Goal: Task Accomplishment & Management: Manage account settings

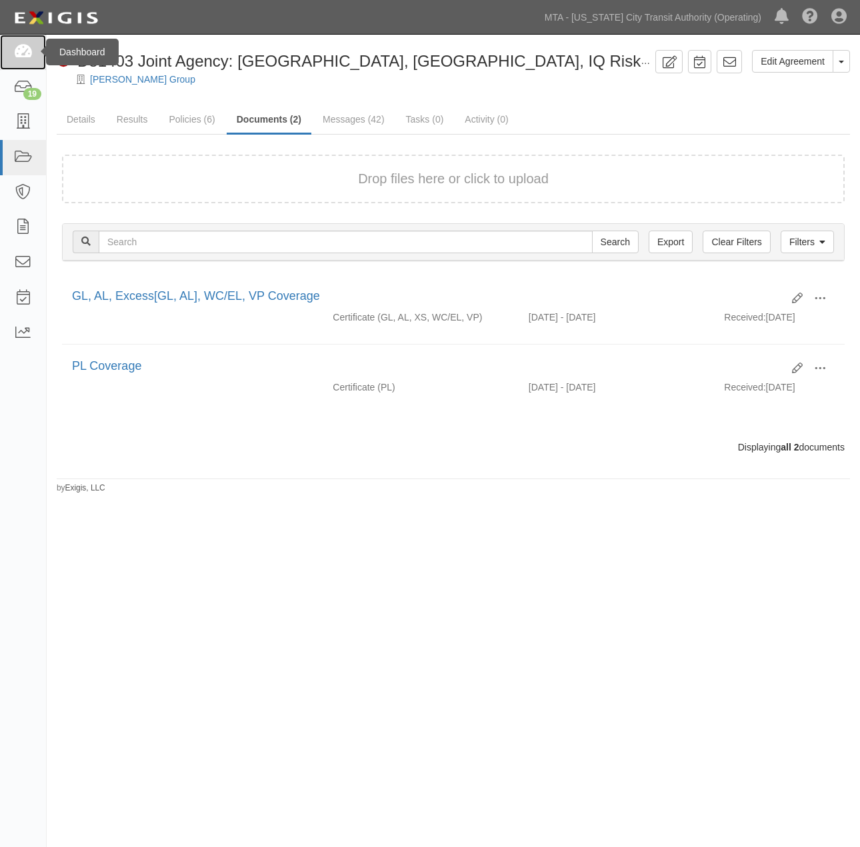
click at [22, 55] on icon at bounding box center [22, 52] width 19 height 15
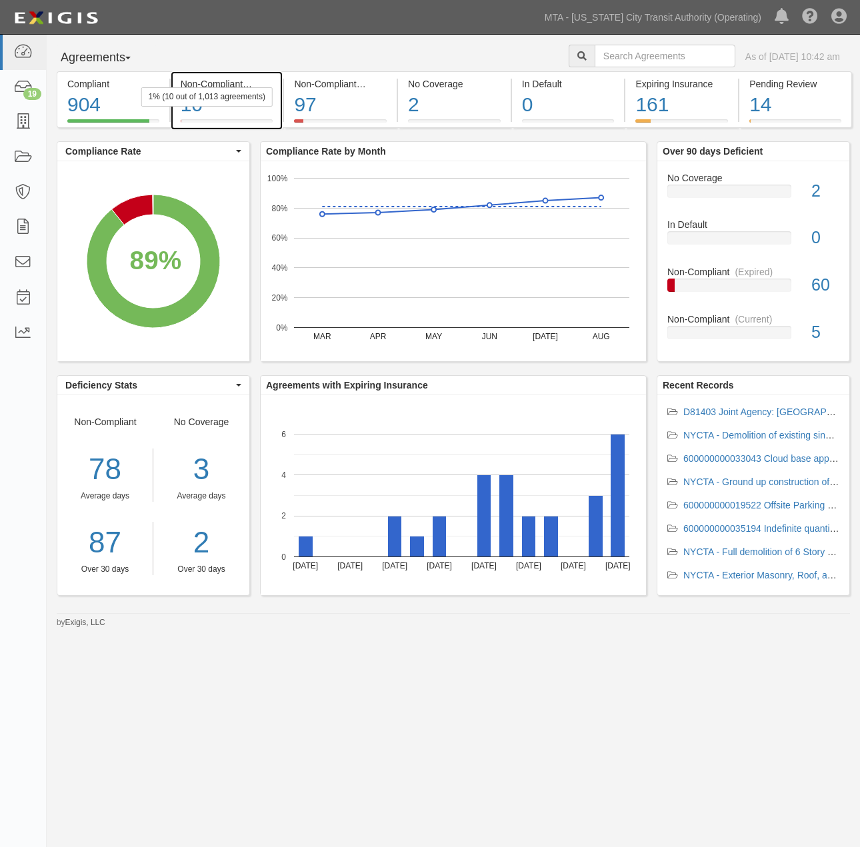
click at [252, 111] on div "10" at bounding box center [227, 105] width 93 height 29
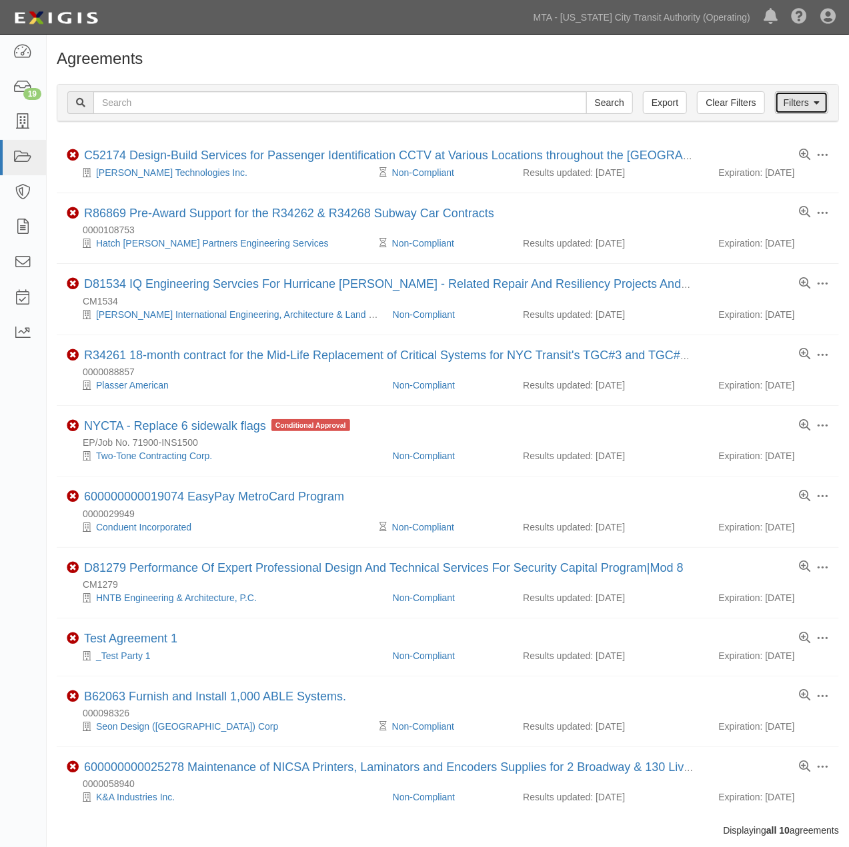
click at [815, 99] on icon at bounding box center [816, 103] width 6 height 9
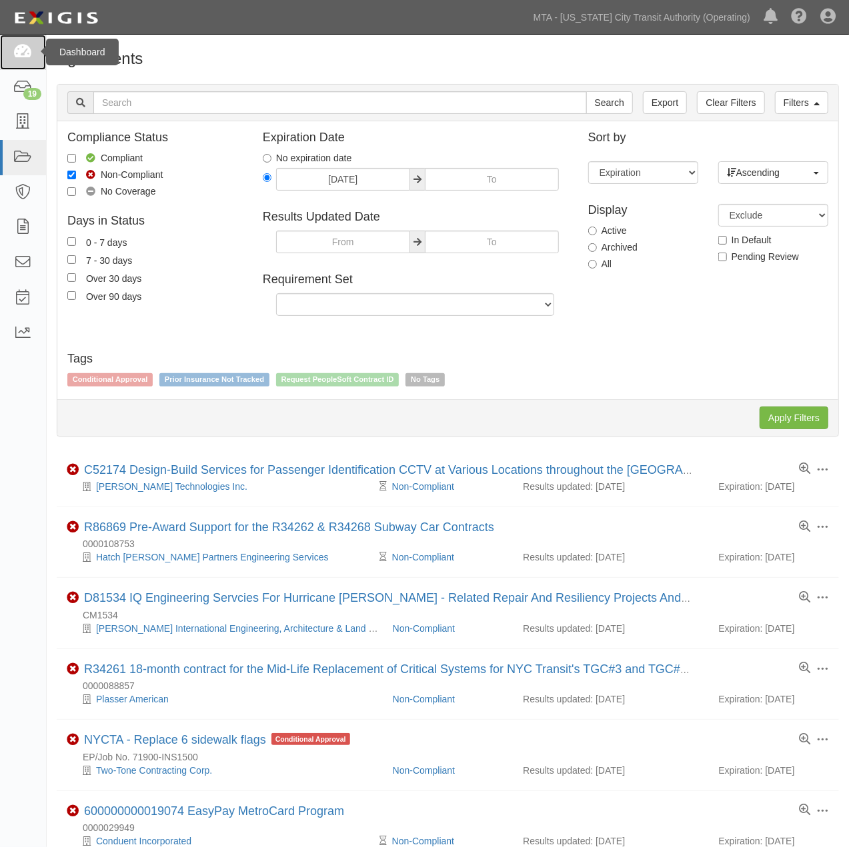
click at [24, 45] on icon at bounding box center [22, 52] width 19 height 15
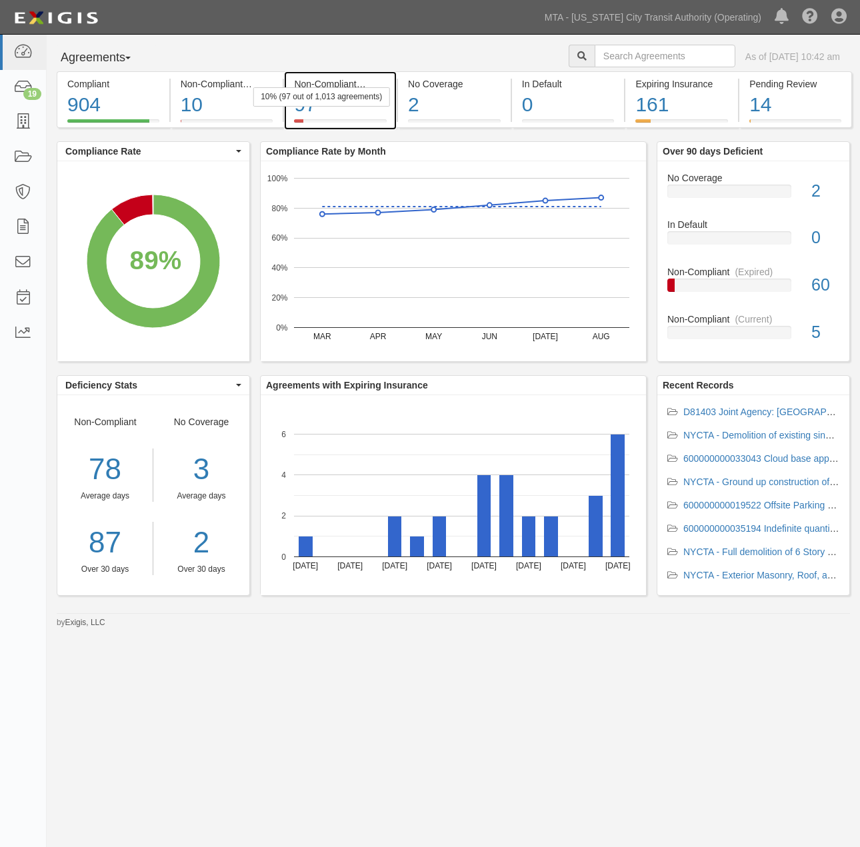
click at [361, 108] on div "97" at bounding box center [340, 105] width 93 height 29
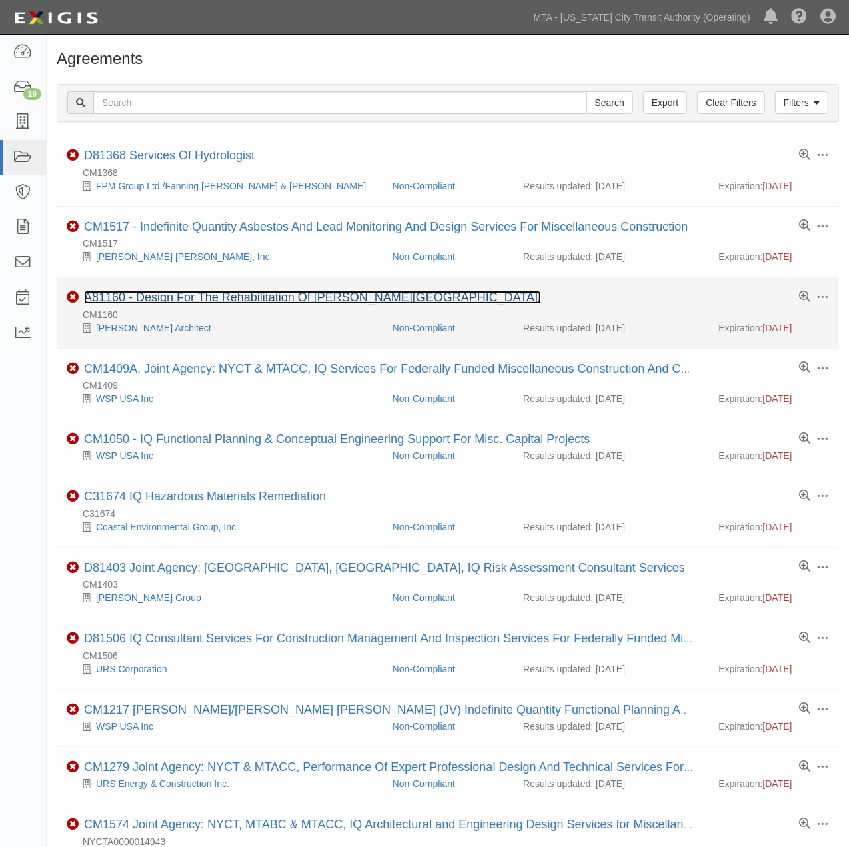
click at [358, 302] on link "A81160 - Design For The Rehabilitation Of [PERSON_NAME][GEOGRAPHIC_DATA]." at bounding box center [312, 297] width 457 height 13
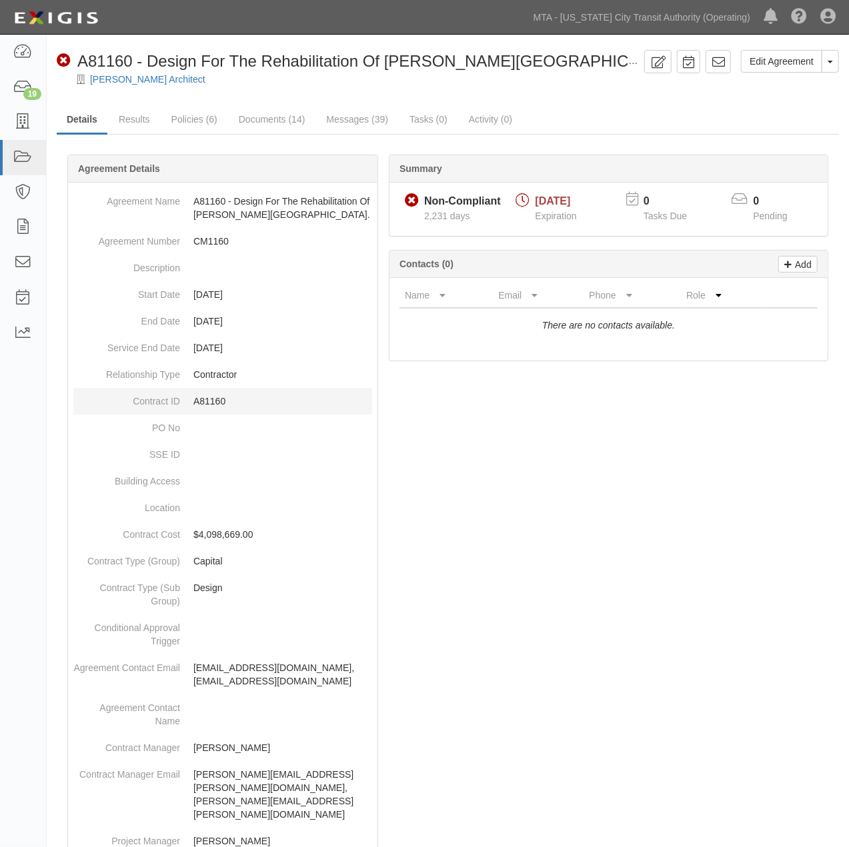
click at [210, 397] on p "A81160" at bounding box center [282, 401] width 179 height 13
copy p "A81160"
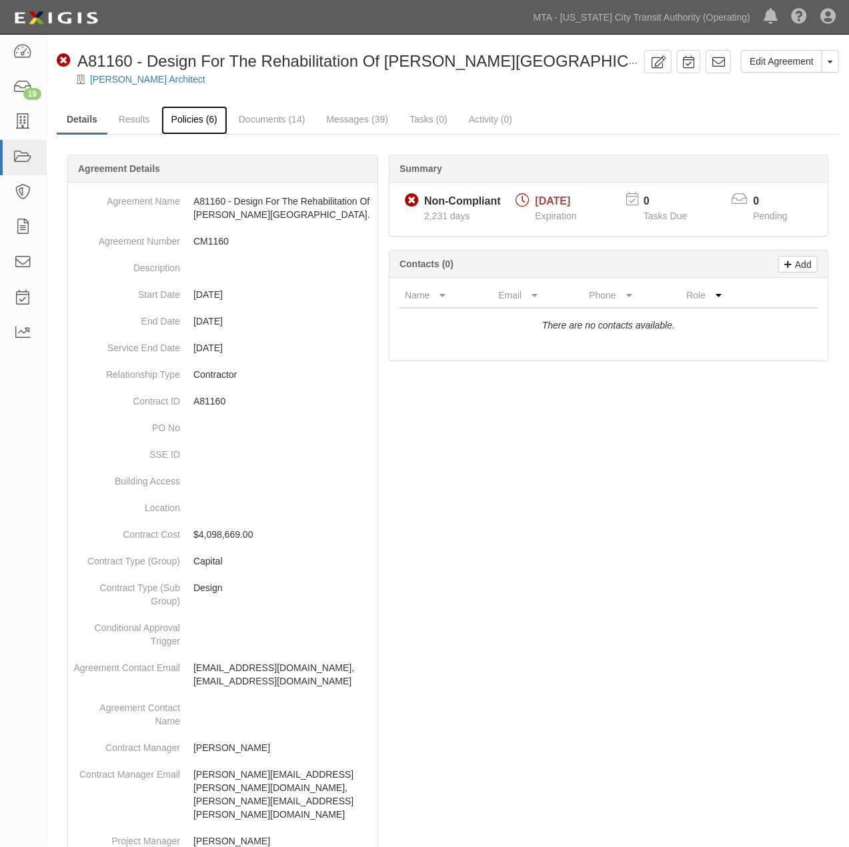
click at [195, 121] on link "Policies (6)" at bounding box center [194, 120] width 66 height 29
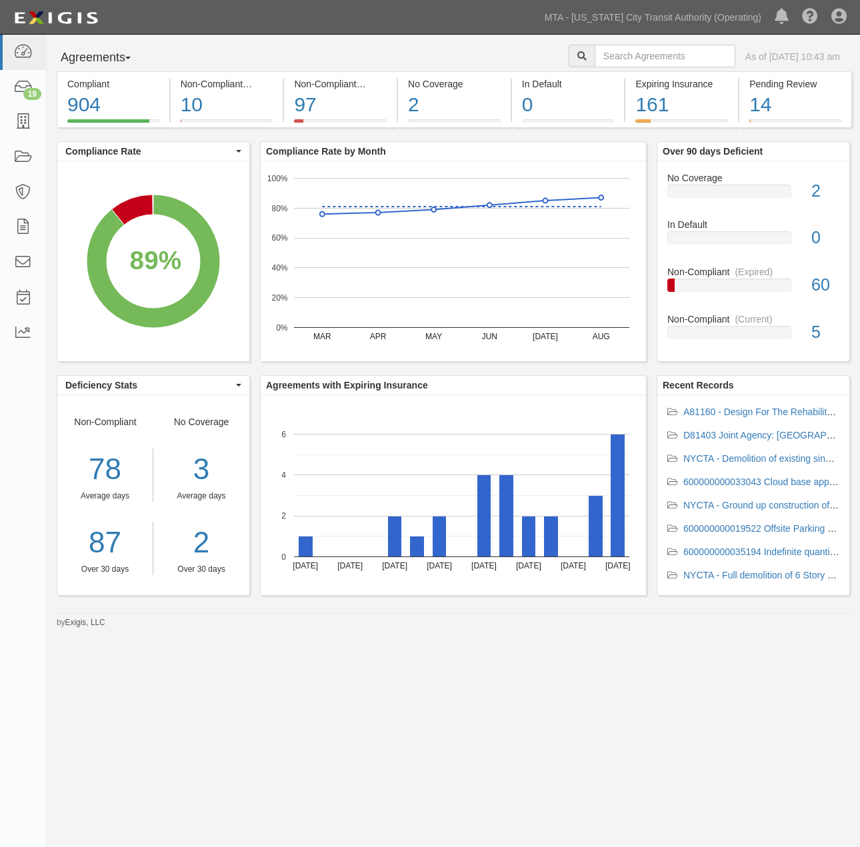
click at [681, 648] on div "Agreements Parties Agreements Coverages As of Sep 10, 2025 10:43 am Compliant 9…" at bounding box center [430, 416] width 860 height 763
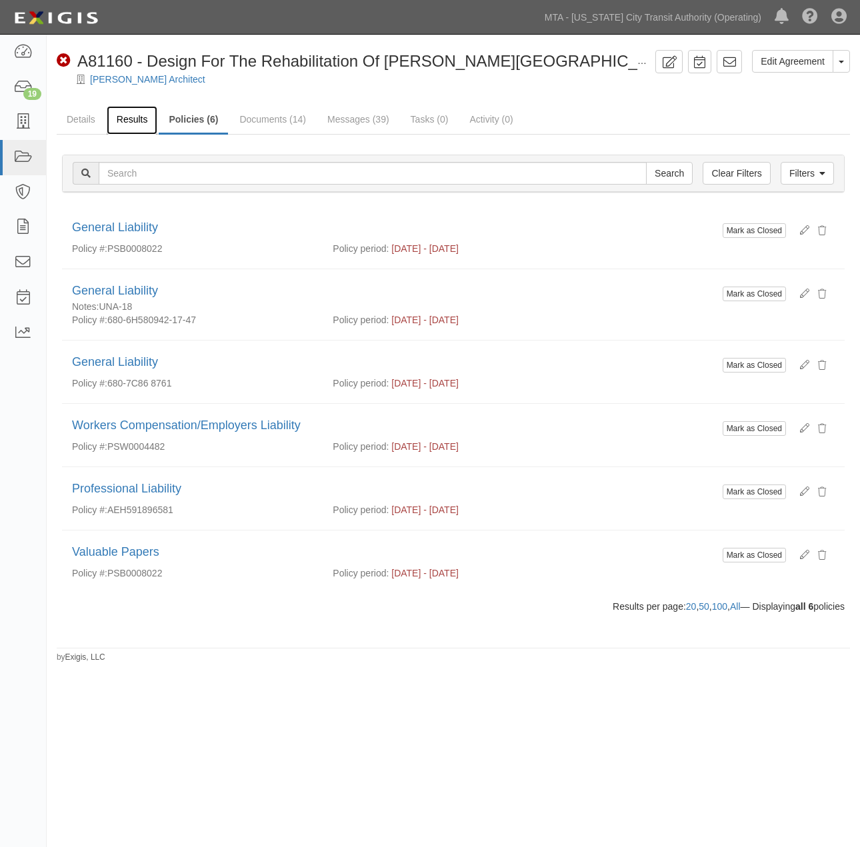
click at [135, 115] on link "Results" at bounding box center [132, 120] width 51 height 29
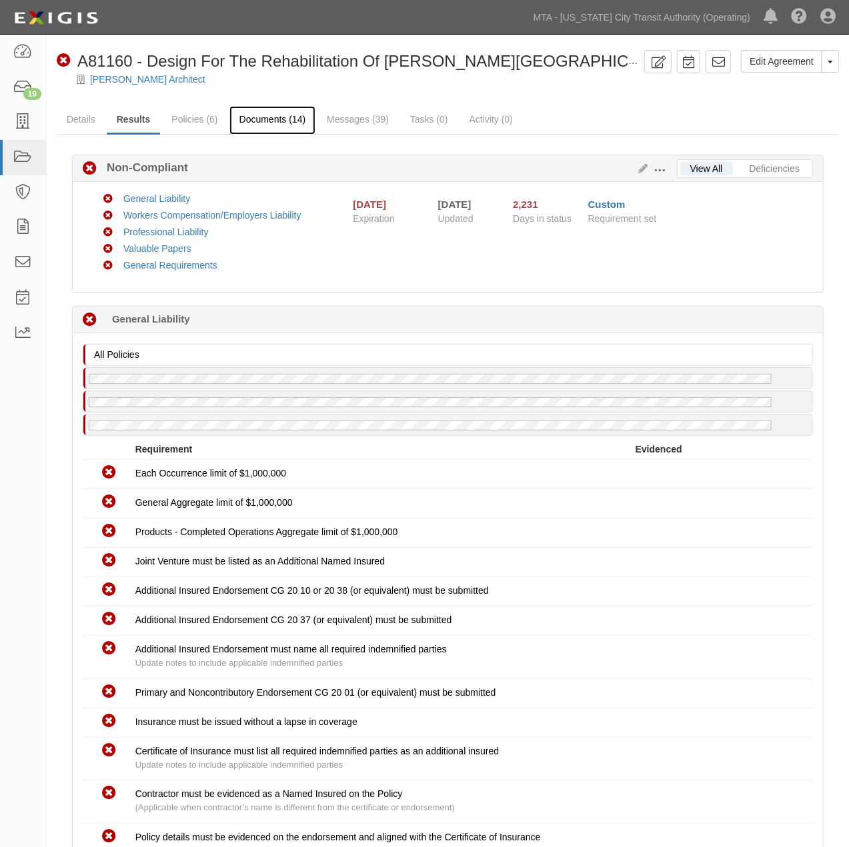
click at [265, 115] on link "Documents (14)" at bounding box center [272, 120] width 87 height 29
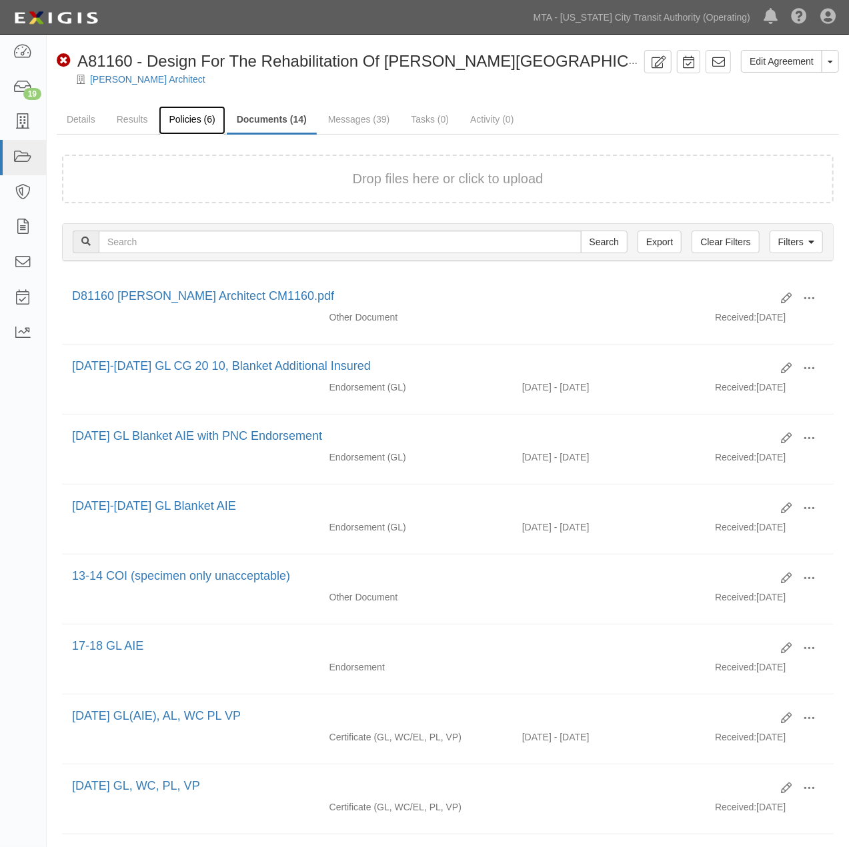
click at [191, 117] on link "Policies (6)" at bounding box center [192, 120] width 66 height 29
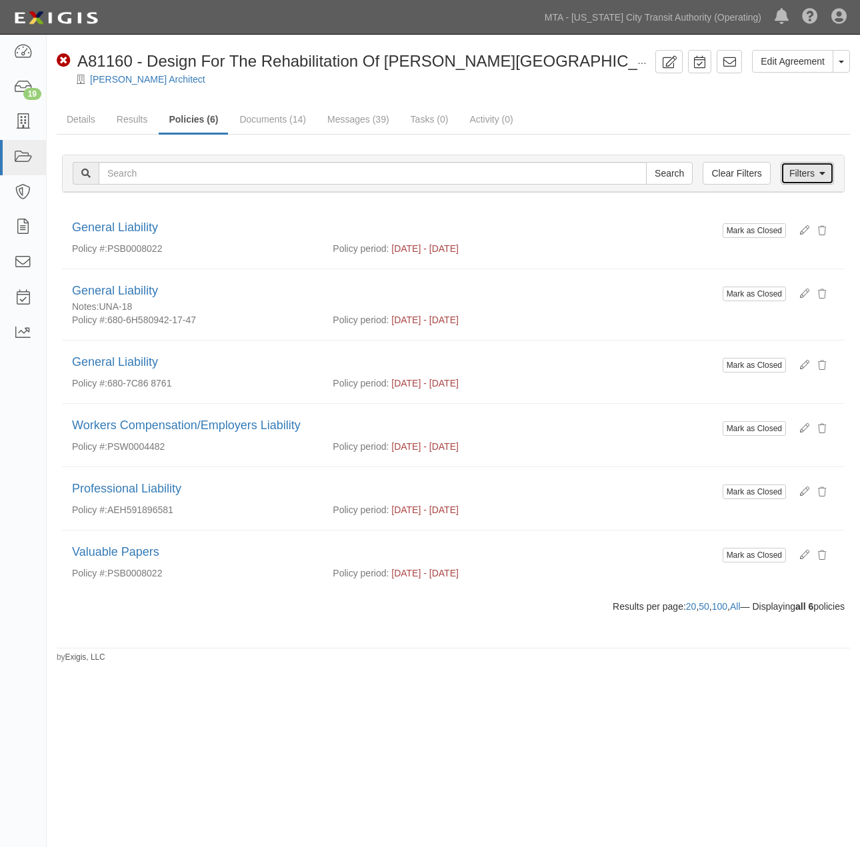
click at [817, 177] on link "Filters" at bounding box center [807, 173] width 53 height 23
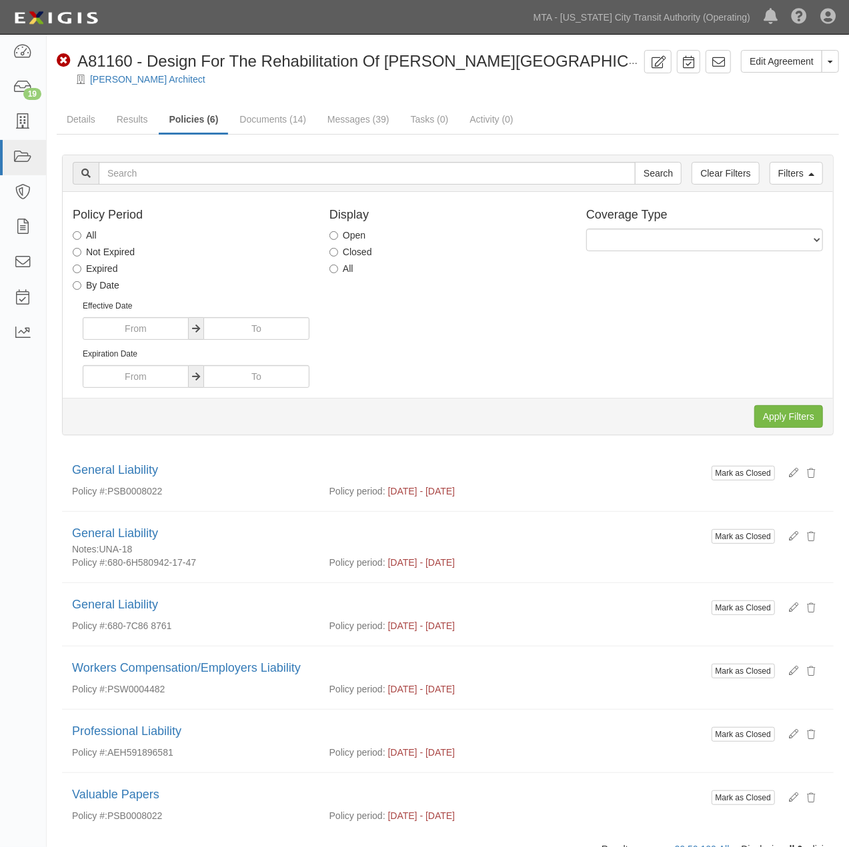
click at [331, 263] on label "All" at bounding box center [341, 268] width 24 height 13
click at [331, 265] on input "All" at bounding box center [333, 269] width 9 height 9
radio input "true"
click at [609, 236] on select "General Liability Auto Liability Excess/Umbrella Liability Workers Compensation…" at bounding box center [704, 240] width 237 height 23
select select "32"
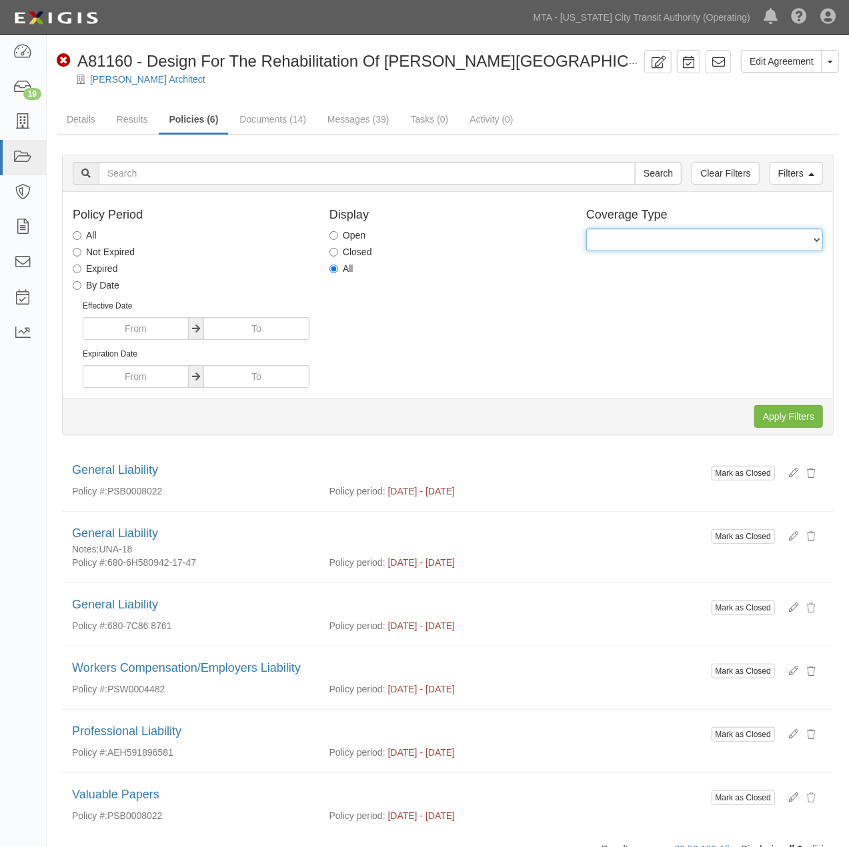
click at [586, 229] on select "General Liability Auto Liability Excess/Umbrella Liability Workers Compensation…" at bounding box center [704, 240] width 237 height 23
click at [803, 401] on div "Apply Filters Clear Filters" at bounding box center [448, 416] width 770 height 37
drag, startPoint x: 789, startPoint y: 421, endPoint x: 660, endPoint y: 402, distance: 130.0
click at [789, 421] on input "Apply Filters" at bounding box center [788, 416] width 69 height 23
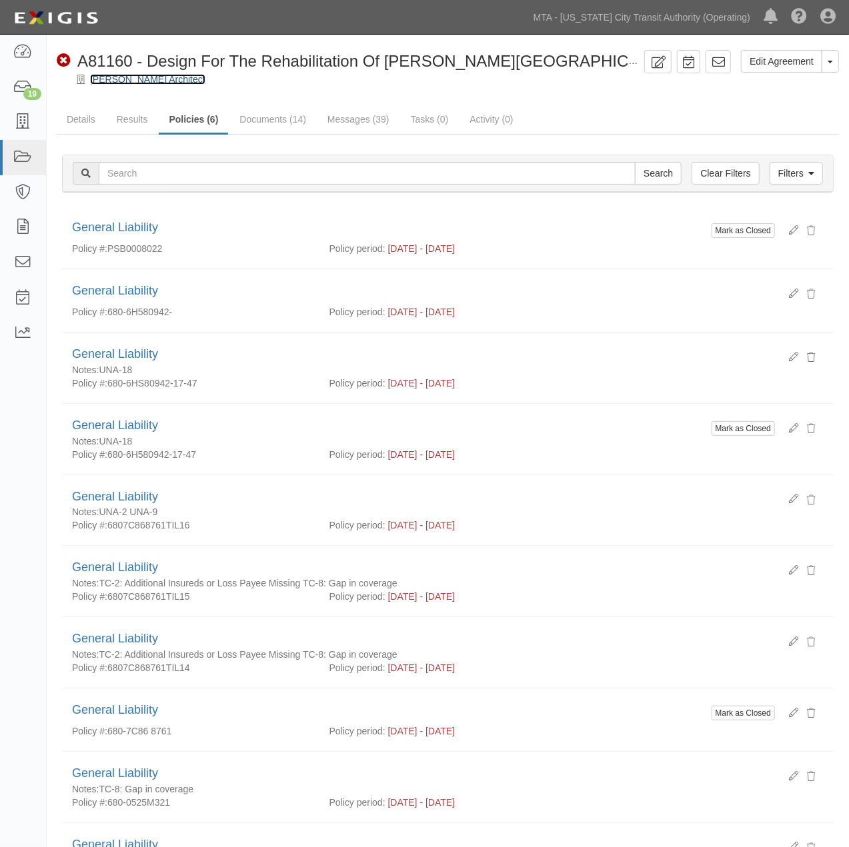
click at [163, 77] on link "[PERSON_NAME] Architect" at bounding box center [147, 79] width 115 height 11
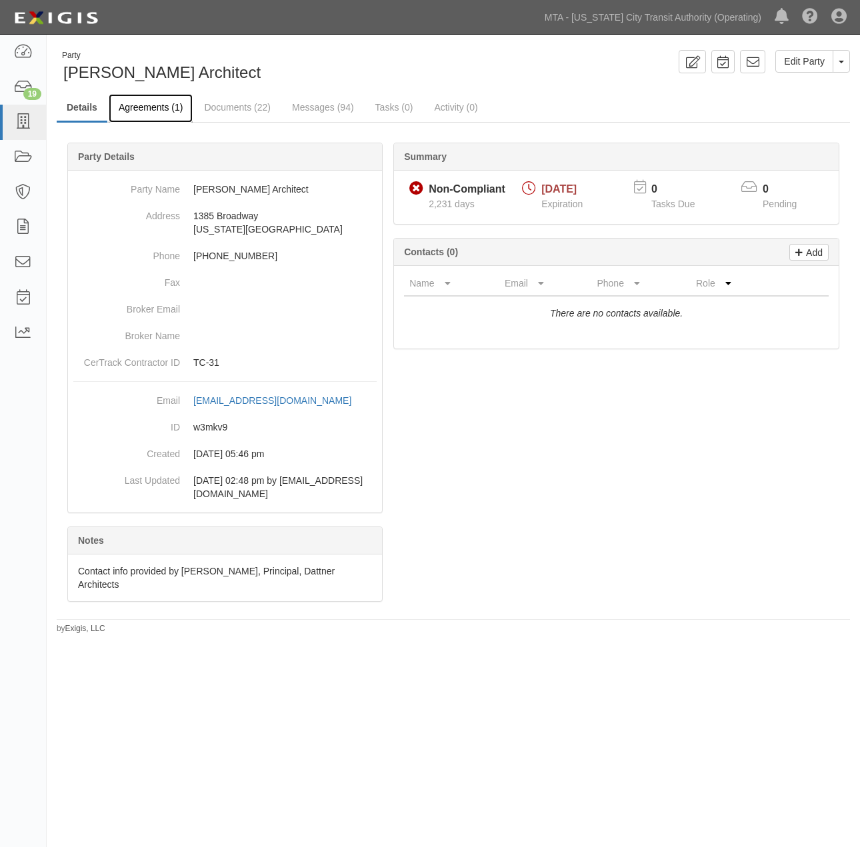
click at [143, 107] on link "Agreements (1)" at bounding box center [151, 108] width 84 height 29
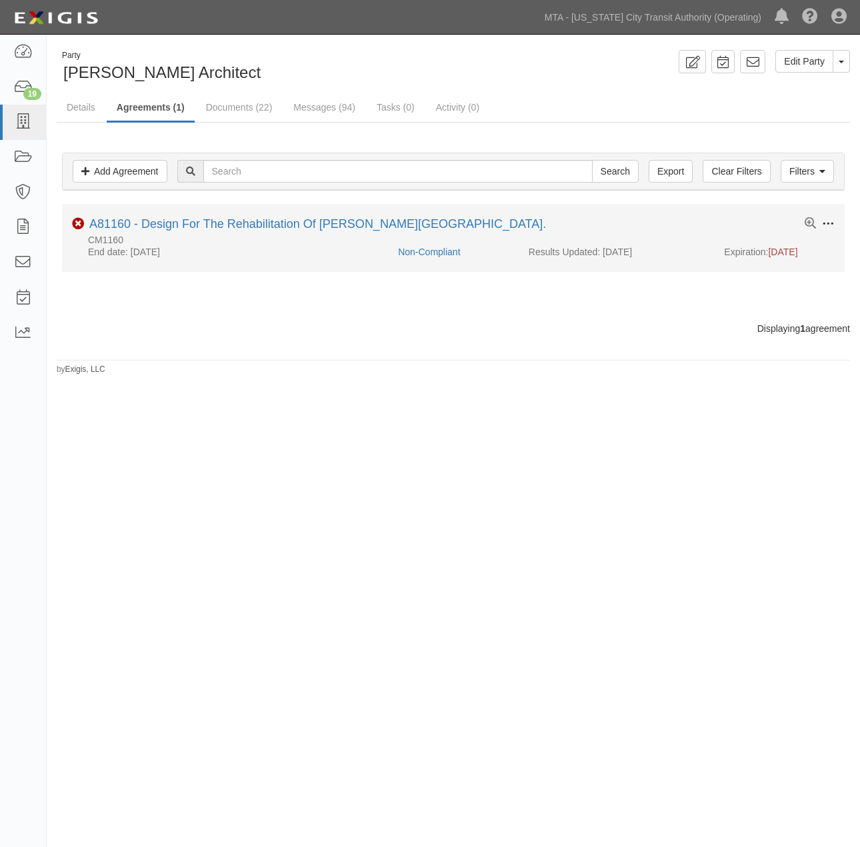
click at [828, 224] on span at bounding box center [828, 224] width 12 height 12
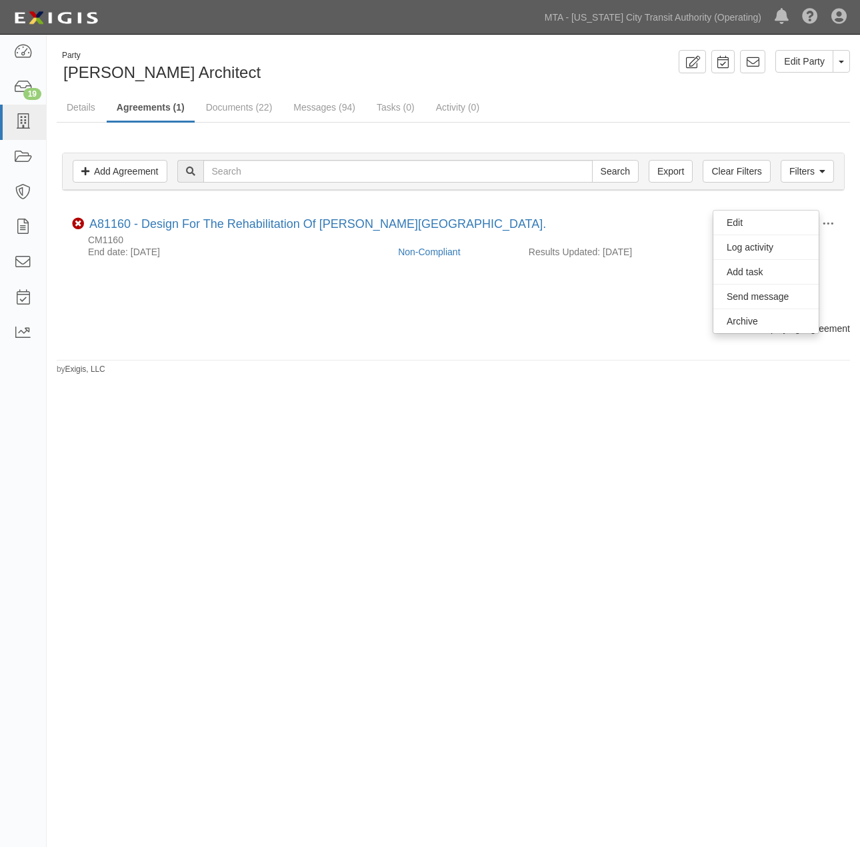
click at [657, 377] on div "Party Richard Dattner Architect Edit Party Toggle Party Dropdown View Audit Tra…" at bounding box center [430, 421] width 860 height 763
click at [809, 169] on link "Filters" at bounding box center [807, 171] width 53 height 23
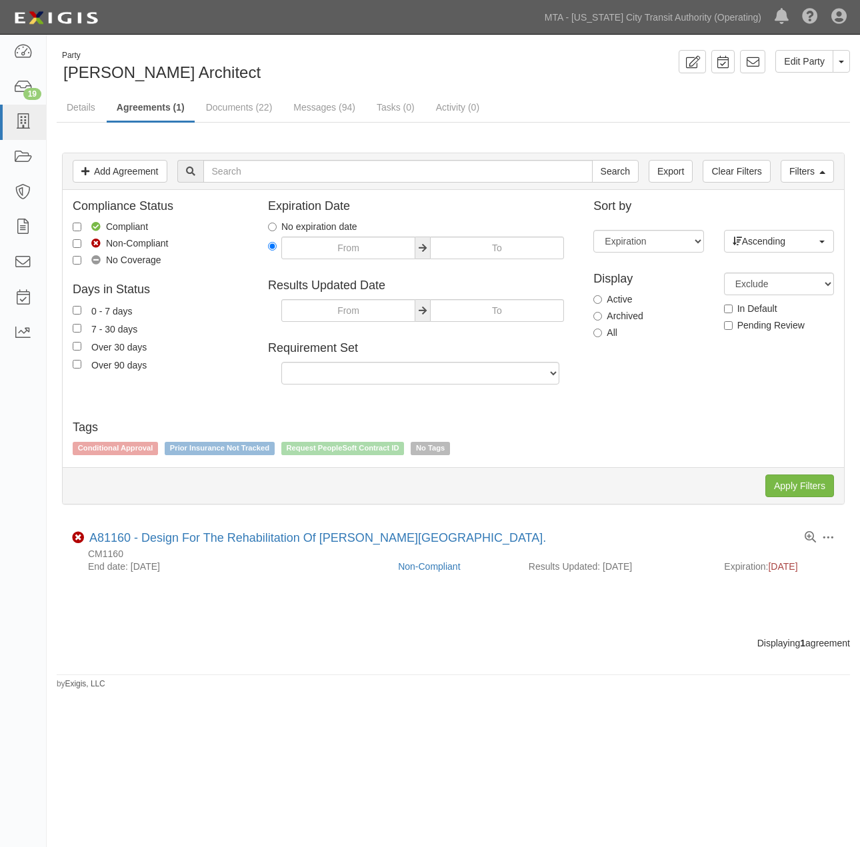
click at [619, 317] on label "Archived" at bounding box center [617, 315] width 49 height 13
click at [602, 317] on input "Archived" at bounding box center [597, 316] width 9 height 9
radio input "true"
click at [615, 327] on label "All" at bounding box center [605, 332] width 24 height 13
click at [602, 329] on input "All" at bounding box center [597, 333] width 9 height 9
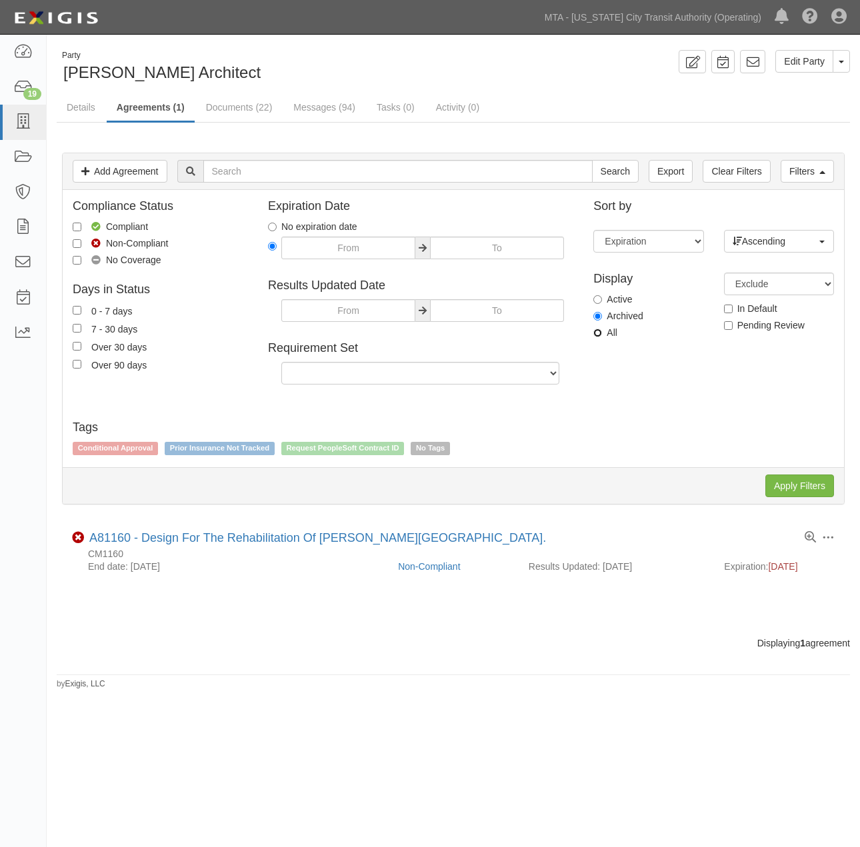
radio input "true"
click at [814, 489] on input "Apply Filters" at bounding box center [799, 486] width 69 height 23
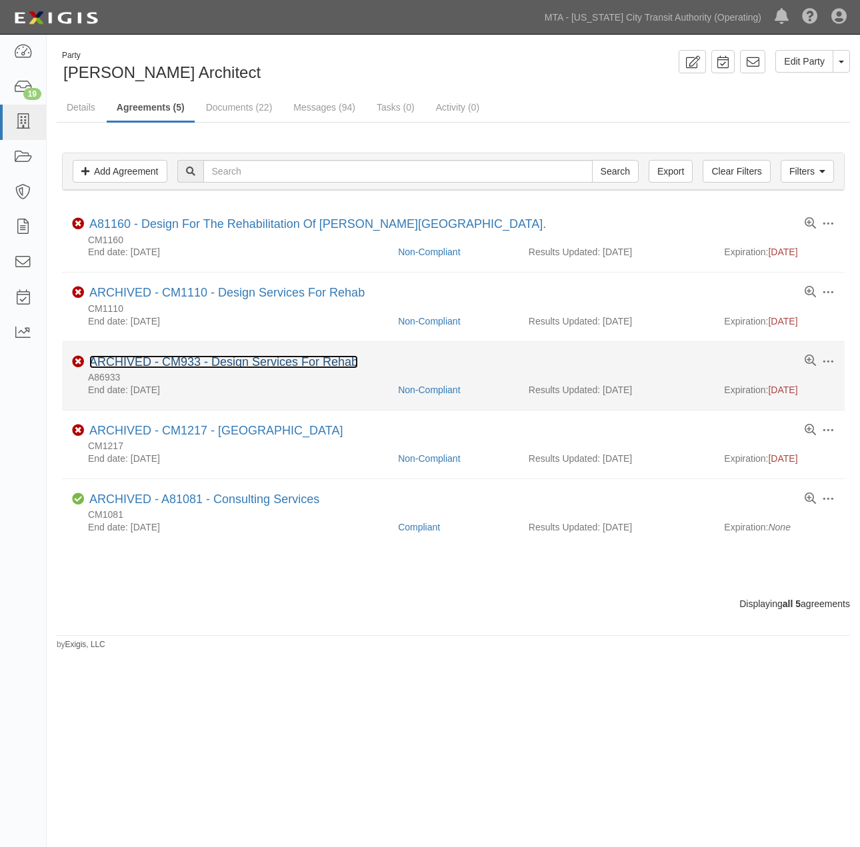
click at [285, 362] on link "ARCHIVED - CM933 - Design Services For Rehab" at bounding box center [223, 361] width 269 height 13
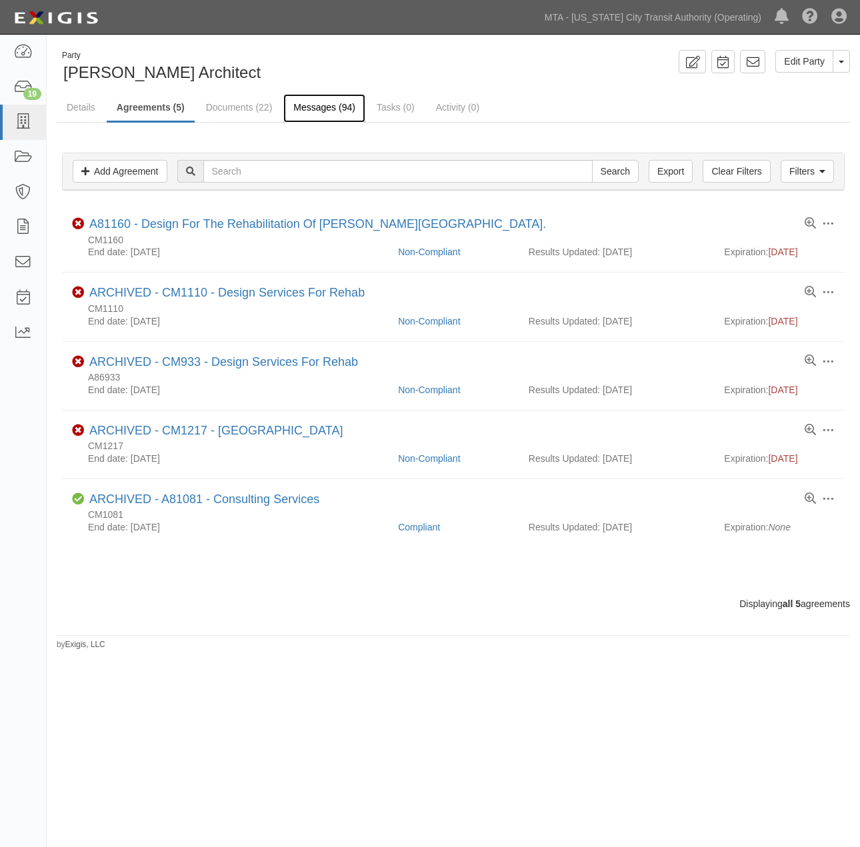
click at [321, 107] on link "Messages (94)" at bounding box center [324, 108] width 82 height 29
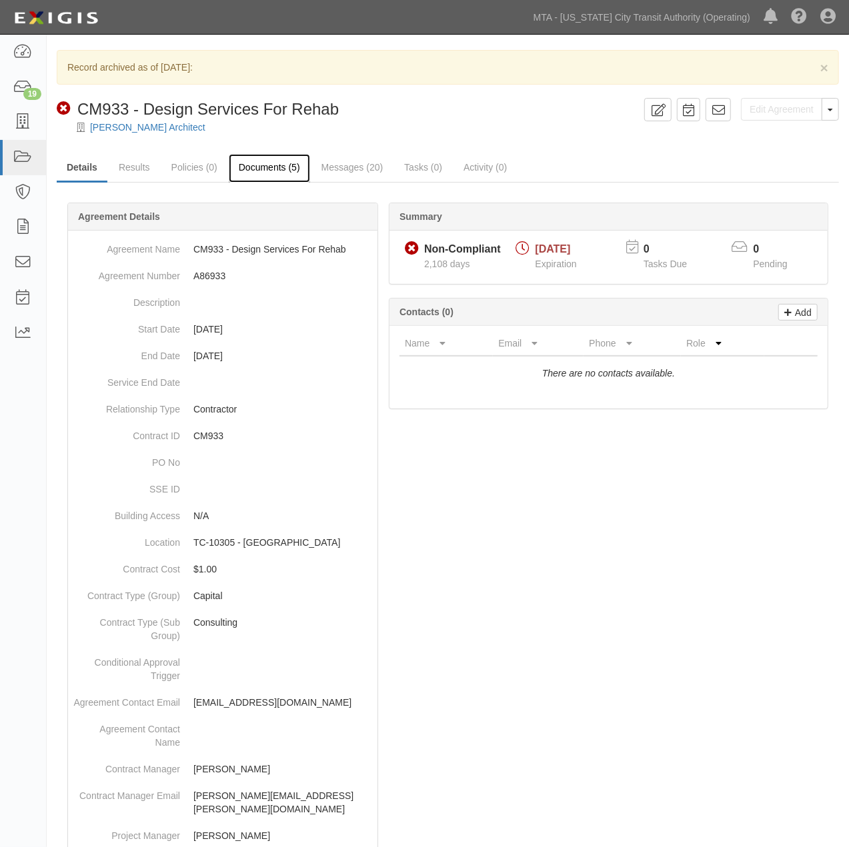
click at [257, 167] on link "Documents (5)" at bounding box center [269, 168] width 81 height 29
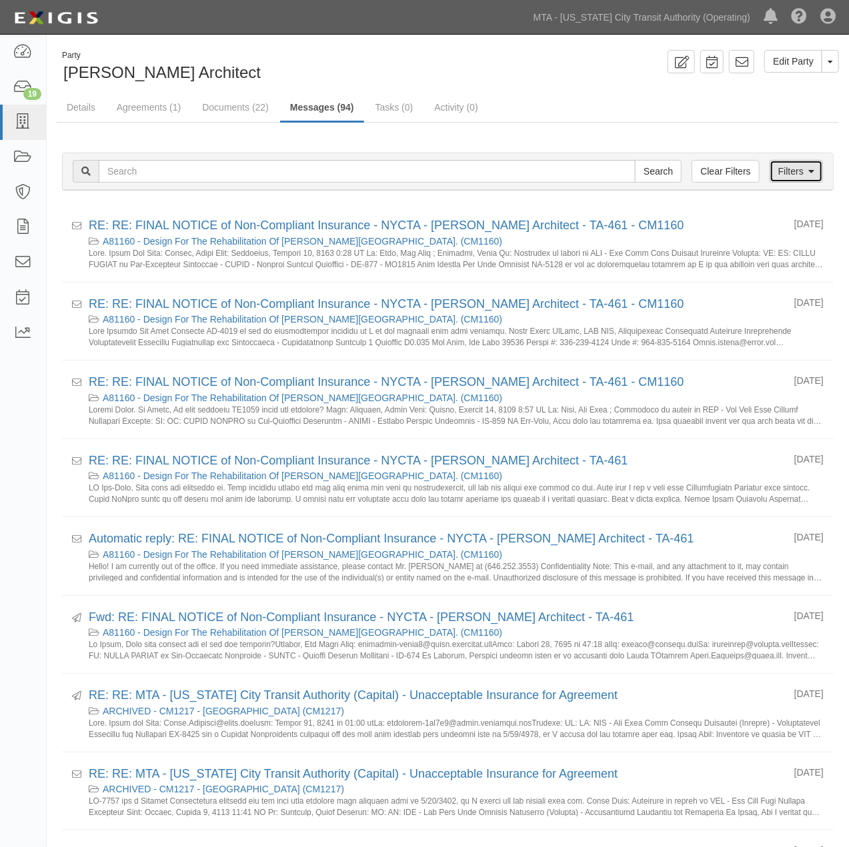
click at [805, 170] on link "Filters" at bounding box center [795, 171] width 53 height 23
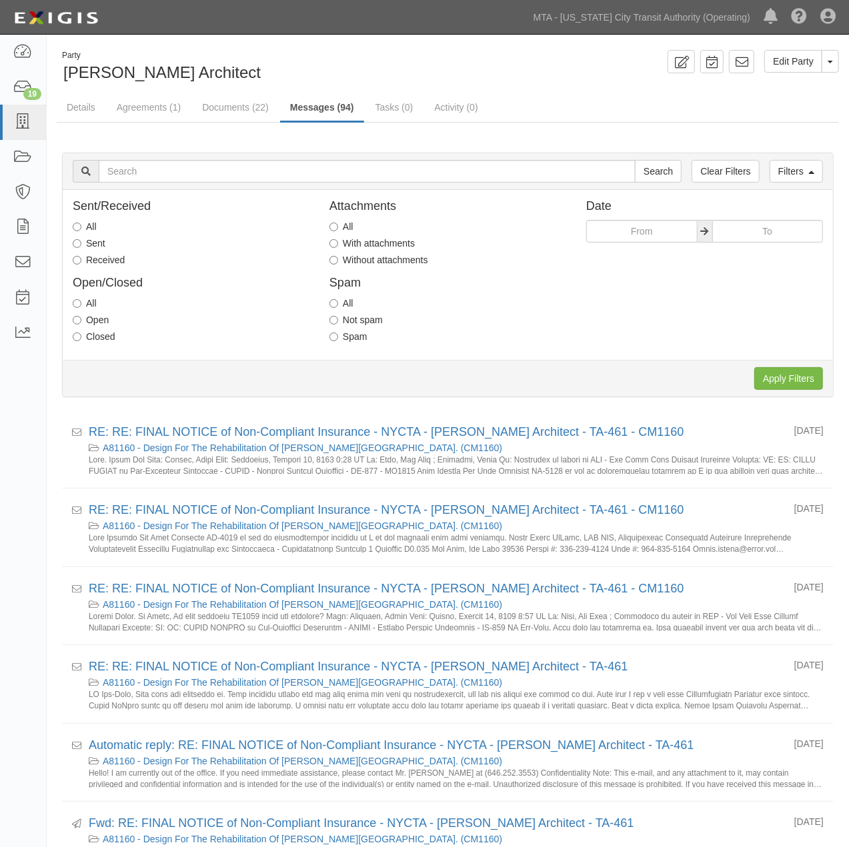
click at [362, 241] on label "With attachments" at bounding box center [371, 243] width 85 height 13
click at [338, 241] on input "With attachments" at bounding box center [333, 243] width 9 height 9
radio input "true"
click at [115, 260] on label "Received" at bounding box center [99, 259] width 52 height 13
click at [81, 260] on input "Received" at bounding box center [77, 260] width 9 height 9
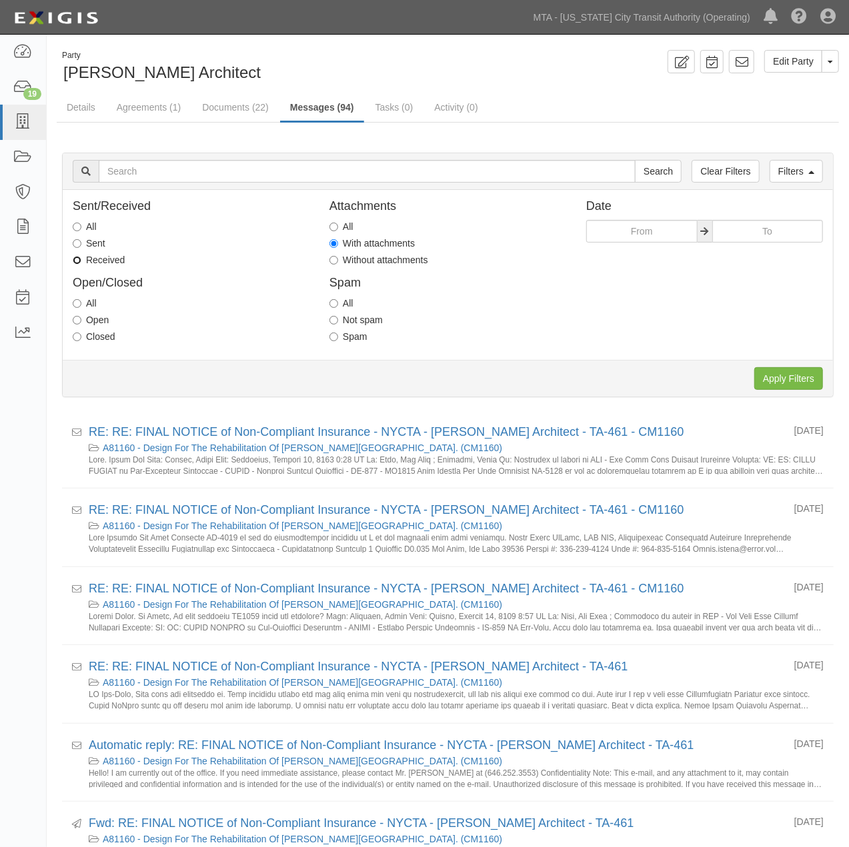
radio input "true"
click at [774, 381] on input "Apply Filters" at bounding box center [788, 378] width 69 height 23
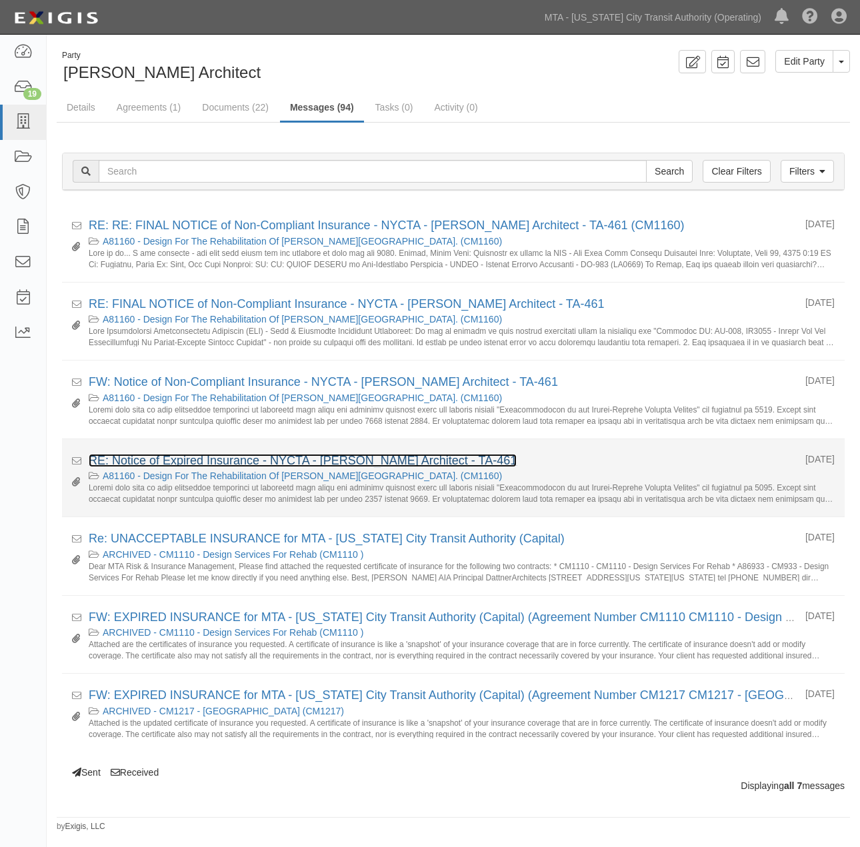
click at [281, 461] on link "RE: Notice of Expired Insurance - NYCTA - Richard Dattner Architect - TA-461" at bounding box center [303, 460] width 428 height 13
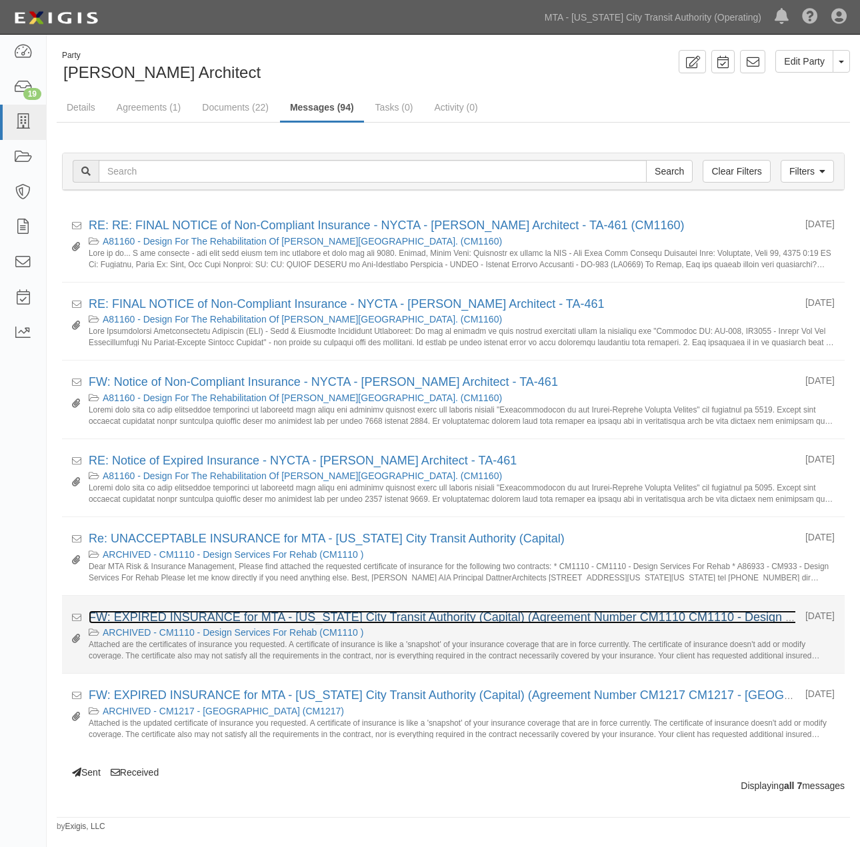
click at [234, 615] on link "FW: EXPIRED INSURANCE for MTA - New York City Transit Authority (Capital) (Agre…" at bounding box center [669, 617] width 1161 height 13
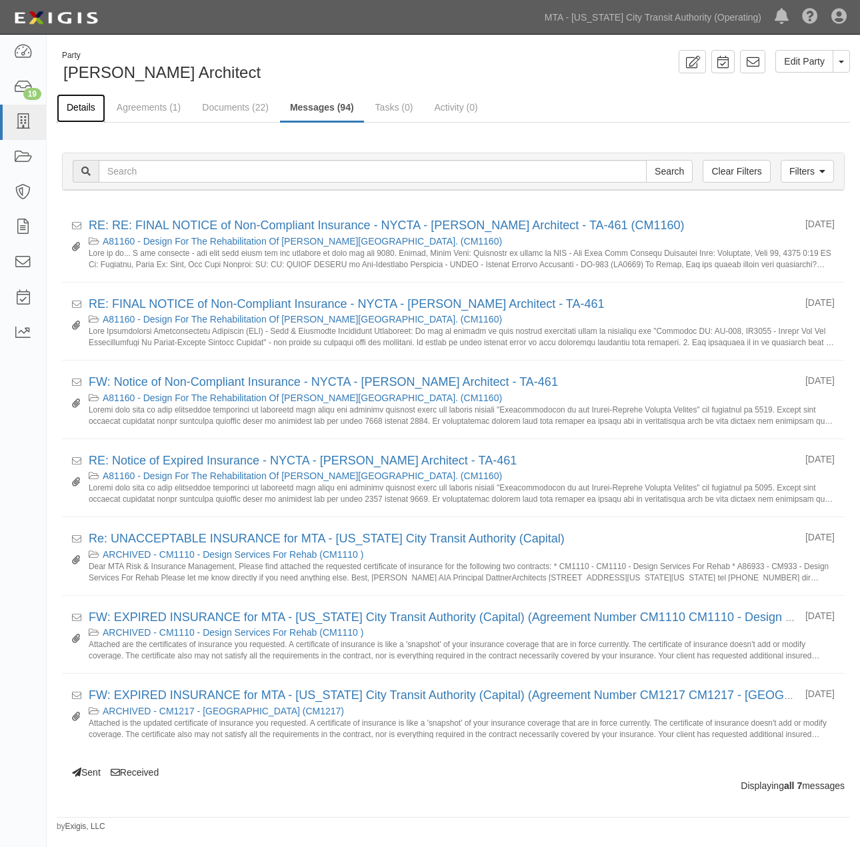
click at [85, 105] on link "Details" at bounding box center [81, 108] width 49 height 29
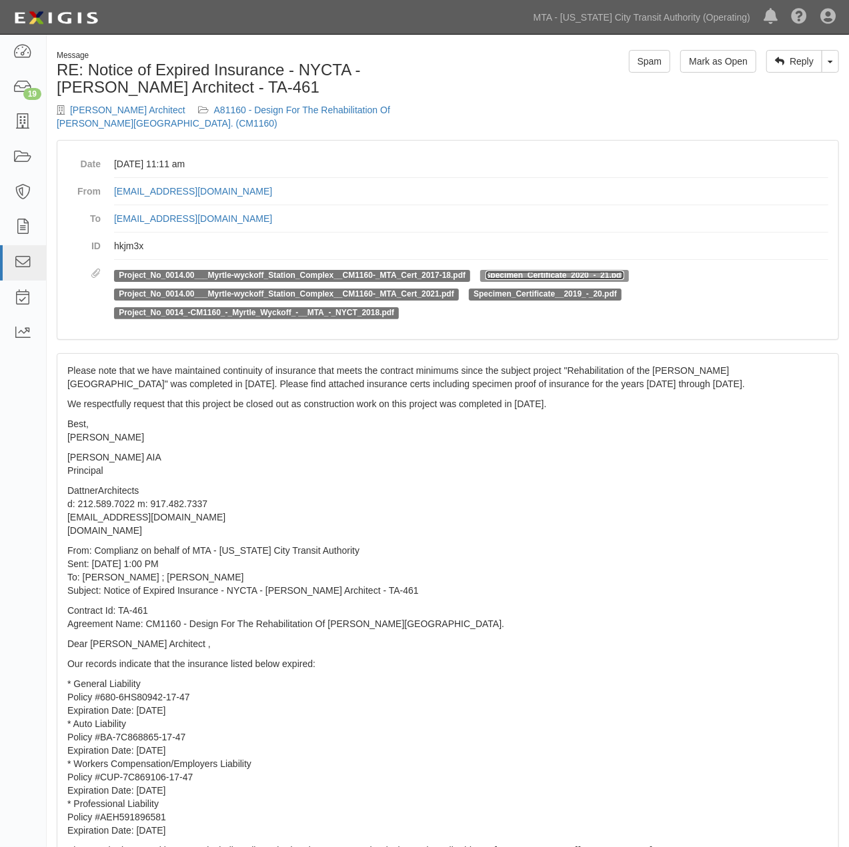
click at [548, 271] on link "Specimen_Certificate_2020_-_21.pdf" at bounding box center [554, 275] width 139 height 9
click at [385, 275] on link "Project_No_0014.00___Myrtle-wyckoff_Station_Complex__CM1160-_MTA_Cert_2017-18.p…" at bounding box center [292, 275] width 347 height 9
click at [232, 297] on link "Project_No_0014.00___Myrtle-wyckoff_Station_Complex__CM1160-_MTA_Cert_2021.pdf" at bounding box center [286, 293] width 335 height 9
click at [300, 313] on link "Project_No_0014_-CM1160_-_Myrtle_Wyckoff_-__MTA_-_NYCT_2018.pdf" at bounding box center [256, 312] width 275 height 9
click at [595, 556] on p "From: Complianz on behalf of MTA - [US_STATE] City Transit Authority Sent: [DAT…" at bounding box center [447, 570] width 761 height 53
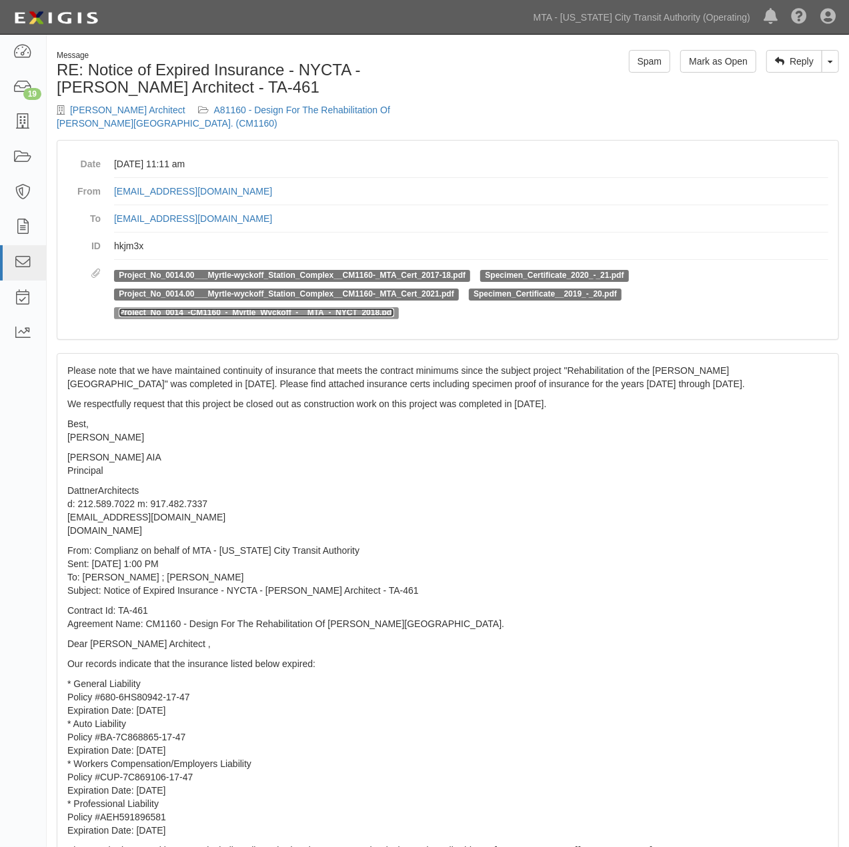
click at [292, 311] on link "Project_No_0014_-CM1160_-_Myrtle_Wyckoff_-__MTA_-_NYCT_2018.pdf" at bounding box center [256, 312] width 275 height 9
click at [527, 275] on link "Specimen_Certificate_2020_-_21.pdf" at bounding box center [554, 275] width 139 height 9
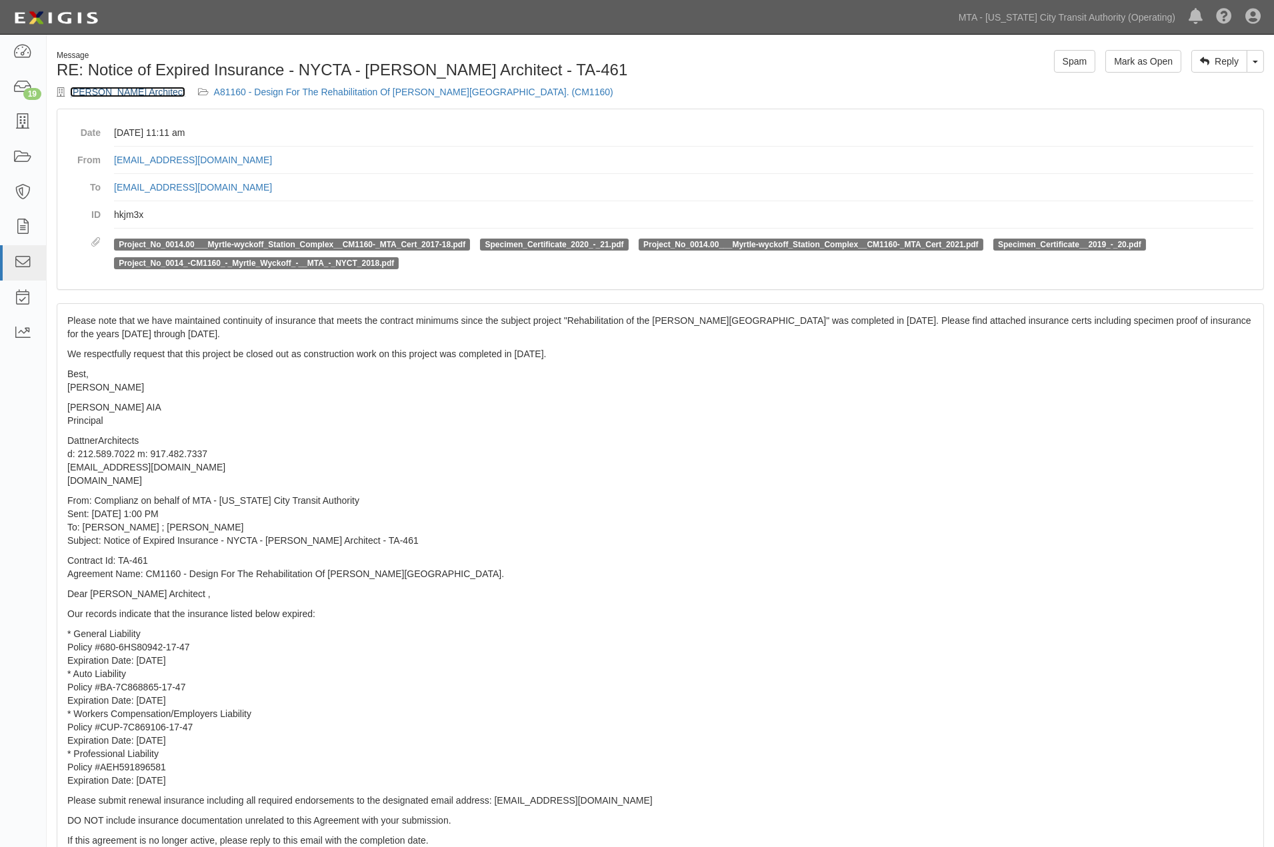
click at [153, 90] on link "[PERSON_NAME] Architect" at bounding box center [127, 92] width 115 height 11
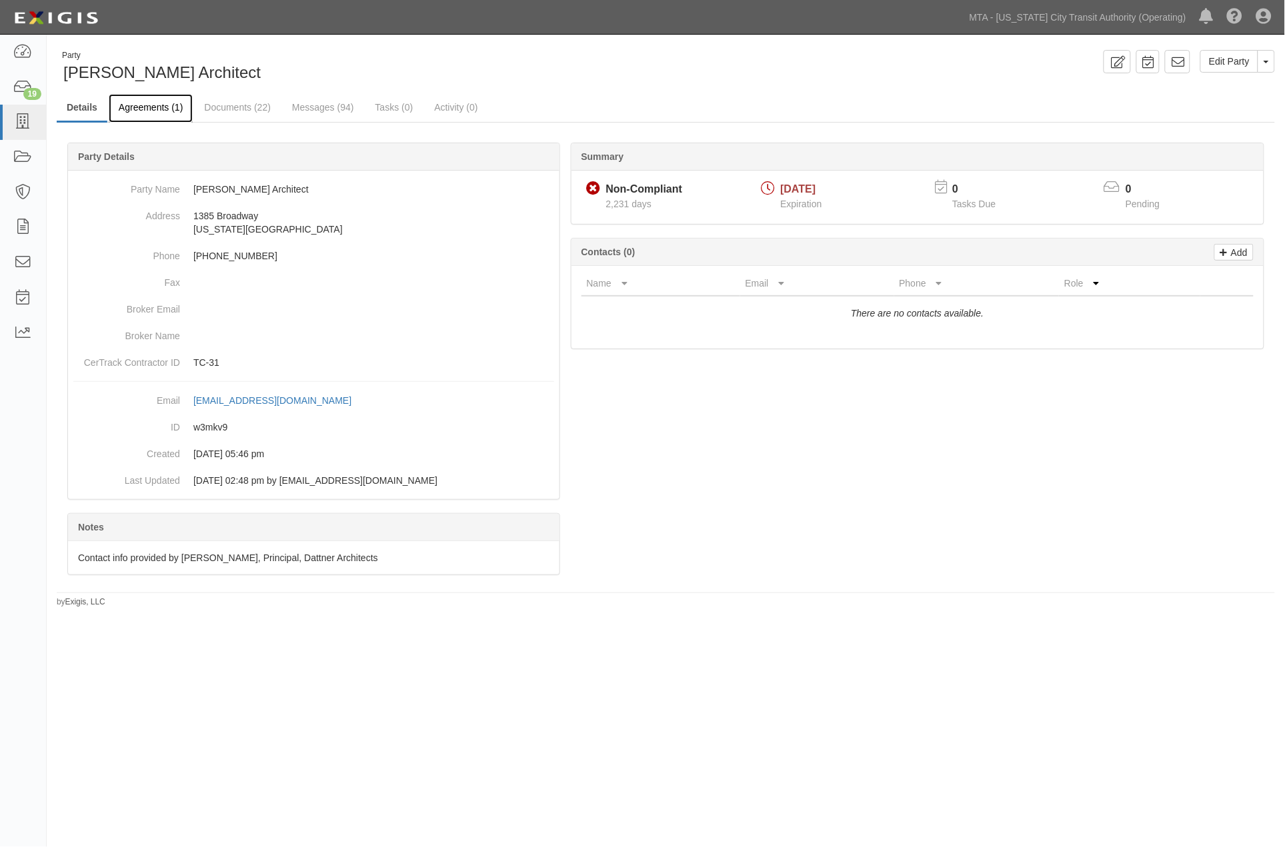
click at [145, 111] on link "Agreements (1)" at bounding box center [151, 108] width 84 height 29
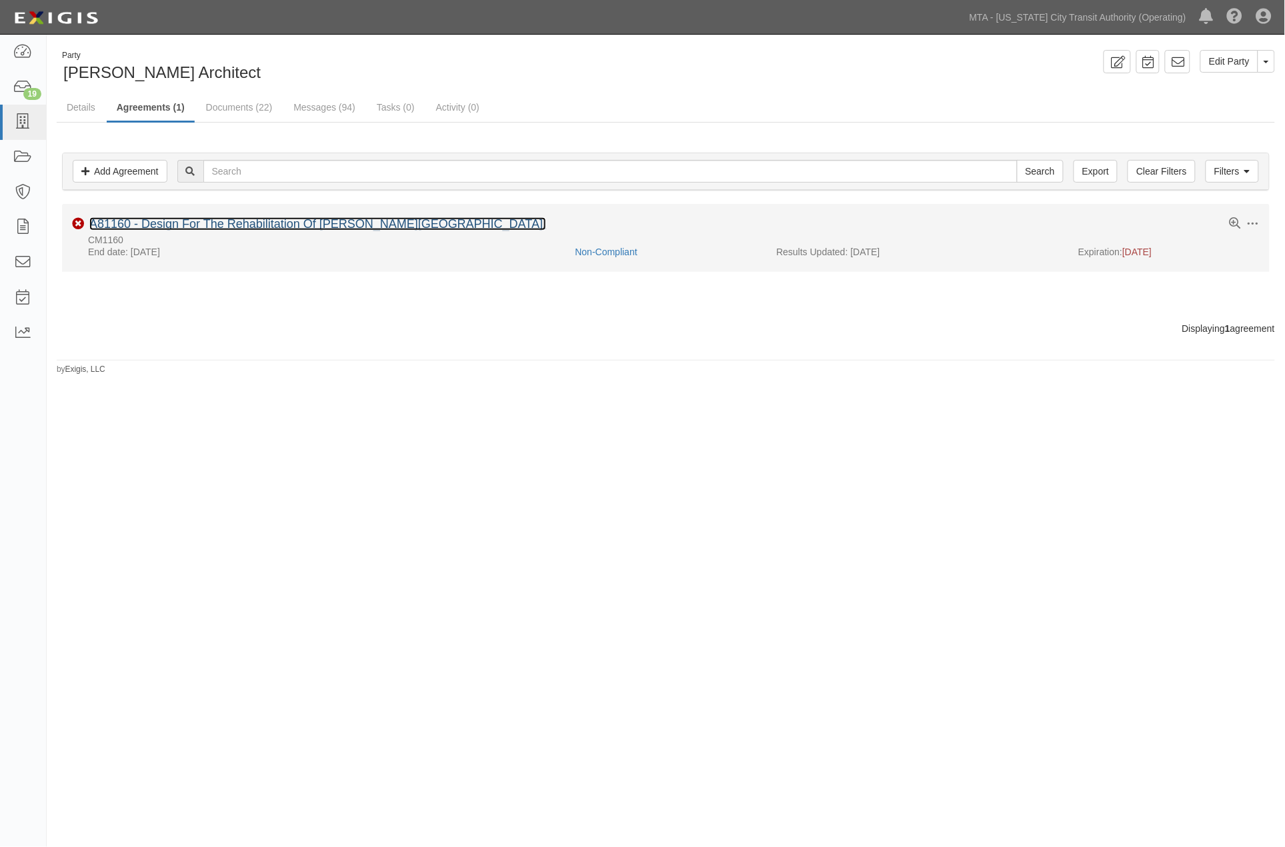
click at [275, 229] on link "A81160 - Design For The Rehabilitation Of [PERSON_NAME][GEOGRAPHIC_DATA]." at bounding box center [317, 223] width 457 height 13
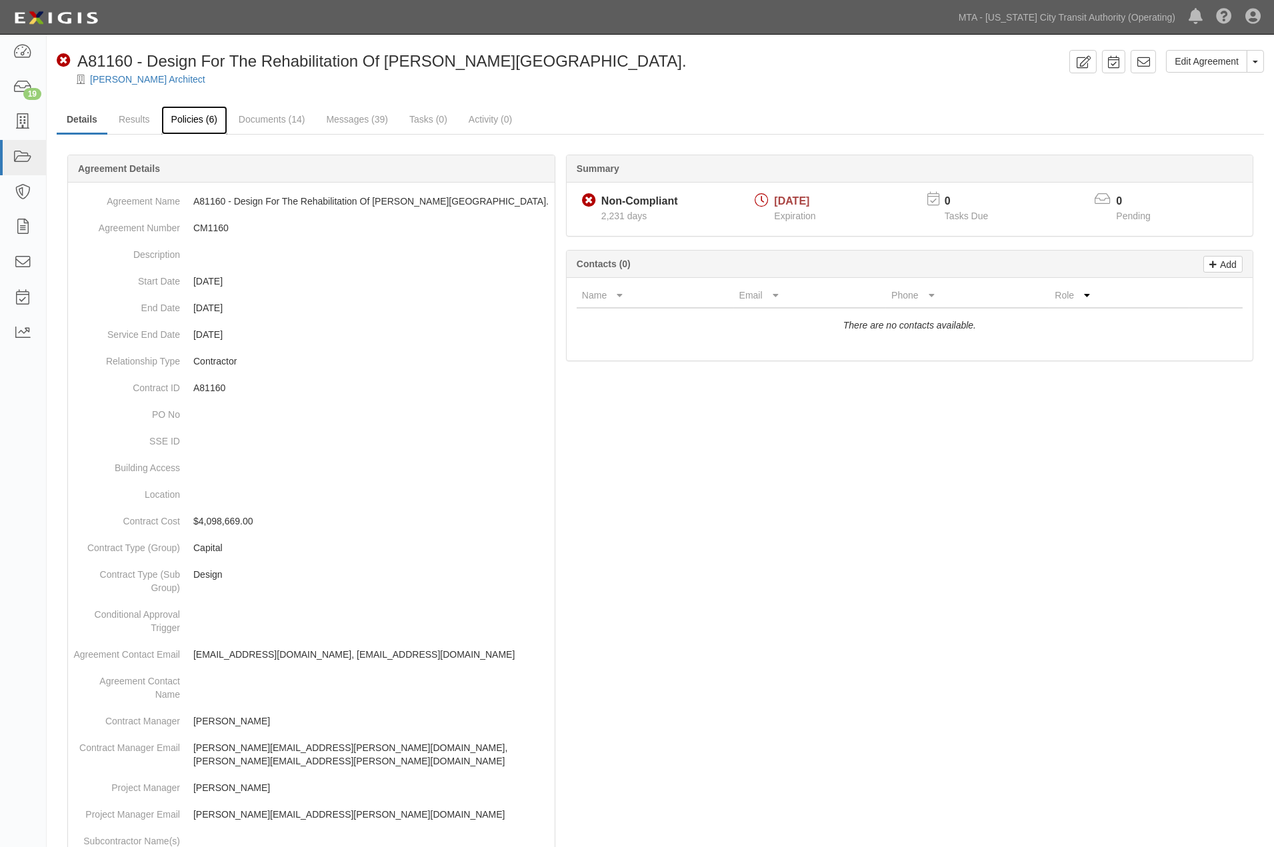
click at [195, 115] on link "Policies (6)" at bounding box center [194, 120] width 66 height 29
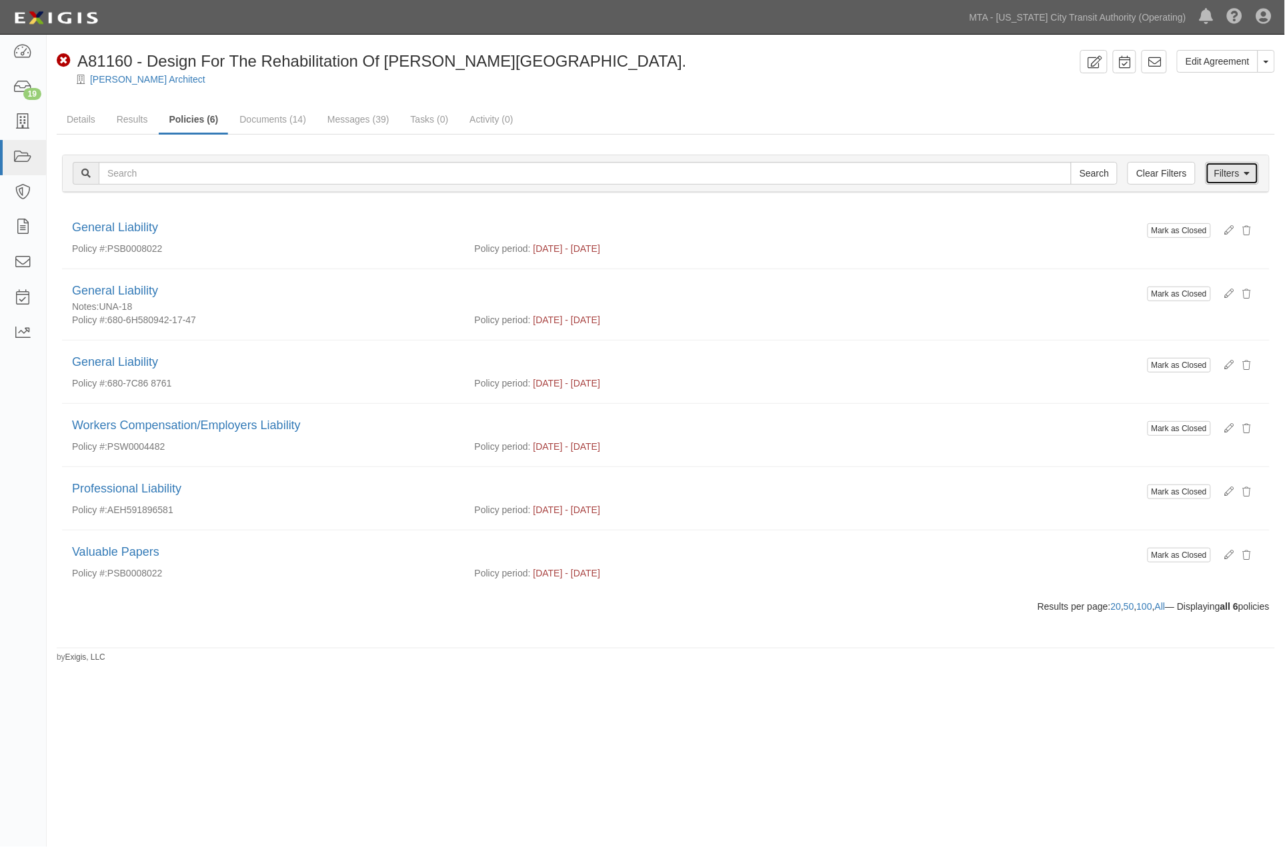
click at [1235, 177] on link "Filters" at bounding box center [1231, 173] width 53 height 23
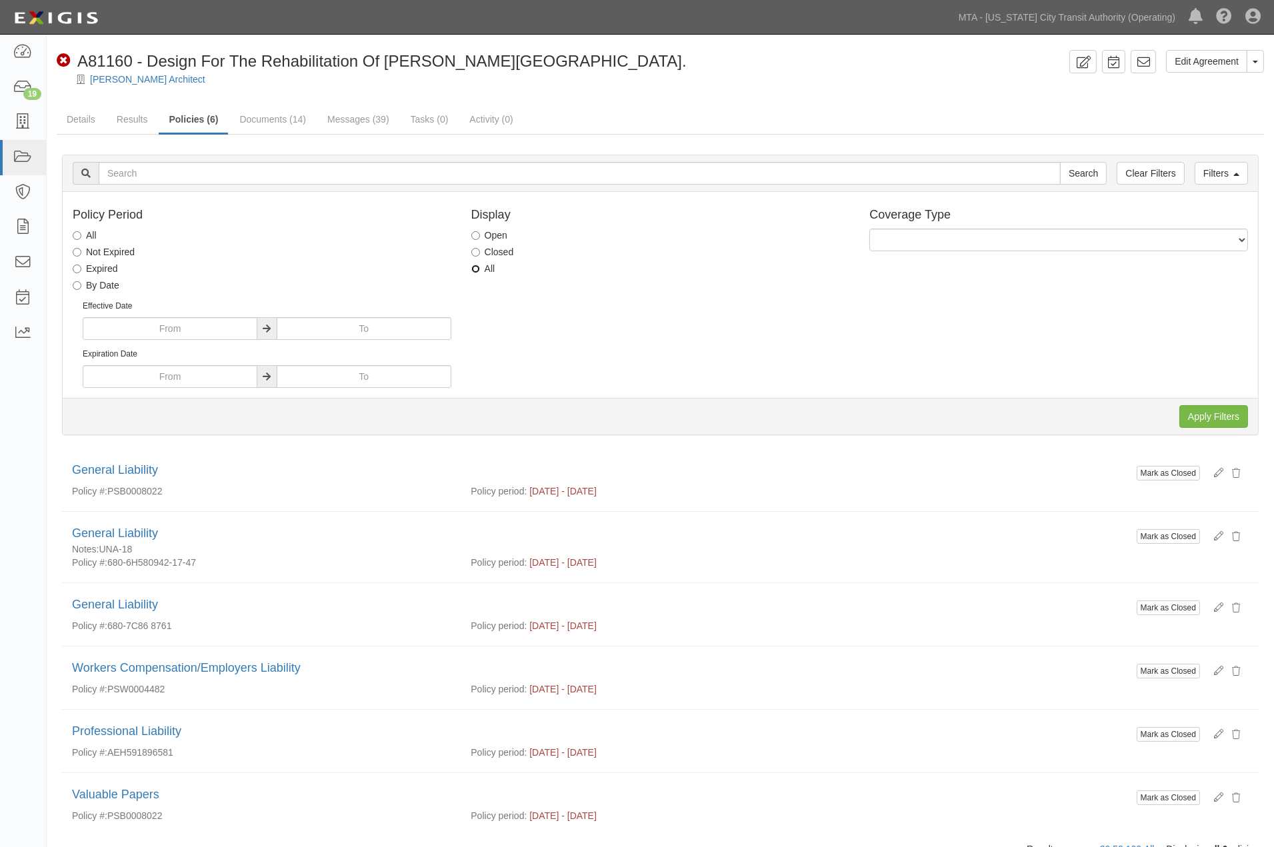
click at [477, 265] on input "All" at bounding box center [475, 269] width 9 height 9
radio input "true"
click at [1174, 414] on div at bounding box center [660, 416] width 1175 height 23
click at [1199, 416] on input "Apply Filters" at bounding box center [1213, 416] width 69 height 23
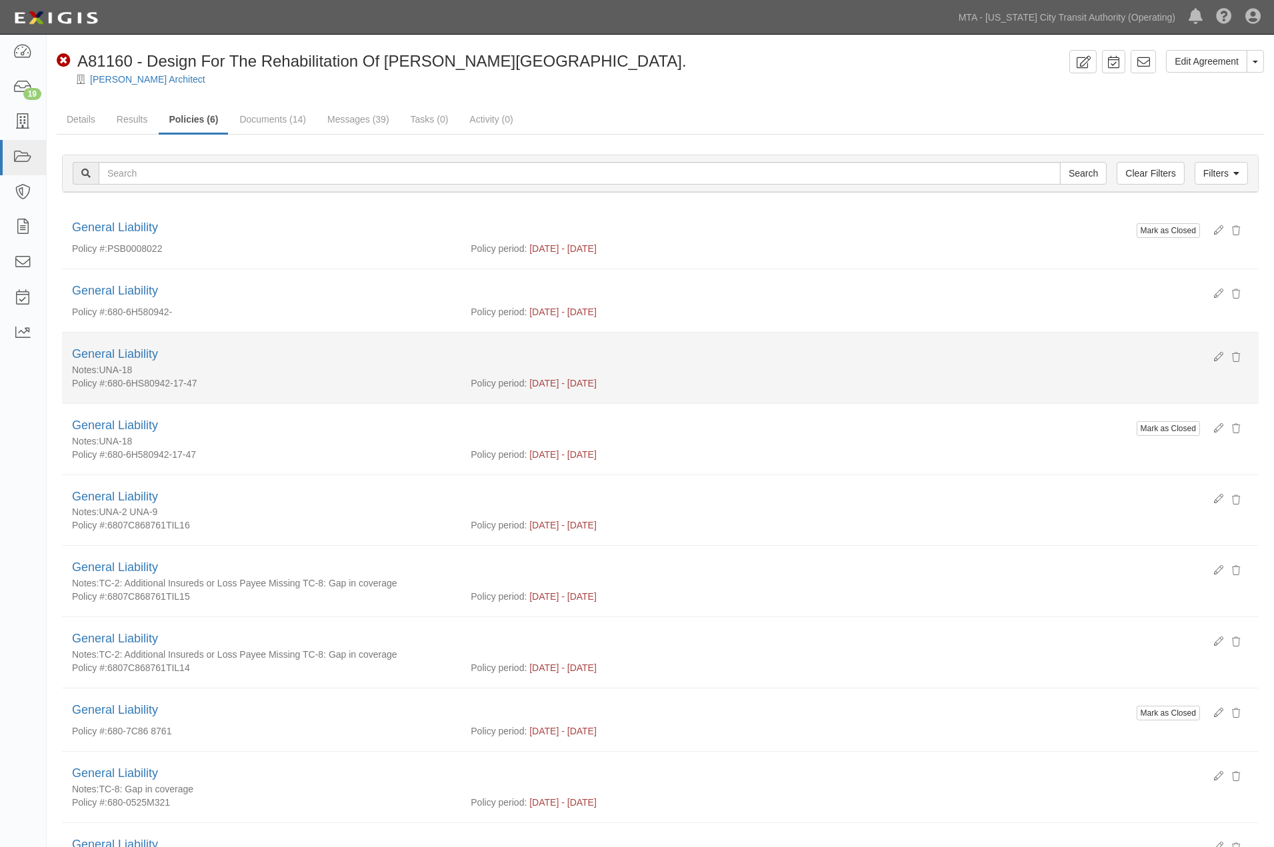
click at [397, 358] on div "General Liability" at bounding box center [660, 354] width 1177 height 17
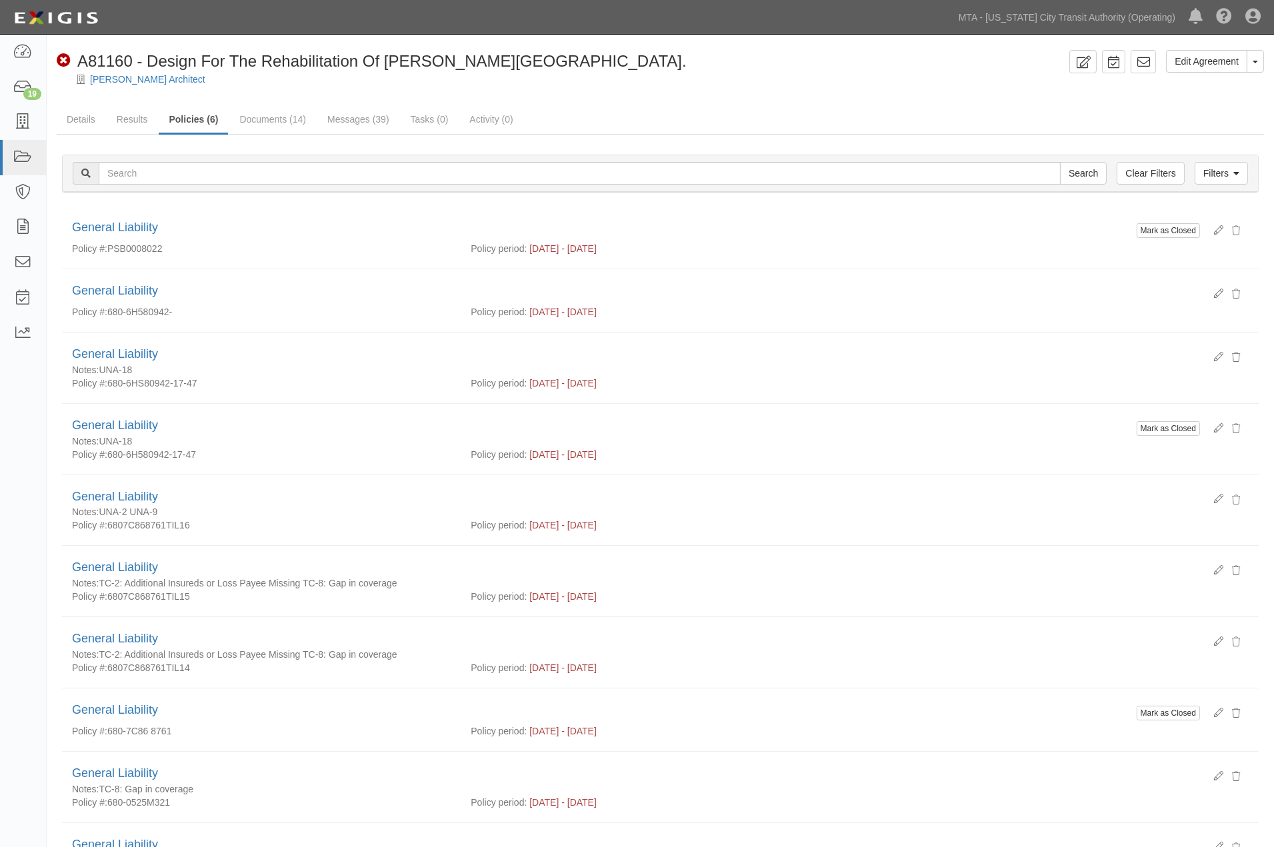
click at [373, 91] on div at bounding box center [660, 91] width 1227 height 10
click at [360, 118] on link "Messages (39)" at bounding box center [358, 120] width 82 height 29
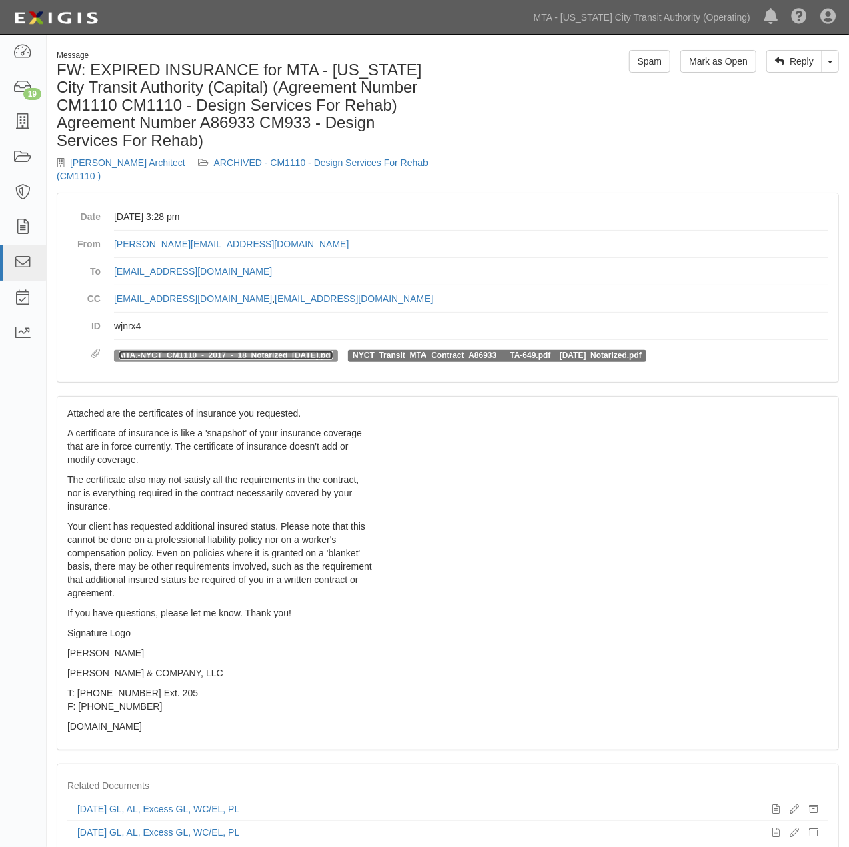
click at [310, 353] on link "MTA.-NYCT_CM1110_-_2017_-_18_Notarized_[DATE].pdf" at bounding box center [226, 355] width 215 height 9
click at [460, 355] on link "NYCT_Transit_MTA_Contract_A86933___TA-649.pdf__[DATE]_Notarized.pdf" at bounding box center [497, 355] width 289 height 9
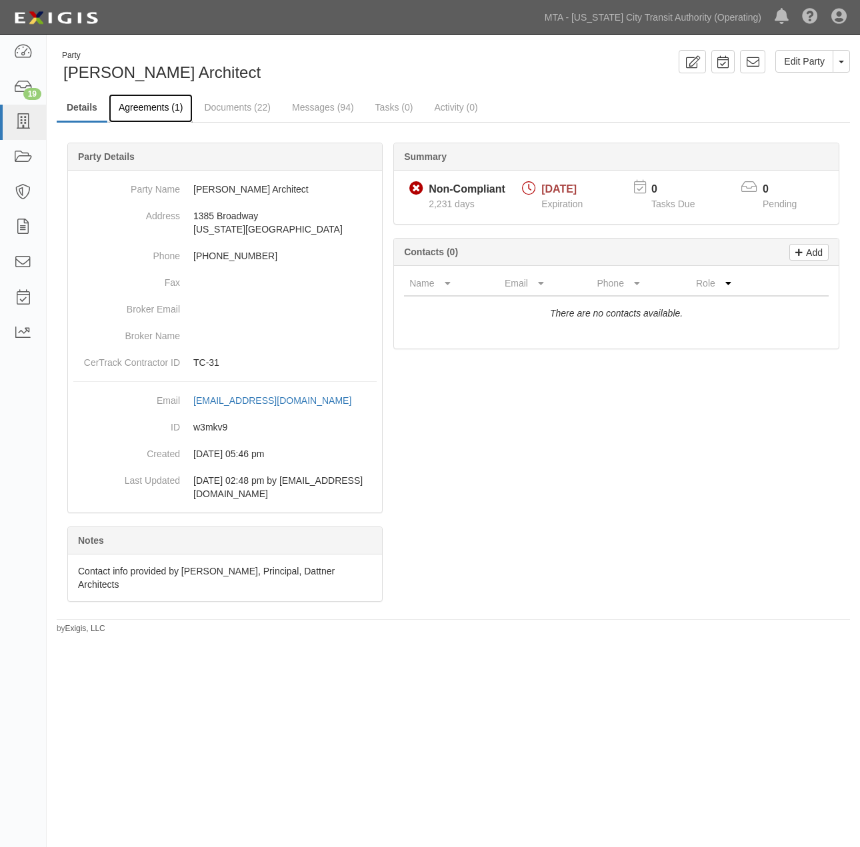
click at [152, 113] on link "Agreements (1)" at bounding box center [151, 108] width 84 height 29
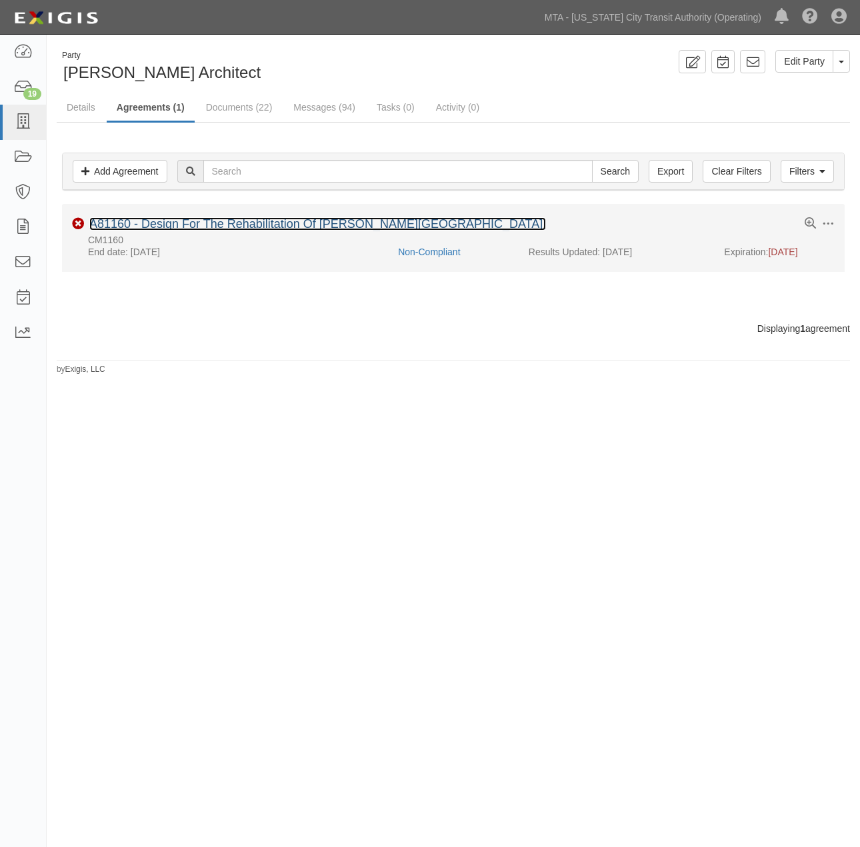
click at [218, 227] on link "A81160 - Design For The Rehabilitation Of [PERSON_NAME][GEOGRAPHIC_DATA]." at bounding box center [317, 223] width 457 height 13
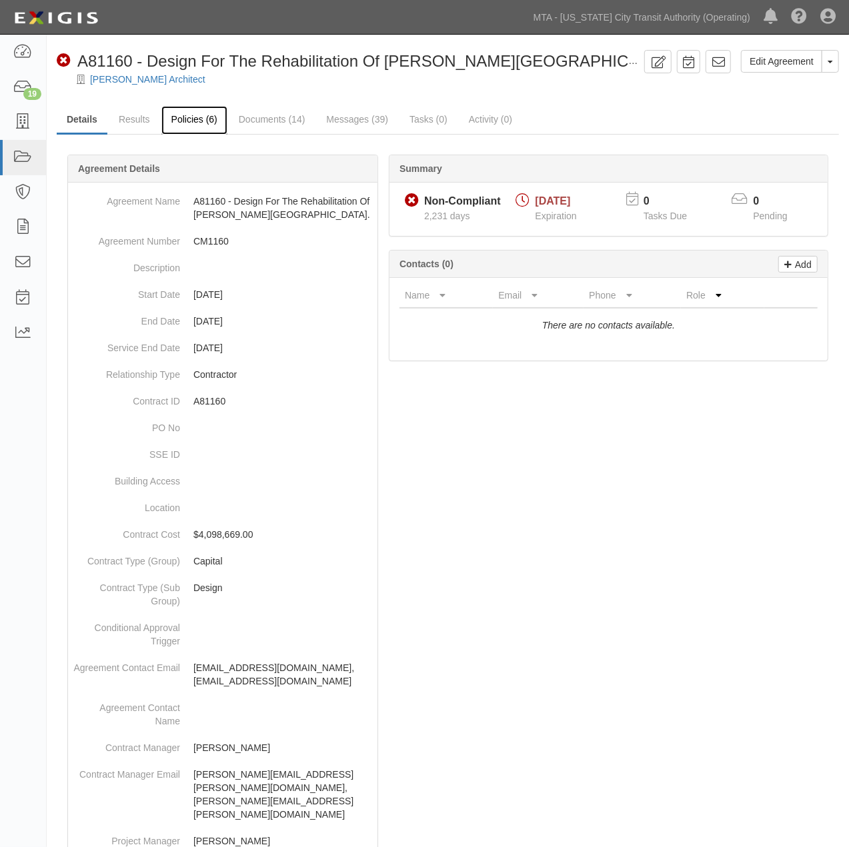
click at [185, 117] on link "Policies (6)" at bounding box center [194, 120] width 66 height 29
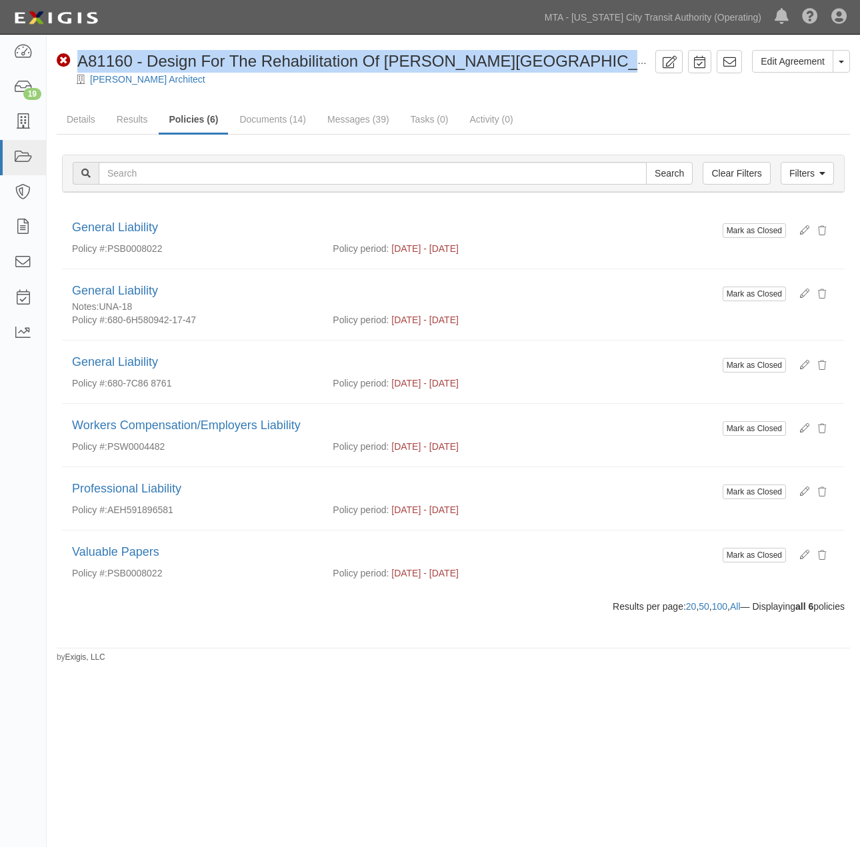
drag, startPoint x: 81, startPoint y: 60, endPoint x: 603, endPoint y: 43, distance: 522.3
click at [603, 43] on div "Edit Agreement Toggle Agreement Dropdown View Audit Trail Archive Agreement Sen…" at bounding box center [453, 351] width 813 height 623
copy span "A81160 - Design For The Rehabilitation Of [PERSON_NAME][GEOGRAPHIC_DATA]"
click at [83, 114] on link "Details" at bounding box center [81, 120] width 49 height 29
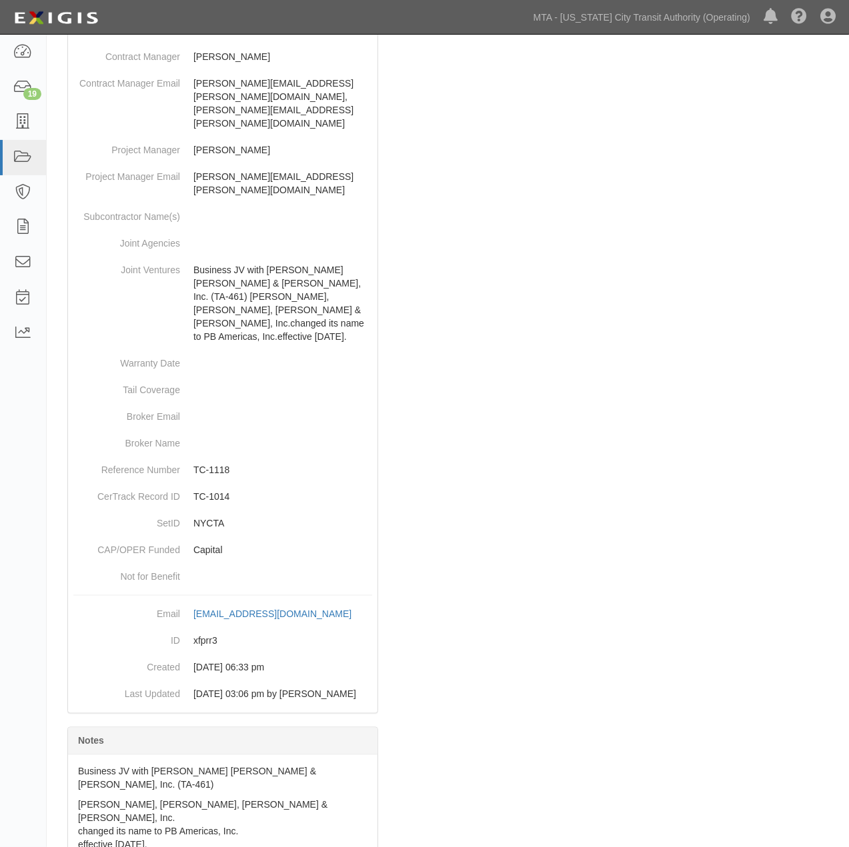
scroll to position [692, 0]
drag, startPoint x: 189, startPoint y: 561, endPoint x: 370, endPoint y: 561, distance: 181.3
click at [370, 601] on dd "[EMAIL_ADDRESS][DOMAIN_NAME] copy to clipboard" at bounding box center [222, 614] width 299 height 27
copy div "[EMAIL_ADDRESS][DOMAIN_NAME]"
click at [797, 641] on div at bounding box center [448, 182] width 782 height 1399
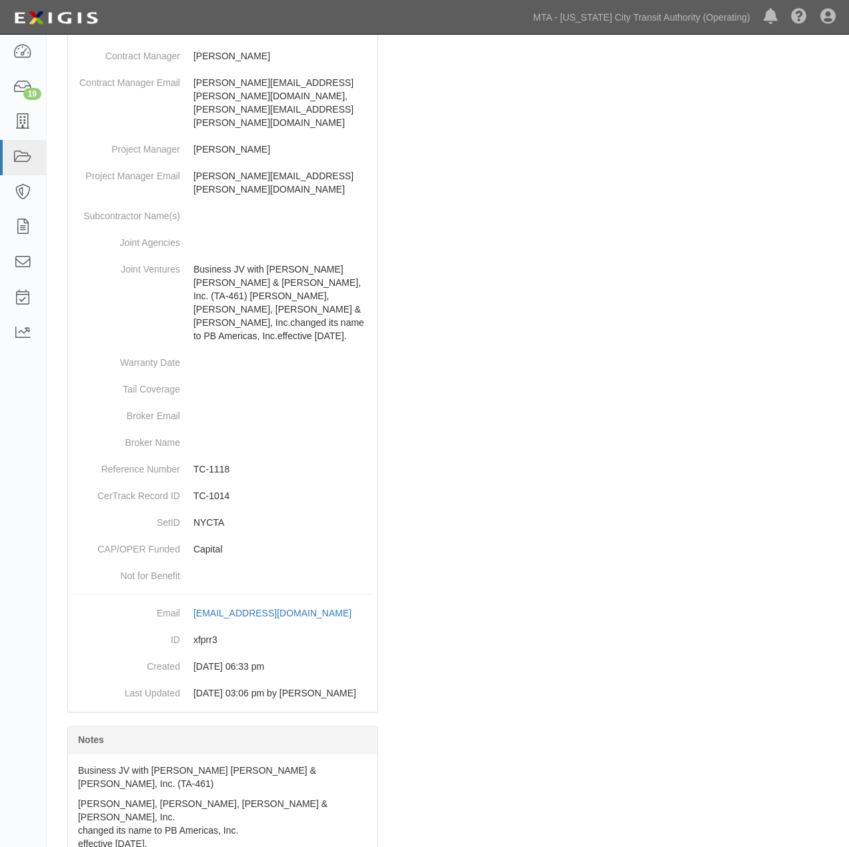
click at [603, 425] on div at bounding box center [448, 182] width 782 height 1399
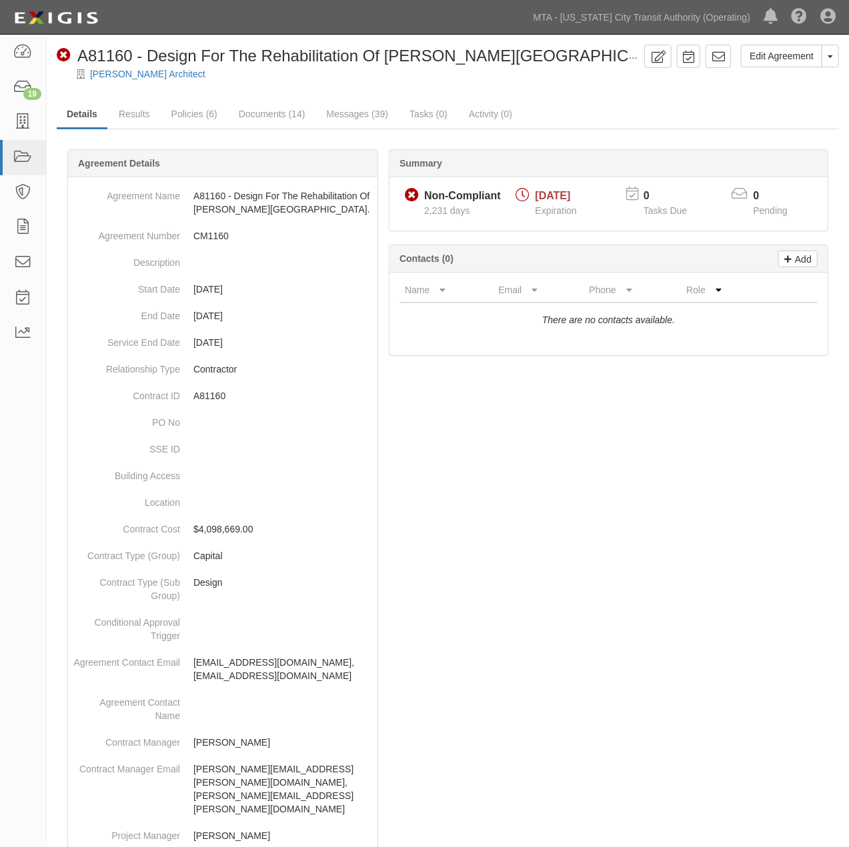
scroll to position [0, 0]
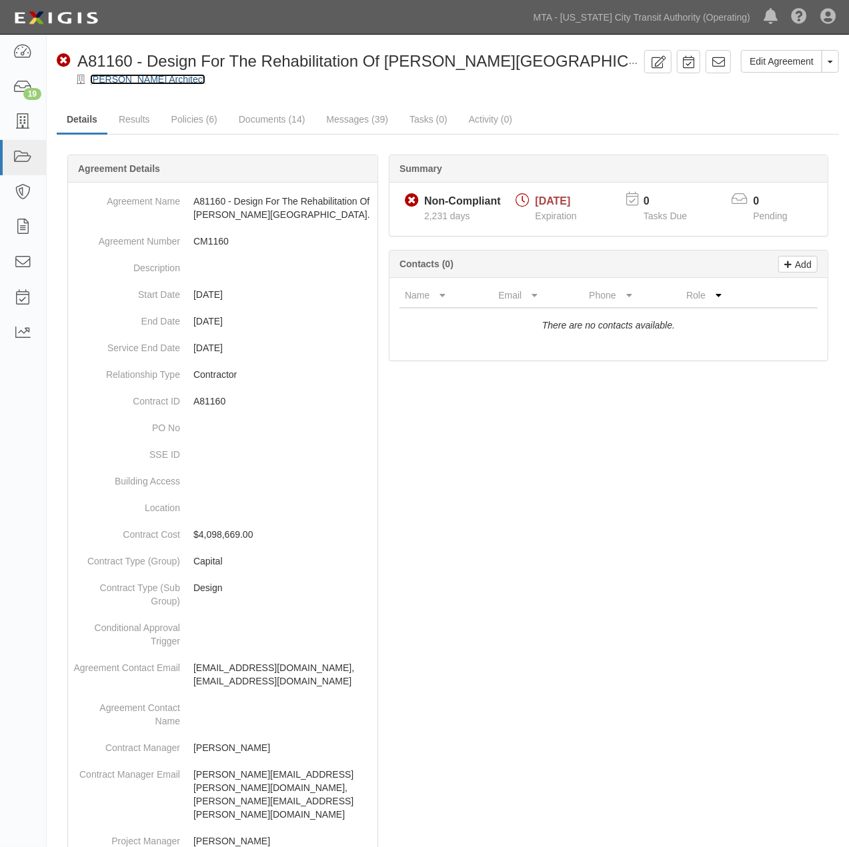
click at [161, 80] on link "[PERSON_NAME] Architect" at bounding box center [147, 79] width 115 height 11
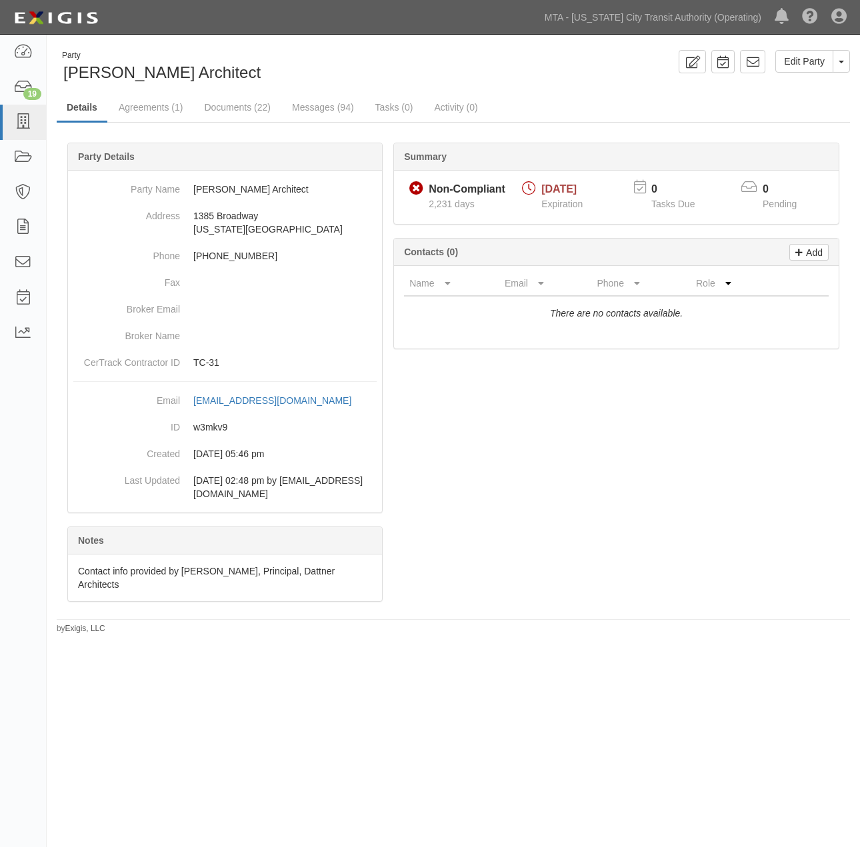
click at [791, 551] on div at bounding box center [453, 389] width 793 height 453
click at [729, 548] on div at bounding box center [453, 389] width 793 height 453
click at [303, 103] on link "Messages (94)" at bounding box center [323, 108] width 82 height 29
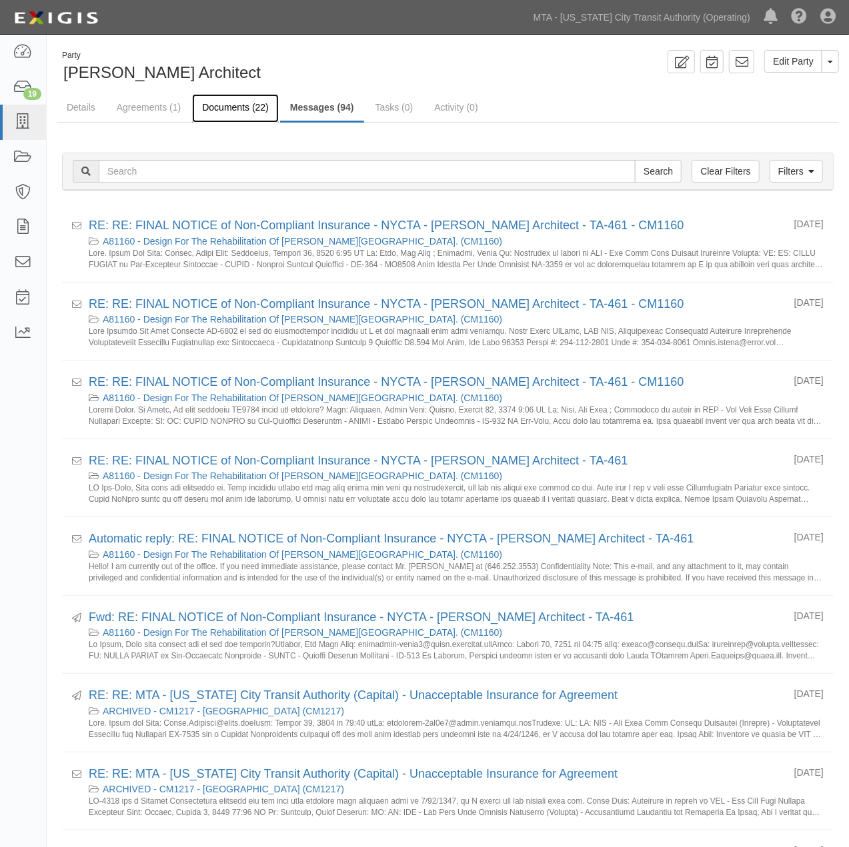
click at [236, 104] on link "Documents (22)" at bounding box center [235, 108] width 87 height 29
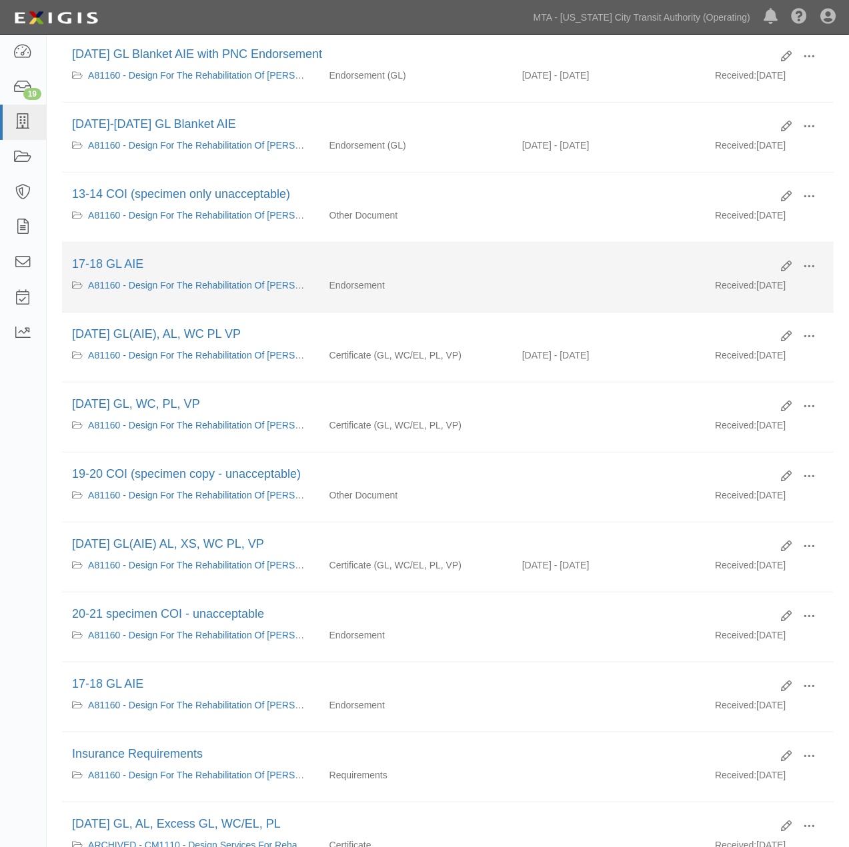
scroll to position [741, 0]
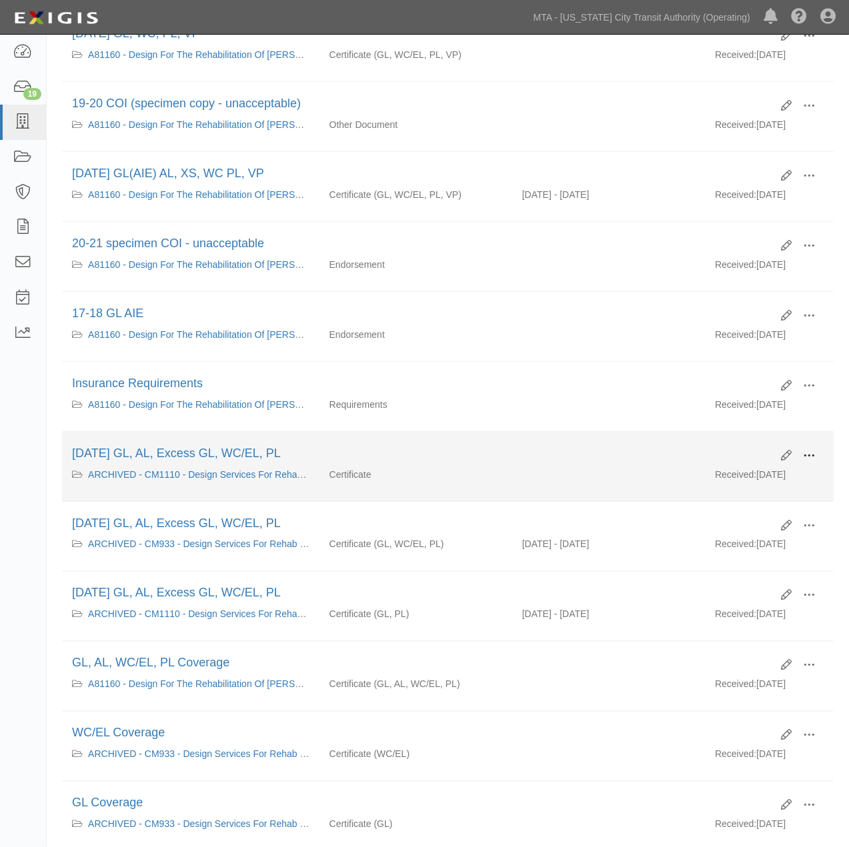
click at [811, 462] on span at bounding box center [809, 456] width 12 height 12
click at [718, 487] on link "View" at bounding box center [743, 475] width 105 height 24
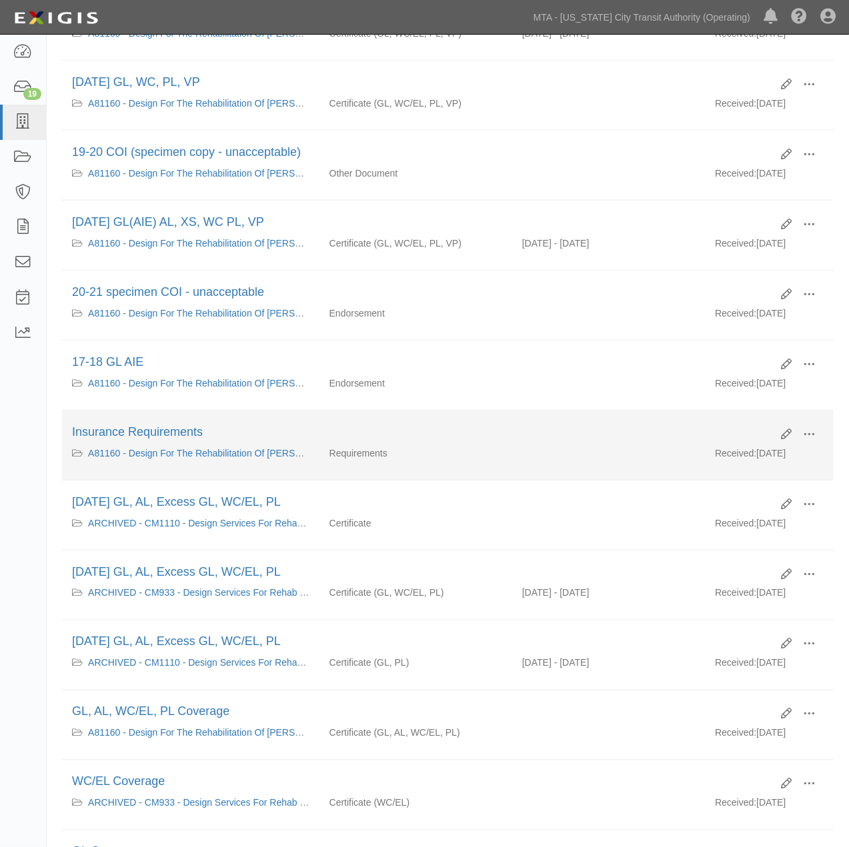
scroll to position [667, 0]
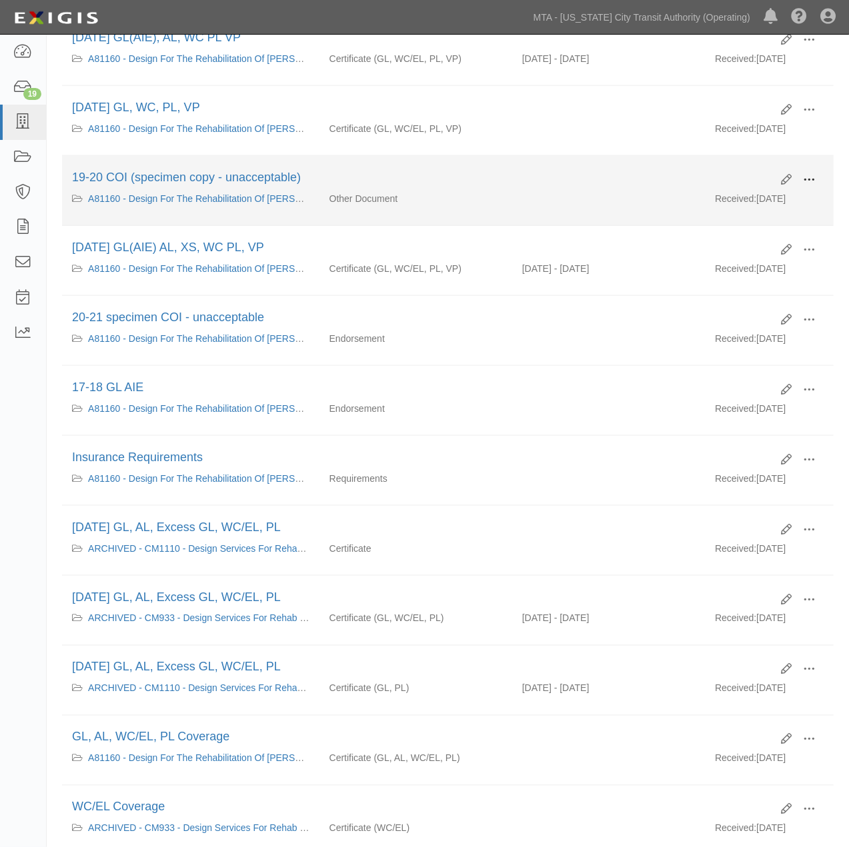
click at [812, 186] on span at bounding box center [809, 180] width 12 height 12
click at [711, 208] on link "View" at bounding box center [743, 199] width 105 height 24
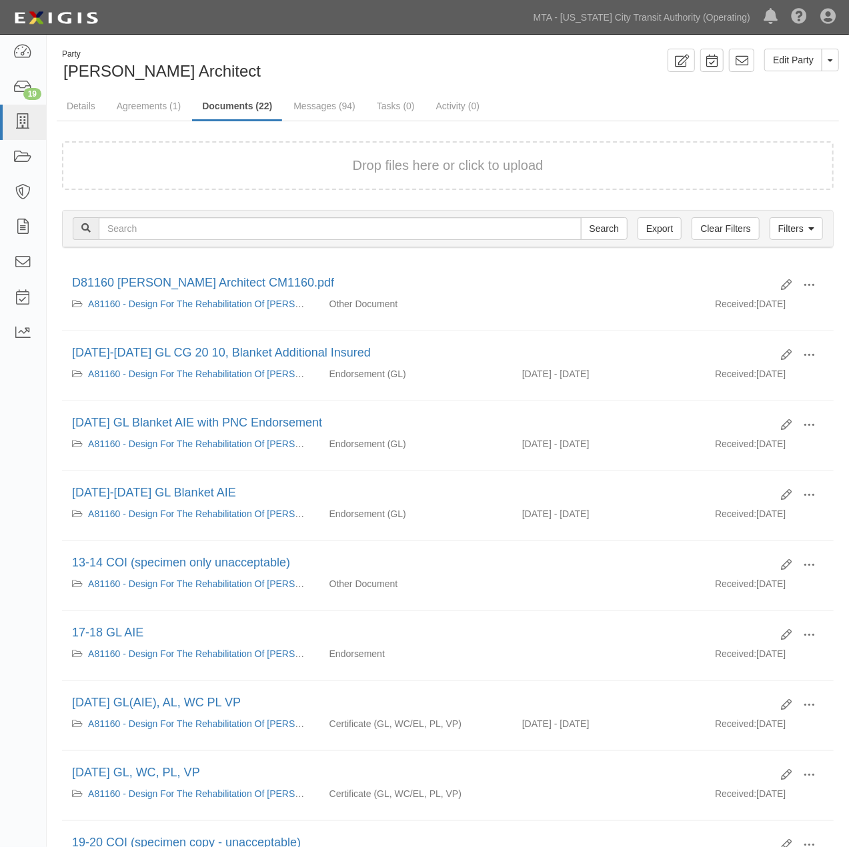
scroll to position [0, 0]
drag, startPoint x: 643, startPoint y: 71, endPoint x: 587, endPoint y: 70, distance: 56.0
click at [643, 71] on div "Edit Party Toggle Party Dropdown View Audit Trail Archive Party Send Message Ad…" at bounding box center [648, 61] width 401 height 23
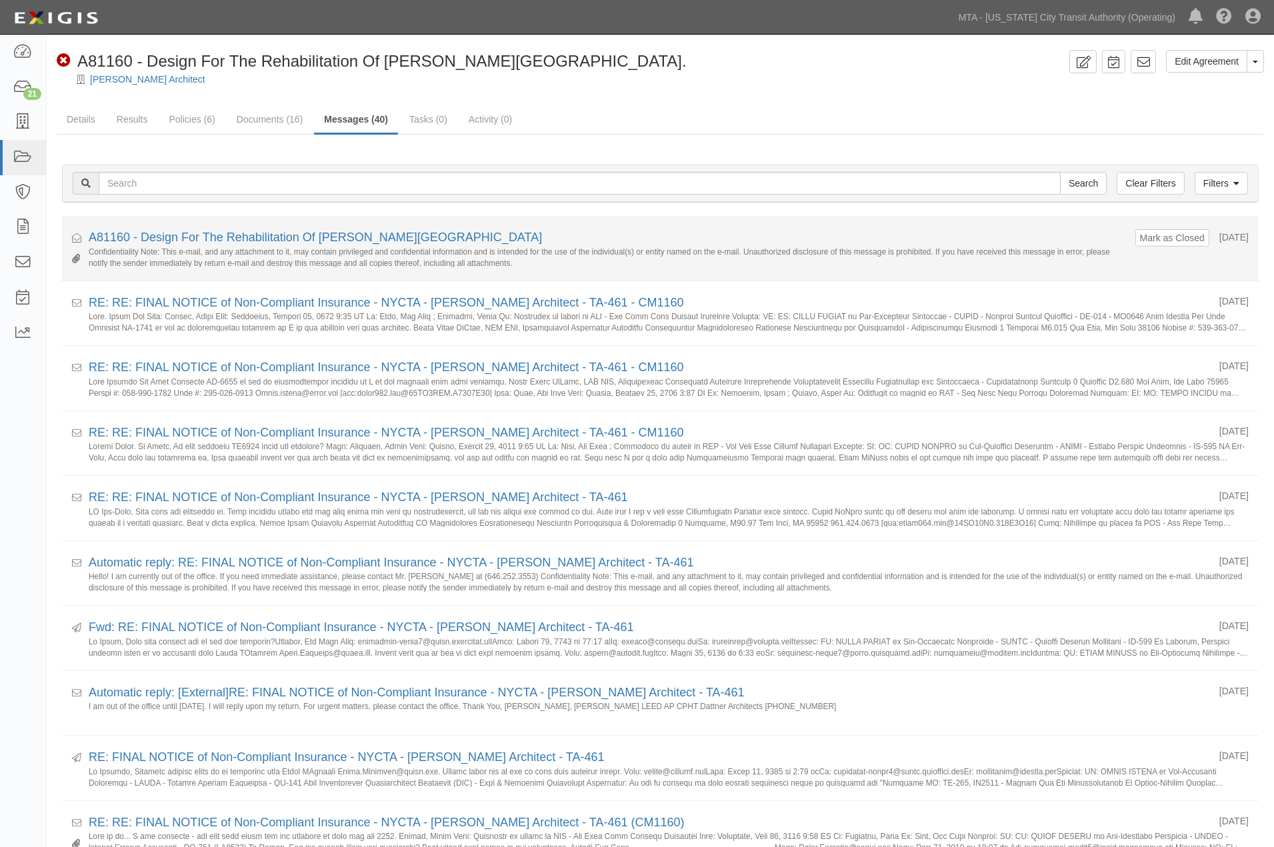
click at [1147, 227] on li "Received Mark as Closed [DATE] A81160 - Design For The Rehabilitation Of [PERSO…" at bounding box center [660, 248] width 1197 height 65
click at [1147, 231] on button "Mark as Closed" at bounding box center [1172, 238] width 66 height 15
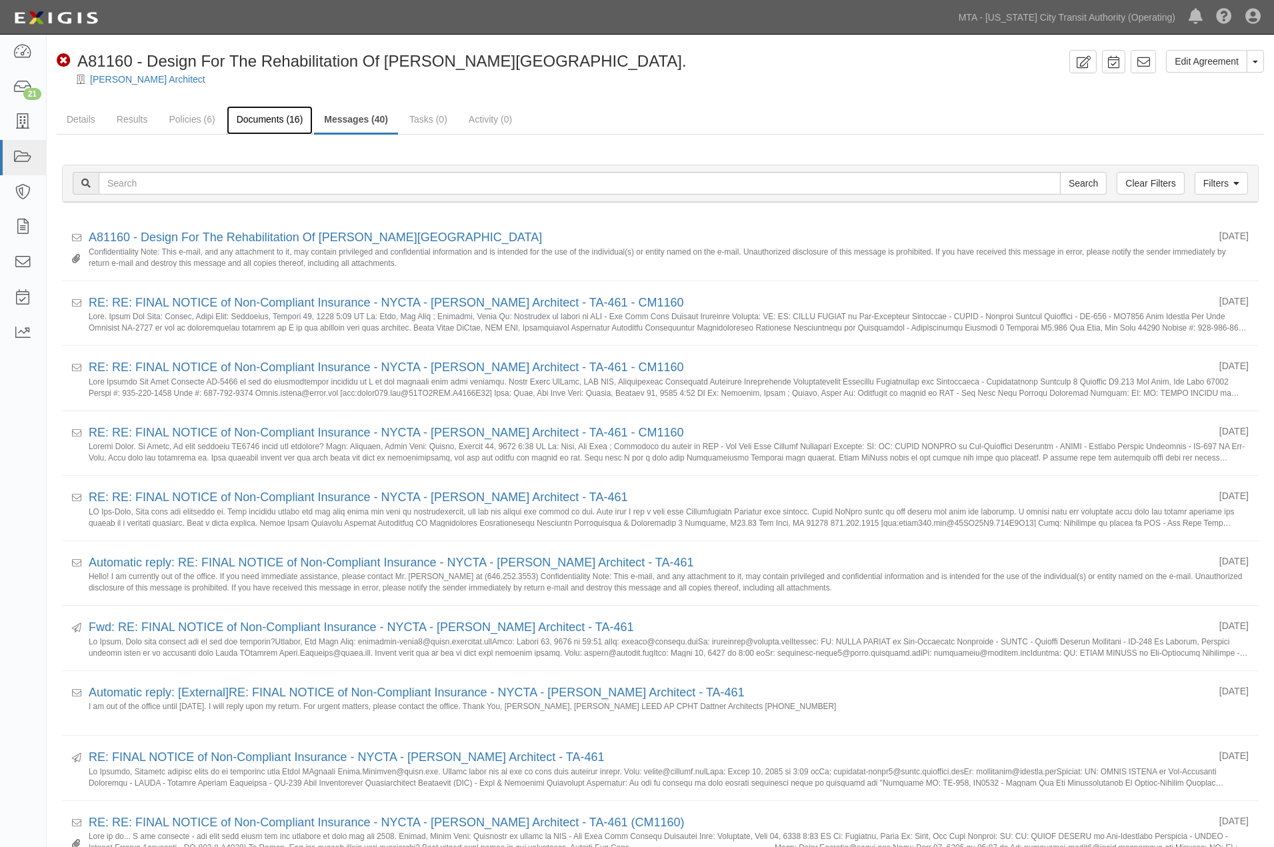
drag, startPoint x: 289, startPoint y: 115, endPoint x: 294, endPoint y: 125, distance: 11.3
click at [288, 115] on link "Documents (16)" at bounding box center [270, 120] width 87 height 29
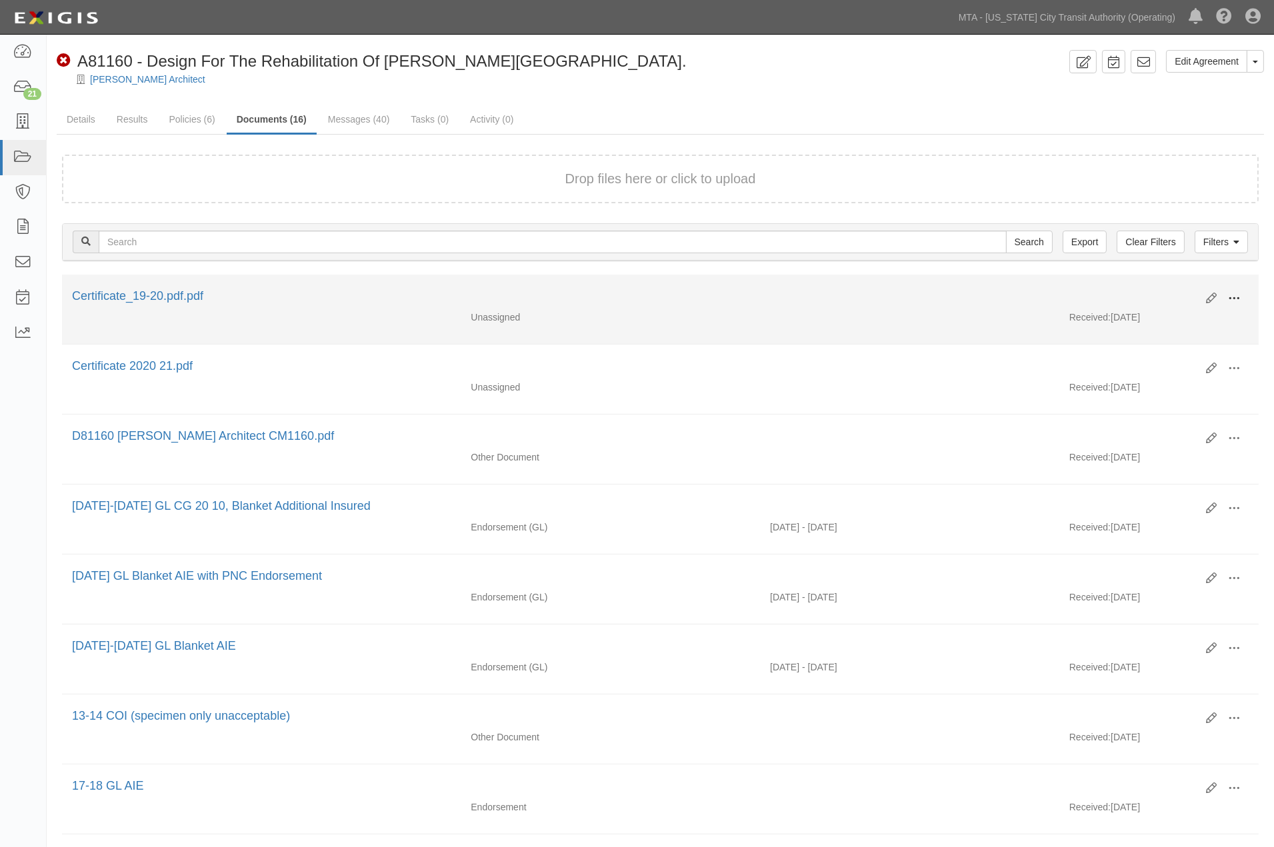
click at [1236, 295] on span at bounding box center [1234, 299] width 12 height 12
click at [1157, 292] on link "Edit" at bounding box center [1169, 293] width 105 height 24
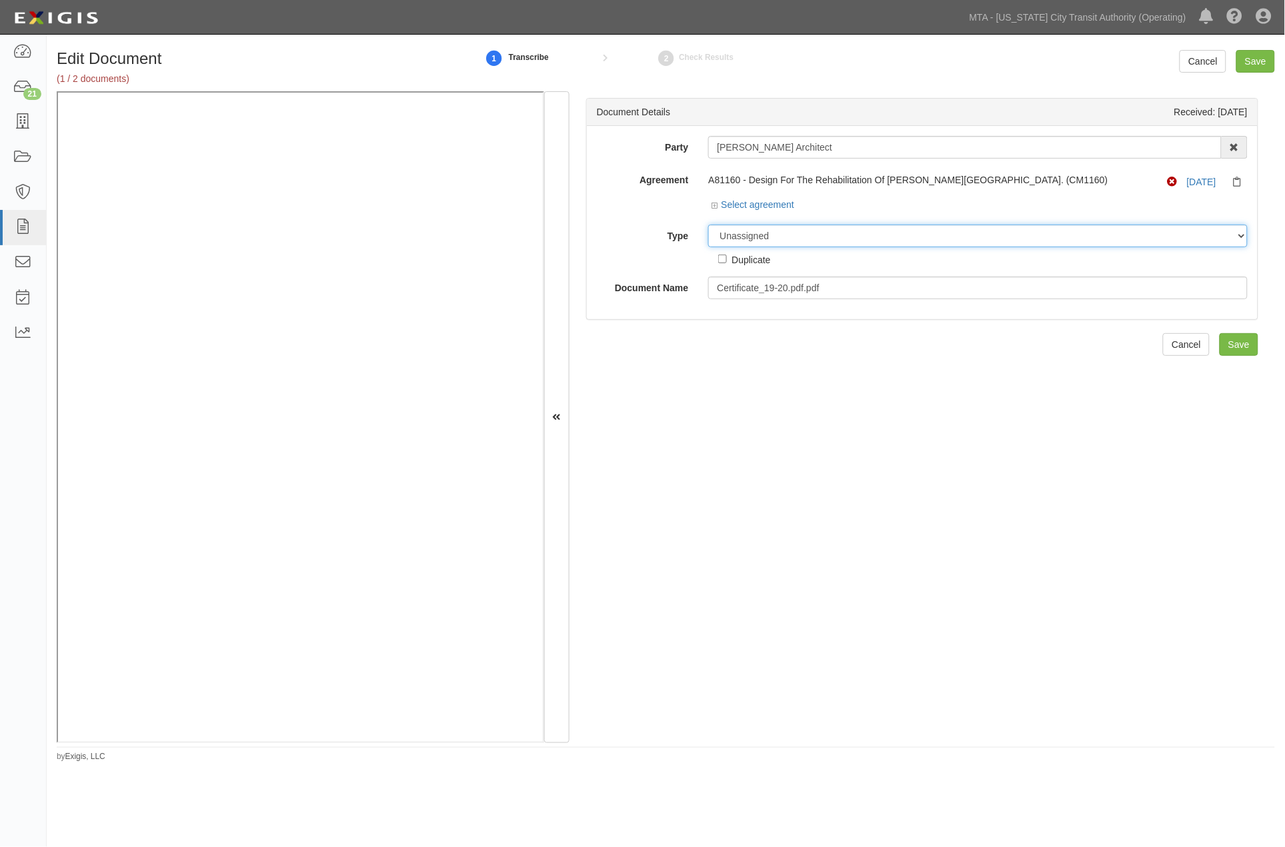
click at [812, 234] on select "Unassigned Binder Cancellation Notice Certificate Contract Endorsement Insuranc…" at bounding box center [977, 236] width 539 height 23
select select "CertificateDetail"
click at [708, 225] on select "Unassigned Binder Cancellation Notice Certificate Contract Endorsement Insuranc…" at bounding box center [977, 236] width 539 height 23
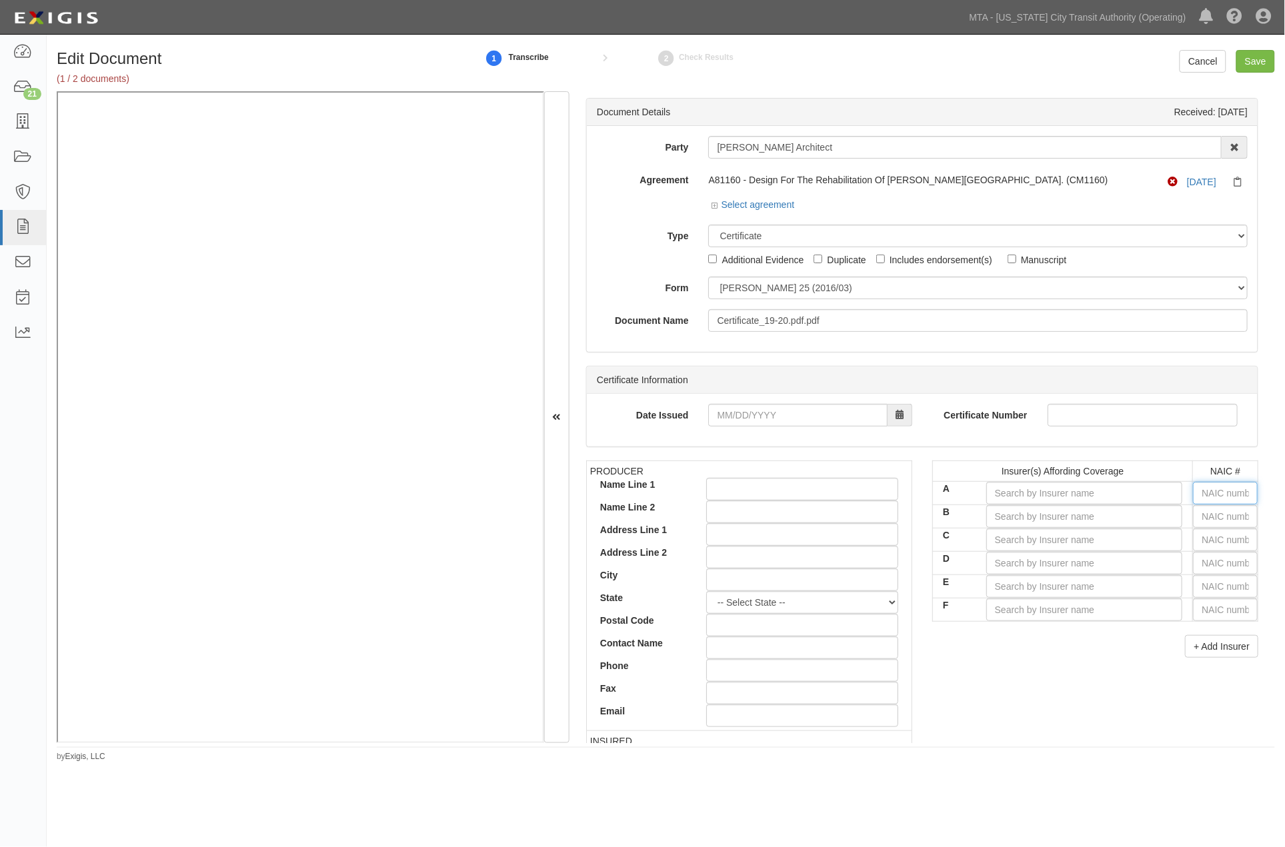
click at [1212, 496] on input "text" at bounding box center [1225, 493] width 65 height 23
click at [1132, 497] on input "A" at bounding box center [1084, 493] width 197 height 23
type input "r"
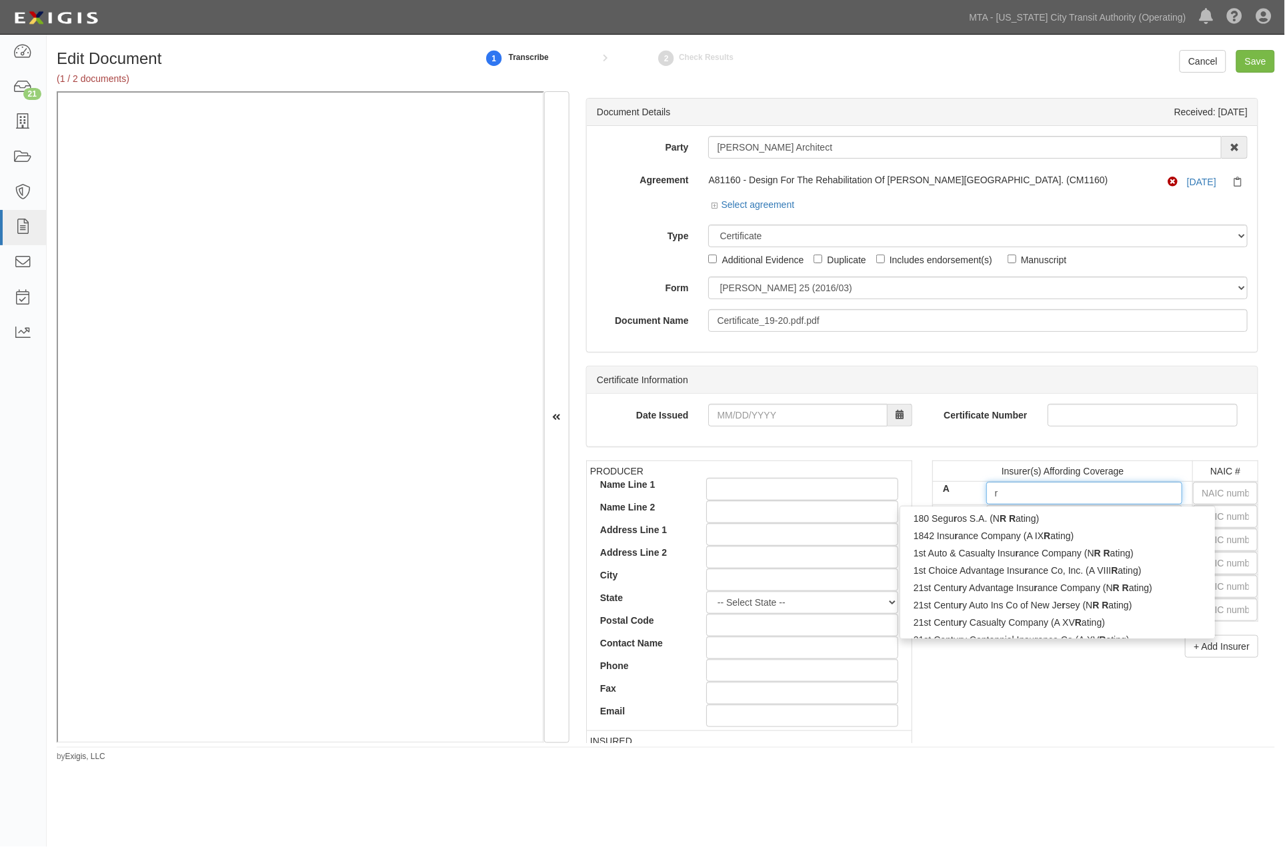
type input "rlI Insurance Company (A+ XIV Rating)"
type input "rl"
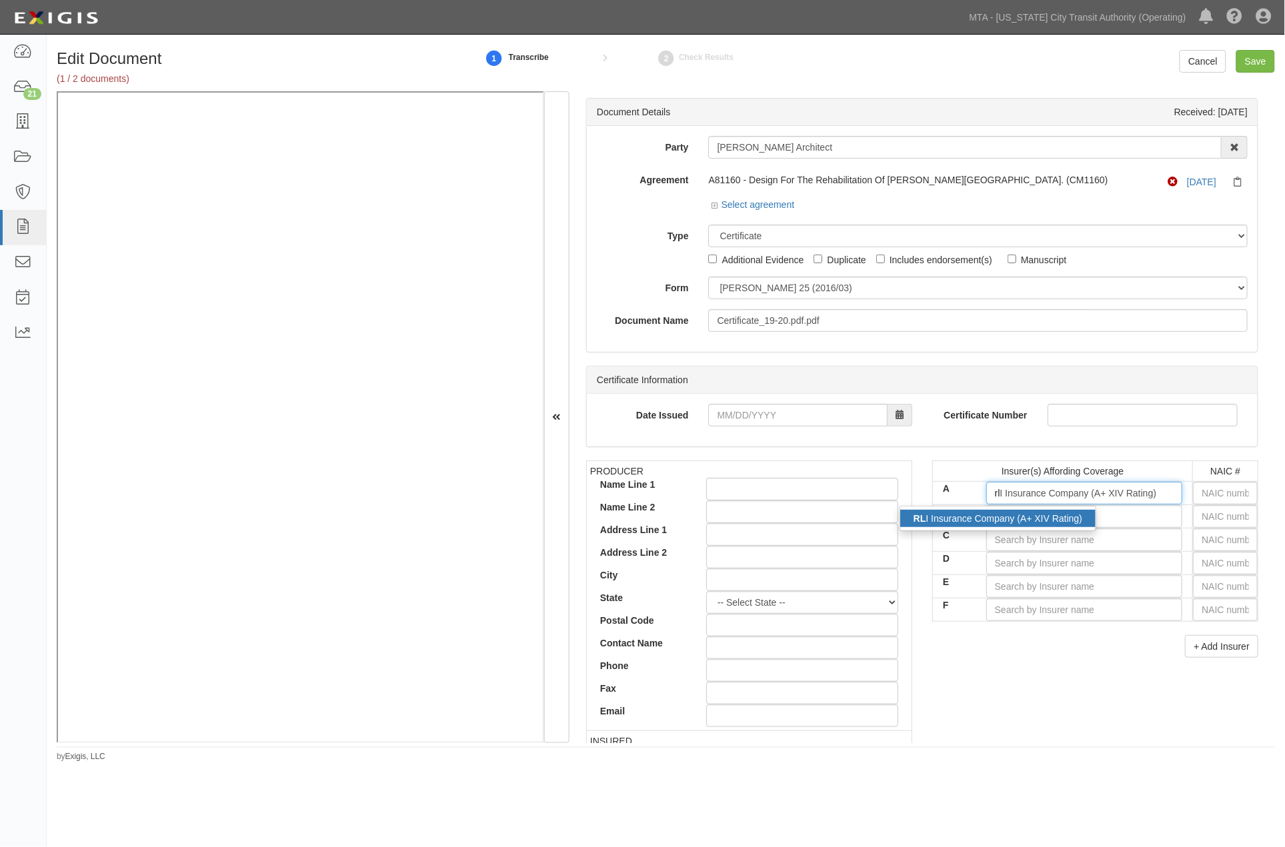
click at [1074, 525] on div "RL I Insurance Company (A+ XIV Rating)" at bounding box center [997, 518] width 195 height 17
type input "RLI Insurance Company (A+ XIV Rating)"
type input "13056"
type input "RLI Insurance Company (A+ XIV Rating)"
click at [1076, 520] on input "B" at bounding box center [1084, 516] width 197 height 23
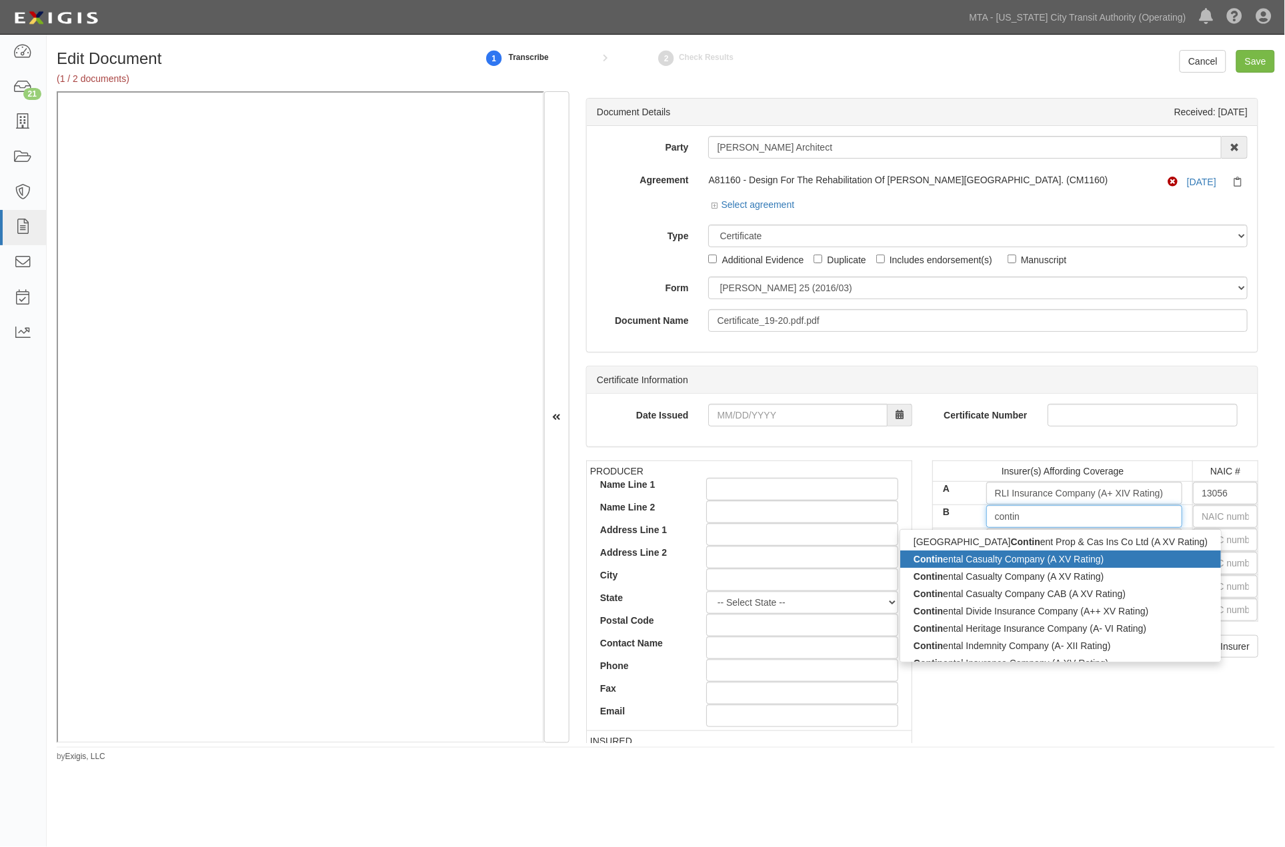
click at [977, 561] on div "Contin ental Casualty Company (A XV Rating)" at bounding box center [1060, 559] width 321 height 17
type input "Continental Casualty Company (A XV Rating)"
type input "20443"
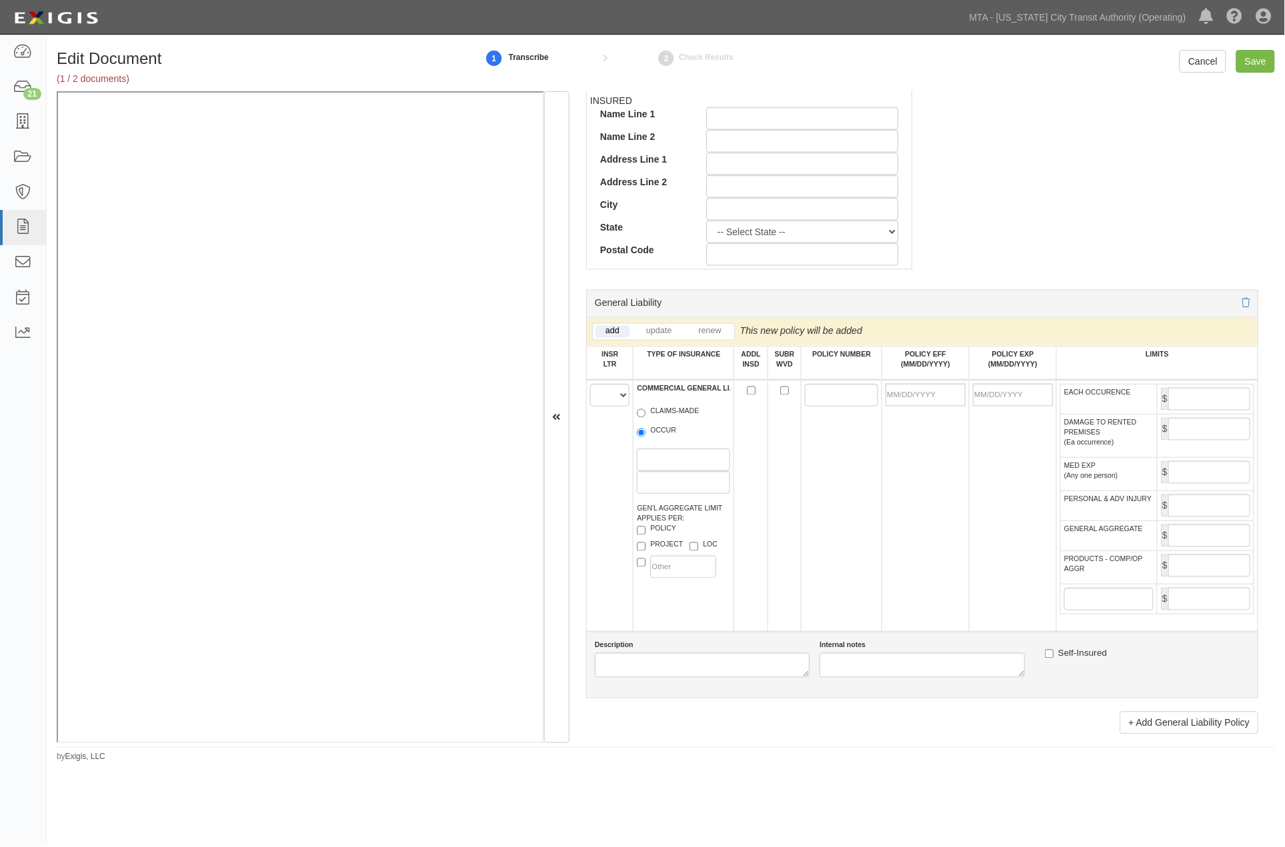
scroll to position [667, 0]
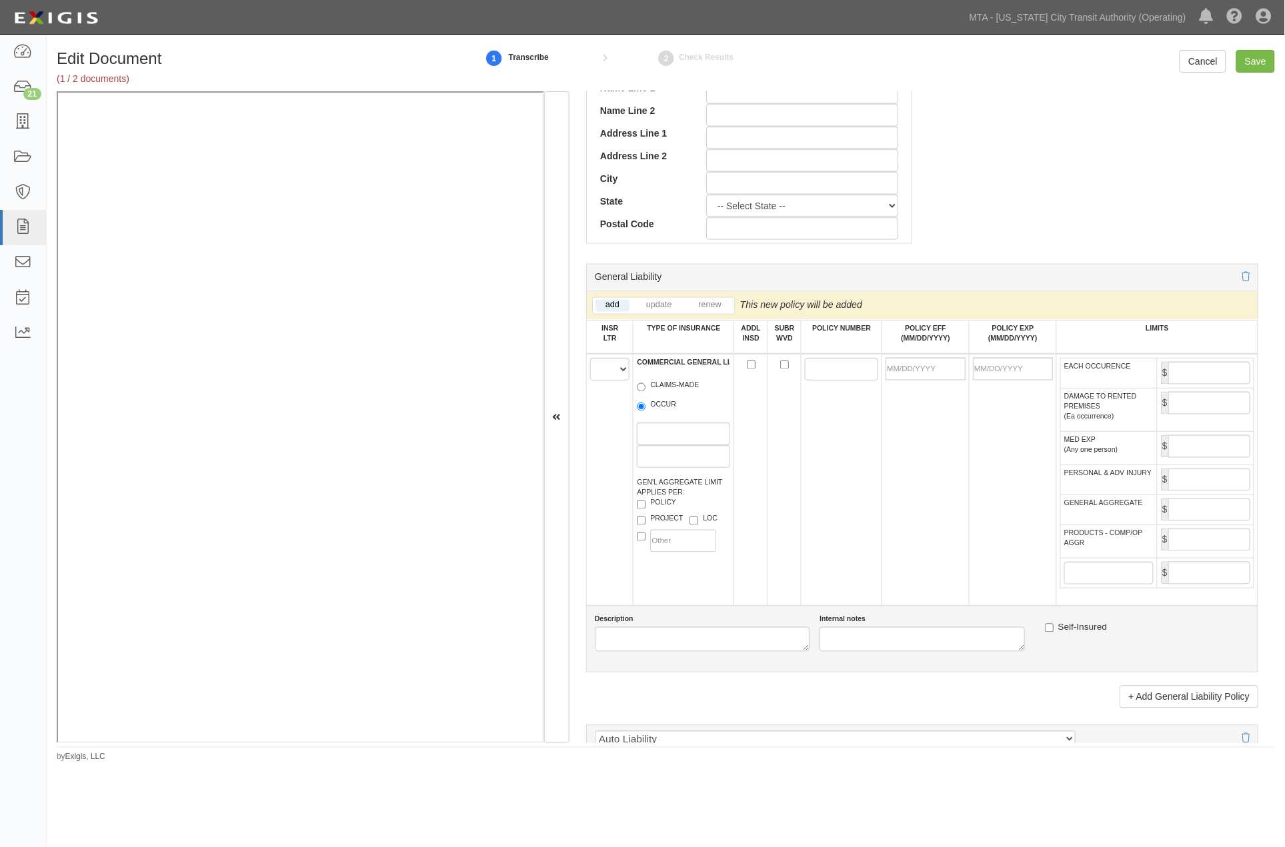
type input "Continental Casualty Company (A XV Rating)"
drag, startPoint x: 605, startPoint y: 374, endPoint x: 605, endPoint y: 383, distance: 8.7
click at [605, 374] on select "A B C D E F" at bounding box center [610, 369] width 40 height 23
select select "A"
click at [590, 362] on select "A B C D E F" at bounding box center [610, 369] width 40 height 23
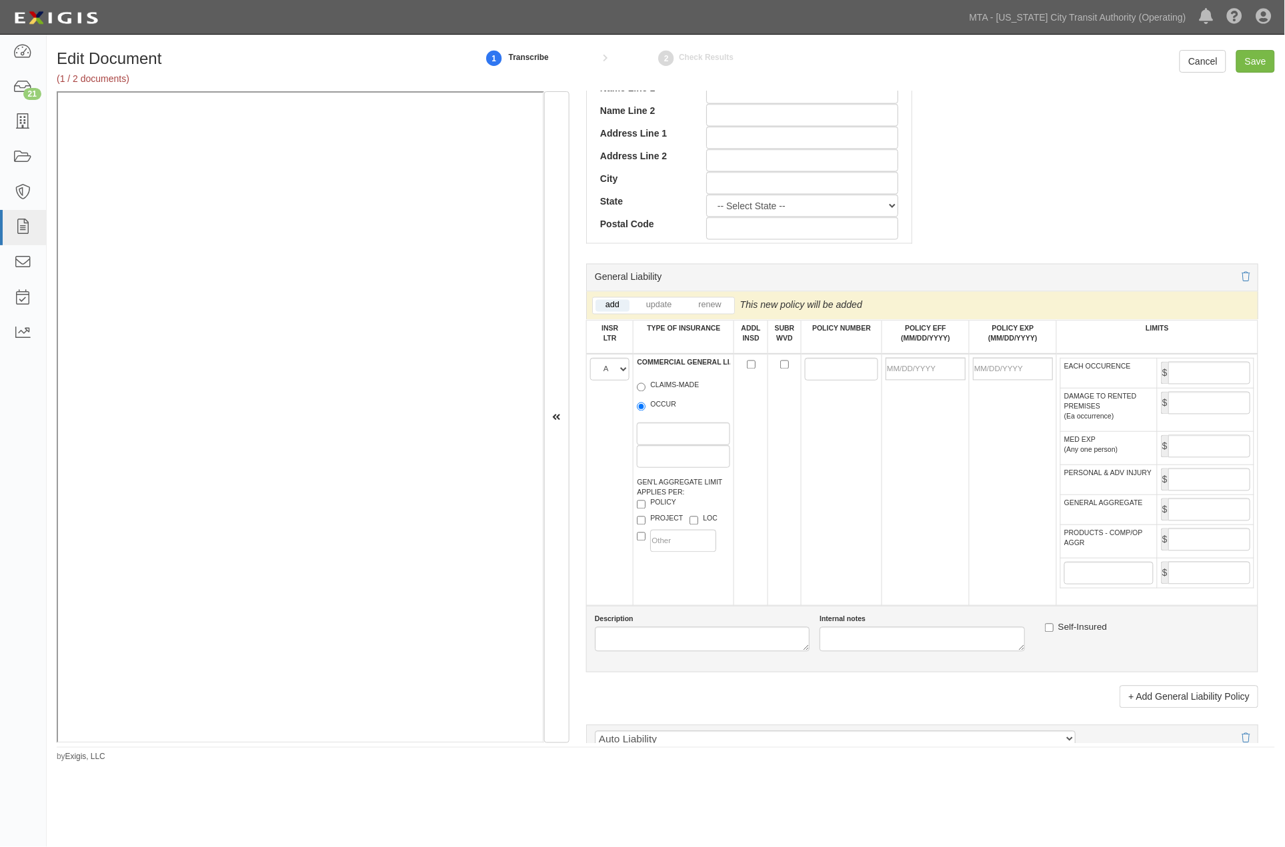
click at [650, 413] on label "OCCUR" at bounding box center [656, 406] width 39 height 13
click at [645, 411] on input "OCCUR" at bounding box center [641, 407] width 9 height 9
radio input "true"
paste input "PSB0008022"
type input "PSB0008022"
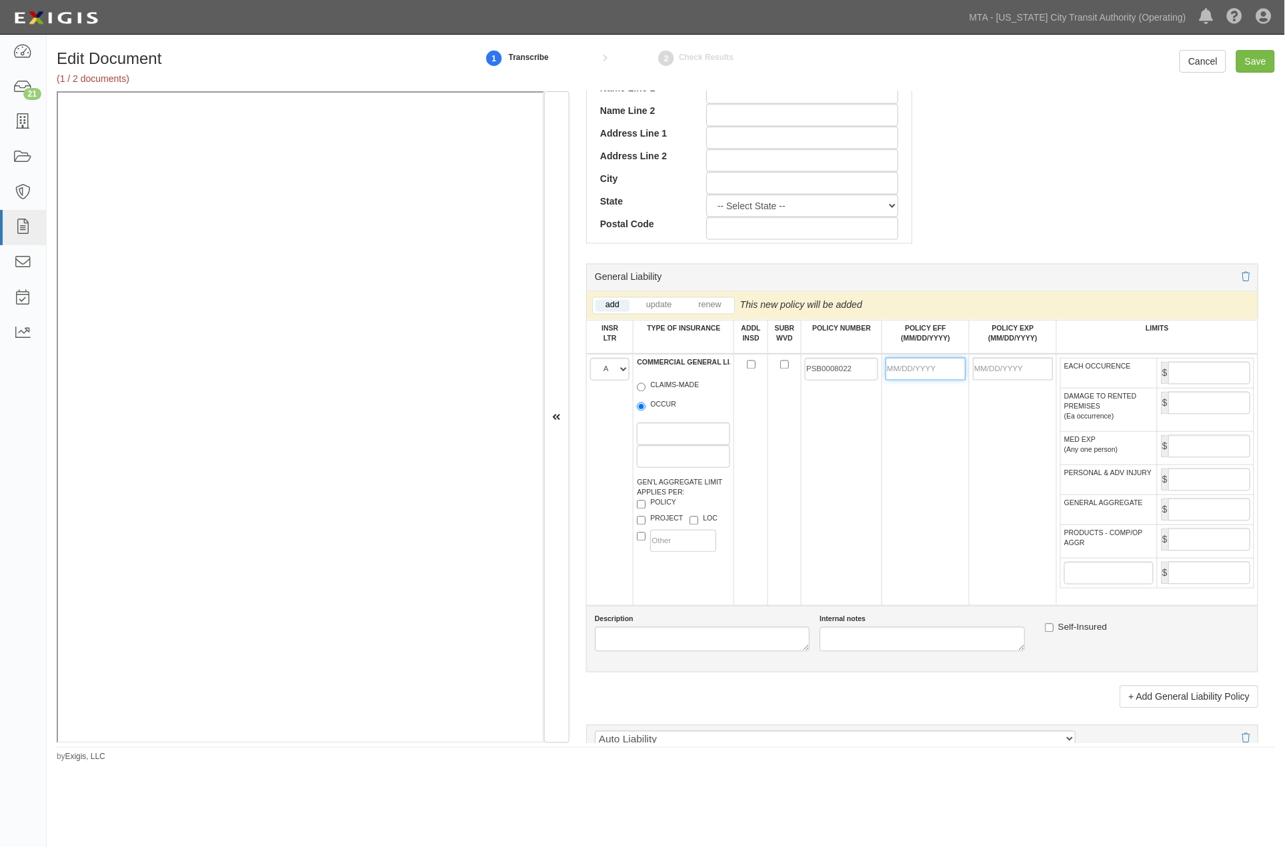
click at [889, 374] on input "POLICY EFF (MM/DD/YYYY)" at bounding box center [925, 369] width 80 height 23
type input "01/20/2019"
type input "01/20/2020"
click at [1069, 411] on label "DAMAGE TO RENTED PREMISES (Ea occurrence)" at bounding box center [1108, 407] width 89 height 30
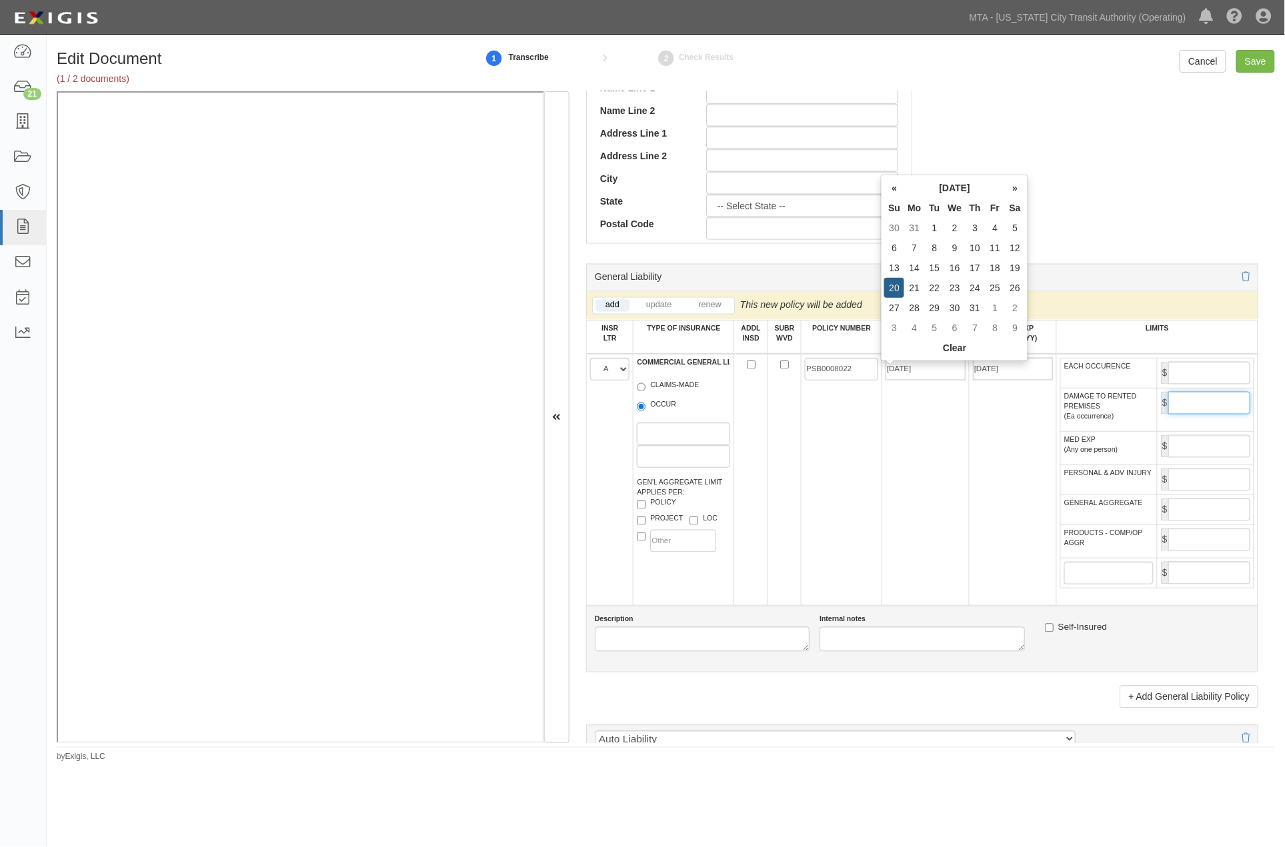
click at [1168, 411] on input "DAMAGE TO RENTED PREMISES (Ea occurrence)" at bounding box center [1209, 403] width 82 height 23
click at [1182, 380] on input "EACH OCCURENCE" at bounding box center [1209, 373] width 82 height 23
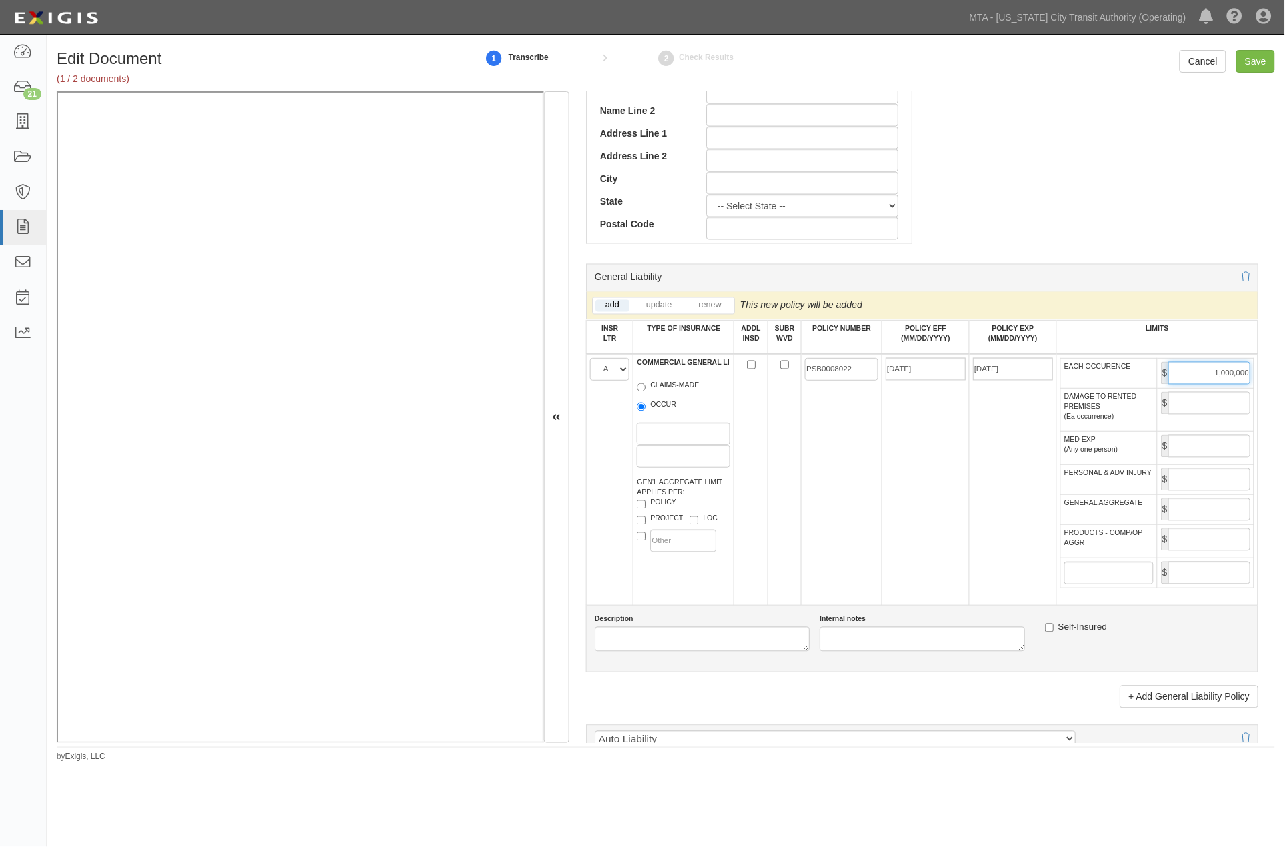
type input "1,000,000"
click at [1177, 521] on input "GENERAL AGGREGATE" at bounding box center [1209, 510] width 82 height 23
type input "2,000,000"
click at [1213, 551] on input "PRODUCTS - COMP/OP AGGR" at bounding box center [1209, 540] width 82 height 23
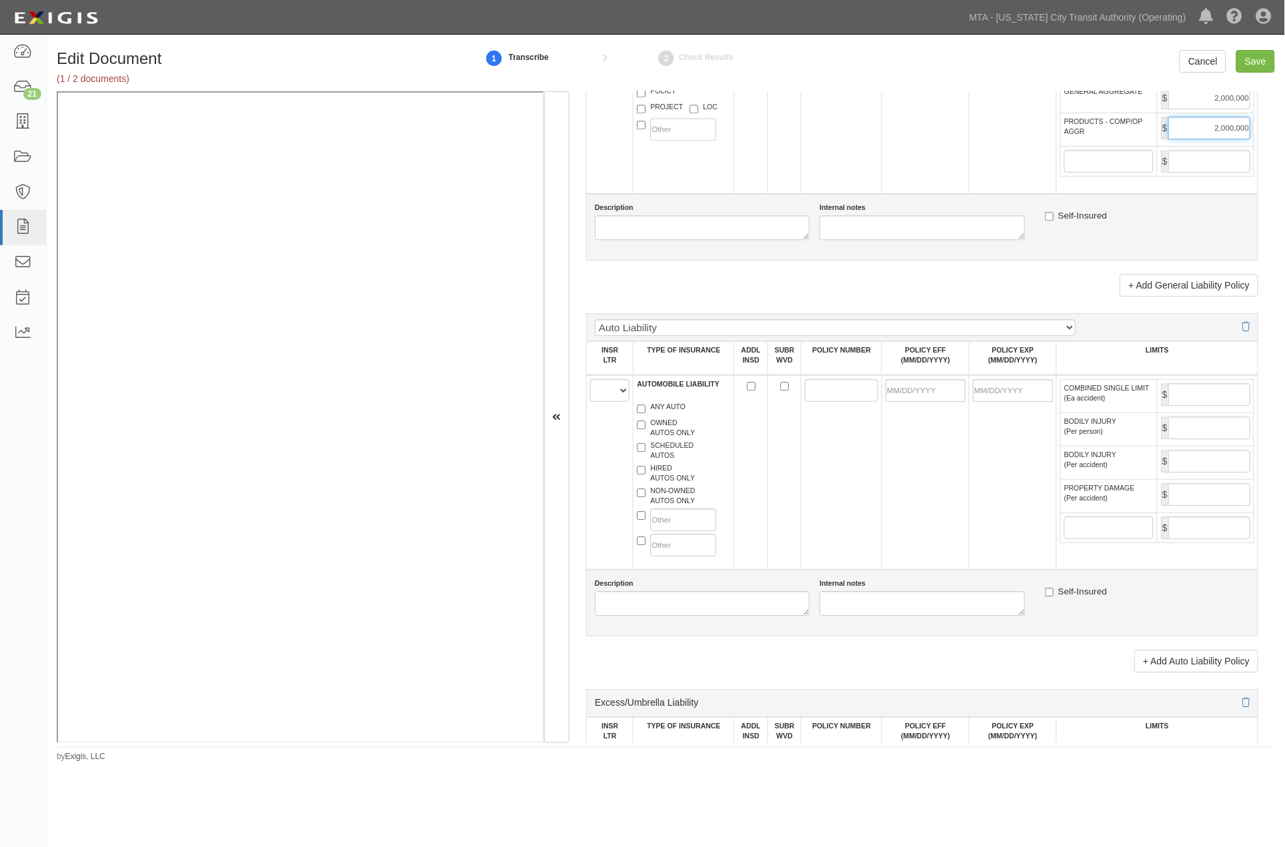
scroll to position [1185, 0]
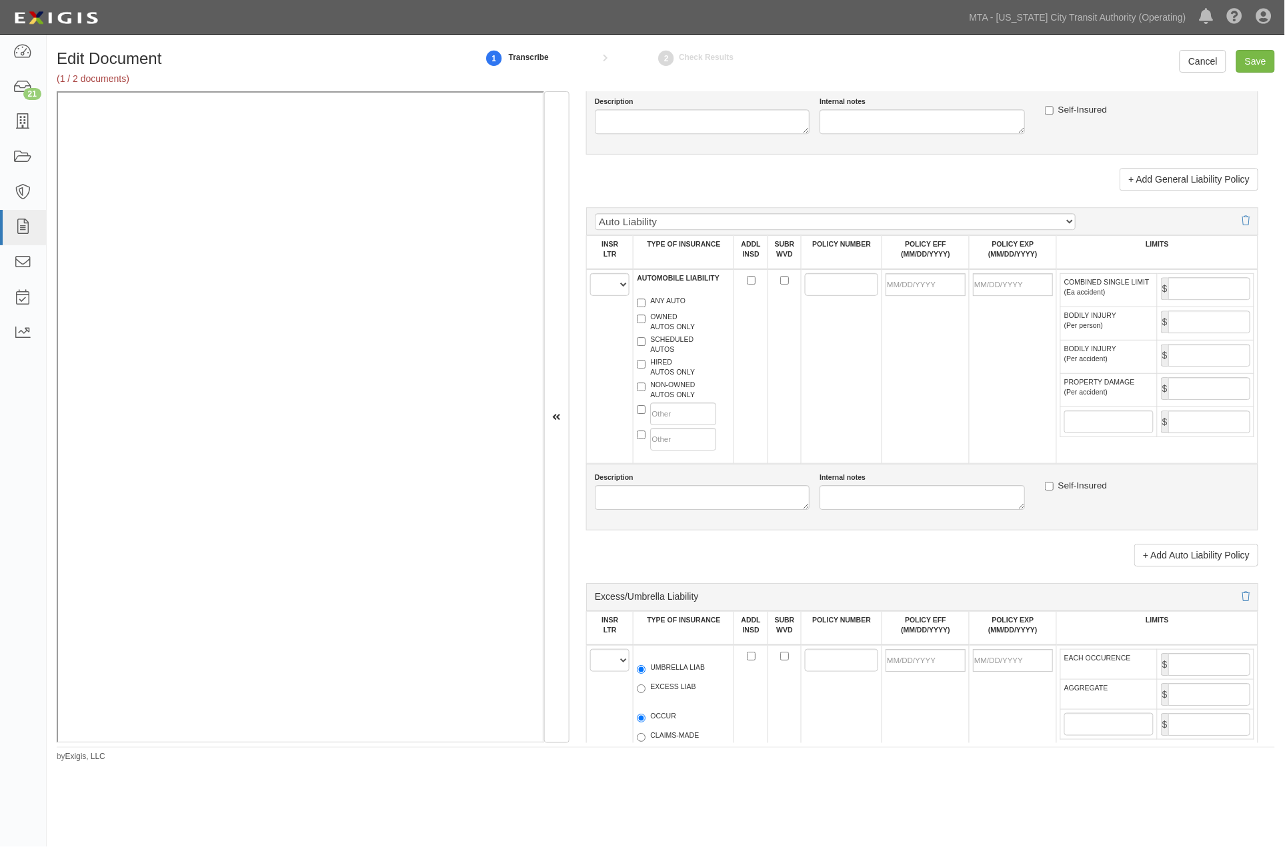
type input "2,000,000"
click at [607, 296] on select "A B C D E F" at bounding box center [610, 284] width 40 height 23
select select "A"
click at [590, 296] on select "A B C D E F" at bounding box center [610, 284] width 40 height 23
click at [651, 400] on label "NON-OWNED AUTOS ONLY" at bounding box center [666, 390] width 58 height 20
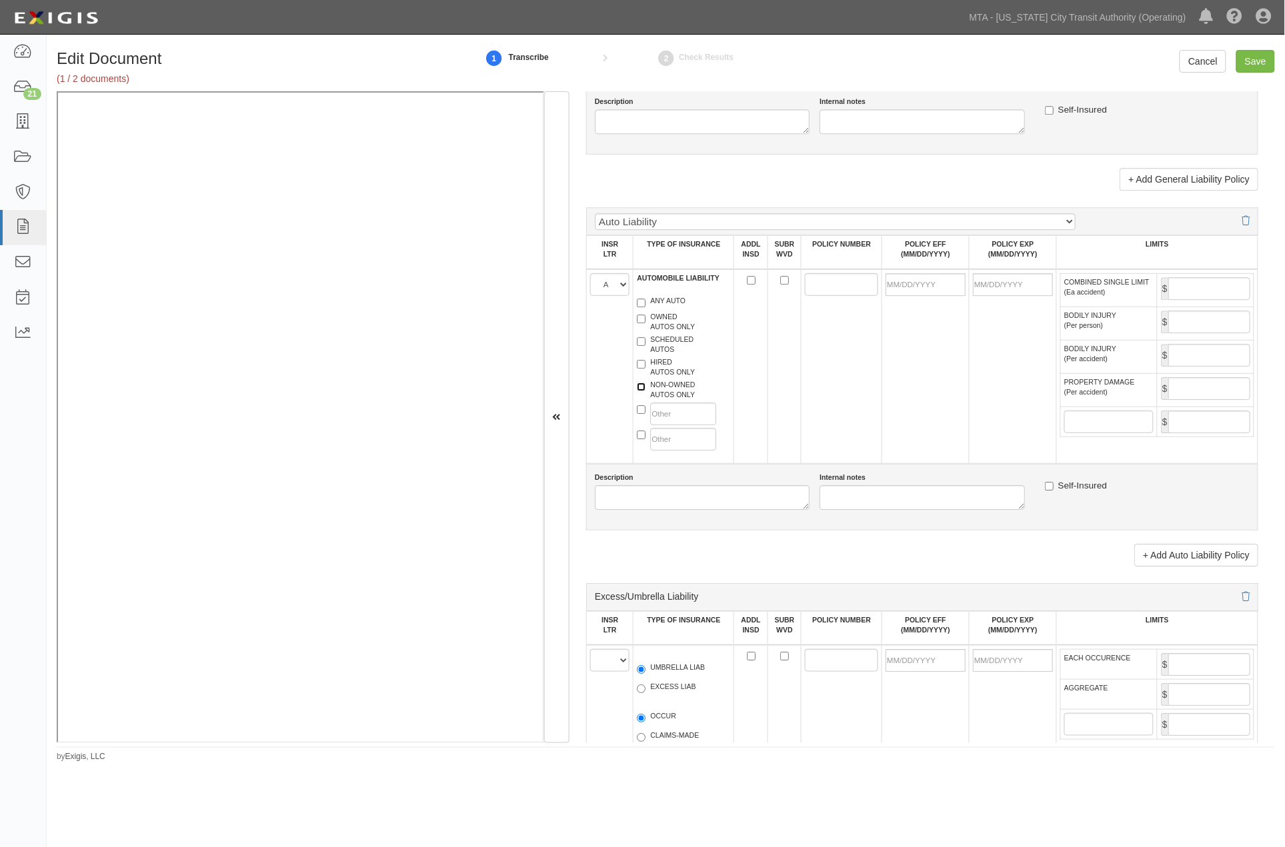
click at [645, 391] on input "NON-OWNED AUTOS ONLY" at bounding box center [641, 387] width 9 height 9
checkbox input "true"
paste input "PSA0002648"
type input "PSA0002648"
click at [894, 296] on input "POLICY EFF (MM/DD/YYYY)" at bounding box center [925, 284] width 80 height 23
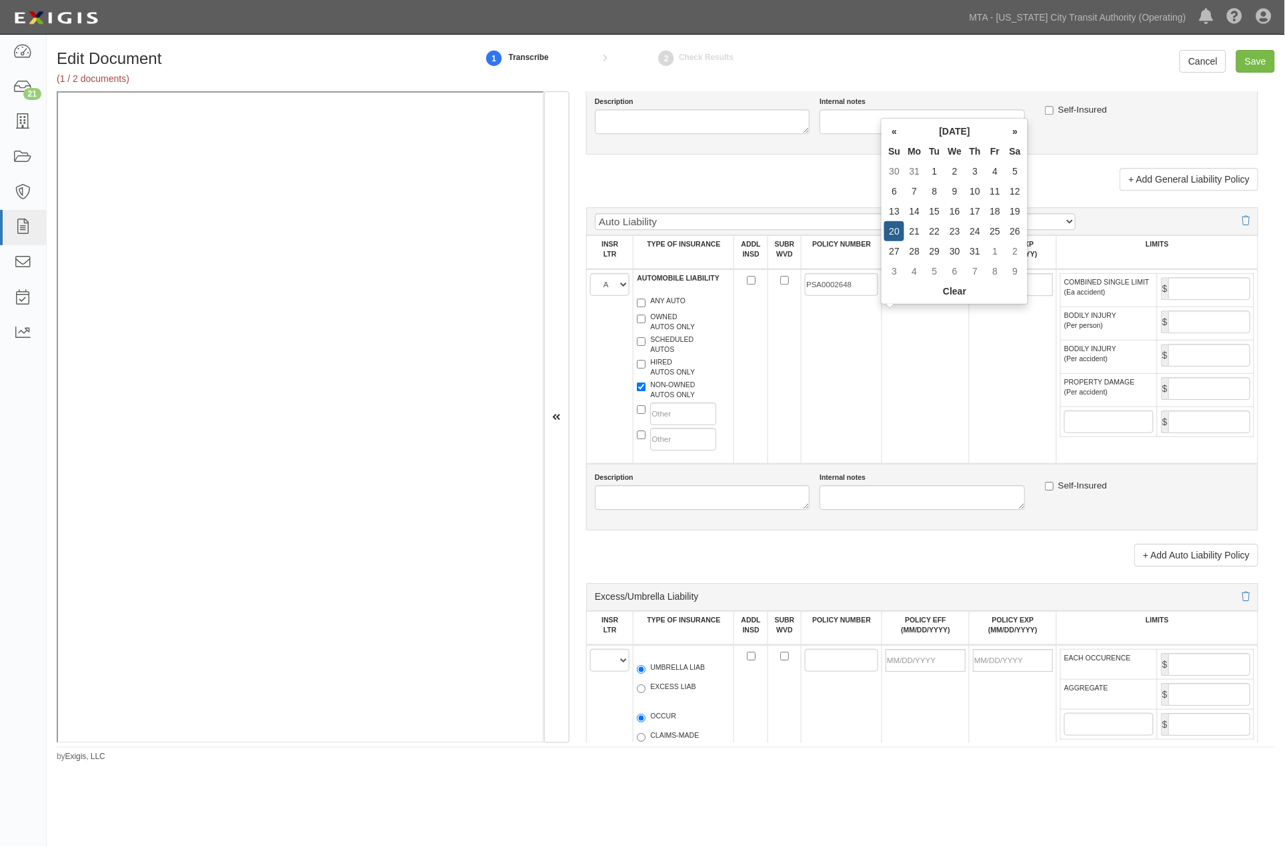
type input "01/20/2019"
type input "[DATE]"
click at [937, 403] on td "01/20/2019" at bounding box center [924, 366] width 87 height 195
click at [1191, 300] on input "COMBINED SINGLE LIMIT (Ea accident)" at bounding box center [1209, 288] width 82 height 23
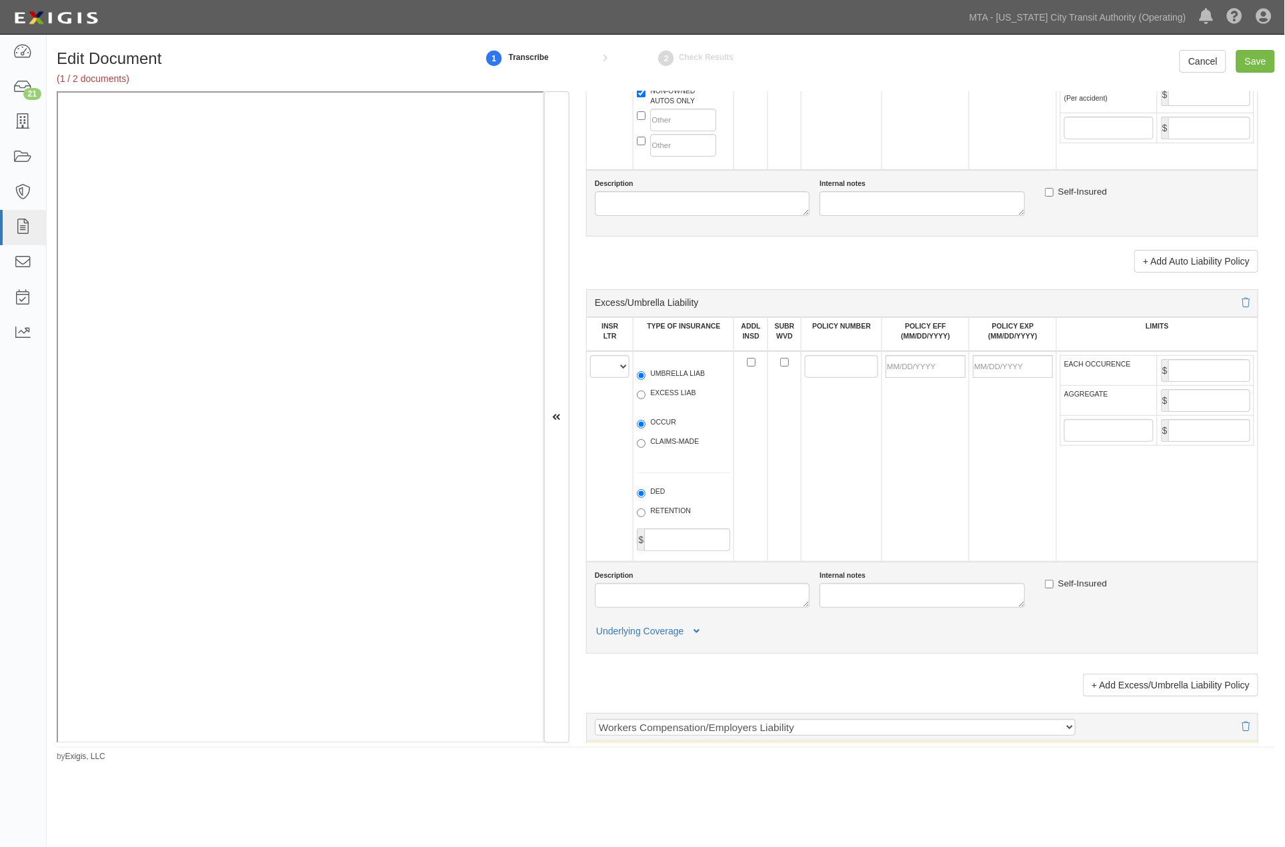
scroll to position [1481, 0]
type input "1,000,000"
click at [601, 375] on select "A B C D E F" at bounding box center [610, 364] width 40 height 23
select select "A"
click at [590, 375] on select "A B C D E F" at bounding box center [610, 364] width 40 height 23
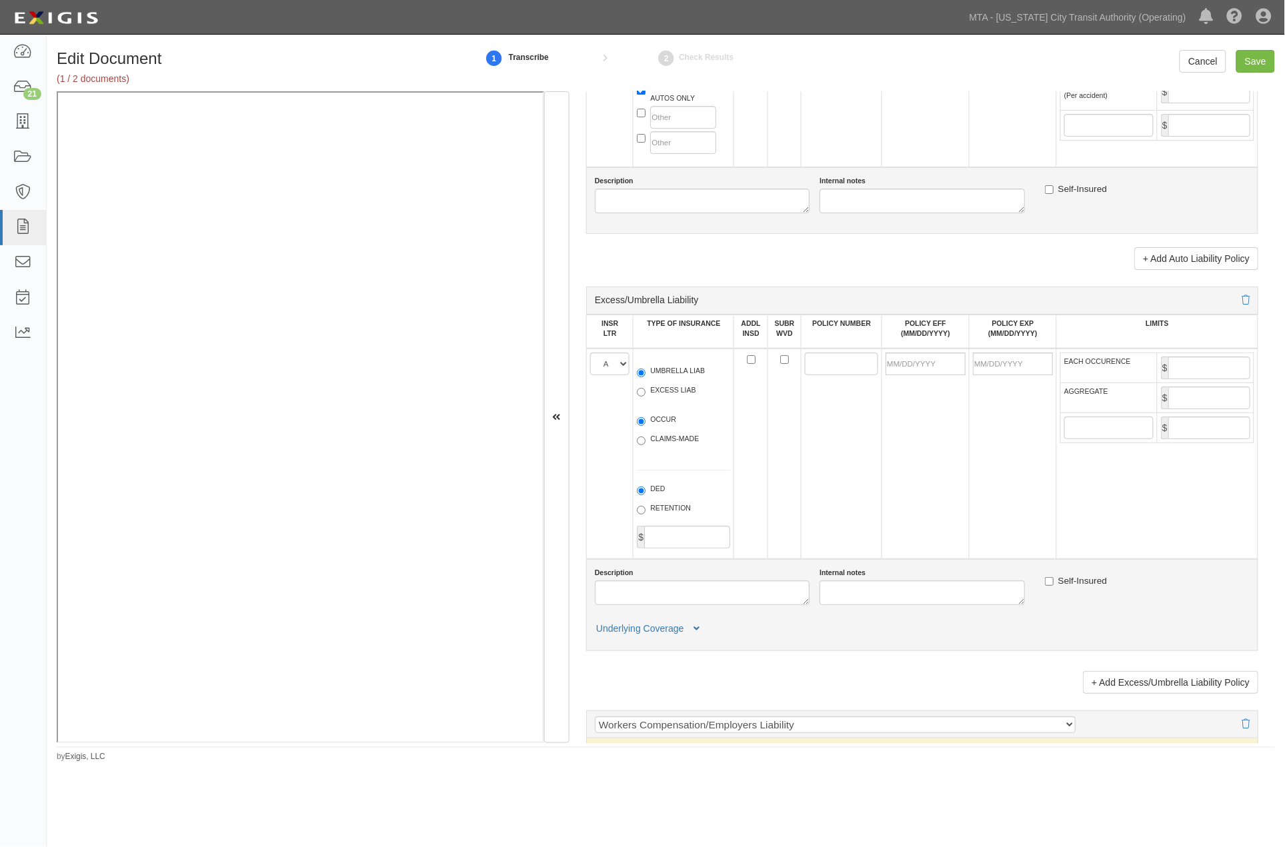
drag, startPoint x: 669, startPoint y: 445, endPoint x: 657, endPoint y: 481, distance: 38.2
click at [669, 399] on label "EXCESS LIAB" at bounding box center [666, 391] width 59 height 13
click at [645, 397] on input "EXCESS LIAB" at bounding box center [641, 392] width 9 height 9
radio input "true"
click at [657, 428] on label "OCCUR" at bounding box center [656, 421] width 39 height 13
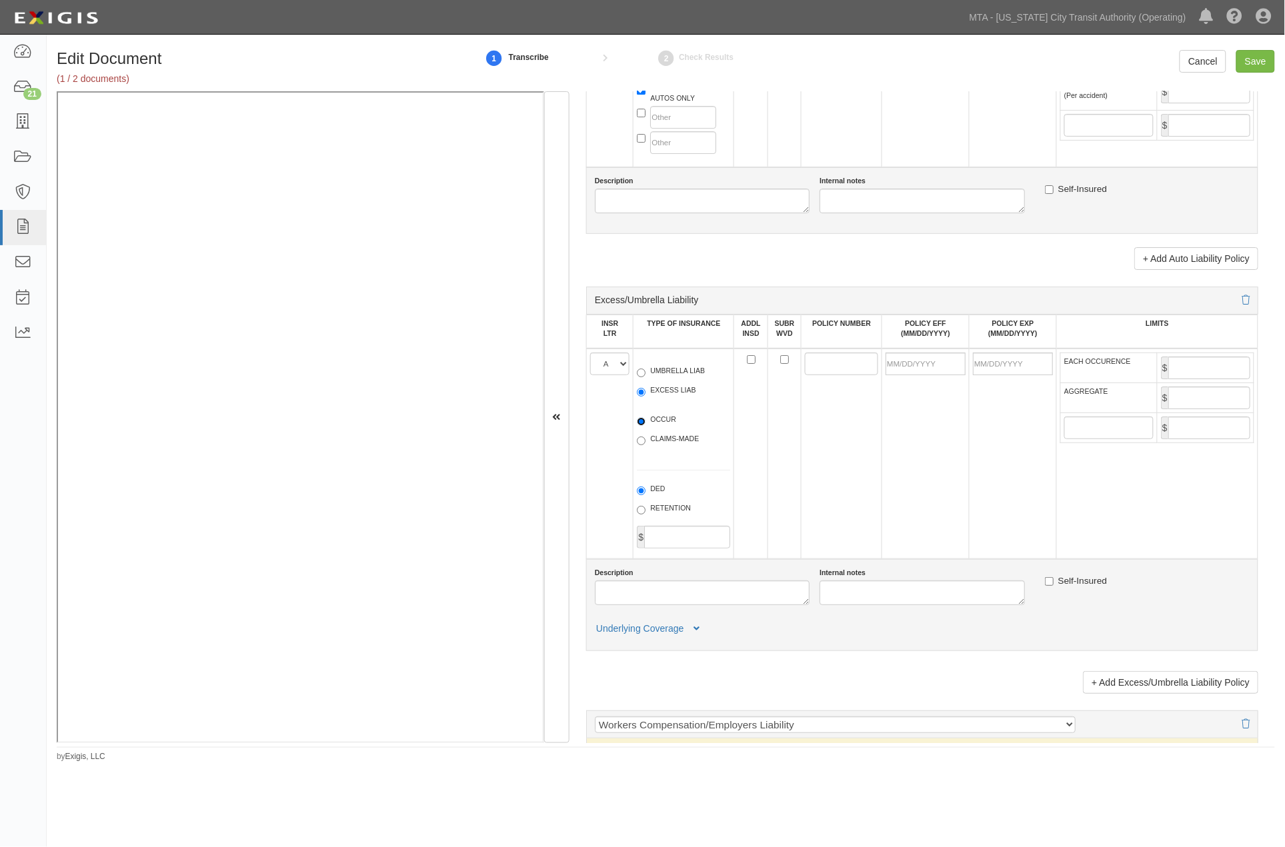
click at [645, 426] on input "OCCUR" at bounding box center [641, 421] width 9 height 9
radio input "true"
paste input "PSE0003990"
type input "PSE0003990"
click at [904, 375] on input "POLICY EFF (MM/DD/YYYY)" at bounding box center [925, 364] width 80 height 23
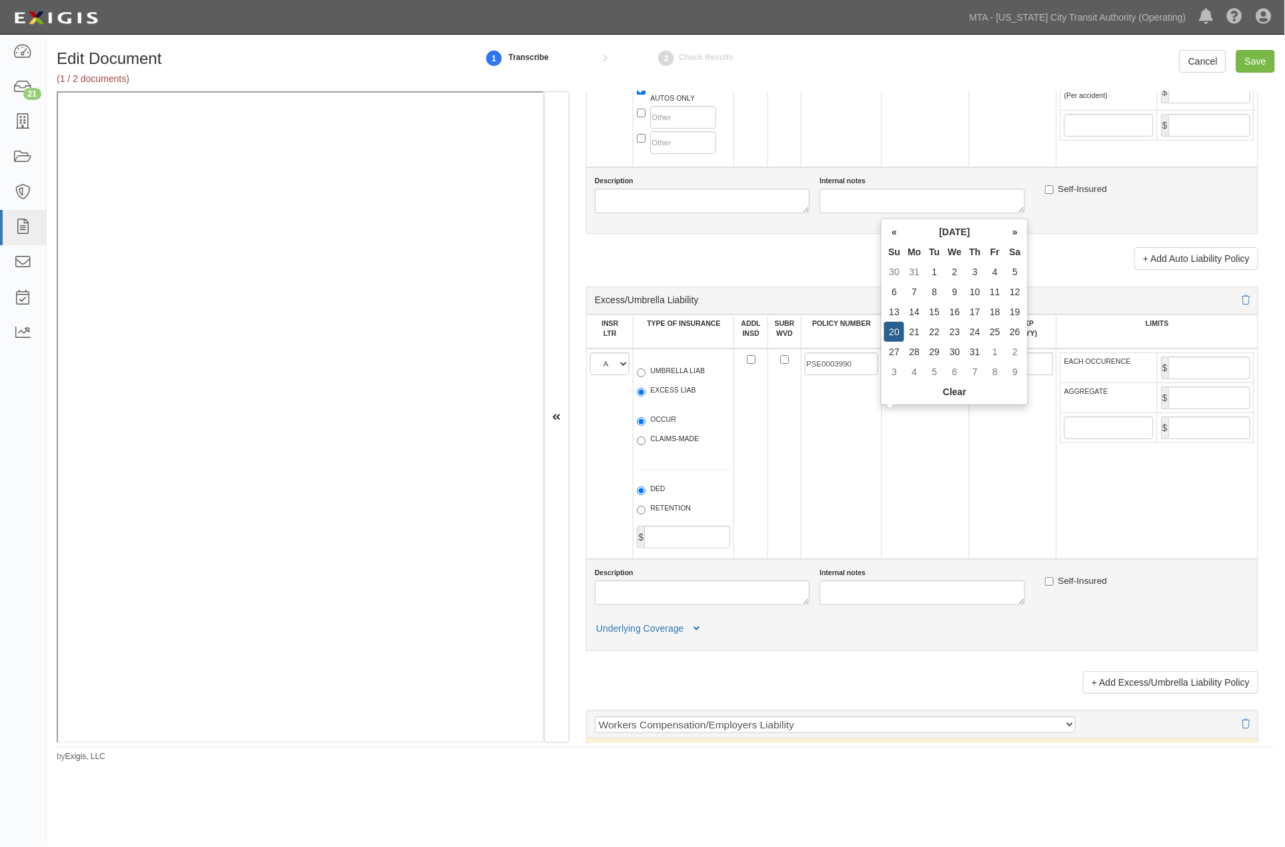
type input "01/20/2019"
type input "[DATE]"
click at [960, 501] on td "01/20/2019" at bounding box center [924, 454] width 87 height 211
click at [1185, 379] on input "EACH OCCURENCE" at bounding box center [1209, 368] width 82 height 23
type input "4,000,000"
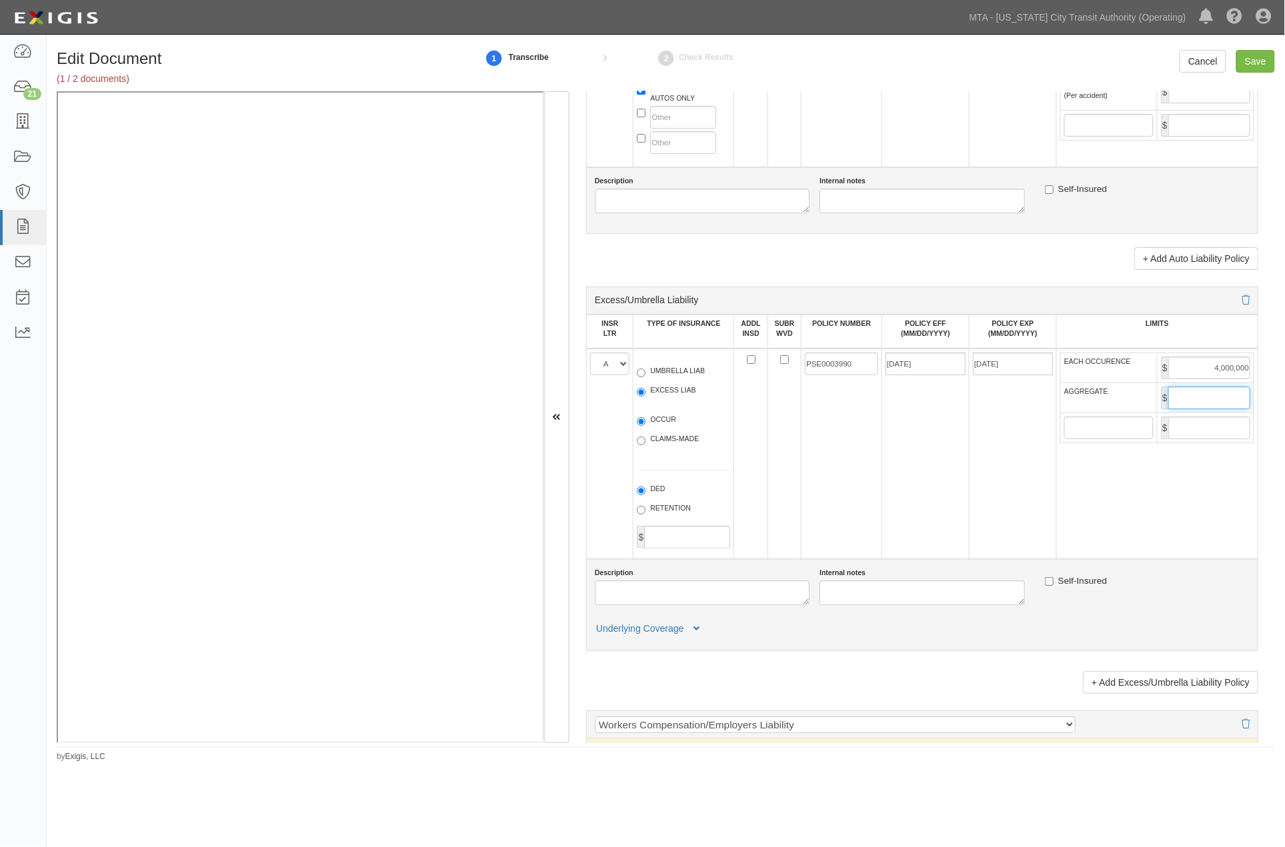
click at [1182, 409] on input "AGGREGATE" at bounding box center [1209, 398] width 82 height 23
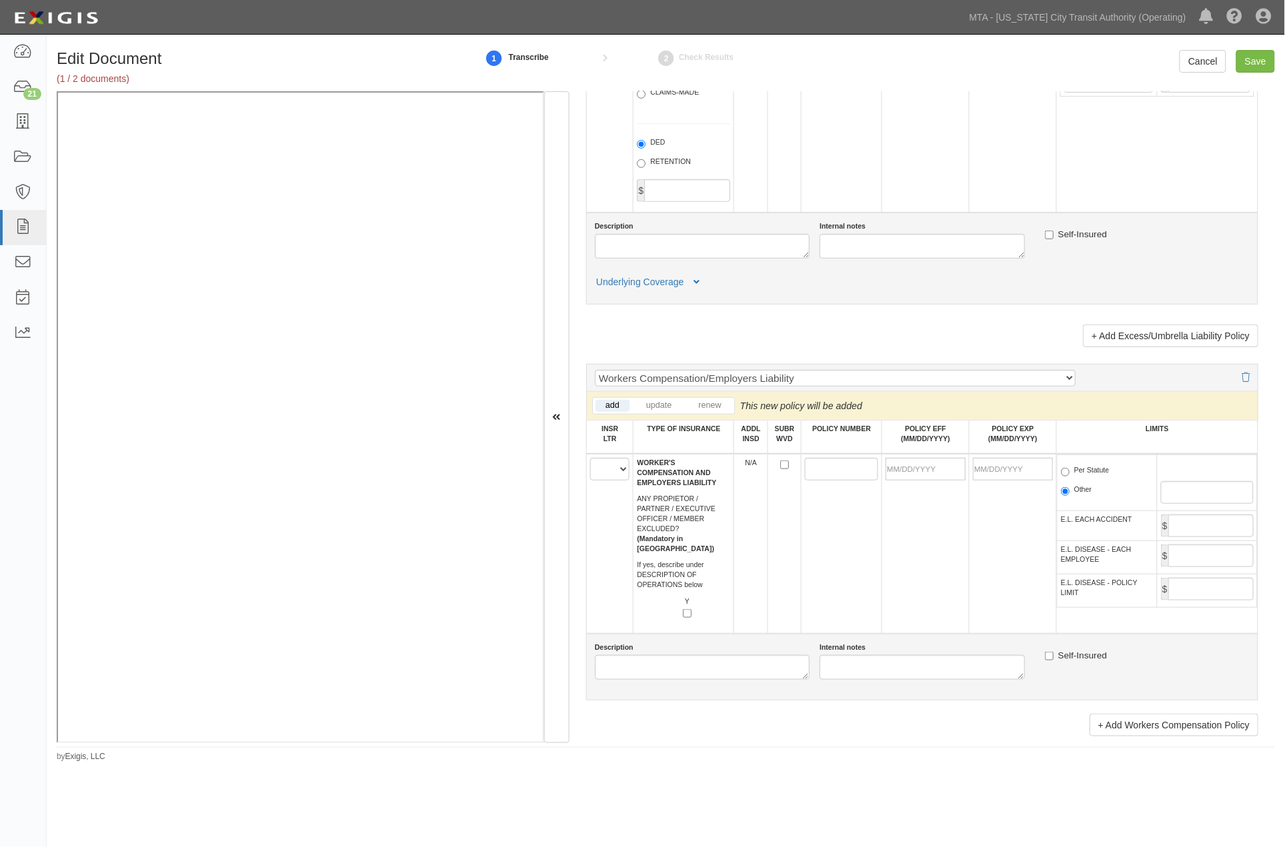
scroll to position [1851, 0]
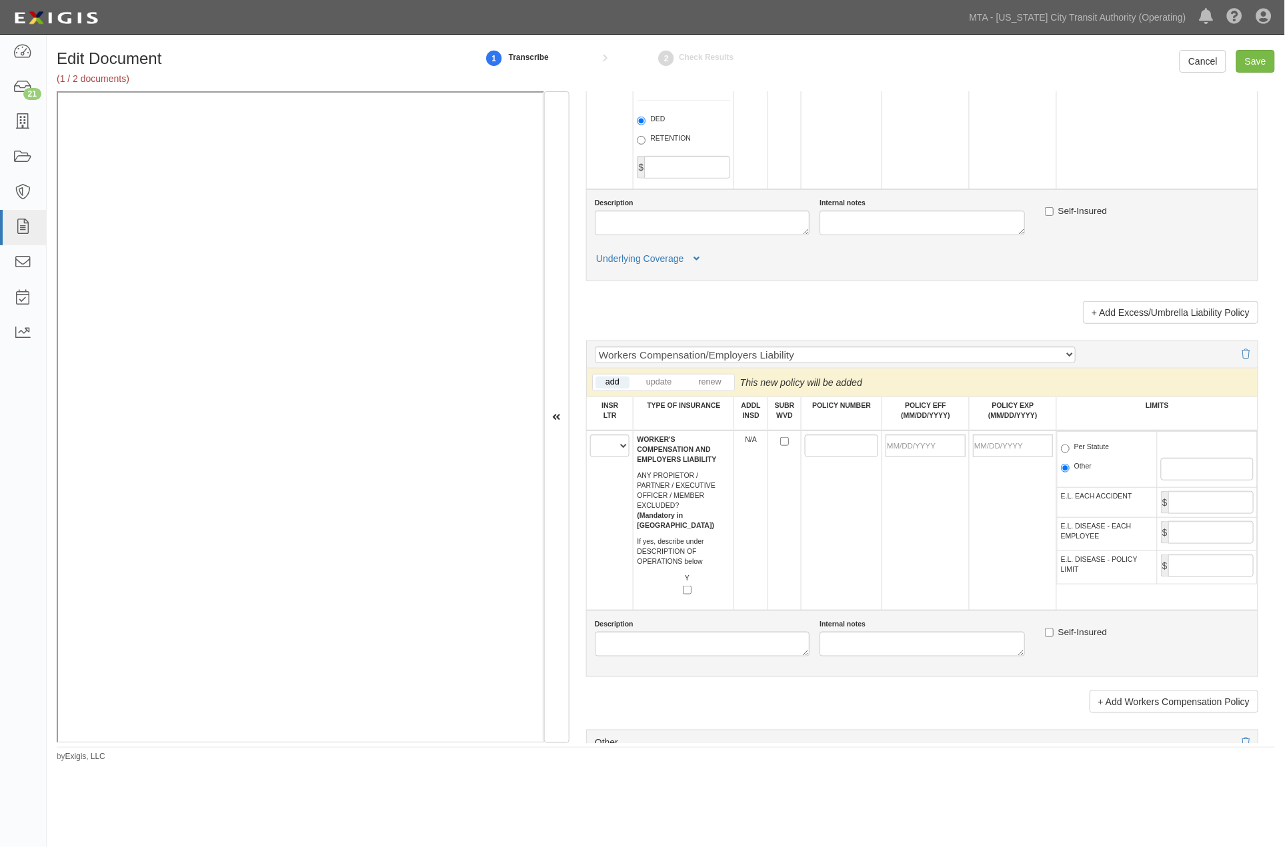
type input "4,000,000"
click at [608, 457] on select "A B C D E F" at bounding box center [610, 446] width 40 height 23
select select "A"
click at [590, 457] on select "A B C D E F" at bounding box center [610, 446] width 40 height 23
paste input "PSW0004482"
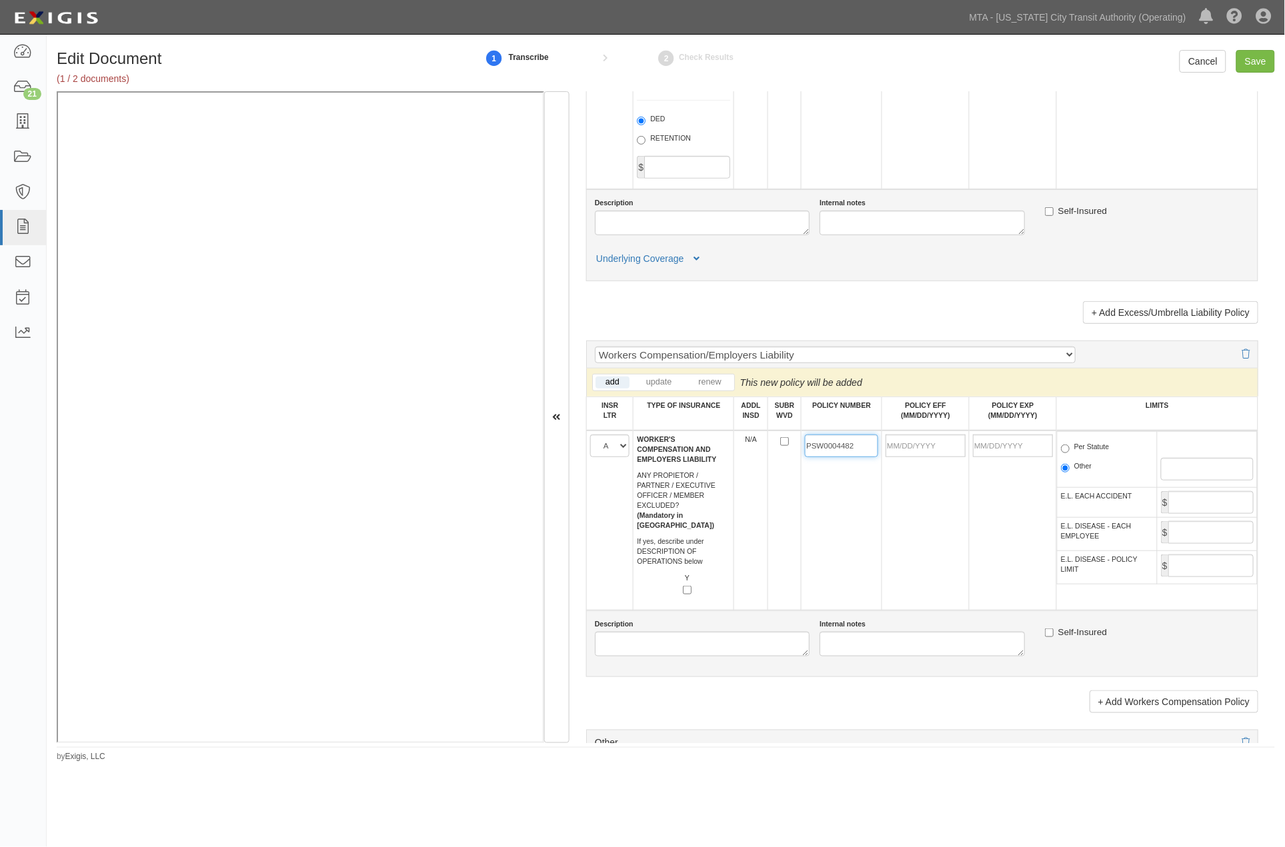
type input "PSW0004482"
click at [910, 457] on input "POLICY EFF (MM/DD/YYYY)" at bounding box center [925, 446] width 80 height 23
type input "01/20/2019"
type input "01/20/2020"
click at [896, 602] on td "01/20/2019" at bounding box center [924, 521] width 87 height 180
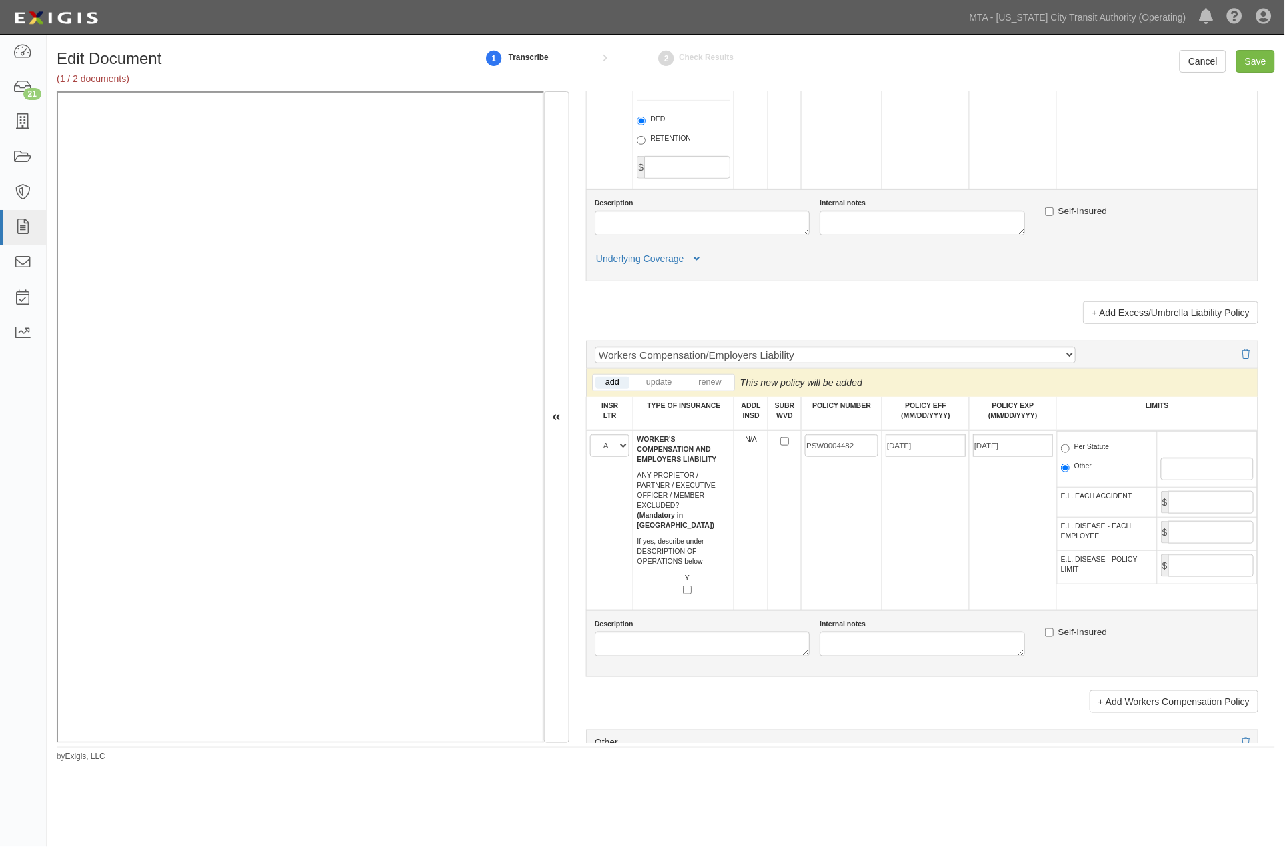
click at [1083, 455] on label "Per Statute" at bounding box center [1085, 448] width 49 height 13
click at [1069, 453] on input "Per Statute" at bounding box center [1065, 449] width 9 height 9
radio input "true"
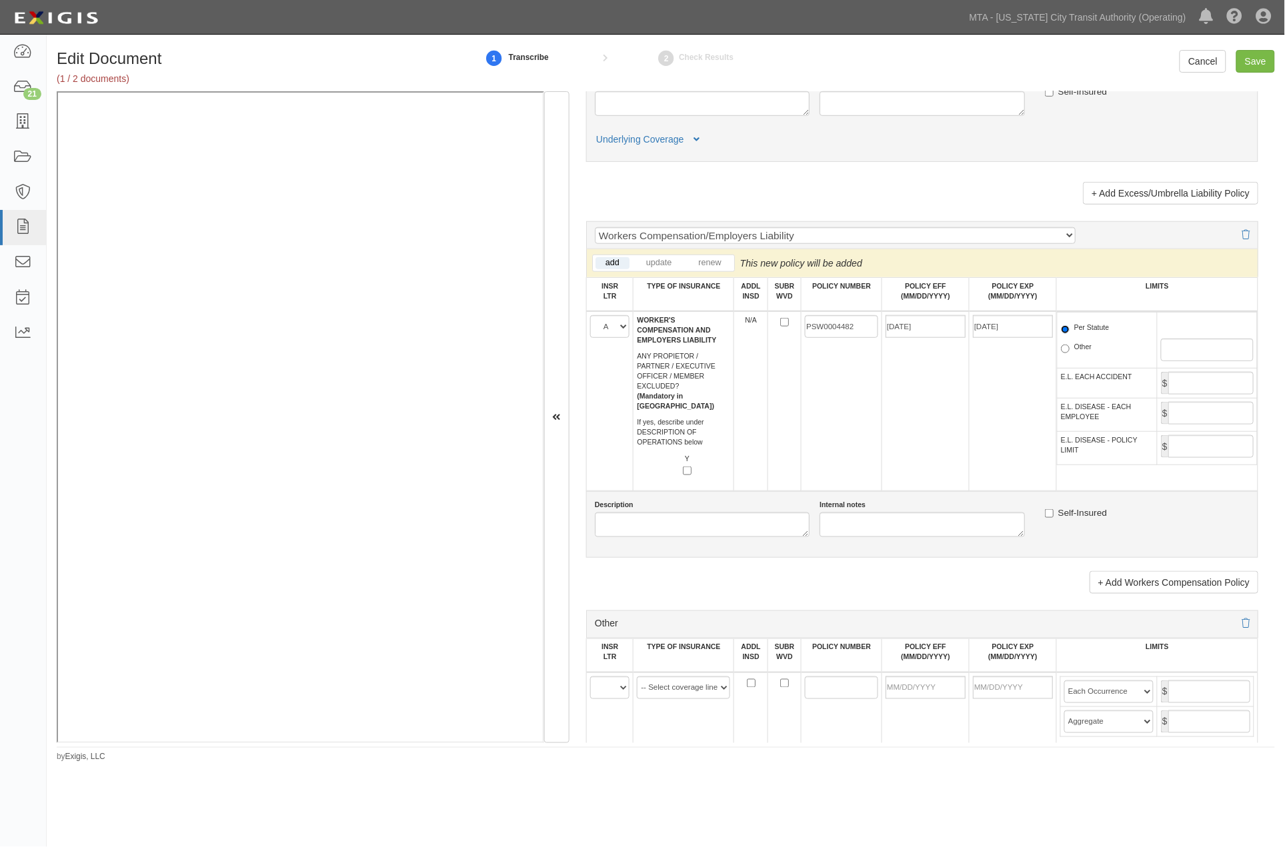
scroll to position [2222, 0]
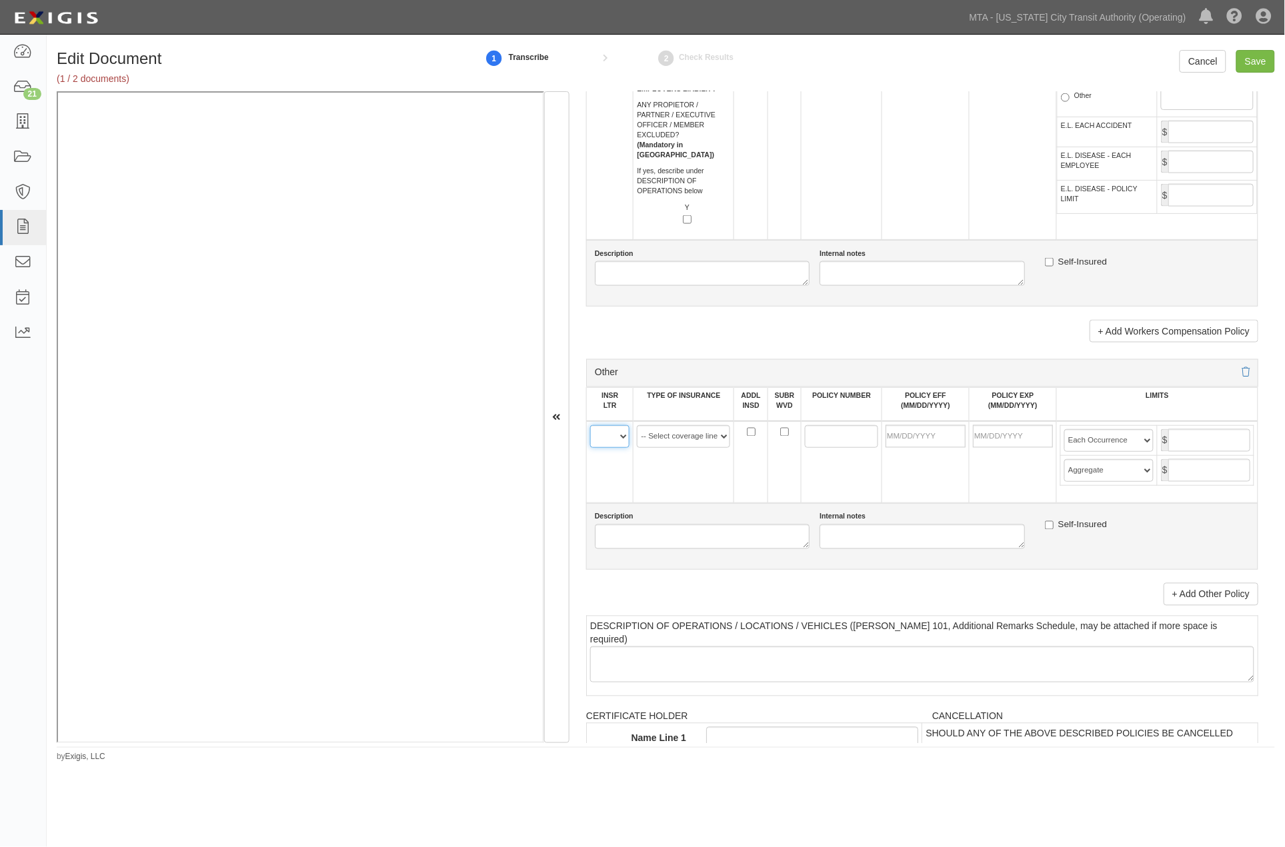
click at [607, 448] on select "A B C D E F" at bounding box center [610, 436] width 40 height 23
select select "B"
click at [590, 448] on select "A B C D E F" at bounding box center [610, 436] width 40 height 23
click at [673, 448] on select "-- Select coverage line -- Asbestos Abatement Auto Physical Damage Aviation Lia…" at bounding box center [683, 436] width 93 height 23
select select "44"
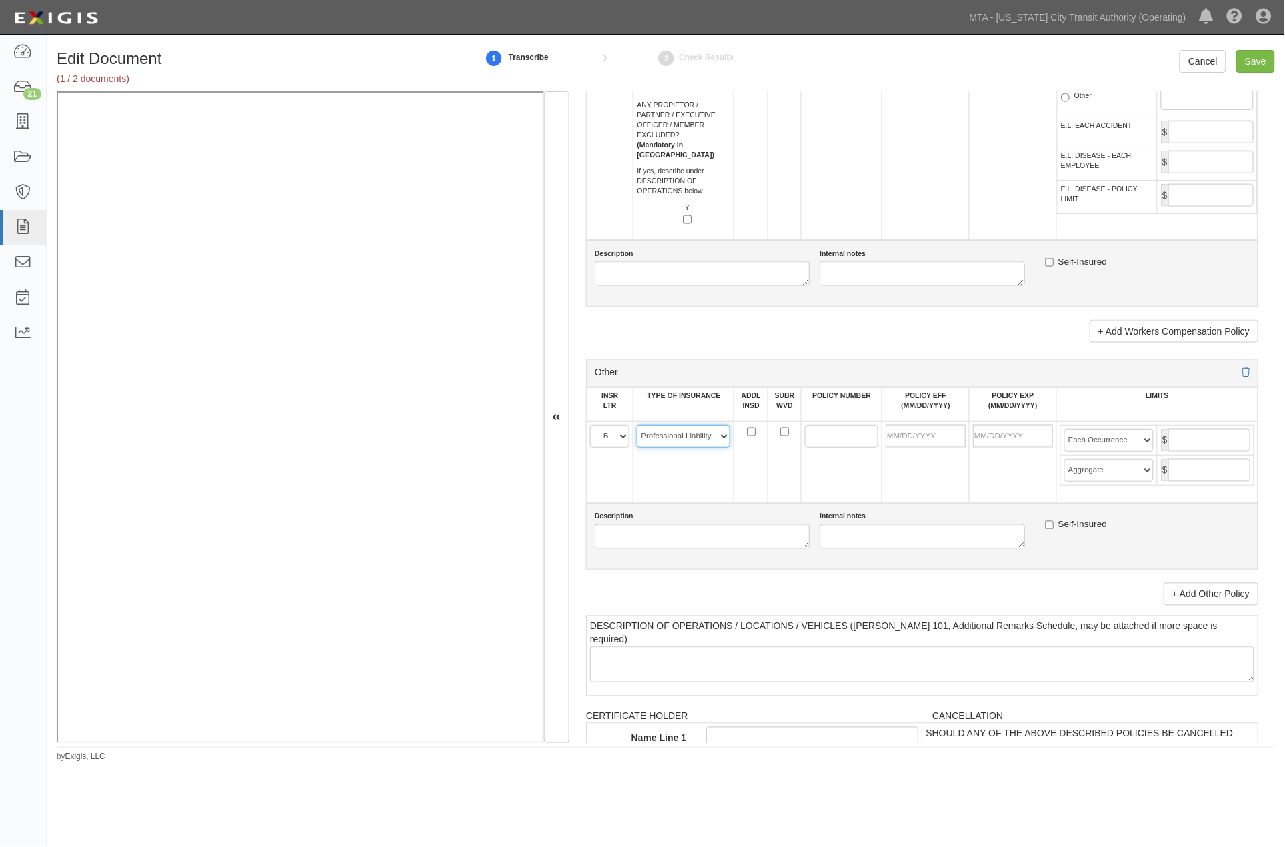
click at [637, 448] on select "-- Select coverage line -- Asbestos Abatement Auto Physical Damage Aviation Lia…" at bounding box center [683, 436] width 93 height 23
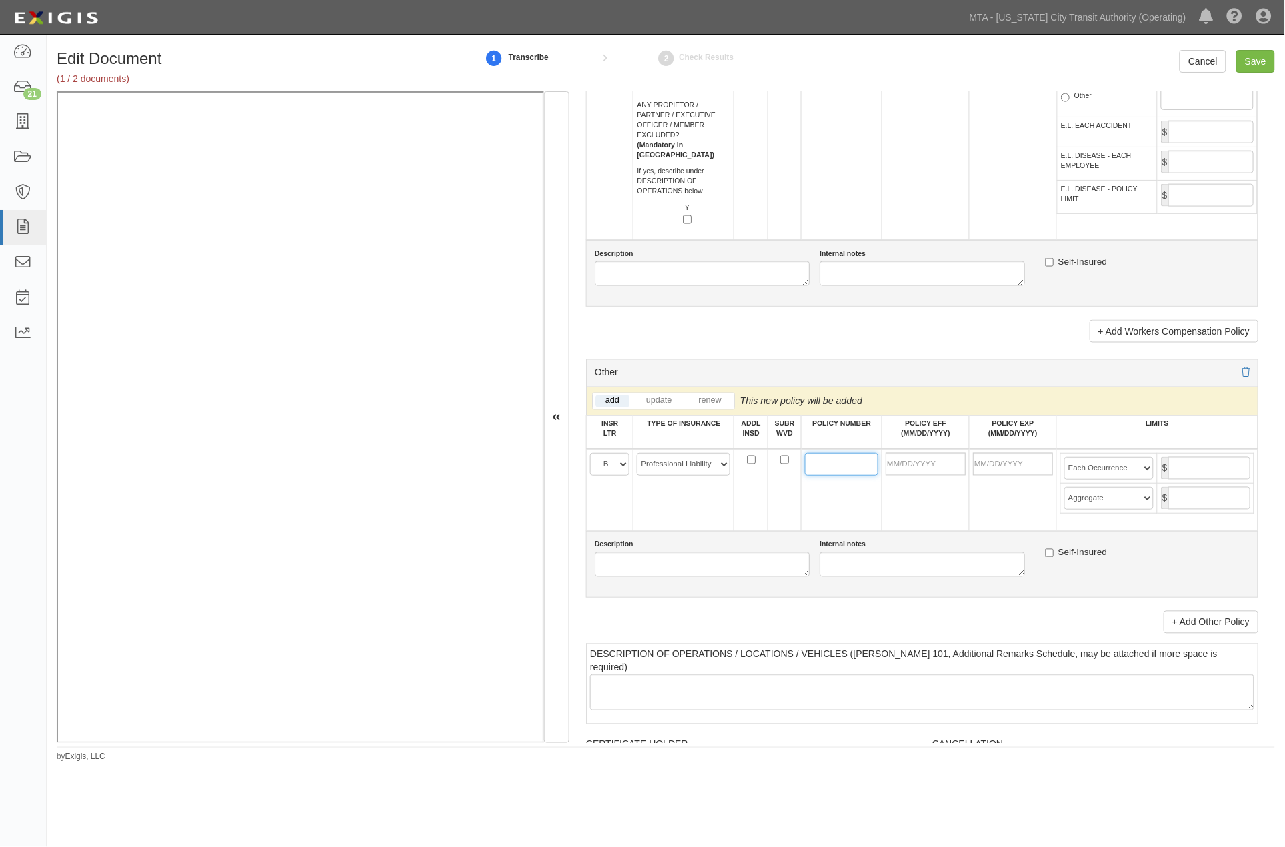
paste input "AEH591896581"
type input "AEH591896581"
click at [909, 476] on input "POLICY EFF (MM/DD/YYYY)" at bounding box center [925, 464] width 80 height 23
type input "01/20/2019"
type input "01/20/2020"
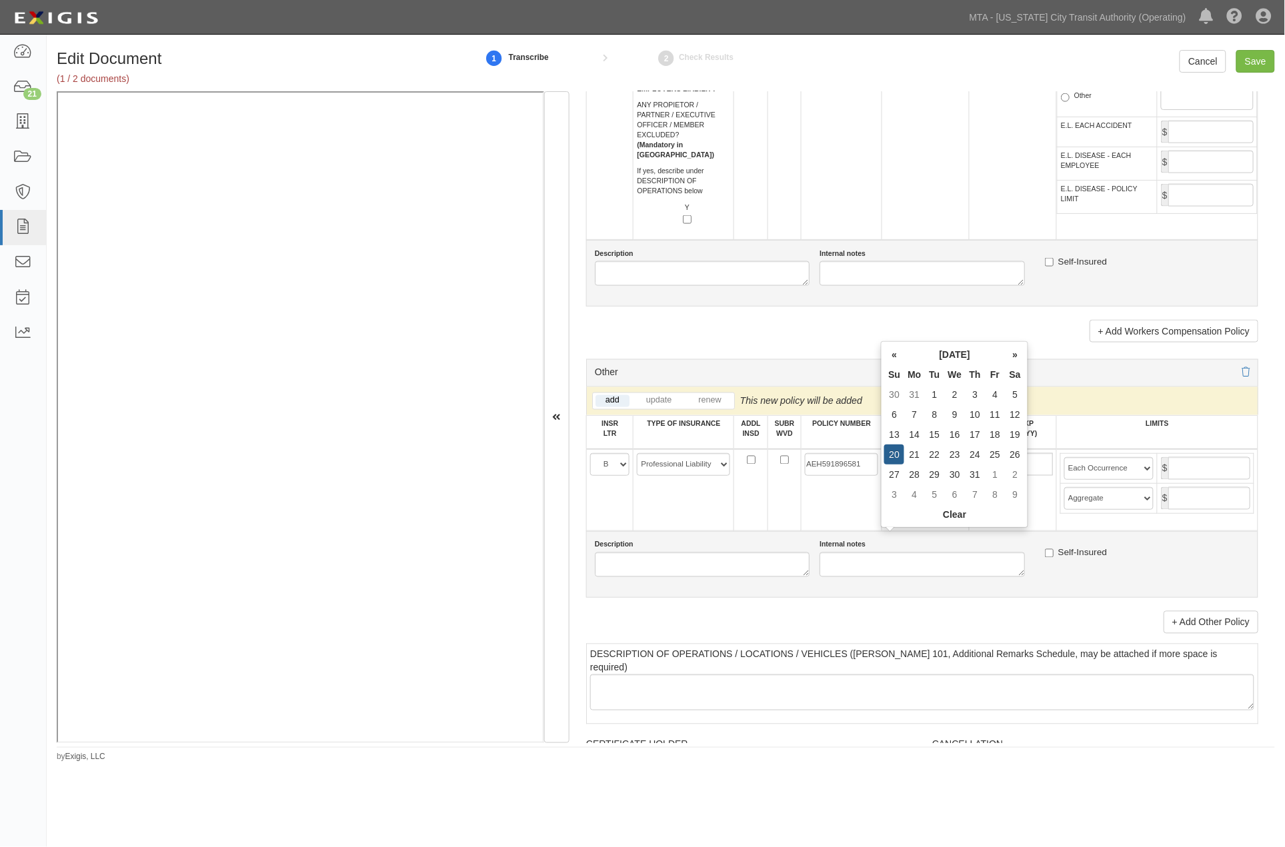
click at [914, 531] on td "01/20/2019" at bounding box center [924, 490] width 87 height 82
click at [1176, 480] on input "text" at bounding box center [1209, 468] width 82 height 23
type input "5,000,000"
click at [1177, 510] on input "text" at bounding box center [1209, 498] width 82 height 23
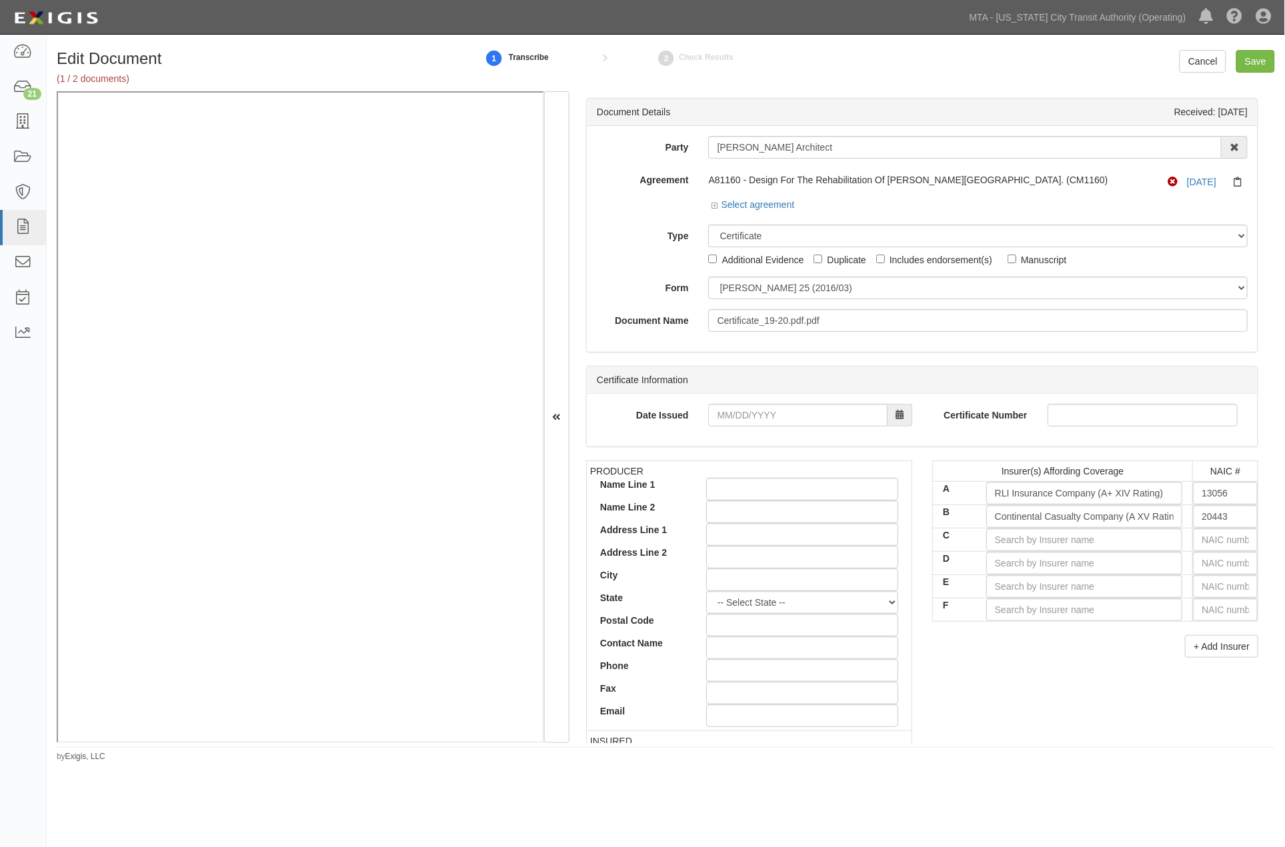
type input "5,000,000"
click at [1233, 178] on icon at bounding box center [1240, 182] width 14 height 10
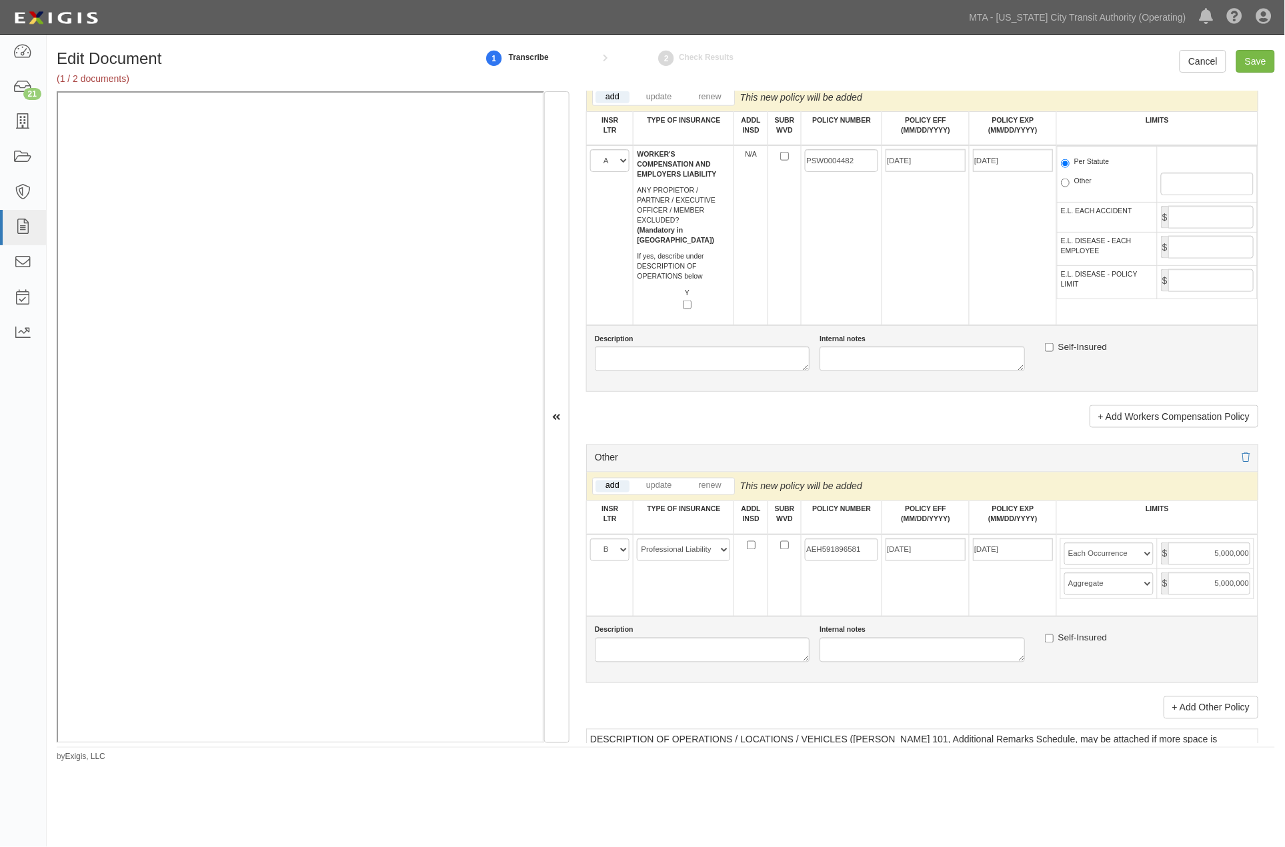
scroll to position [2370, 0]
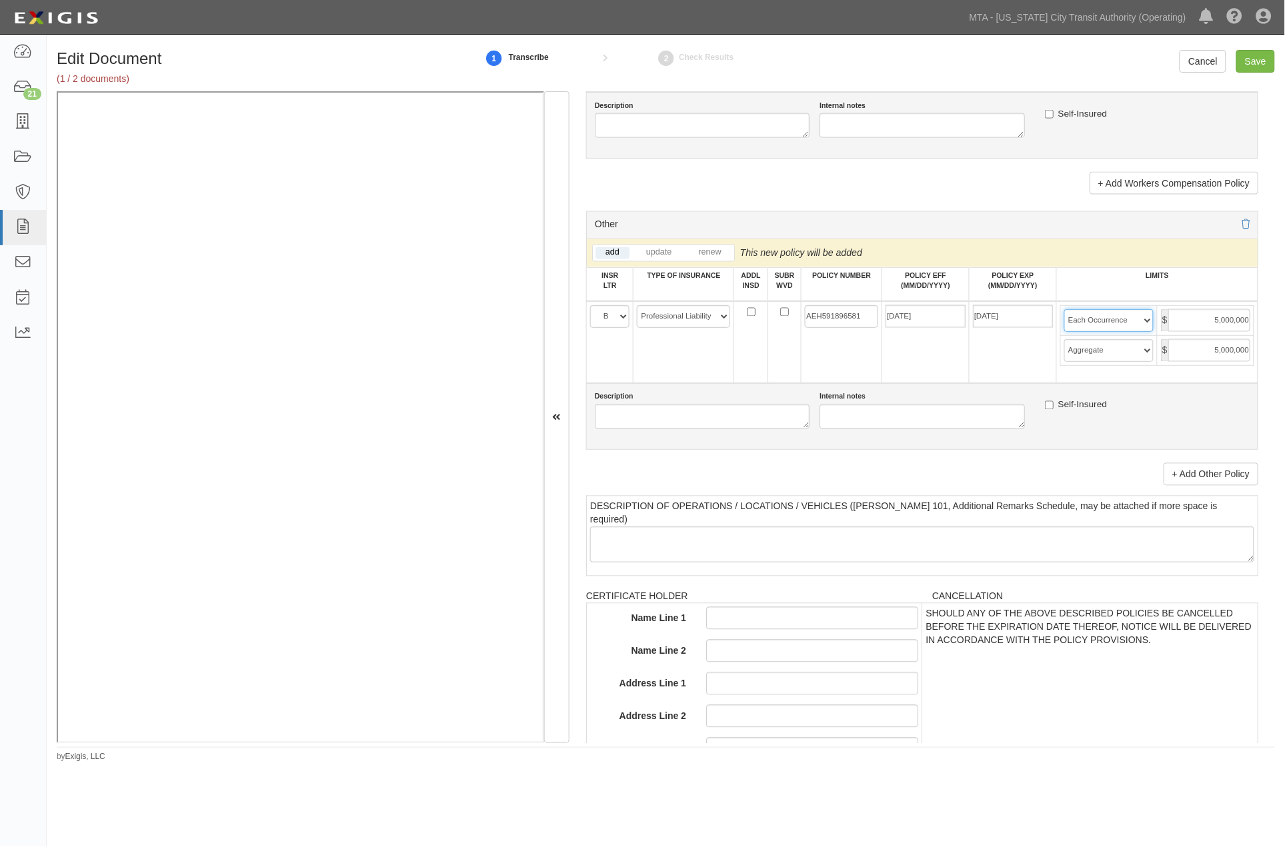
click at [1137, 332] on select "Limit Each Occurrence Each Claim Aggregate Deductible Self-Insured Retention Pe…" at bounding box center [1108, 320] width 89 height 23
select select "Each Claim"
click at [1064, 332] on select "Limit Each Occurrence Each Claim Aggregate Deductible Self-Insured Retention Pe…" at bounding box center [1108, 320] width 89 height 23
click at [1245, 67] on input "Save" at bounding box center [1255, 61] width 39 height 23
type input "1000000"
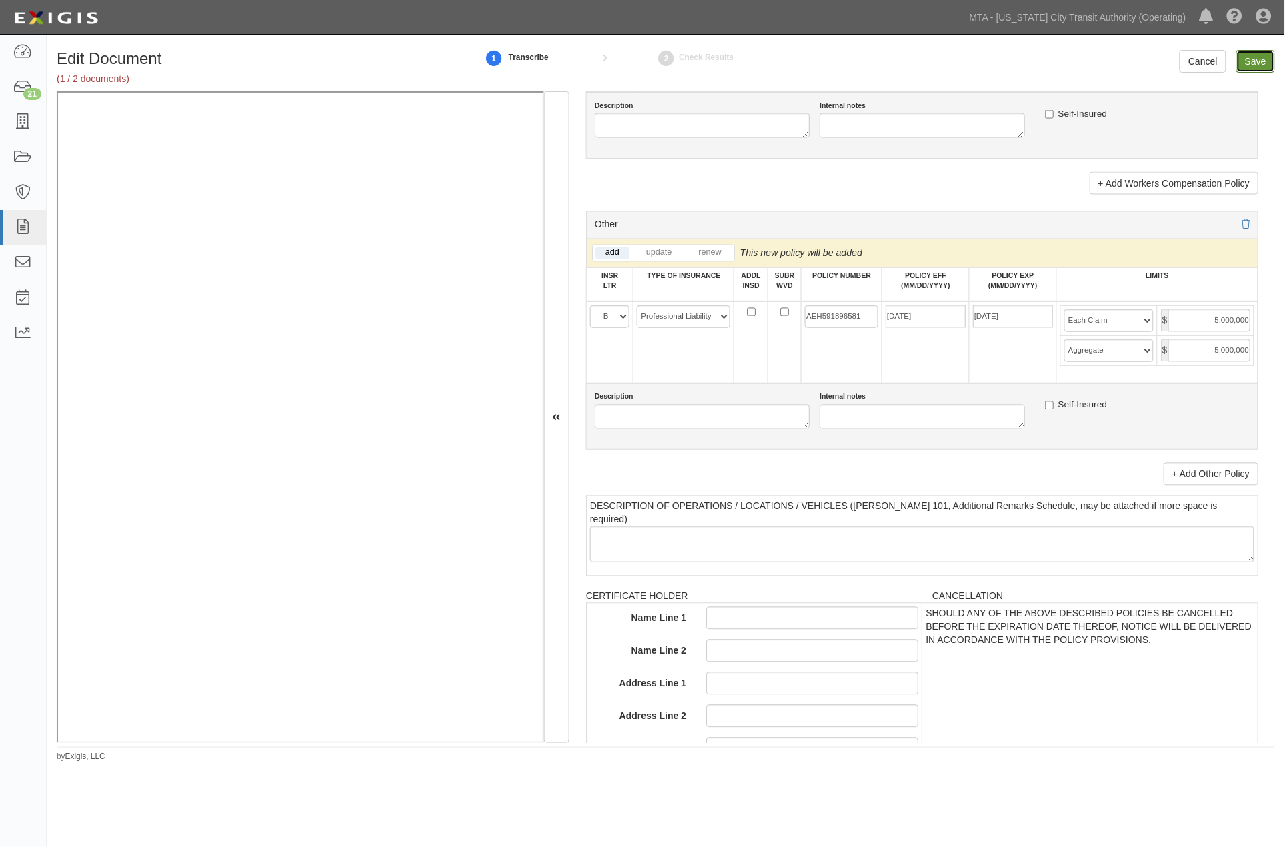
type input "2000000"
type input "1000000"
type input "4000000"
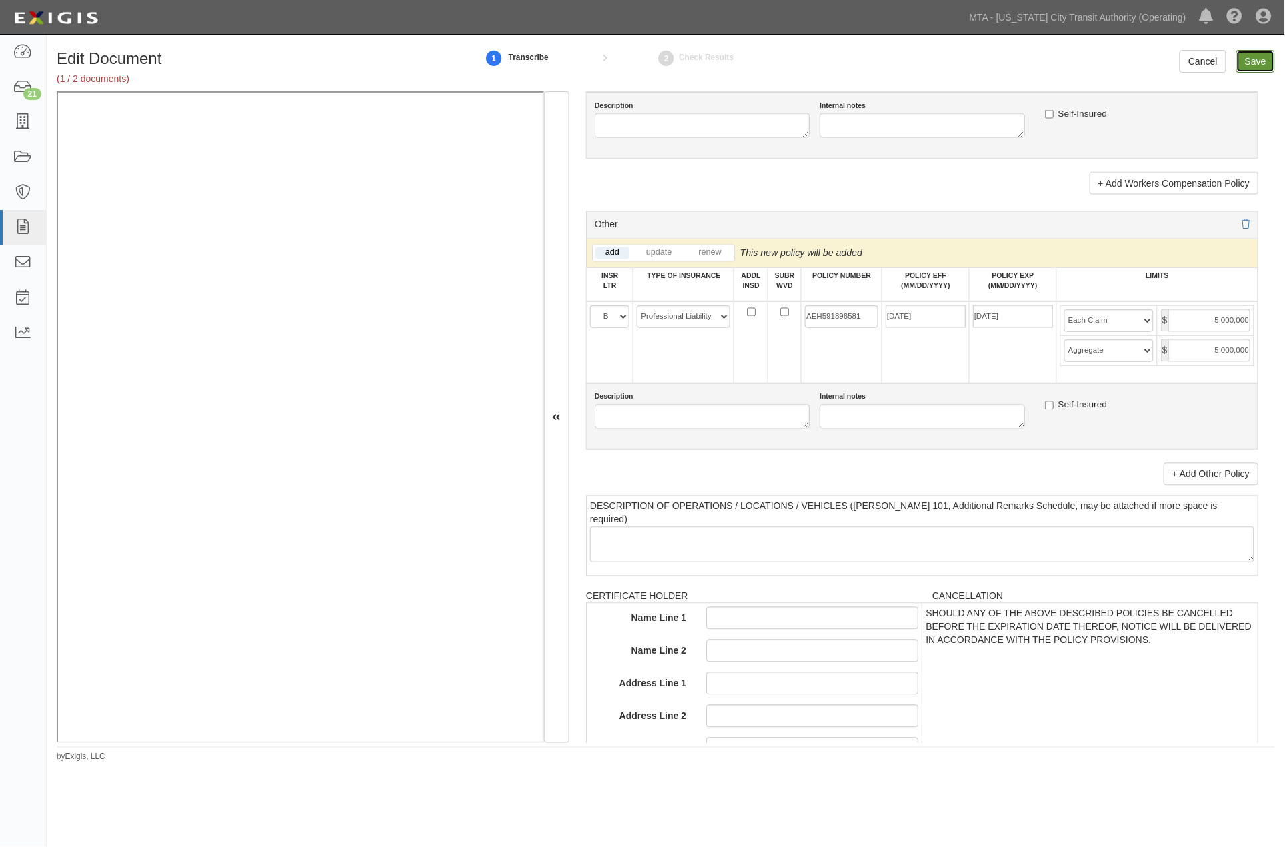
type input "5000000"
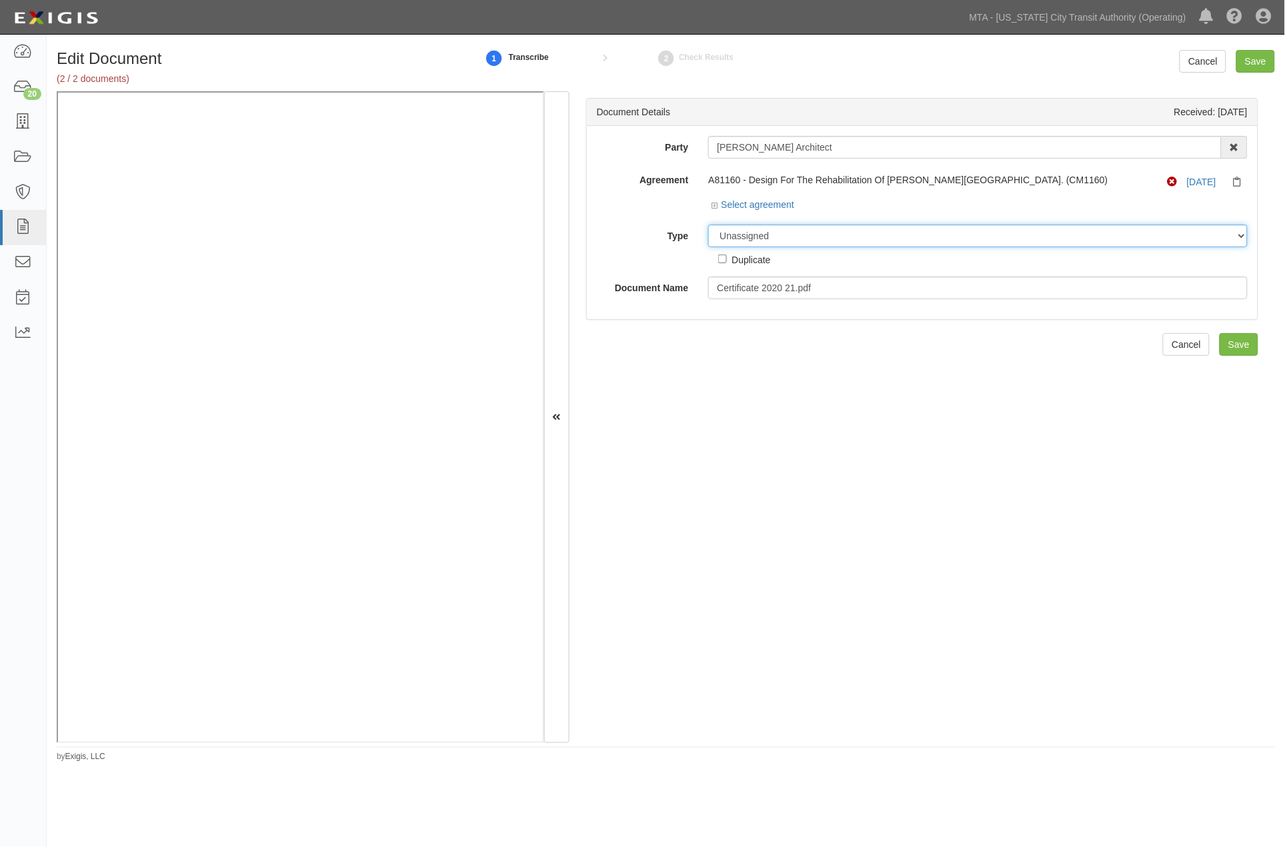
click at [788, 234] on select "Unassigned Binder Cancellation Notice Certificate Contract Endorsement Insuranc…" at bounding box center [977, 236] width 539 height 23
select select "CertificateDetail"
click at [708, 225] on select "Unassigned Binder Cancellation Notice Certificate Contract Endorsement Insuranc…" at bounding box center [977, 236] width 539 height 23
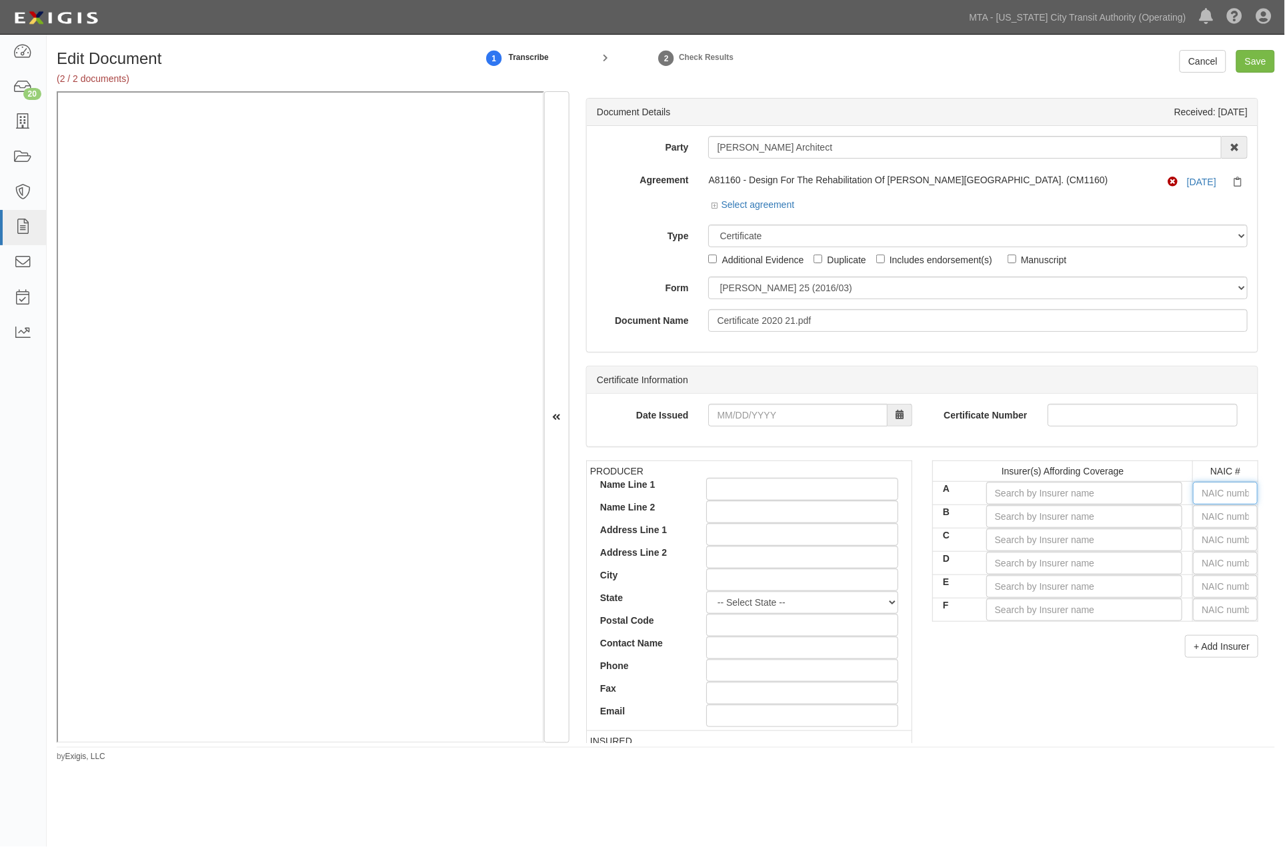
click at [1210, 490] on input "text" at bounding box center [1225, 493] width 65 height 23
click at [1088, 494] on input "A" at bounding box center [1084, 493] width 197 height 23
type input "R"
type input "RLI Insurance Company (A+ XIV Rating)"
type input "RL"
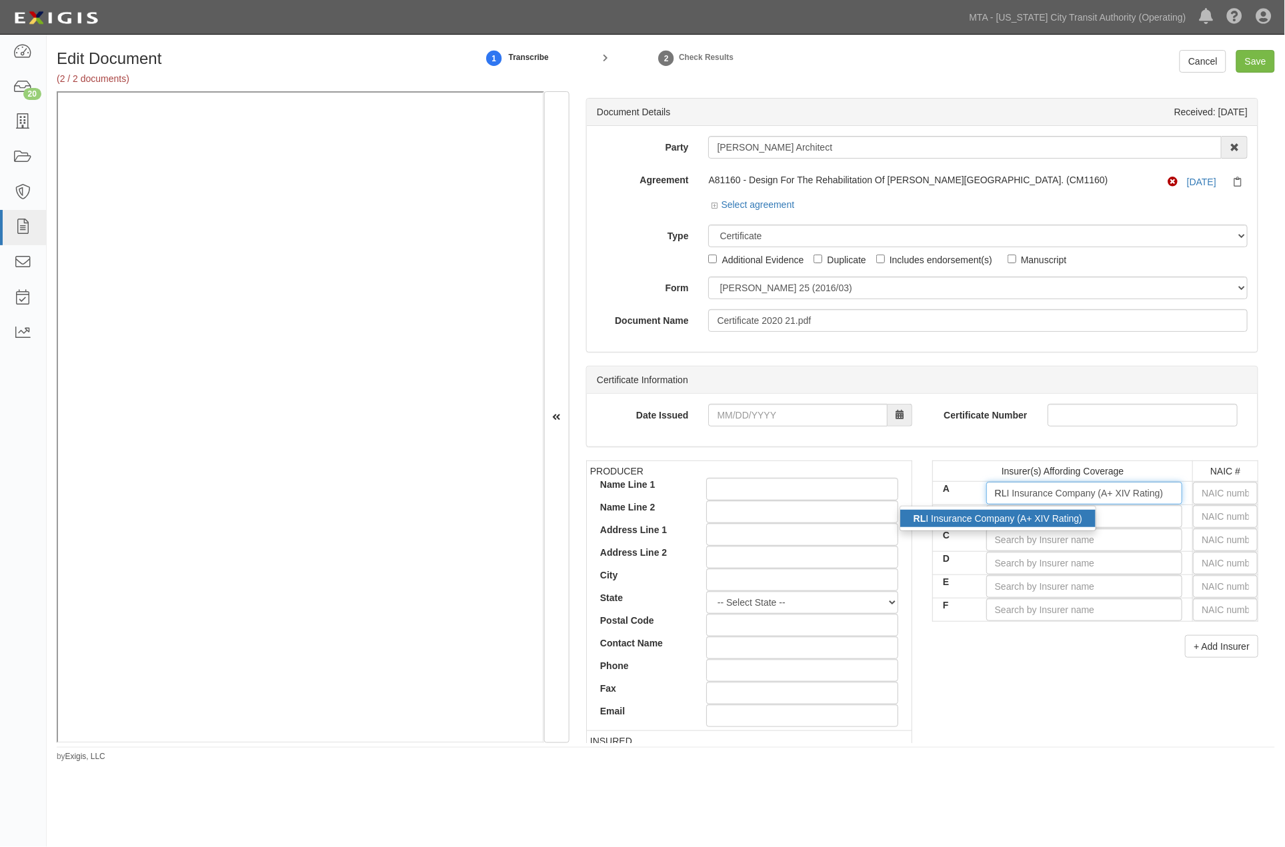
click at [1059, 522] on div "RL I Insurance Company (A+ XIV Rating)" at bounding box center [997, 518] width 195 height 17
type input "RLI Insurance Company (A+ XIV Rating)"
type input "13056"
type input "RLI Insurance Company (A+ XIV Rating)"
click at [1117, 516] on input "B" at bounding box center [1084, 516] width 197 height 23
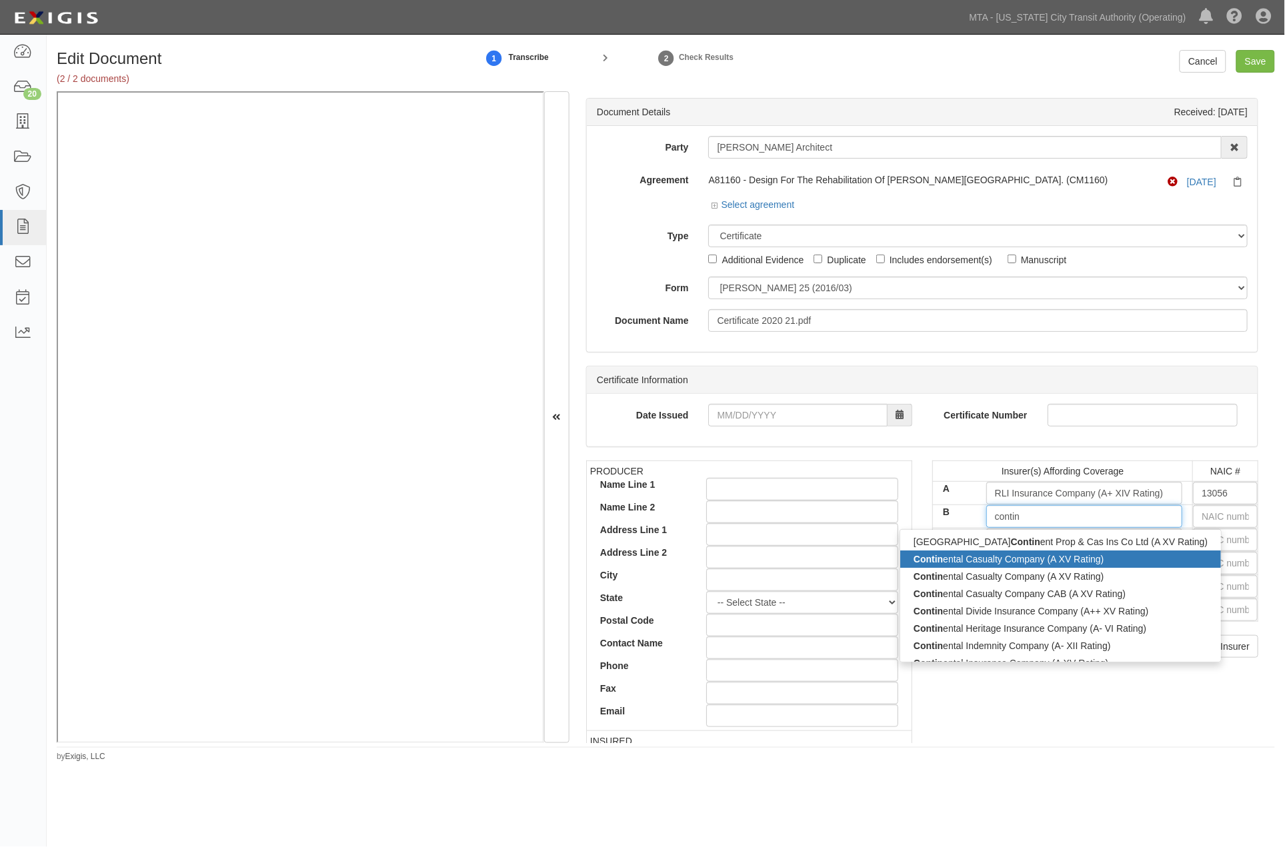
click at [1015, 563] on div "Contin ental Casualty Company (A XV Rating)" at bounding box center [1060, 559] width 321 height 17
type input "Continental Casualty Company (A XV Rating)"
type input "20443"
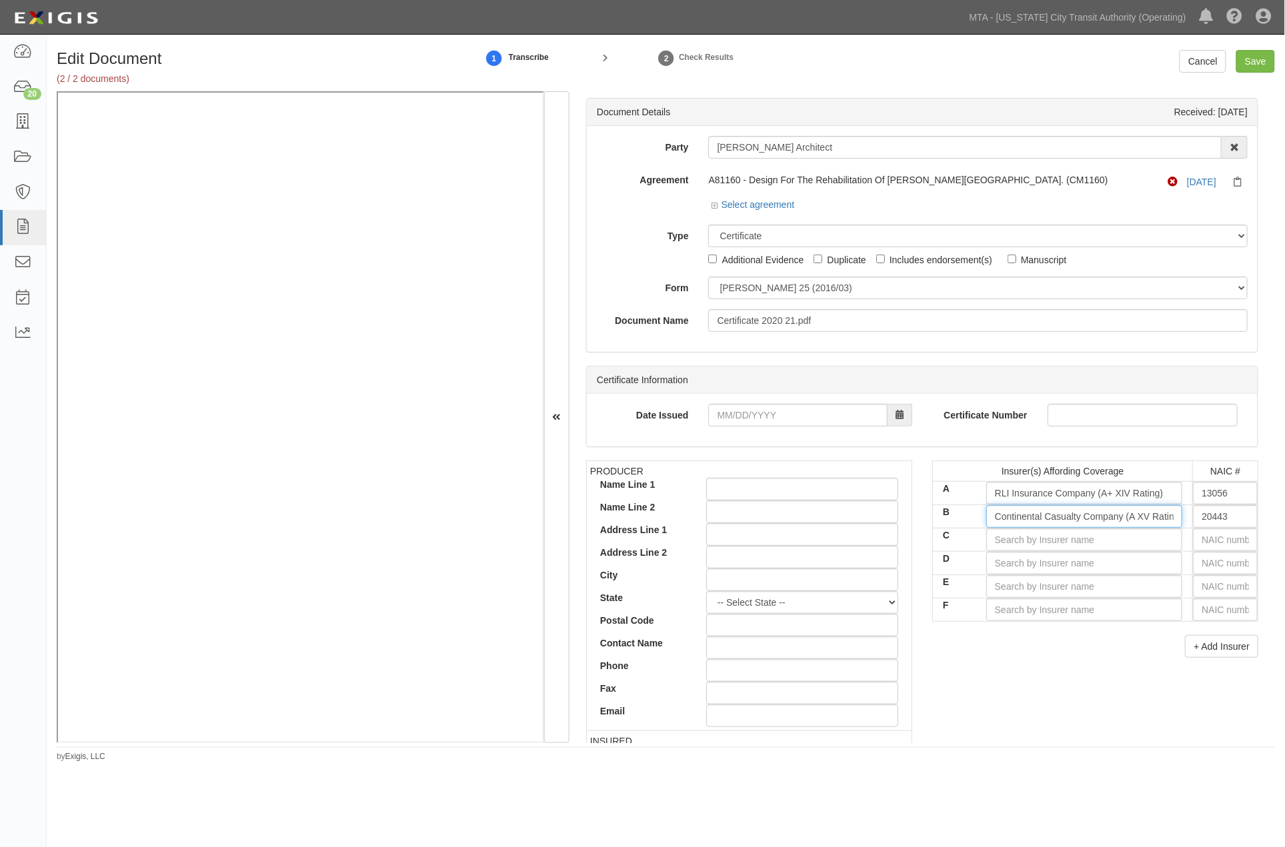
type input "Continental Casualty Company (A XV Rating)"
click at [1012, 673] on div "PRODUCER Name Line 1 Name Line 2 Address Line 1 Address Line 2 City State -- Se…" at bounding box center [922, 692] width 692 height 463
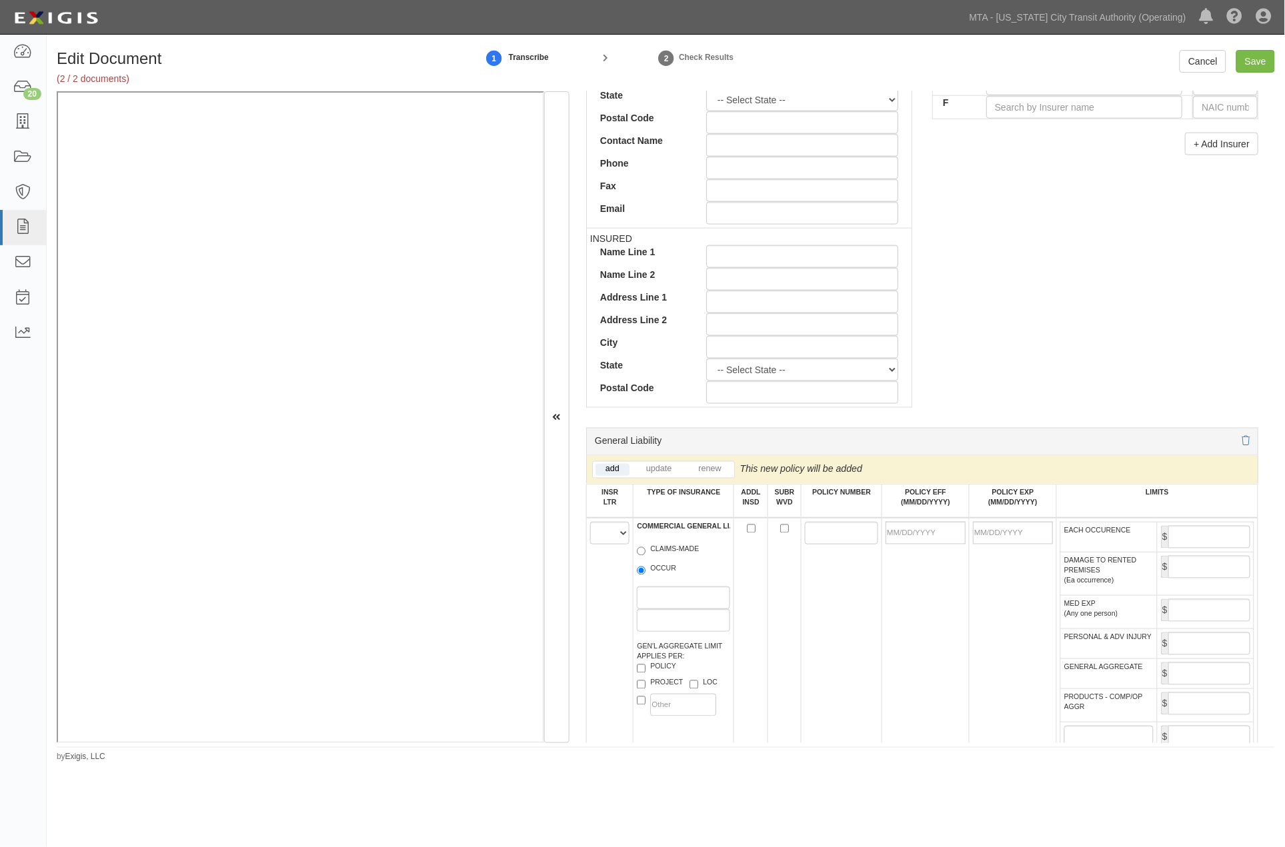
scroll to position [592, 0]
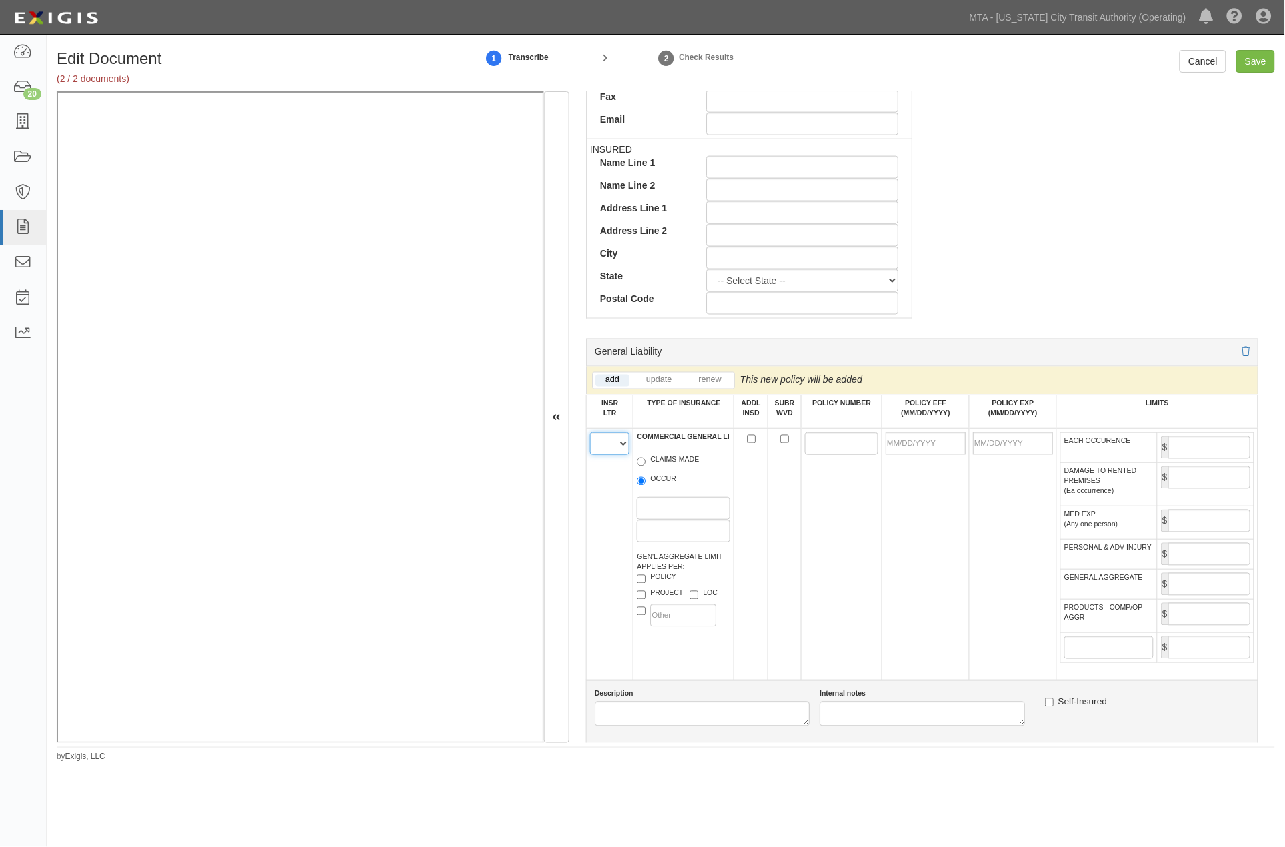
click at [608, 451] on select "A B C D E F" at bounding box center [610, 444] width 40 height 23
select select "A"
click at [590, 436] on select "A B C D E F" at bounding box center [610, 444] width 40 height 23
click at [649, 488] on label "OCCUR" at bounding box center [656, 481] width 39 height 13
click at [645, 486] on input "OCCUR" at bounding box center [641, 481] width 9 height 9
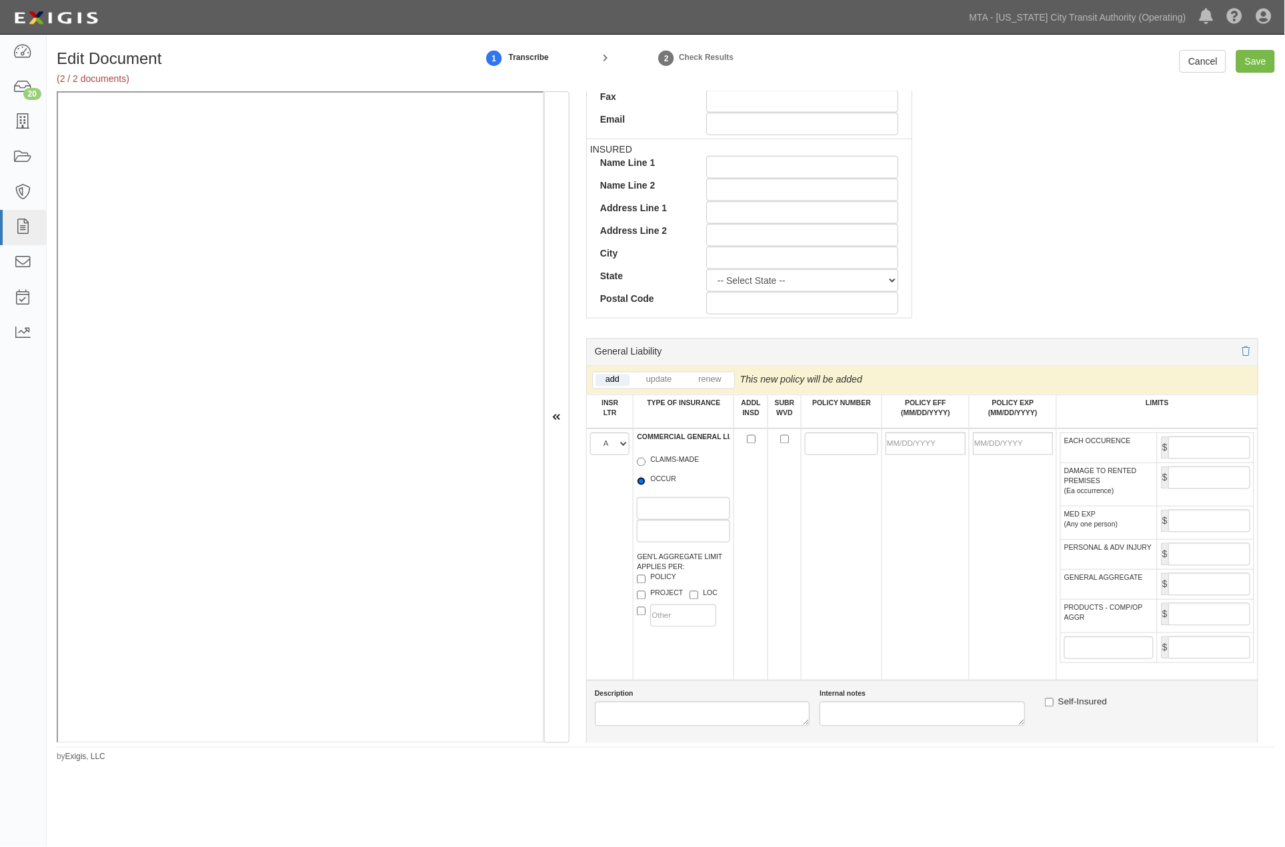
radio input "true"
paste input "PSB0008022"
type input "PSB0008022"
click at [897, 445] on input "POLICY EFF (MM/DD/YYYY)" at bounding box center [925, 444] width 80 height 23
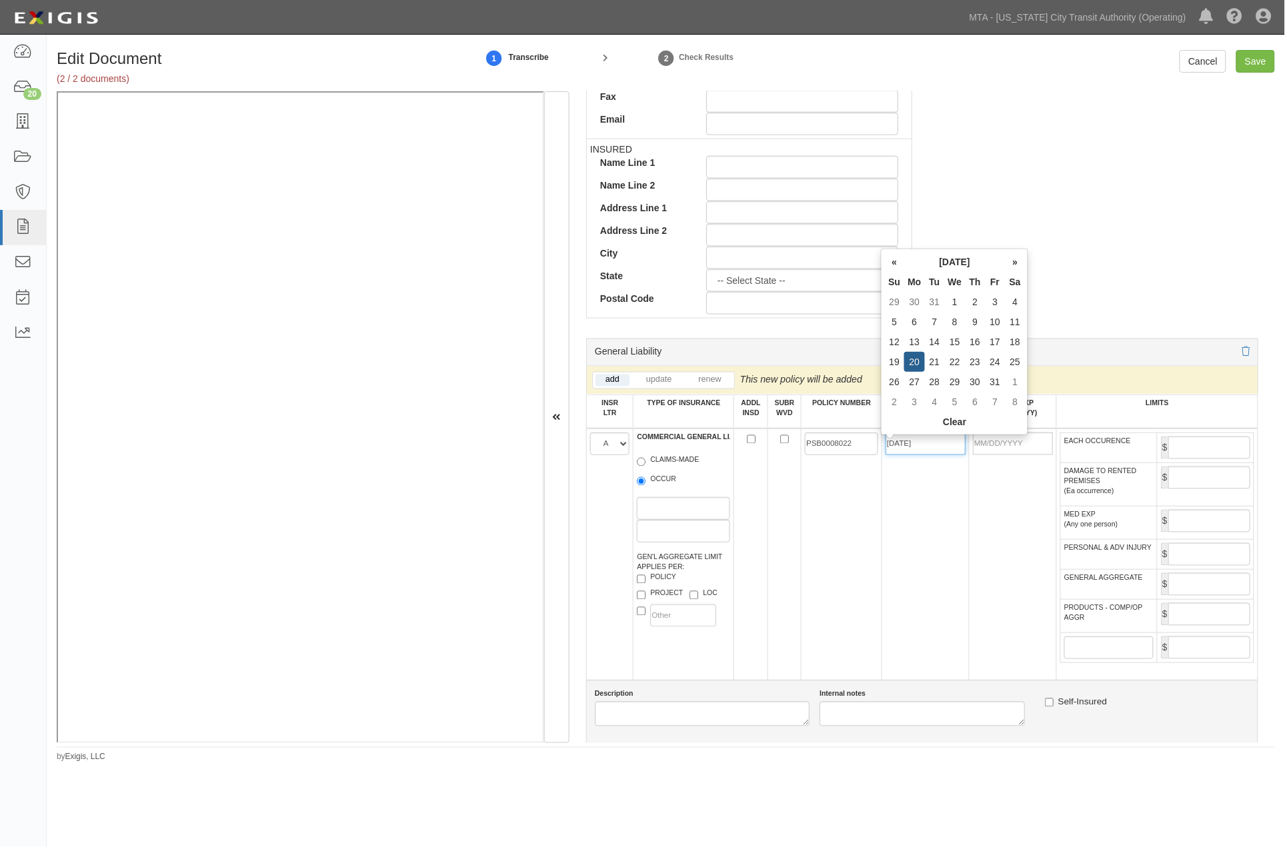
type input "[DATE]"
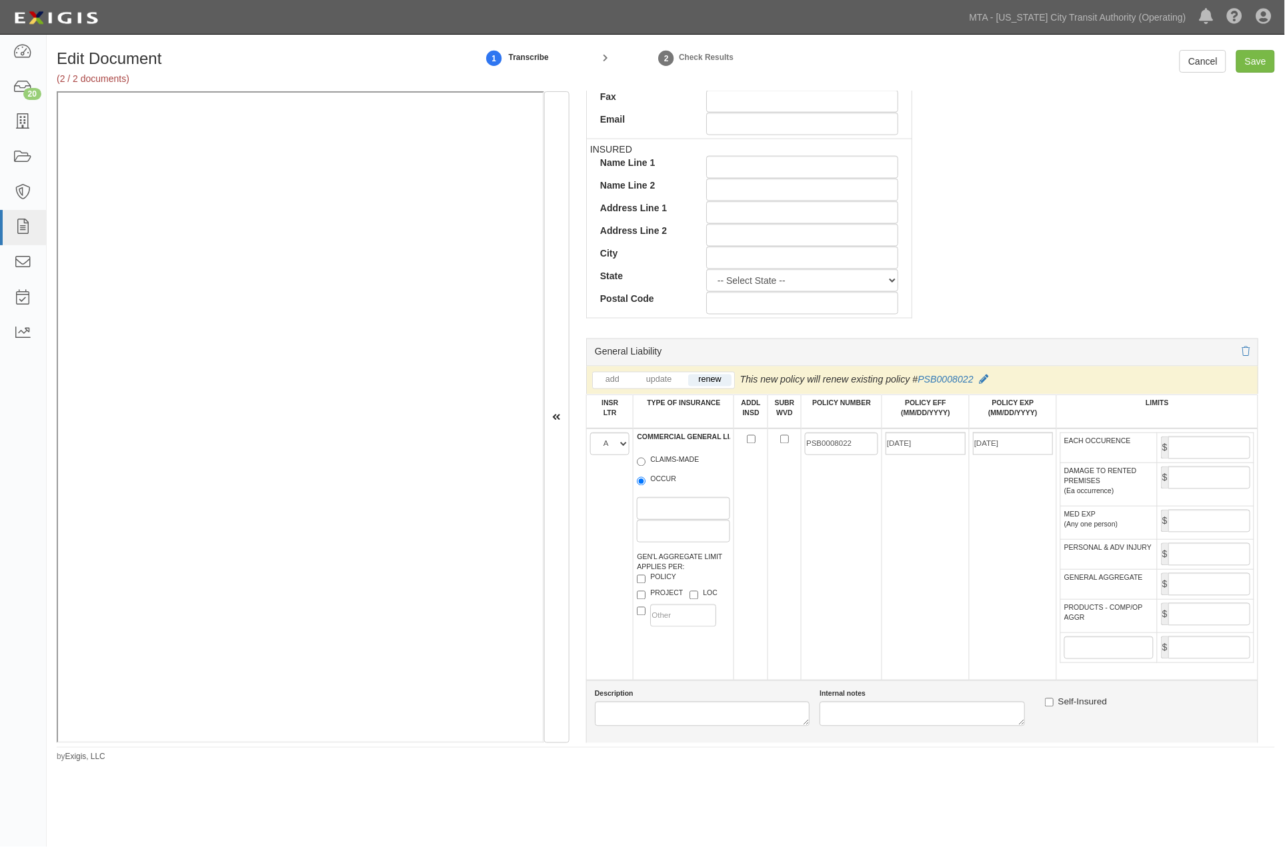
click at [945, 534] on td "[DATE]" at bounding box center [924, 555] width 87 height 252
click at [1207, 451] on input "EACH OCCURENCE" at bounding box center [1209, 448] width 82 height 23
type input "1,000,000"
click at [1215, 596] on input "GENERAL AGGREGATE" at bounding box center [1209, 584] width 82 height 23
type input "2,000,000"
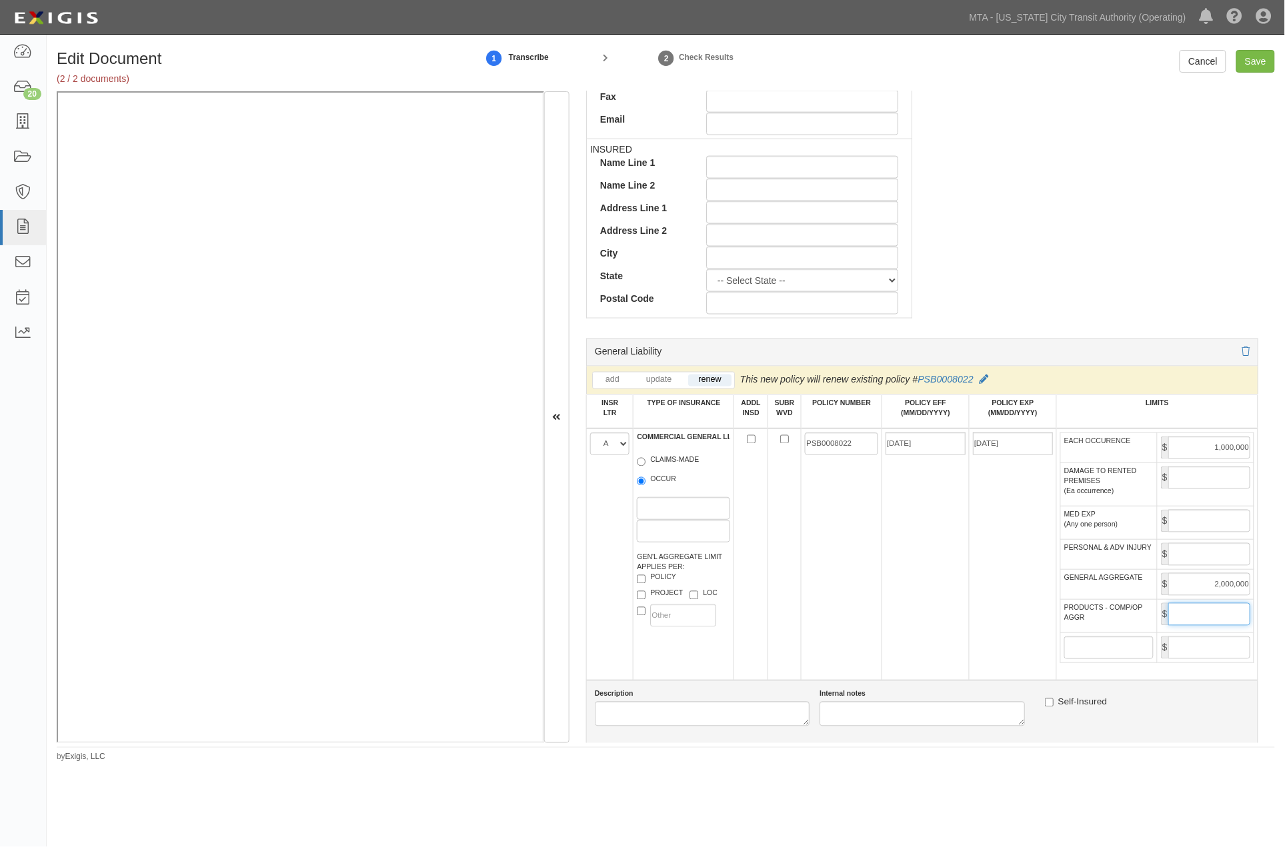
click at [1211, 626] on input "PRODUCTS - COMP/OP AGGR" at bounding box center [1209, 614] width 82 height 23
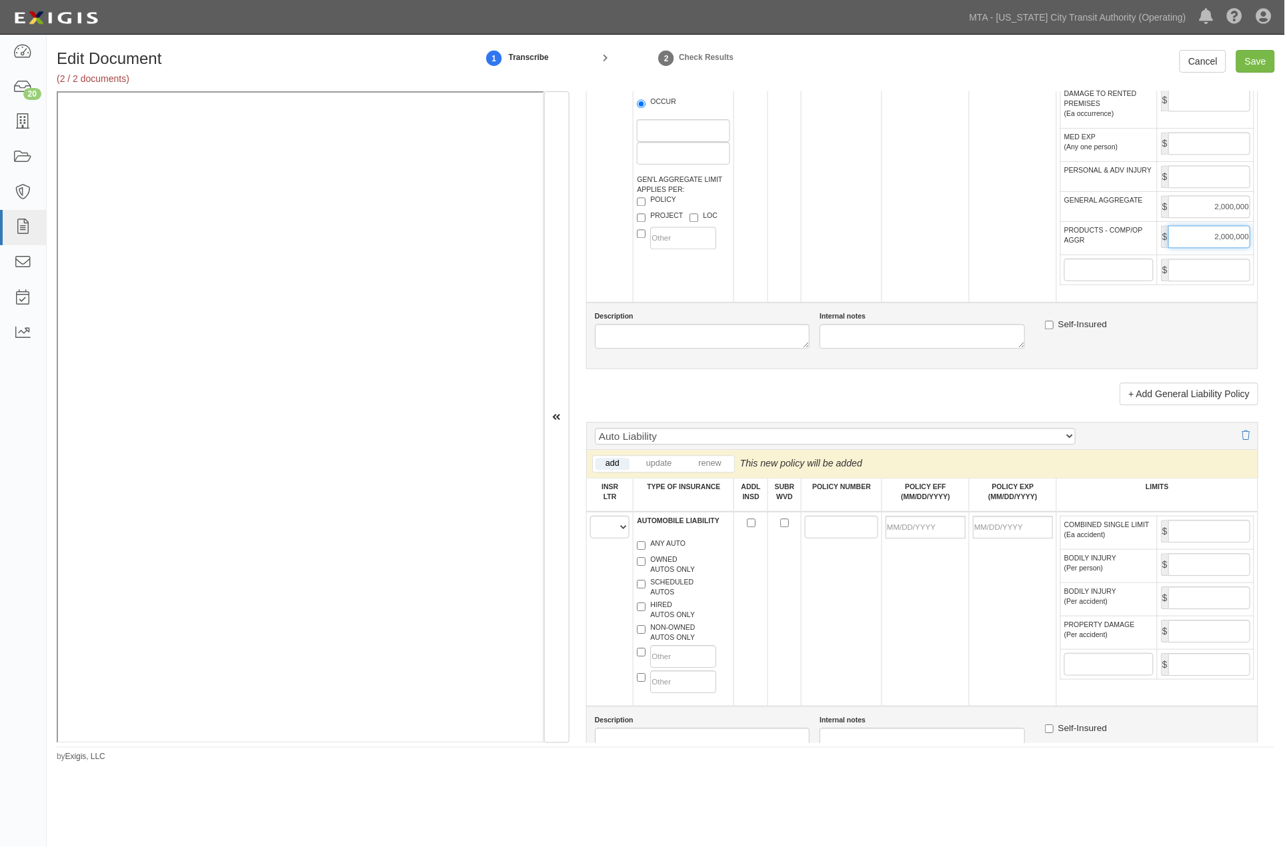
scroll to position [1185, 0]
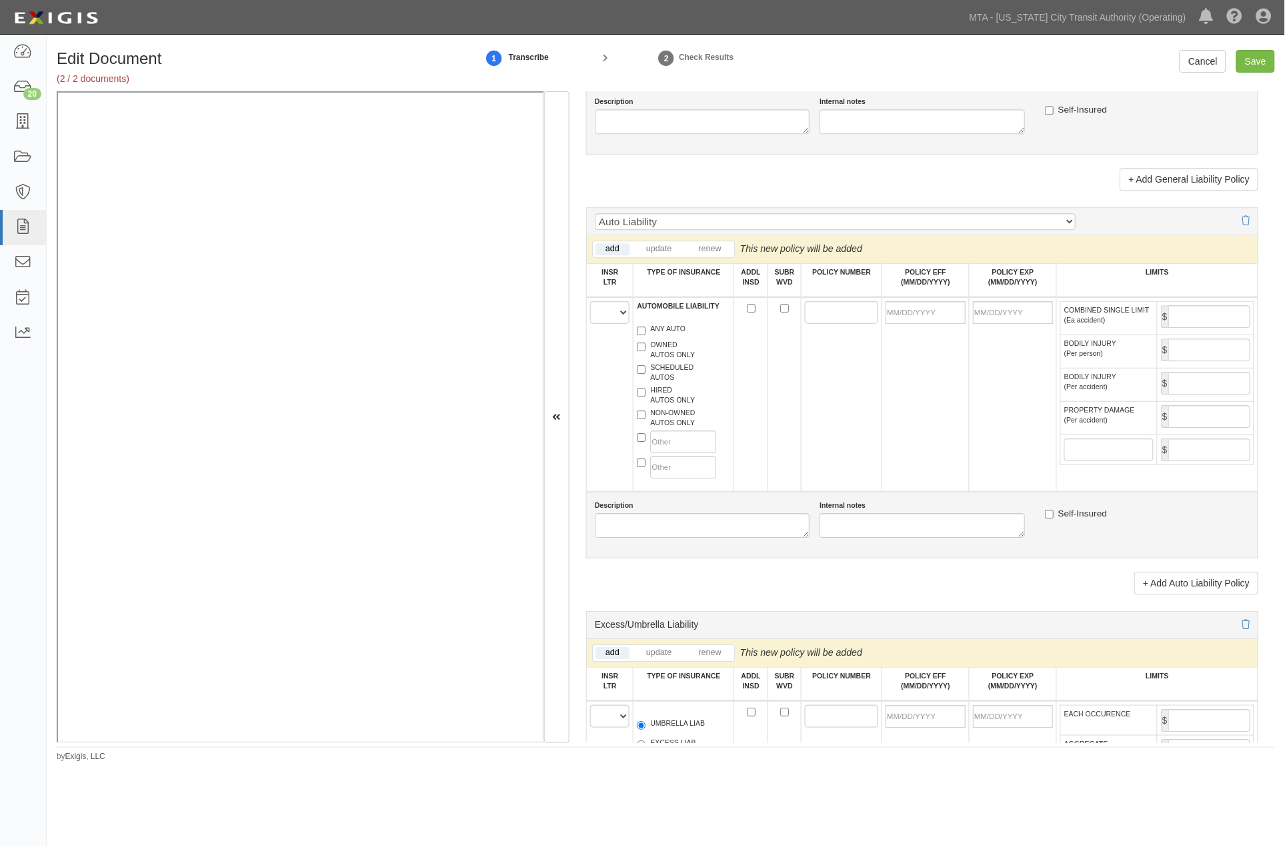
type input "2,000,000"
click at [607, 324] on select "A B C D E F" at bounding box center [610, 312] width 40 height 23
select select "A"
click at [590, 324] on select "A B C D E F" at bounding box center [610, 312] width 40 height 23
click at [665, 428] on label "NON-OWNED AUTOS ONLY" at bounding box center [666, 418] width 58 height 20
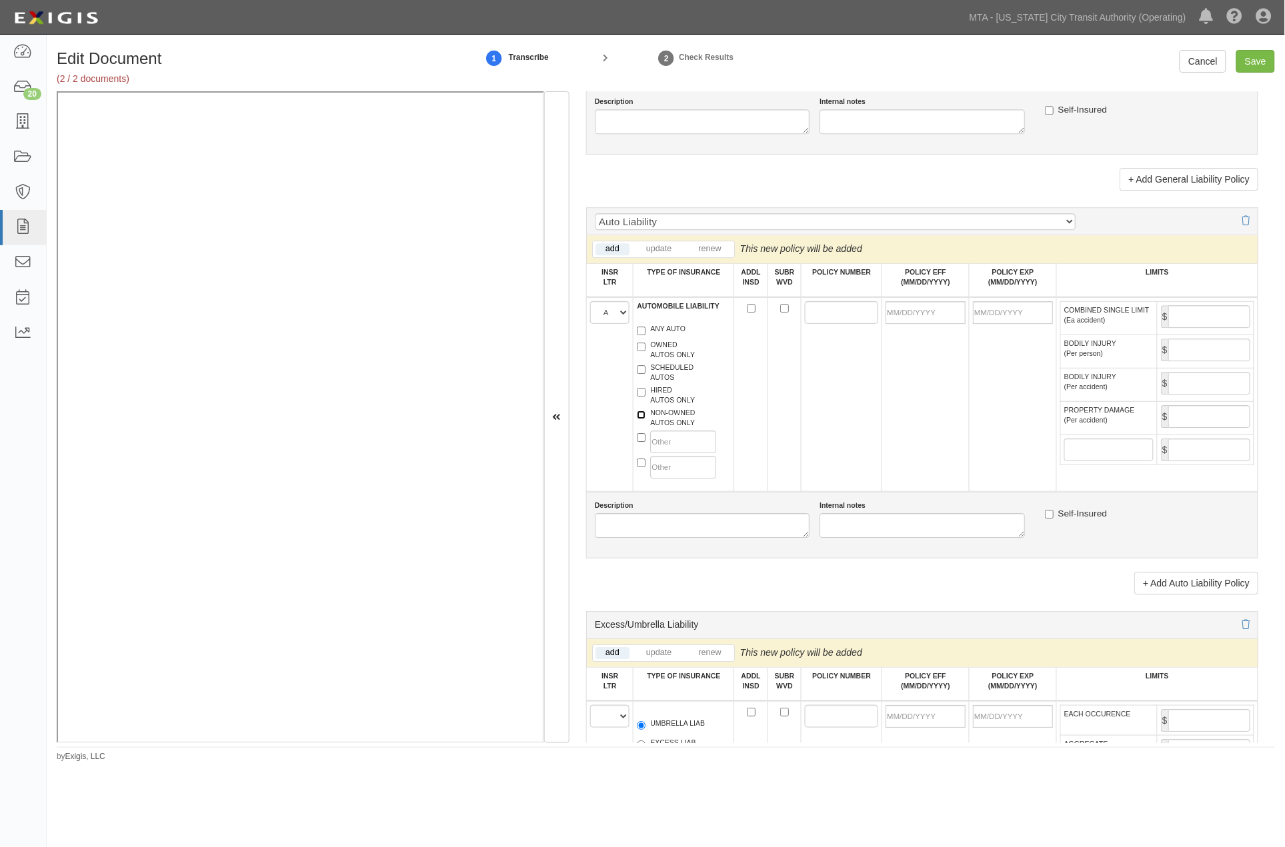
click at [645, 419] on input "NON-OWNED AUTOS ONLY" at bounding box center [641, 415] width 9 height 9
checkbox input "true"
click at [663, 405] on label "HIRED AUTOS ONLY" at bounding box center [666, 395] width 58 height 20
click at [645, 397] on input "HIRED AUTOS ONLY" at bounding box center [641, 392] width 9 height 9
checkbox input "true"
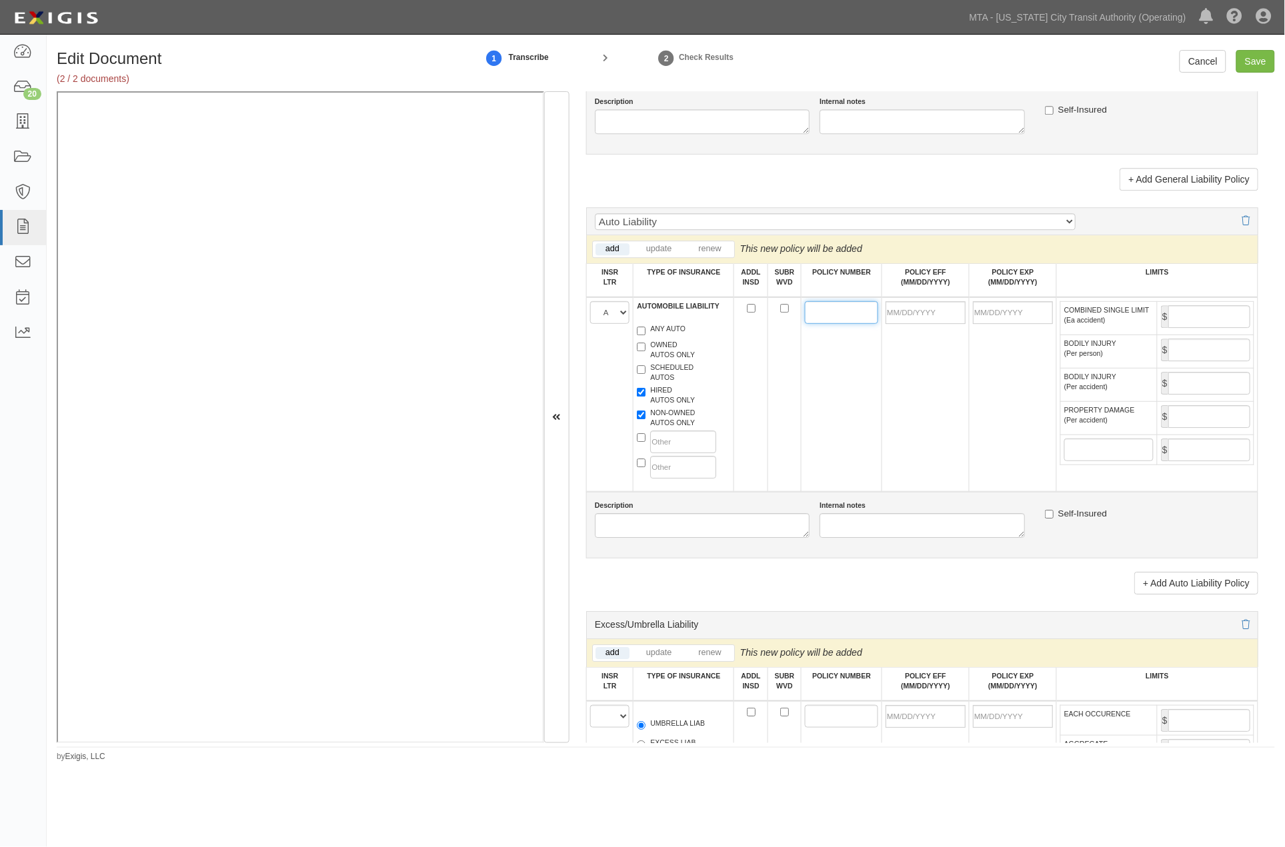
paste input "PSA0002648"
type input "PSA0002648"
click at [897, 324] on input "POLICY EFF (MM/DD/YYYY)" at bounding box center [925, 312] width 80 height 23
type input "01/20/2020"
type input "01/20/2021"
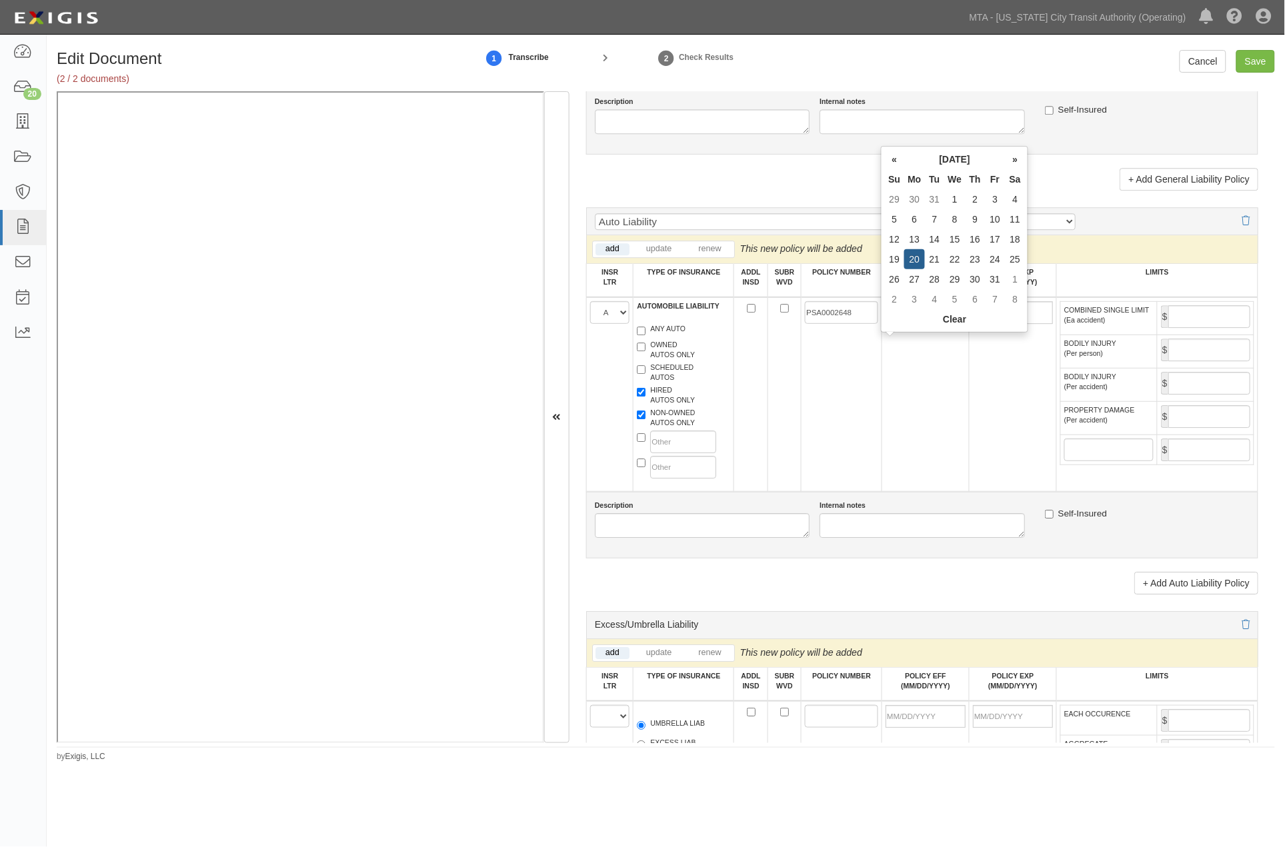
click at [930, 417] on td "01/20/2020" at bounding box center [924, 394] width 87 height 195
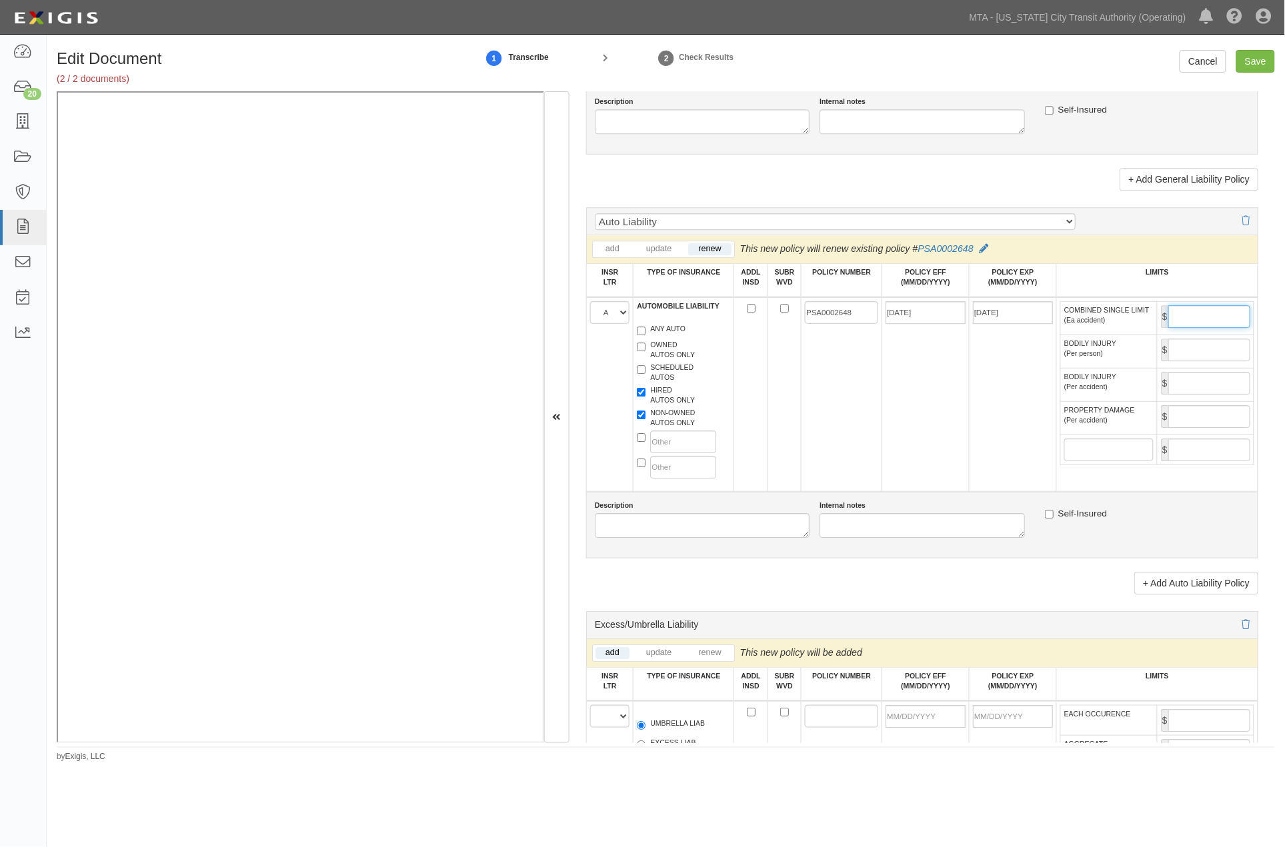
click at [1171, 328] on input "COMBINED SINGLE LIMIT (Ea accident)" at bounding box center [1209, 316] width 82 height 23
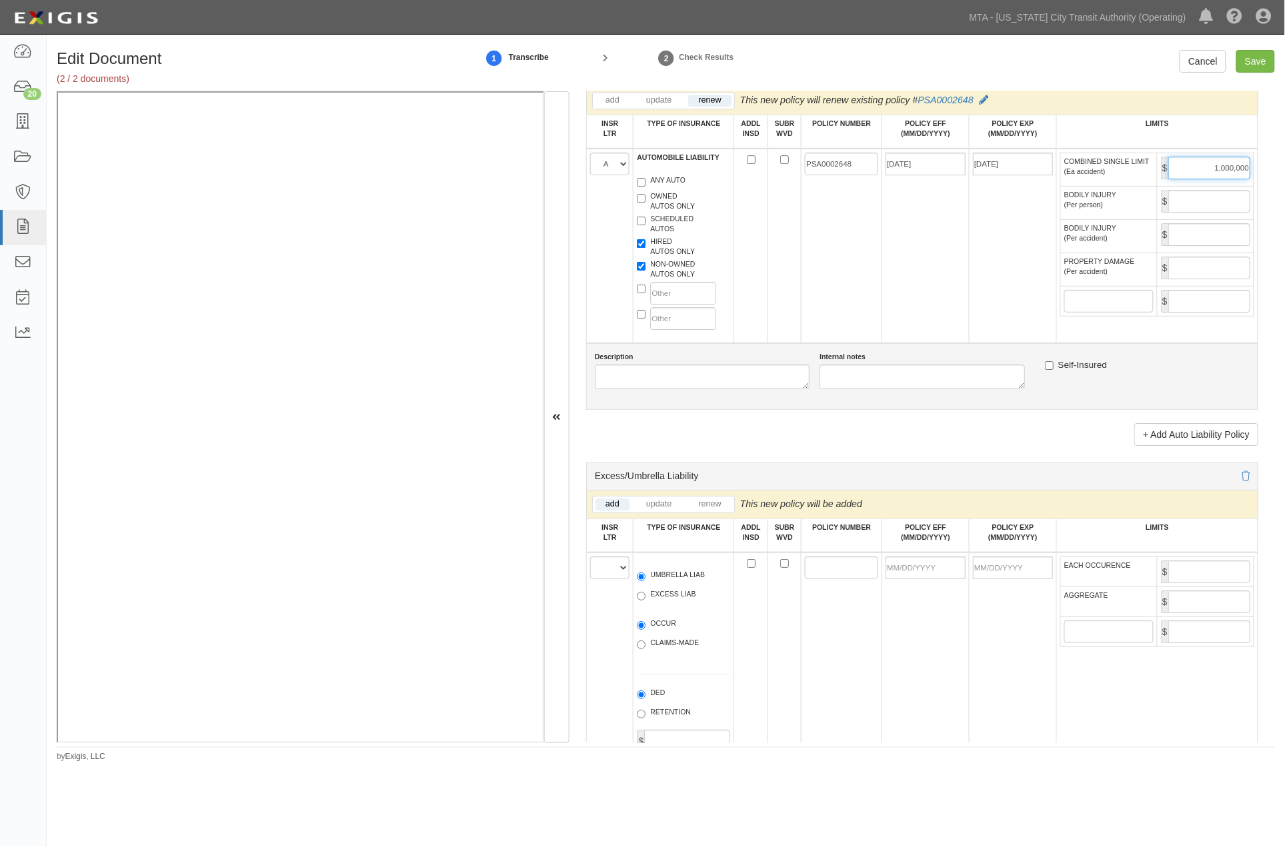
scroll to position [1555, 0]
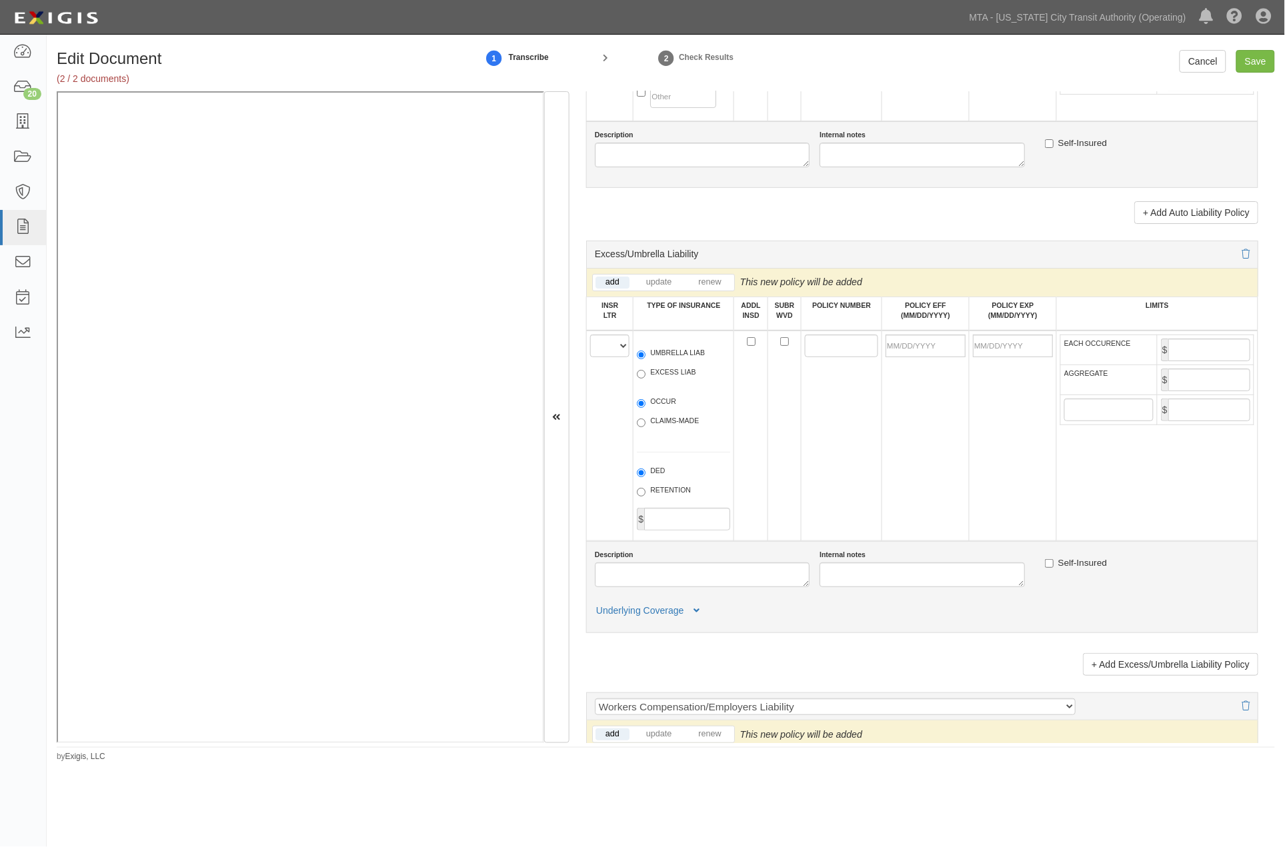
type input "1,000,000"
click at [605, 357] on select "A B C D E F" at bounding box center [610, 346] width 40 height 23
select select "A"
click at [590, 357] on select "A B C D E F" at bounding box center [610, 346] width 40 height 23
drag, startPoint x: 669, startPoint y: 422, endPoint x: 665, endPoint y: 430, distance: 8.7
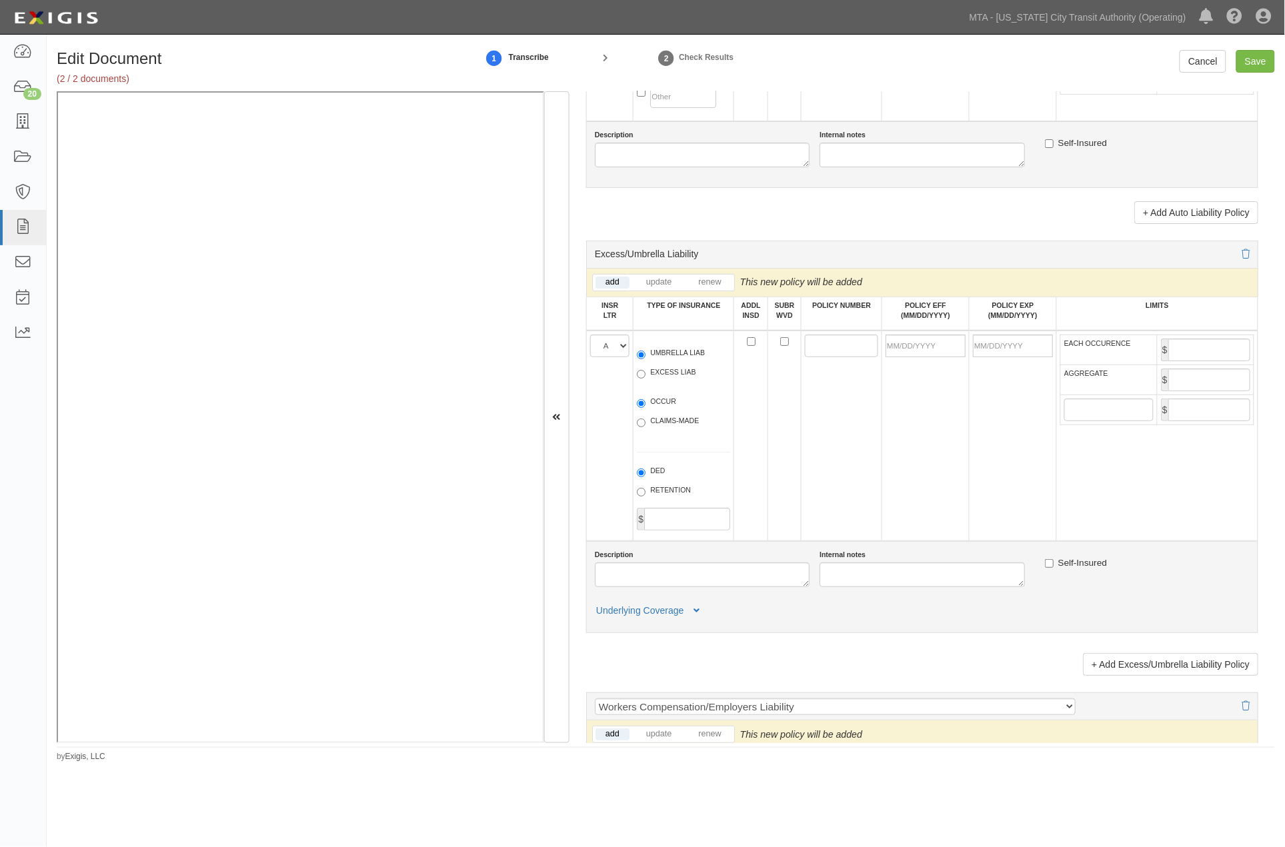
click at [668, 381] on label "EXCESS LIAB" at bounding box center [666, 373] width 59 height 13
click at [645, 379] on input "EXCESS LIAB" at bounding box center [641, 374] width 9 height 9
radio input "true"
click at [652, 410] on label "OCCUR" at bounding box center [656, 403] width 39 height 13
click at [645, 408] on input "OCCUR" at bounding box center [641, 403] width 9 height 9
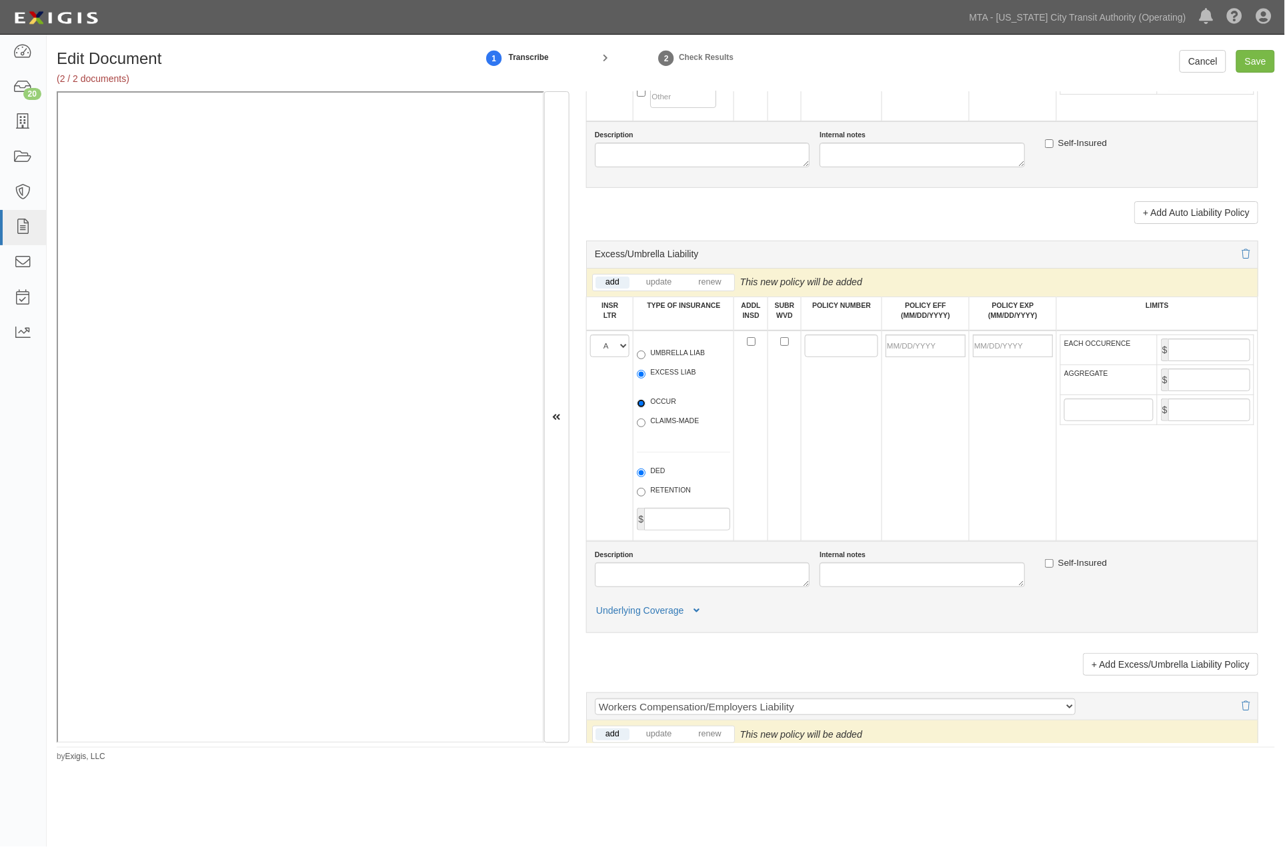
radio input "true"
paste input "PSE0003990"
type input "PSE0003990"
click at [913, 357] on input "POLICY EFF (MM/DD/YYYY)" at bounding box center [925, 346] width 80 height 23
type input "[DATE]"
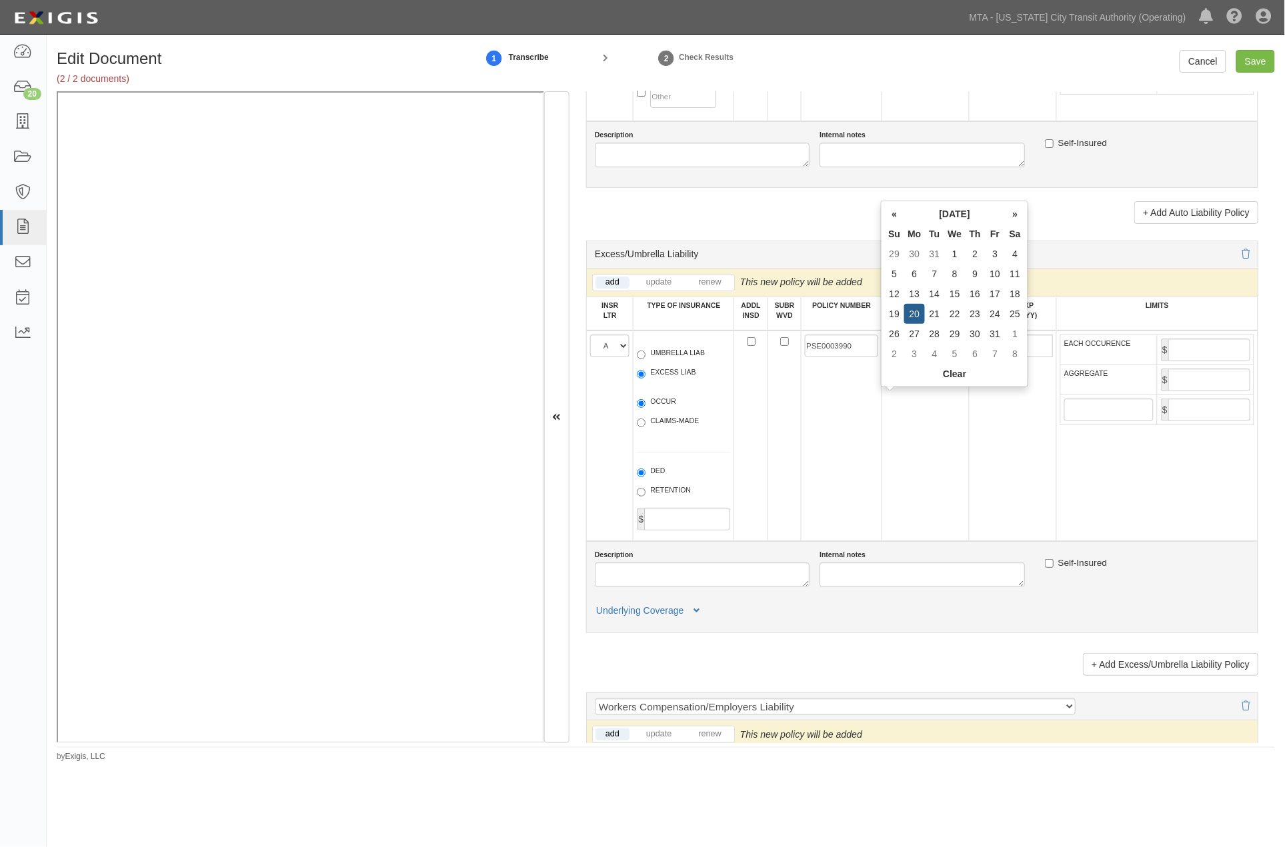
type input "01/20/2021"
drag, startPoint x: 929, startPoint y: 483, endPoint x: 971, endPoint y: 475, distance: 43.3
click at [929, 483] on td "[DATE]" at bounding box center [924, 436] width 87 height 211
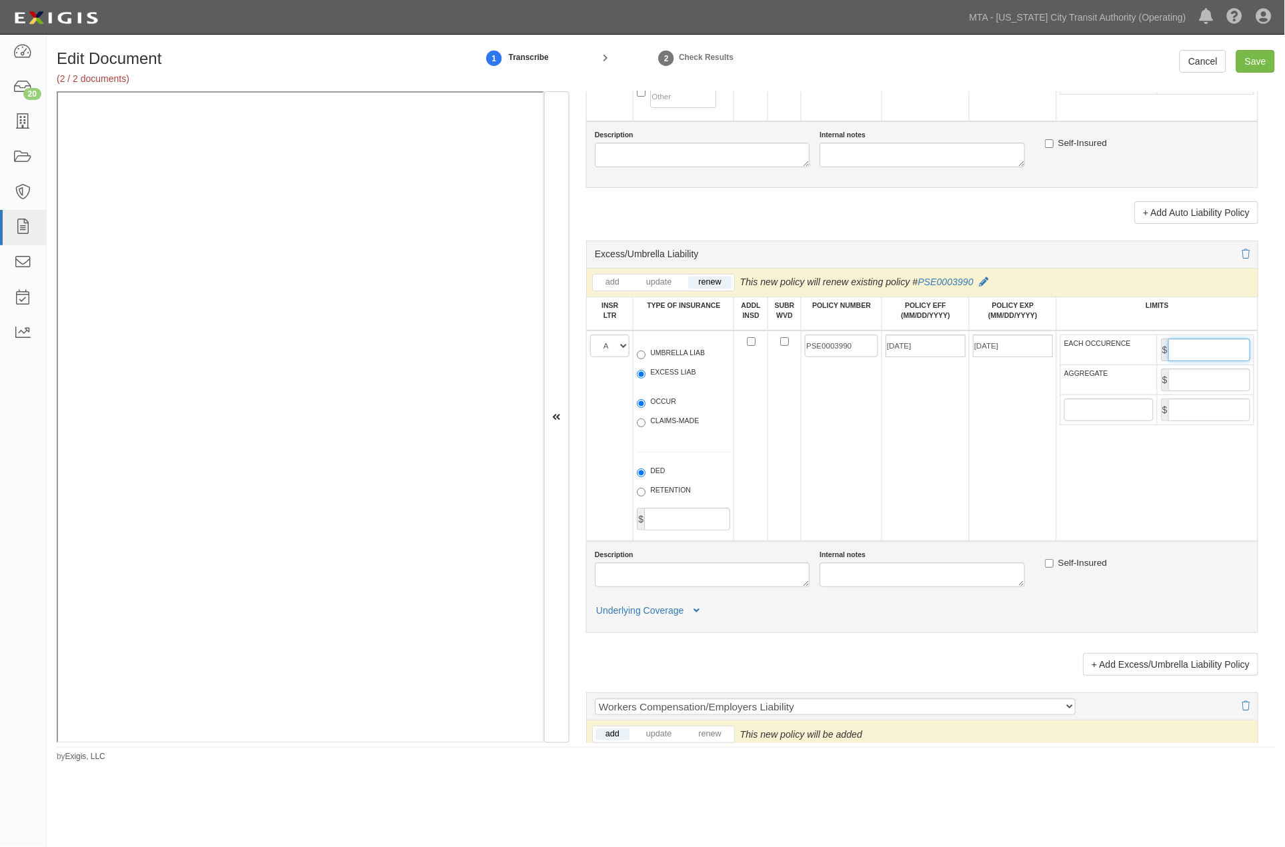
click at [1205, 361] on input "EACH OCCURENCE" at bounding box center [1209, 350] width 82 height 23
type input "4,000,000"
click at [1169, 391] on input "AGGREGATE" at bounding box center [1209, 380] width 82 height 23
type input "4,000,000"
click at [947, 485] on td "01/20/2020" at bounding box center [924, 436] width 87 height 211
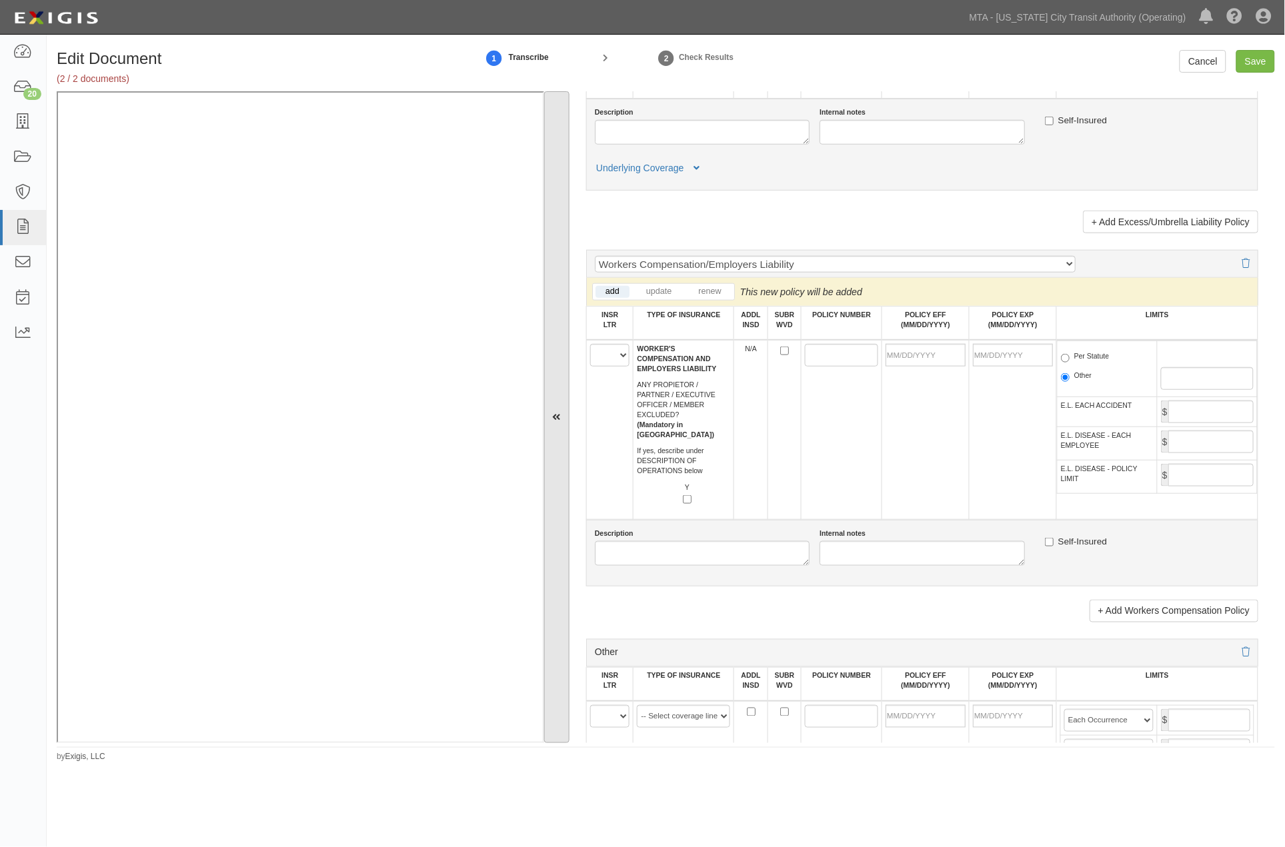
scroll to position [2000, 0]
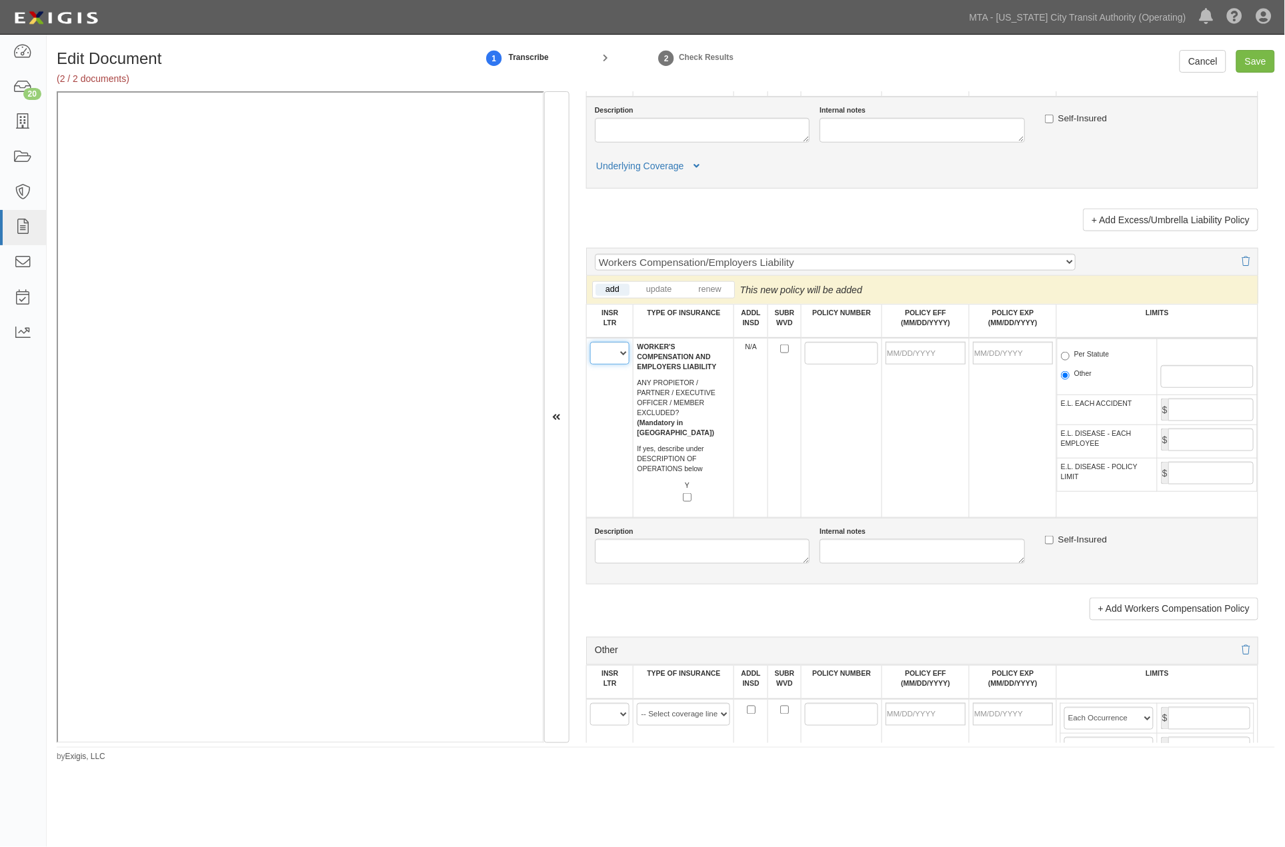
click at [608, 365] on select "A B C D E F" at bounding box center [610, 353] width 40 height 23
select select "A"
click at [590, 365] on select "A B C D E F" at bounding box center [610, 353] width 40 height 23
paste input "PSW0004482"
type input "PSW0004482"
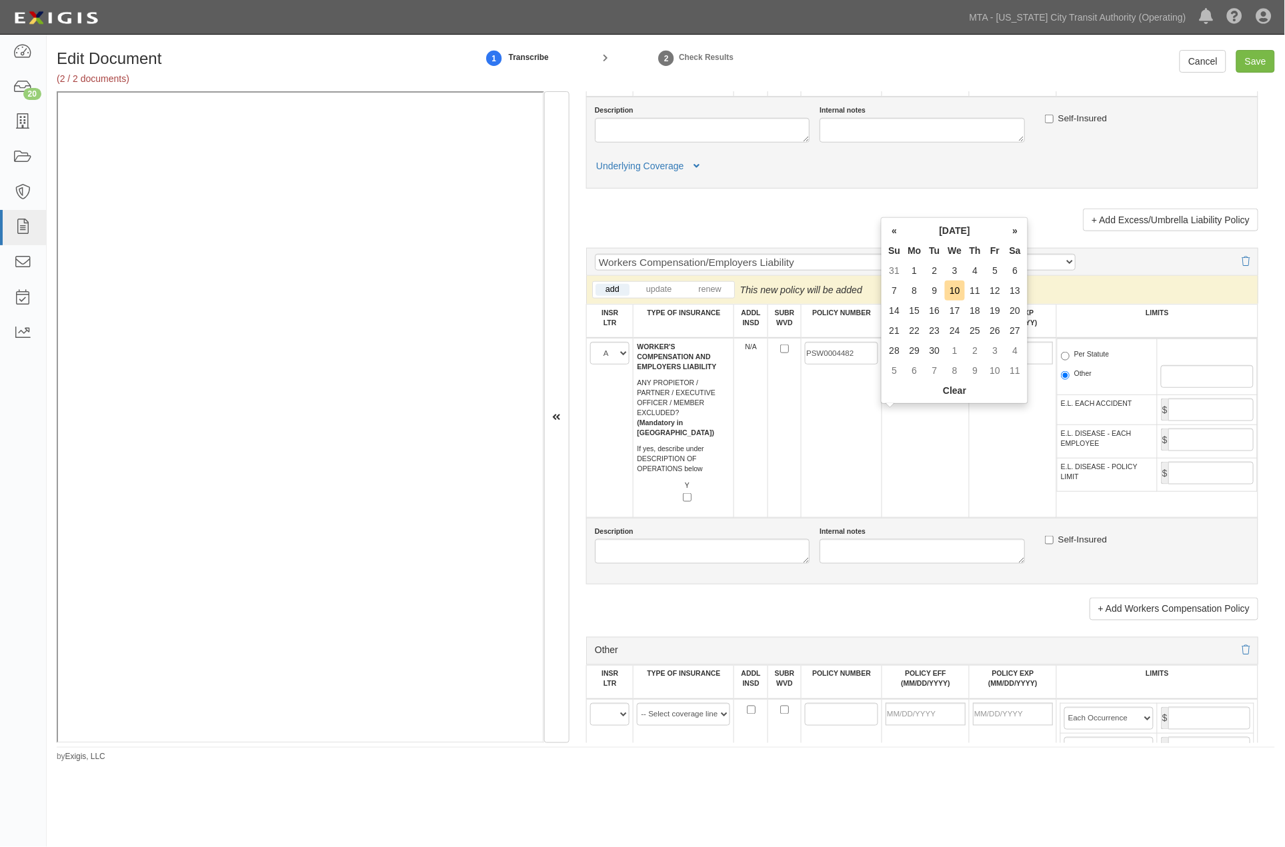
click at [909, 365] on input "POLICY EFF (MM/DD/YYYY)" at bounding box center [925, 353] width 80 height 23
type input "01/20/2020"
type input "01/20/2021"
click at [969, 458] on td "01/20/2021" at bounding box center [1012, 428] width 87 height 180
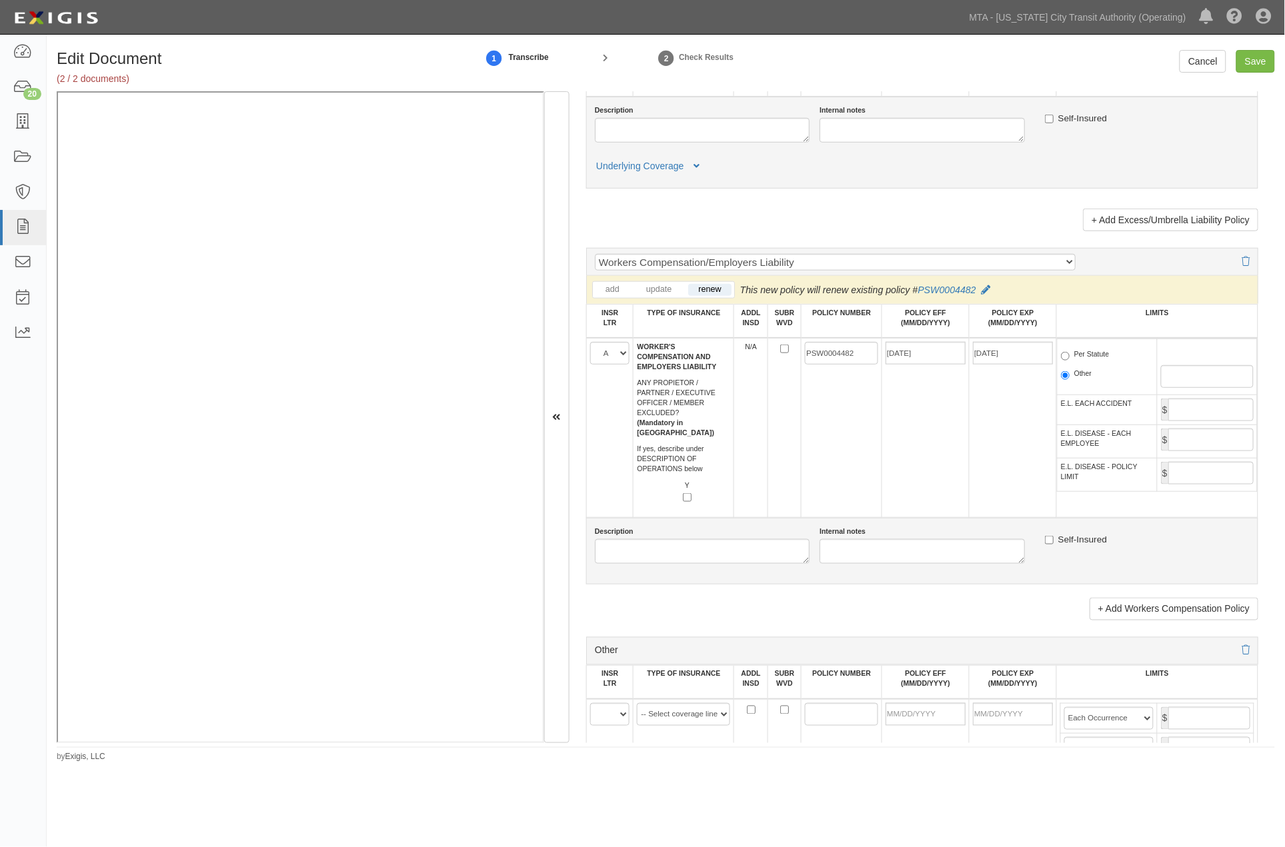
click at [1090, 363] on label "Per Statute" at bounding box center [1085, 355] width 49 height 13
click at [1069, 361] on input "Per Statute" at bounding box center [1065, 356] width 9 height 9
radio input "true"
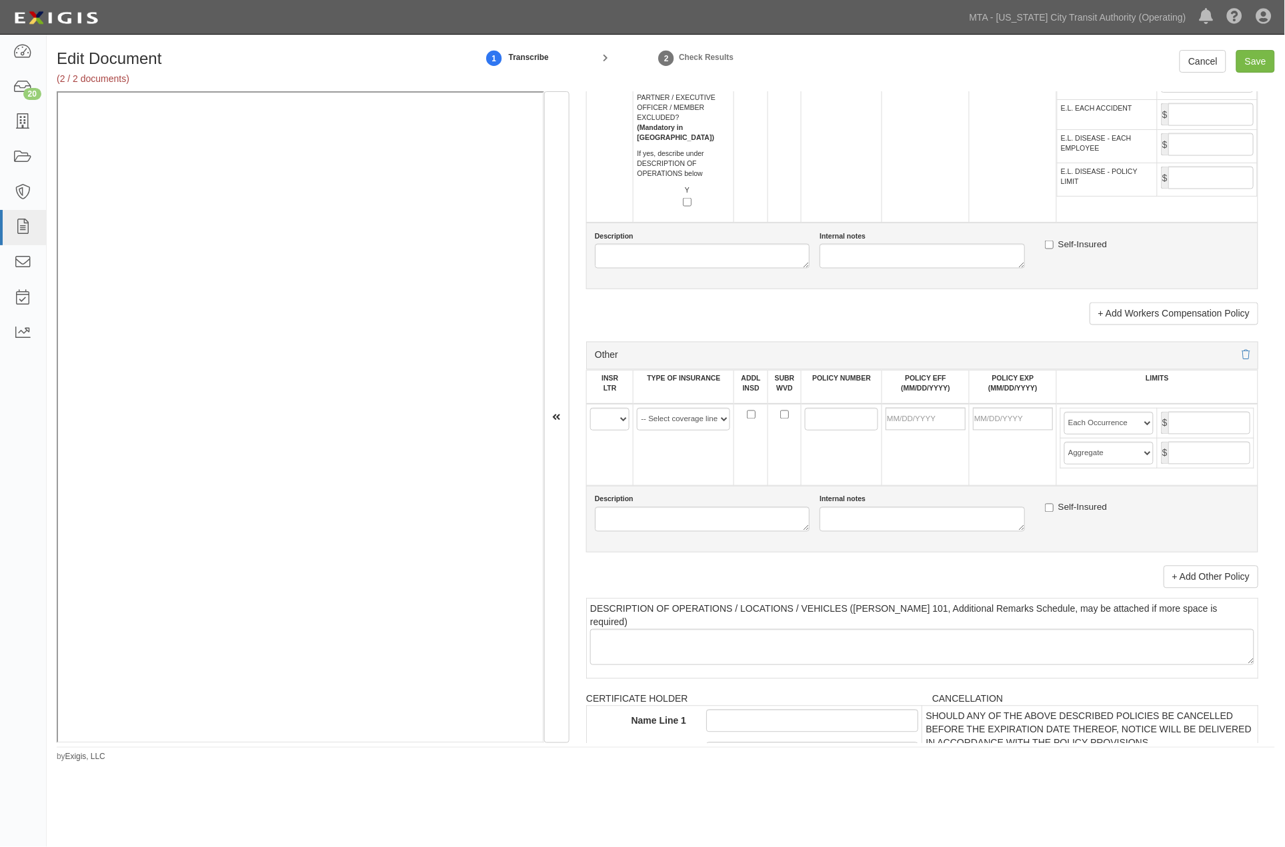
scroll to position [2296, 0]
click at [605, 430] on select "A B C D E F" at bounding box center [610, 418] width 40 height 23
select select "B"
click at [590, 430] on select "A B C D E F" at bounding box center [610, 418] width 40 height 23
click at [681, 430] on select "-- Select coverage line -- Asbestos Abatement Auto Physical Damage Aviation Lia…" at bounding box center [683, 418] width 93 height 23
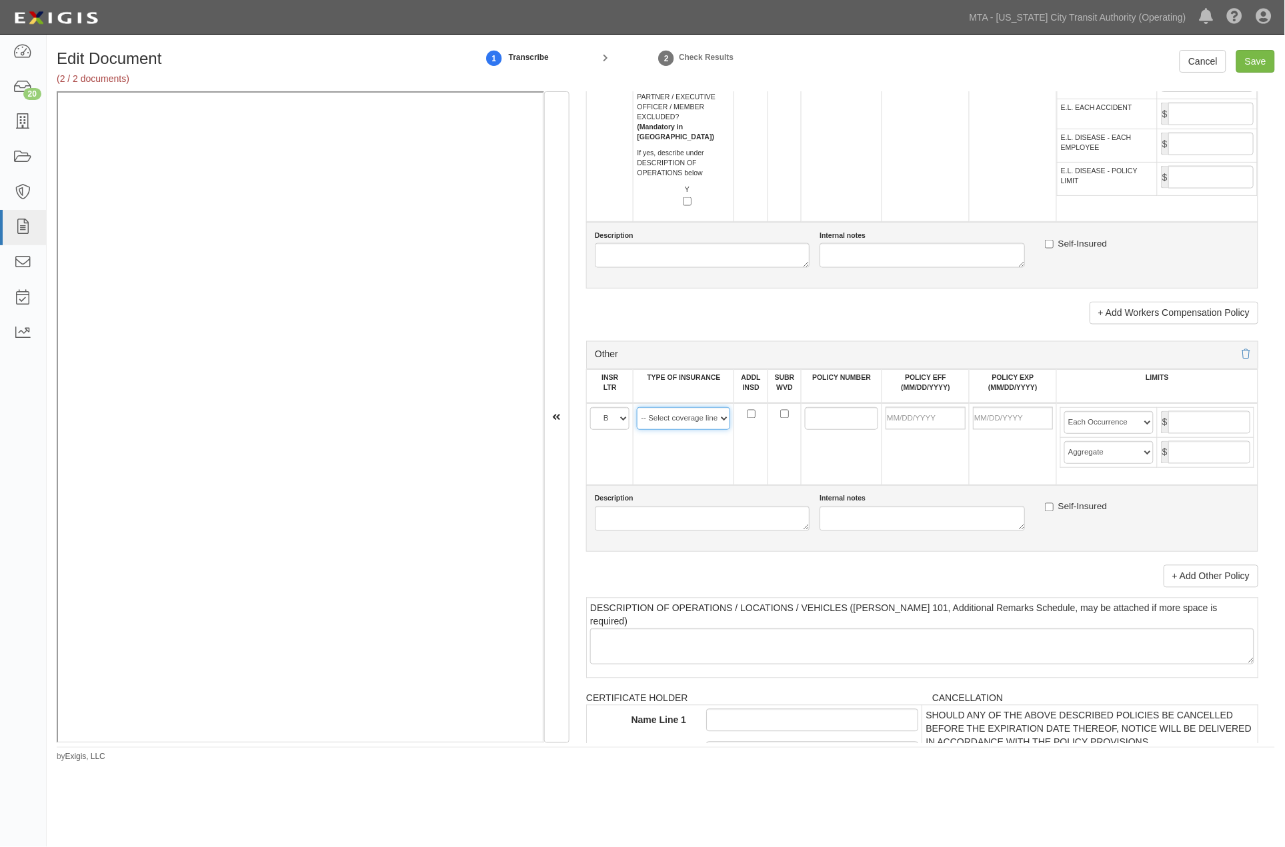
select select "44"
click at [637, 430] on select "-- Select coverage line -- Asbestos Abatement Auto Physical Damage Aviation Lia…" at bounding box center [683, 418] width 93 height 23
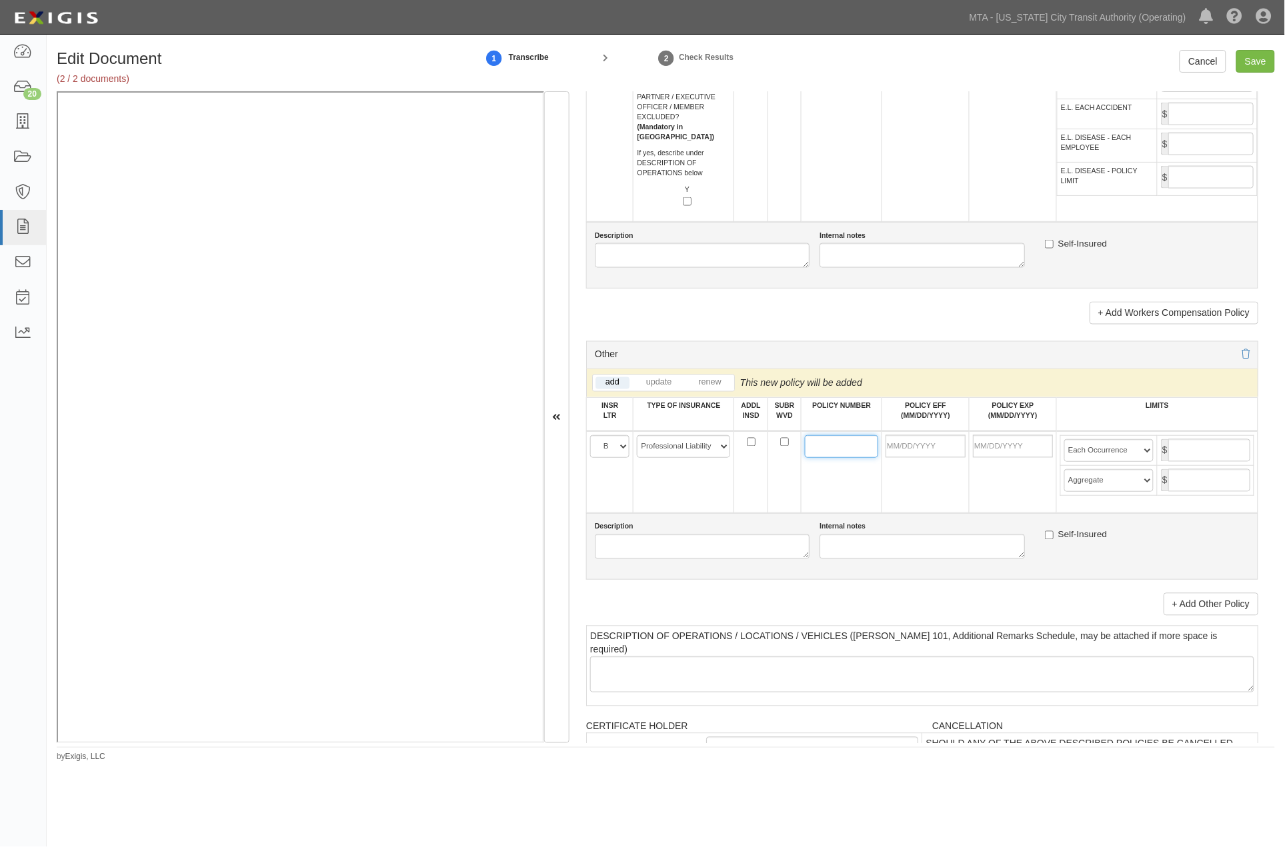
paste input "AEH591896581"
type input "AEH591896581"
click at [924, 458] on input "POLICY EFF (MM/DD/YYYY)" at bounding box center [925, 446] width 80 height 23
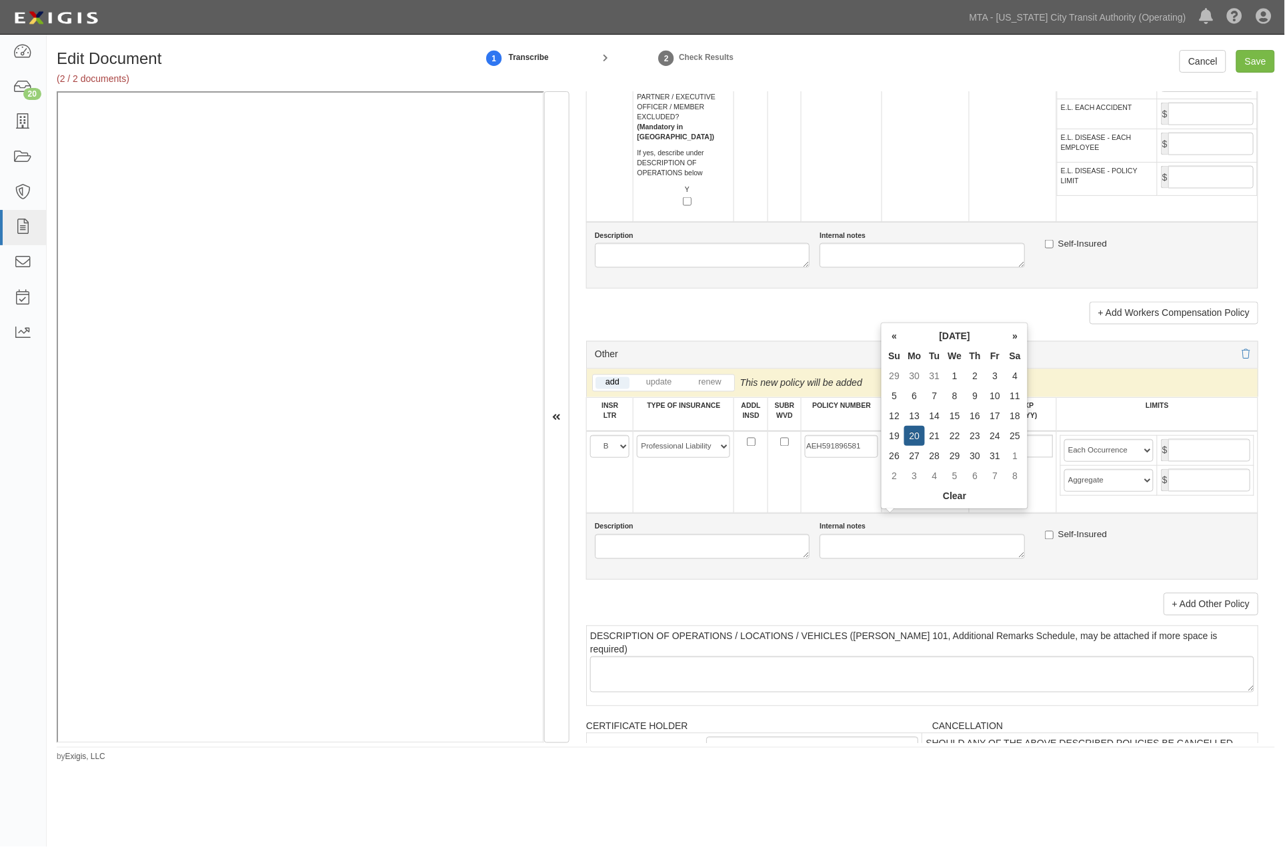
type input "01/20/2020"
type input "01/20/2021"
click at [937, 580] on div "Description Internal notes Self-Insured" at bounding box center [922, 546] width 672 height 67
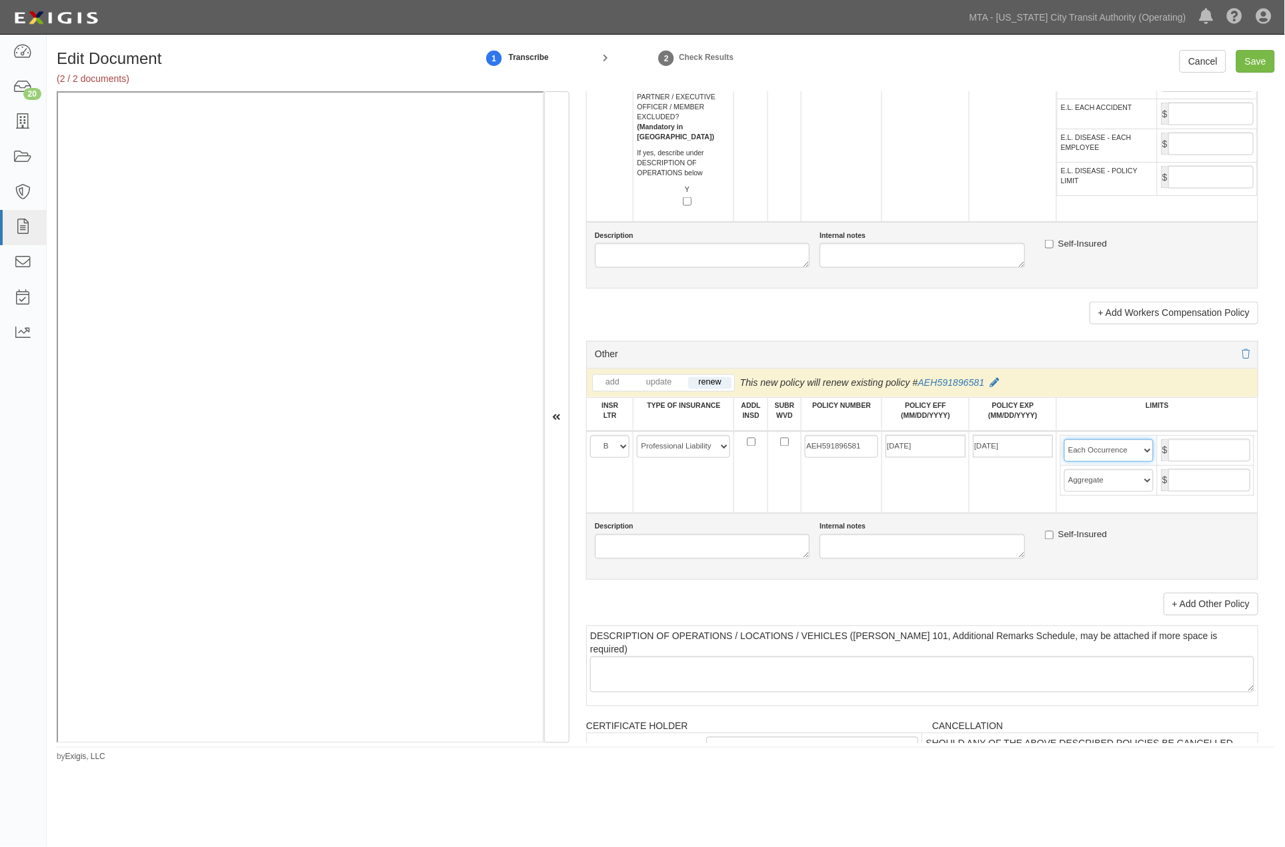
click at [1138, 462] on select "Limit Each Occurrence Each Claim Aggregate Deductible Self-Insured Retention Pe…" at bounding box center [1108, 450] width 89 height 23
select select "Each Claim"
click at [1064, 462] on select "Limit Each Occurrence Each Claim Aggregate Deductible Self-Insured Retention Pe…" at bounding box center [1108, 450] width 89 height 23
click at [1182, 462] on input "text" at bounding box center [1209, 450] width 82 height 23
type input "5,000,000"
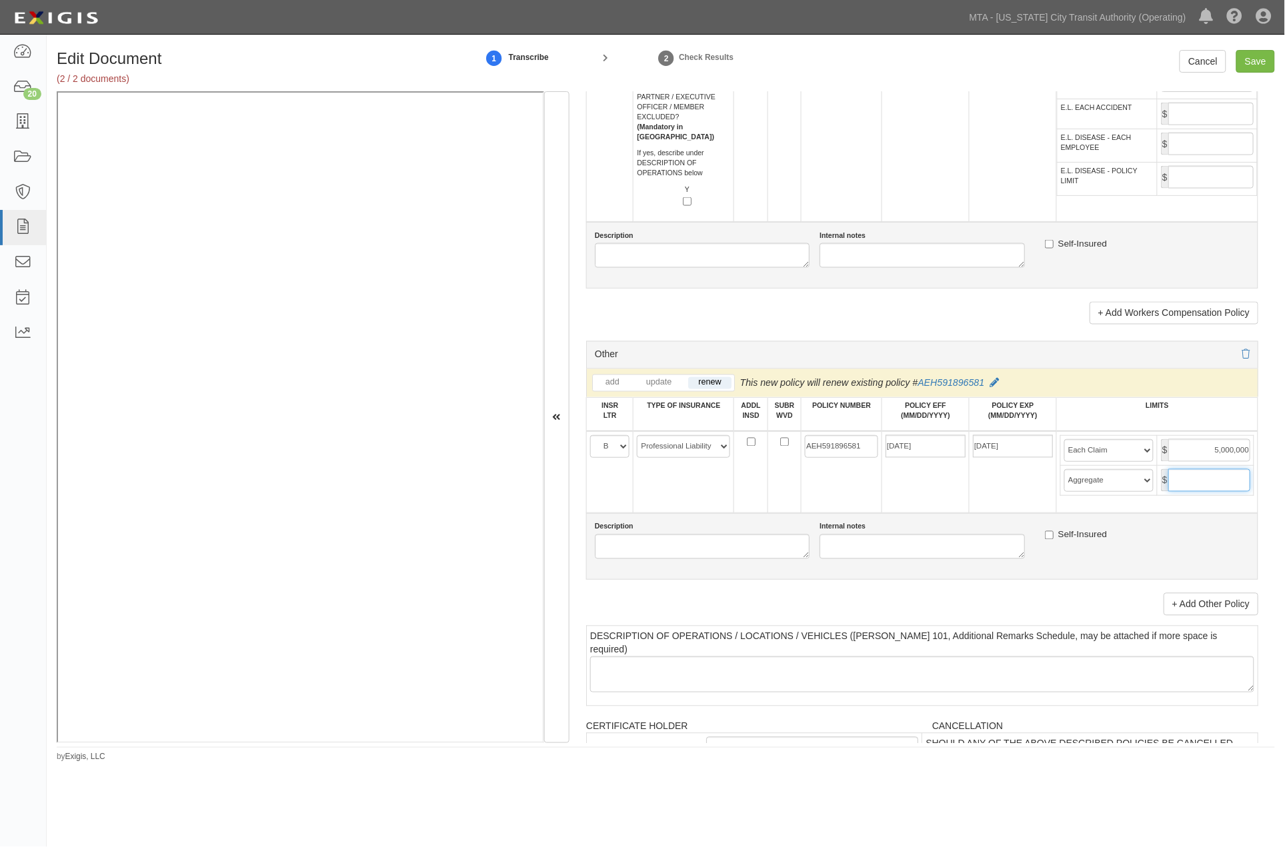
click at [1191, 492] on input "text" at bounding box center [1209, 480] width 82 height 23
type input "5,000,000"
click at [1261, 61] on input "Save" at bounding box center [1255, 61] width 39 height 23
type input "1000000"
type input "2000000"
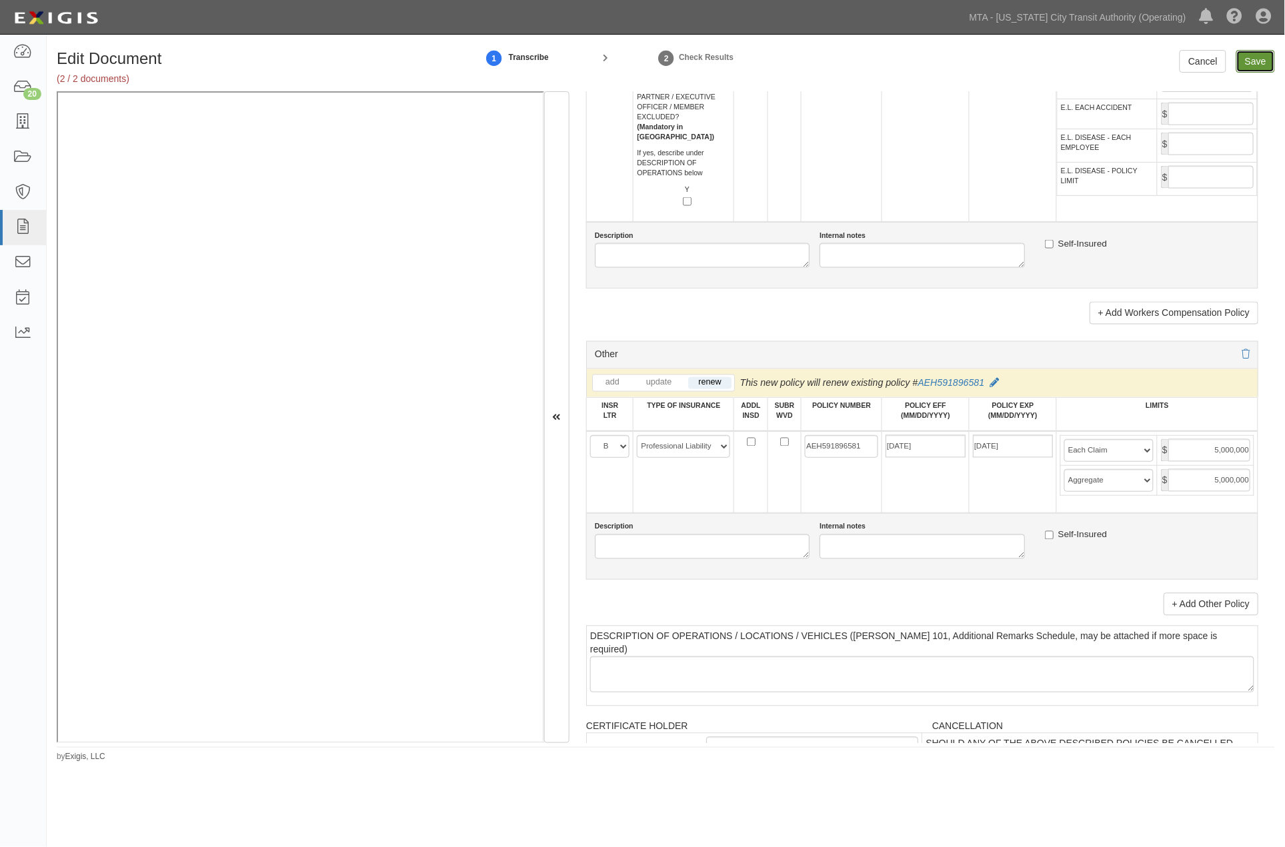
type input "2000000"
type input "1000000"
type input "4000000"
type input "5000000"
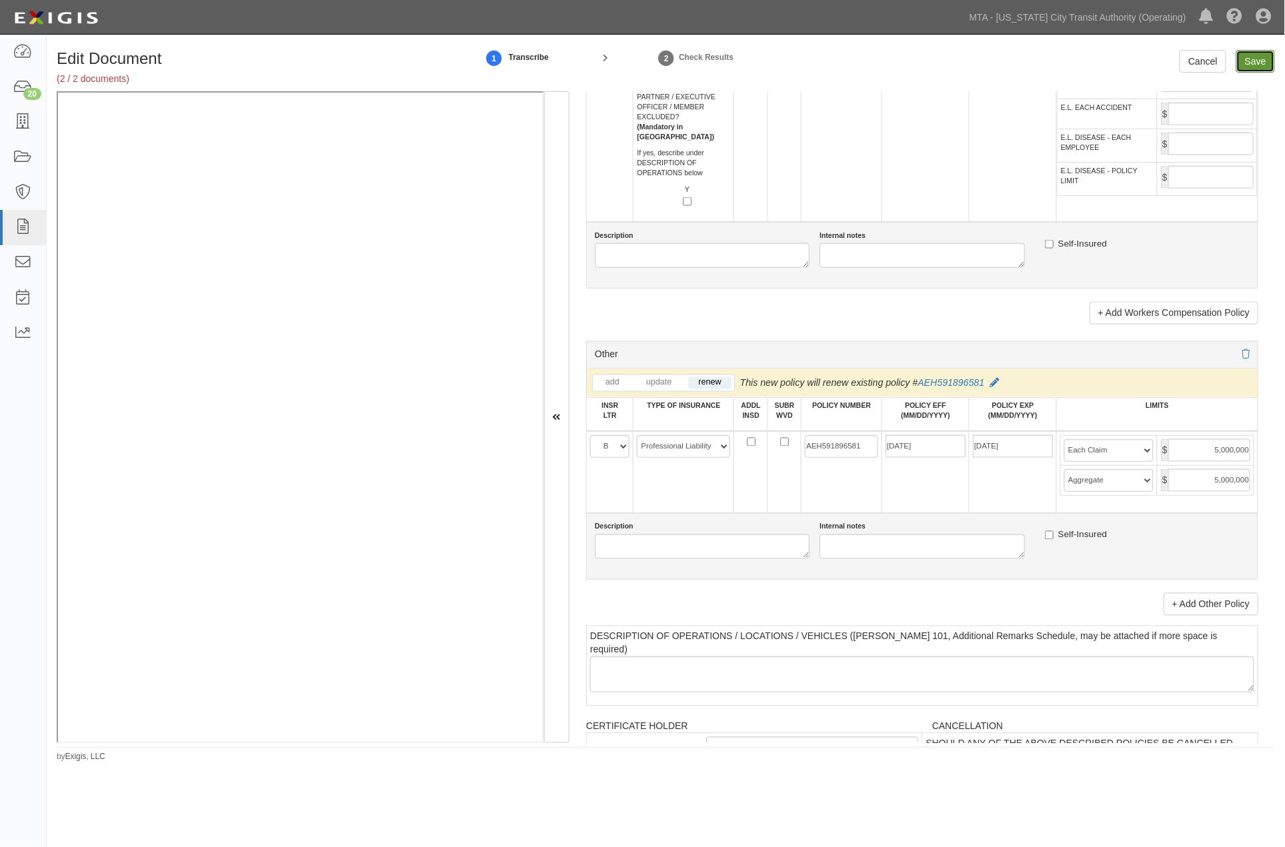
type input "5000000"
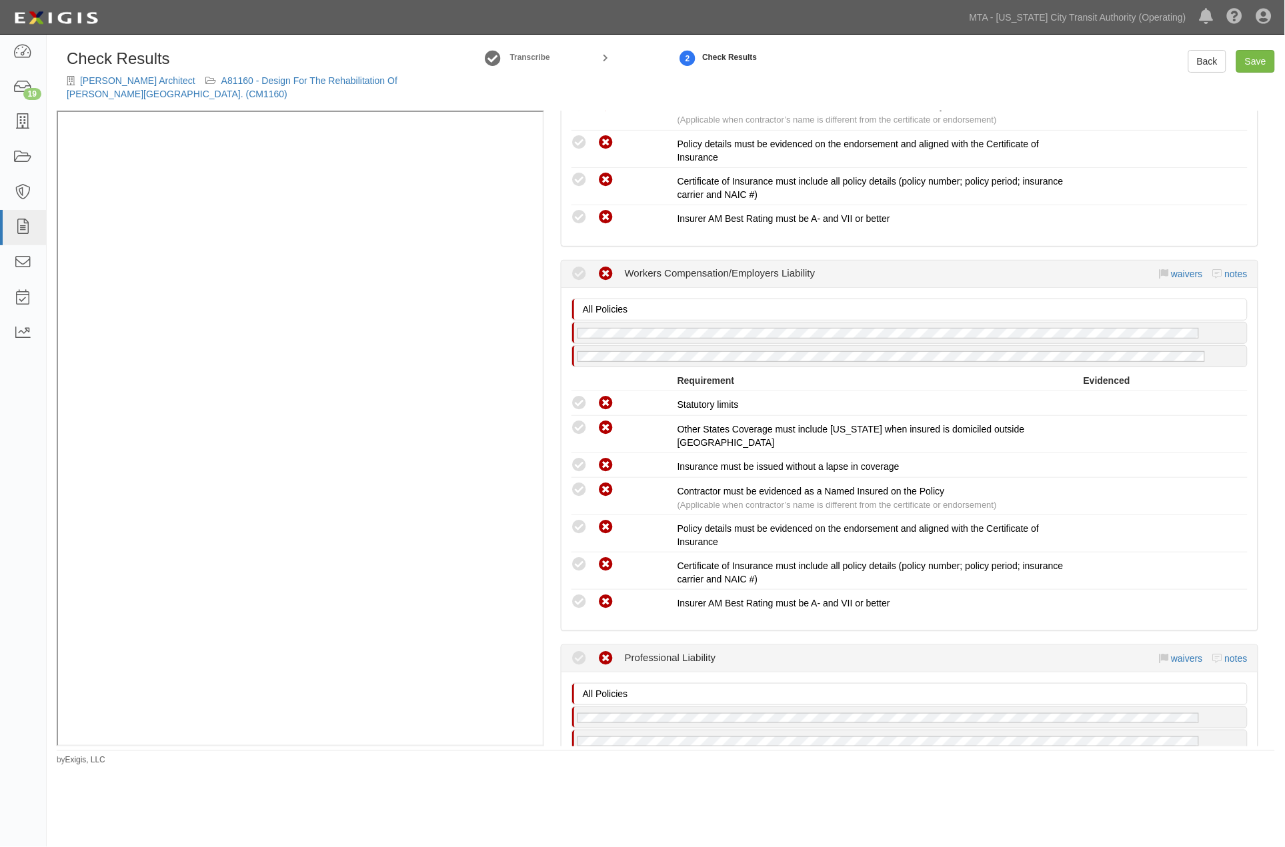
scroll to position [741, 0]
click at [337, 79] on link "A81160 - Design For The Rehabilitation Of Myrtle-wyckoff Station Complex. (CM11…" at bounding box center [232, 87] width 331 height 24
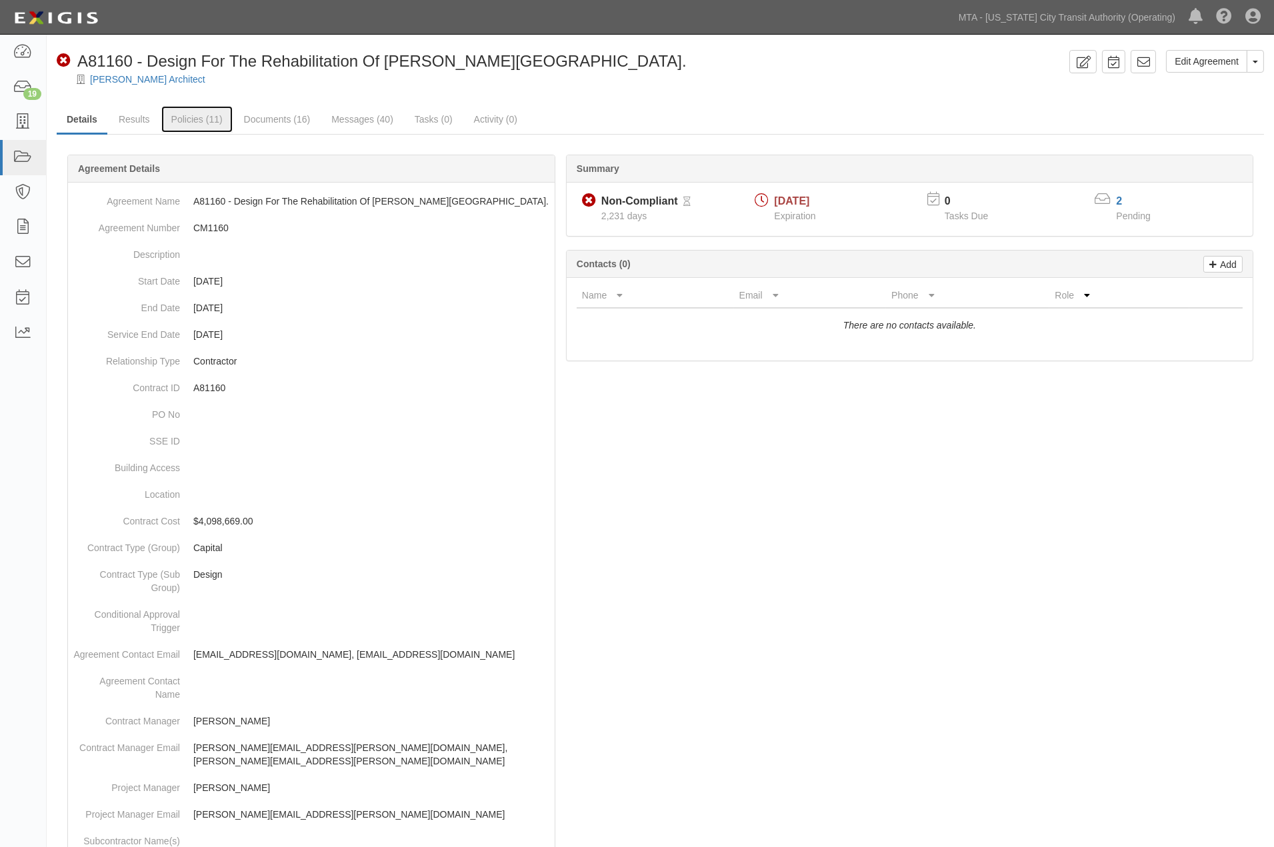
drag, startPoint x: 205, startPoint y: 122, endPoint x: 234, endPoint y: 149, distance: 40.1
click at [204, 123] on link "Policies (11)" at bounding box center [196, 119] width 71 height 27
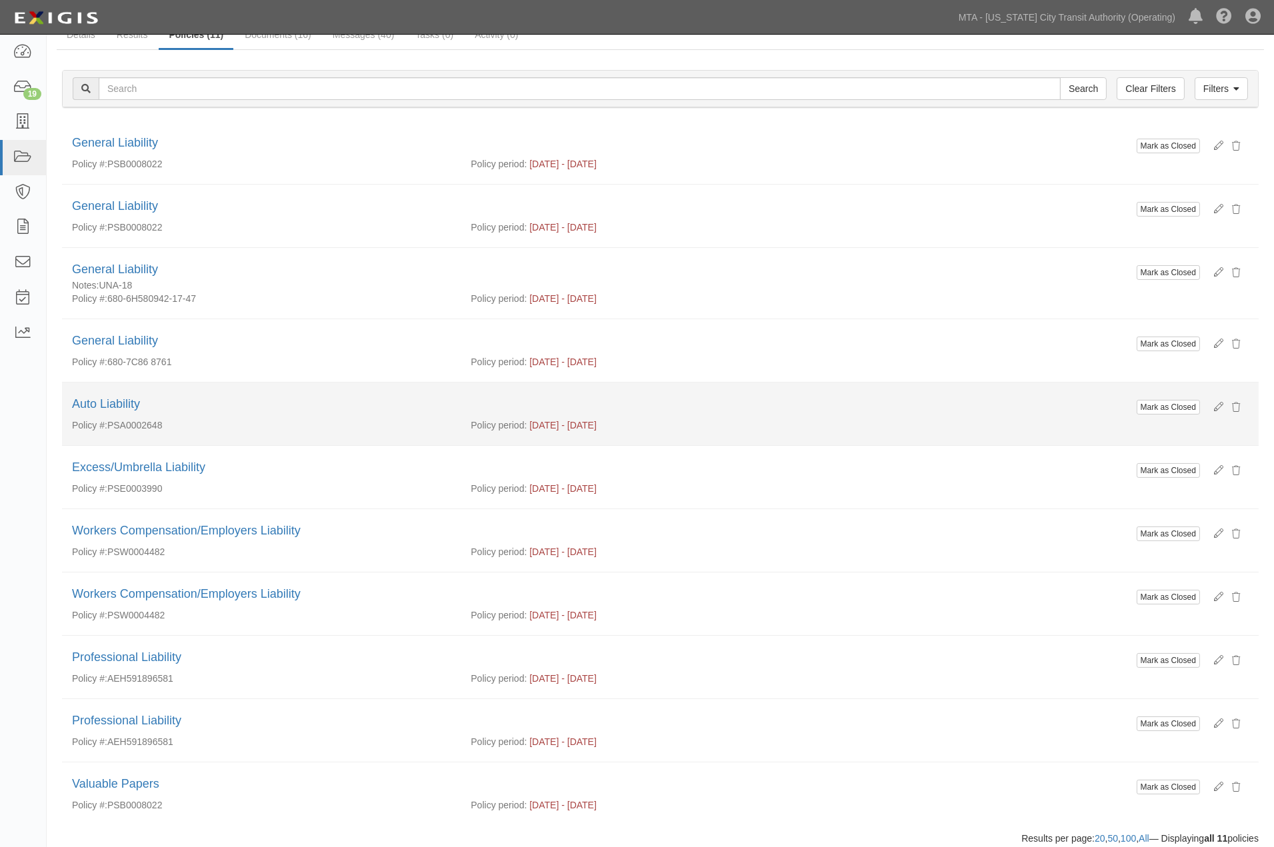
scroll to position [60, 0]
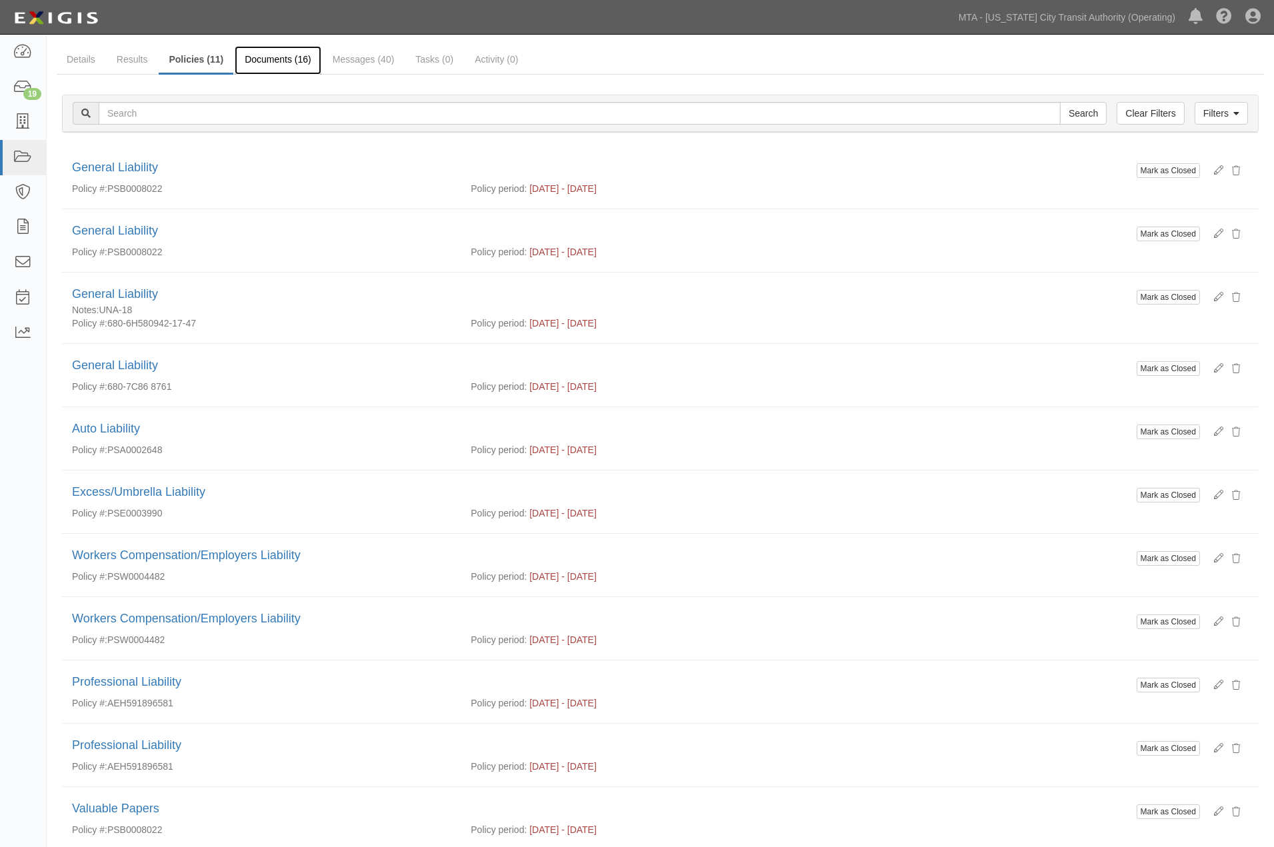
click at [263, 59] on link "Documents (16)" at bounding box center [278, 60] width 87 height 29
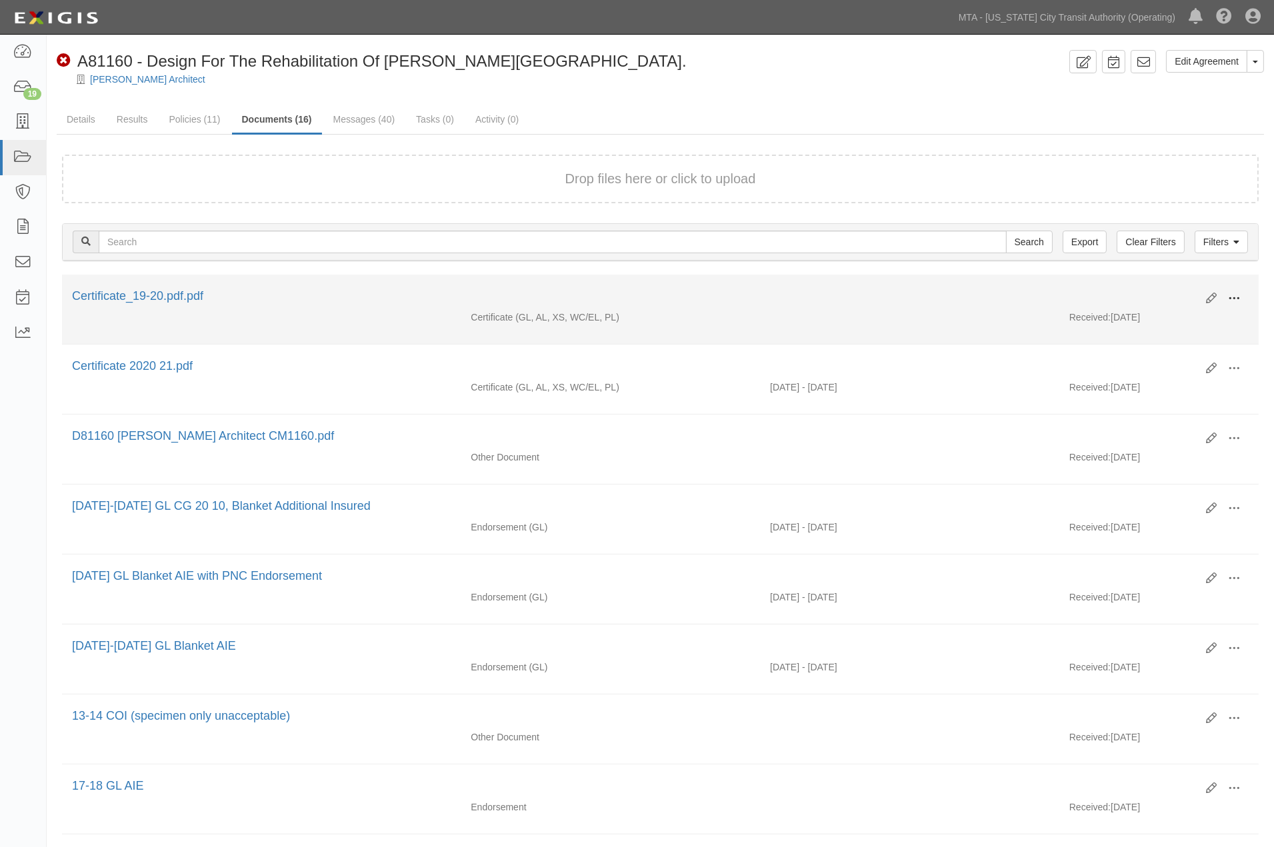
click at [1238, 293] on span at bounding box center [1234, 299] width 12 height 12
click at [1147, 291] on link "Edit" at bounding box center [1169, 293] width 105 height 24
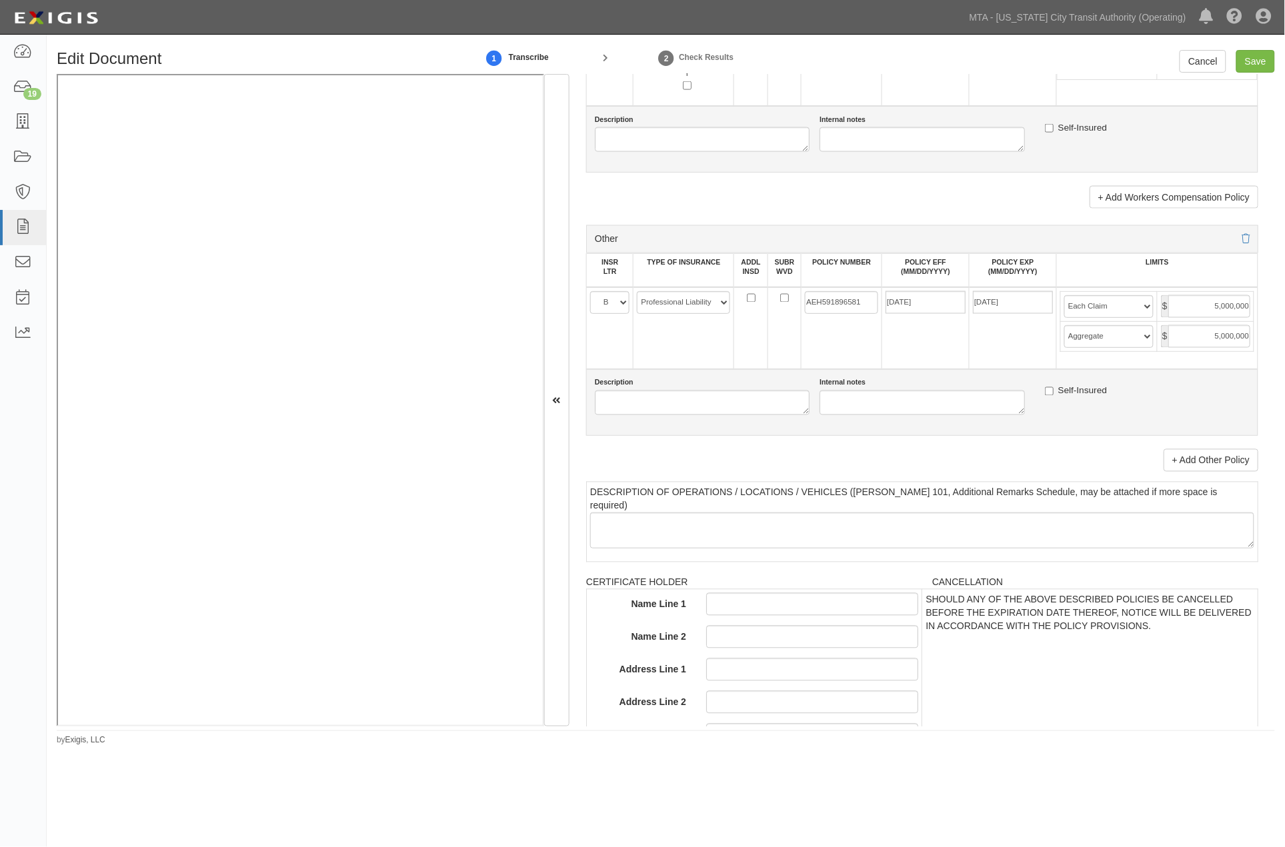
scroll to position [2509, 0]
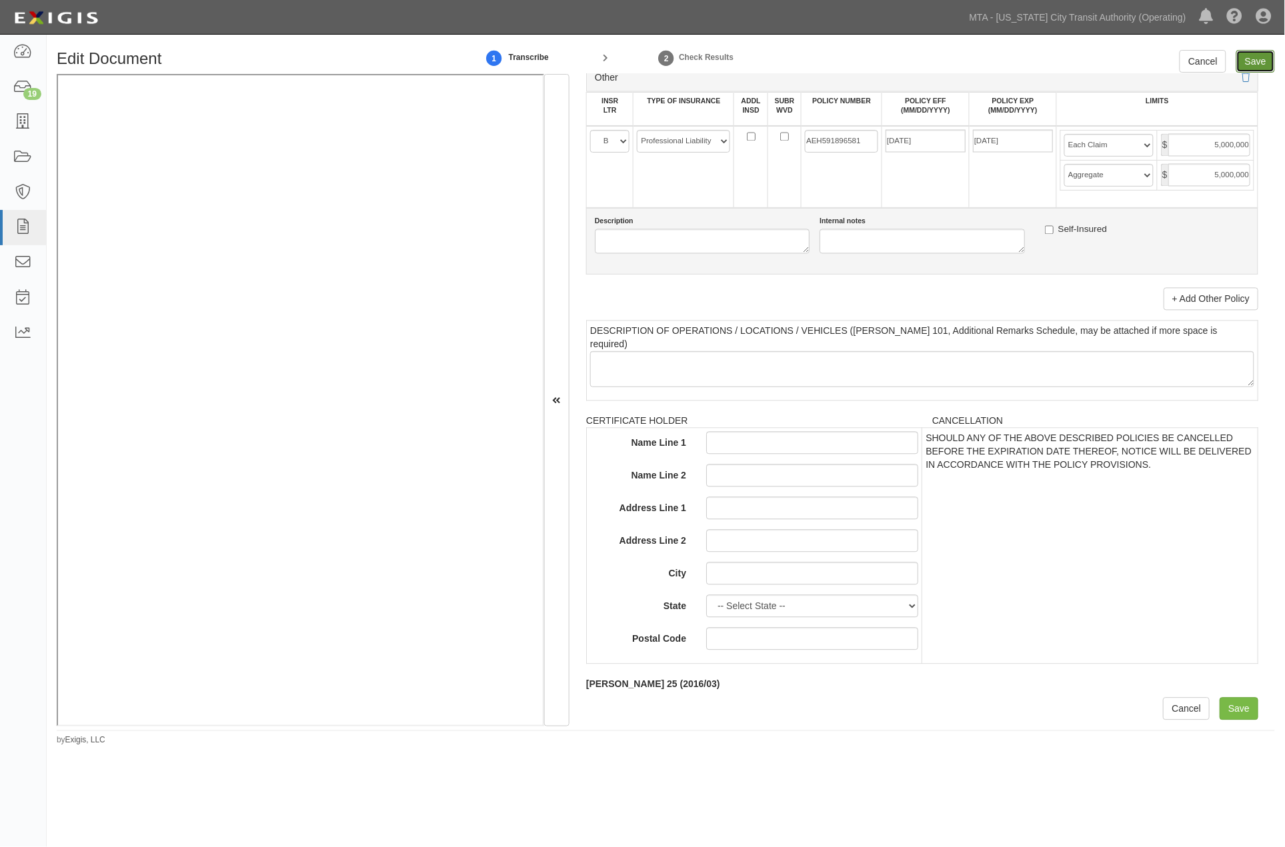
click at [1265, 59] on input "Save" at bounding box center [1255, 61] width 39 height 23
type input "1000000"
type input "2000000"
type input "1000000"
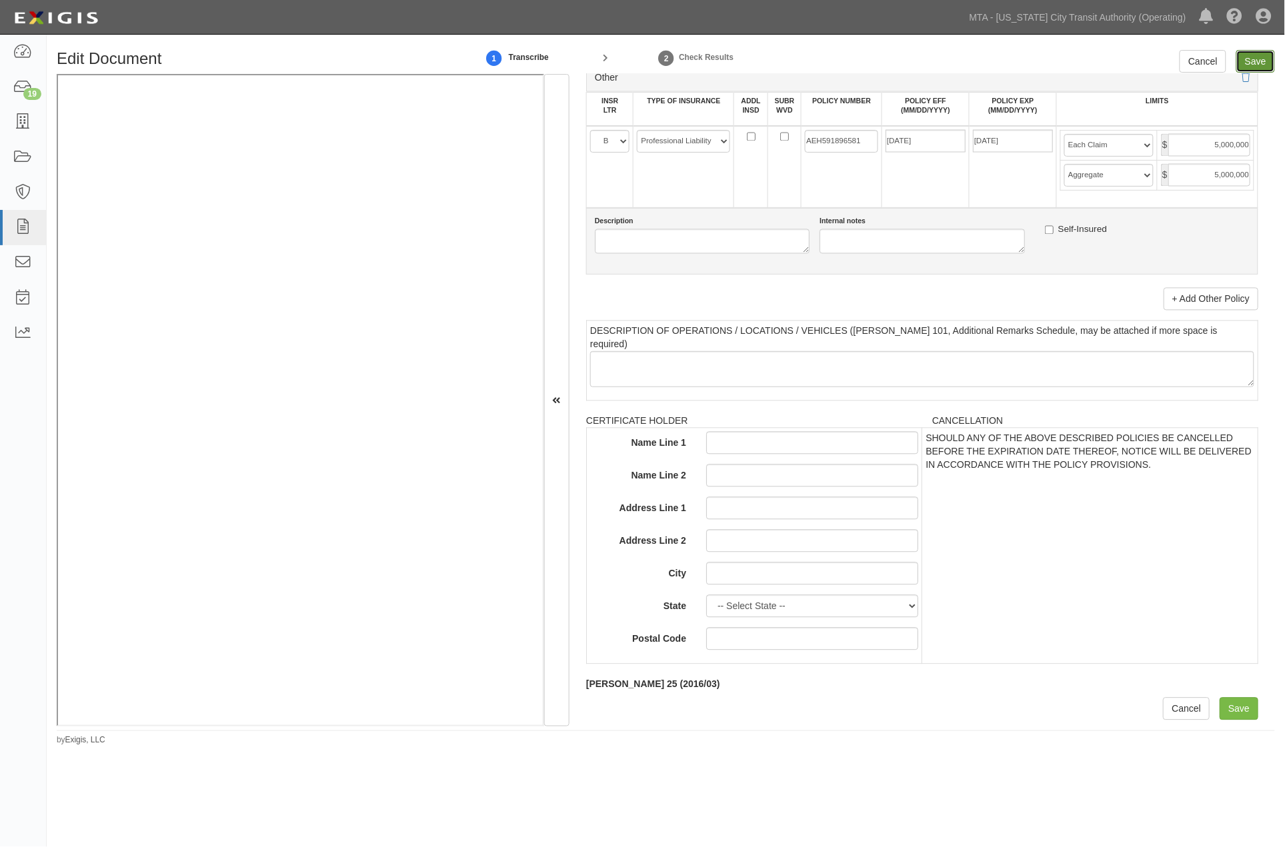
type input "4000000"
type input "5000000"
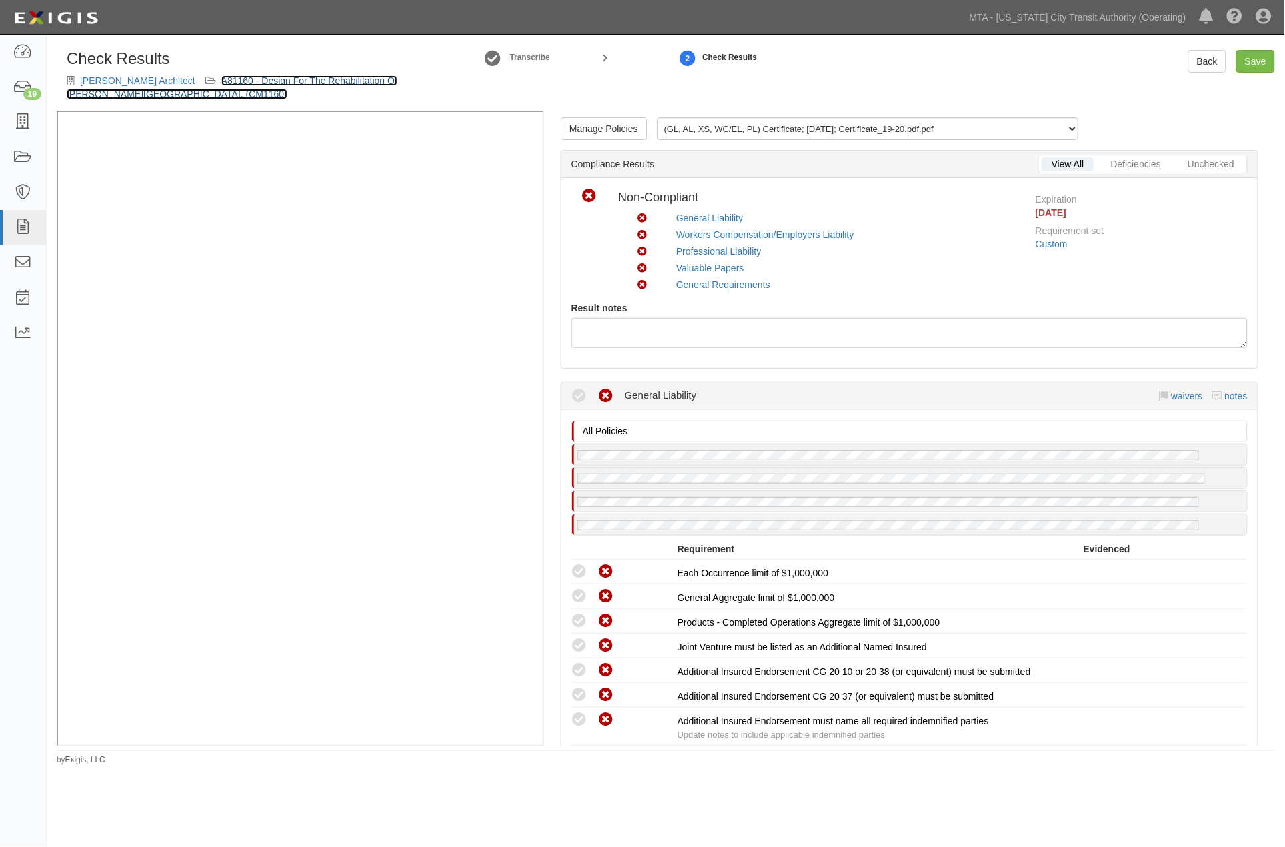
click at [343, 77] on link "A81160 - Design For The Rehabilitation Of Myrtle-wyckoff Station Complex. (CM11…" at bounding box center [232, 87] width 331 height 24
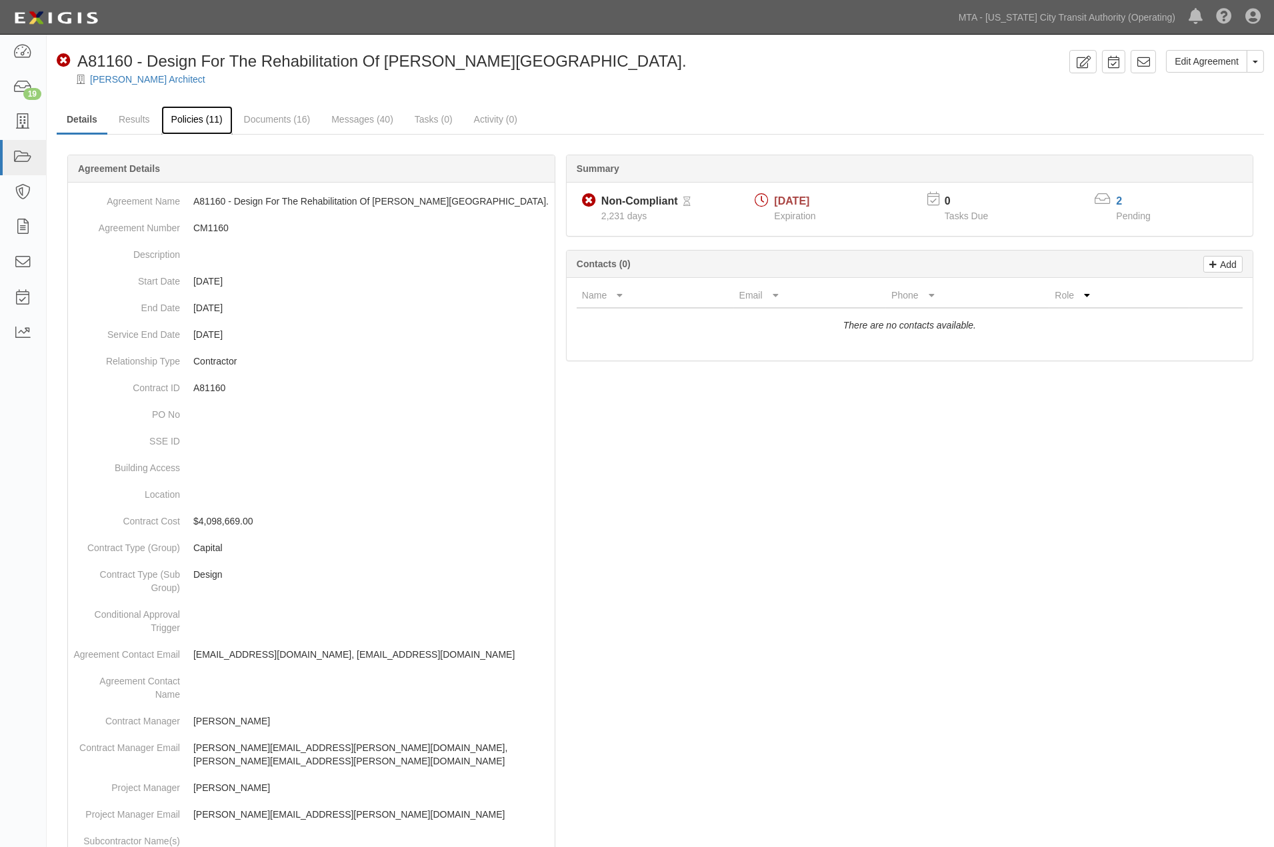
click at [204, 120] on link "Policies (11)" at bounding box center [196, 120] width 71 height 29
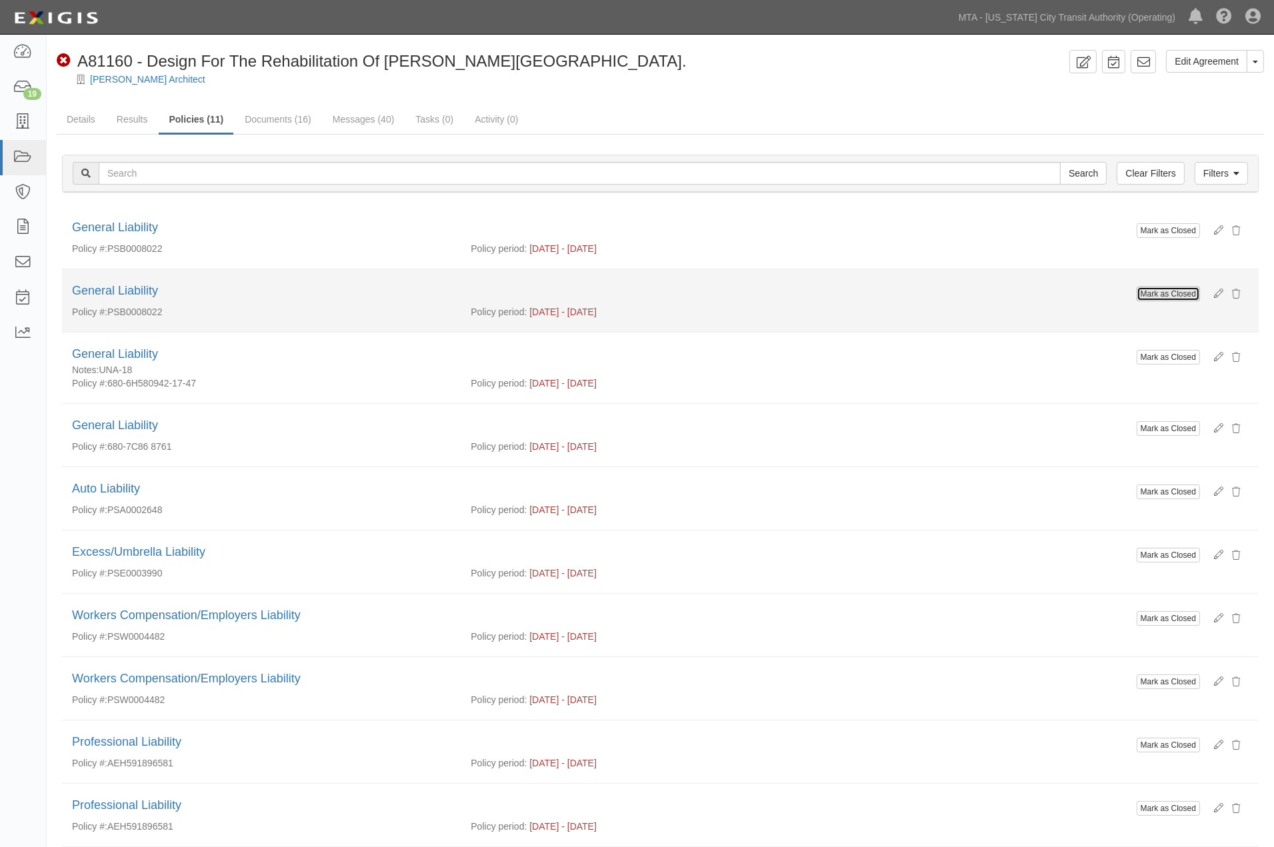
click at [1147, 299] on button "Mark as Closed" at bounding box center [1168, 294] width 63 height 15
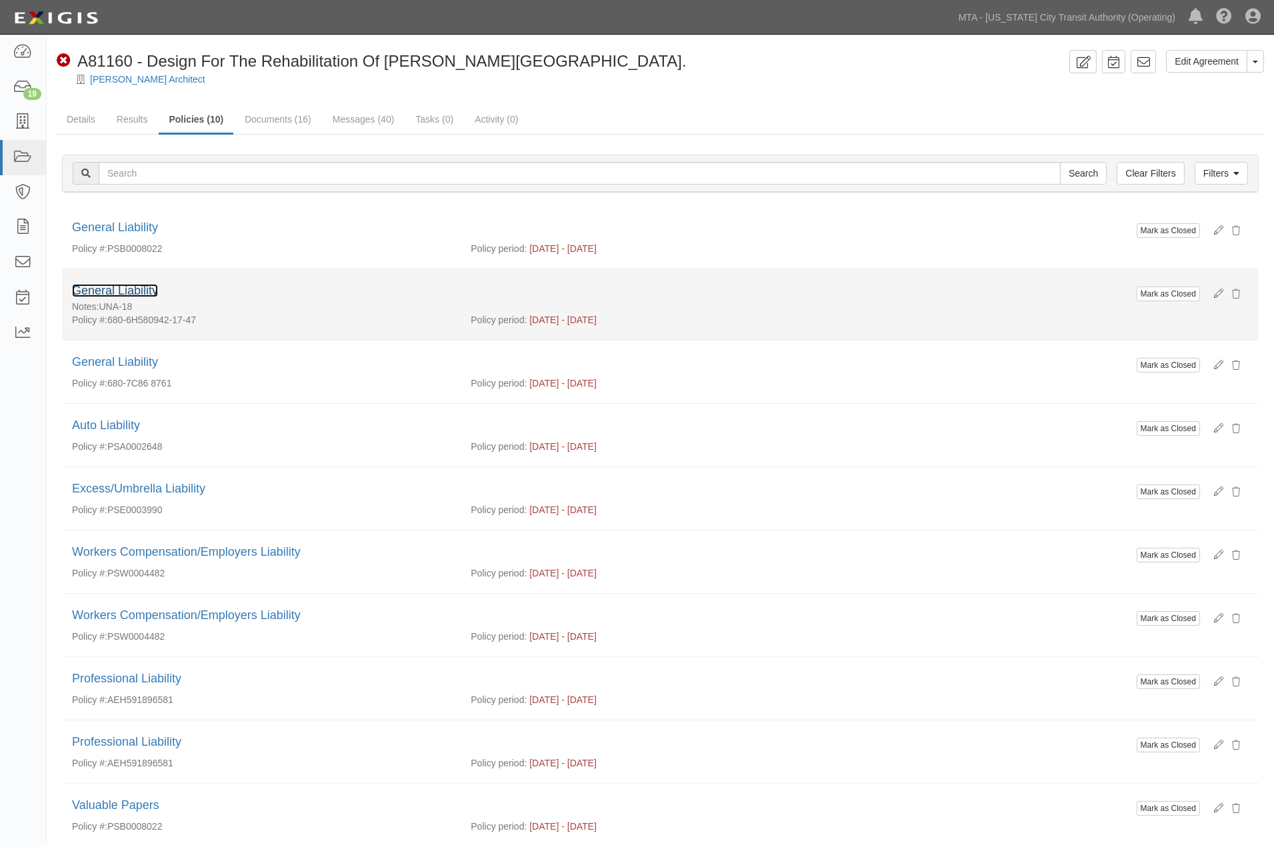
click at [143, 289] on link "General Liability" at bounding box center [115, 290] width 86 height 13
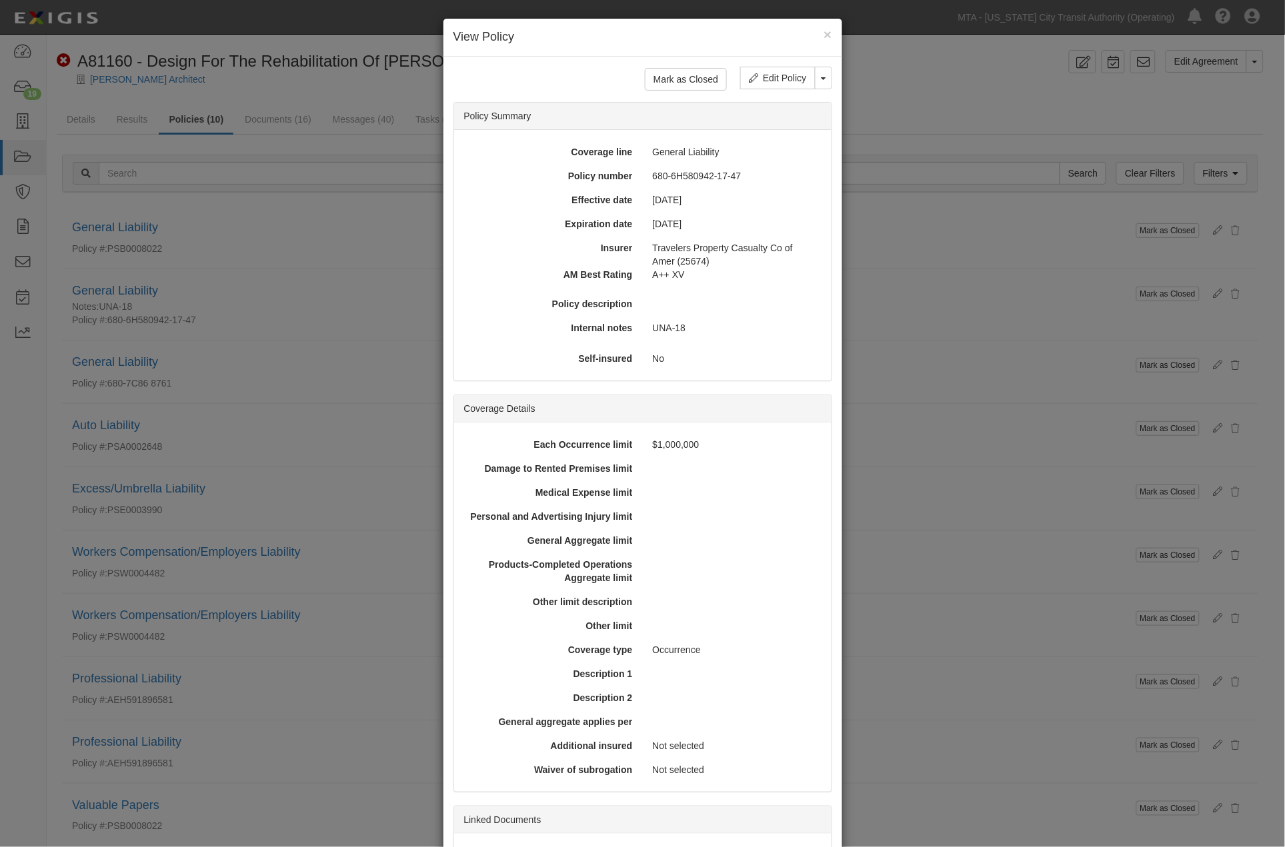
scroll to position [1, 0]
click at [755, 76] on link "Edit Policy" at bounding box center [777, 78] width 75 height 23
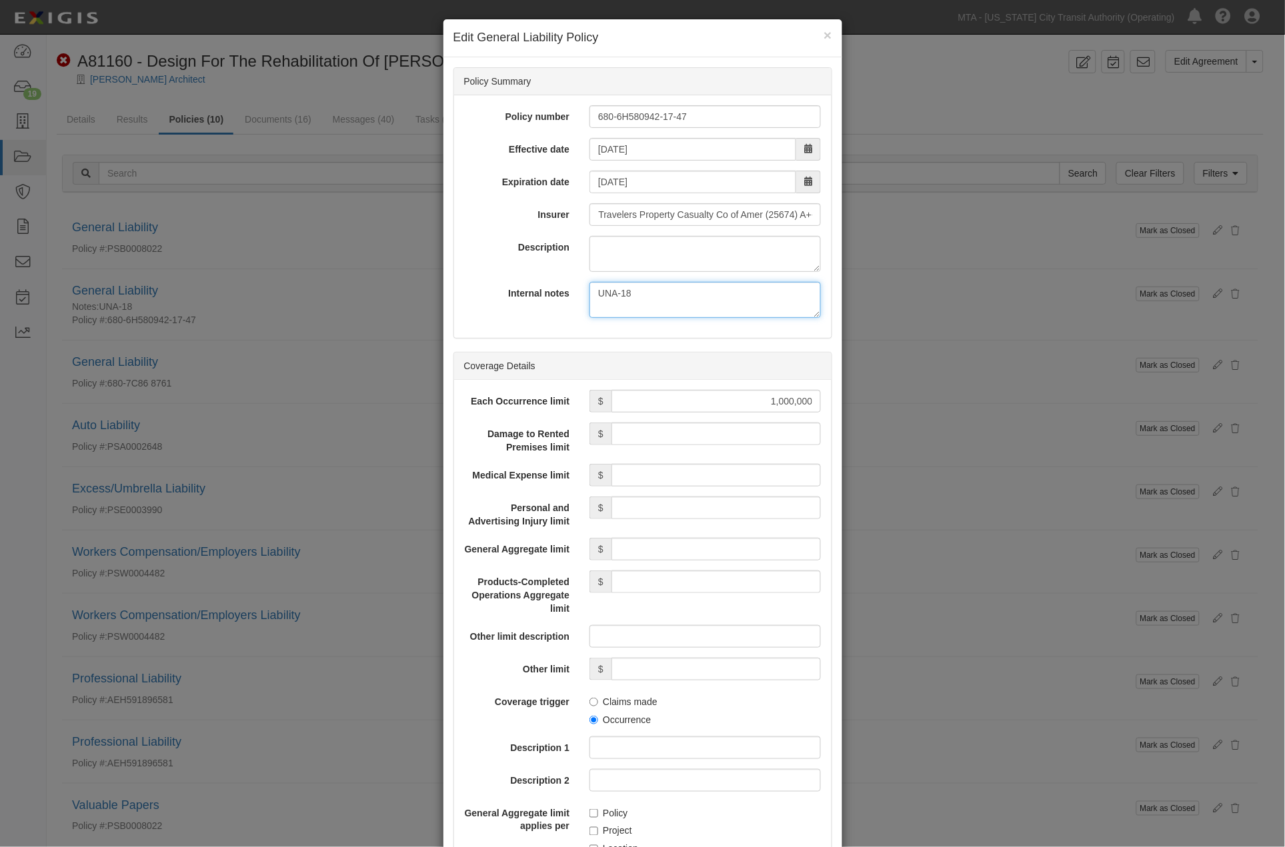
drag, startPoint x: 637, startPoint y: 293, endPoint x: 534, endPoint y: 296, distance: 102.7
click at [536, 296] on div "Internal notes UNA-18" at bounding box center [642, 300] width 377 height 36
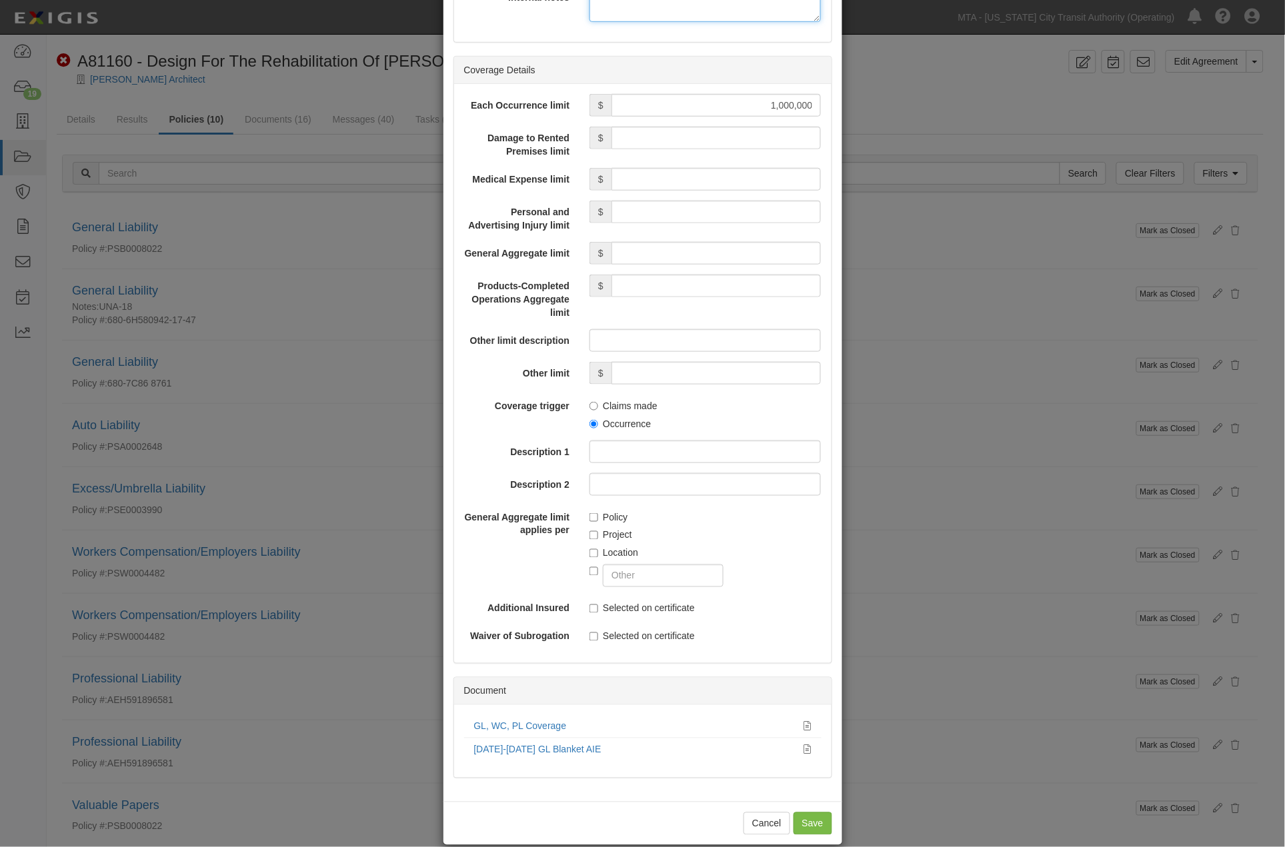
scroll to position [317, 0]
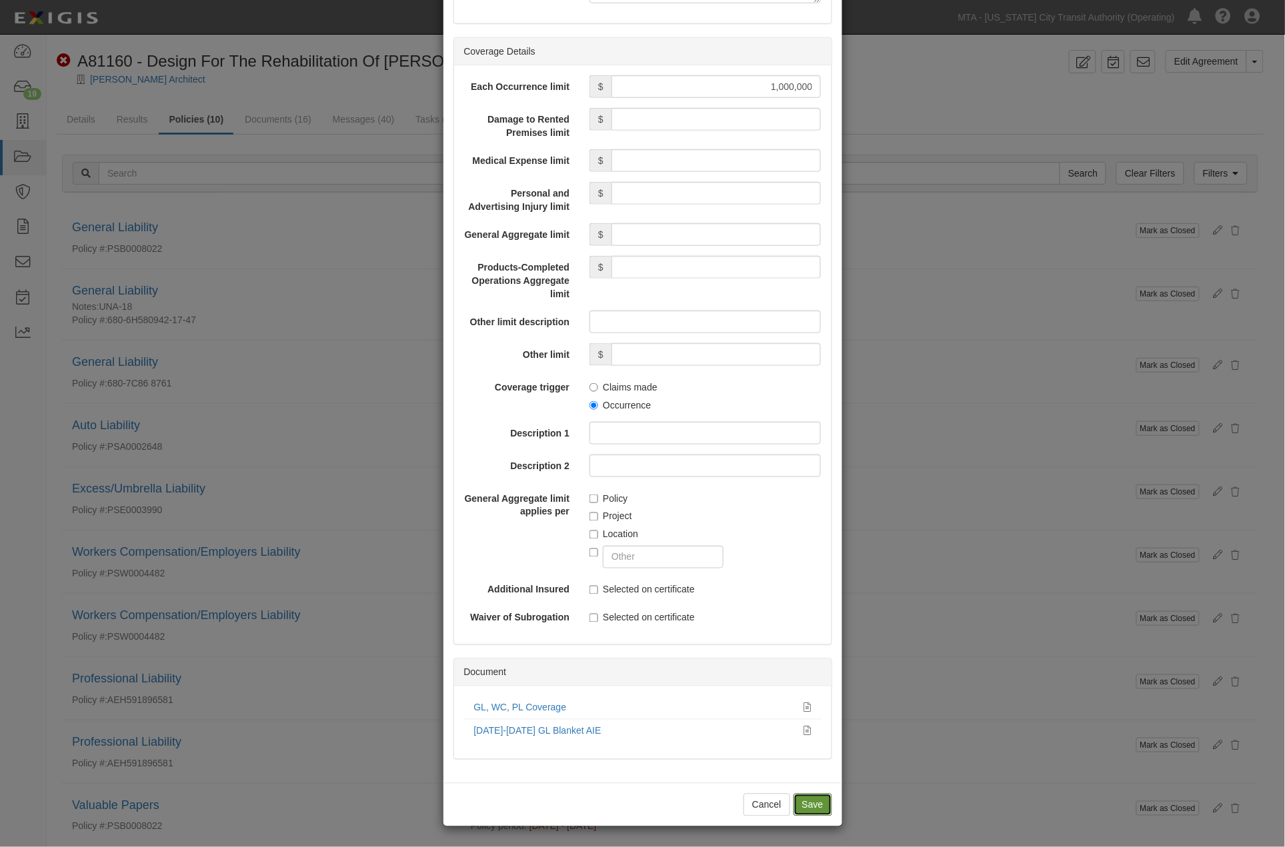
click at [805, 803] on input "Save" at bounding box center [812, 805] width 39 height 23
type input "1000000"
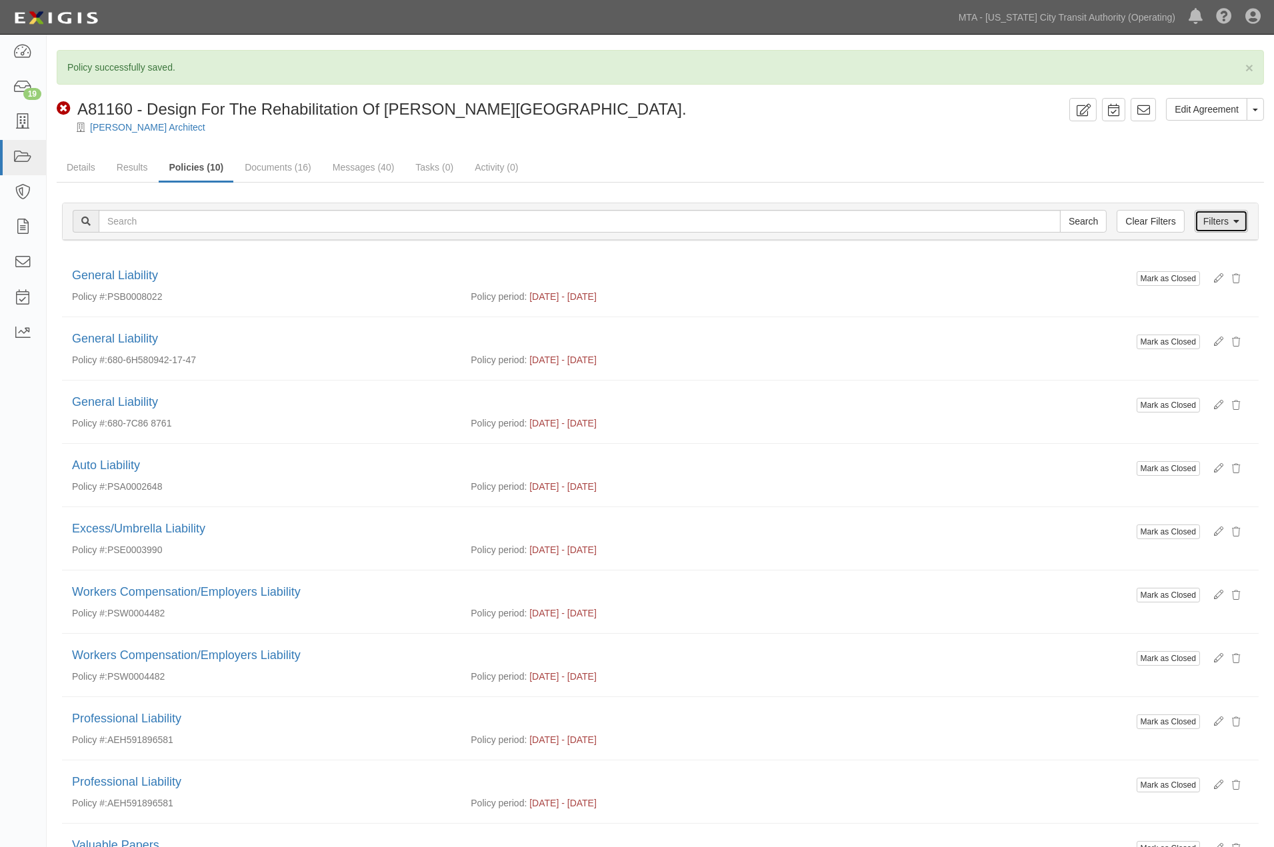
click at [1230, 220] on link "Filters" at bounding box center [1221, 221] width 53 height 23
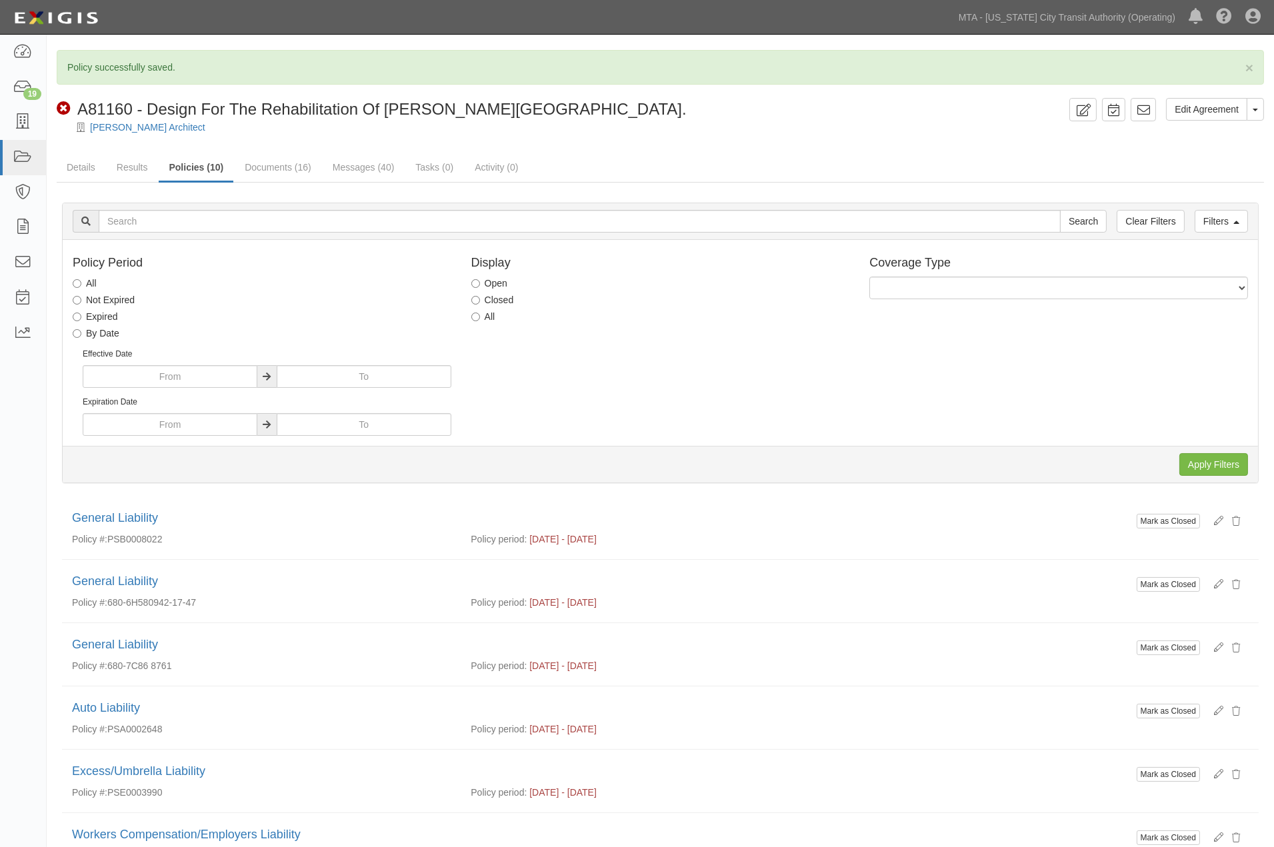
click at [481, 313] on label "All" at bounding box center [483, 316] width 24 height 13
click at [480, 313] on input "All" at bounding box center [475, 317] width 9 height 9
radio input "true"
click at [1211, 459] on input "Apply Filters" at bounding box center [1213, 464] width 69 height 23
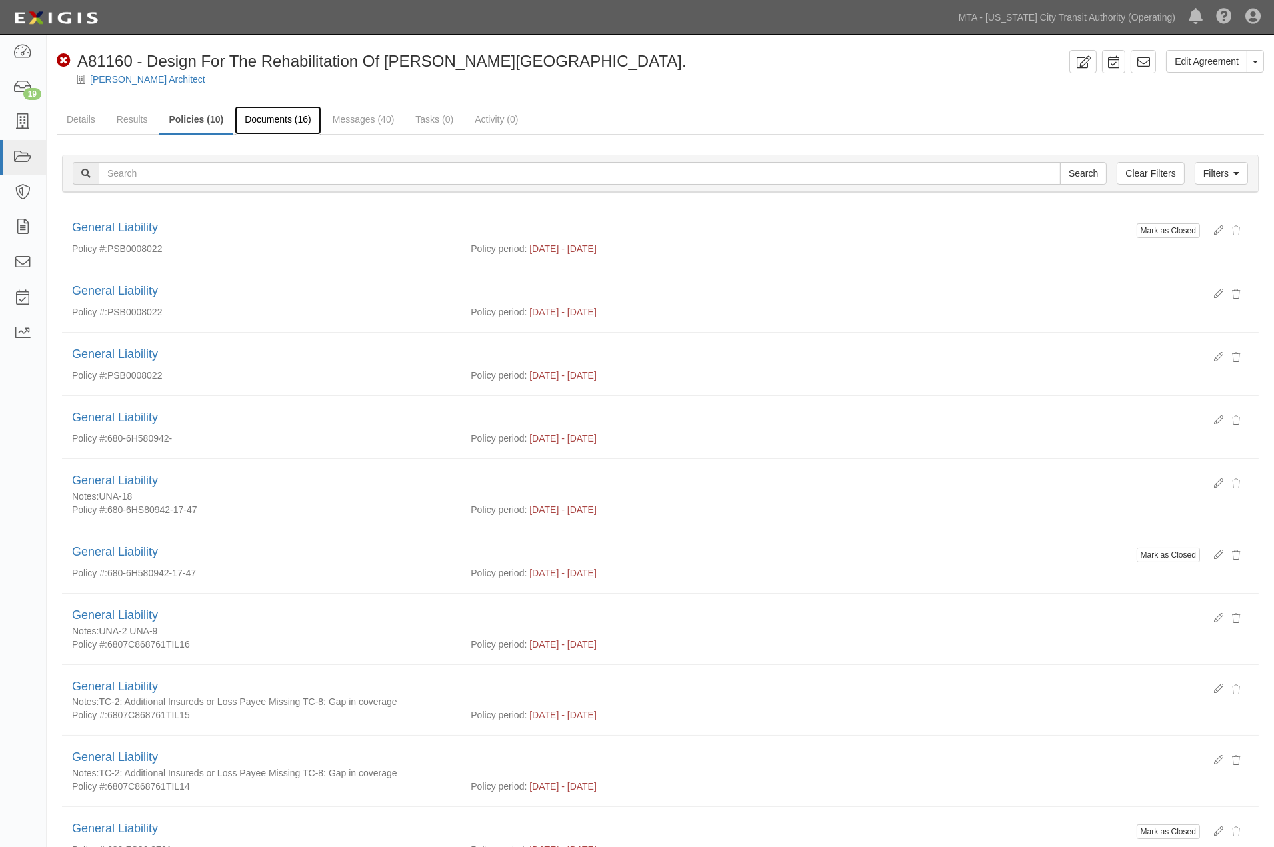
click at [267, 117] on link "Documents (16)" at bounding box center [278, 120] width 87 height 29
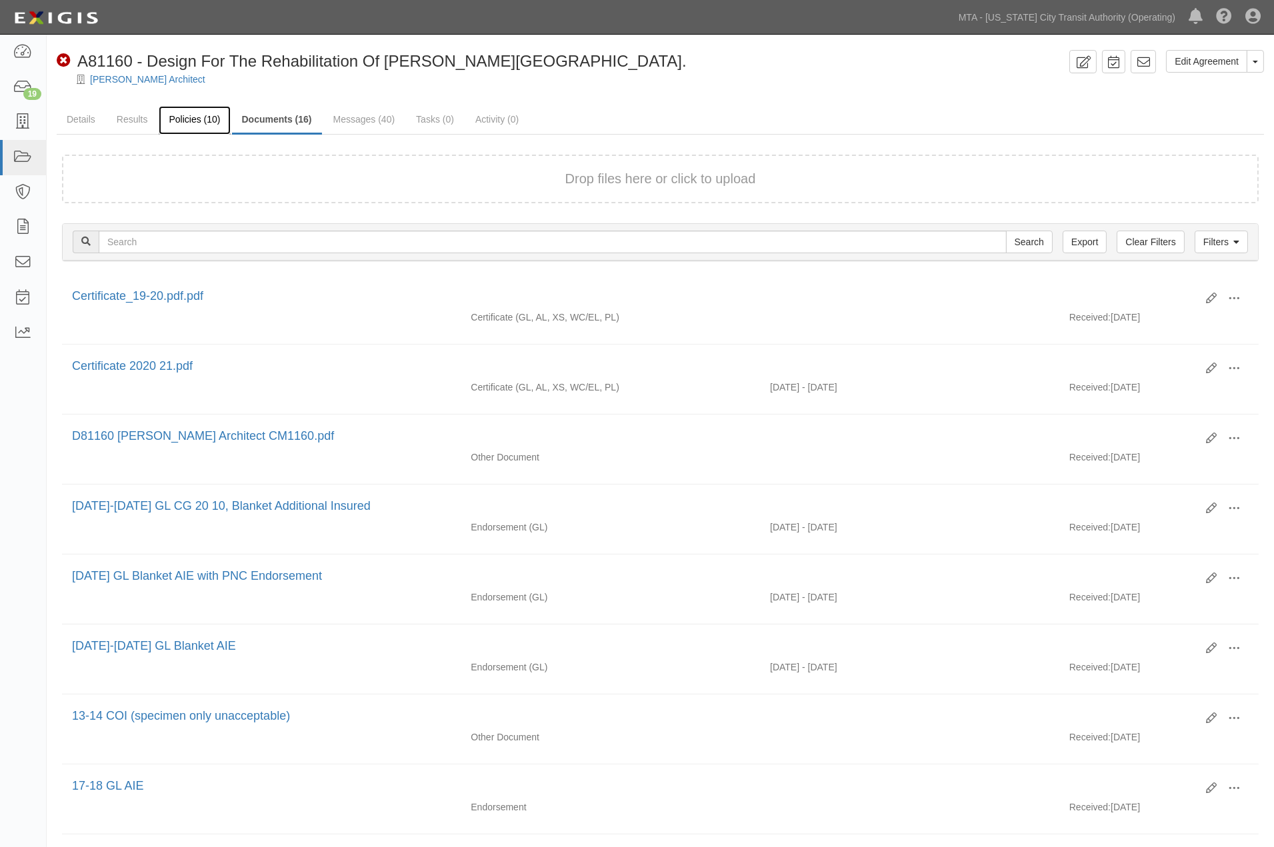
click at [201, 120] on link "Policies (10)" at bounding box center [194, 120] width 71 height 29
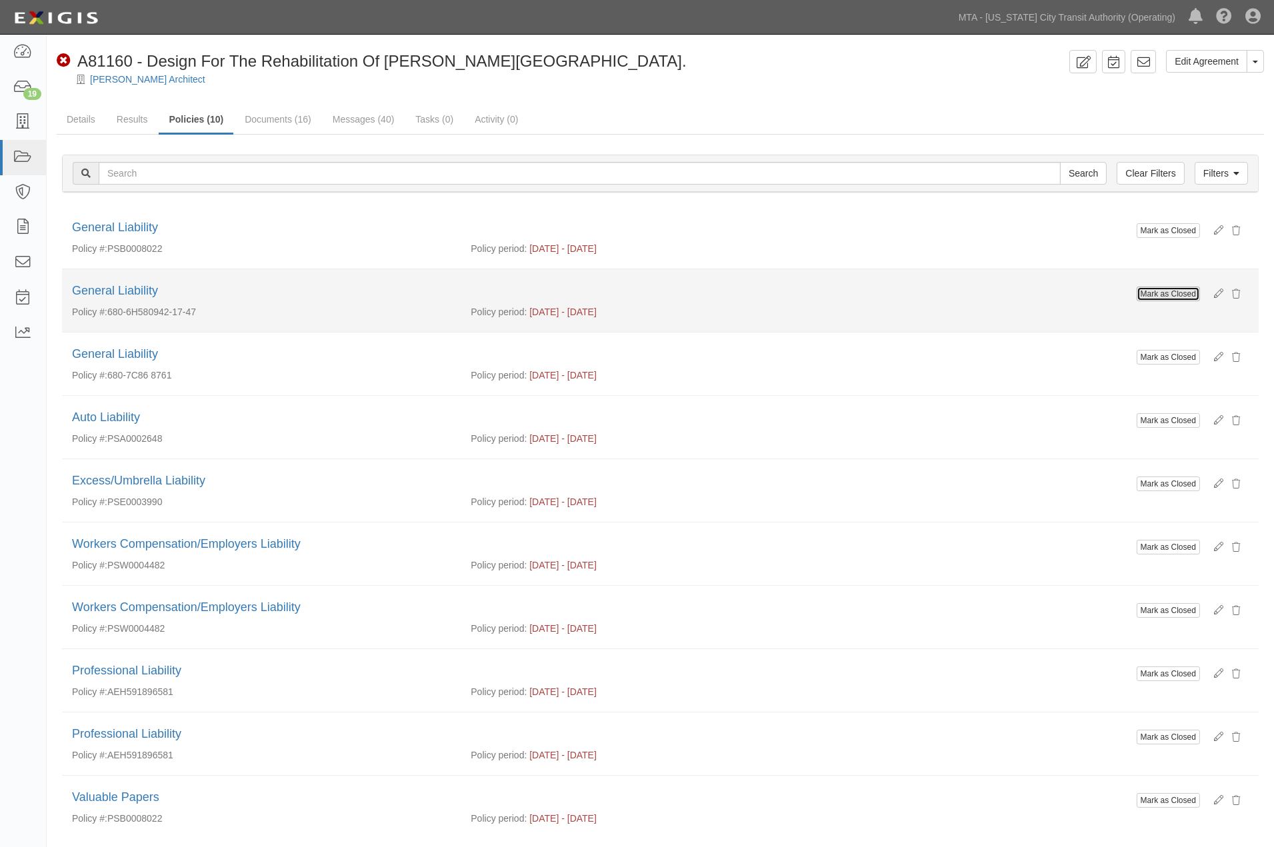
click at [1182, 293] on button "Mark as Closed" at bounding box center [1168, 294] width 63 height 15
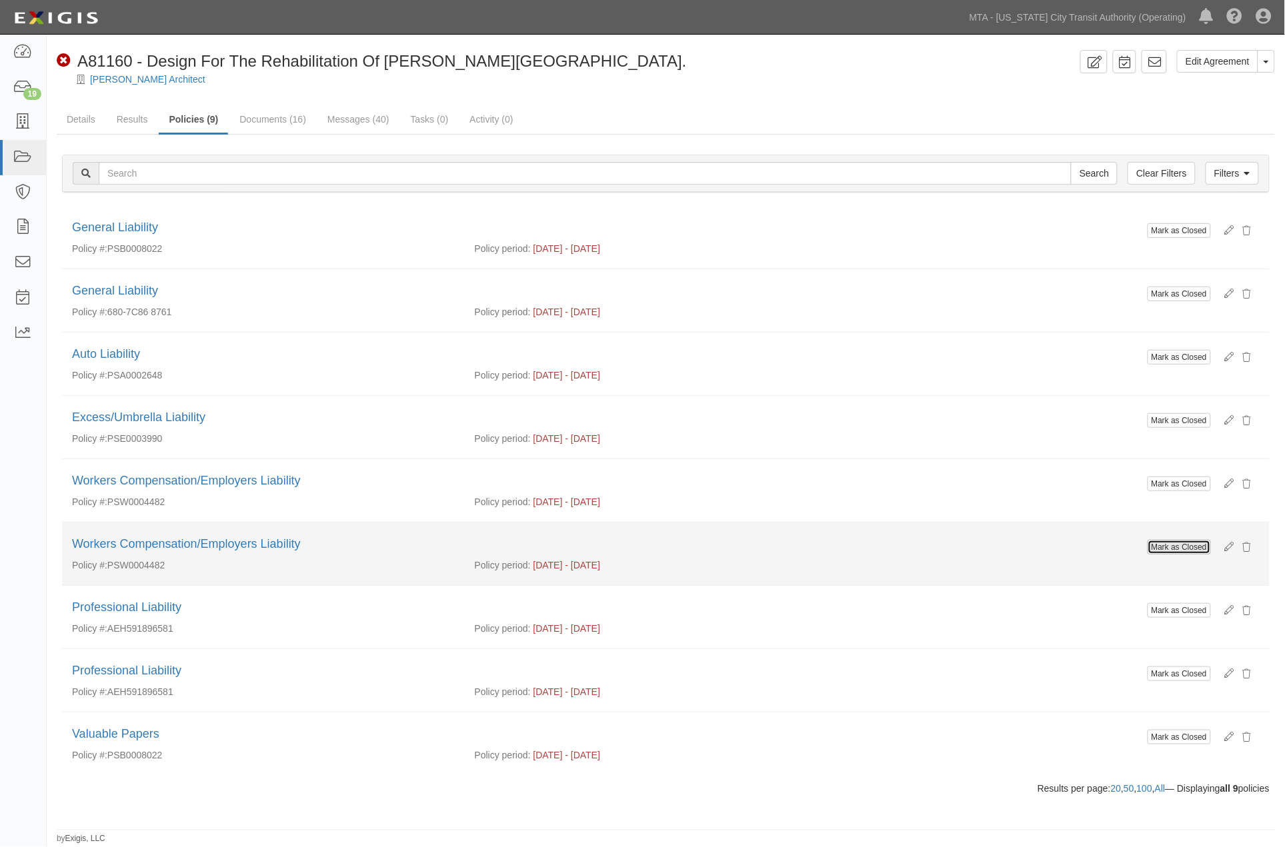
click at [1154, 545] on button "Mark as Closed" at bounding box center [1178, 547] width 63 height 15
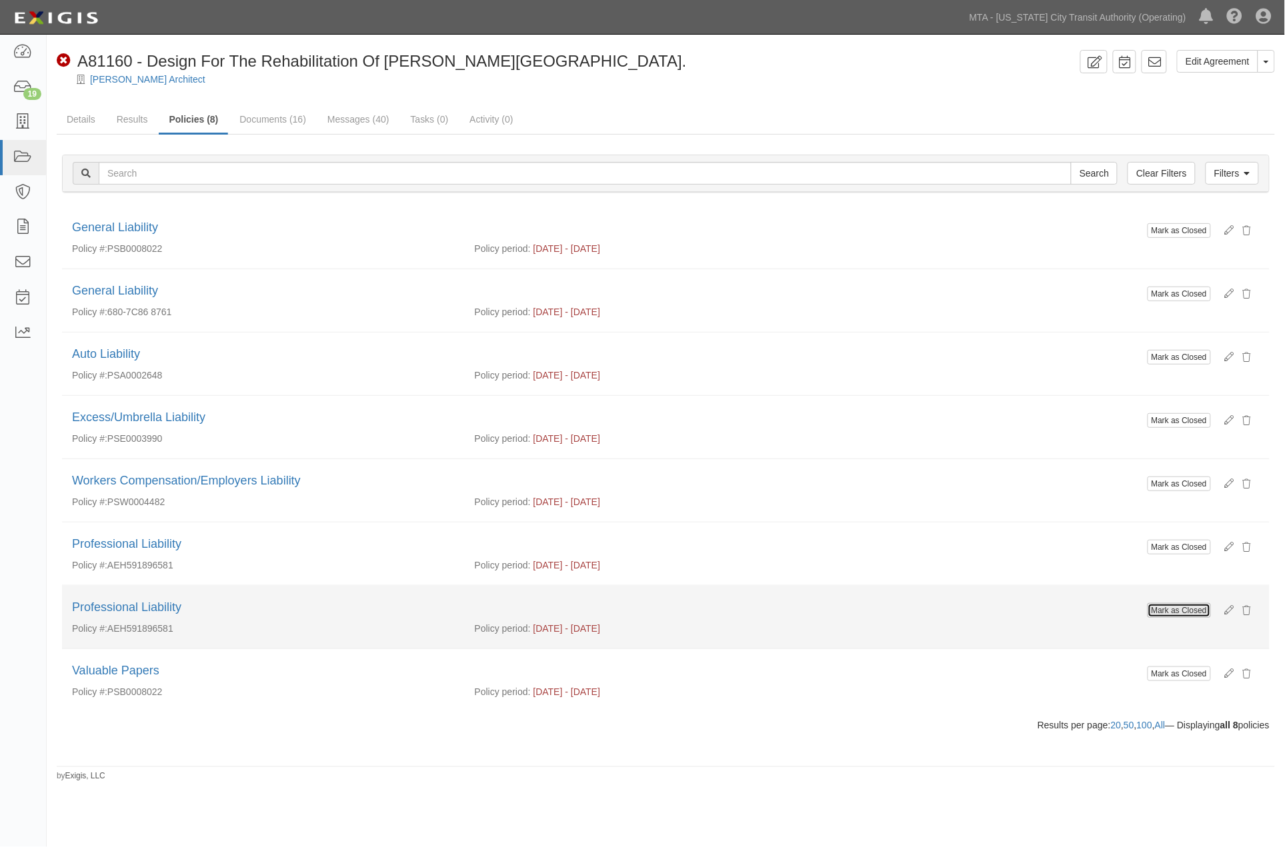
click at [1151, 612] on button "Mark as Closed" at bounding box center [1178, 610] width 63 height 15
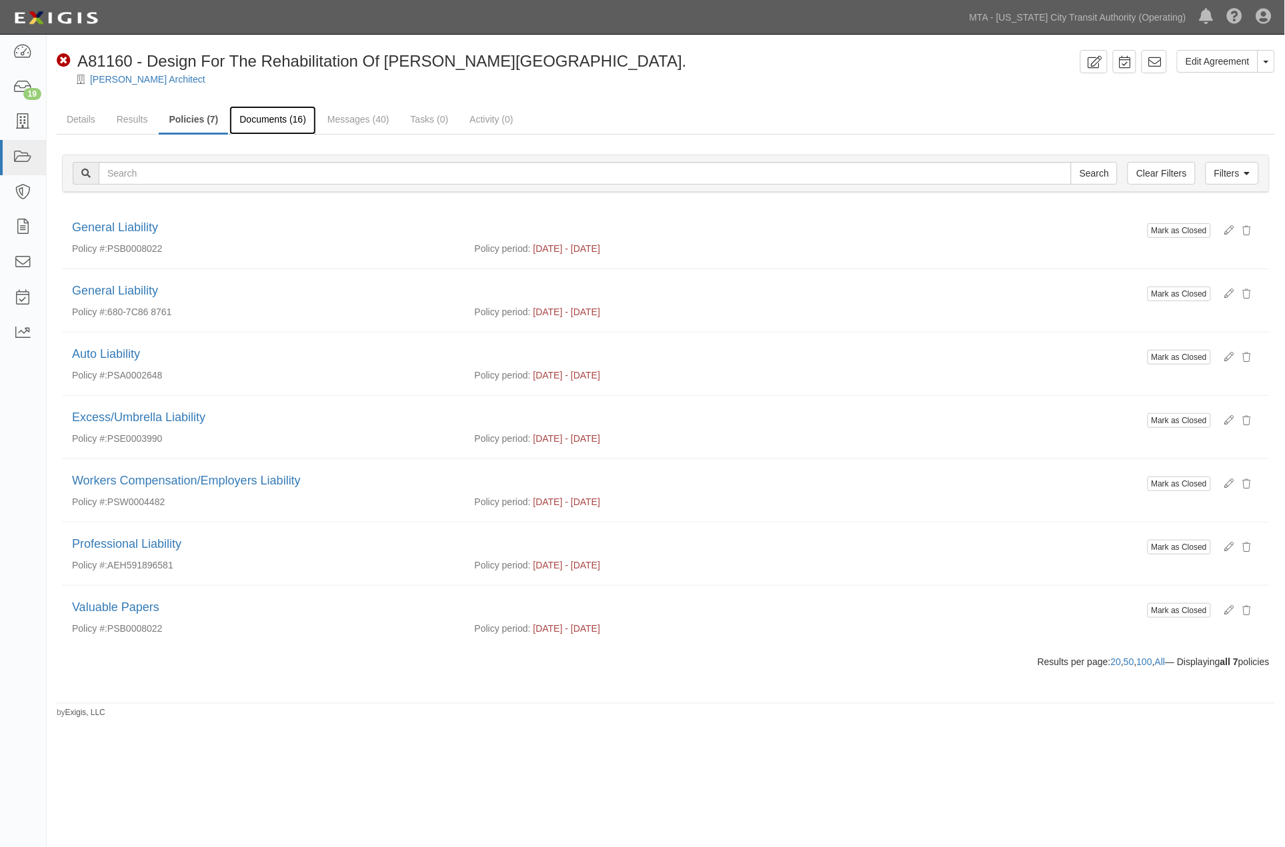
click at [276, 116] on link "Documents (16)" at bounding box center [272, 120] width 87 height 29
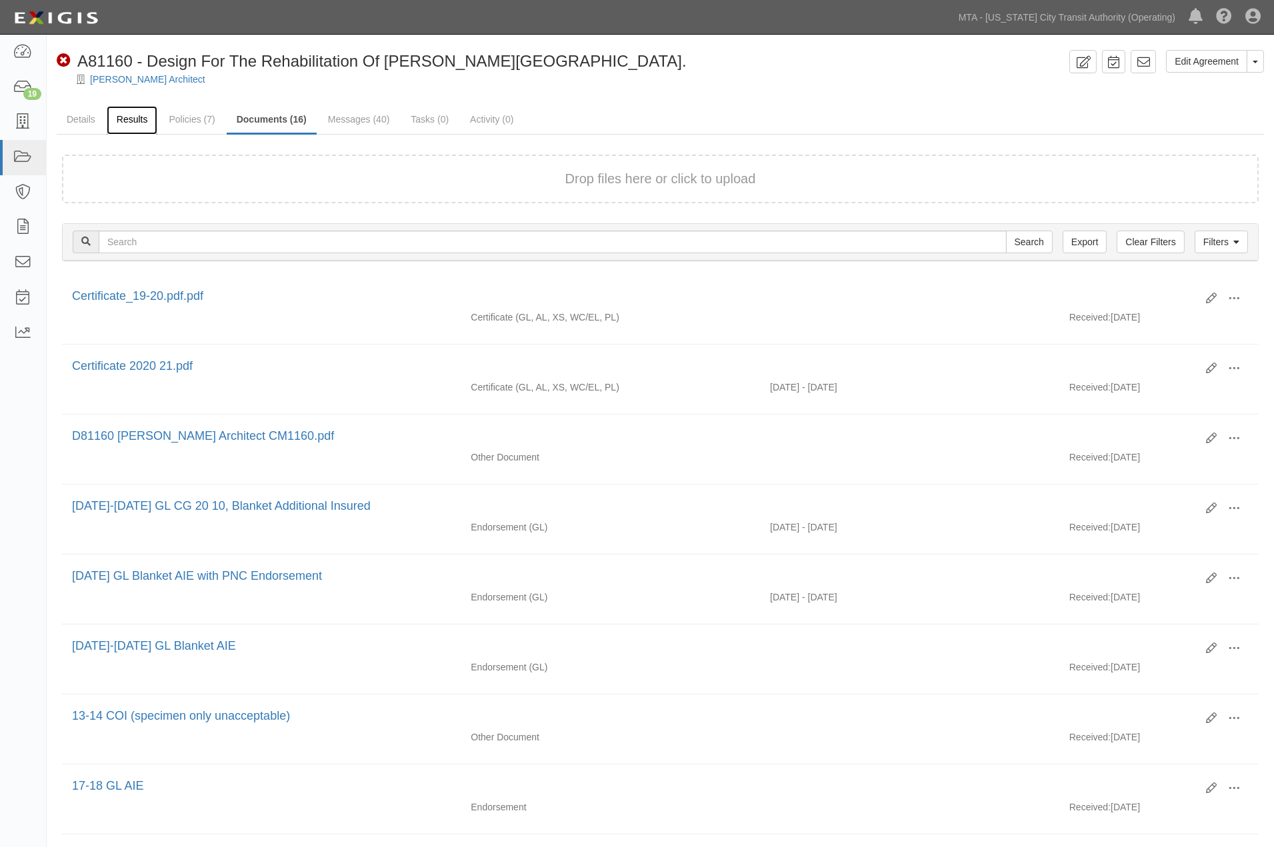
click at [143, 118] on link "Results" at bounding box center [132, 120] width 51 height 29
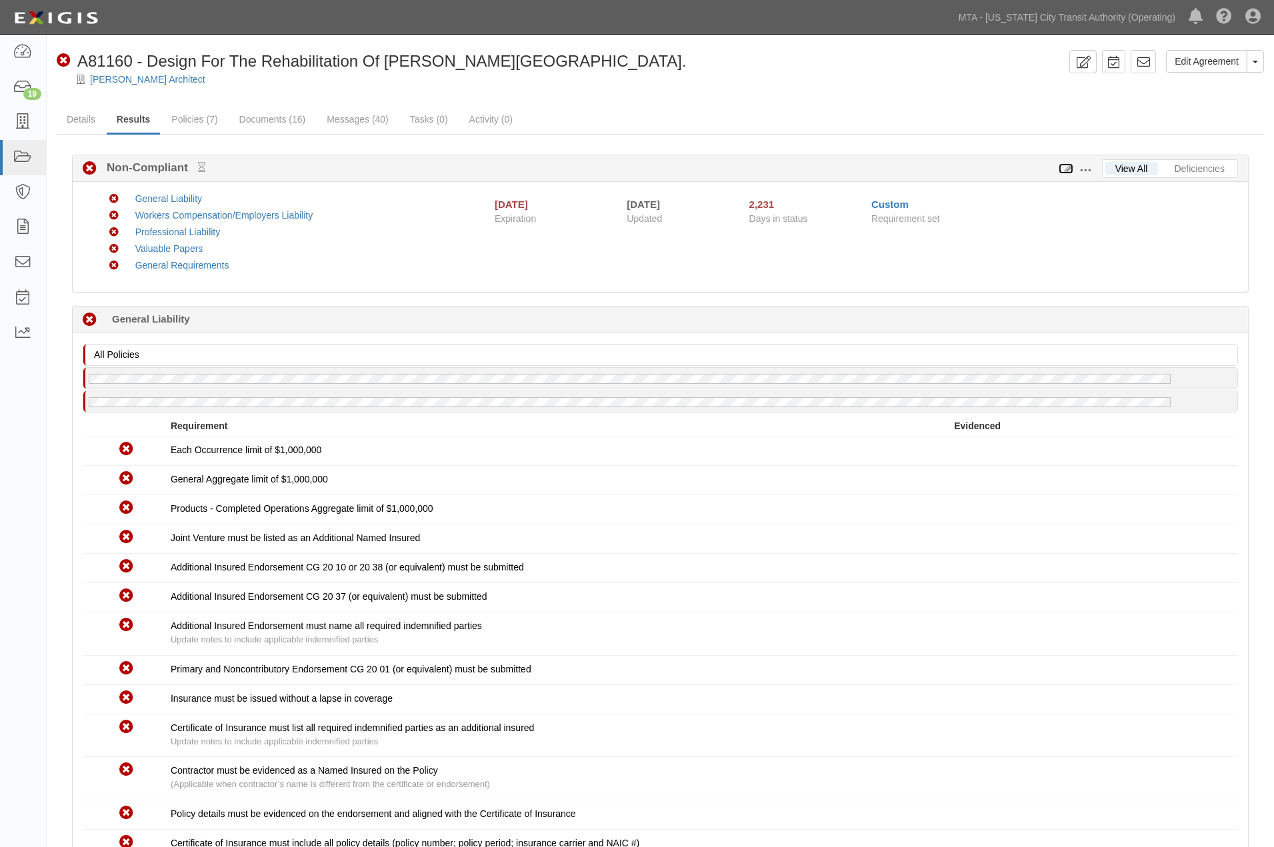
click at [1063, 169] on icon at bounding box center [1066, 169] width 15 height 9
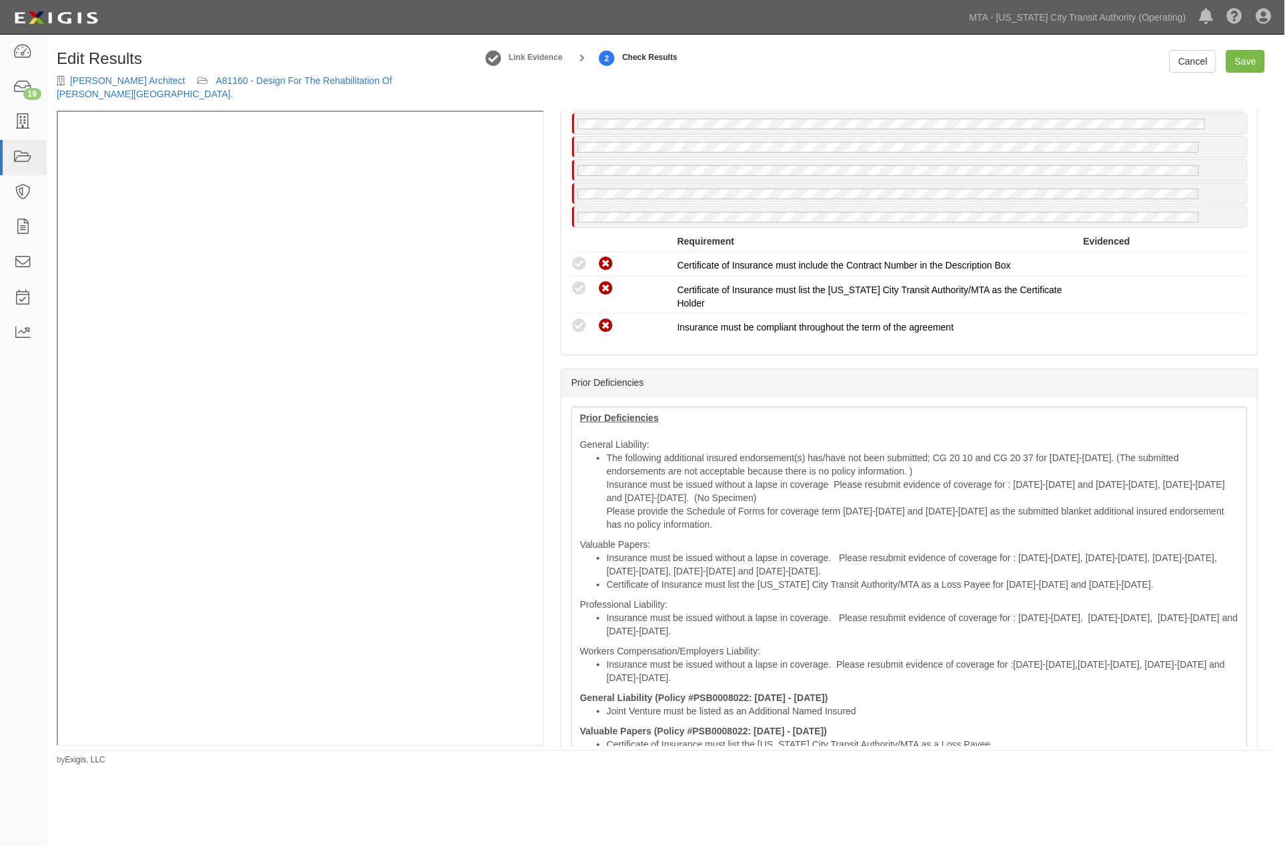
scroll to position [2000, 0]
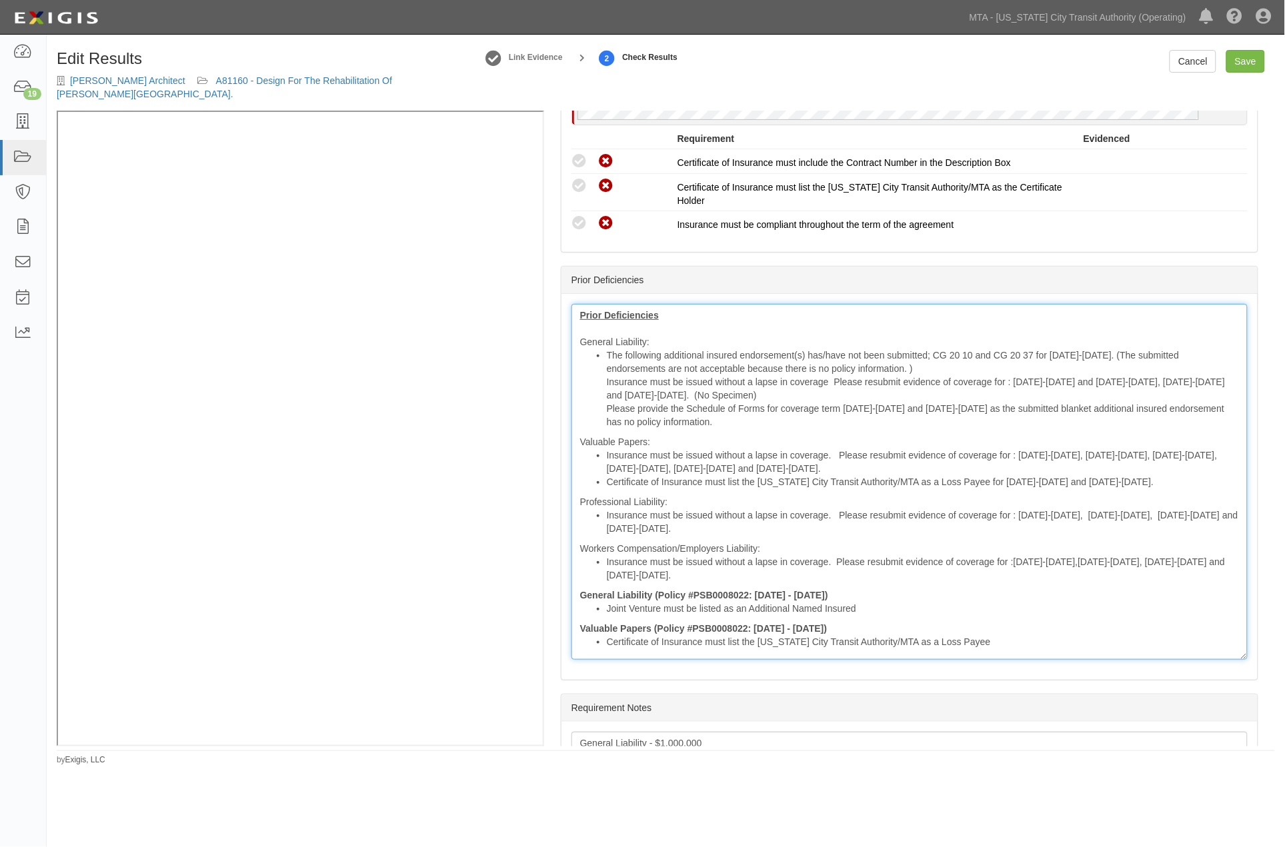
click at [583, 336] on div "Prior Deficiencies General Liability: The following additional insured endorsem…" at bounding box center [909, 482] width 676 height 356
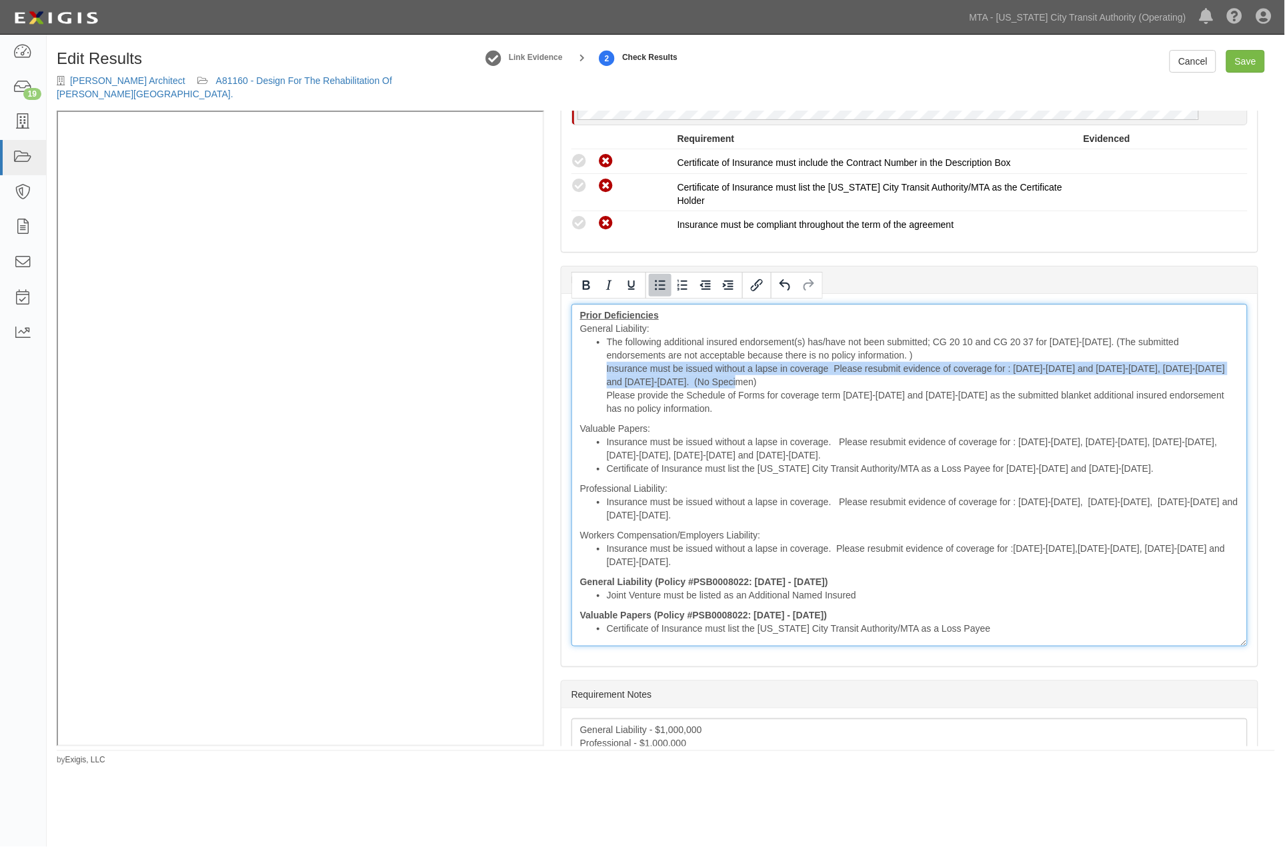
drag, startPoint x: 753, startPoint y: 375, endPoint x: 601, endPoint y: 365, distance: 153.0
click at [601, 365] on ul "The following additional insured endorsement(s) has/have not been submitted; CG…" at bounding box center [909, 375] width 659 height 80
click at [1103, 382] on li "The following additional insured endorsement(s) has/have not been submitted; CG…" at bounding box center [923, 375] width 632 height 80
drag, startPoint x: 1169, startPoint y: 362, endPoint x: 1210, endPoint y: 376, distance: 43.0
click at [1210, 376] on li "The following additional insured endorsement(s) has/have not been submitted; CG…" at bounding box center [923, 375] width 632 height 80
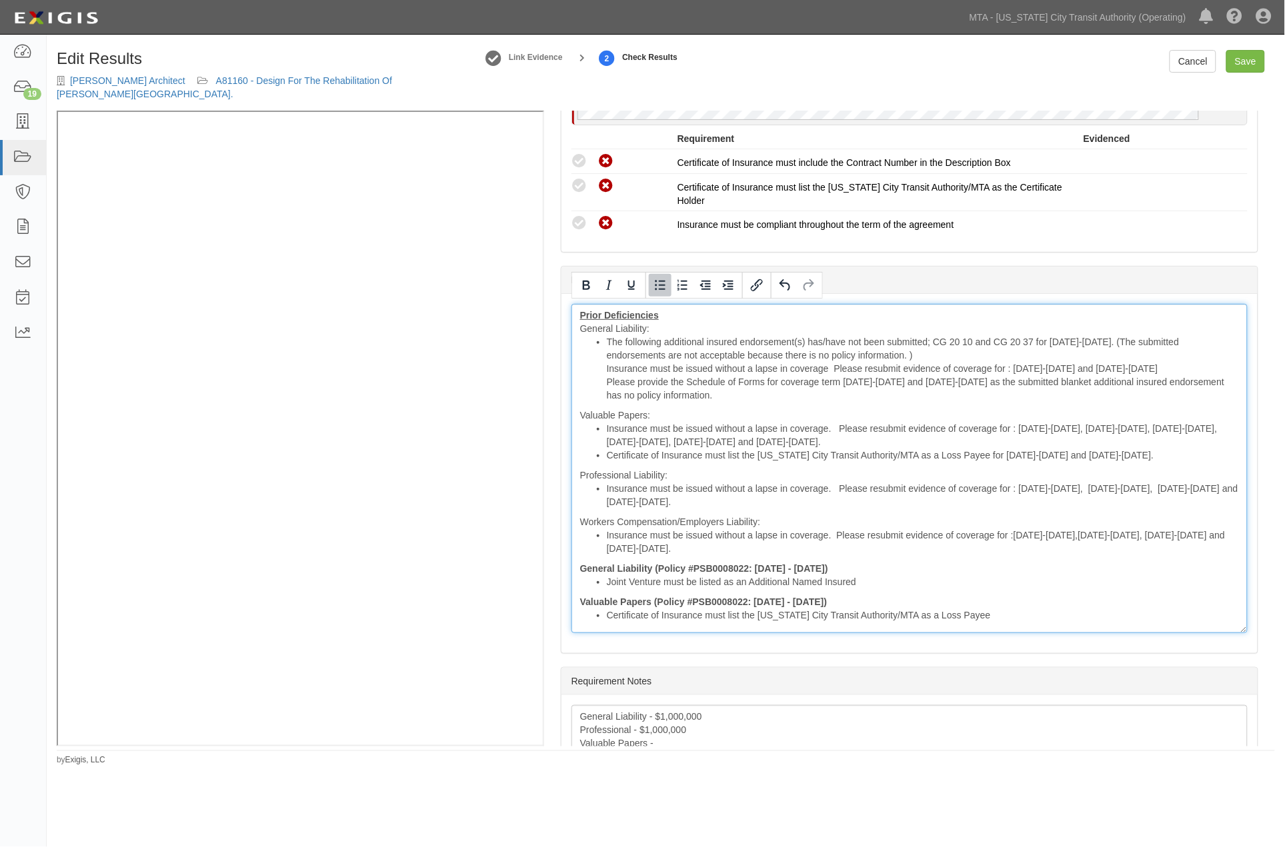
drag, startPoint x: 767, startPoint y: 391, endPoint x: 603, endPoint y: 381, distance: 164.3
click at [603, 381] on ul "The following additional insured endorsement(s) has/have not been submitted; CG…" at bounding box center [909, 368] width 659 height 67
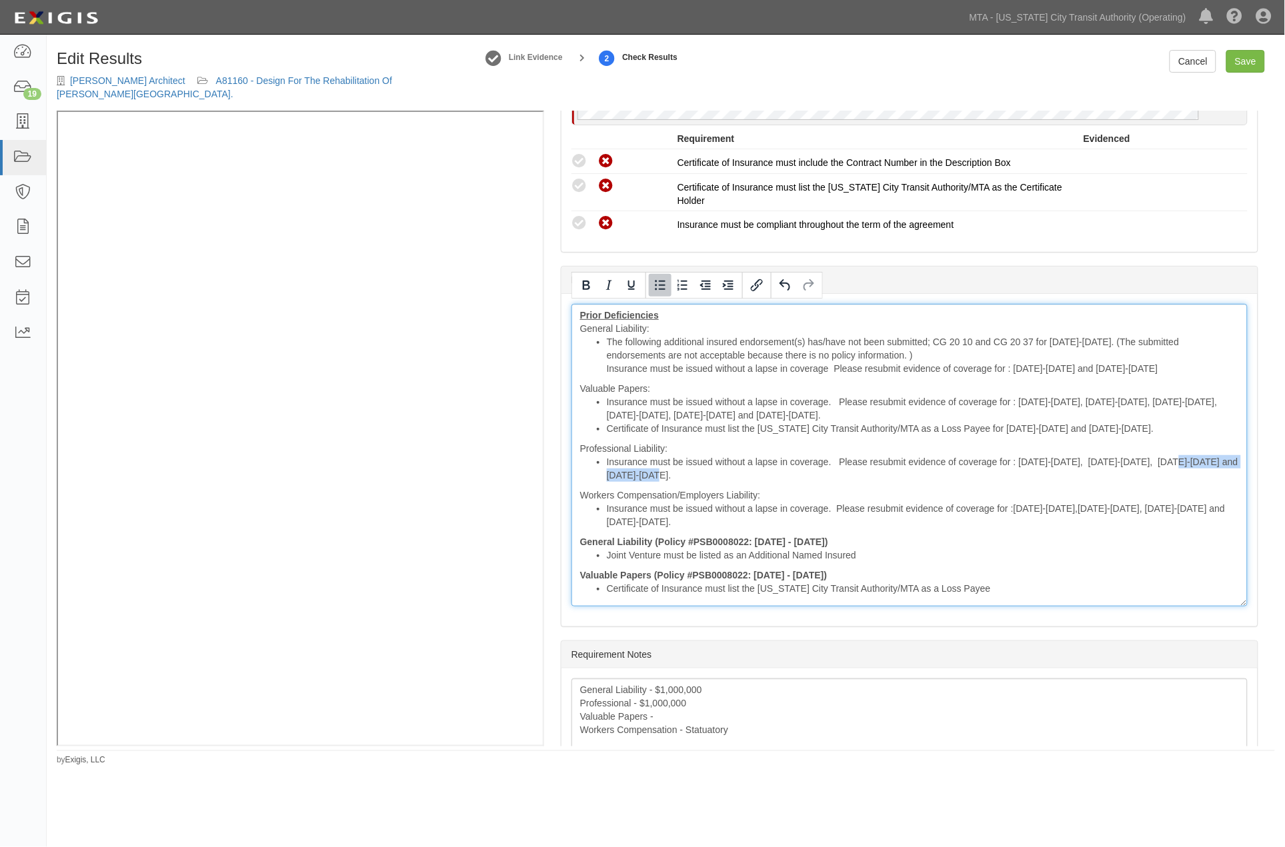
drag, startPoint x: 1168, startPoint y: 460, endPoint x: 1195, endPoint y: 464, distance: 27.0
click at [1195, 464] on li "Insurance must be issued without a lapse in coverage. Please resubmit evidence …" at bounding box center [923, 468] width 632 height 27
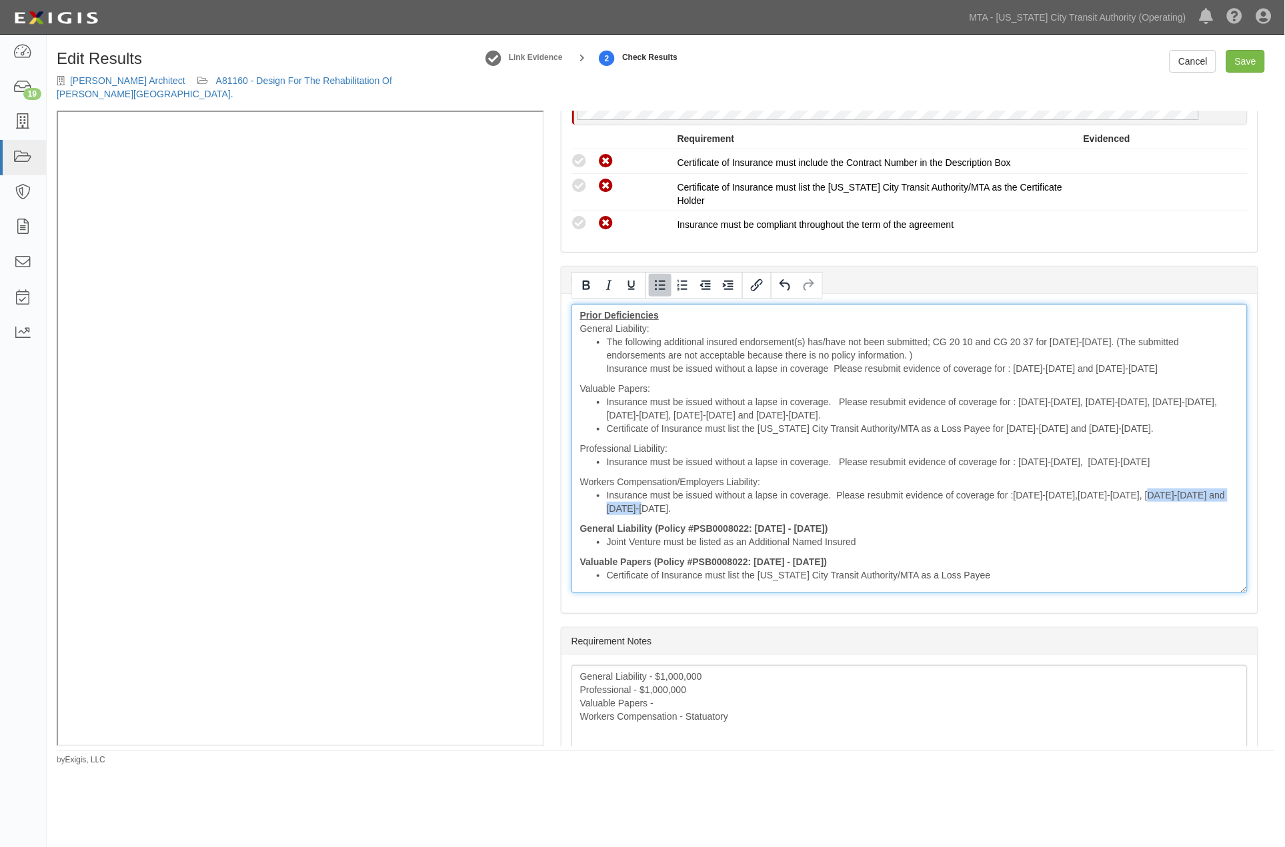
drag, startPoint x: 1136, startPoint y: 489, endPoint x: 1170, endPoint y: 500, distance: 35.8
click at [1170, 500] on li "Insurance must be issued without a lapse in coverage. Please resubmit evidence …" at bounding box center [923, 502] width 632 height 27
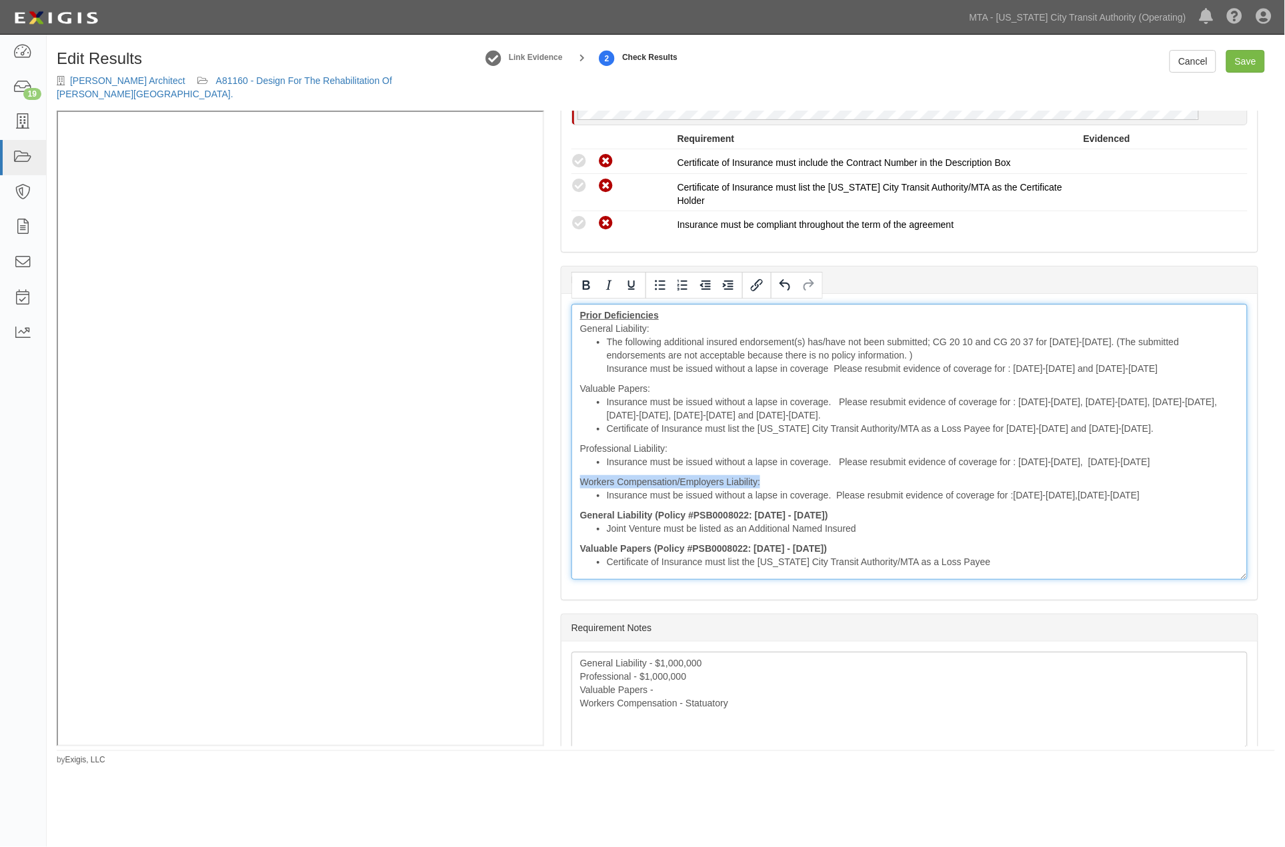
drag, startPoint x: 761, startPoint y: 475, endPoint x: 559, endPoint y: 476, distance: 202.7
click at [559, 476] on div "Manage Policies (GL, AL, XS, WC/EL, PL) Certificate; 9/10/2025; Certificate_19-…" at bounding box center [909, 428] width 731 height 635
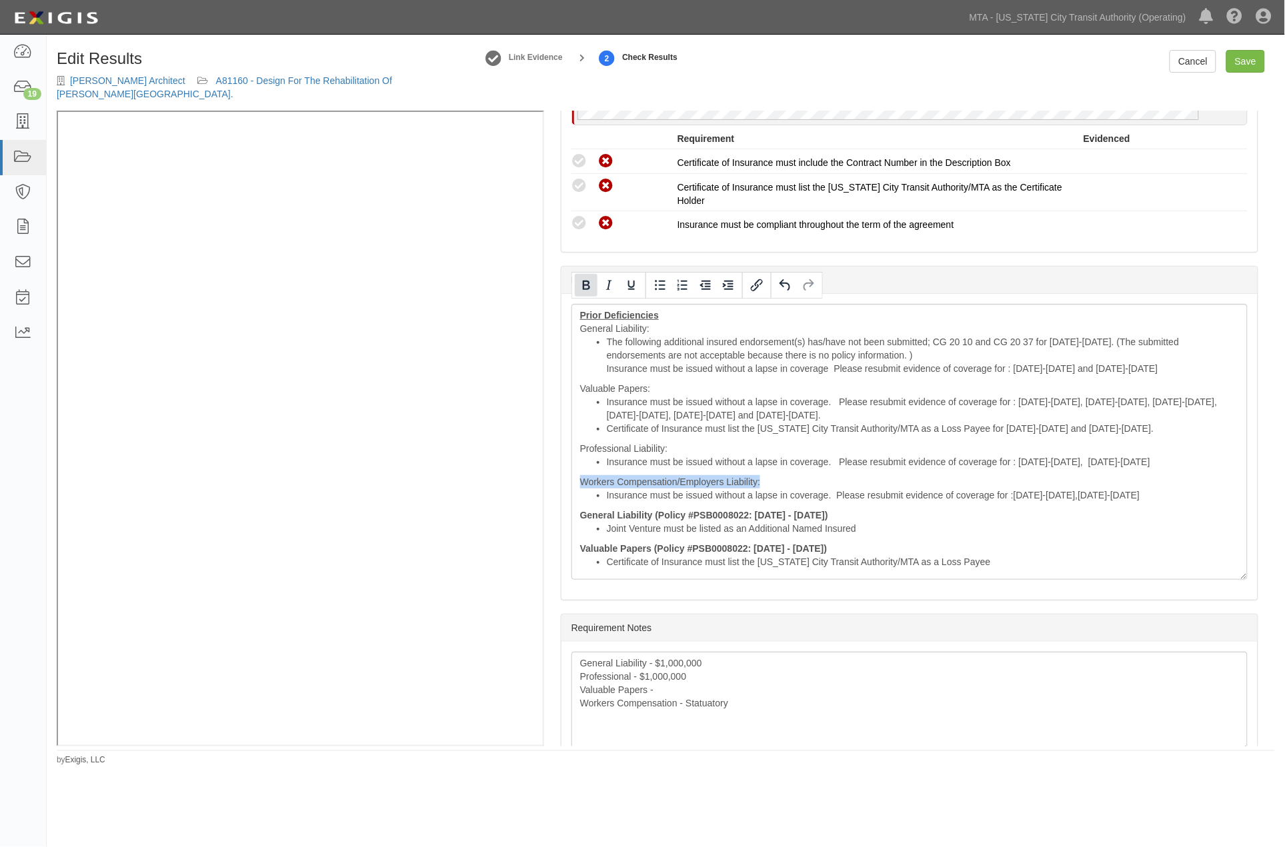
click at [580, 287] on icon "Bold" at bounding box center [586, 285] width 16 height 16
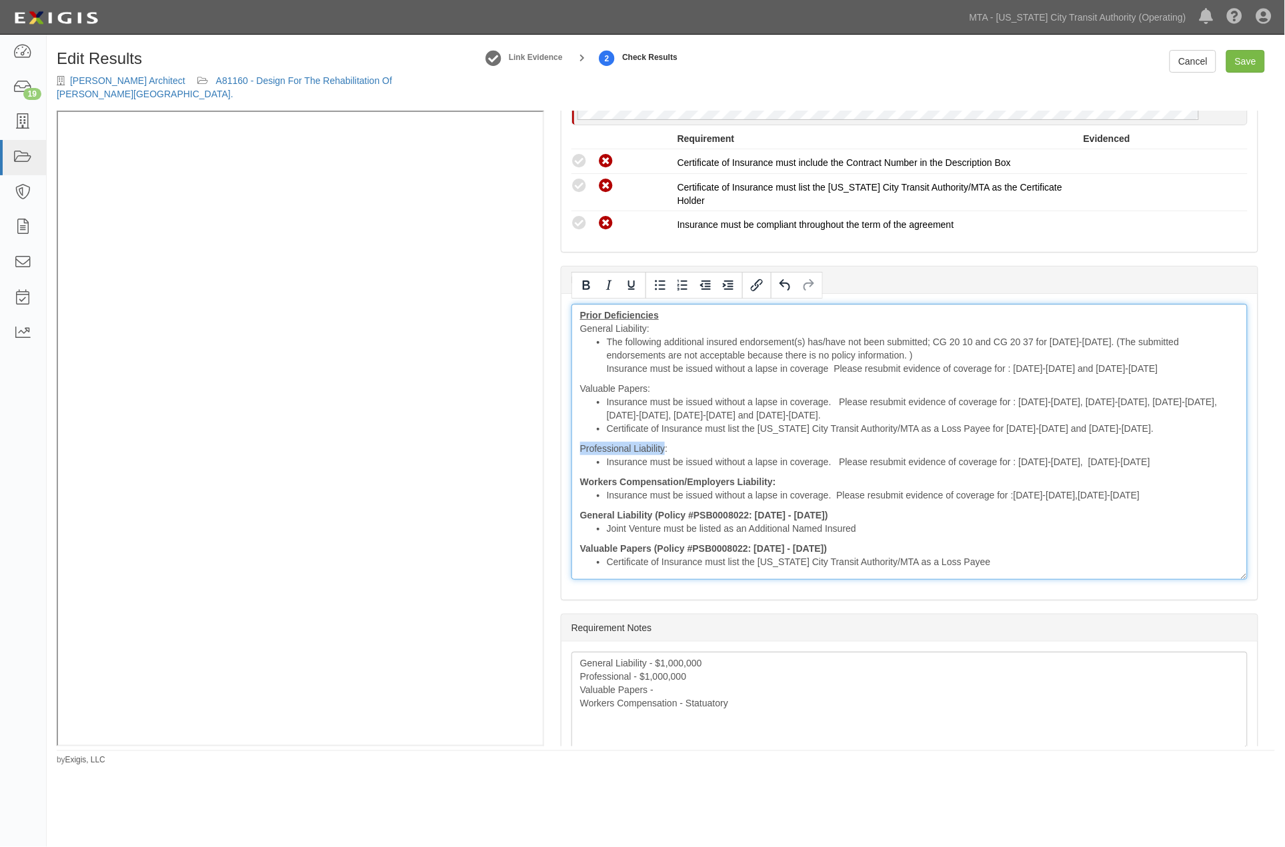
drag, startPoint x: 655, startPoint y: 443, endPoint x: 567, endPoint y: 443, distance: 88.0
click at [567, 443] on div "Prior Deficiencies General Liability: The following additional insured endorsem…" at bounding box center [909, 447] width 696 height 306
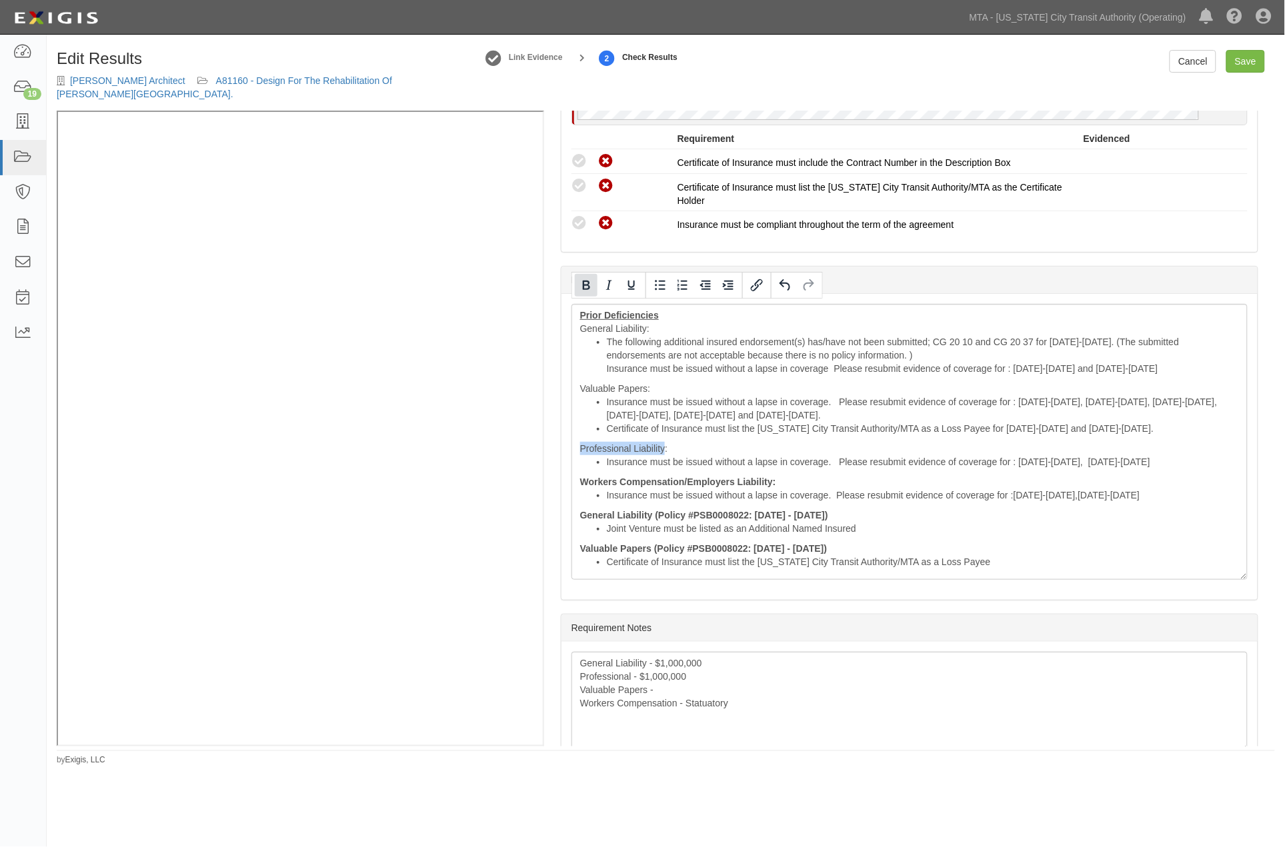
click at [585, 282] on icon "Bold" at bounding box center [586, 285] width 16 height 16
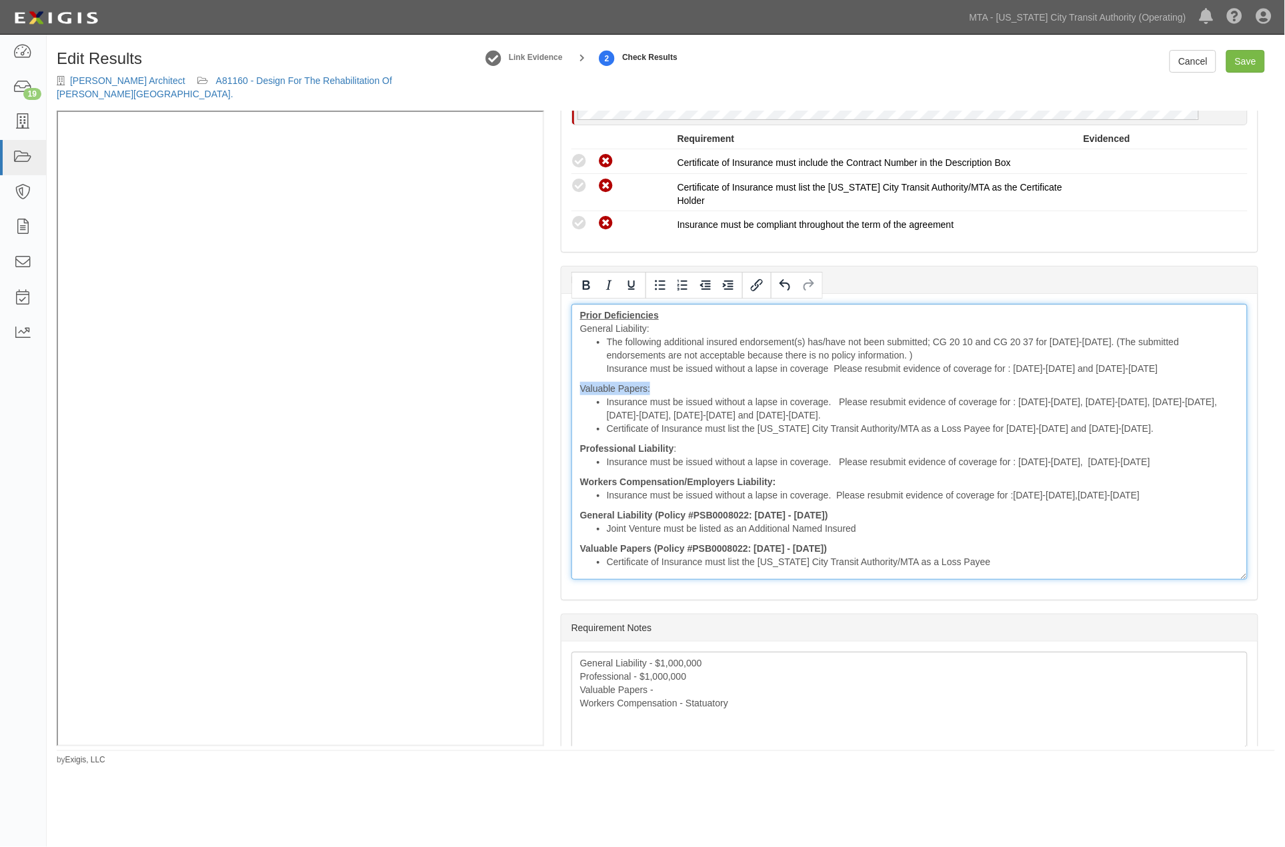
drag, startPoint x: 663, startPoint y: 382, endPoint x: 564, endPoint y: 382, distance: 98.7
click at [564, 382] on div "Prior Deficiencies General Liability: The following additional insured endorsem…" at bounding box center [909, 447] width 696 height 306
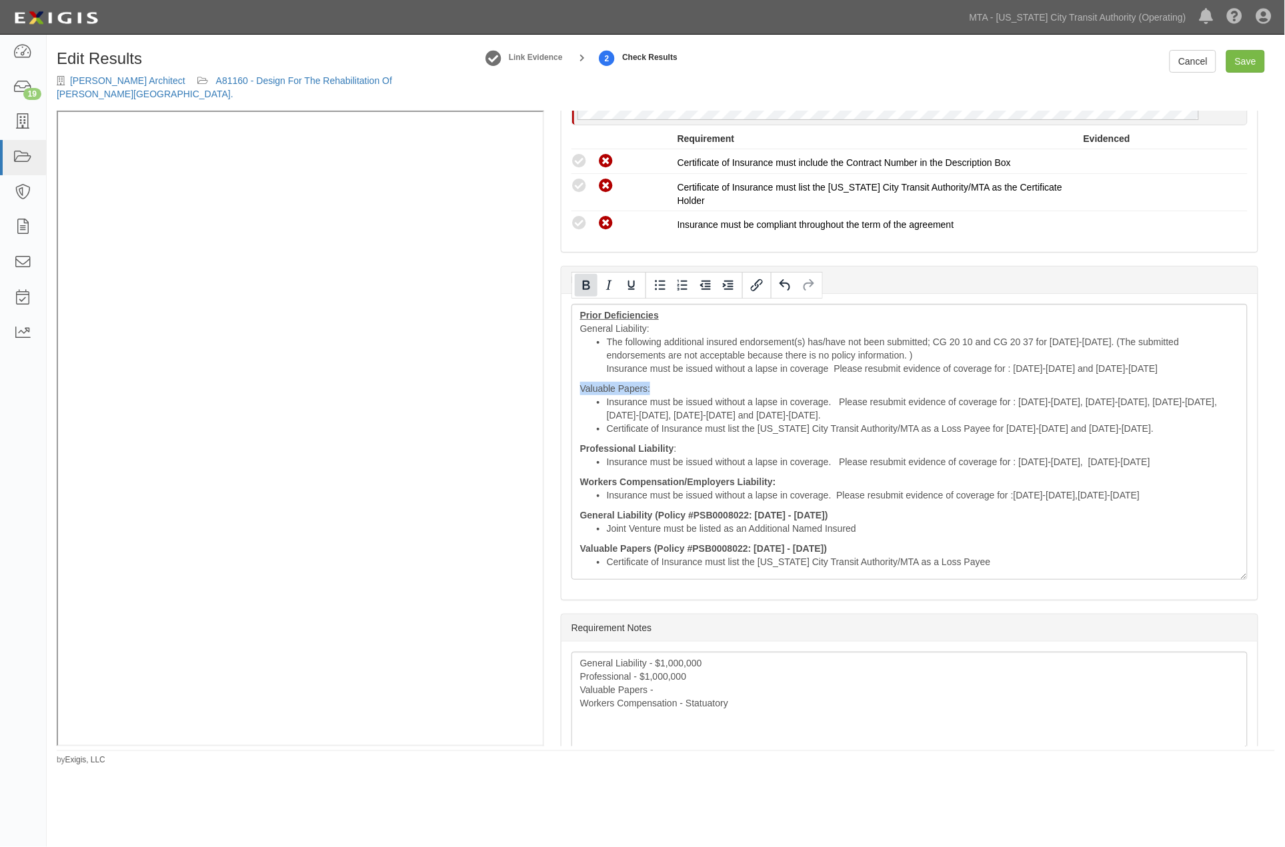
click at [585, 283] on icon "Bold" at bounding box center [586, 285] width 16 height 16
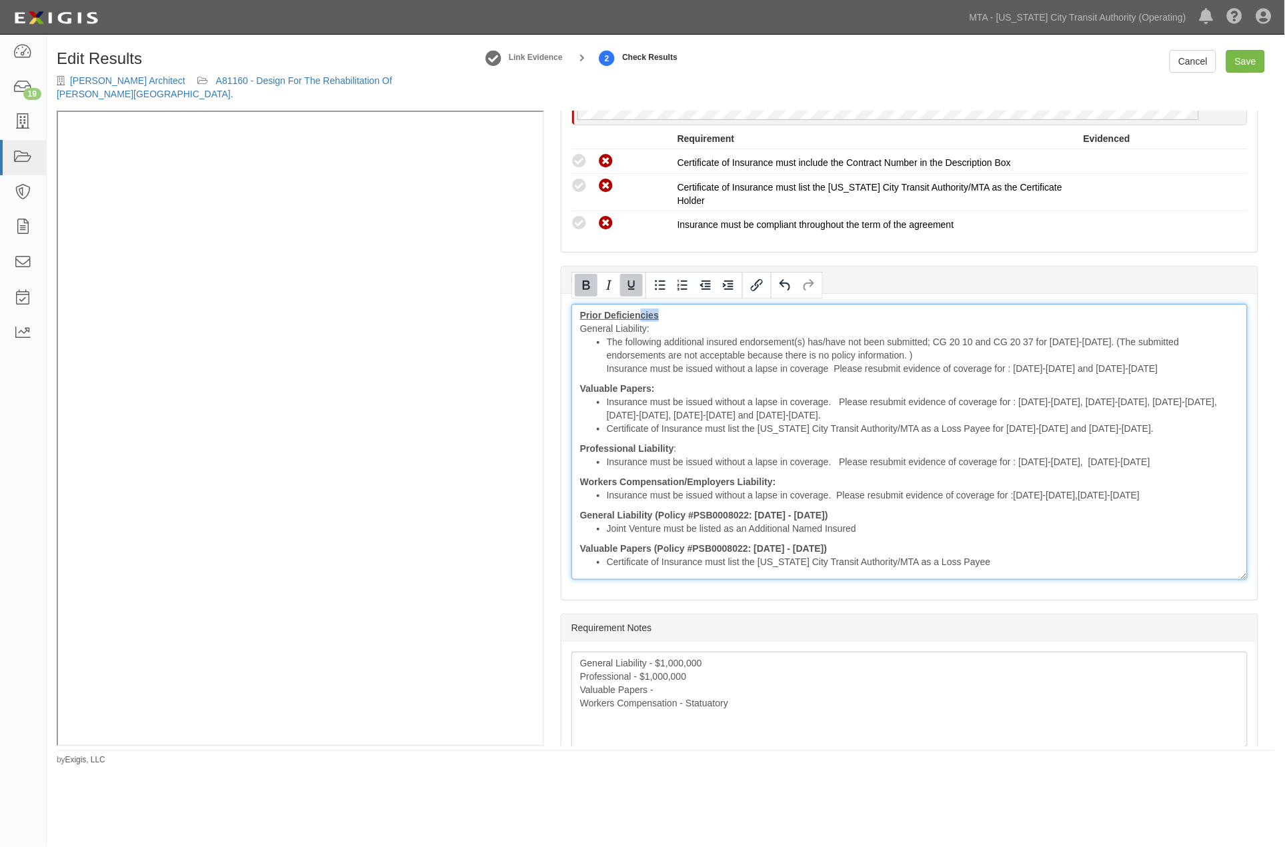
drag, startPoint x: 669, startPoint y: 311, endPoint x: 638, endPoint y: 313, distance: 31.4
click at [638, 313] on div "Prior Deficiencies General Liability: The following additional insured endorsem…" at bounding box center [909, 442] width 676 height 276
drag, startPoint x: 653, startPoint y: 324, endPoint x: 574, endPoint y: 328, distance: 79.4
click at [574, 328] on div "Prior Deficiencies General Liability: The following additional insured endorsem…" at bounding box center [909, 442] width 676 height 276
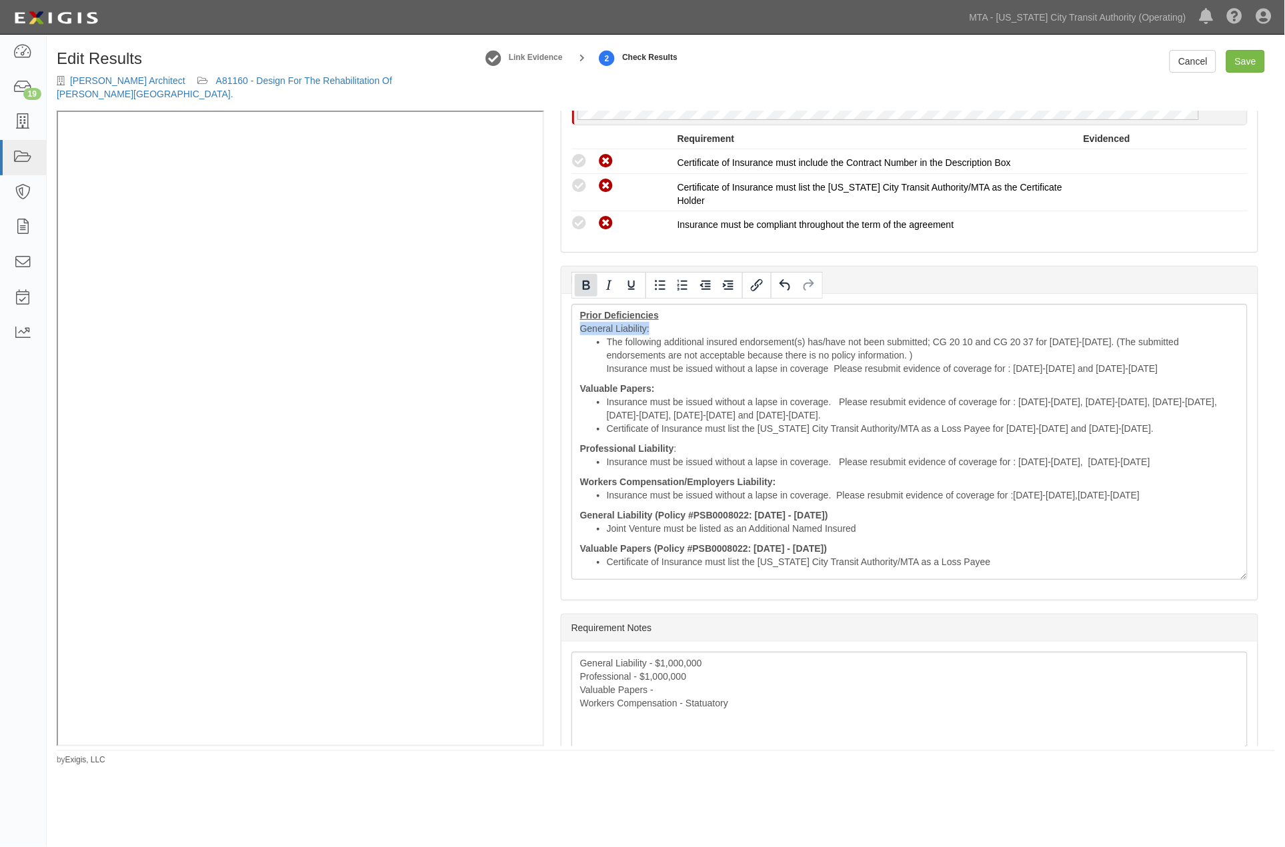
click at [585, 284] on icon "Bold" at bounding box center [586, 285] width 16 height 16
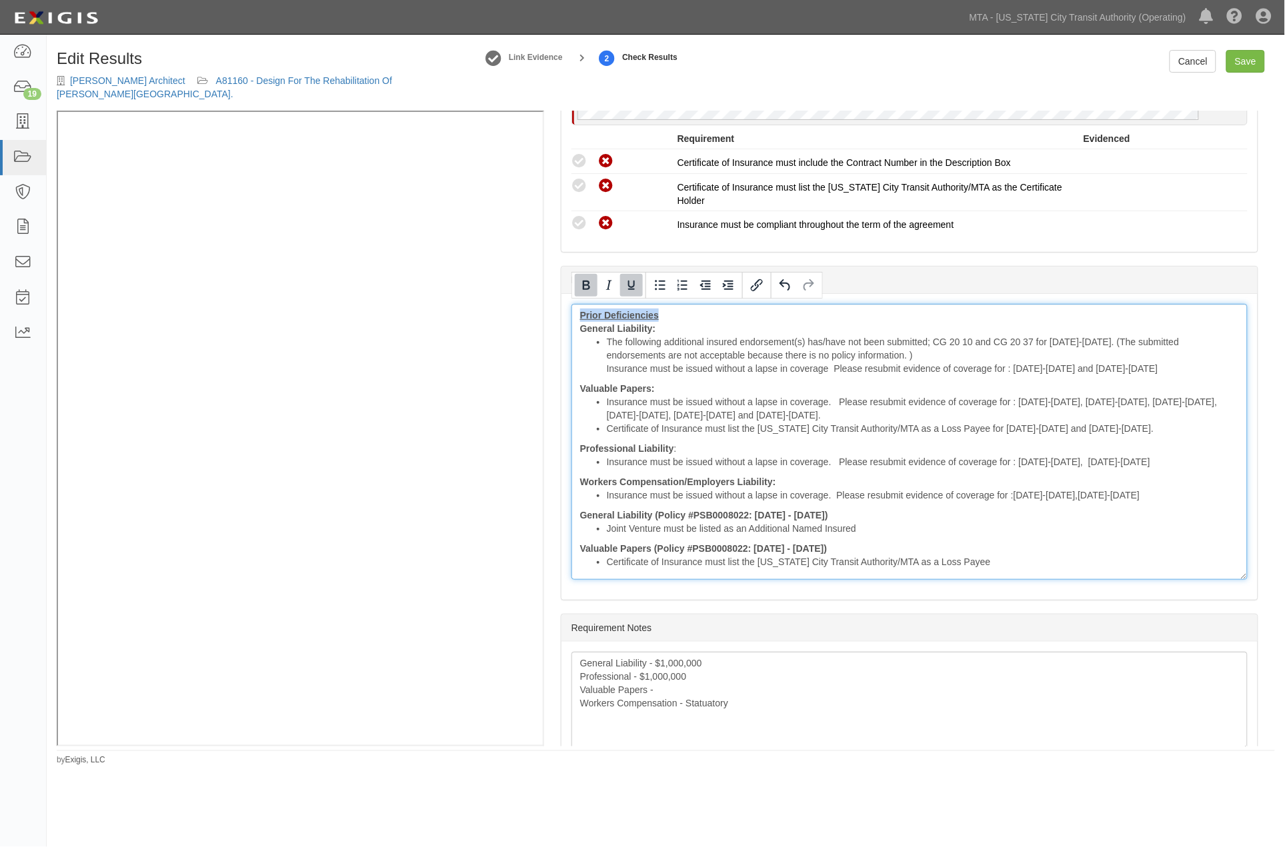
drag, startPoint x: 663, startPoint y: 310, endPoint x: 571, endPoint y: 310, distance: 92.0
click at [571, 310] on div "Prior Deficiencies General Liability: The following additional insured endorsem…" at bounding box center [909, 442] width 676 height 276
click at [585, 287] on icon "Bold" at bounding box center [586, 285] width 16 height 16
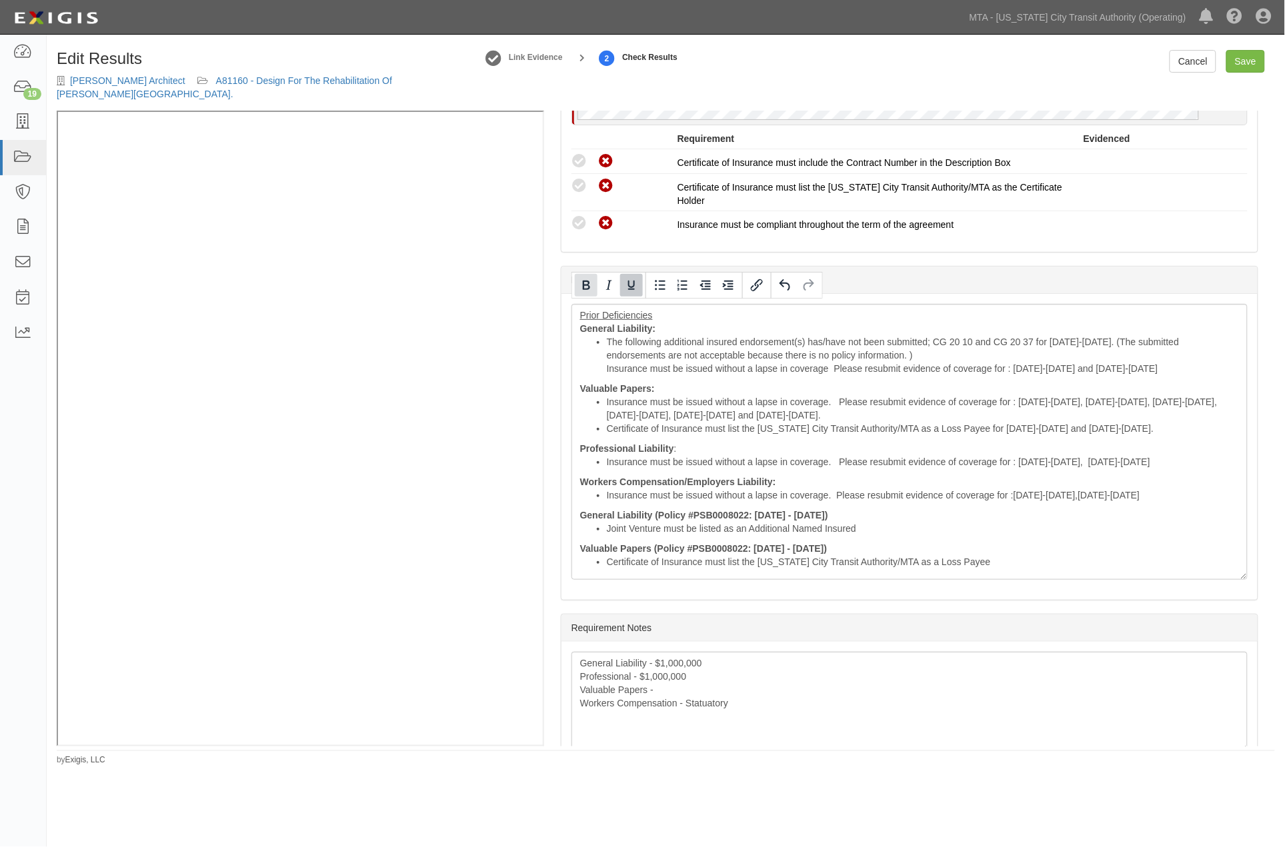
click at [582, 281] on icon "Bold" at bounding box center [586, 285] width 16 height 16
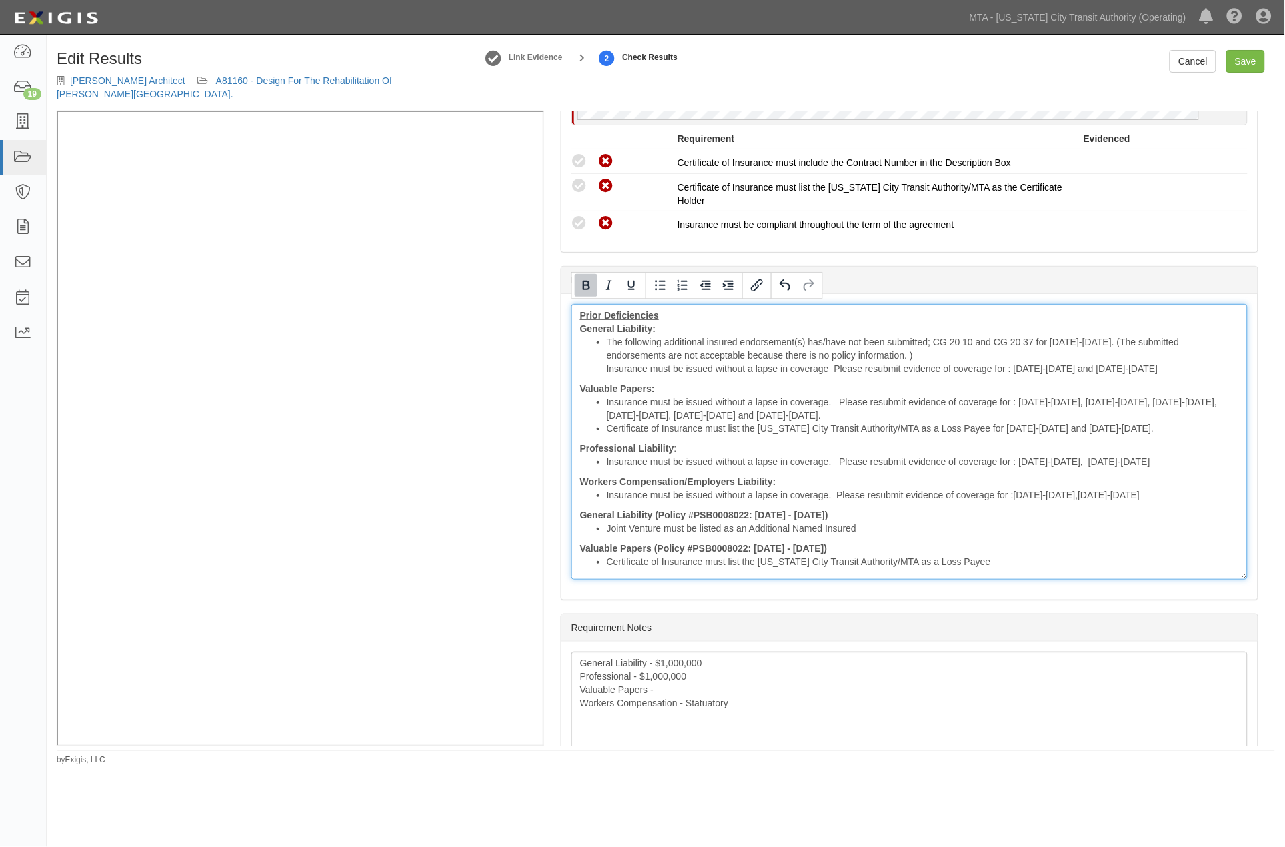
click at [578, 322] on div "Prior Deficiencies General Liability: The following additional insured endorsem…" at bounding box center [909, 442] width 676 height 276
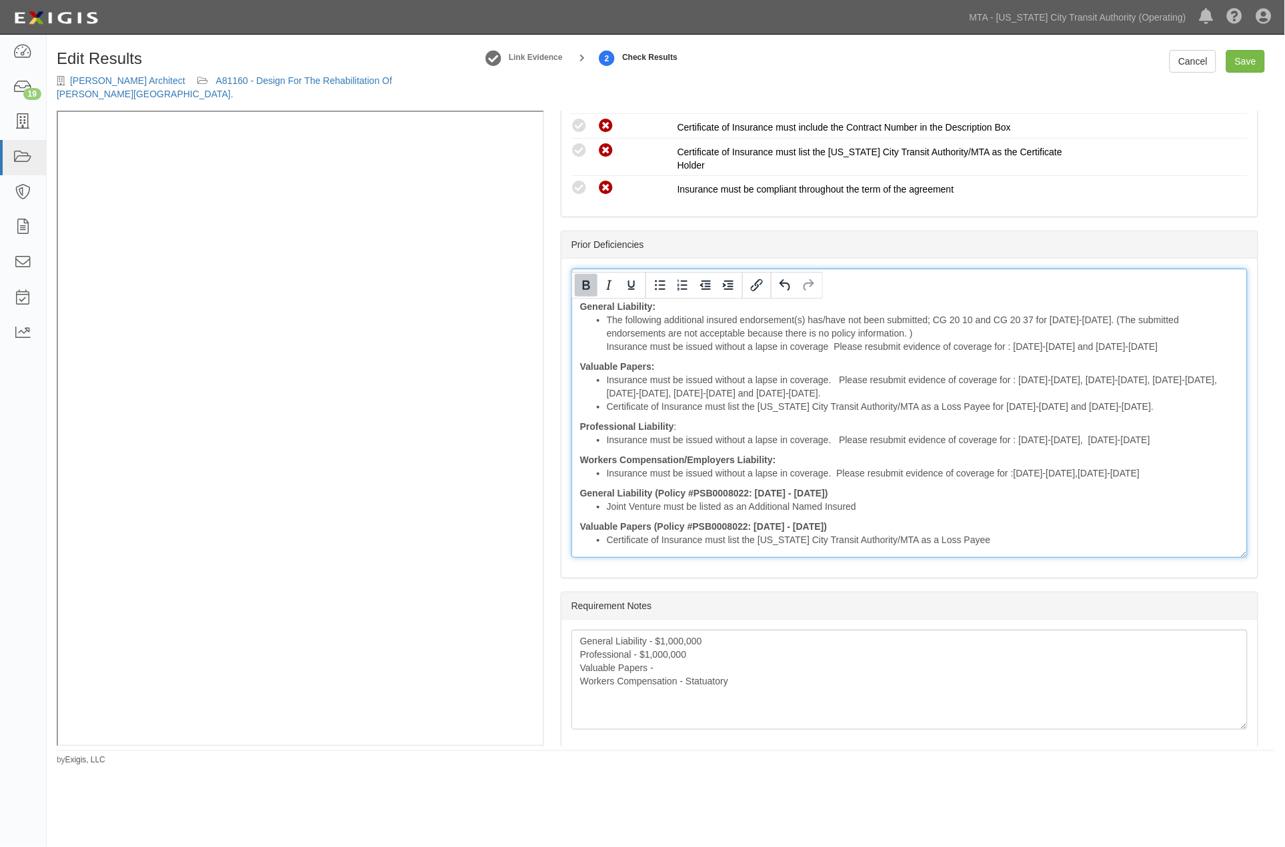
scroll to position [2055, 0]
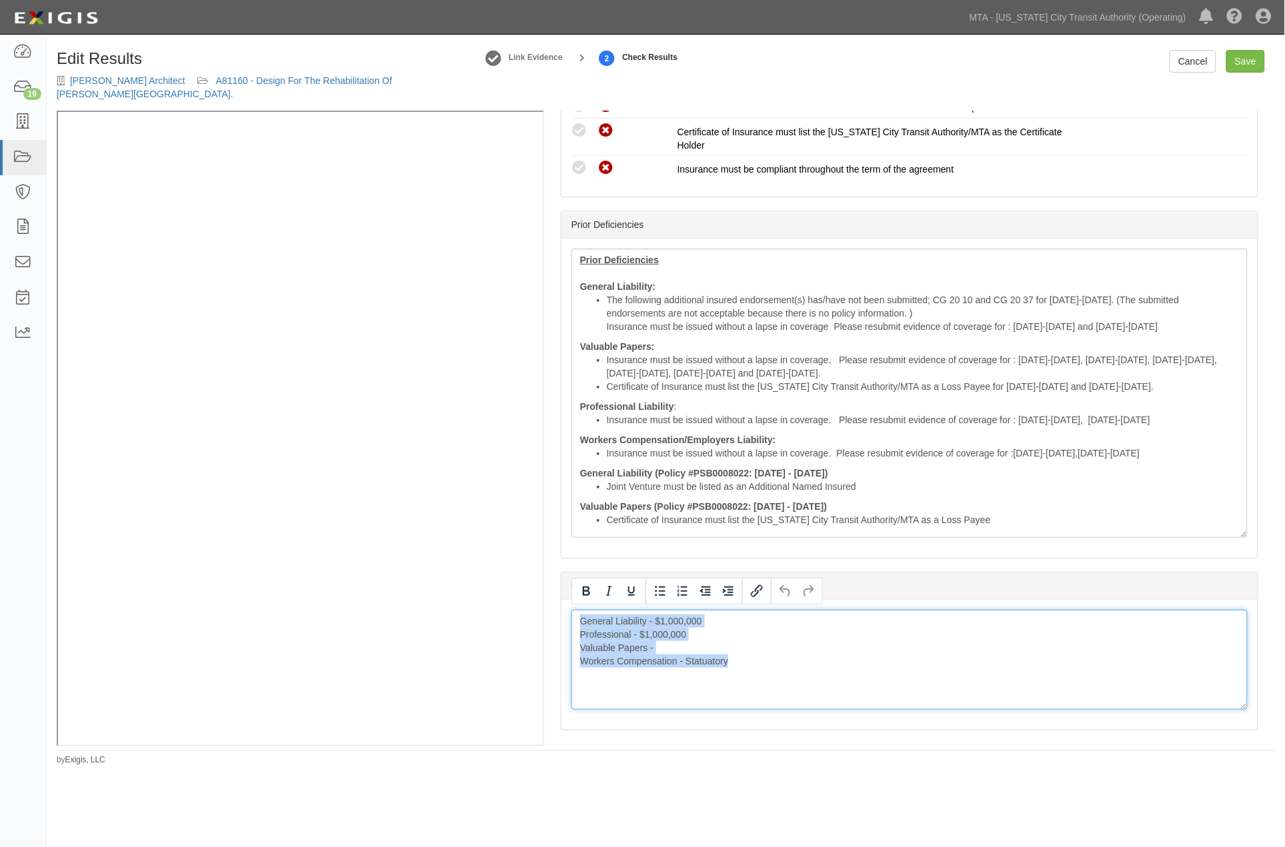
drag, startPoint x: 767, startPoint y: 652, endPoint x: 568, endPoint y: 595, distance: 206.8
click at [577, 595] on body "Toggle navigation Dashboard 19 Inbox Parties Agreements Coverages Documents Mes…" at bounding box center [642, 401] width 1285 height 803
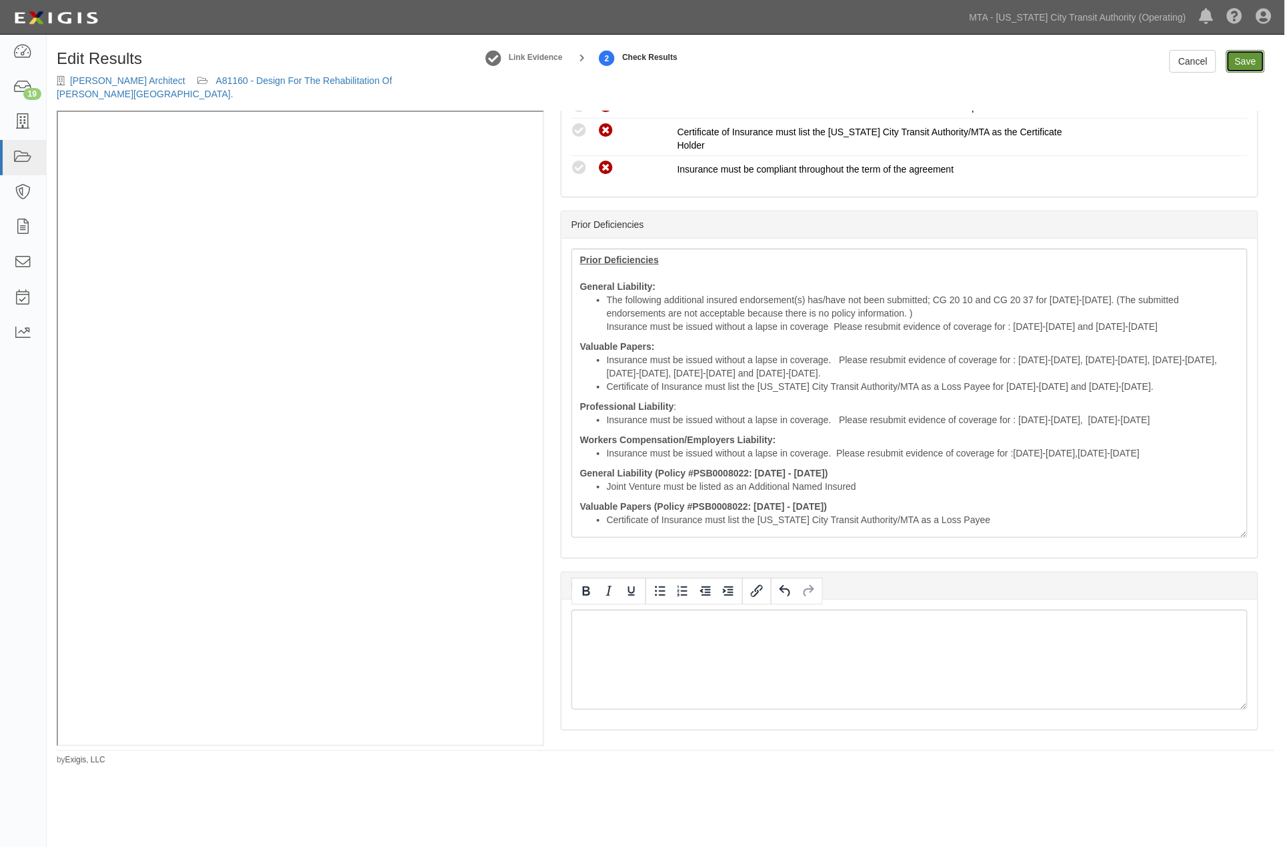
click at [1237, 60] on link "Save" at bounding box center [1245, 61] width 39 height 23
radio input "true"
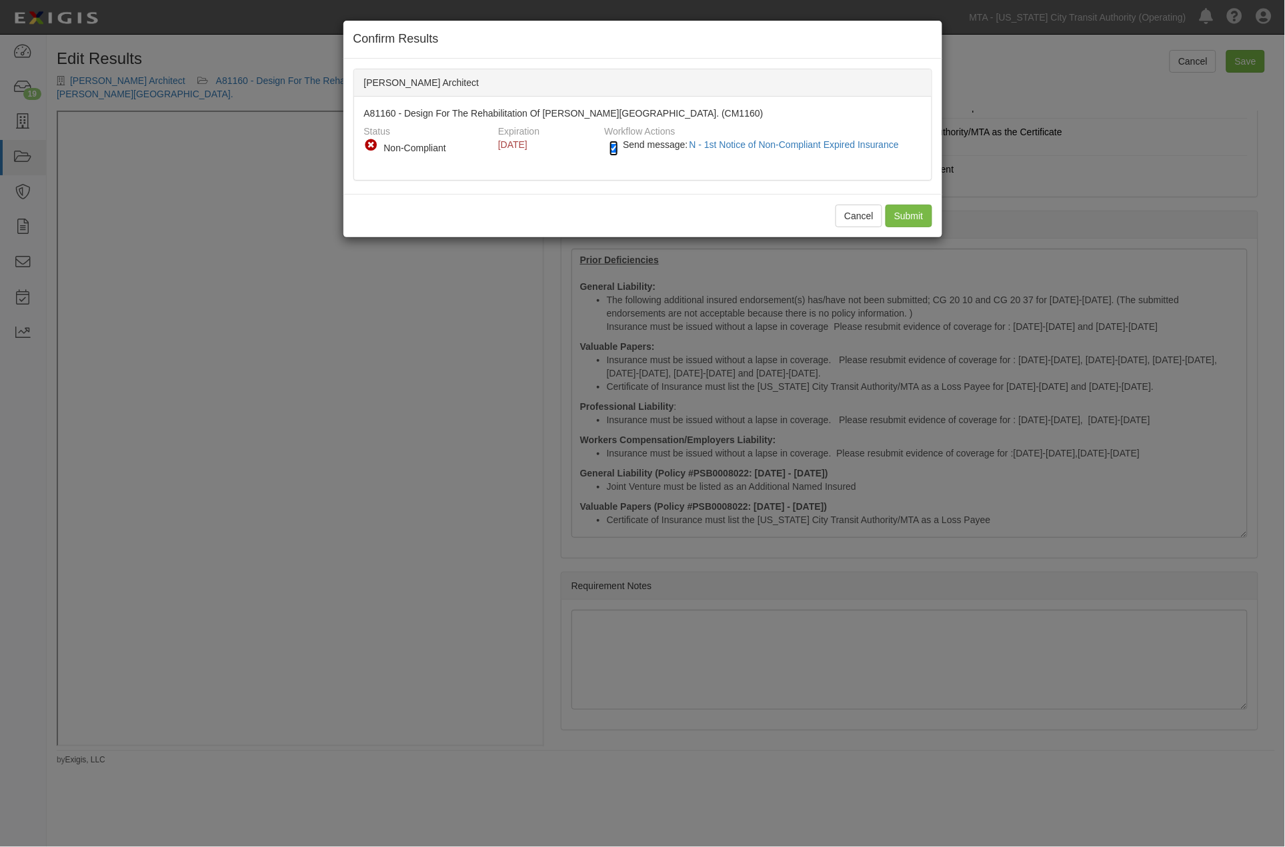
click at [611, 148] on input "Send message: N - 1st Notice of Non-Compliant Expired Insurance" at bounding box center [613, 148] width 9 height 15
checkbox input "false"
click at [902, 211] on input "Submit" at bounding box center [908, 216] width 47 height 23
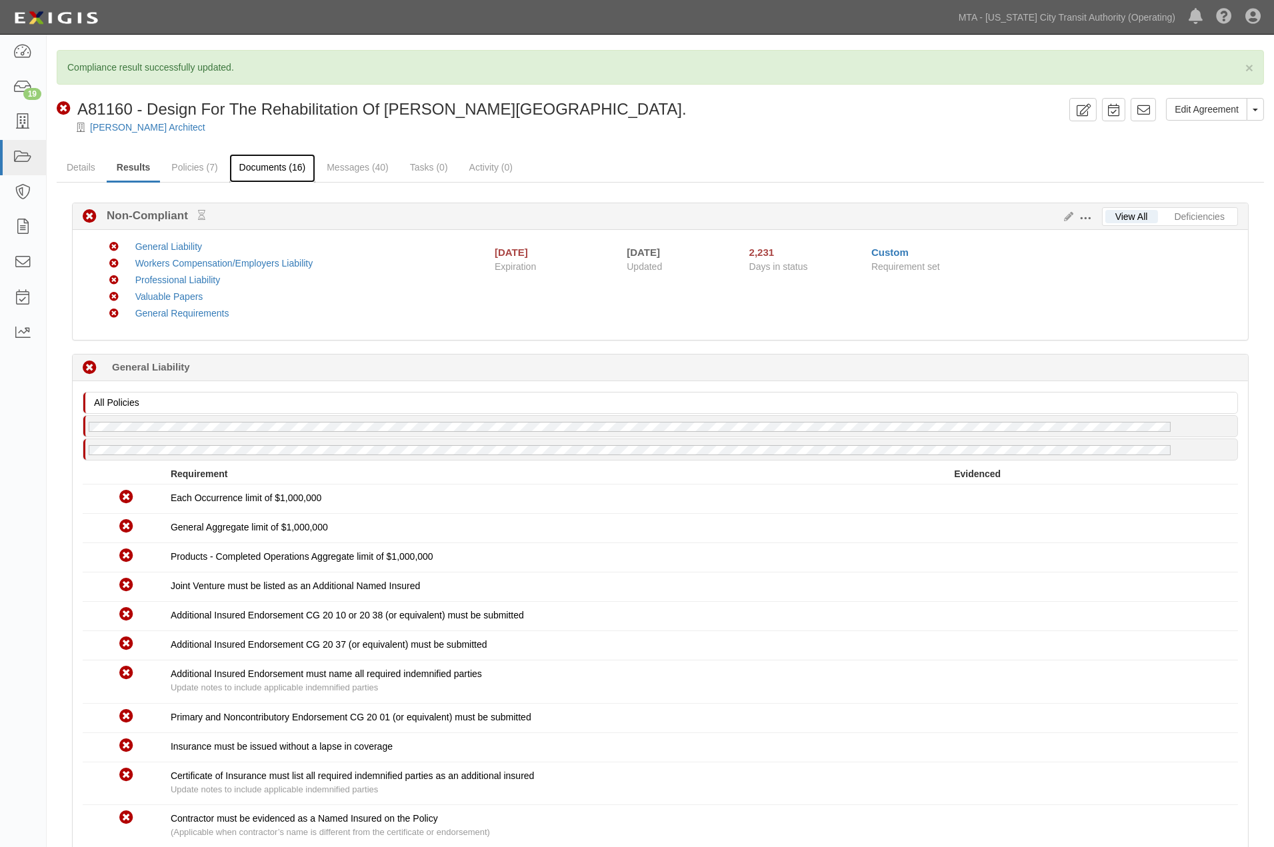
click at [270, 164] on link "Documents (16)" at bounding box center [272, 168] width 87 height 29
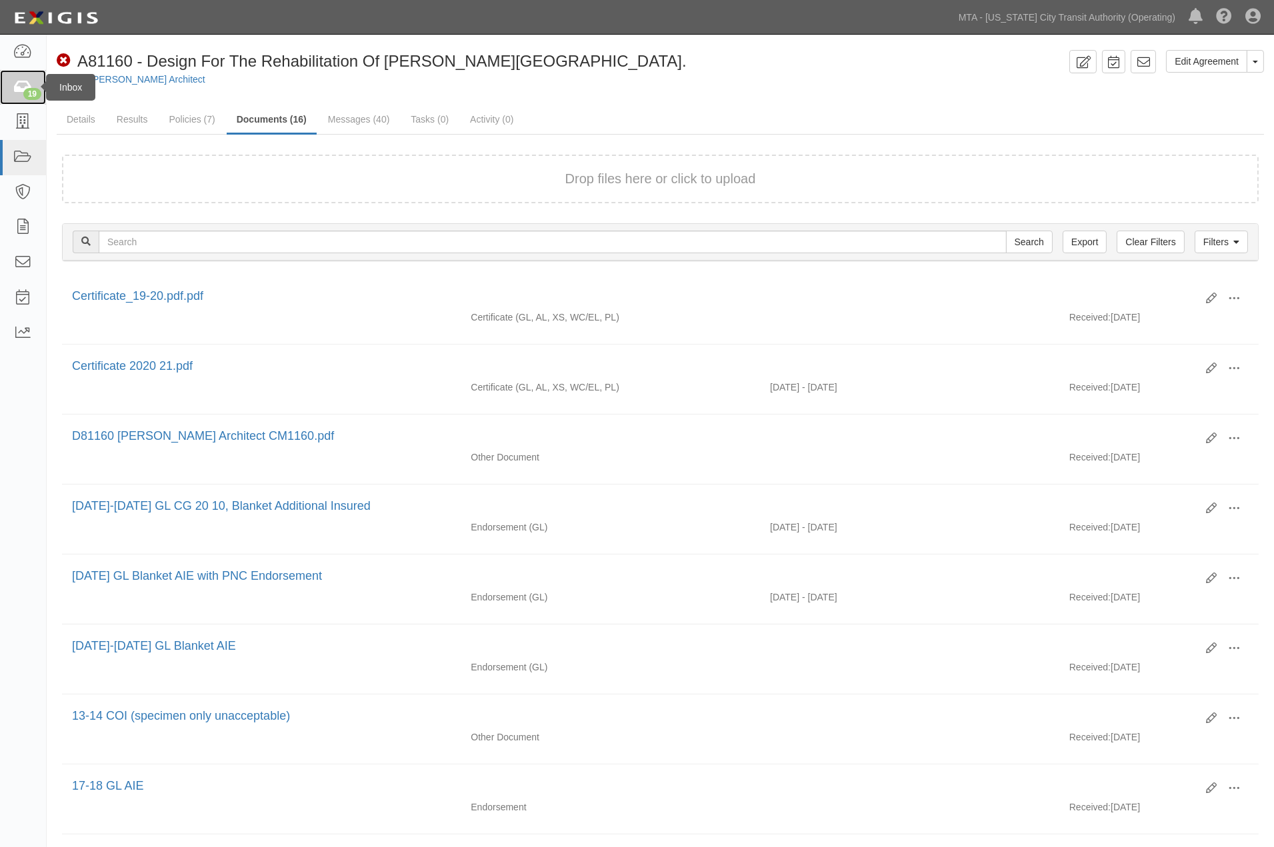
click at [21, 83] on icon at bounding box center [22, 87] width 19 height 15
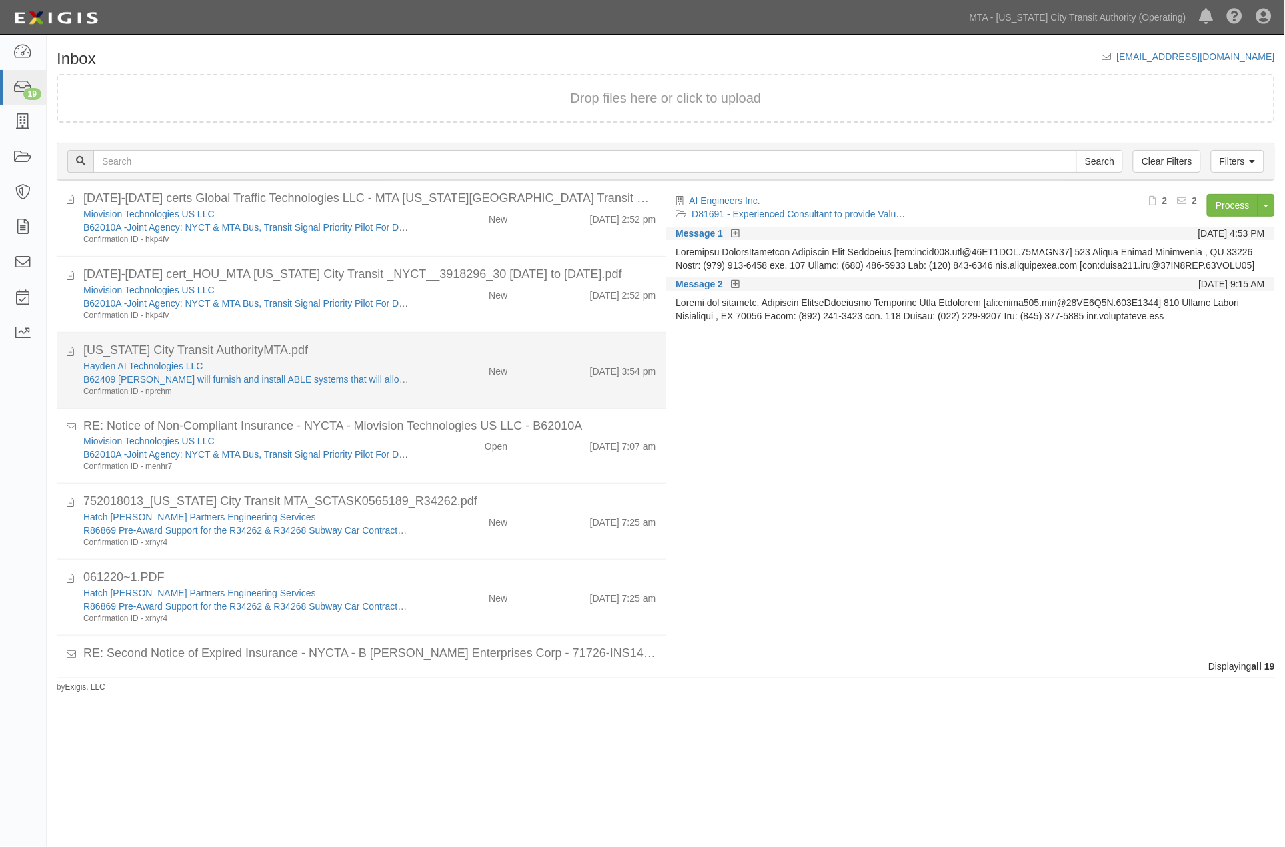
scroll to position [949, 0]
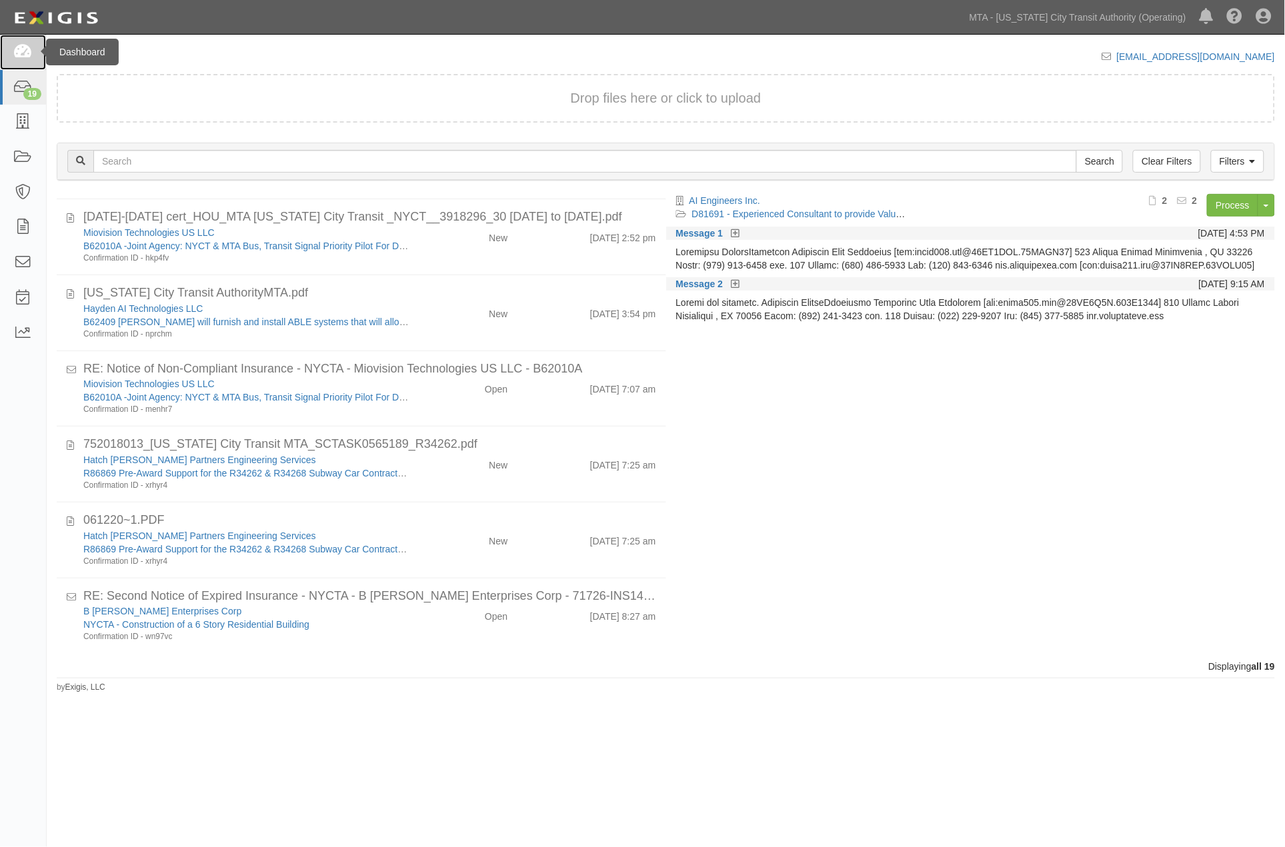
click at [23, 41] on link at bounding box center [23, 52] width 46 height 35
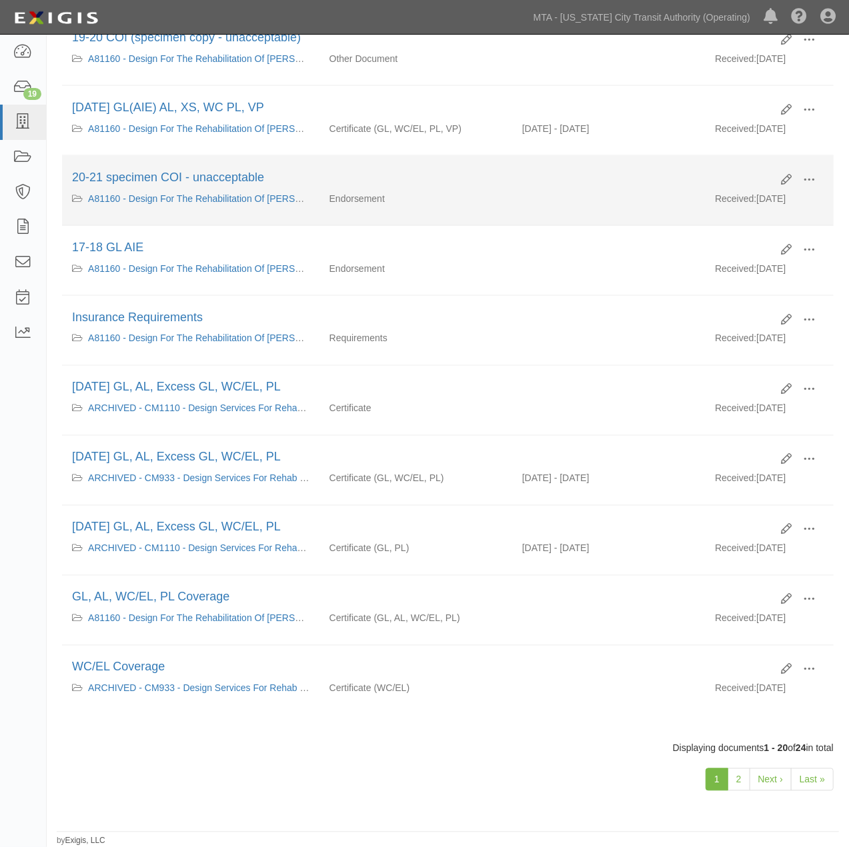
scroll to position [980, 0]
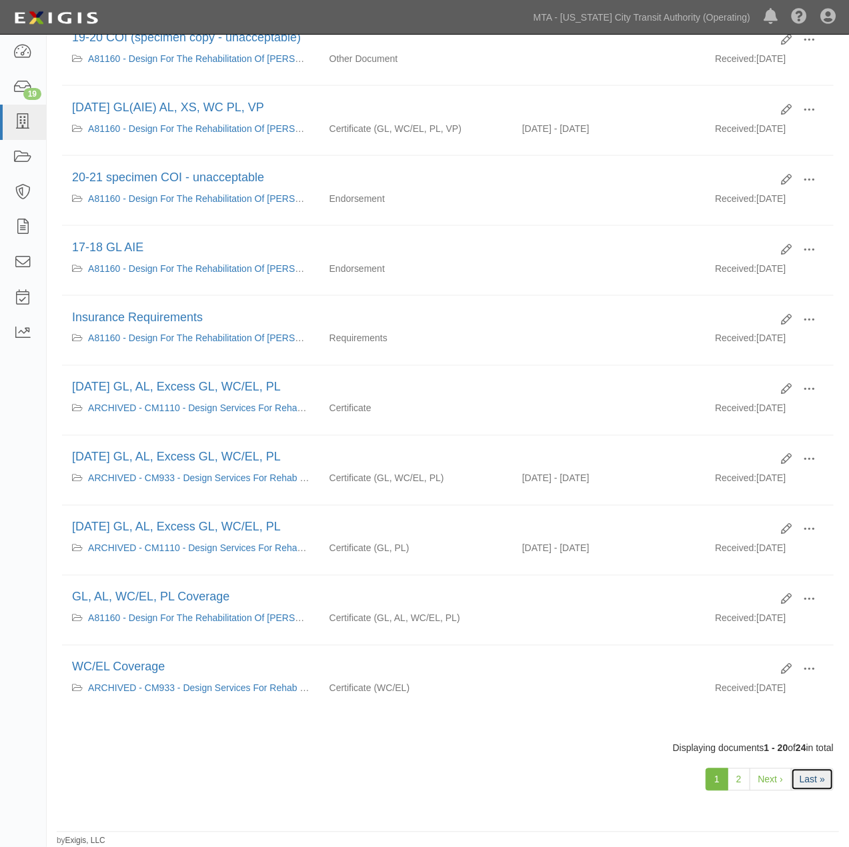
click at [821, 783] on link "Last »" at bounding box center [812, 780] width 43 height 23
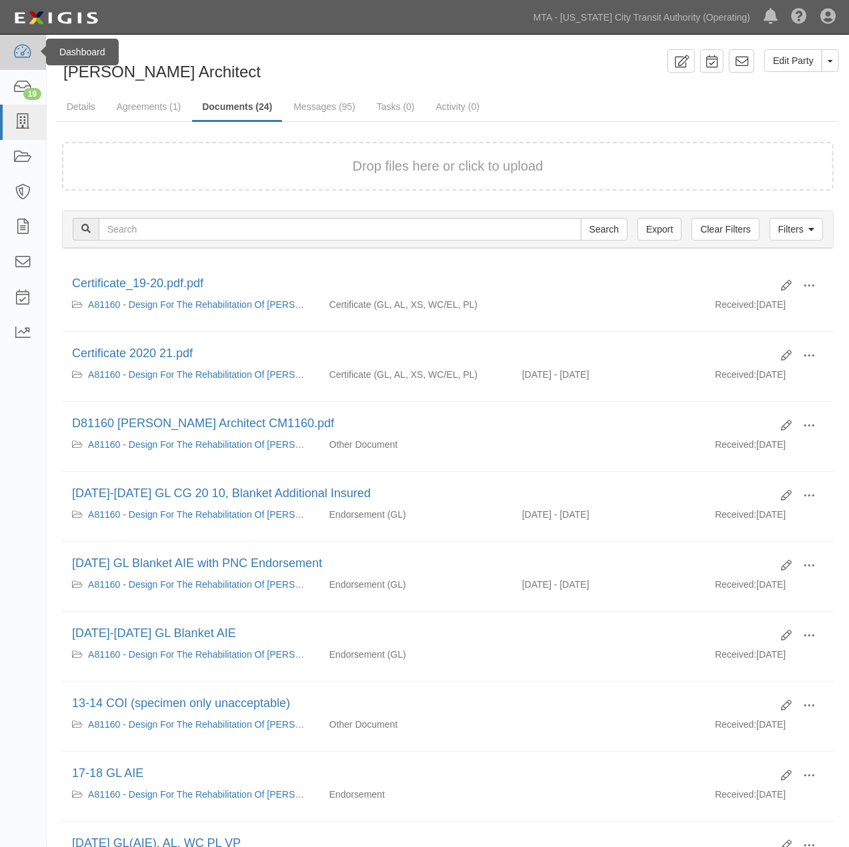
scroll to position [0, 0]
click at [25, 49] on icon at bounding box center [22, 52] width 19 height 15
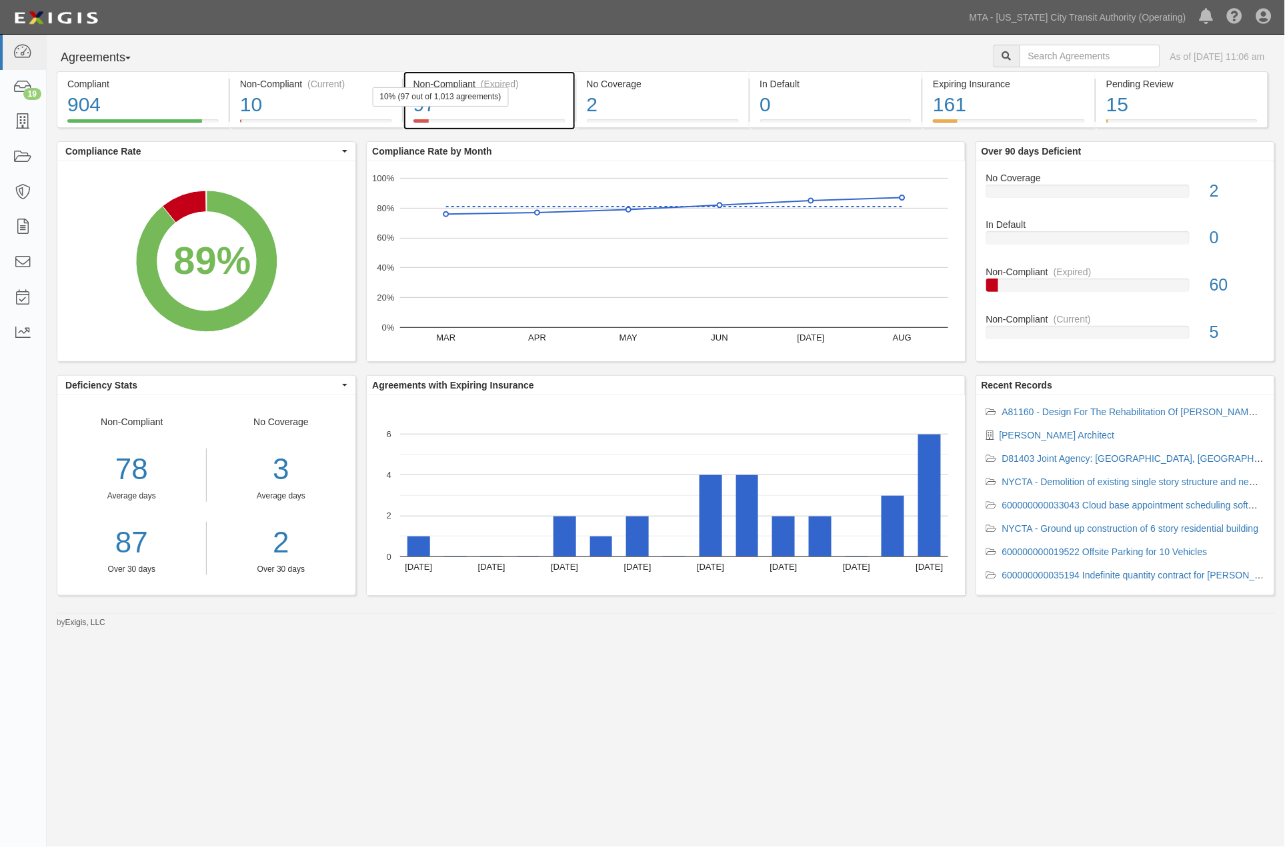
click at [549, 107] on div "97" at bounding box center [489, 105] width 152 height 29
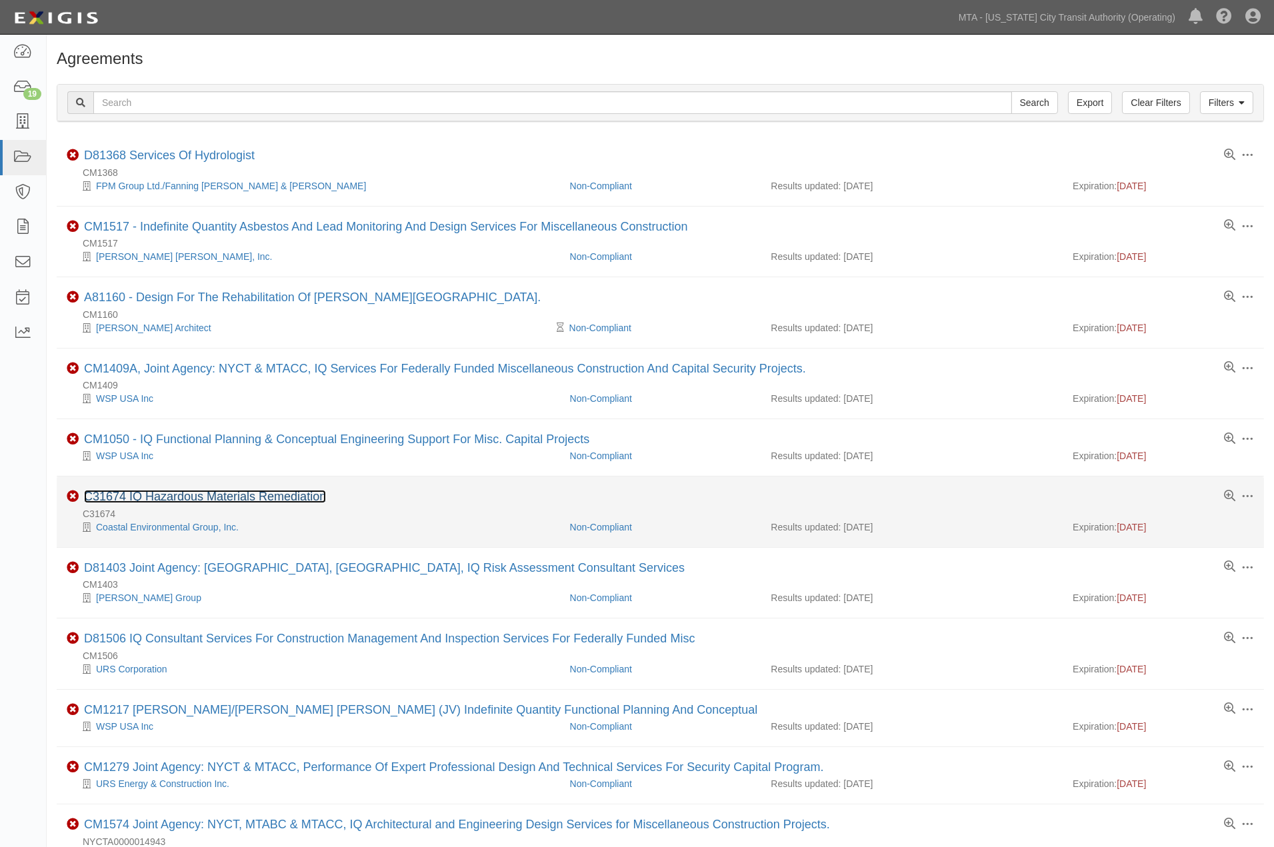
click at [298, 501] on link "C31674 IQ Hazardous Materials Remediation" at bounding box center [205, 496] width 242 height 13
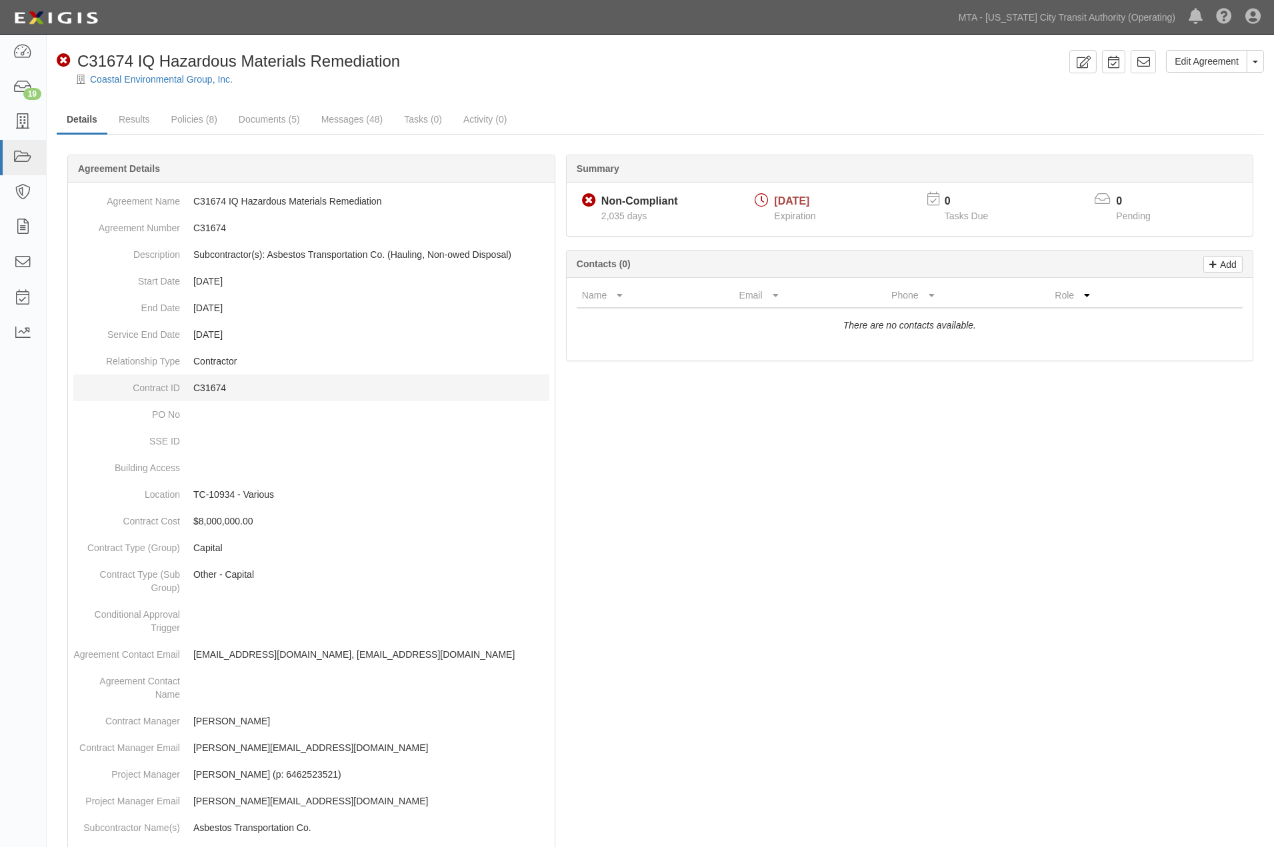
click at [209, 388] on p "C31674" at bounding box center [371, 387] width 356 height 13
copy p "C31674"
click at [547, 95] on div at bounding box center [660, 91] width 1227 height 10
click at [275, 117] on link "Documents (5)" at bounding box center [269, 120] width 81 height 29
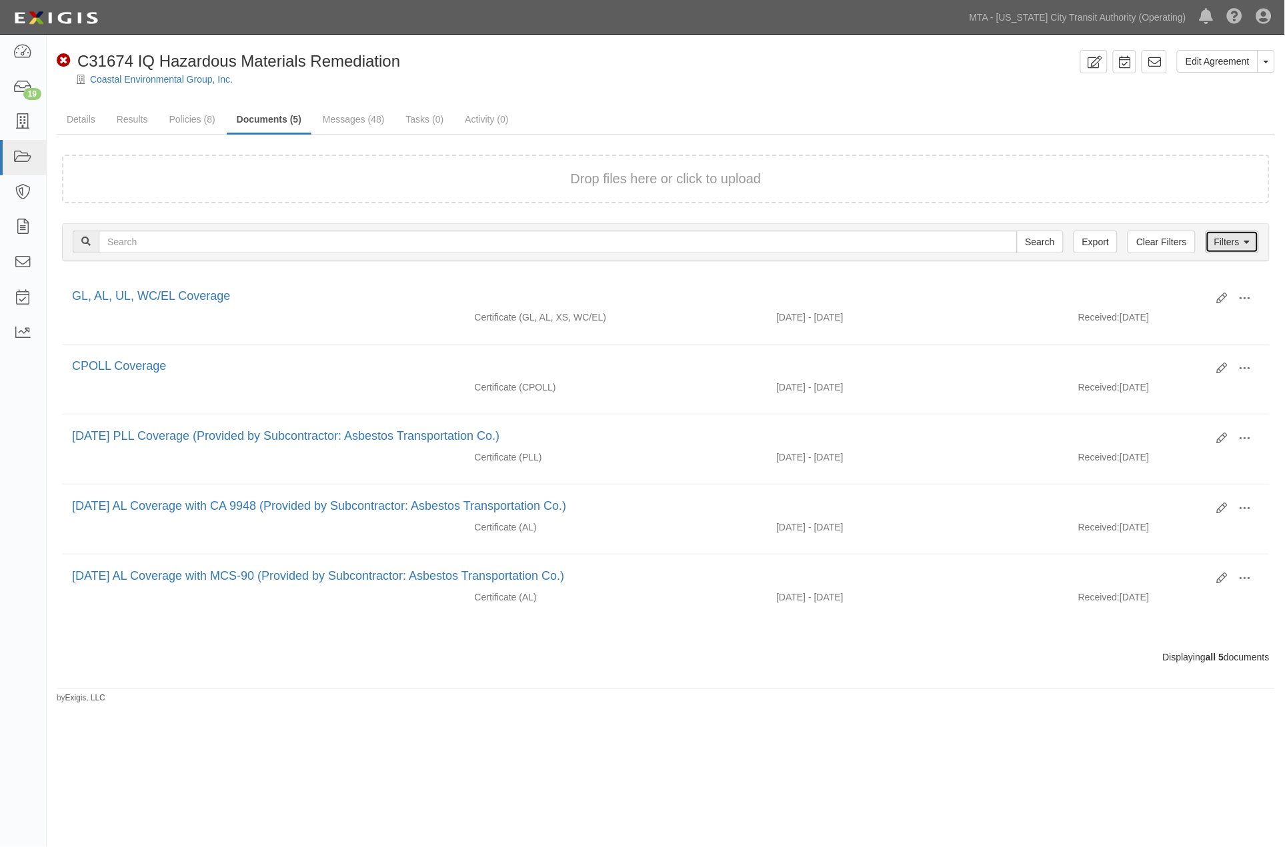
click at [1247, 238] on icon at bounding box center [1247, 242] width 6 height 9
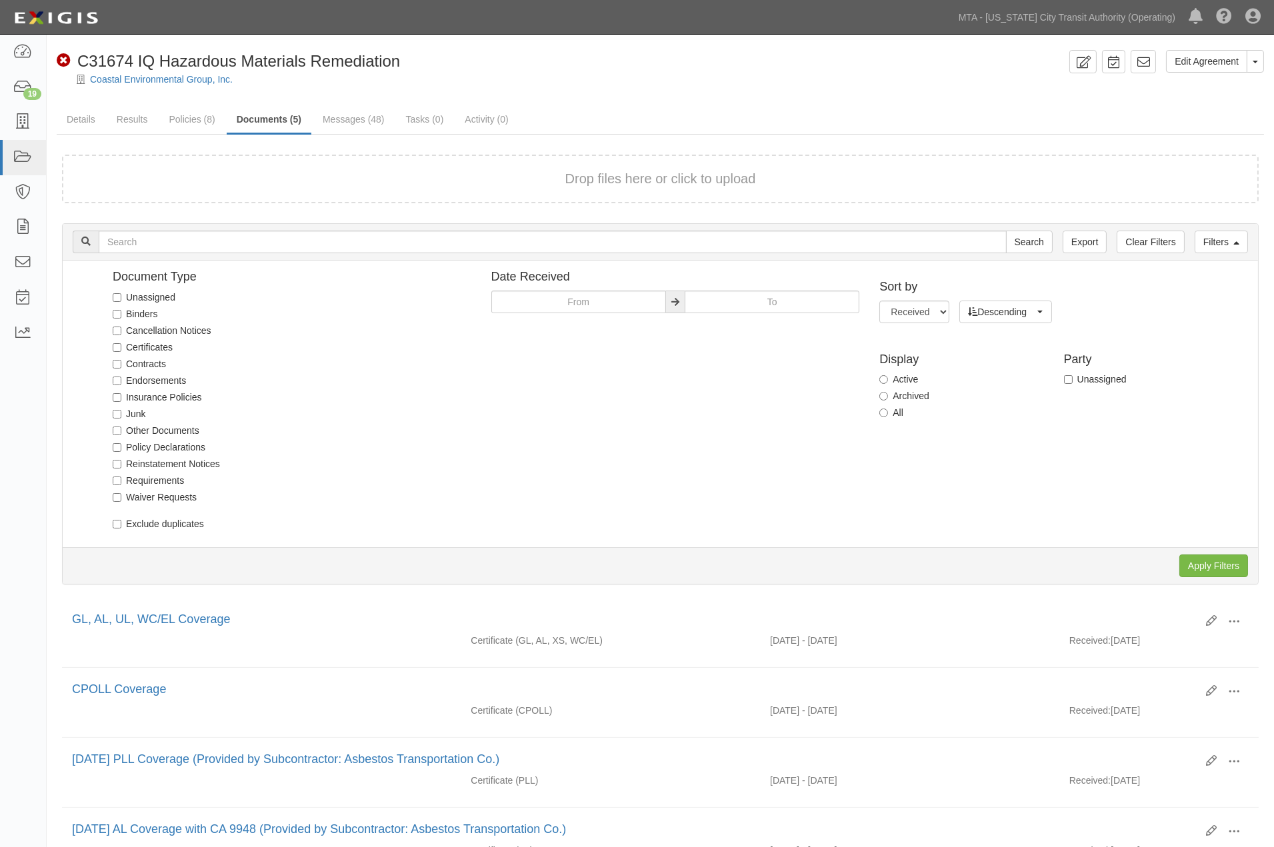
click at [895, 409] on label "All" at bounding box center [891, 412] width 24 height 13
click at [888, 409] on input "All" at bounding box center [883, 413] width 9 height 9
radio input "true"
click at [1197, 563] on input "Apply Filters" at bounding box center [1213, 566] width 69 height 23
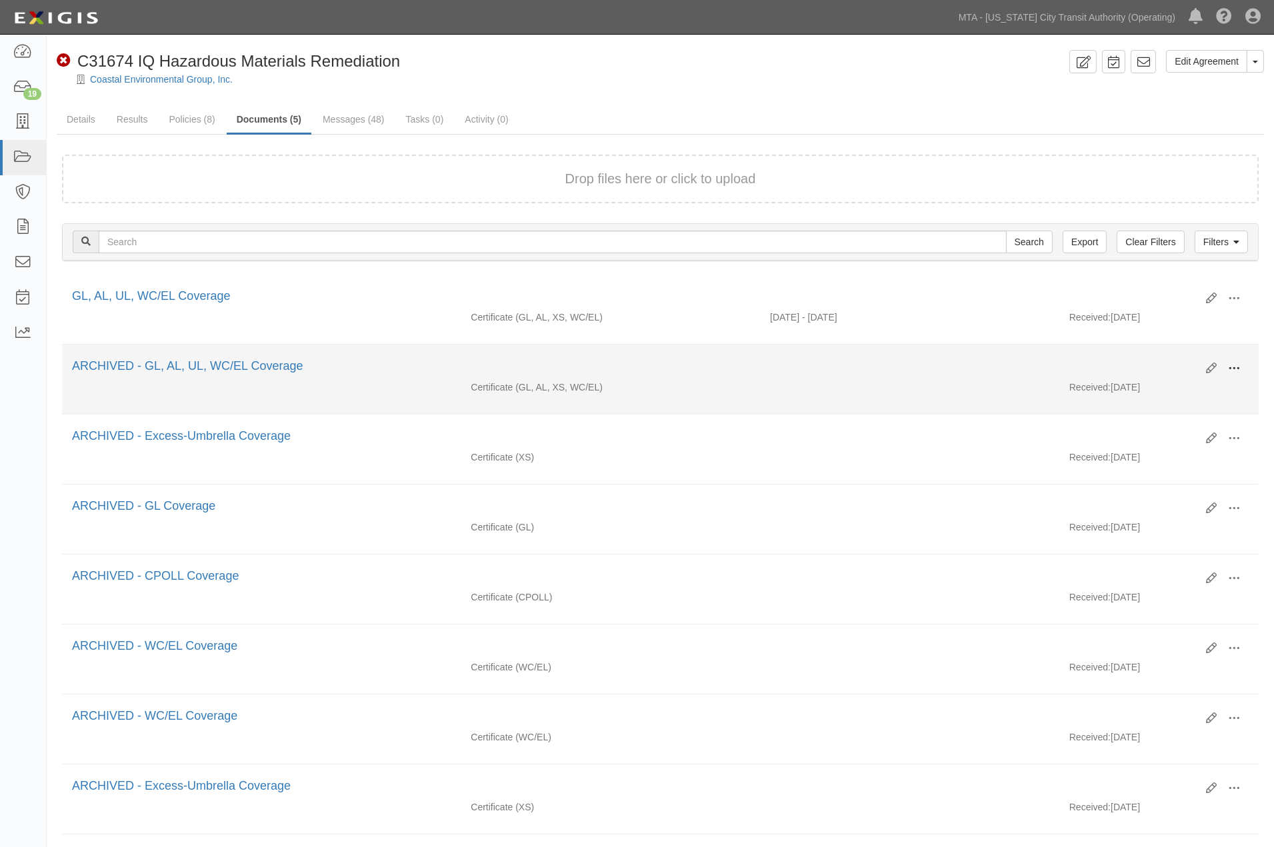
click at [1236, 365] on span at bounding box center [1234, 369] width 12 height 12
click at [1139, 383] on link "View" at bounding box center [1169, 381] width 105 height 24
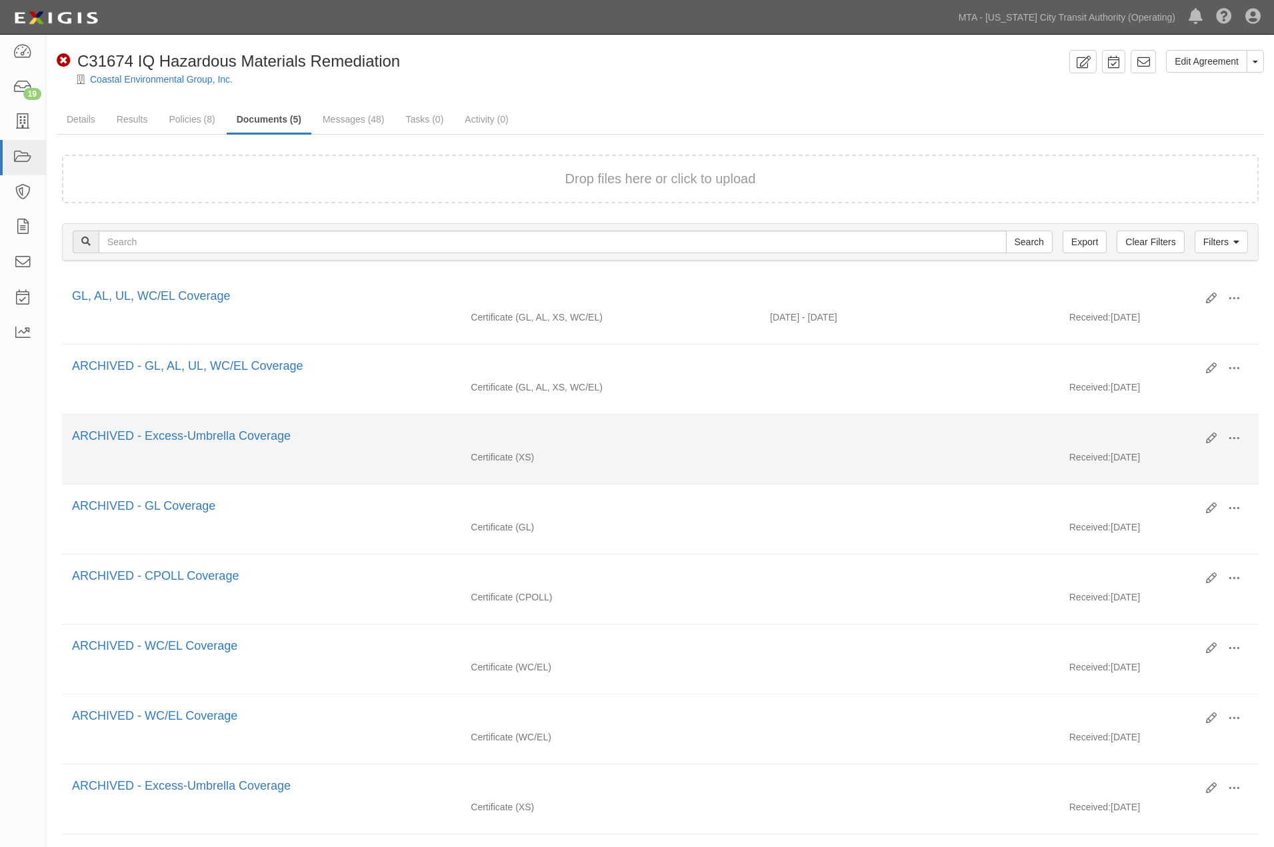
click at [725, 470] on div "Certificate (XS) Received: [DATE]" at bounding box center [660, 461] width 1197 height 20
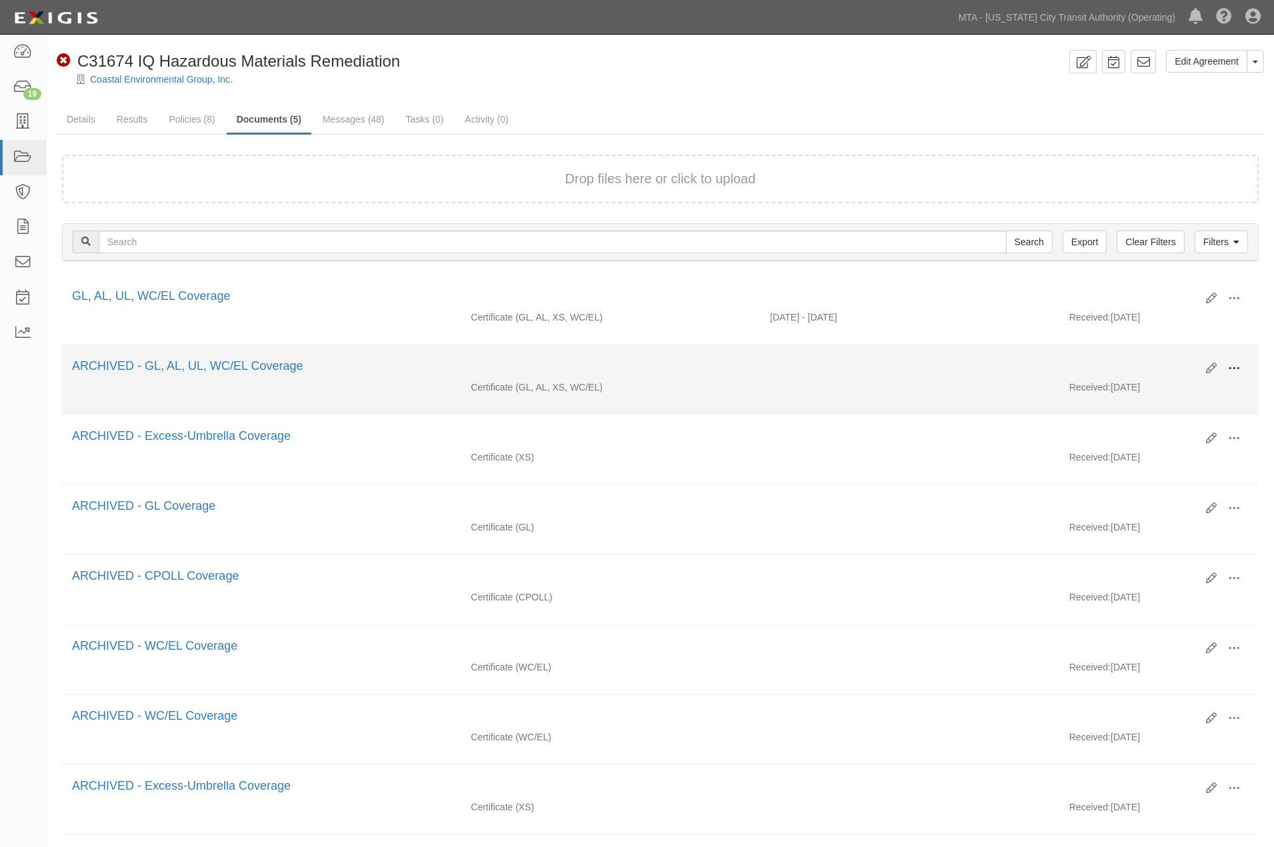
click at [1235, 365] on span at bounding box center [1234, 369] width 12 height 12
click at [1136, 357] on span "Edit" at bounding box center [1169, 359] width 105 height 17
click at [1229, 367] on span at bounding box center [1234, 369] width 12 height 12
click at [1137, 431] on link "Unarchive" at bounding box center [1169, 431] width 105 height 24
click at [1241, 368] on button at bounding box center [1233, 369] width 29 height 23
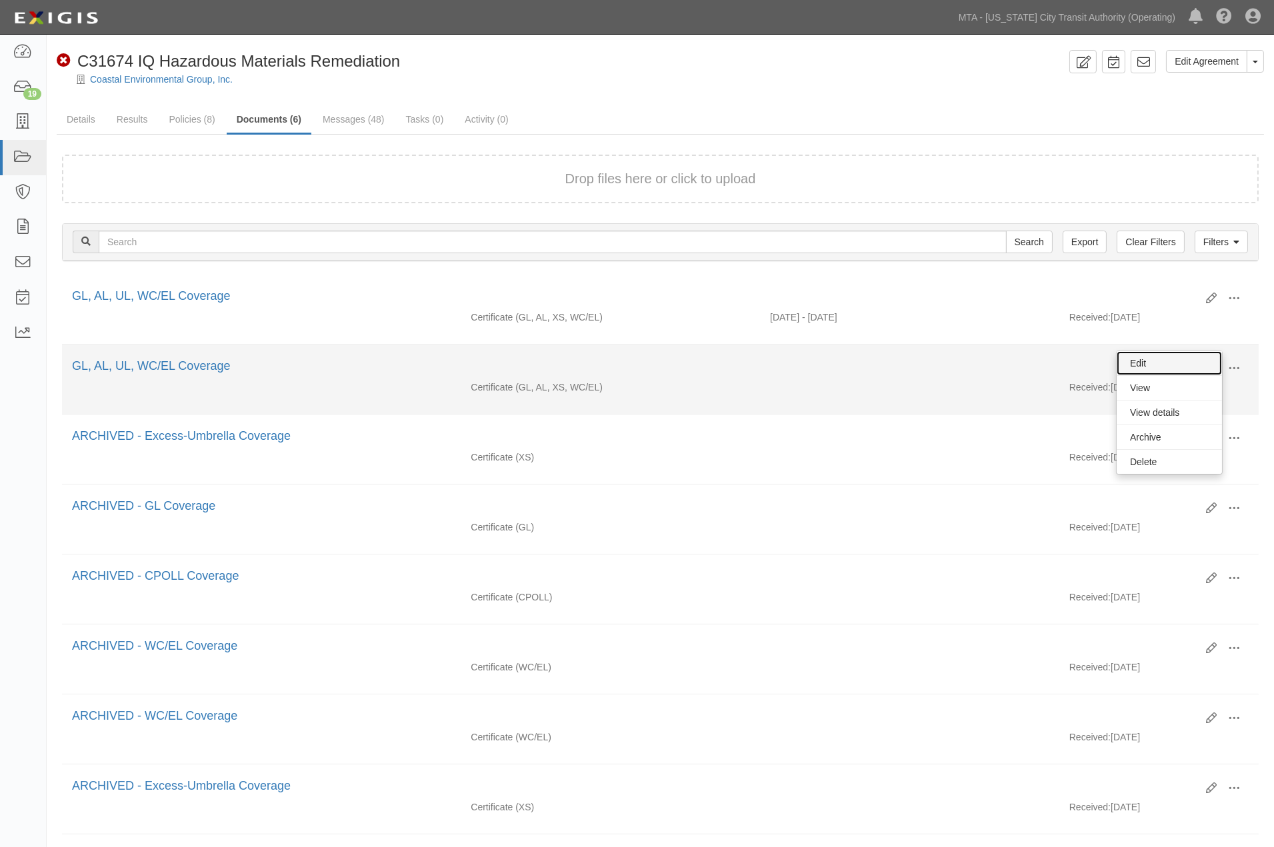
click at [1137, 361] on link "Edit" at bounding box center [1169, 363] width 105 height 24
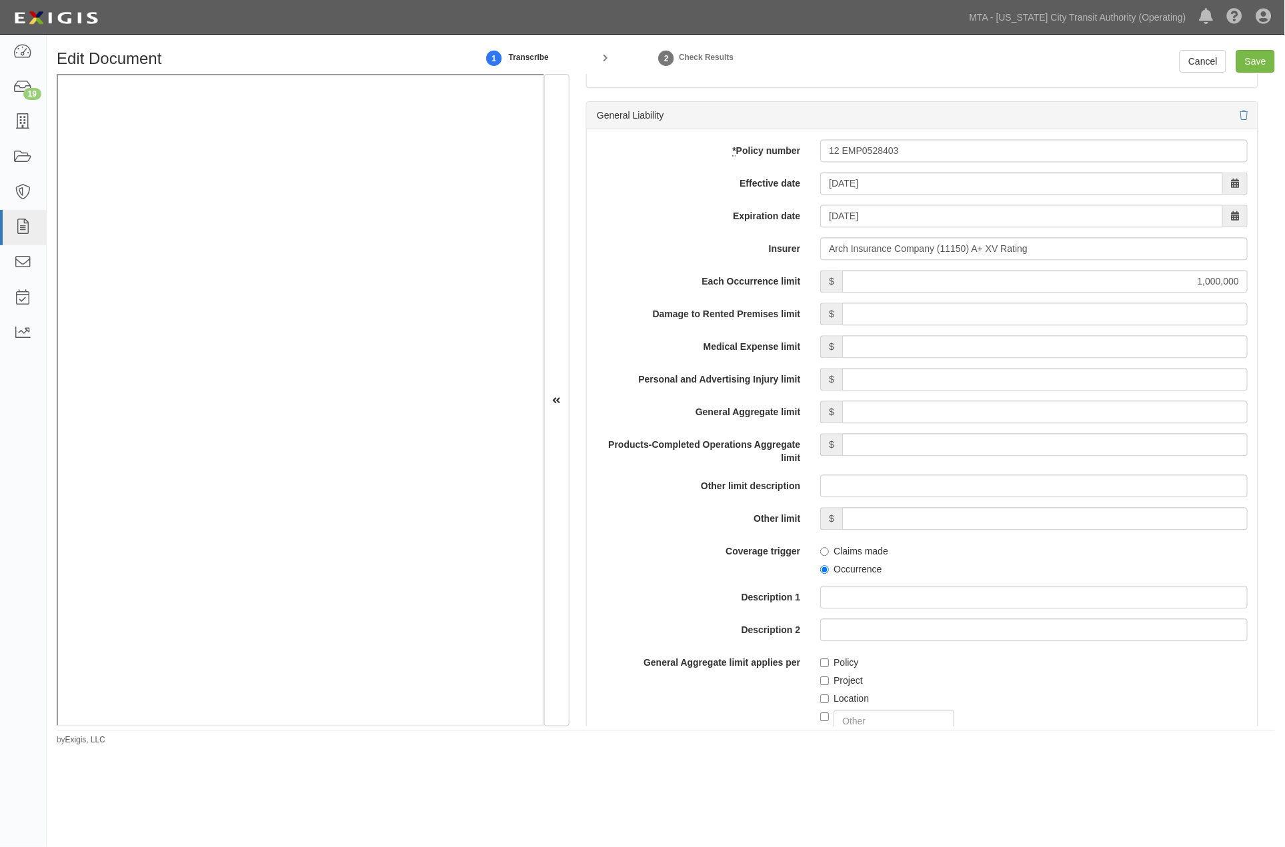
scroll to position [963, 0]
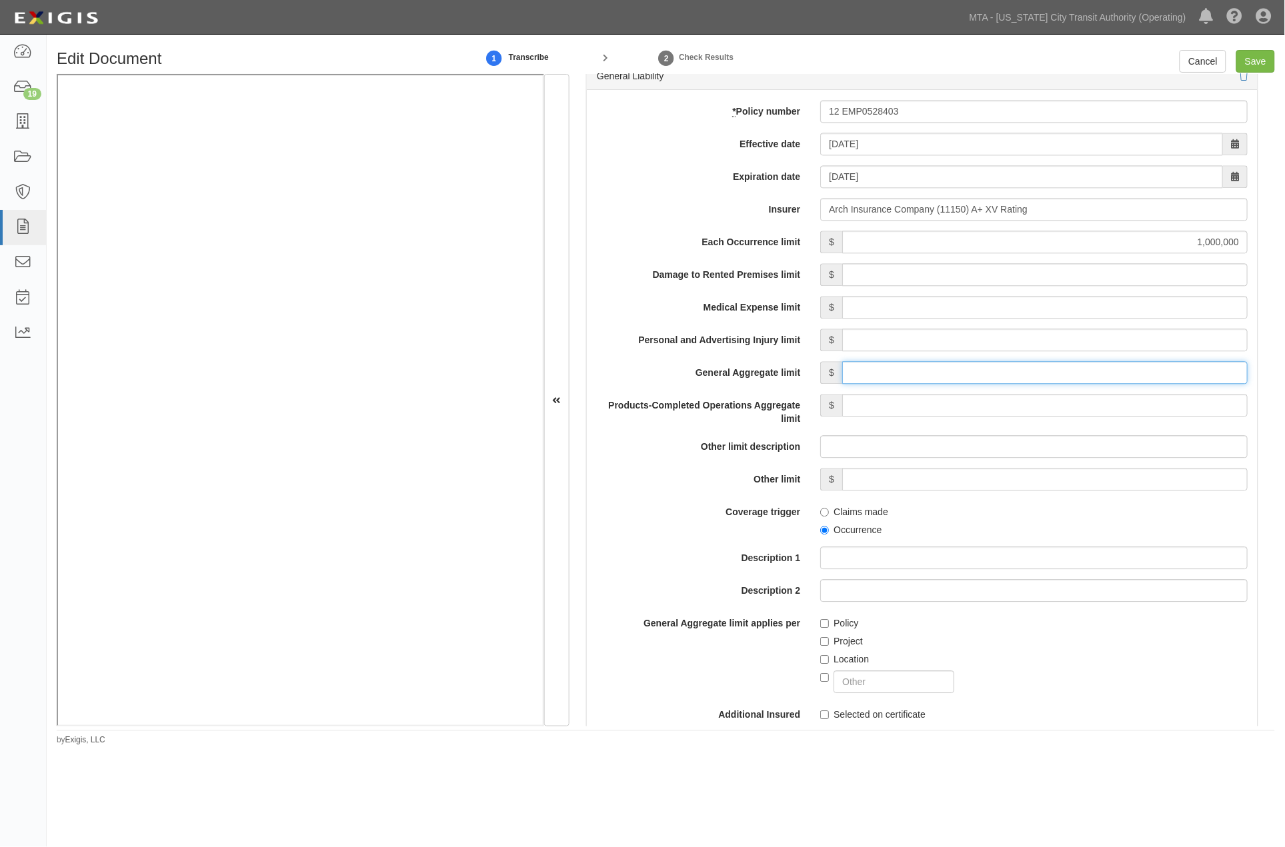
click at [990, 373] on input "General Aggregate limit" at bounding box center [1044, 372] width 405 height 23
type input "2,000,000"
click at [1059, 419] on div "Products-Completed Operations Aggregate limit $" at bounding box center [922, 409] width 671 height 31
click at [1070, 409] on input "Products-Completed Operations Aggregate limit" at bounding box center [1044, 405] width 405 height 23
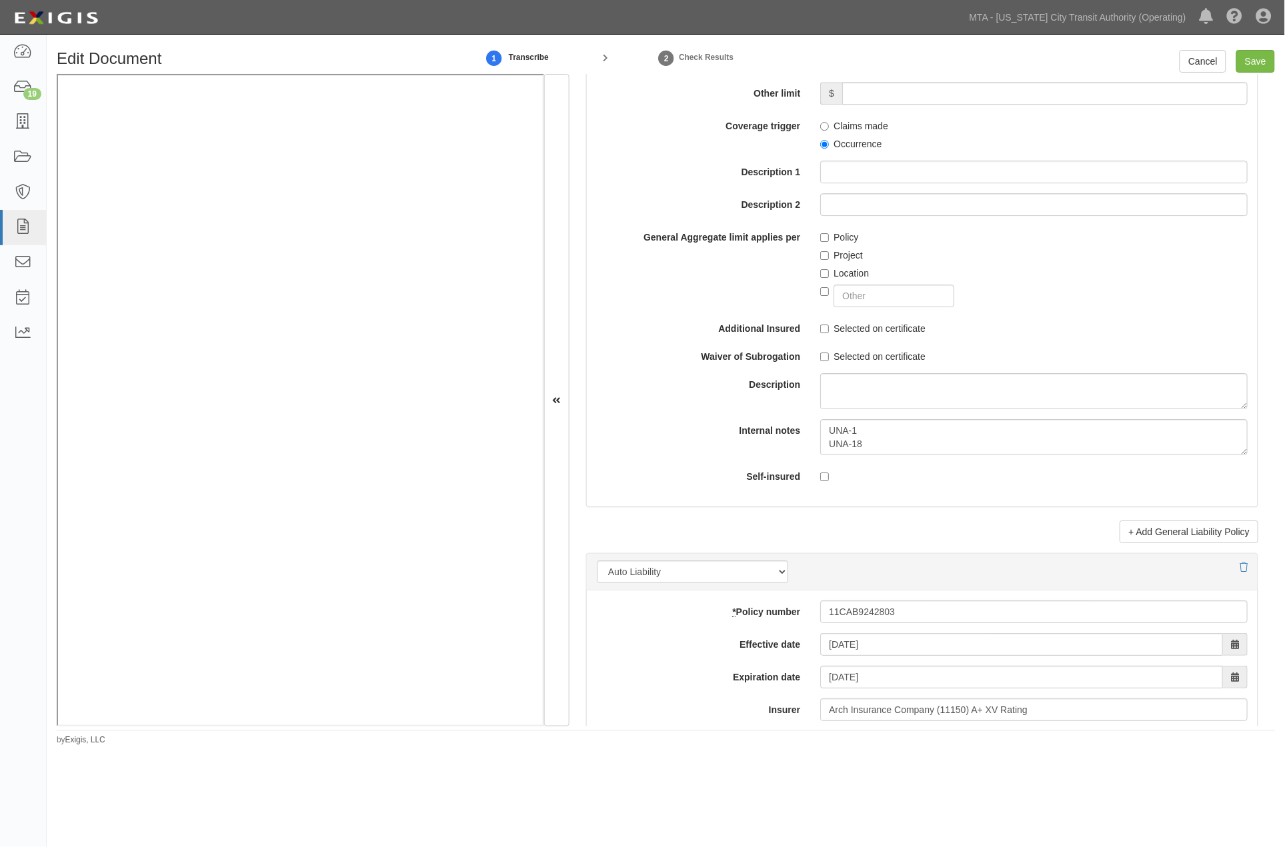
scroll to position [1481, 0]
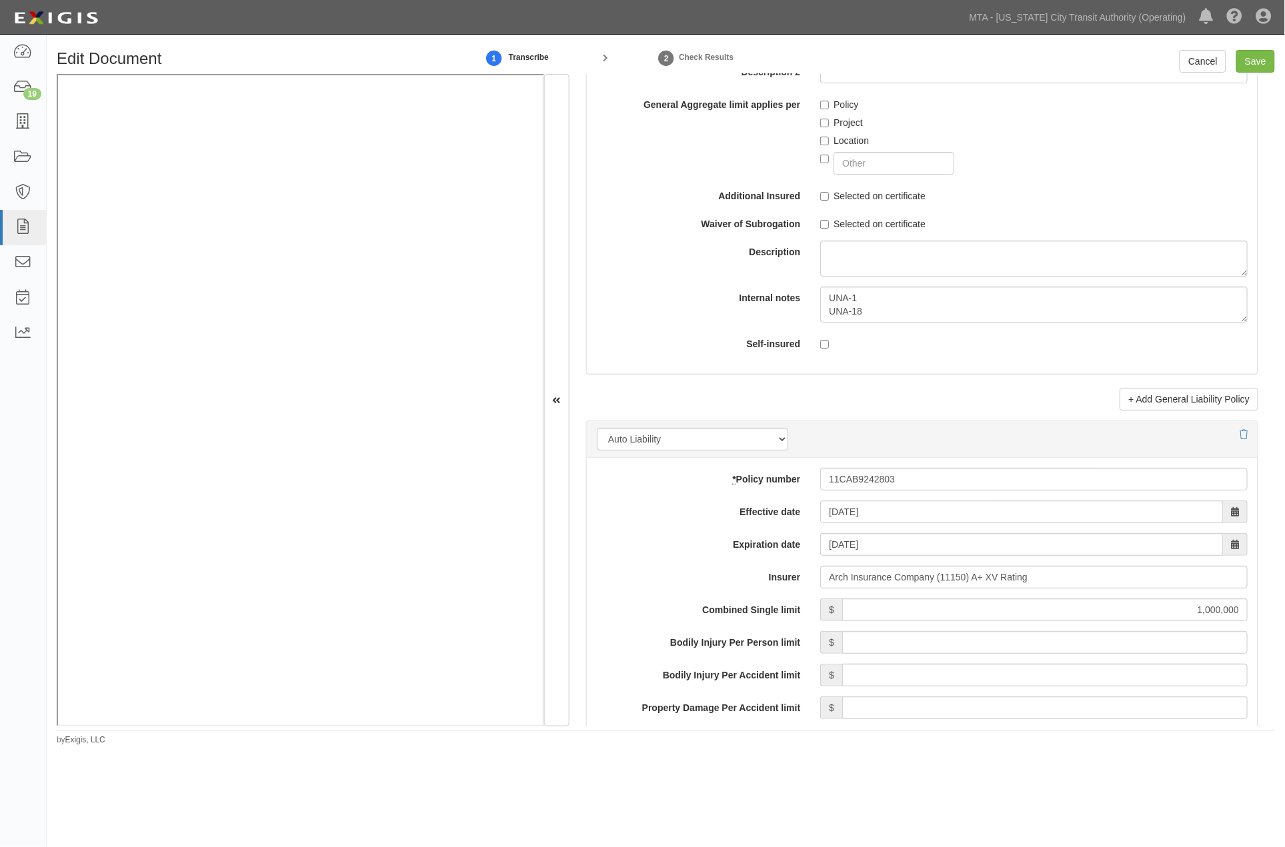
type input "2,000,000"
drag, startPoint x: 871, startPoint y: 317, endPoint x: 801, endPoint y: 289, distance: 75.4
click at [803, 289] on div "Internal notes UNA-1 UNA-18" at bounding box center [922, 305] width 671 height 36
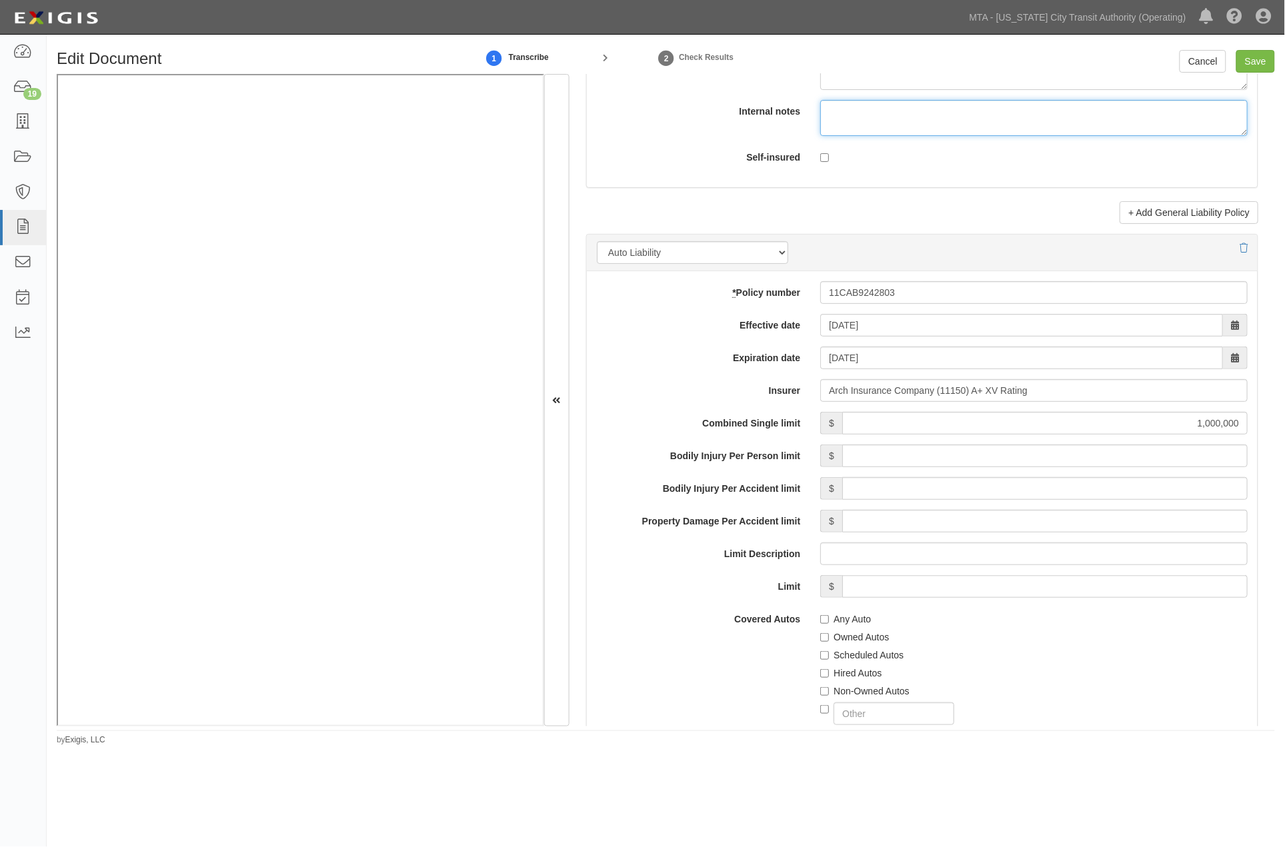
scroll to position [1777, 0]
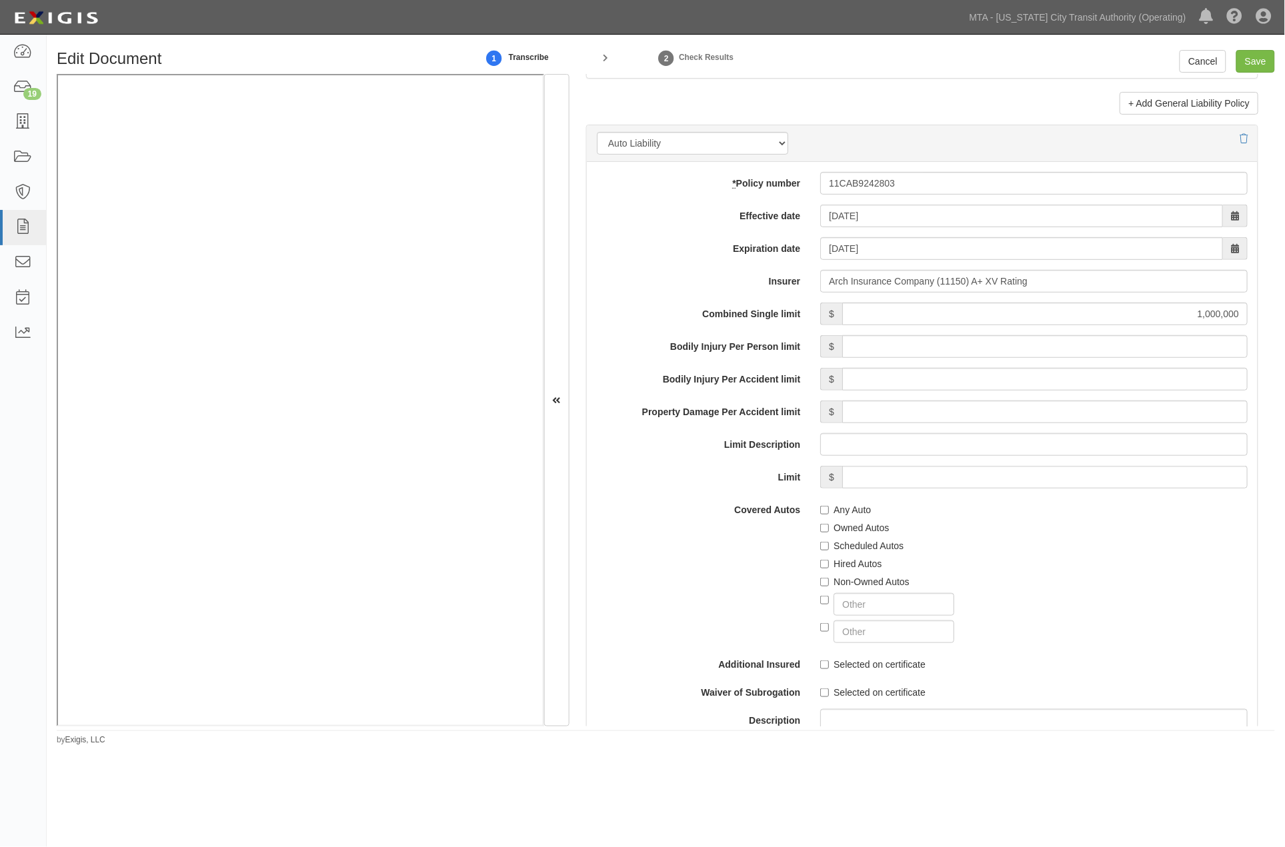
click at [845, 508] on label "Any Auto" at bounding box center [845, 509] width 51 height 13
click at [829, 508] on input "Any Auto" at bounding box center [824, 510] width 9 height 9
checkbox input "true"
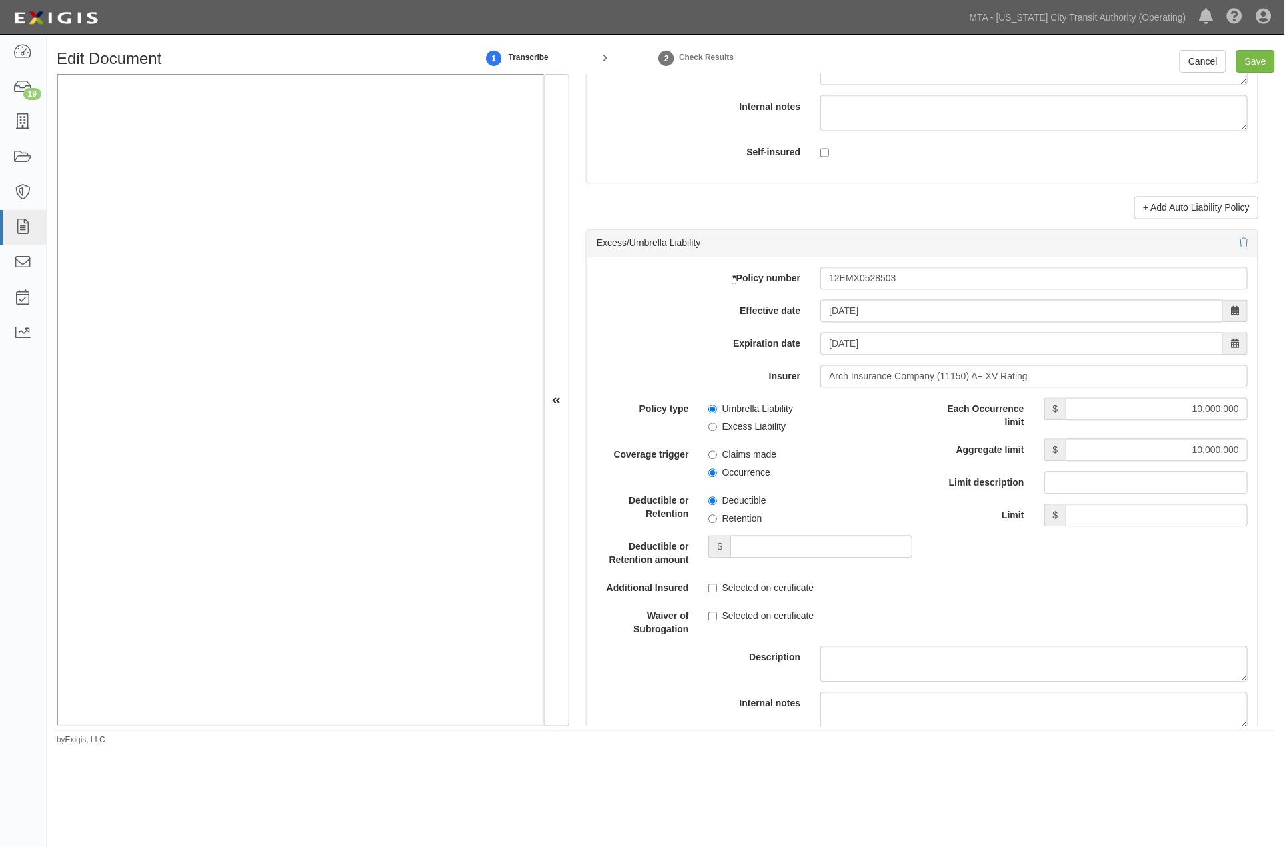
scroll to position [2444, 0]
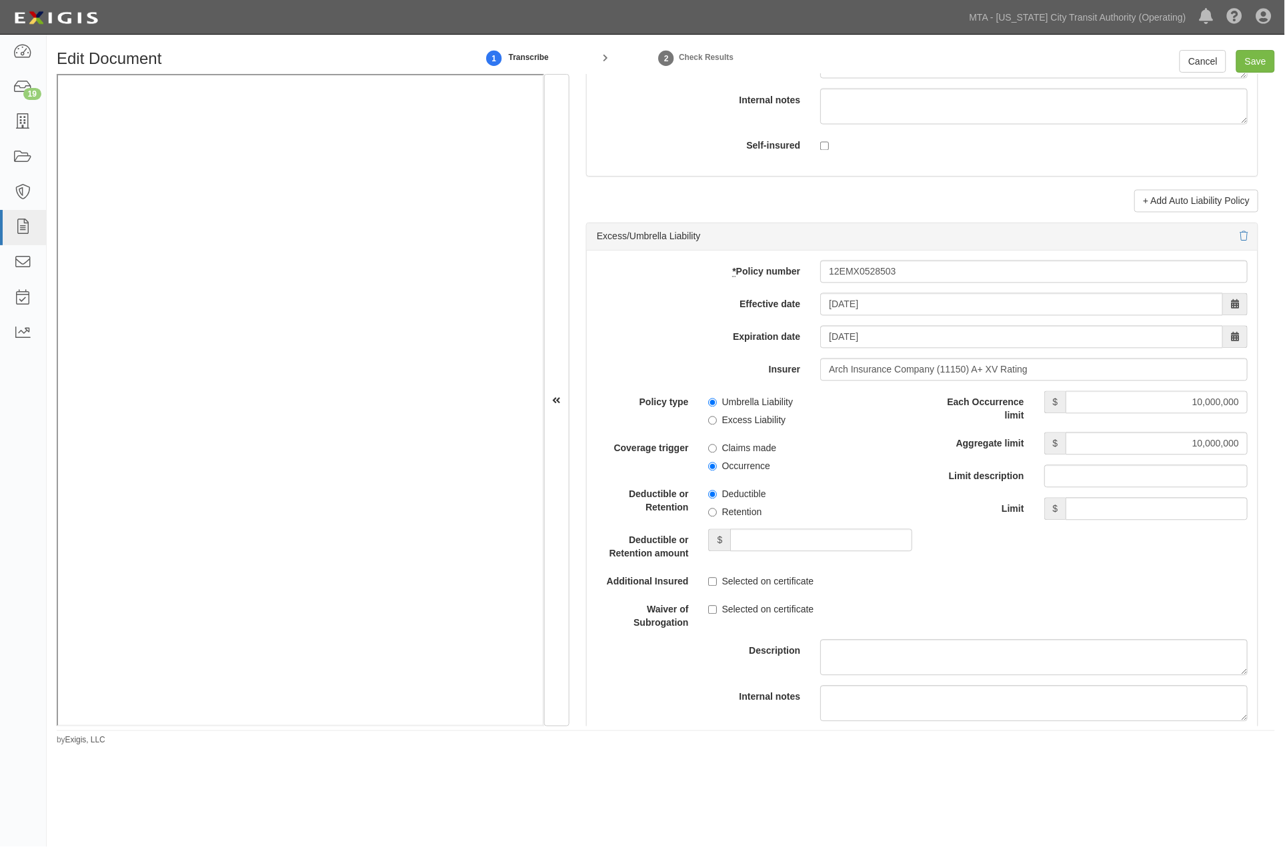
click at [743, 471] on label "Occurrence" at bounding box center [738, 466] width 61 height 13
click at [717, 471] on input "Occurrence" at bounding box center [712, 467] width 9 height 9
radio input "true"
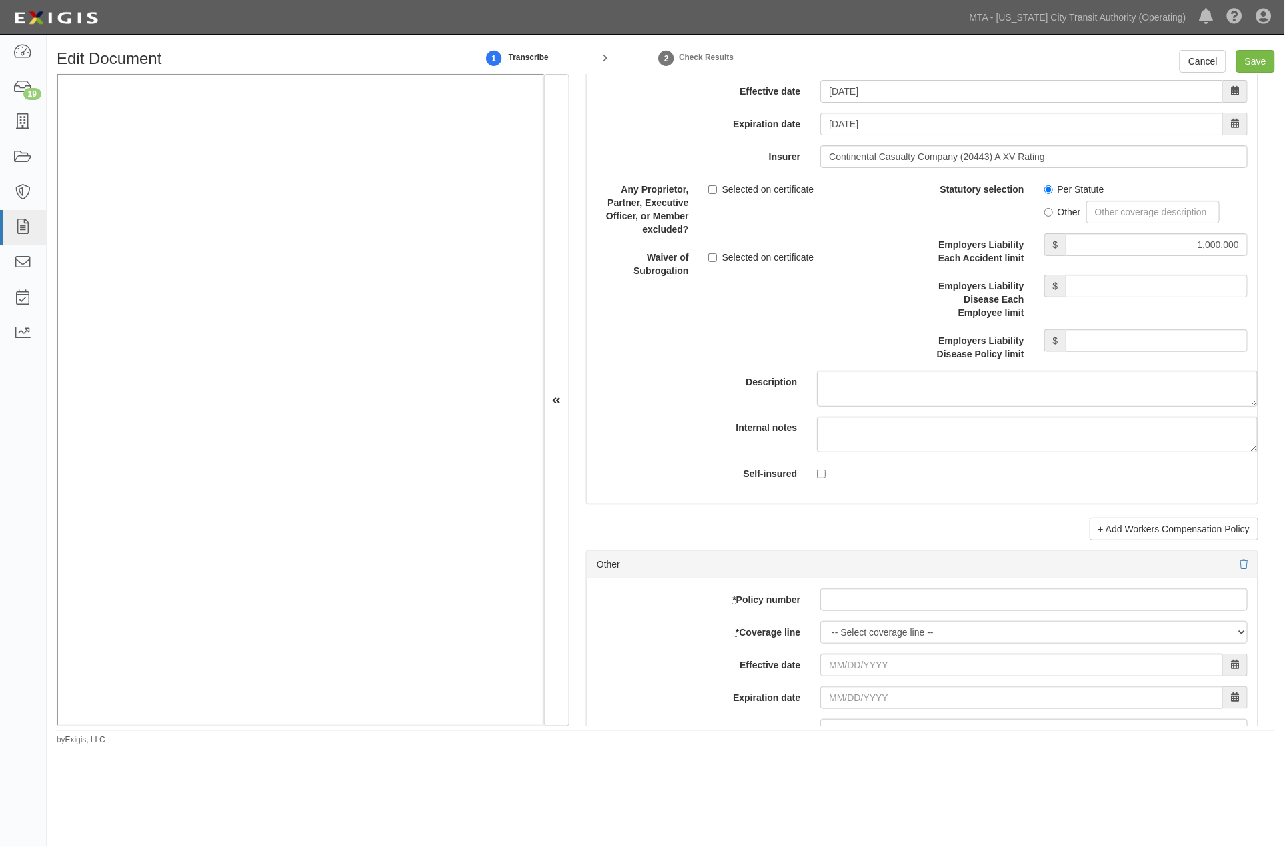
scroll to position [3334, 0]
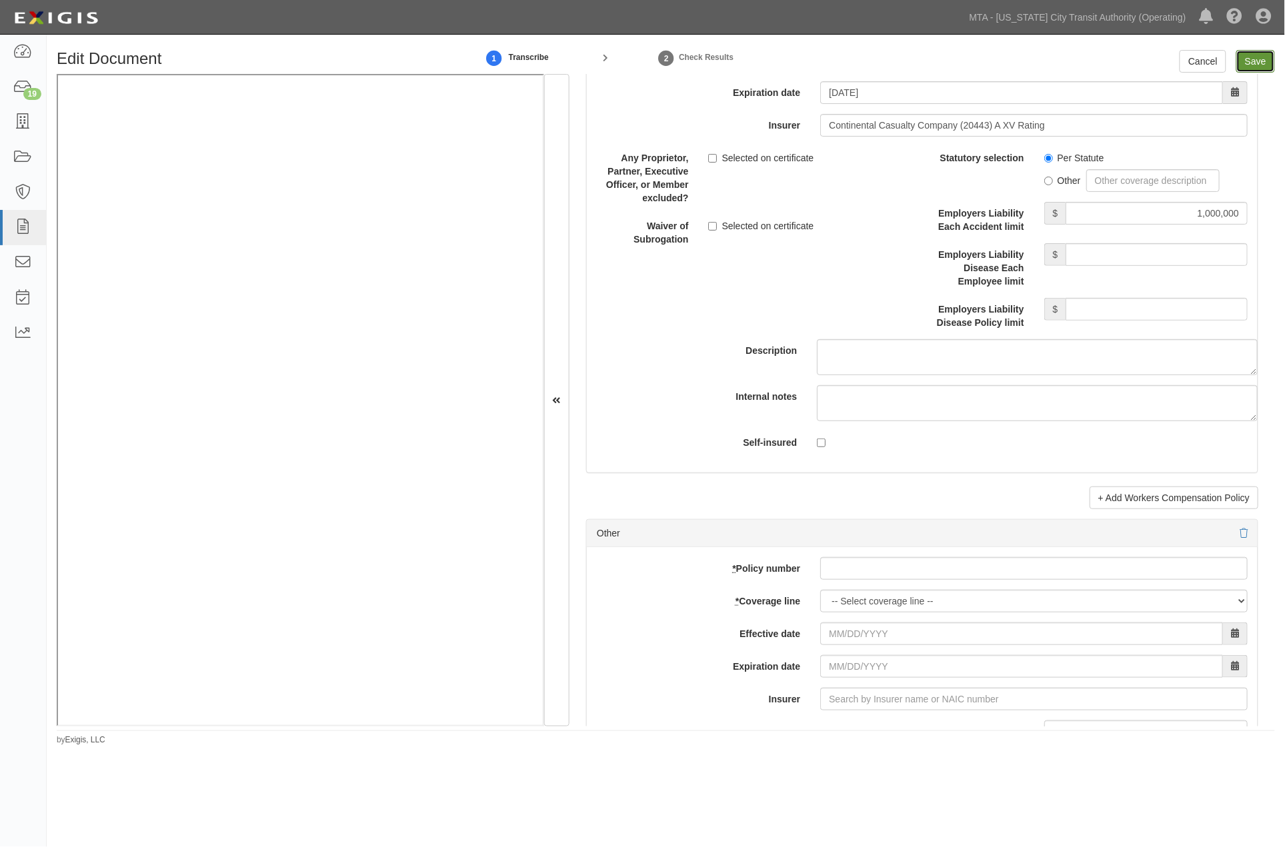
click at [1257, 58] on input "Save" at bounding box center [1255, 61] width 39 height 23
type input "1000000"
type input "2000000"
type input "1000000"
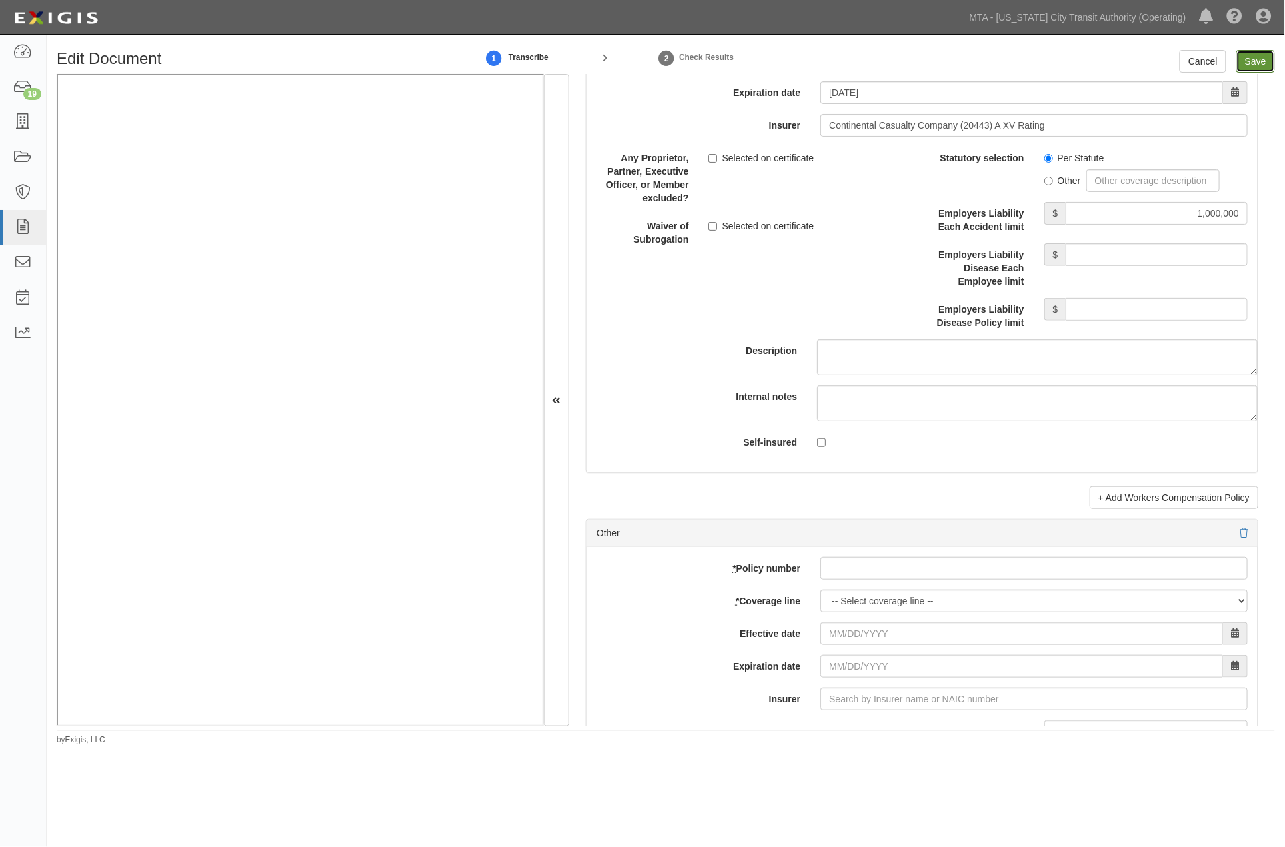
type input "10000000"
type input "1000000"
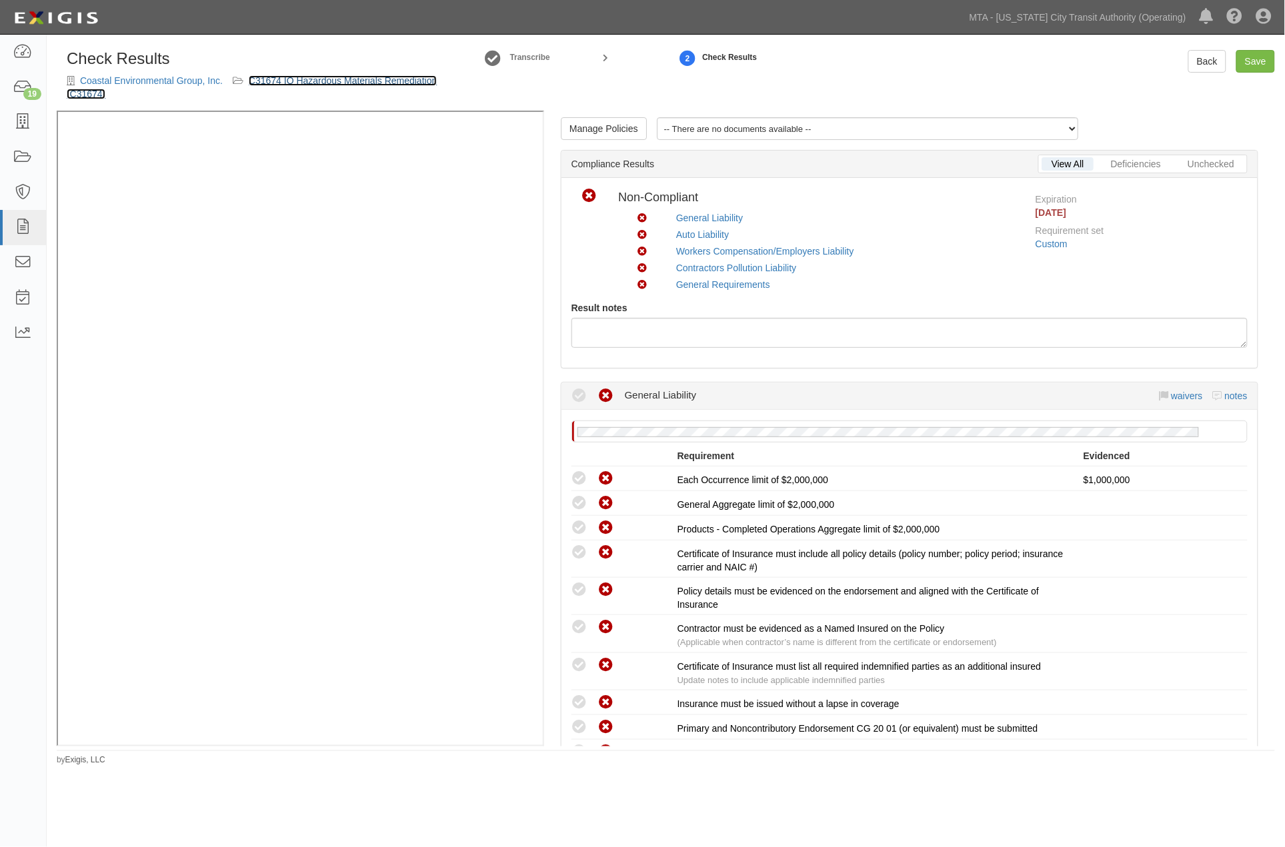
click at [363, 79] on link "C31674 IQ Hazardous Materials Remediation (C31674)" at bounding box center [252, 87] width 370 height 24
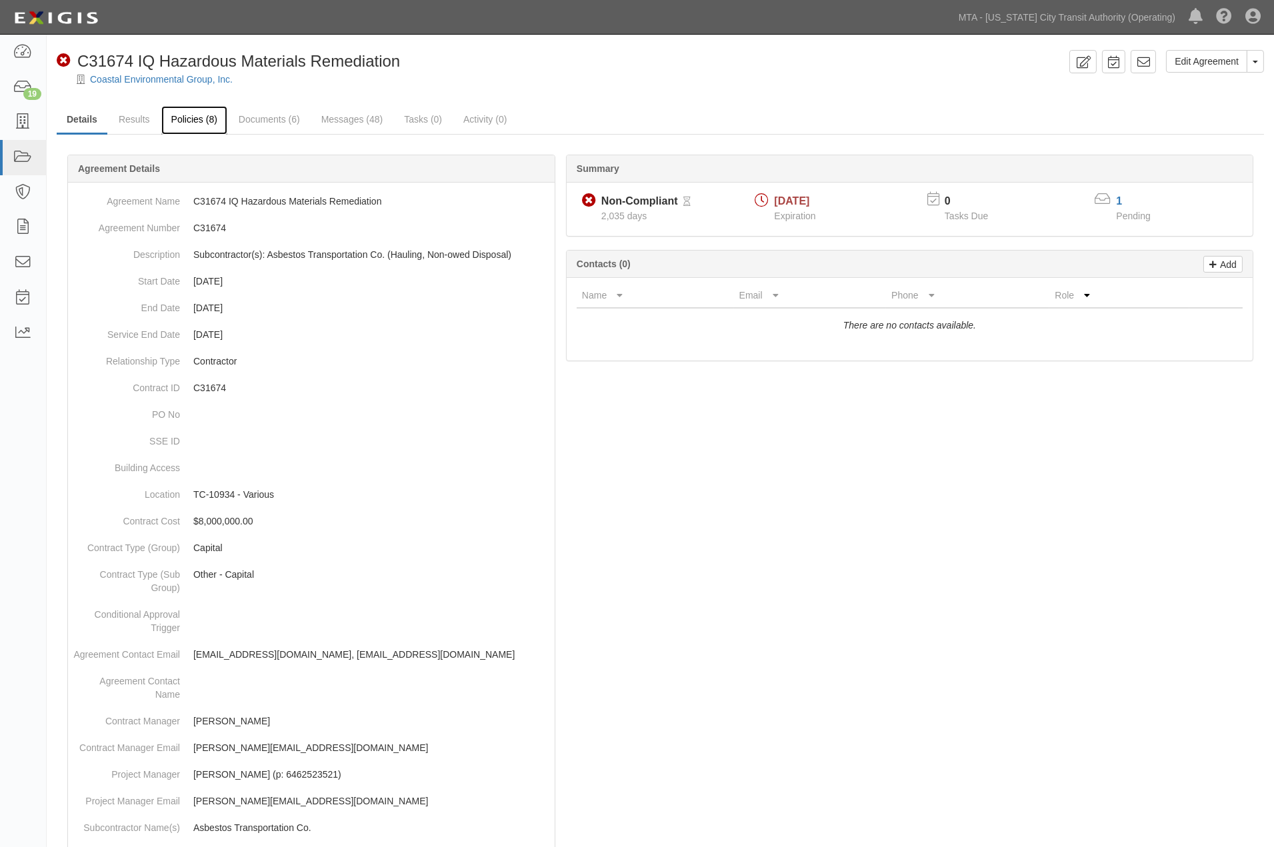
click at [205, 123] on link "Policies (8)" at bounding box center [194, 120] width 66 height 29
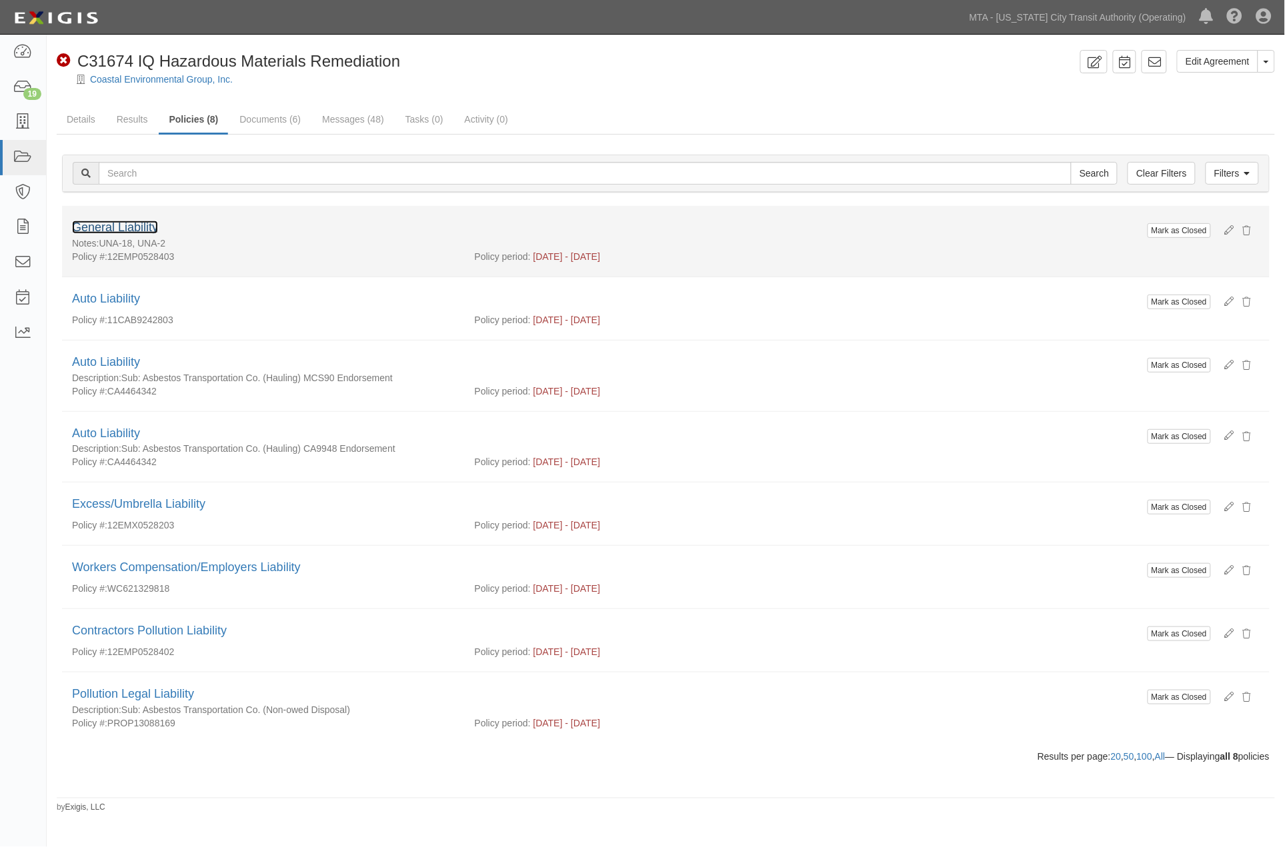
click at [131, 225] on link "General Liability" at bounding box center [115, 227] width 86 height 13
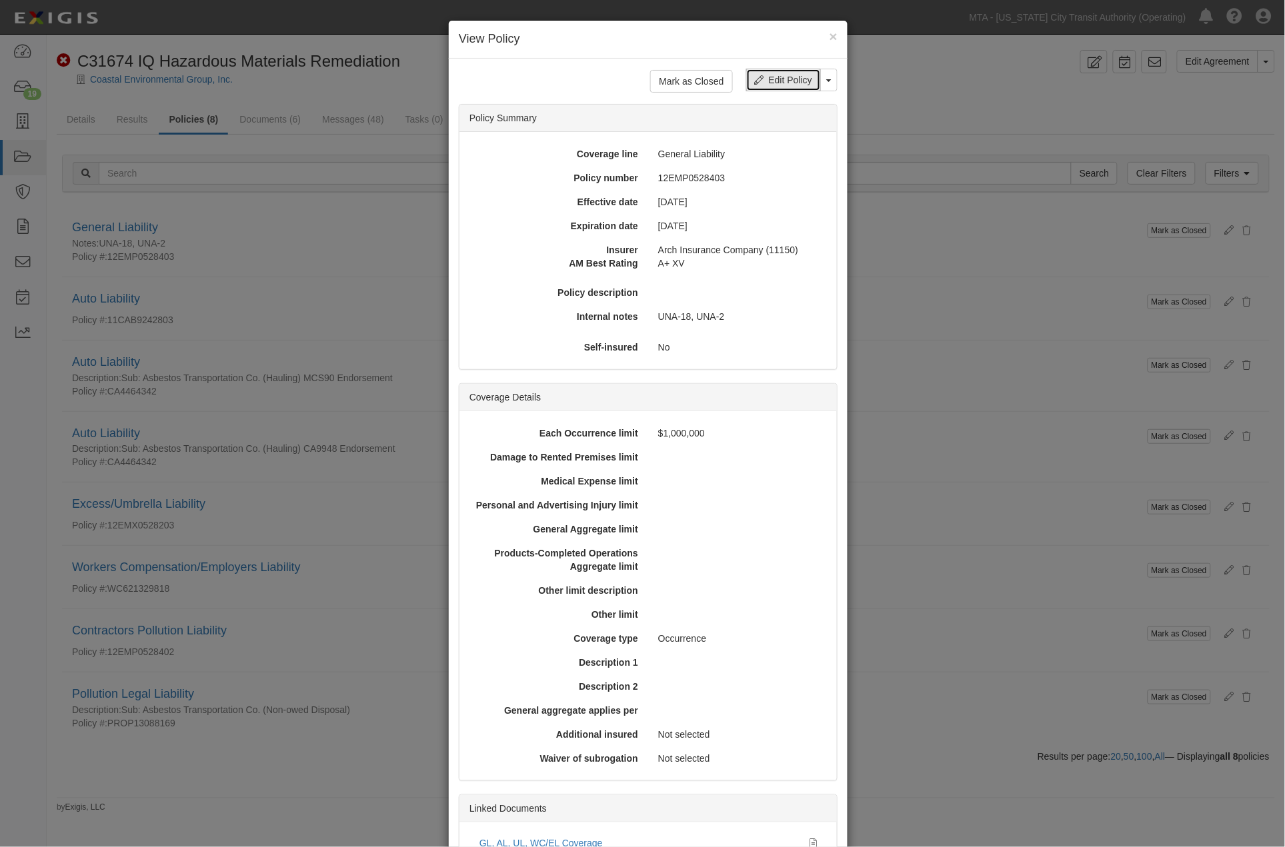
click at [769, 84] on link "Edit Policy" at bounding box center [783, 80] width 75 height 23
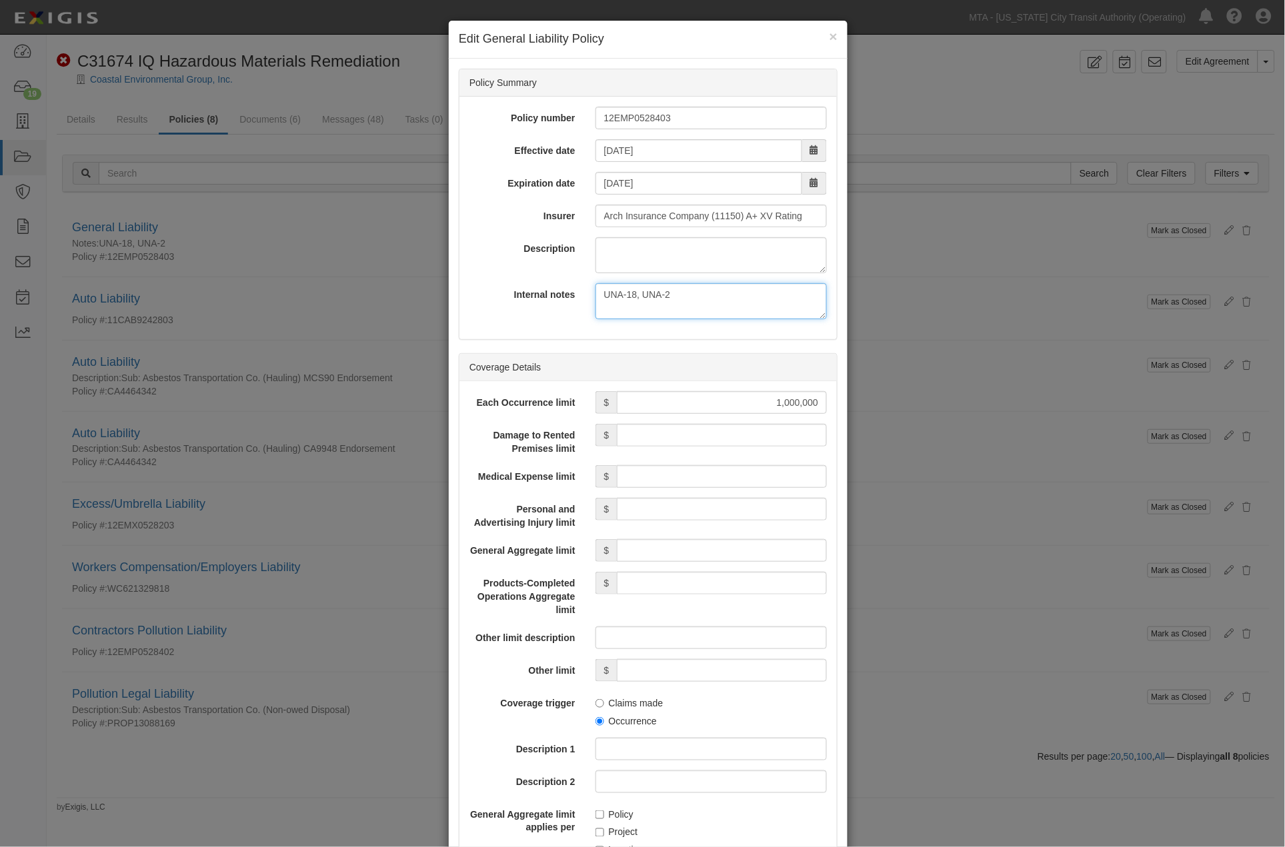
drag, startPoint x: 652, startPoint y: 293, endPoint x: 501, endPoint y: 283, distance: 151.7
click at [505, 285] on div "Internal notes UNA-18, UNA-2" at bounding box center [647, 301] width 377 height 36
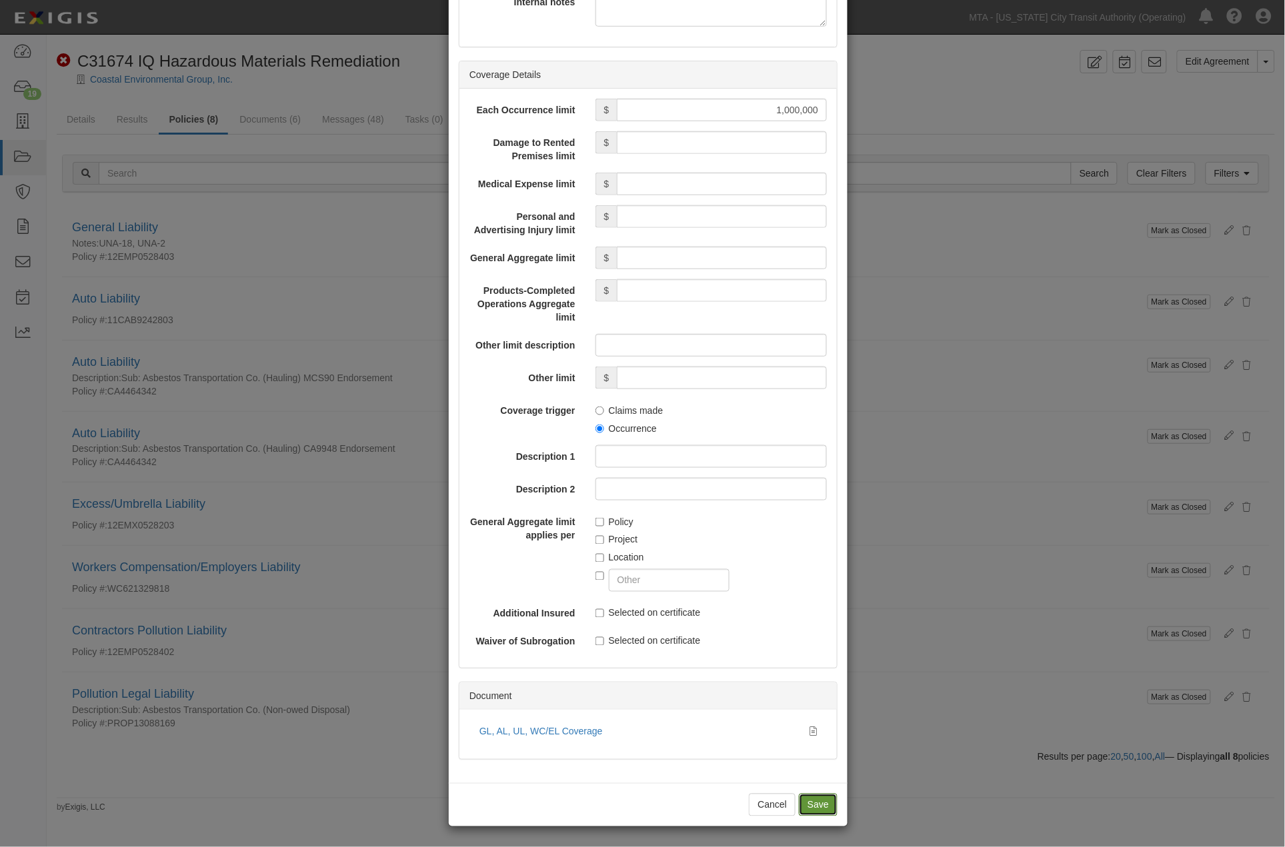
click at [800, 803] on input "Save" at bounding box center [818, 805] width 39 height 23
type input "1000000"
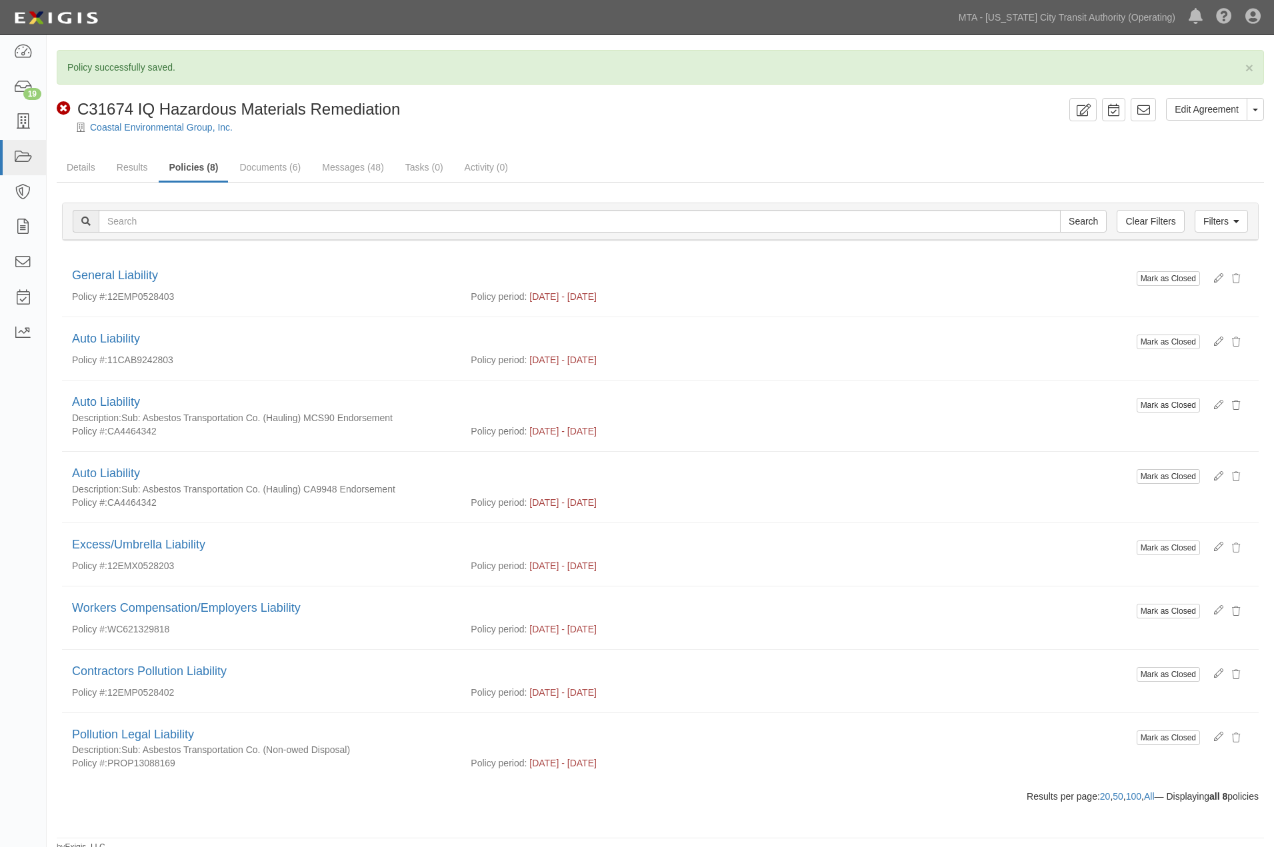
scroll to position [7, 0]
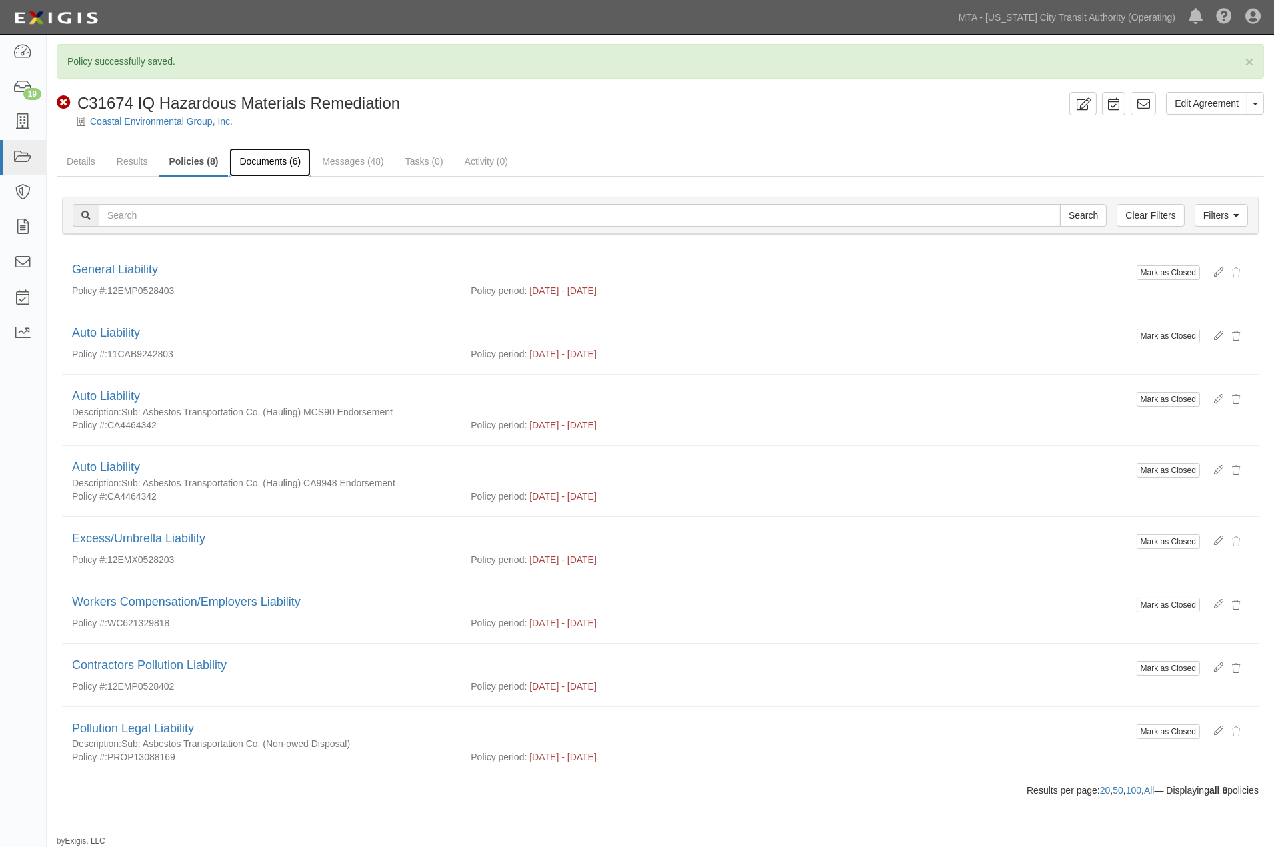
click at [285, 157] on link "Documents (6)" at bounding box center [269, 162] width 81 height 29
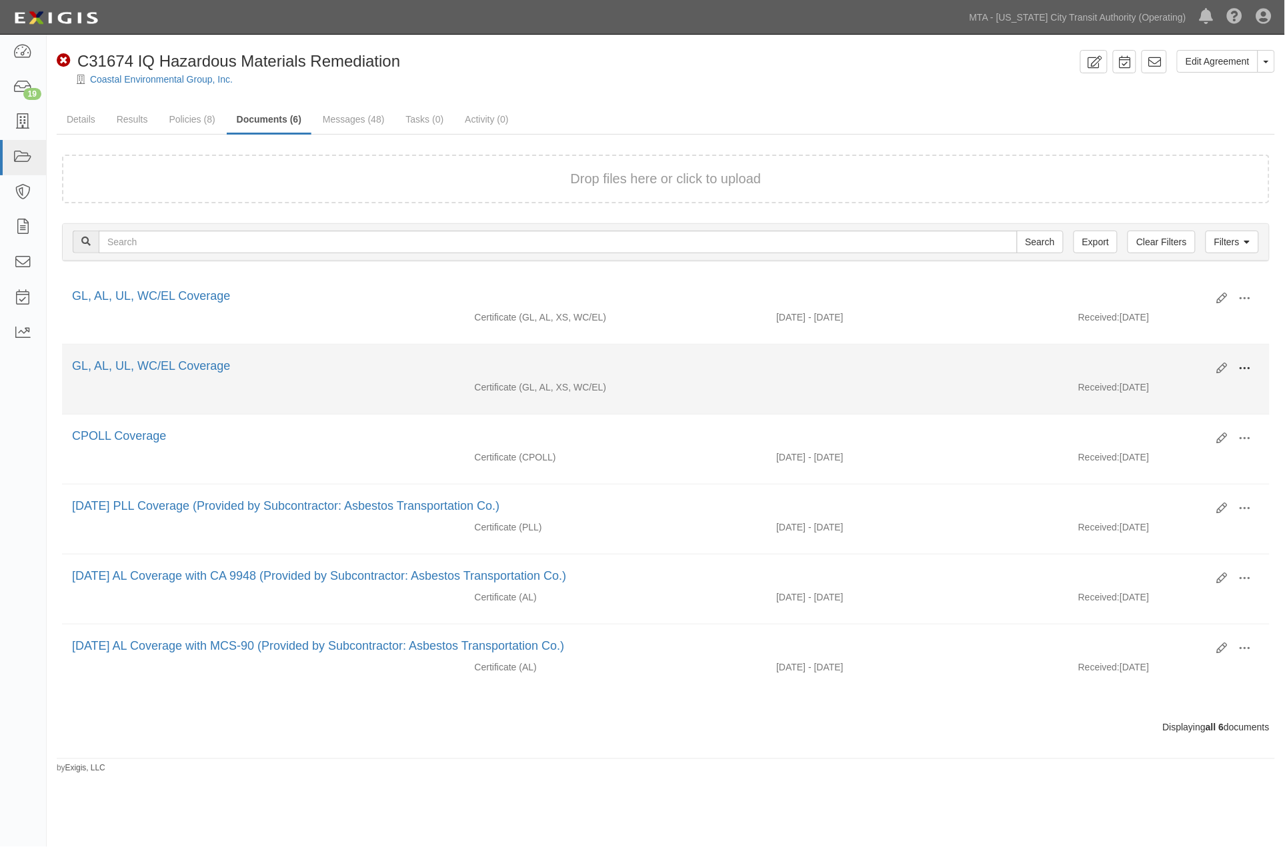
drag, startPoint x: 1243, startPoint y: 367, endPoint x: 1178, endPoint y: 376, distance: 65.9
click at [1244, 367] on span at bounding box center [1245, 369] width 12 height 12
click at [1155, 384] on link "View" at bounding box center [1179, 388] width 105 height 24
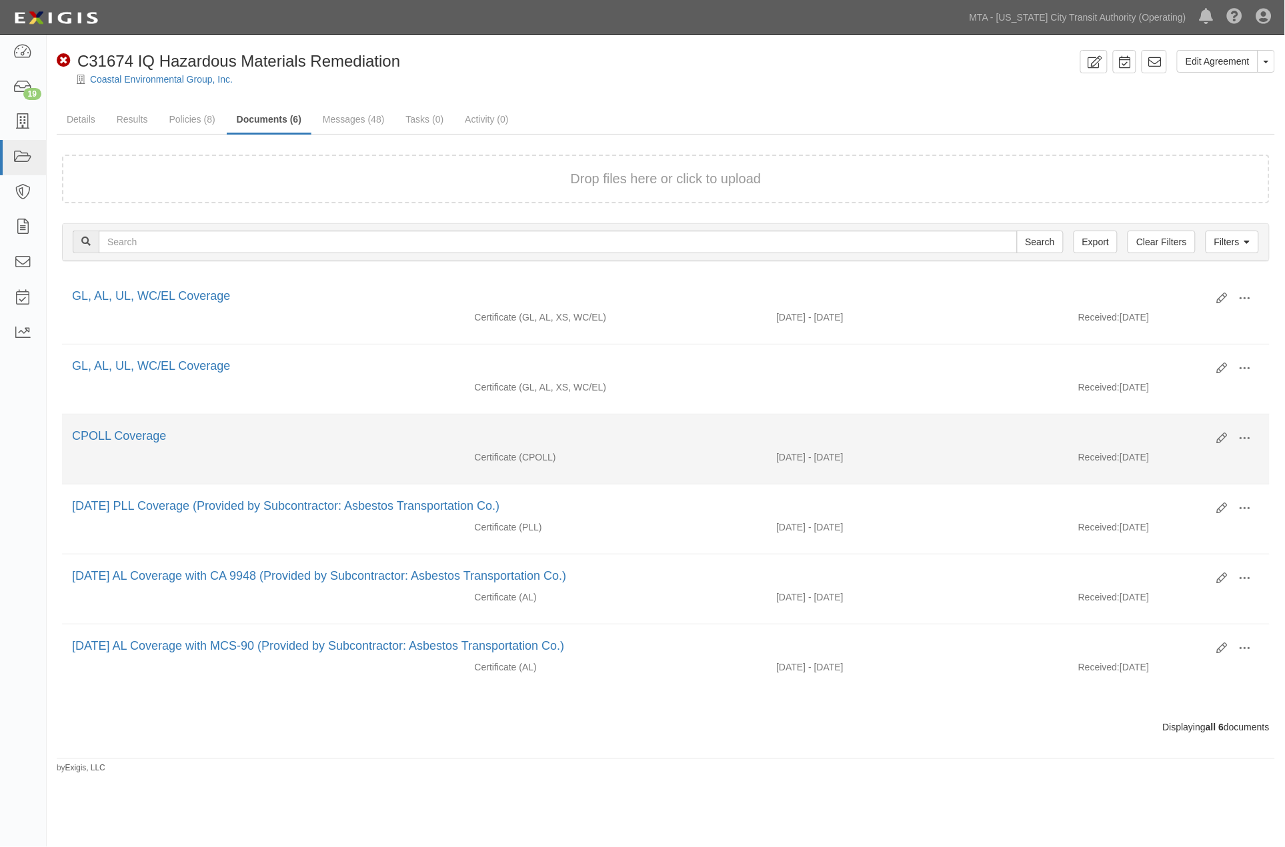
click at [642, 461] on div "Certificate (CPOLL)" at bounding box center [616, 457] width 302 height 13
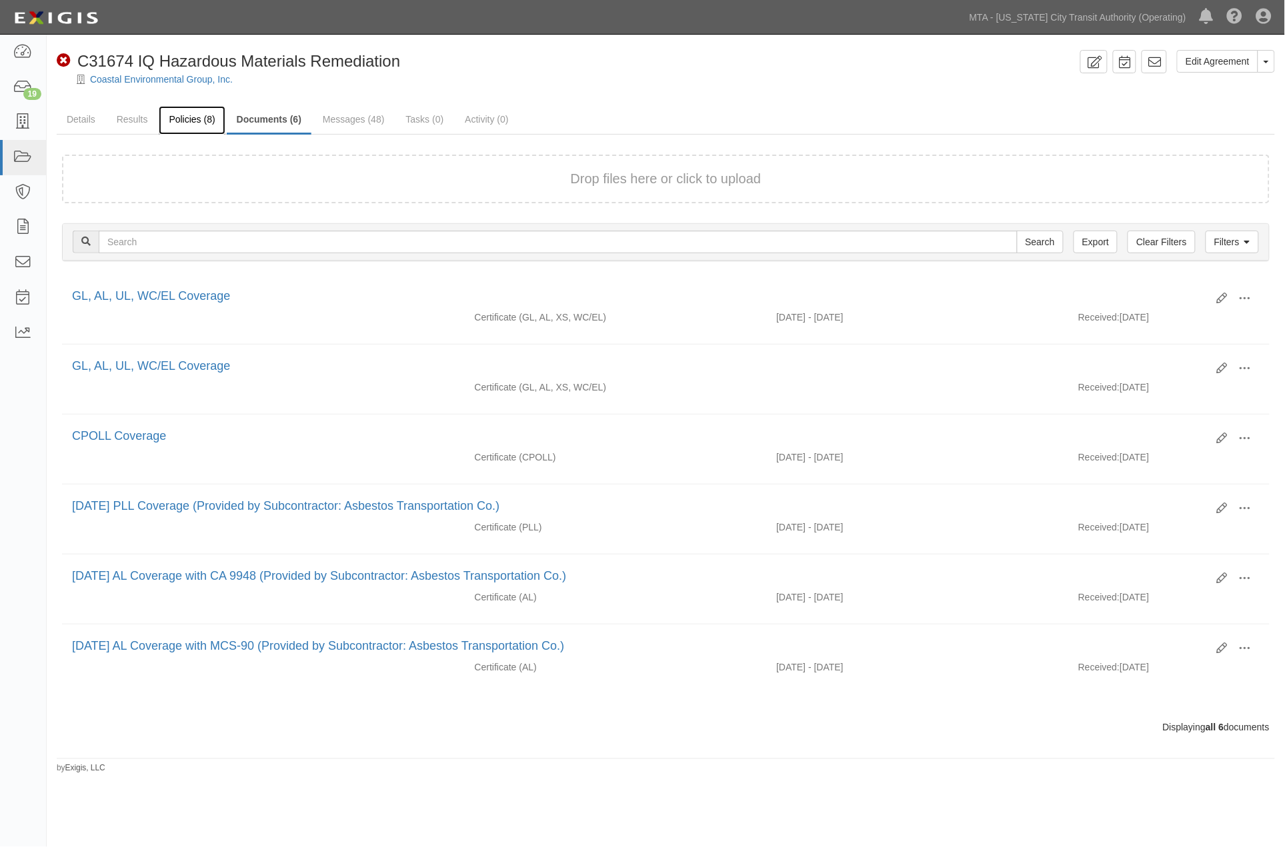
click at [185, 111] on link "Policies (8)" at bounding box center [192, 120] width 66 height 29
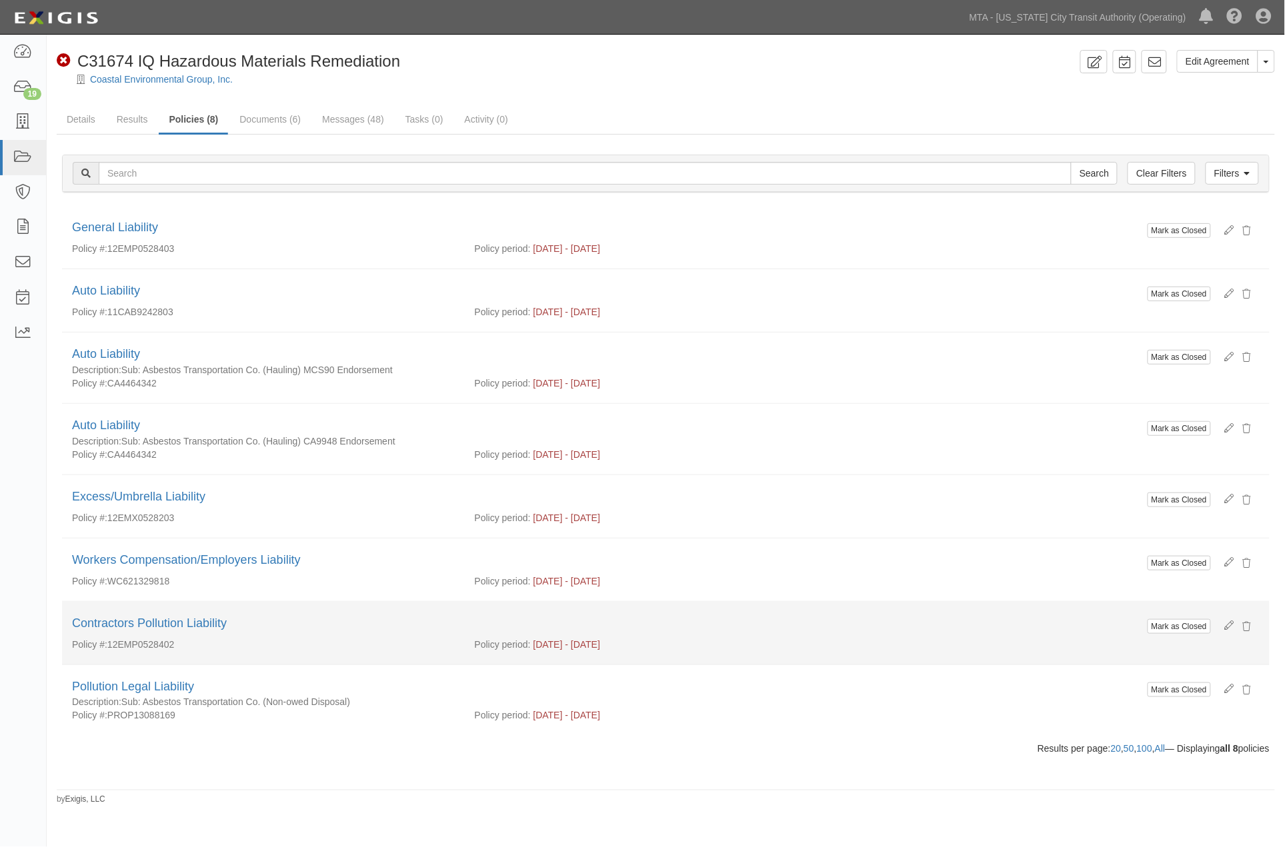
drag, startPoint x: 109, startPoint y: 641, endPoint x: 185, endPoint y: 647, distance: 76.9
click at [185, 647] on div "Policy #: 12EMP0528402" at bounding box center [263, 644] width 403 height 13
copy div "12EMP0528402"
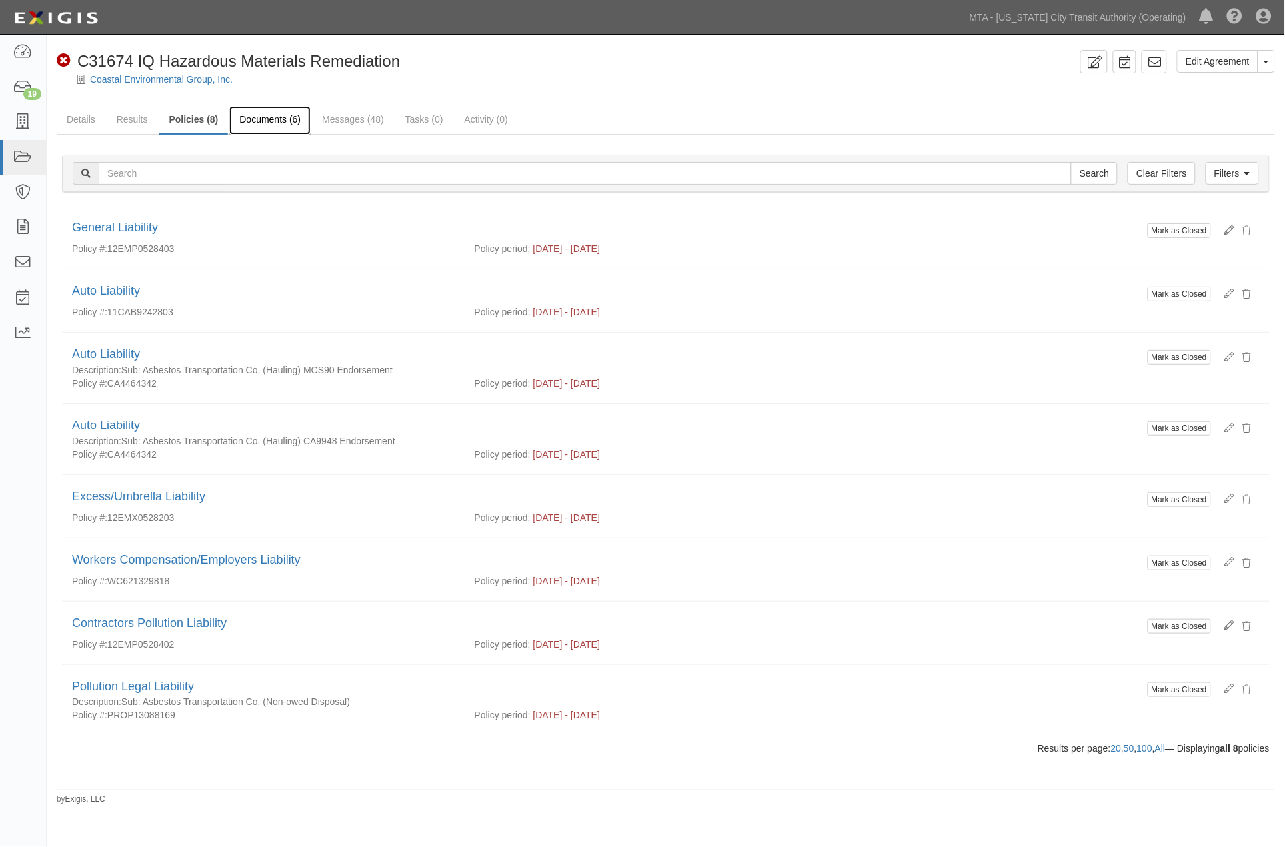
click at [271, 123] on link "Documents (6)" at bounding box center [269, 120] width 81 height 29
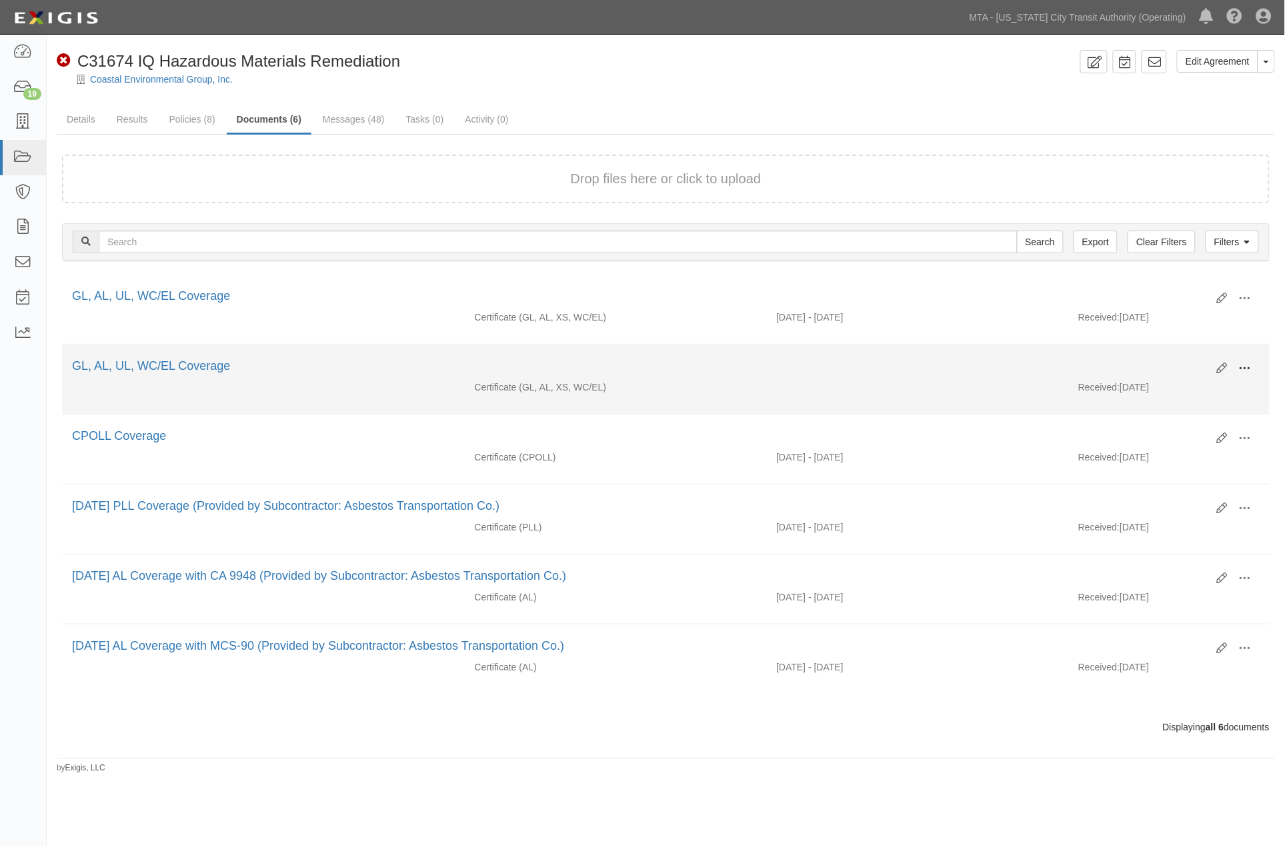
click at [1245, 368] on span at bounding box center [1245, 369] width 12 height 12
click at [1155, 359] on link "Edit" at bounding box center [1179, 363] width 105 height 24
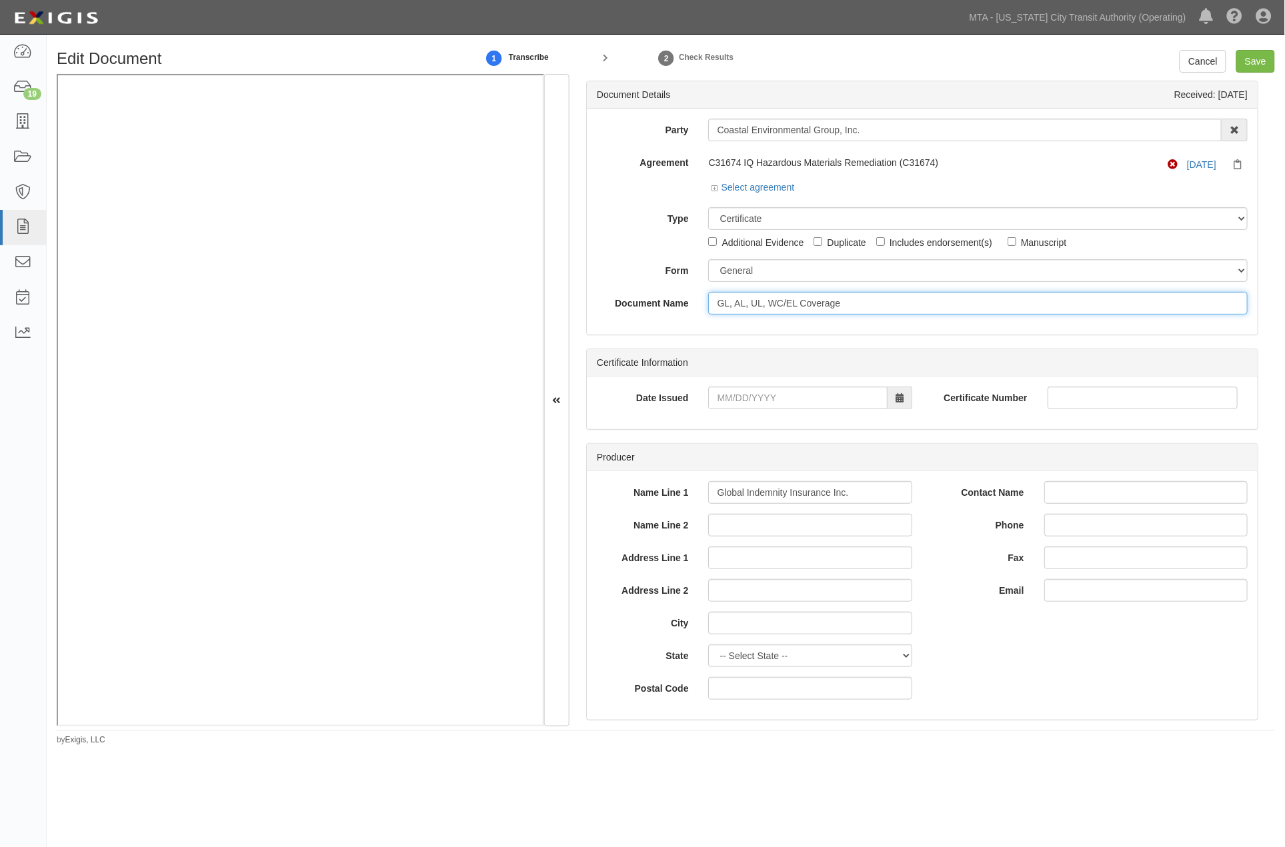
drag, startPoint x: 876, startPoint y: 275, endPoint x: 685, endPoint y: 287, distance: 191.7
click at [685, 287] on div "Party Coastal Environmental Group, Inc. 10-21 TO 10-23TH 38TH ST DEVELOPMENT LL…" at bounding box center [922, 217] width 651 height 196
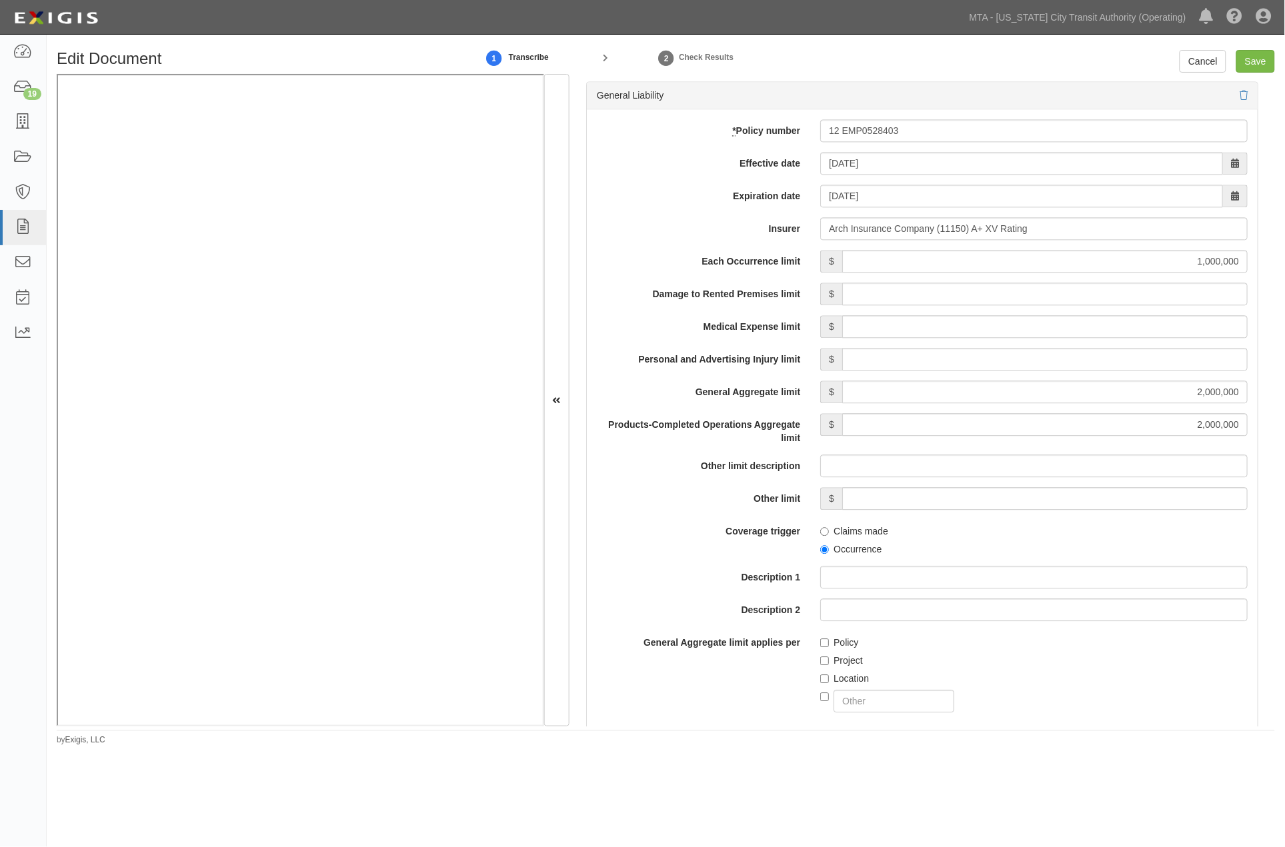
scroll to position [815, 0]
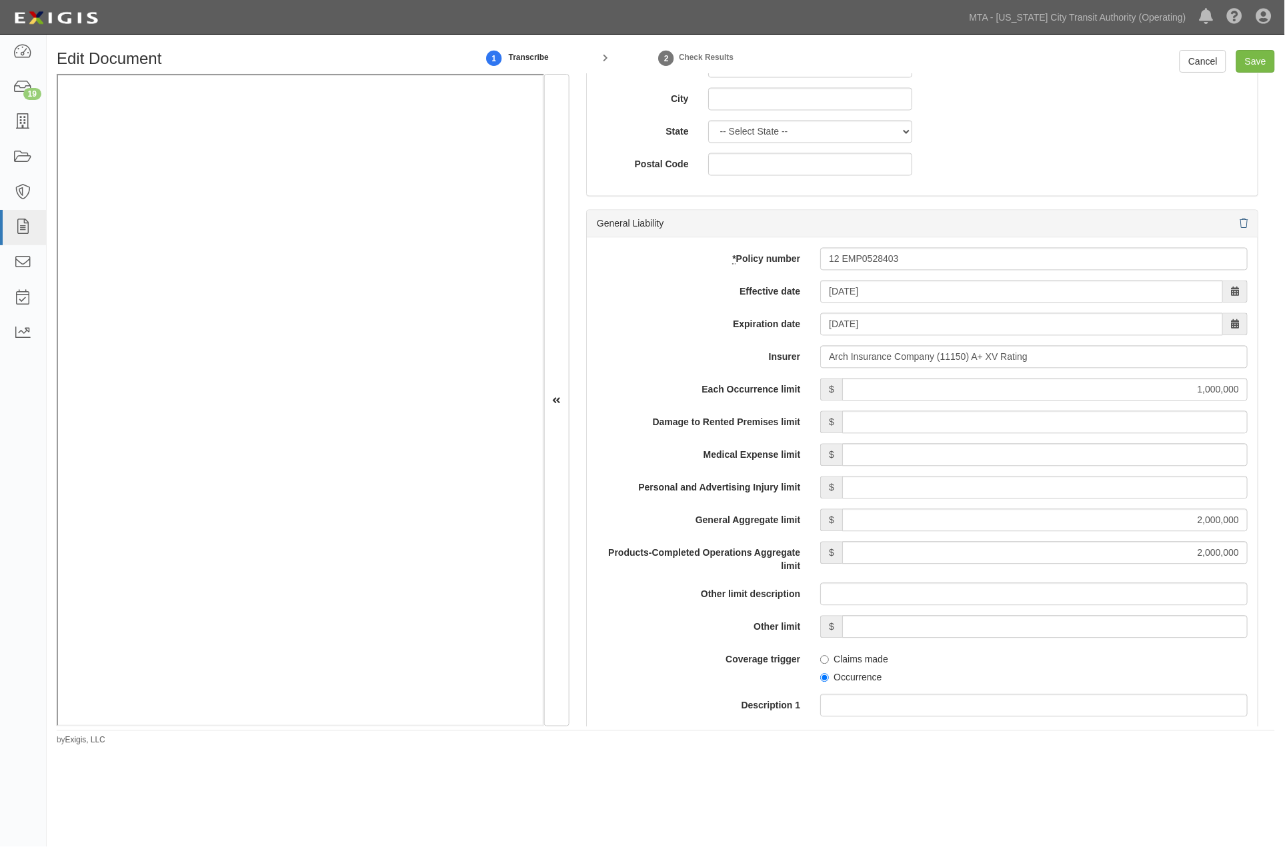
type input "5/12/2018"
click at [1239, 225] on icon at bounding box center [1243, 224] width 8 height 9
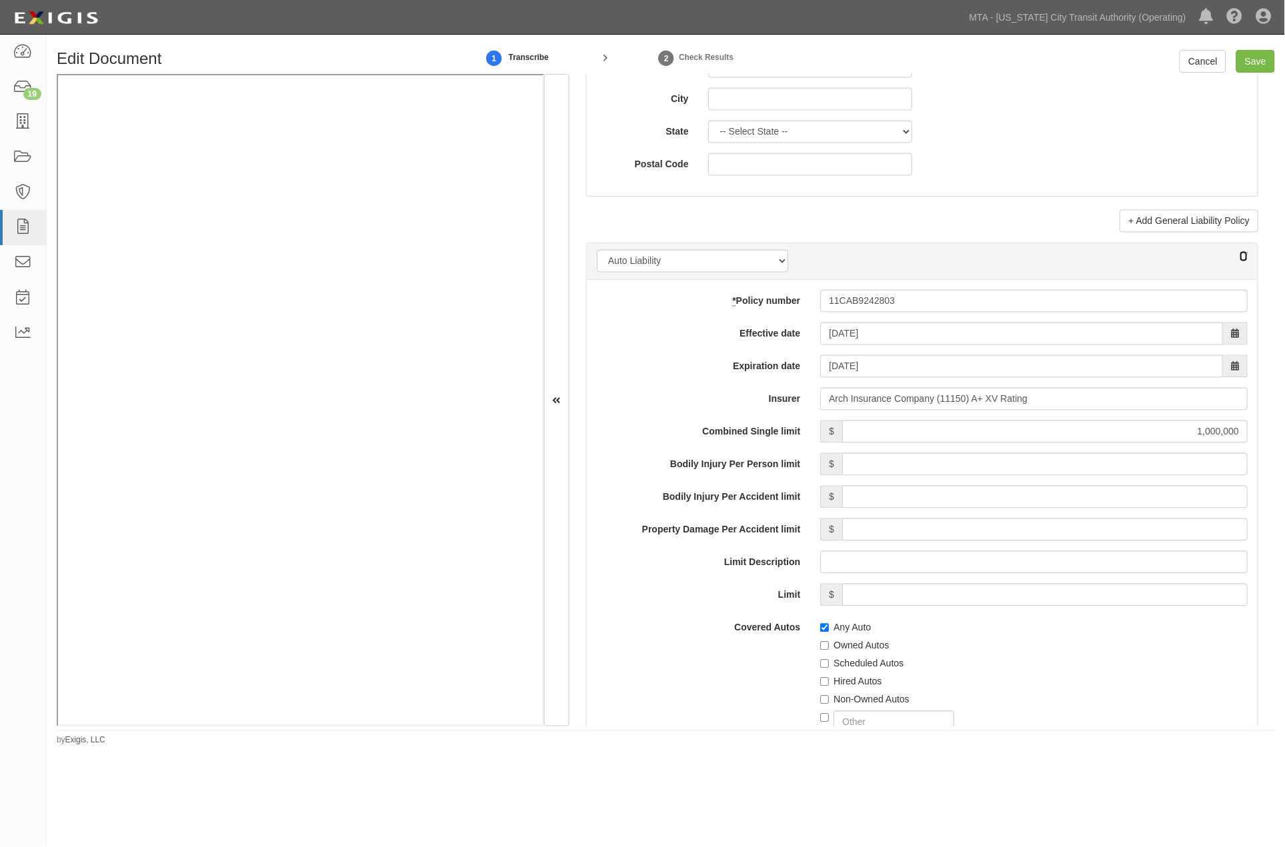
click at [1239, 256] on icon at bounding box center [1243, 257] width 8 height 9
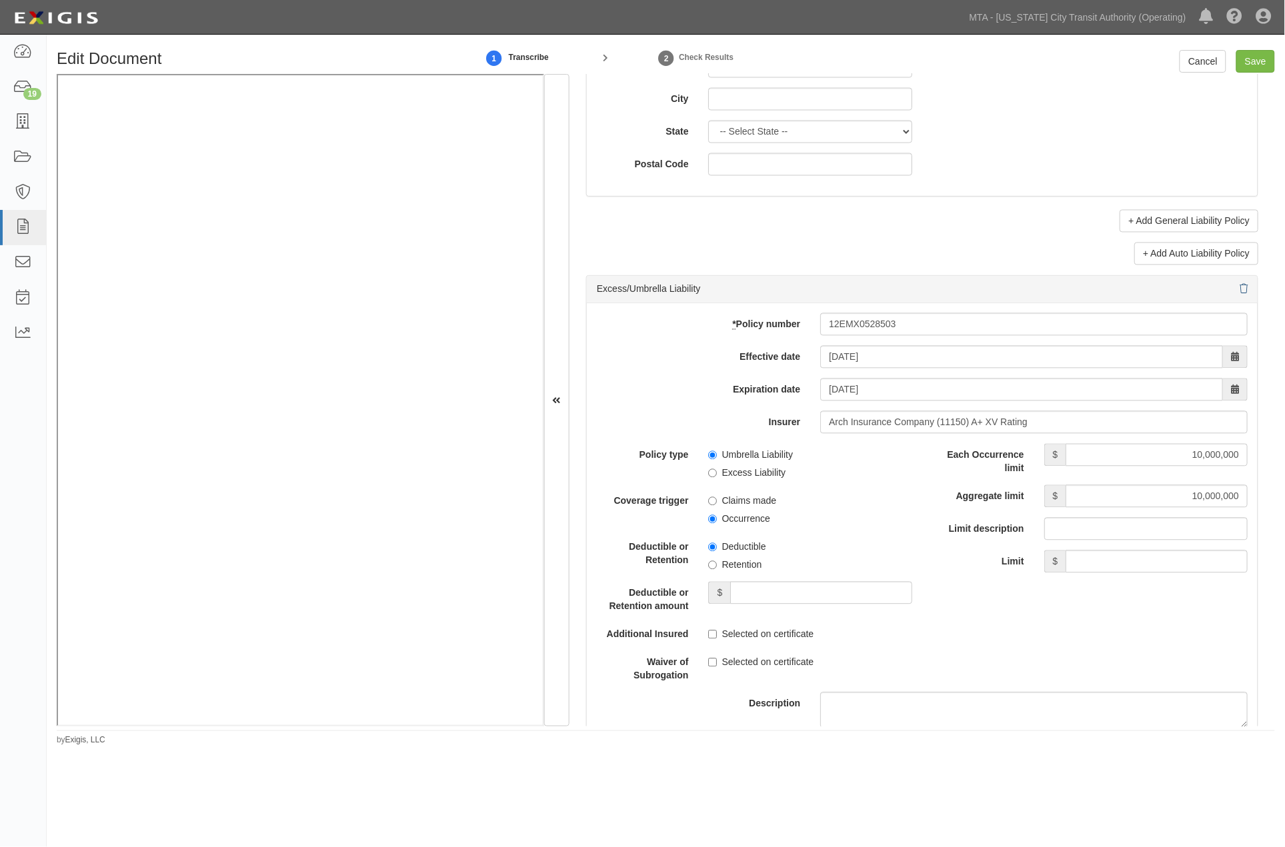
click at [1236, 291] on div "Excess/Umbrella Liability" at bounding box center [922, 289] width 671 height 27
click at [1239, 291] on icon at bounding box center [1243, 289] width 8 height 9
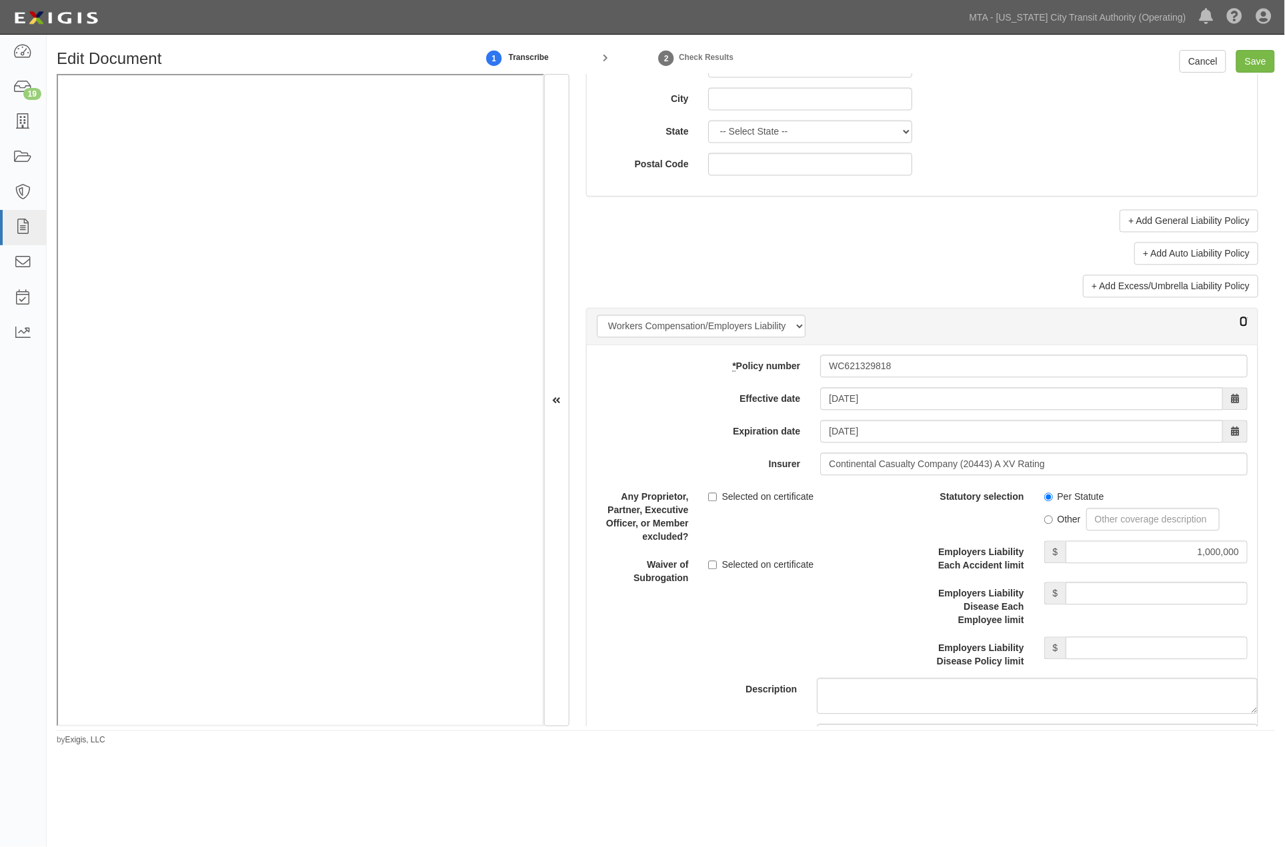
click at [1239, 322] on icon at bounding box center [1243, 322] width 8 height 9
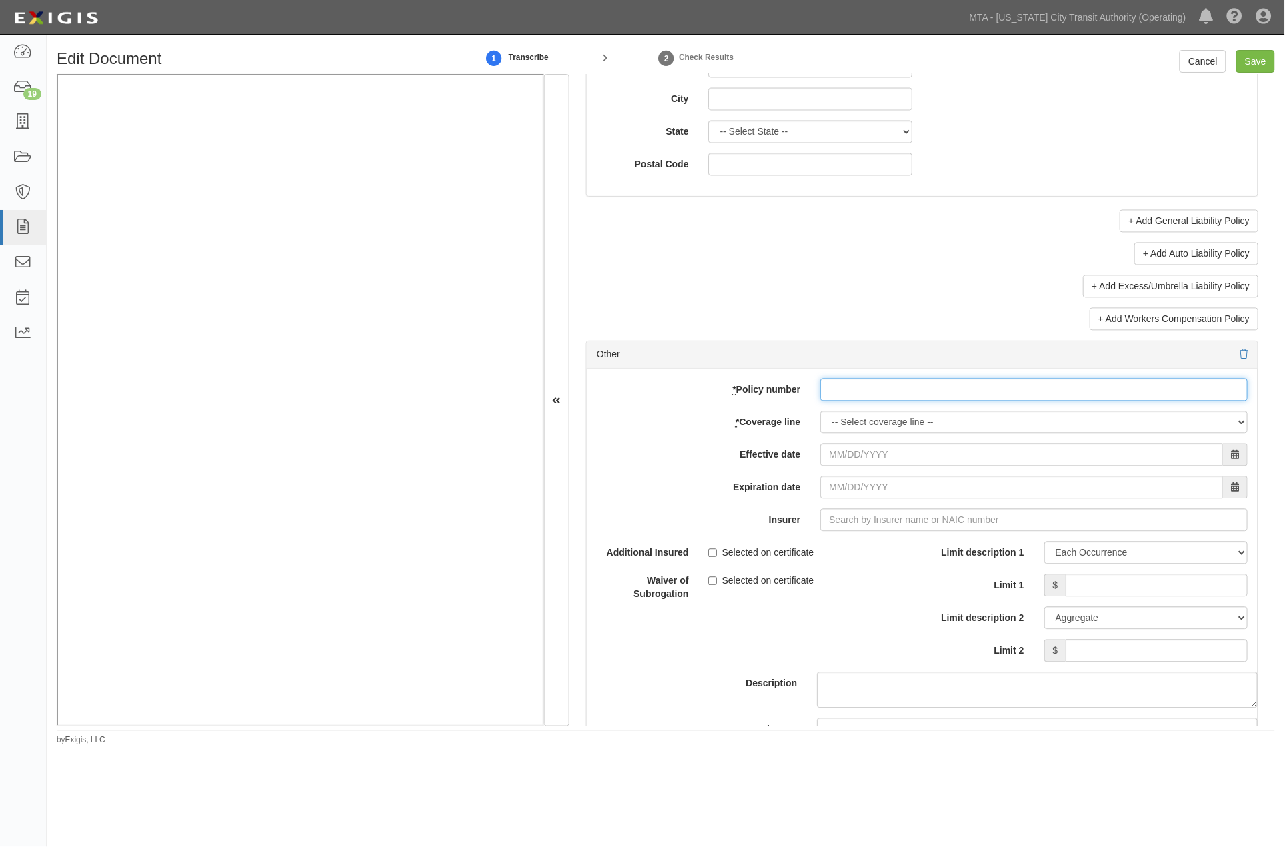
click at [858, 391] on input "* Policy number" at bounding box center [1033, 390] width 427 height 23
paste input "12EMP0528402"
type input "12EMP0528403"
click at [877, 419] on select "-- Select coverage line -- Asbestos Abatement Boiler & Machinery Builders Risk …" at bounding box center [1033, 422] width 427 height 23
select select "14"
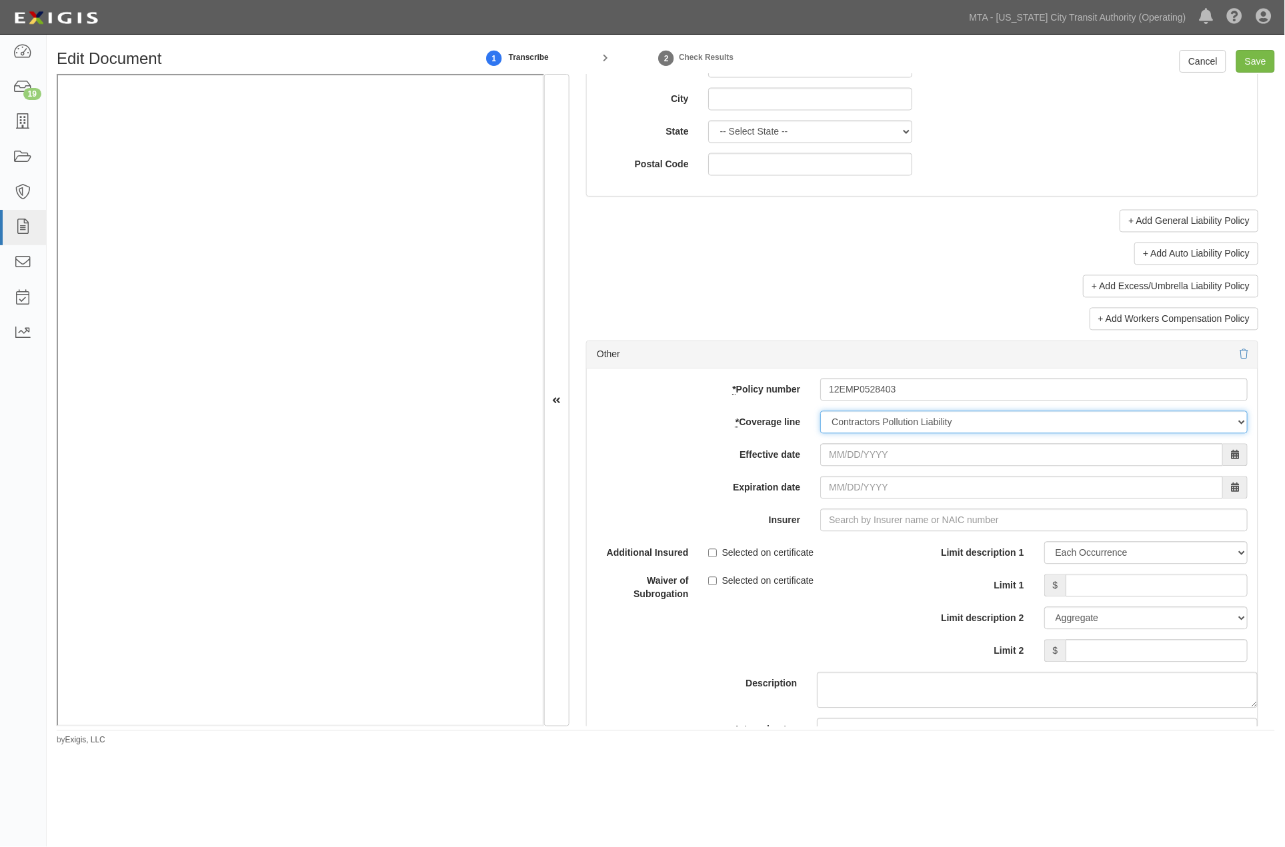
click at [820, 434] on select "-- Select coverage line -- Asbestos Abatement Boiler & Machinery Builders Risk …" at bounding box center [1033, 422] width 427 height 23
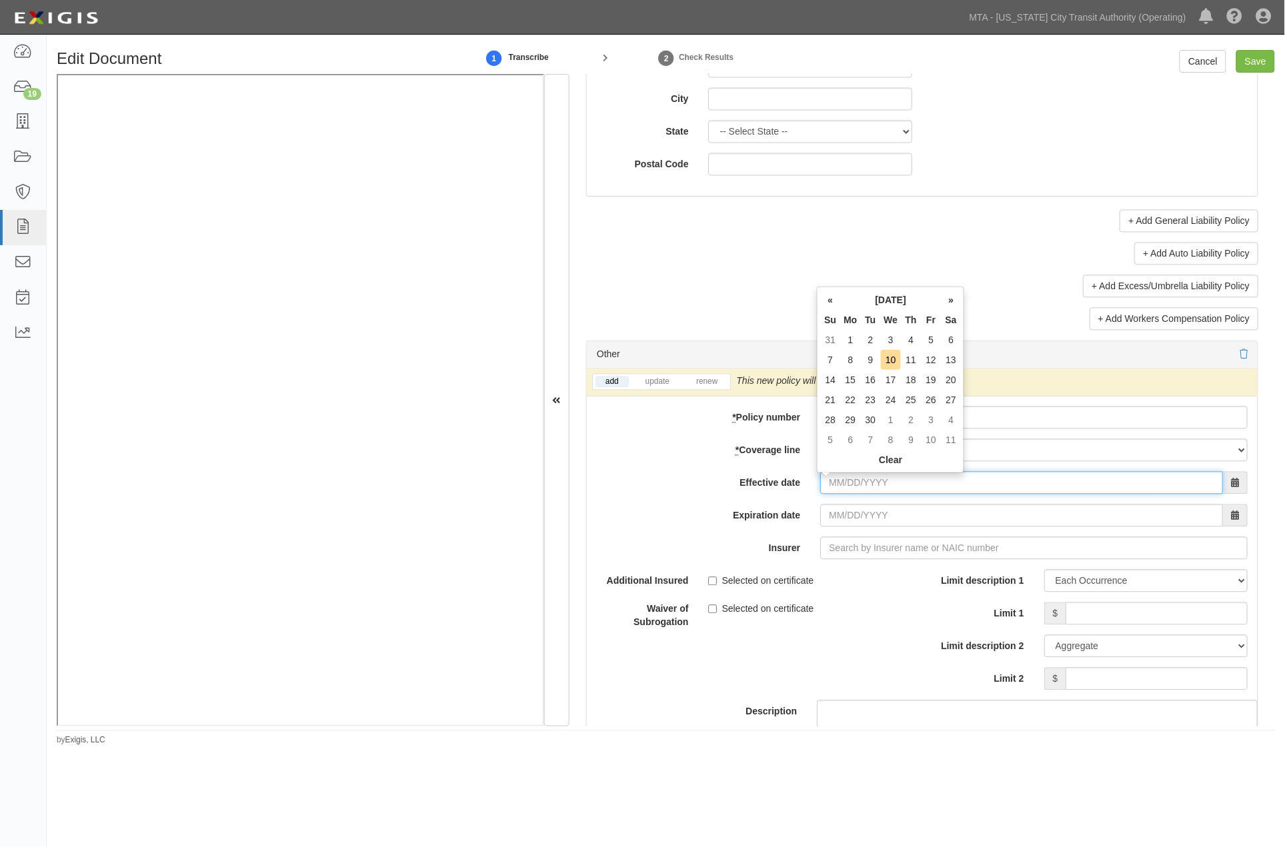
click at [857, 483] on input "Effective date" at bounding box center [1021, 483] width 403 height 23
type input "05/12/2021"
type input "05/12/2022"
click at [867, 530] on div "add update renew This new policy will be added This new policy will update exis…" at bounding box center [922, 601] width 671 height 465
drag, startPoint x: 883, startPoint y: 483, endPoint x: 798, endPoint y: 484, distance: 85.3
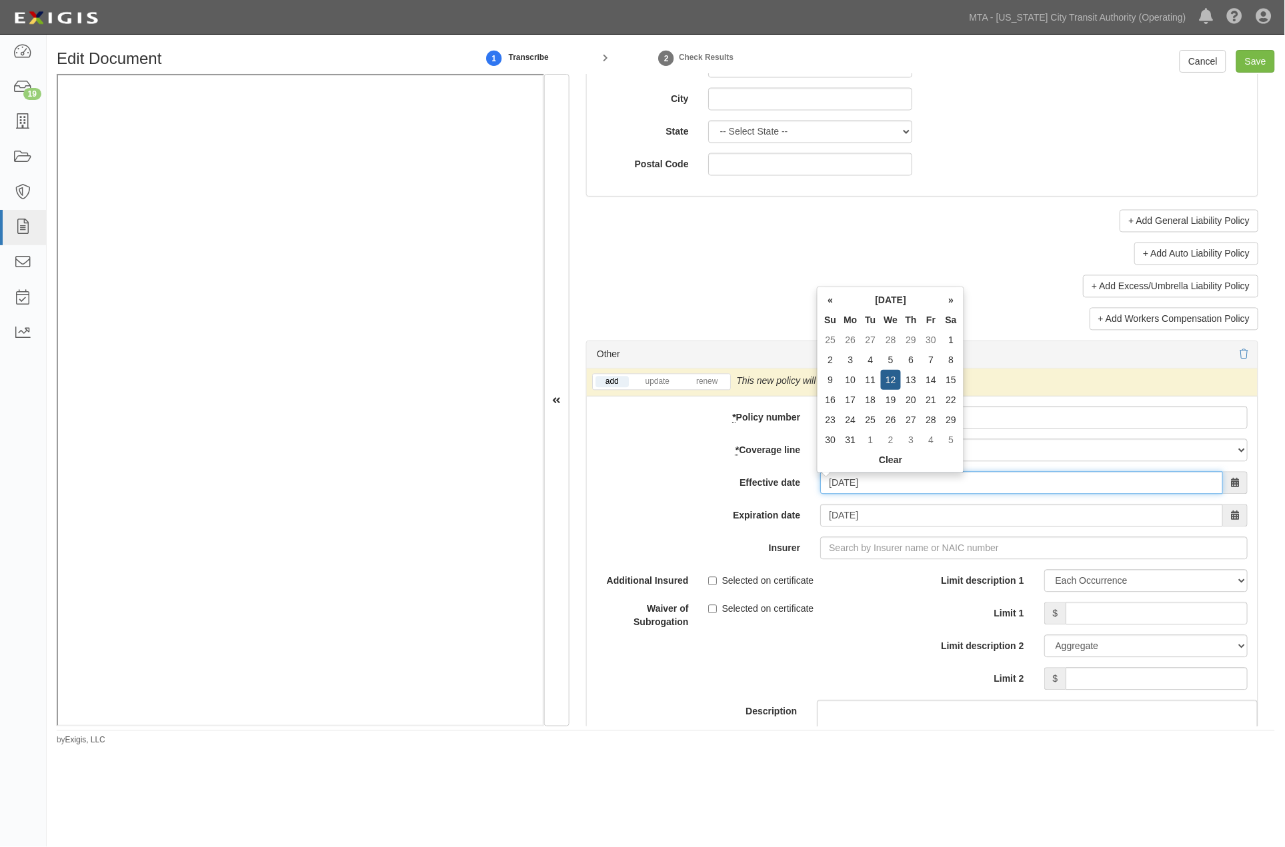
click at [798, 484] on div "Effective date 05/12/2021" at bounding box center [922, 483] width 671 height 23
type input "05/12/2017"
type input "05/12/2018"
click at [837, 629] on div "Waiver of Subrogation Selected on certificate" at bounding box center [754, 613] width 335 height 31
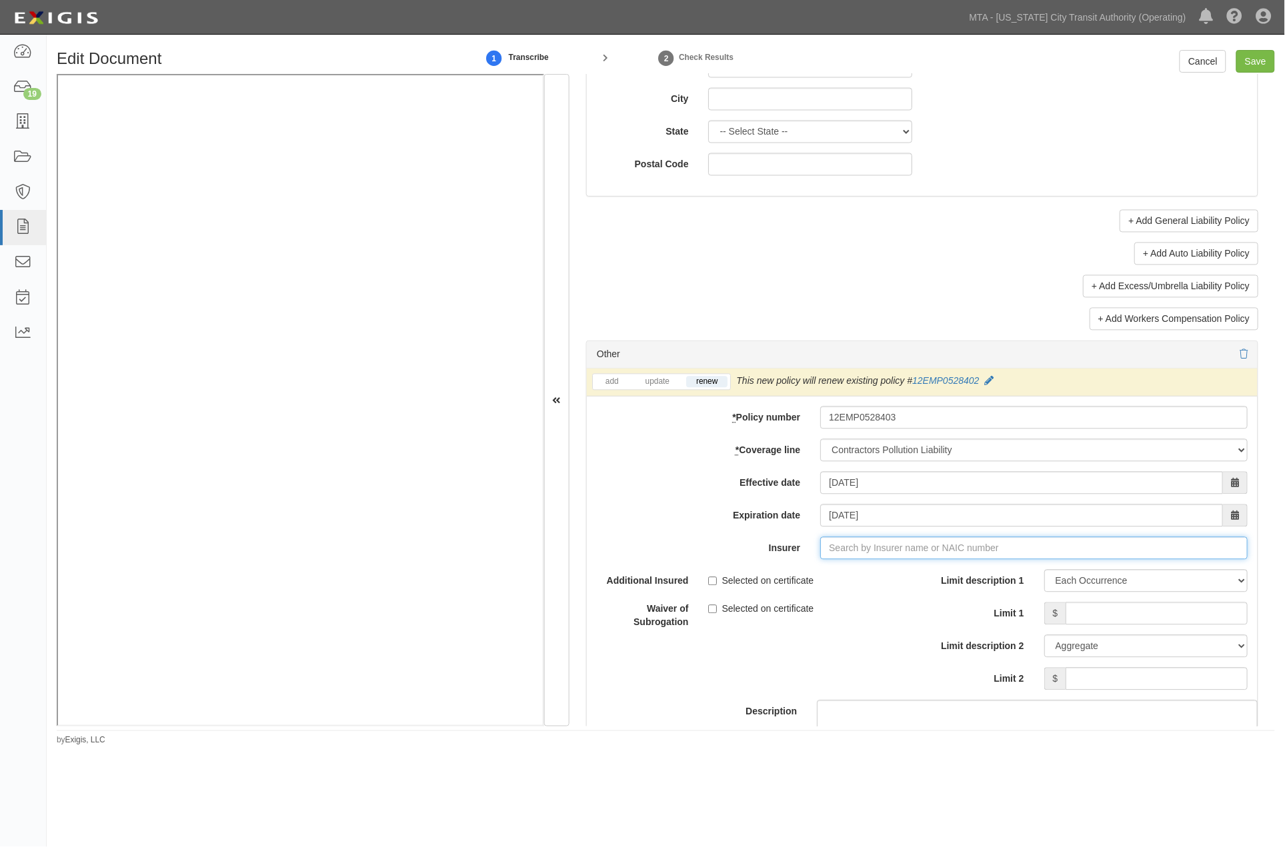
click at [849, 550] on input "Insurer" at bounding box center [1033, 548] width 427 height 23
type input "180 Seguros S.A. NR Rating"
type input "1"
click at [862, 572] on strong "11150" at bounding box center [872, 574] width 26 height 11
type input "Arch Insurance Company (11150) A+ XV Rating"
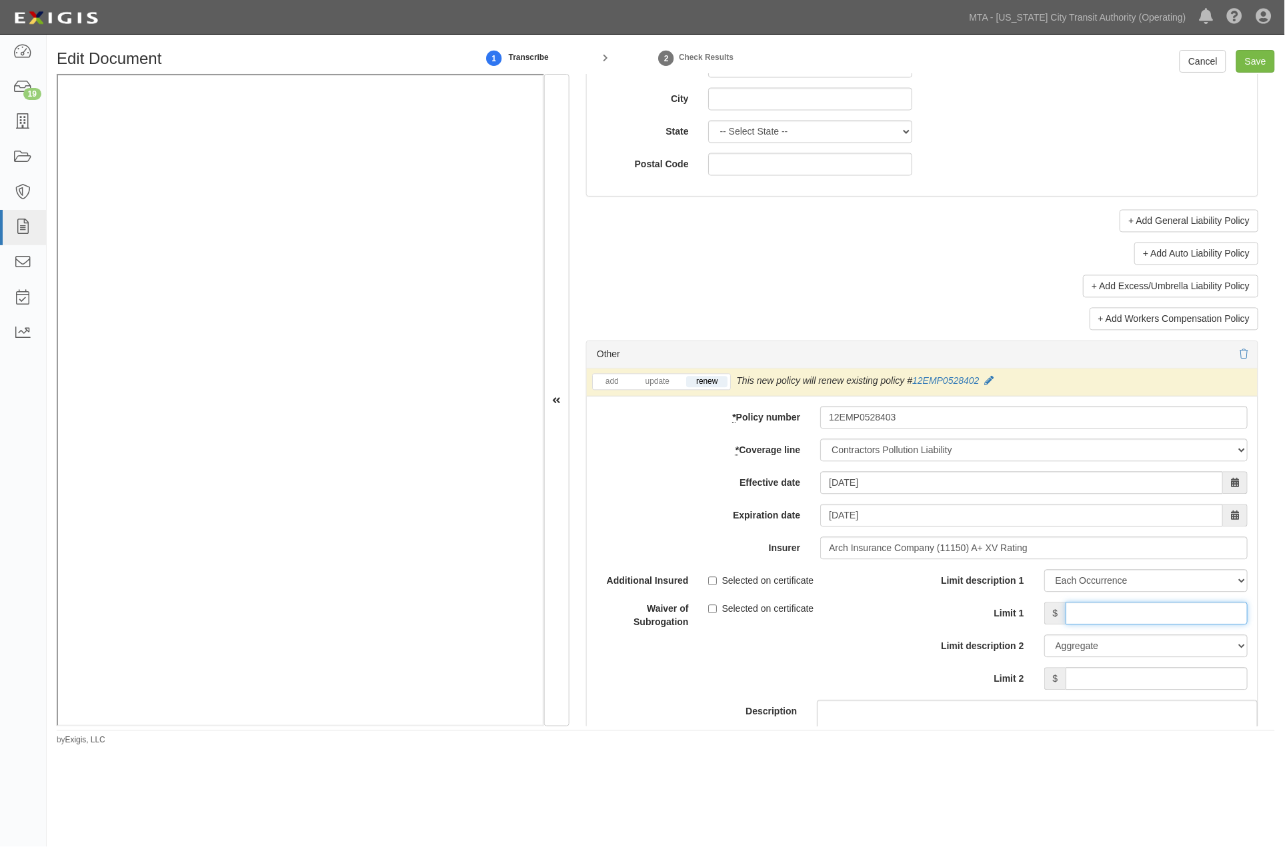
click at [1076, 617] on input "Limit 1" at bounding box center [1156, 614] width 182 height 23
type input "1,000,000"
click at [1131, 673] on input "Limit 2" at bounding box center [1156, 679] width 182 height 23
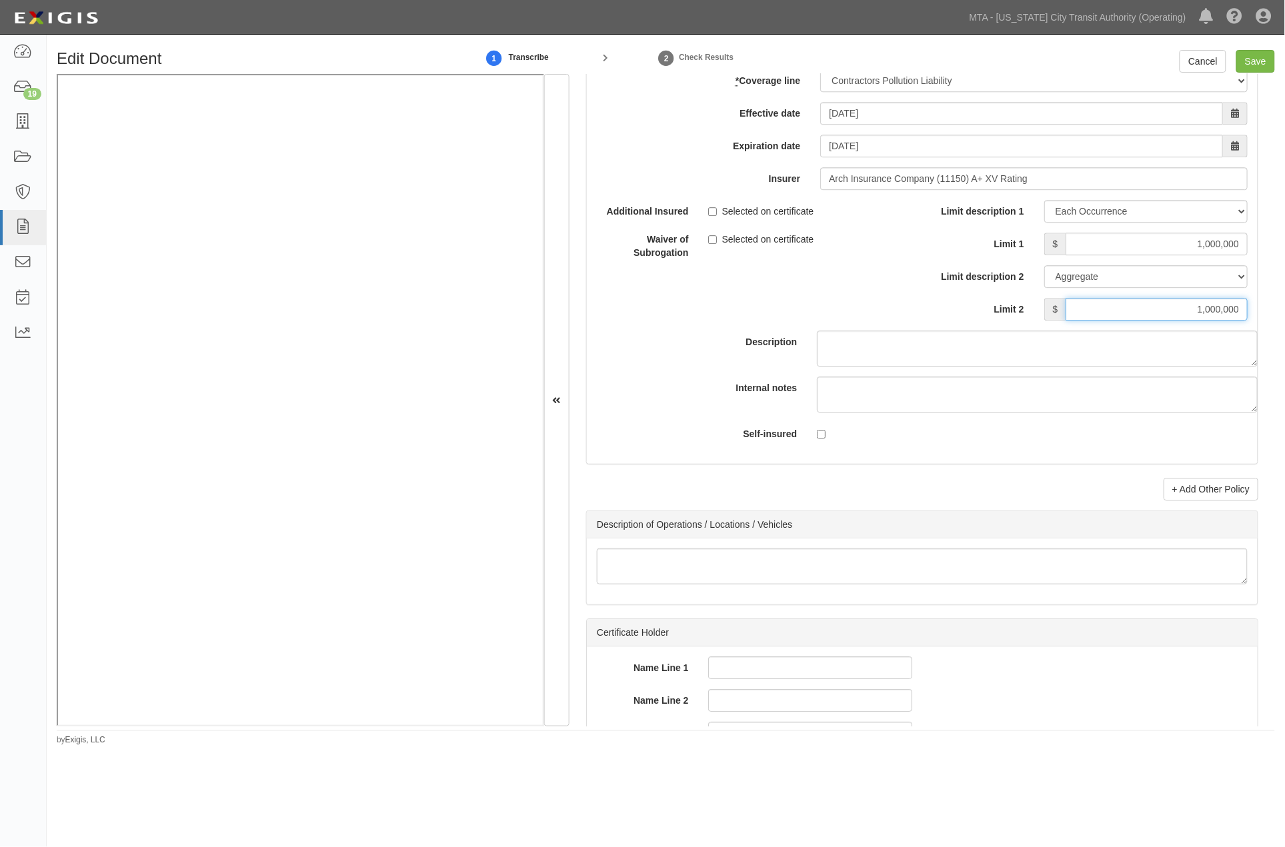
scroll to position [1401, 0]
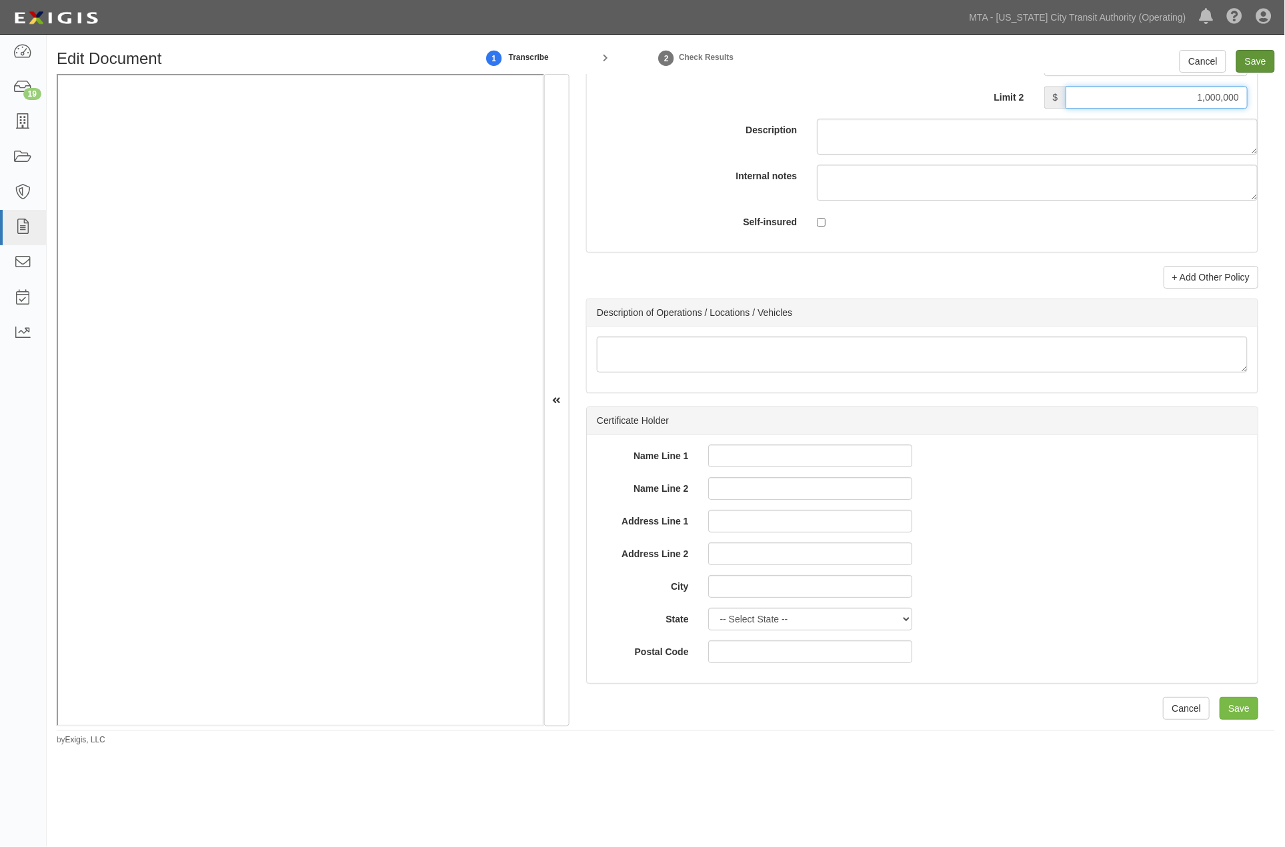
type input "1,000,000"
click at [1263, 60] on input "Save" at bounding box center [1255, 61] width 39 height 23
type input "1000000"
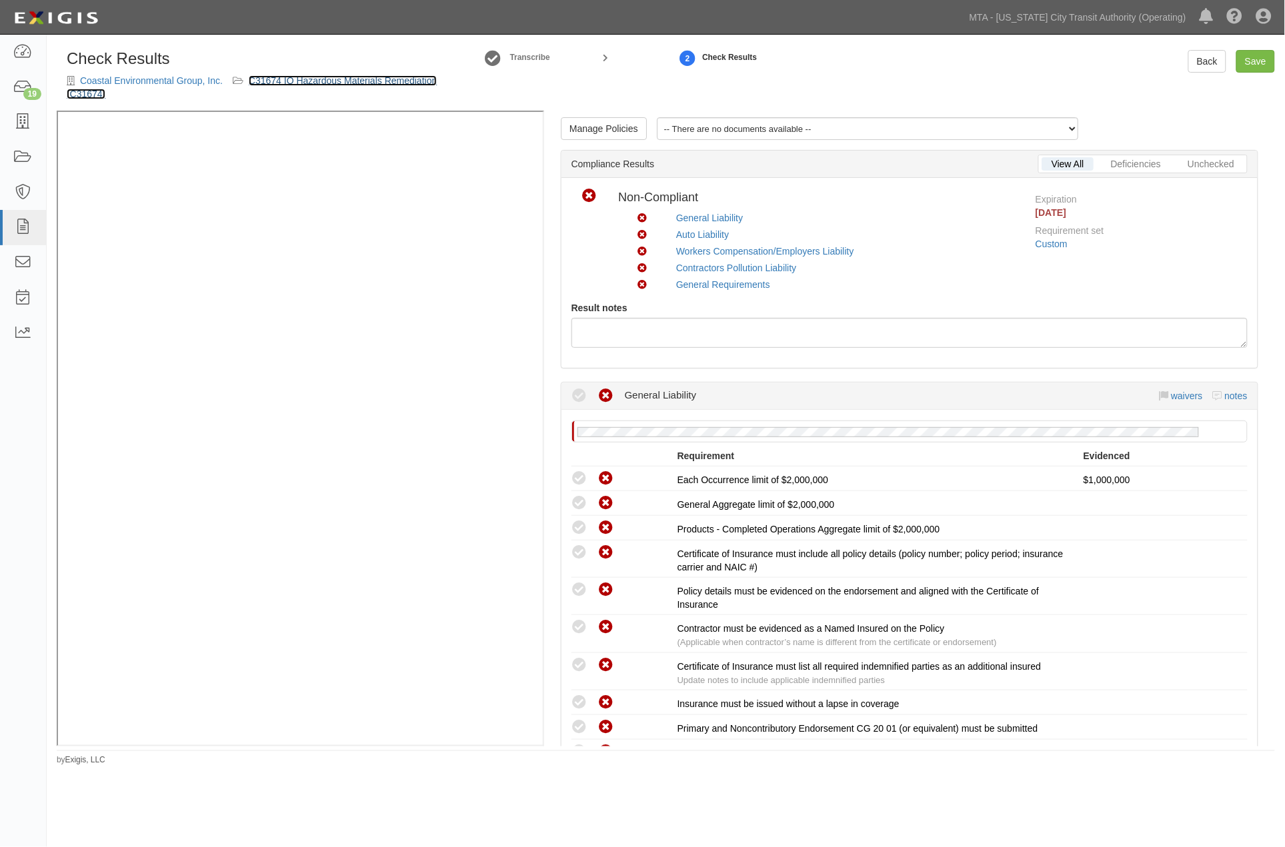
click at [383, 81] on link "C31674 IQ Hazardous Materials Remediation (C31674)" at bounding box center [252, 87] width 370 height 24
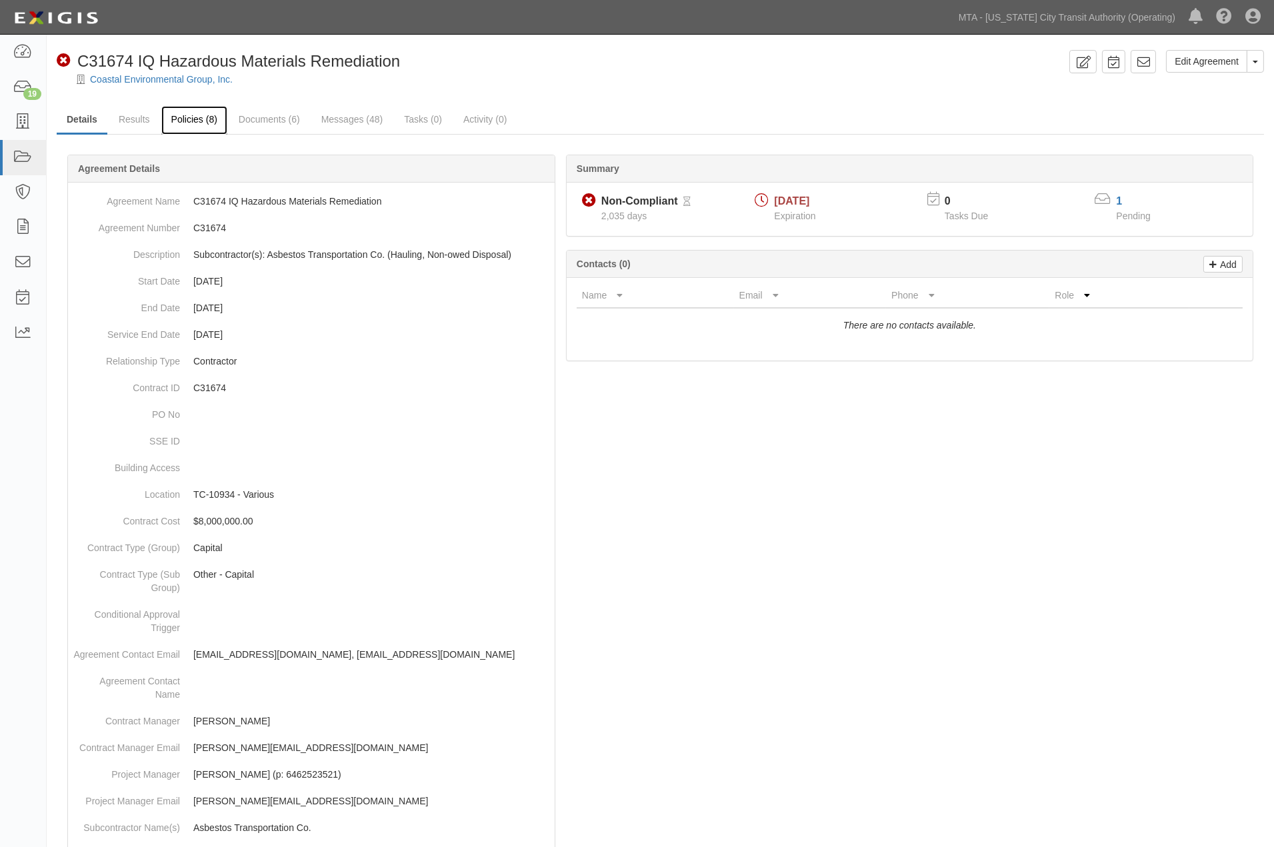
click at [203, 123] on link "Policies (8)" at bounding box center [194, 120] width 66 height 29
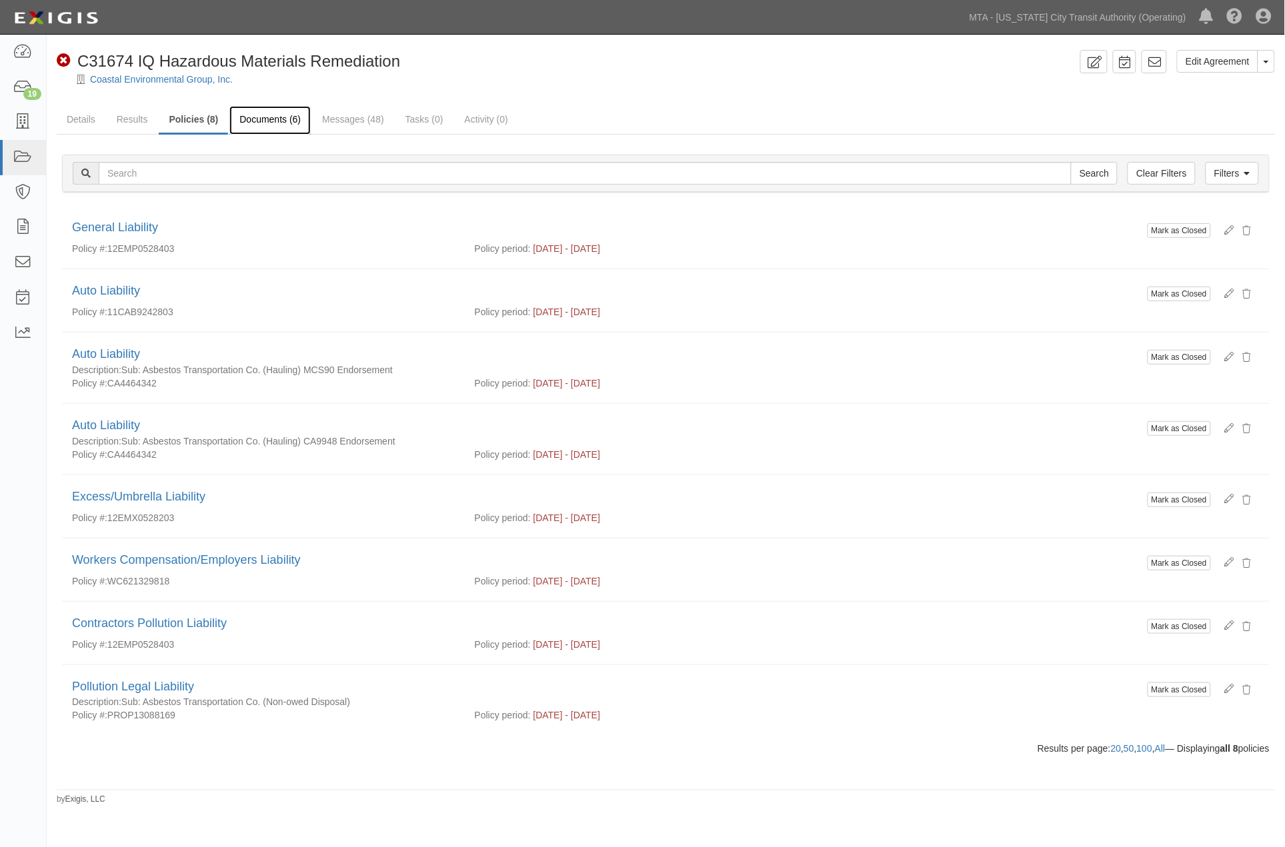
click at [262, 117] on link "Documents (6)" at bounding box center [269, 120] width 81 height 29
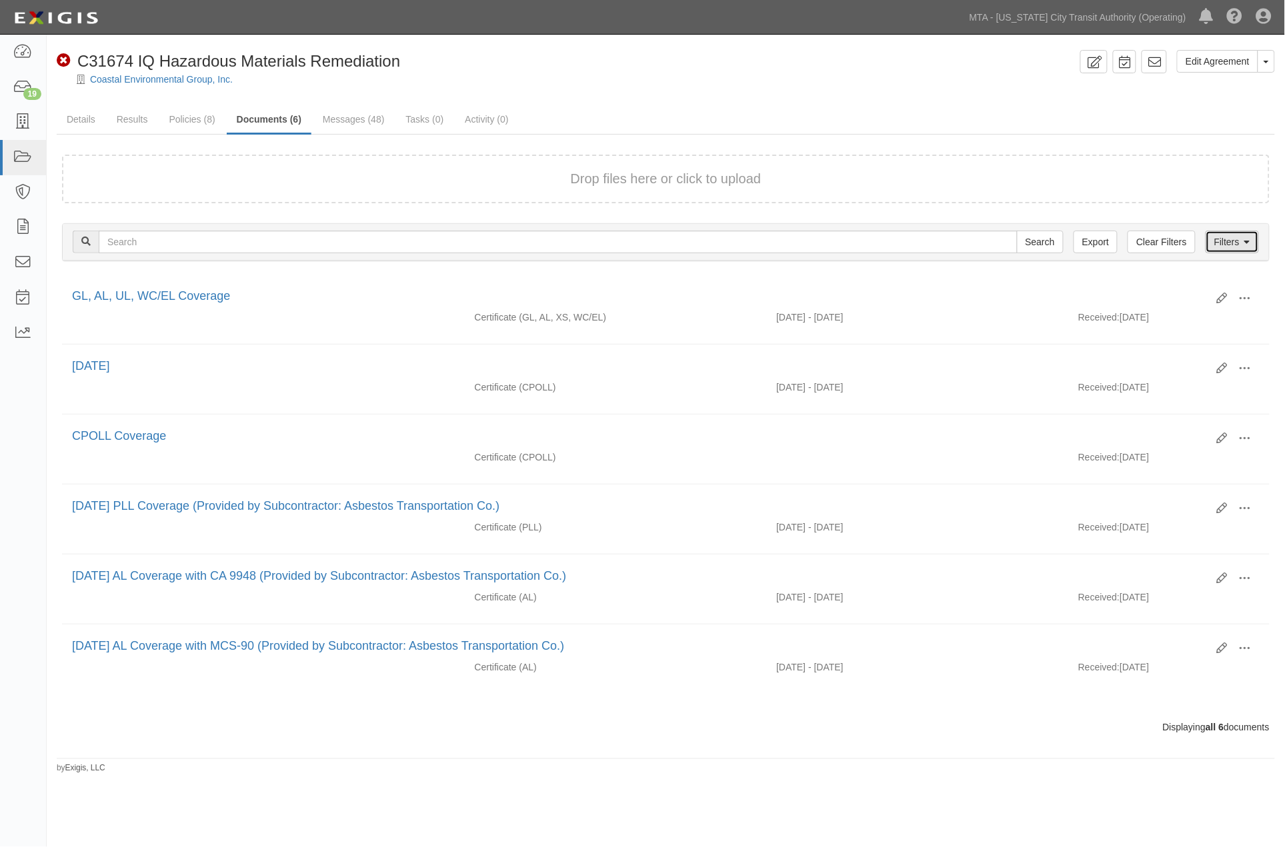
click at [1232, 241] on link "Filters" at bounding box center [1231, 242] width 53 height 23
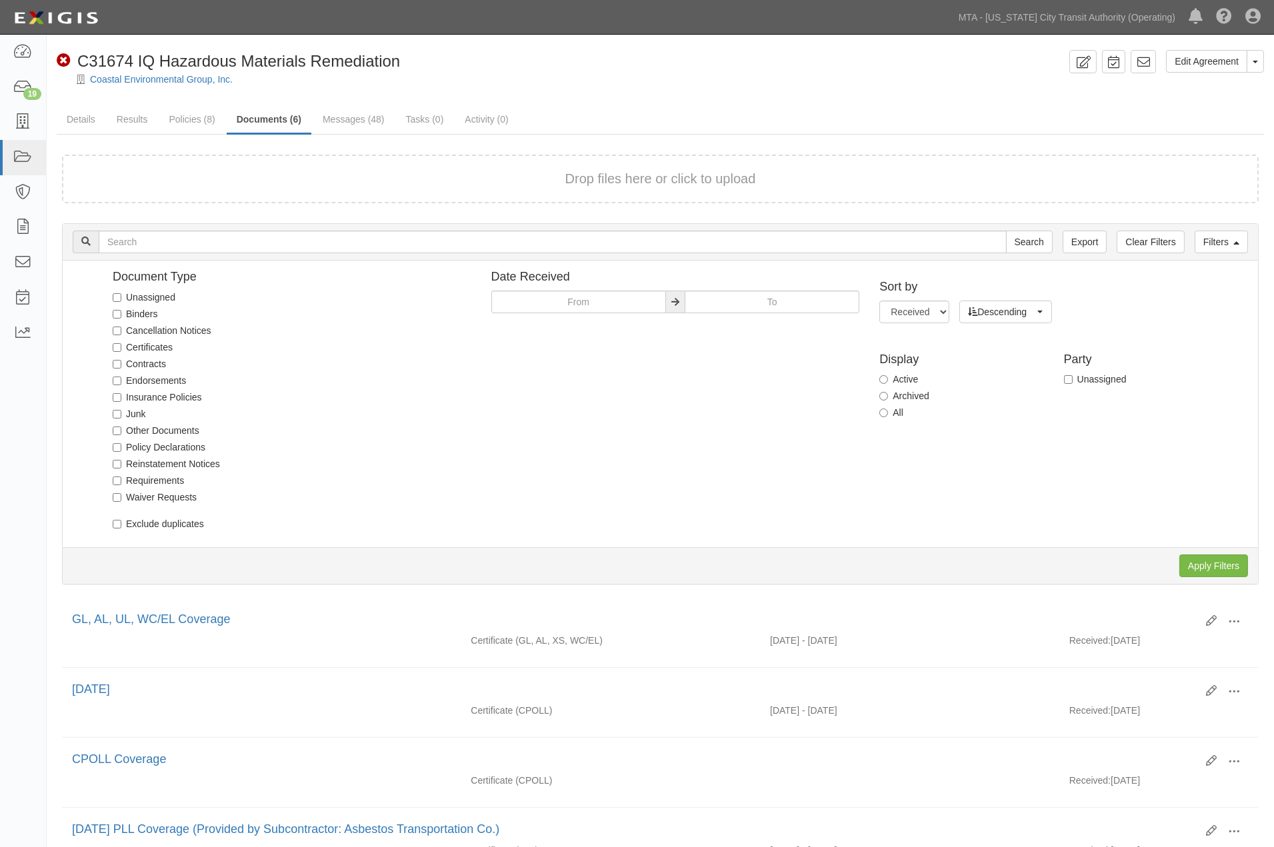
click at [903, 412] on div "All" at bounding box center [966, 412] width 174 height 13
click at [892, 411] on label "All" at bounding box center [891, 412] width 24 height 13
click at [888, 411] on input "All" at bounding box center [883, 413] width 9 height 9
radio input "true"
click at [1195, 562] on input "Apply Filters" at bounding box center [1213, 566] width 69 height 23
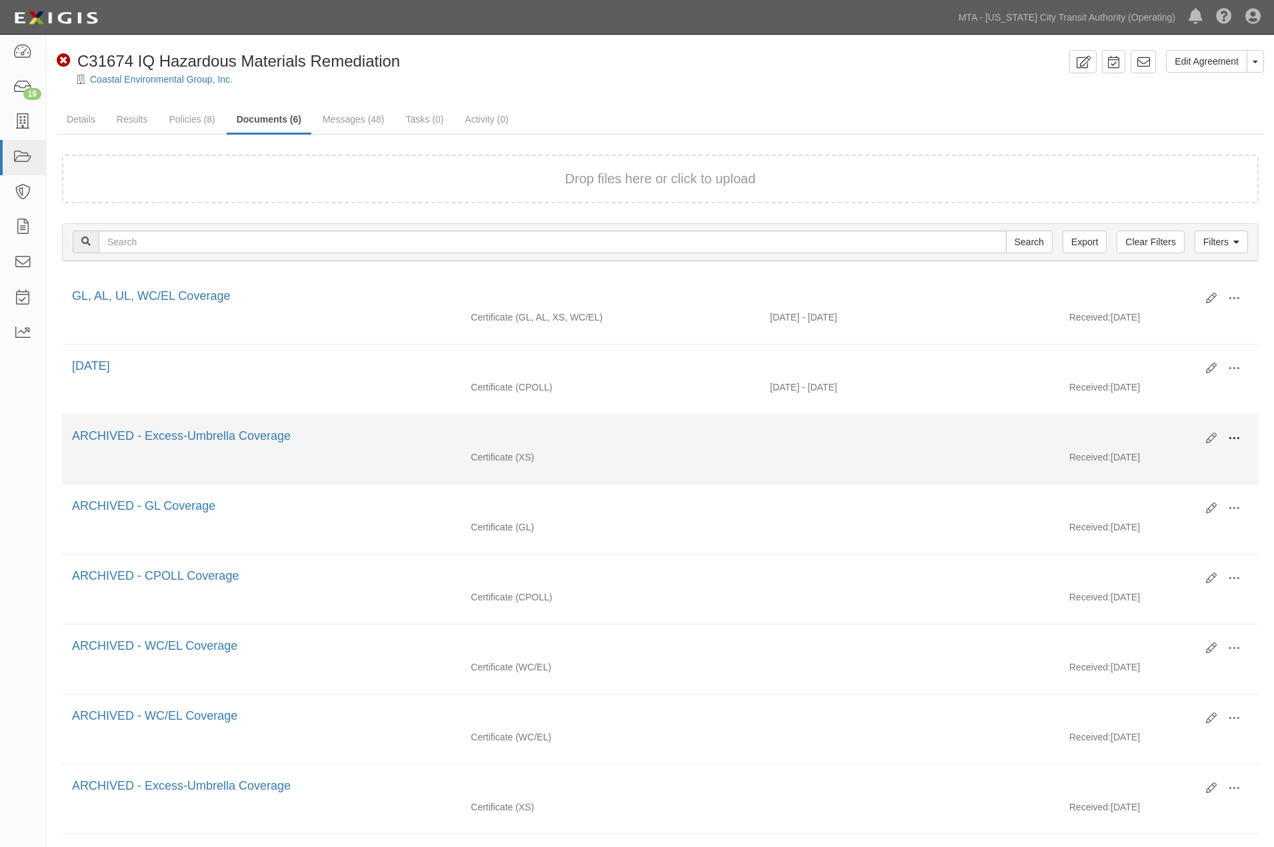
click at [1238, 437] on span at bounding box center [1234, 439] width 12 height 12
click at [1137, 453] on link "View" at bounding box center [1169, 451] width 105 height 24
click at [1231, 440] on span at bounding box center [1234, 439] width 12 height 12
click at [1135, 453] on link "View" at bounding box center [1169, 451] width 105 height 24
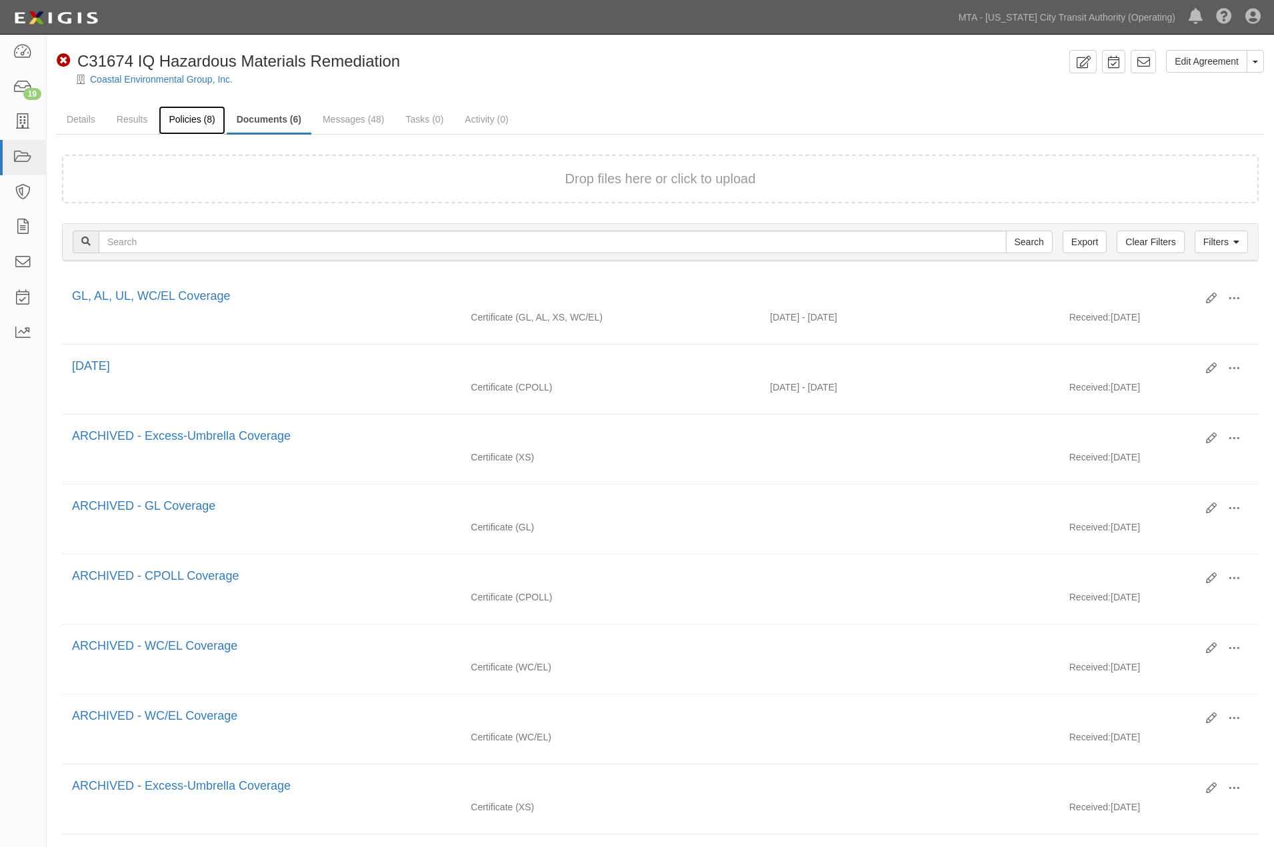
click at [187, 120] on link "Policies (8)" at bounding box center [192, 120] width 66 height 29
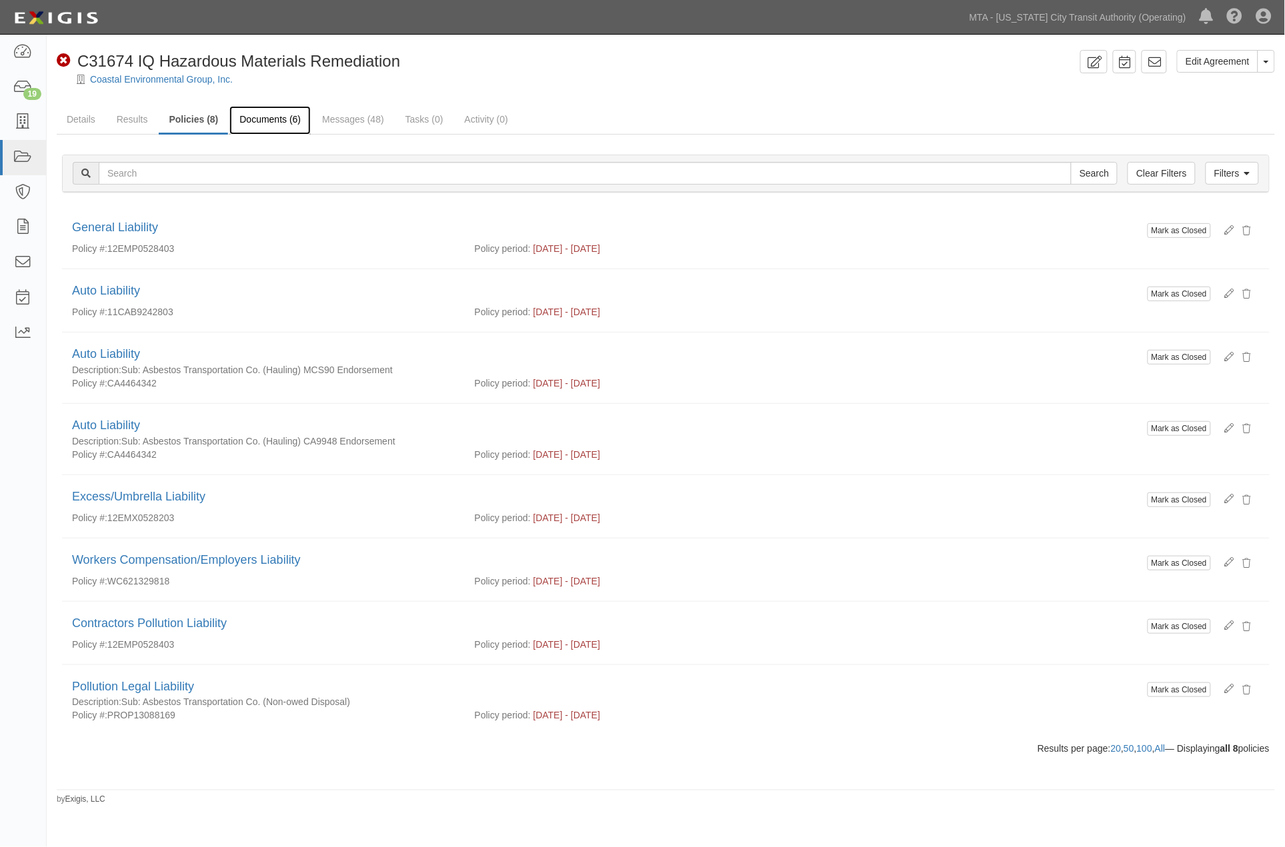
click at [277, 117] on link "Documents (6)" at bounding box center [269, 120] width 81 height 29
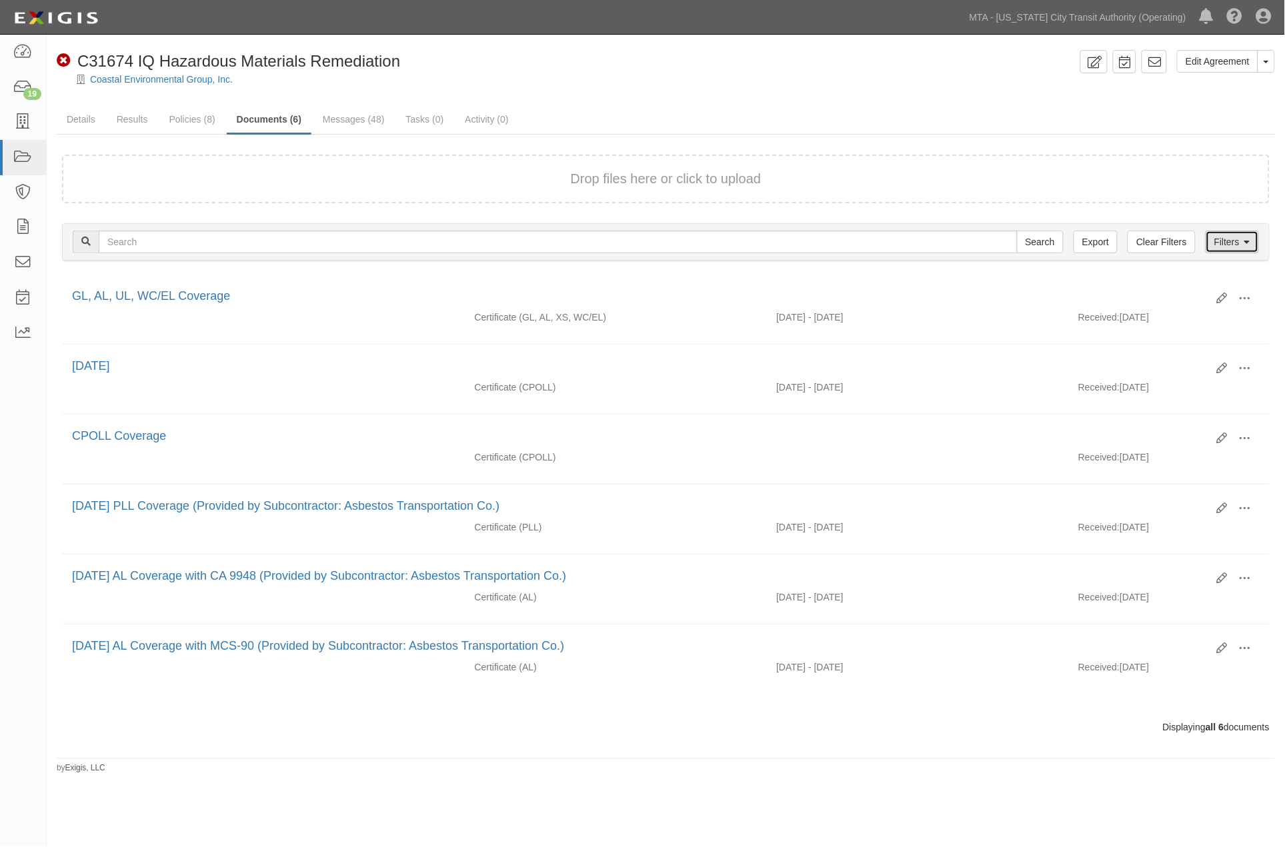
click at [1235, 238] on link "Filters" at bounding box center [1231, 242] width 53 height 23
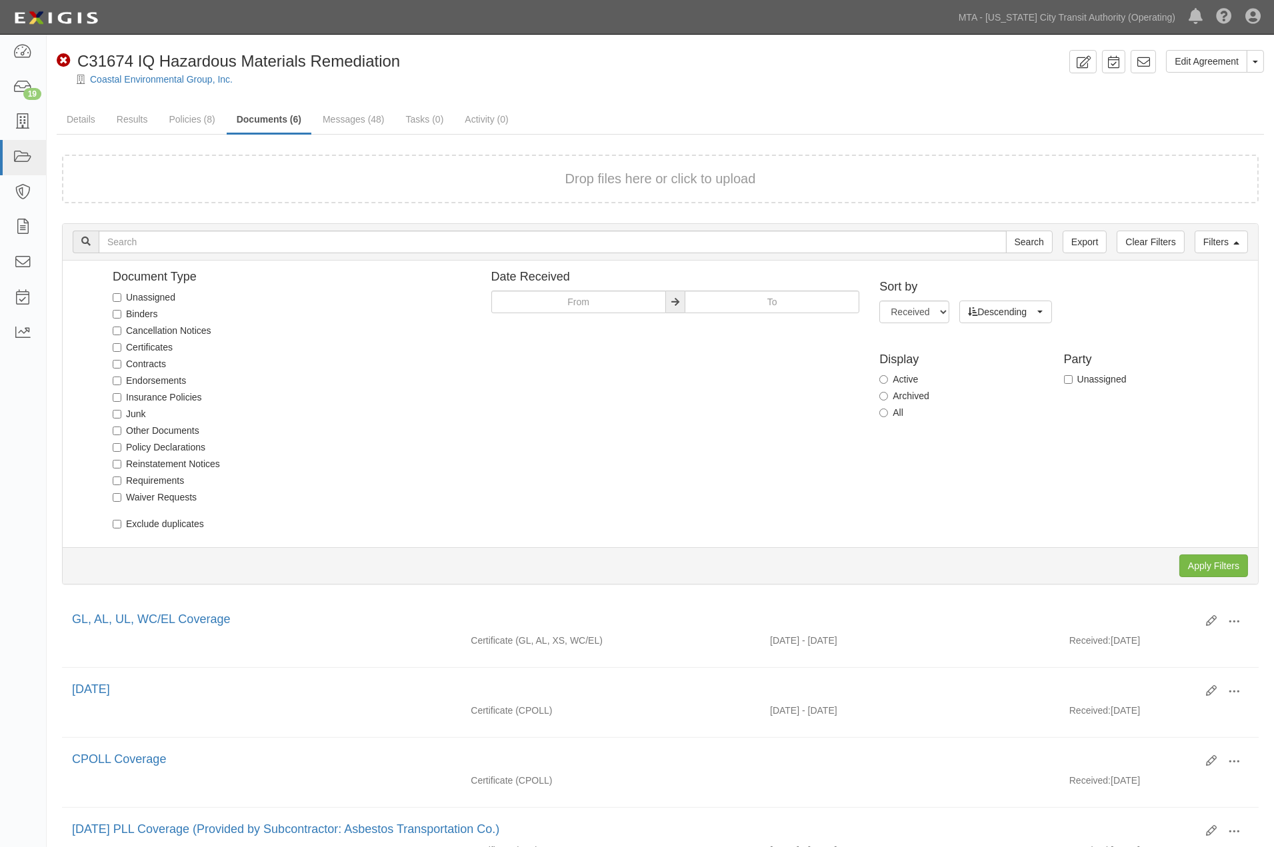
click at [894, 408] on label "All" at bounding box center [891, 412] width 24 height 13
click at [888, 409] on input "All" at bounding box center [883, 413] width 9 height 9
radio input "true"
click at [1177, 555] on div at bounding box center [660, 566] width 1175 height 23
click at [1199, 562] on input "Apply Filters" at bounding box center [1213, 566] width 69 height 23
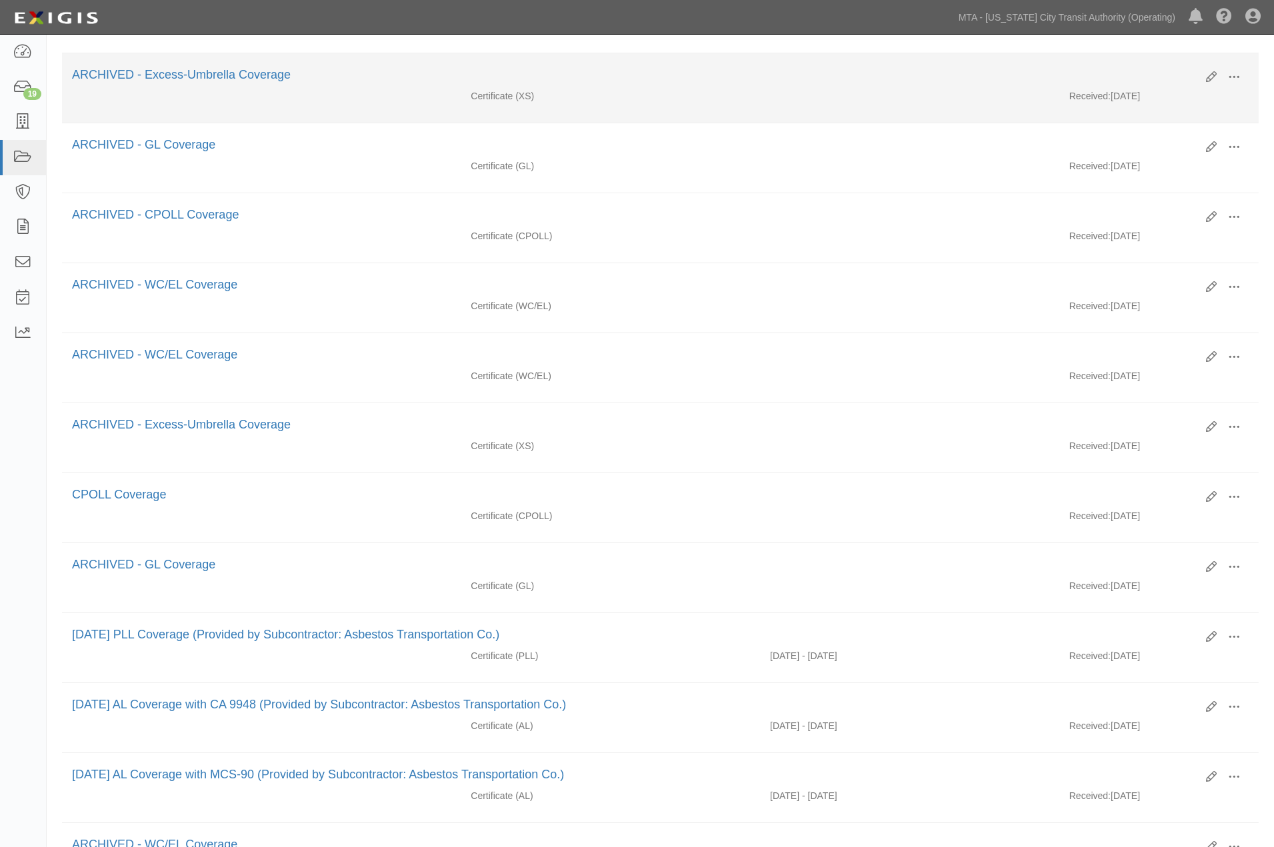
scroll to position [370, 0]
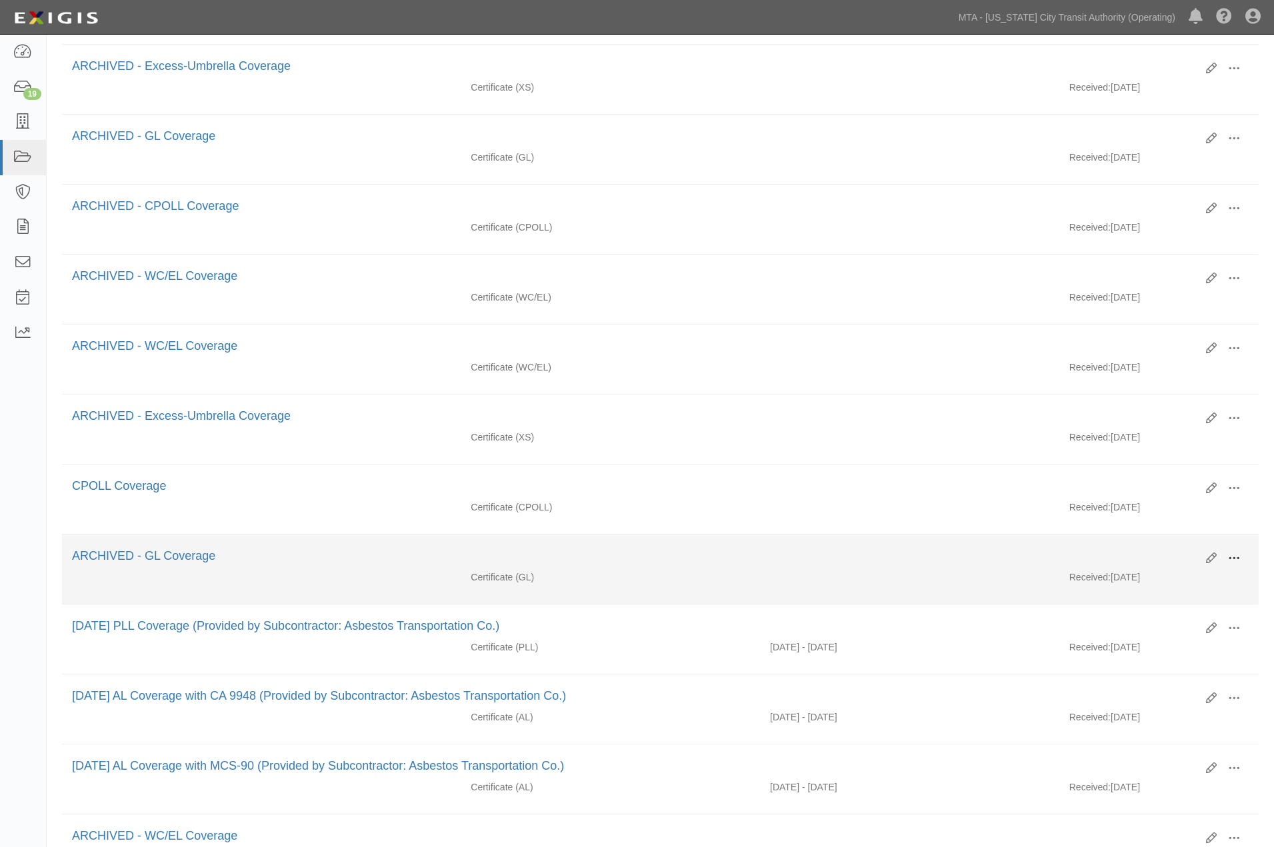
click at [1237, 565] on span at bounding box center [1234, 559] width 12 height 12
click at [1148, 583] on link "View" at bounding box center [1169, 571] width 105 height 24
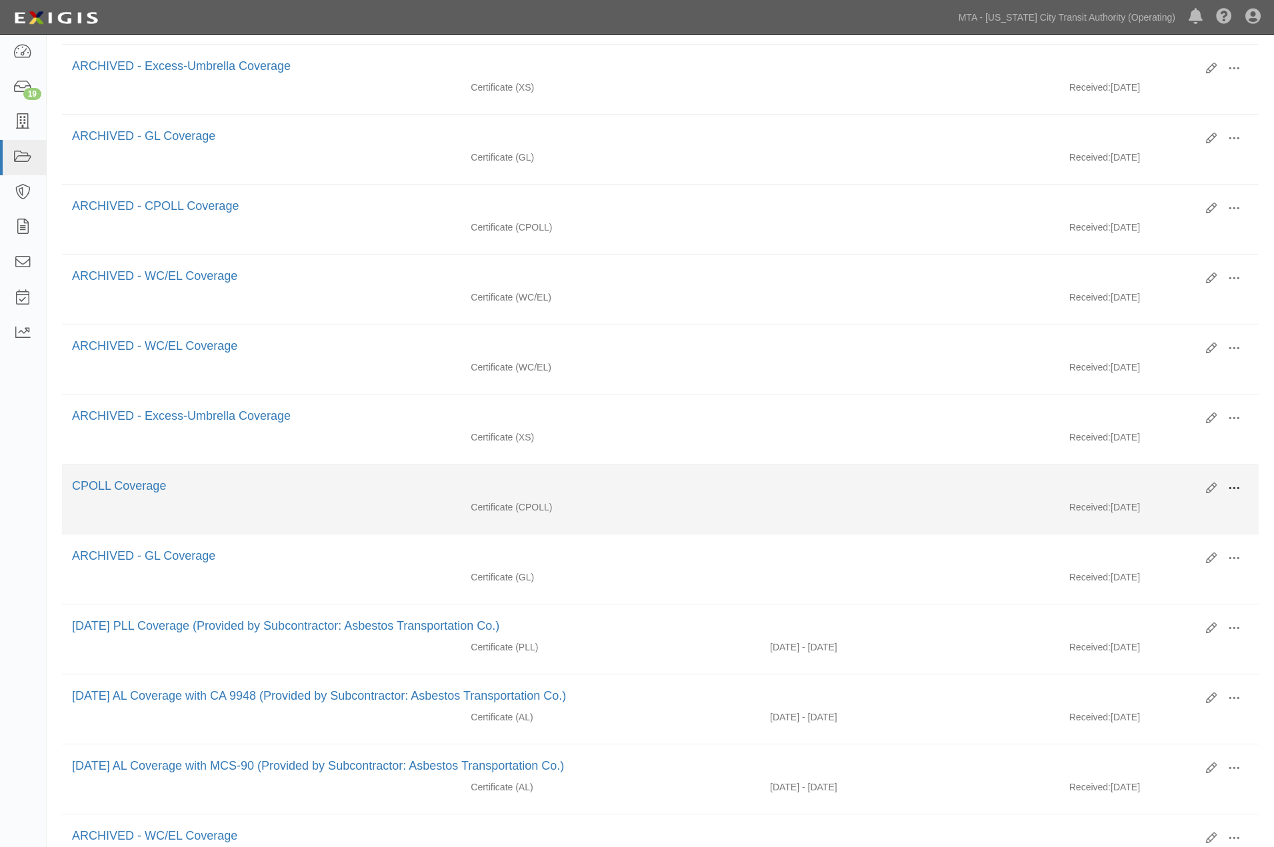
click at [1231, 495] on span at bounding box center [1234, 489] width 12 height 12
click at [1135, 517] on link "View" at bounding box center [1169, 508] width 105 height 24
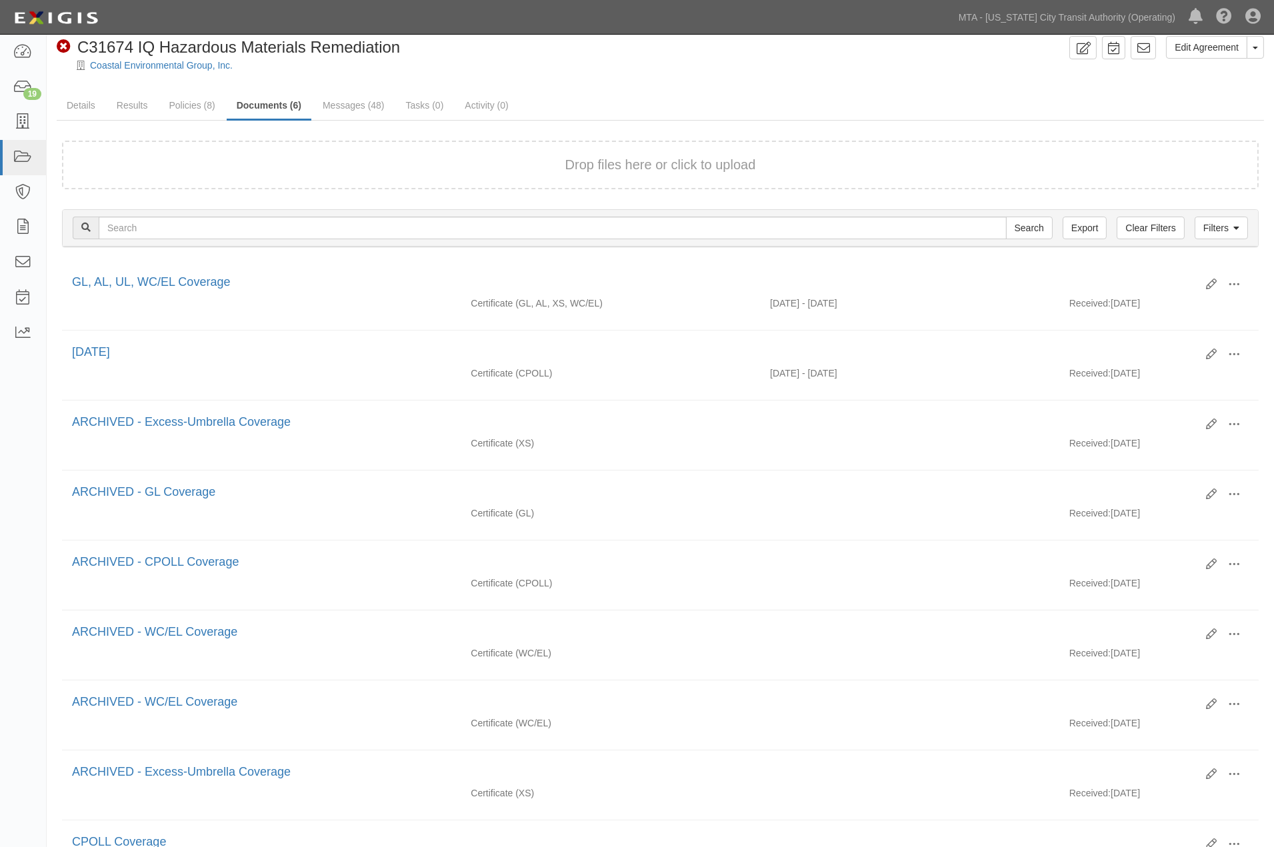
scroll to position [0, 0]
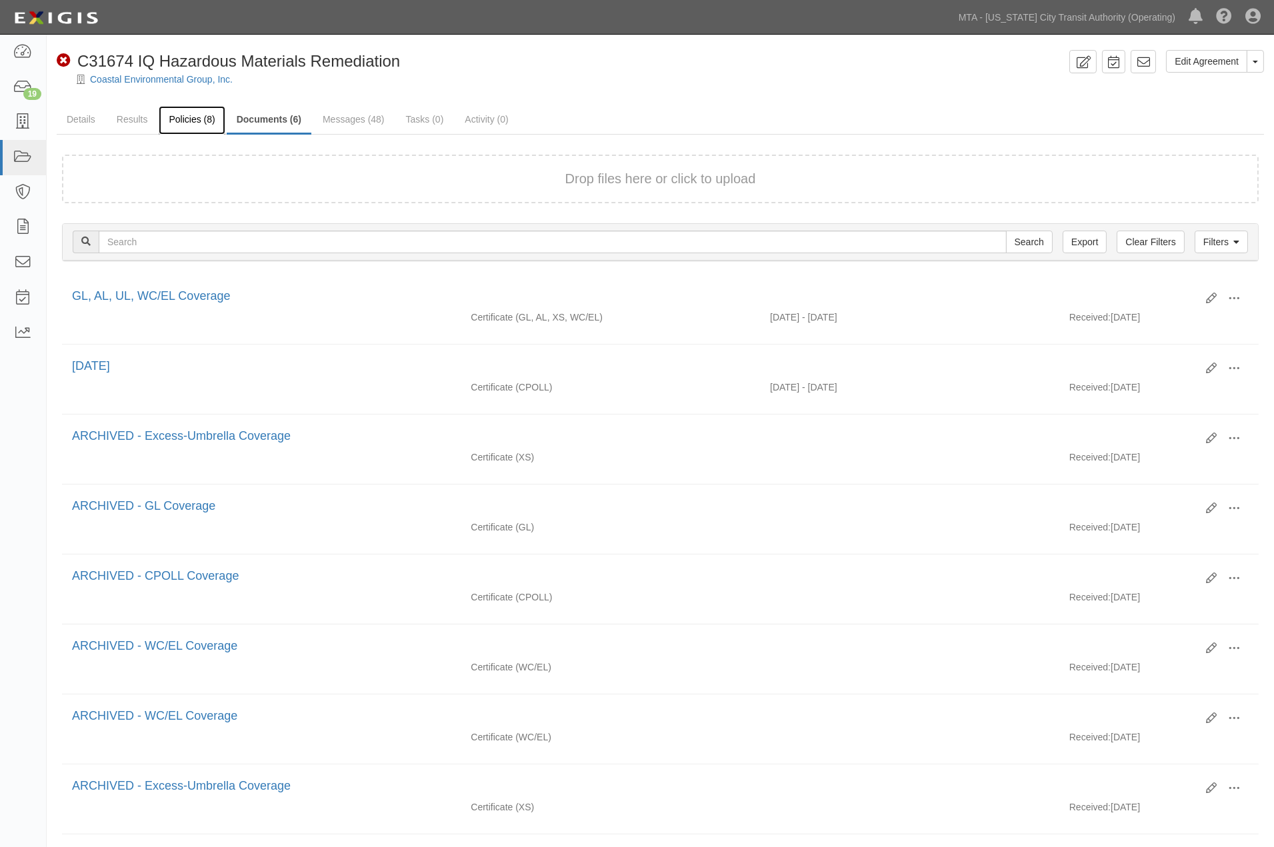
click at [197, 113] on link "Policies (8)" at bounding box center [192, 120] width 66 height 29
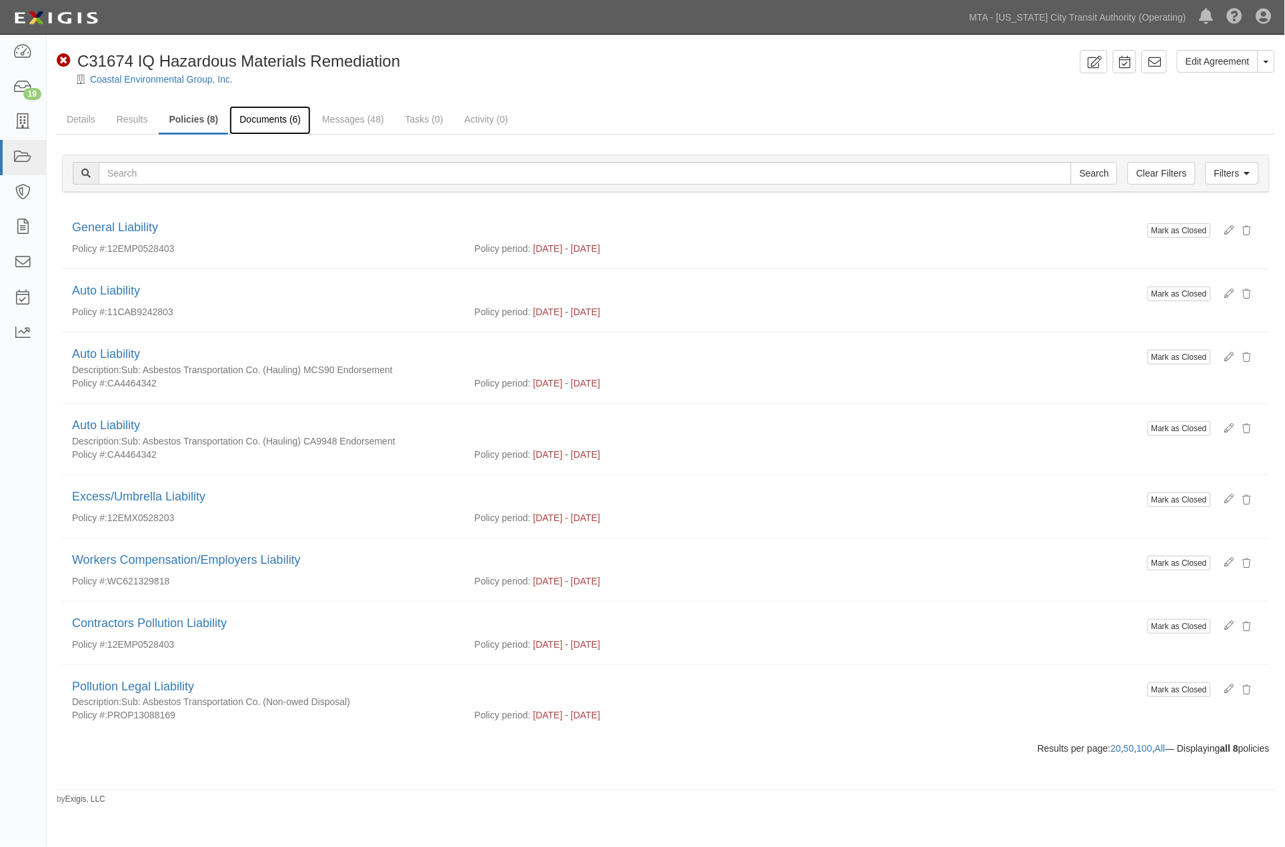
click at [290, 115] on link "Documents (6)" at bounding box center [269, 120] width 81 height 29
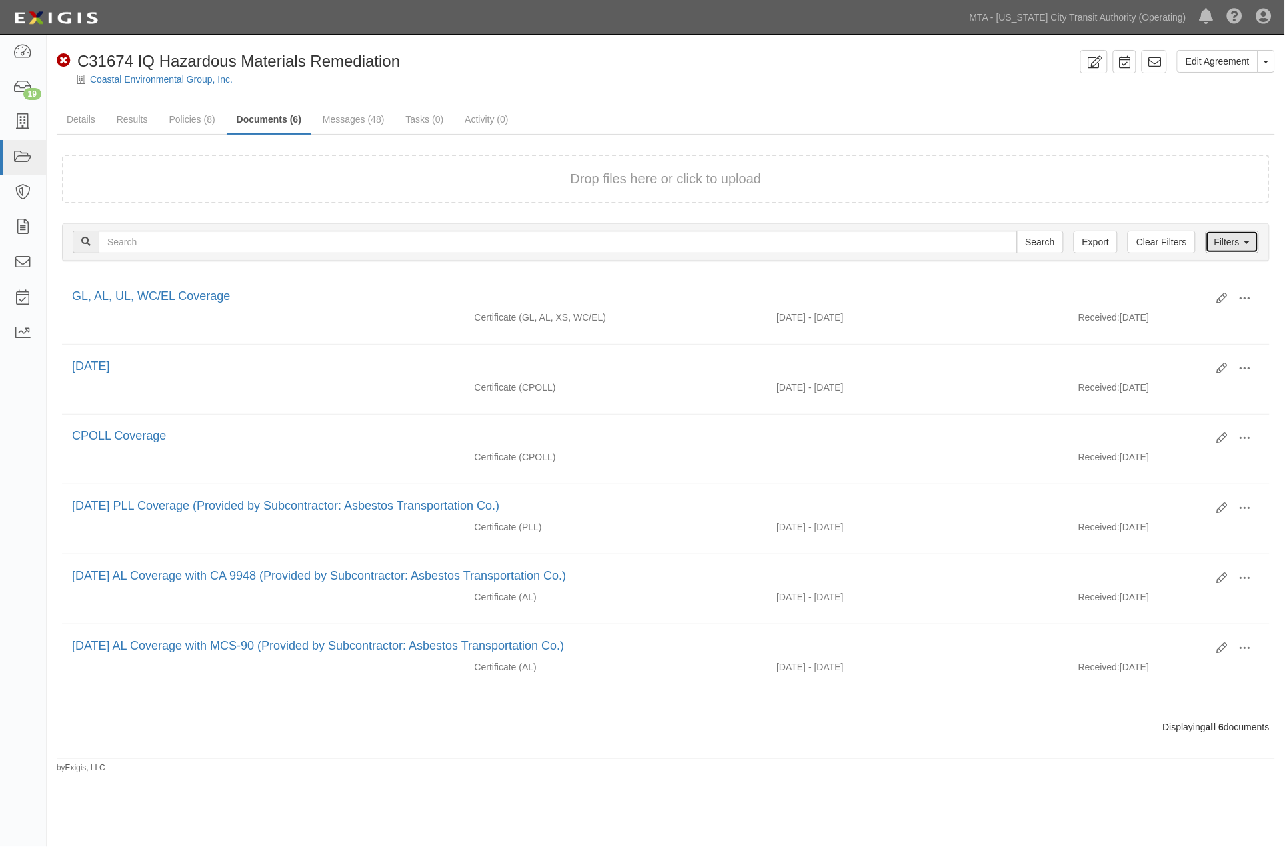
click at [1221, 241] on link "Filters" at bounding box center [1231, 242] width 53 height 23
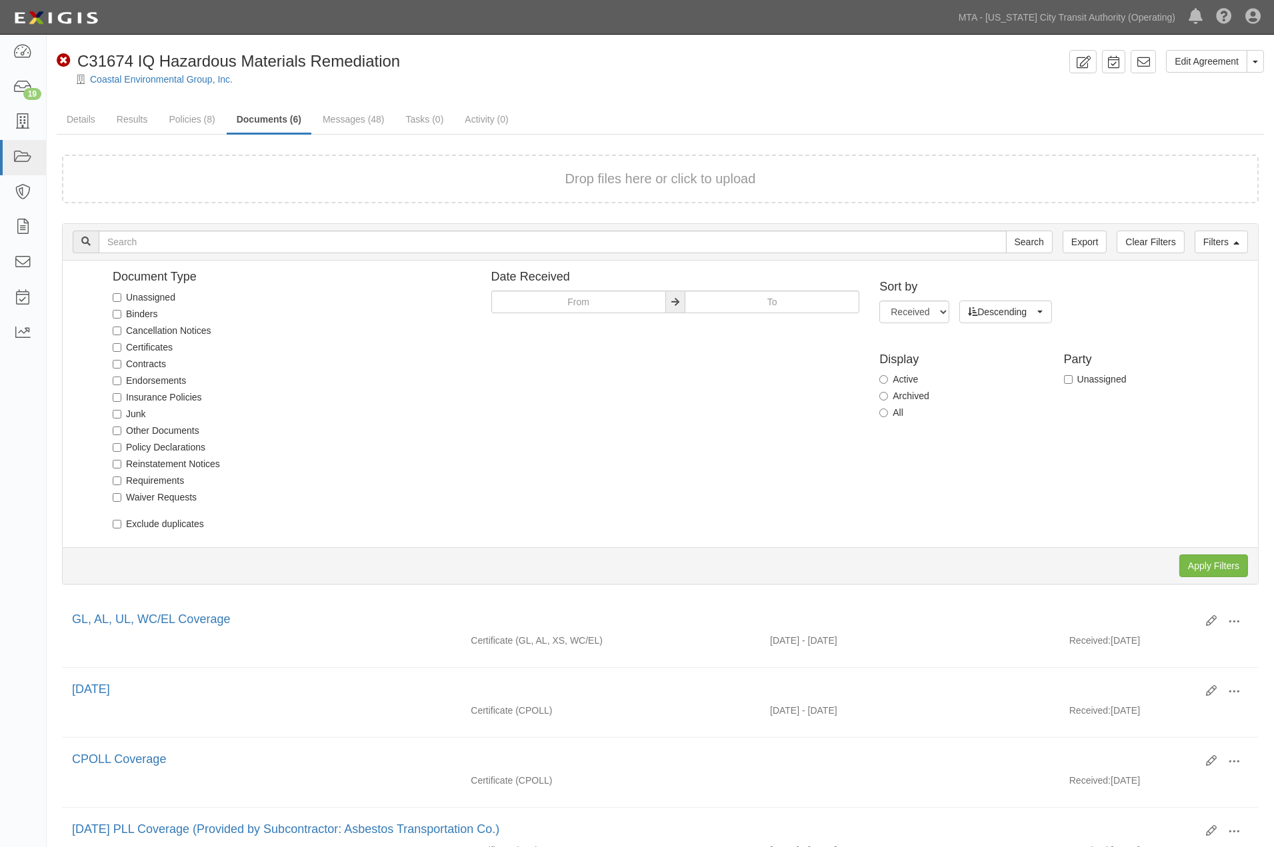
click at [891, 408] on label "All" at bounding box center [891, 412] width 24 height 13
click at [888, 409] on input "All" at bounding box center [883, 413] width 9 height 9
radio input "true"
click at [1193, 563] on input "Apply Filters" at bounding box center [1213, 566] width 69 height 23
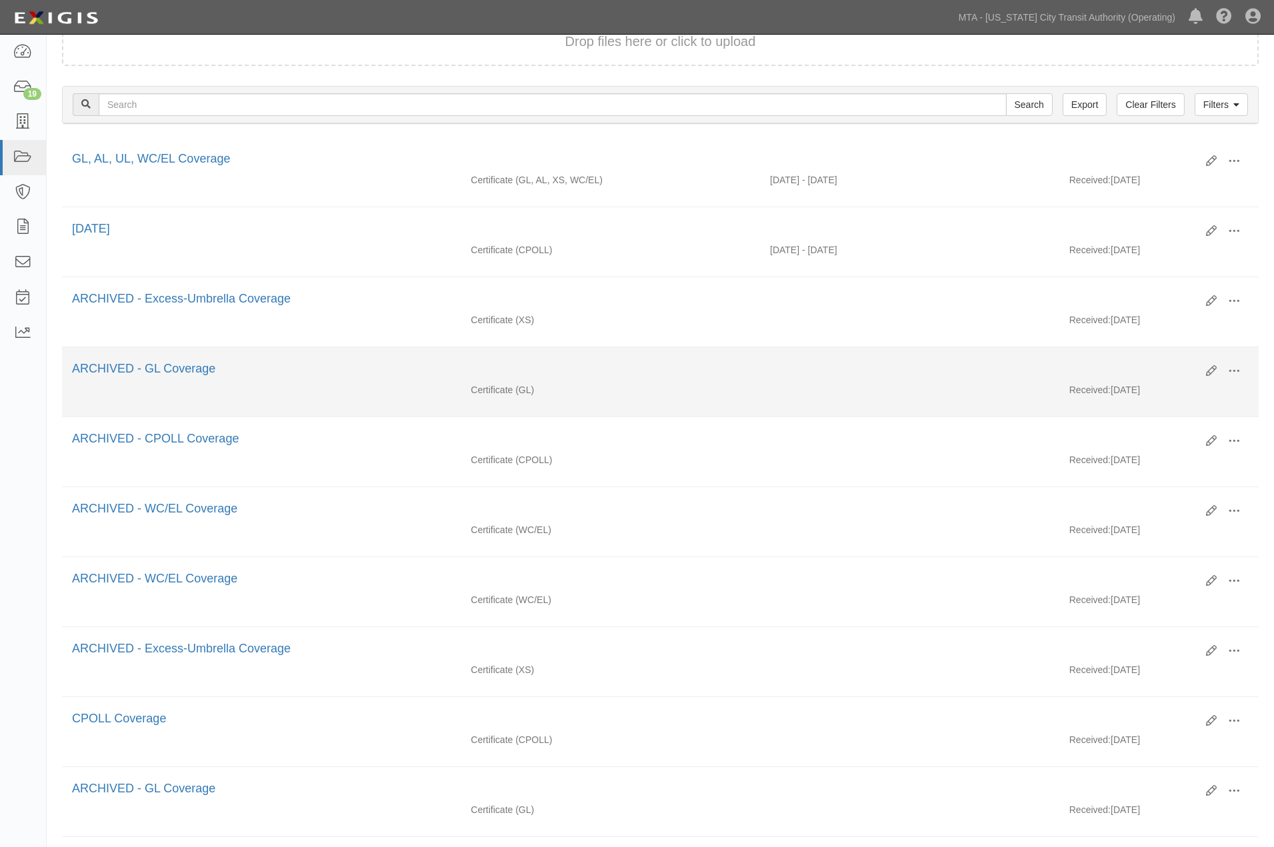
scroll to position [222, 0]
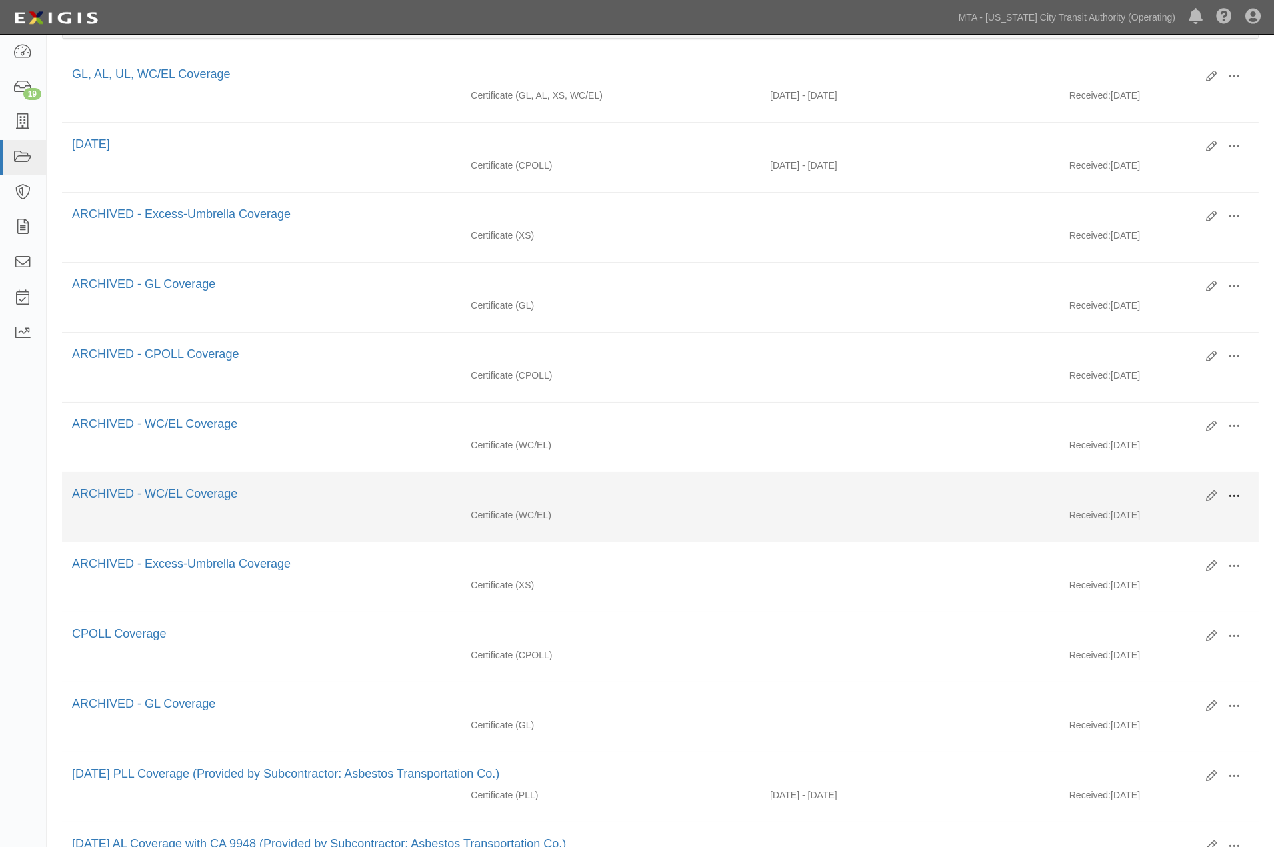
click at [1233, 503] on span at bounding box center [1234, 497] width 12 height 12
click at [1147, 497] on span "Edit" at bounding box center [1169, 487] width 105 height 17
click at [1228, 503] on span at bounding box center [1234, 497] width 12 height 12
click at [1141, 521] on link "View" at bounding box center [1169, 509] width 105 height 24
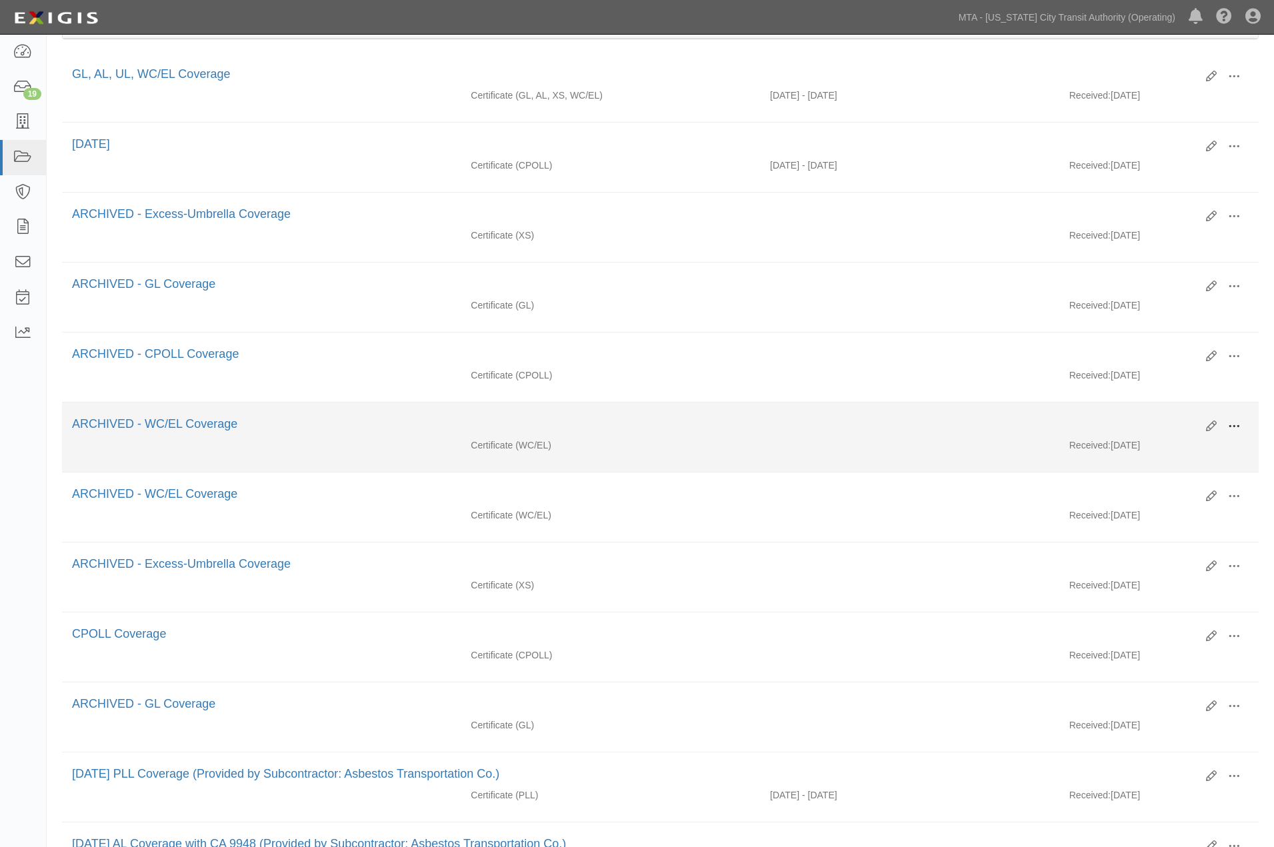
click at [1236, 429] on span at bounding box center [1234, 427] width 12 height 12
click at [1131, 447] on link "View" at bounding box center [1169, 439] width 105 height 24
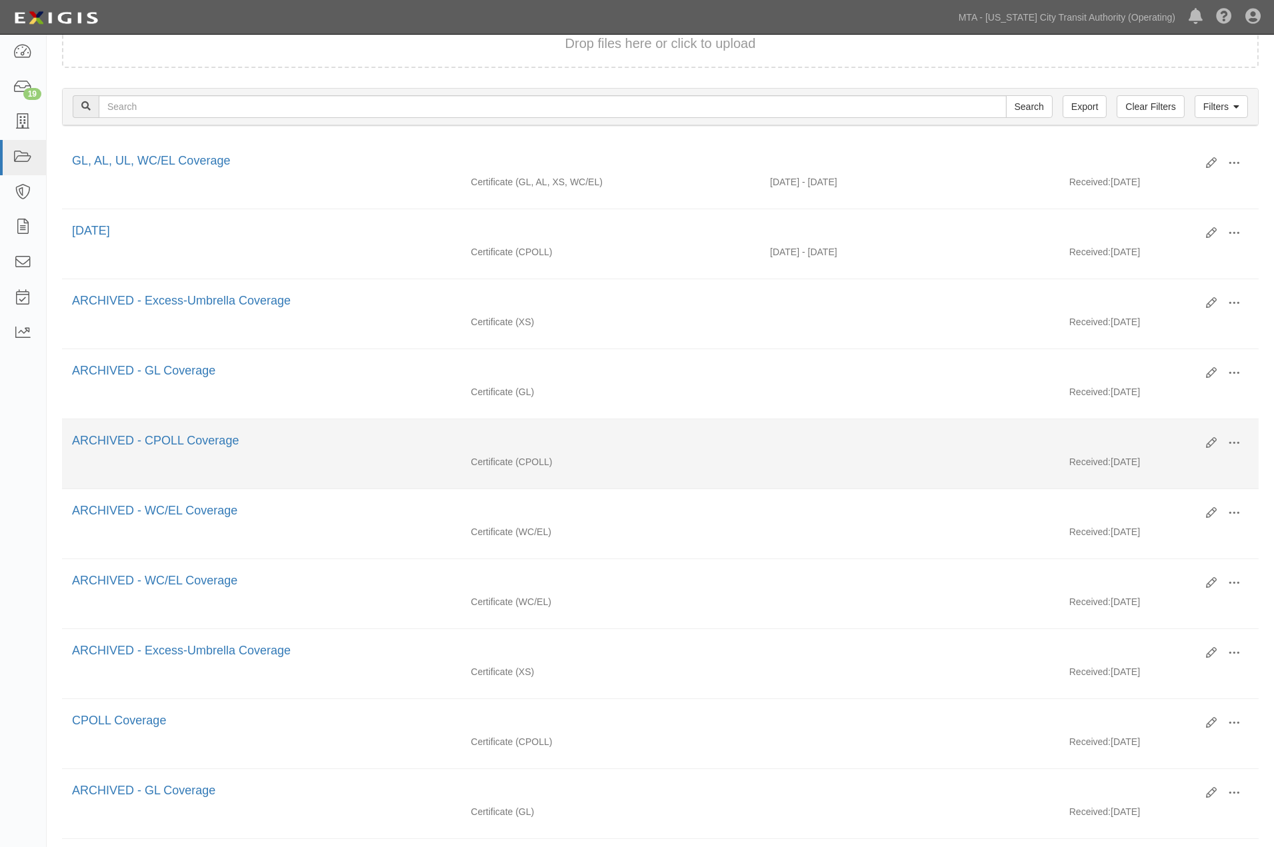
scroll to position [0, 0]
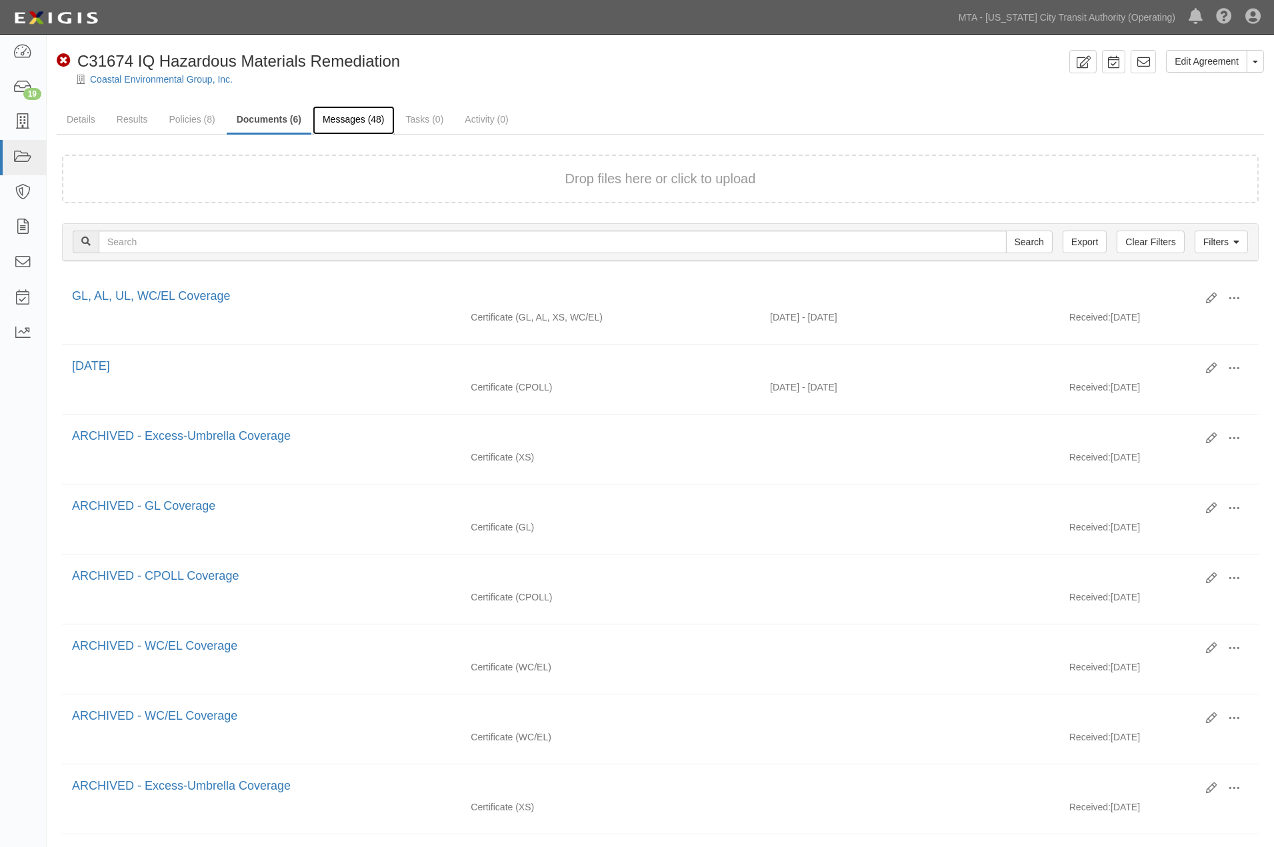
click at [337, 117] on link "Messages (48)" at bounding box center [354, 120] width 82 height 29
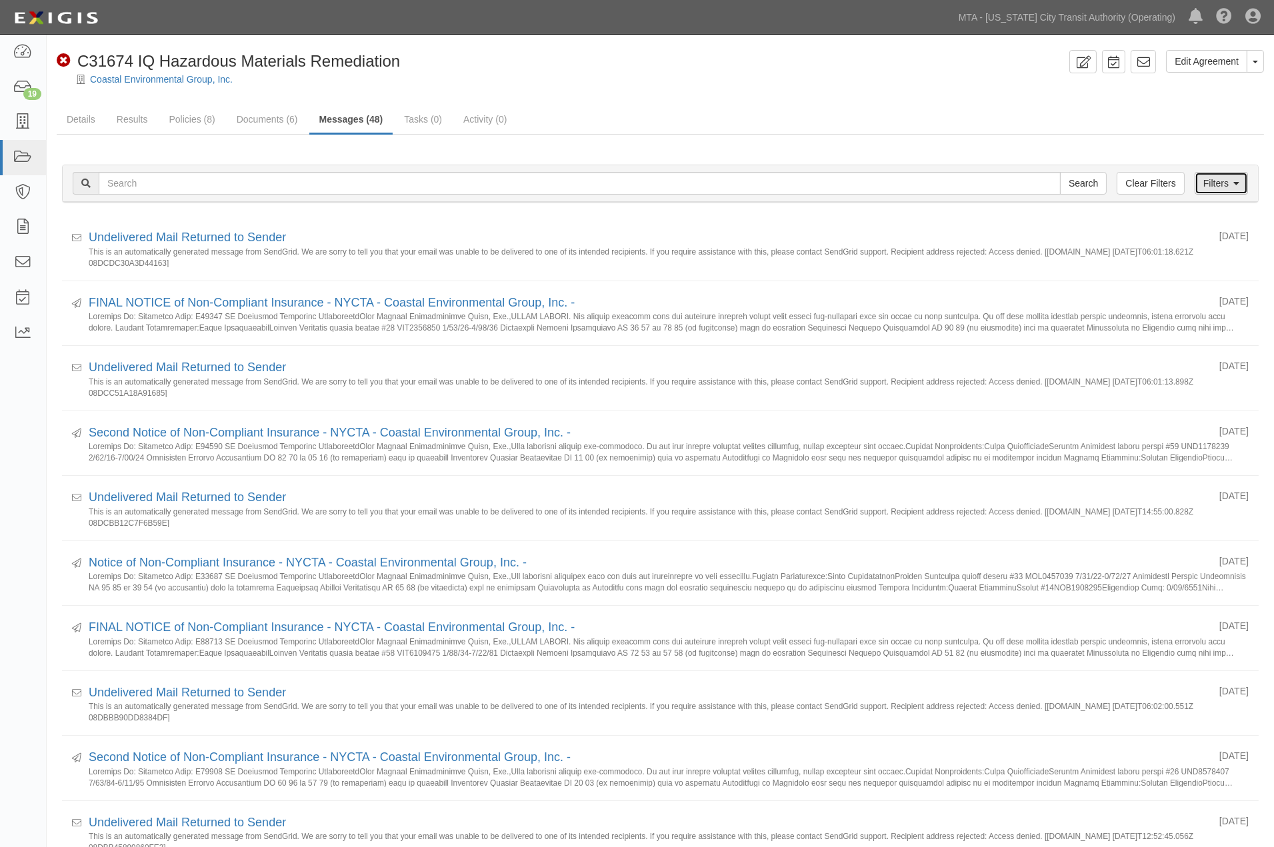
click at [1220, 178] on link "Filters" at bounding box center [1221, 183] width 53 height 23
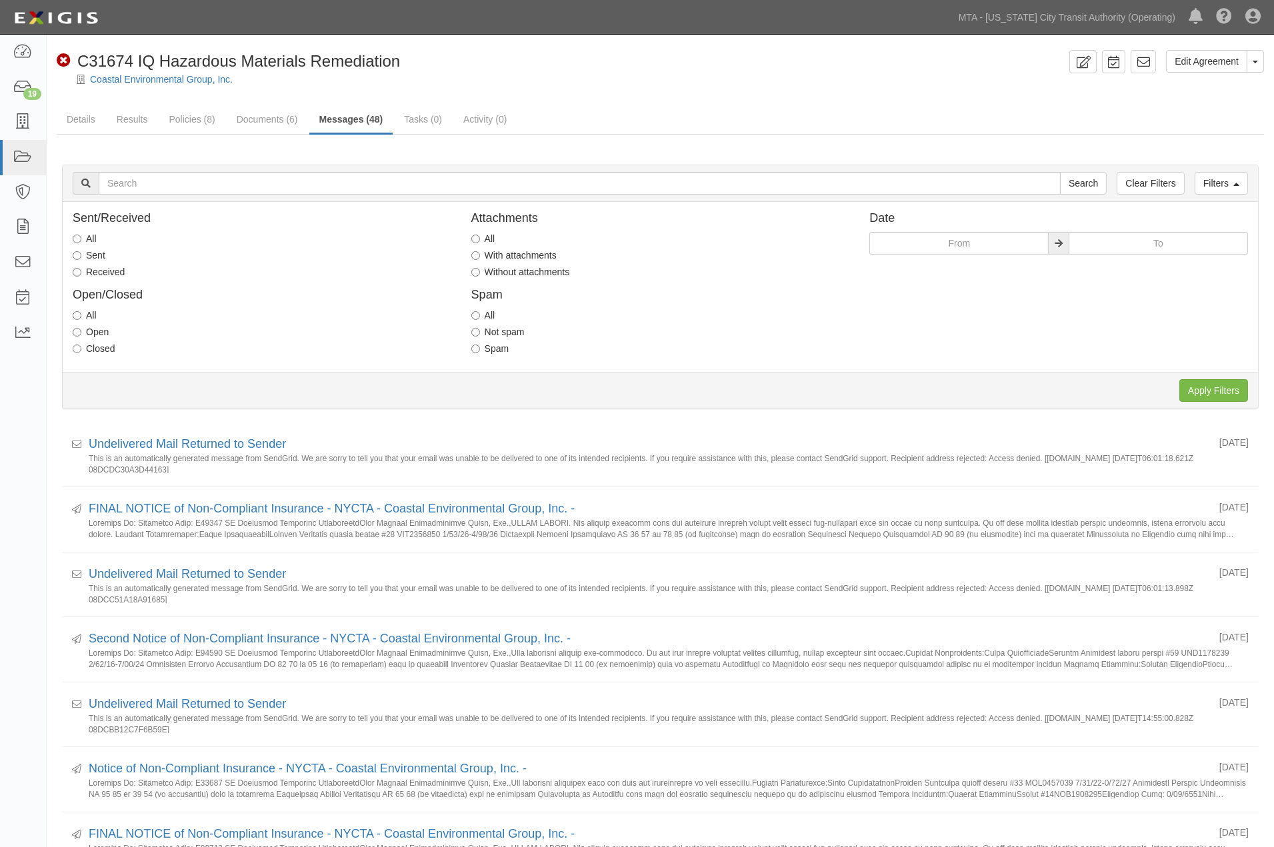
click at [503, 255] on label "With attachments" at bounding box center [513, 255] width 85 height 13
click at [480, 255] on input "With attachments" at bounding box center [475, 255] width 9 height 9
radio input "true"
click at [111, 271] on label "Received" at bounding box center [99, 271] width 52 height 13
click at [81, 271] on input "Received" at bounding box center [77, 272] width 9 height 9
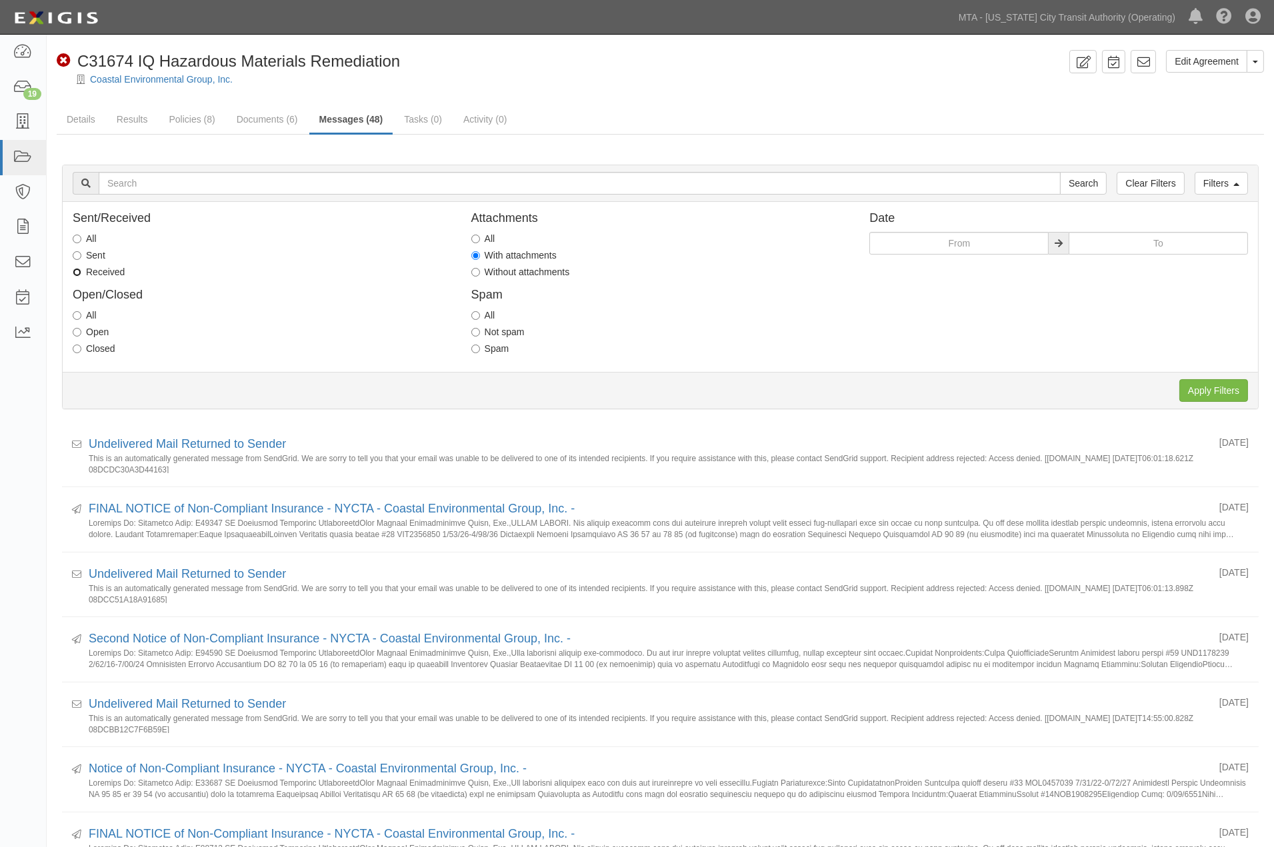
radio input "true"
click at [1205, 398] on input "Apply Filters" at bounding box center [1213, 390] width 69 height 23
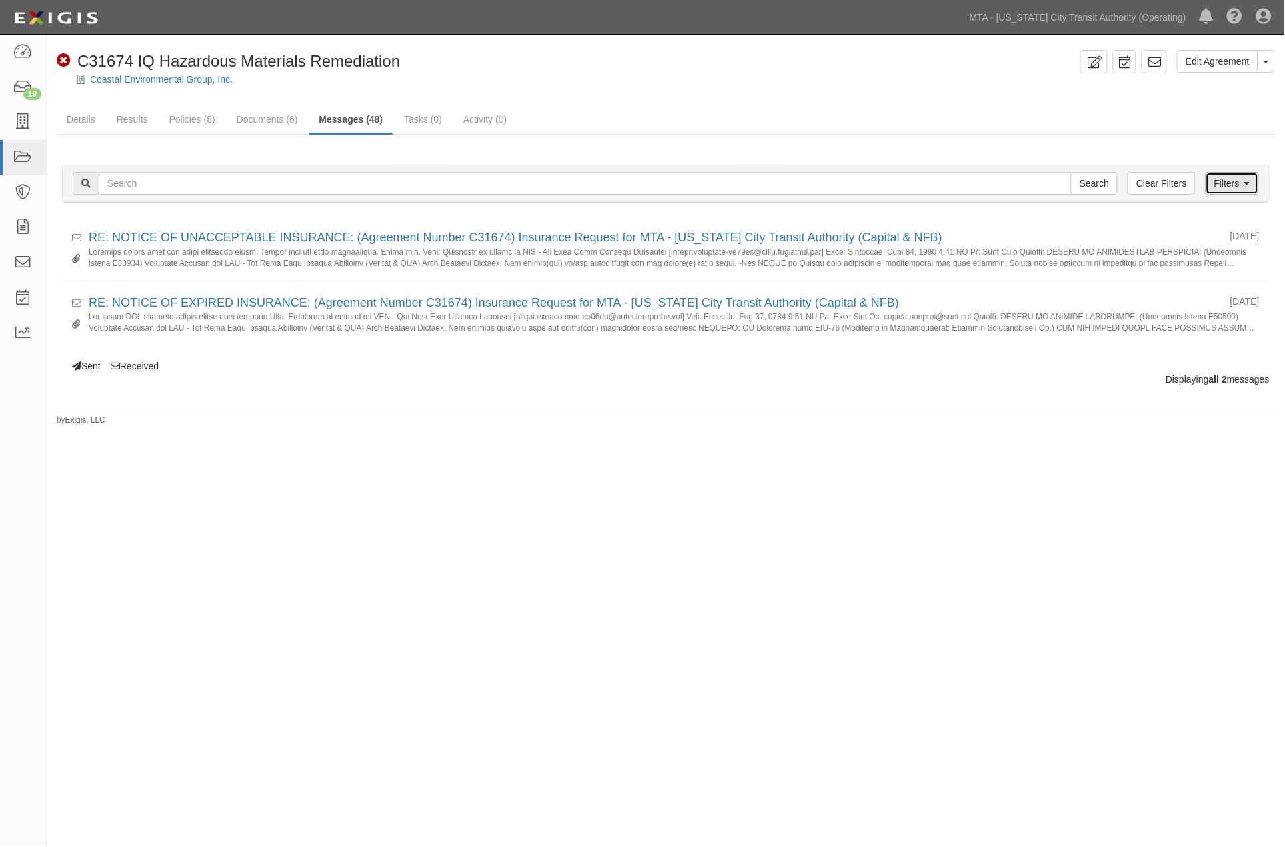
click at [1237, 174] on link "Filters" at bounding box center [1231, 183] width 53 height 23
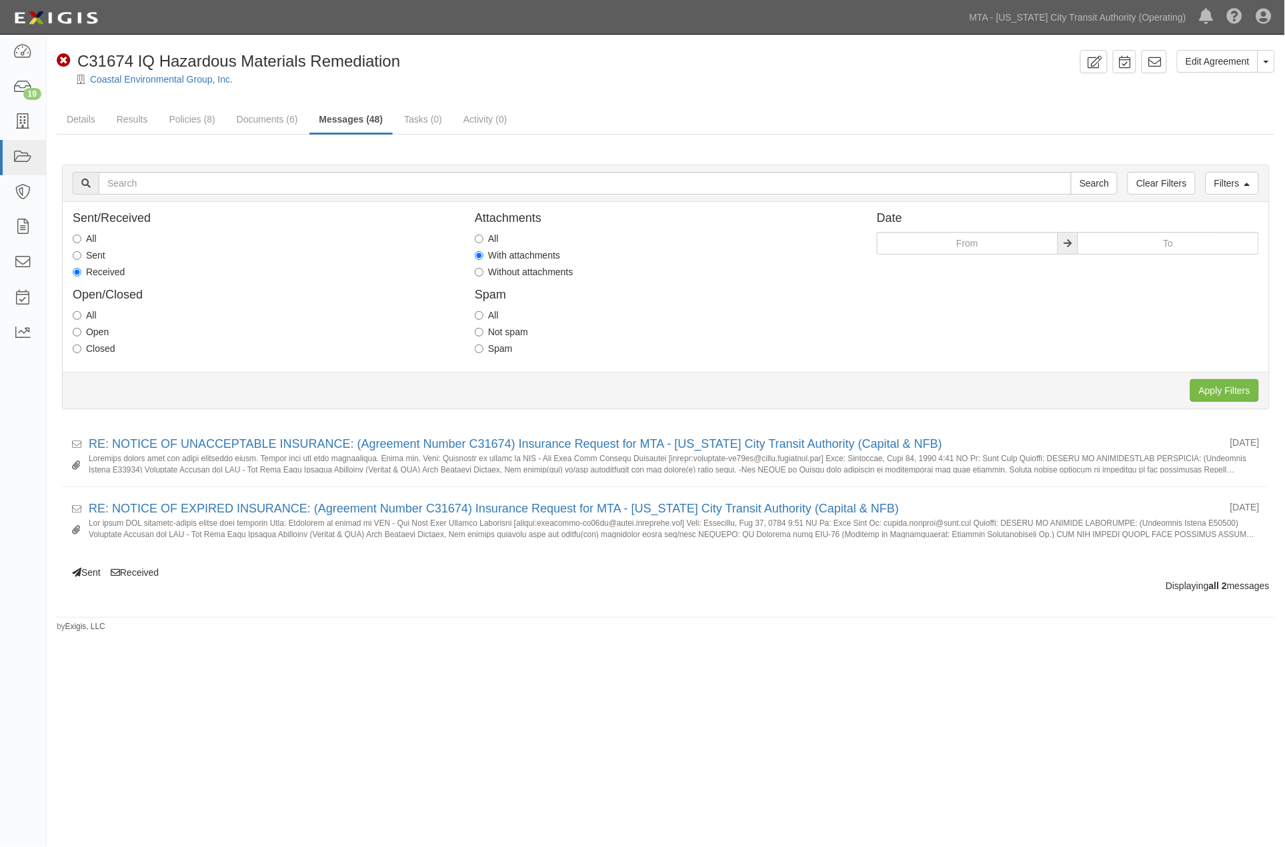
click at [85, 255] on label "Sent" at bounding box center [89, 255] width 33 height 13
click at [81, 255] on input "Sent" at bounding box center [77, 255] width 9 height 9
radio input "true"
click at [88, 269] on label "Received" at bounding box center [99, 271] width 52 height 13
click at [81, 269] on input "Received" at bounding box center [77, 272] width 9 height 9
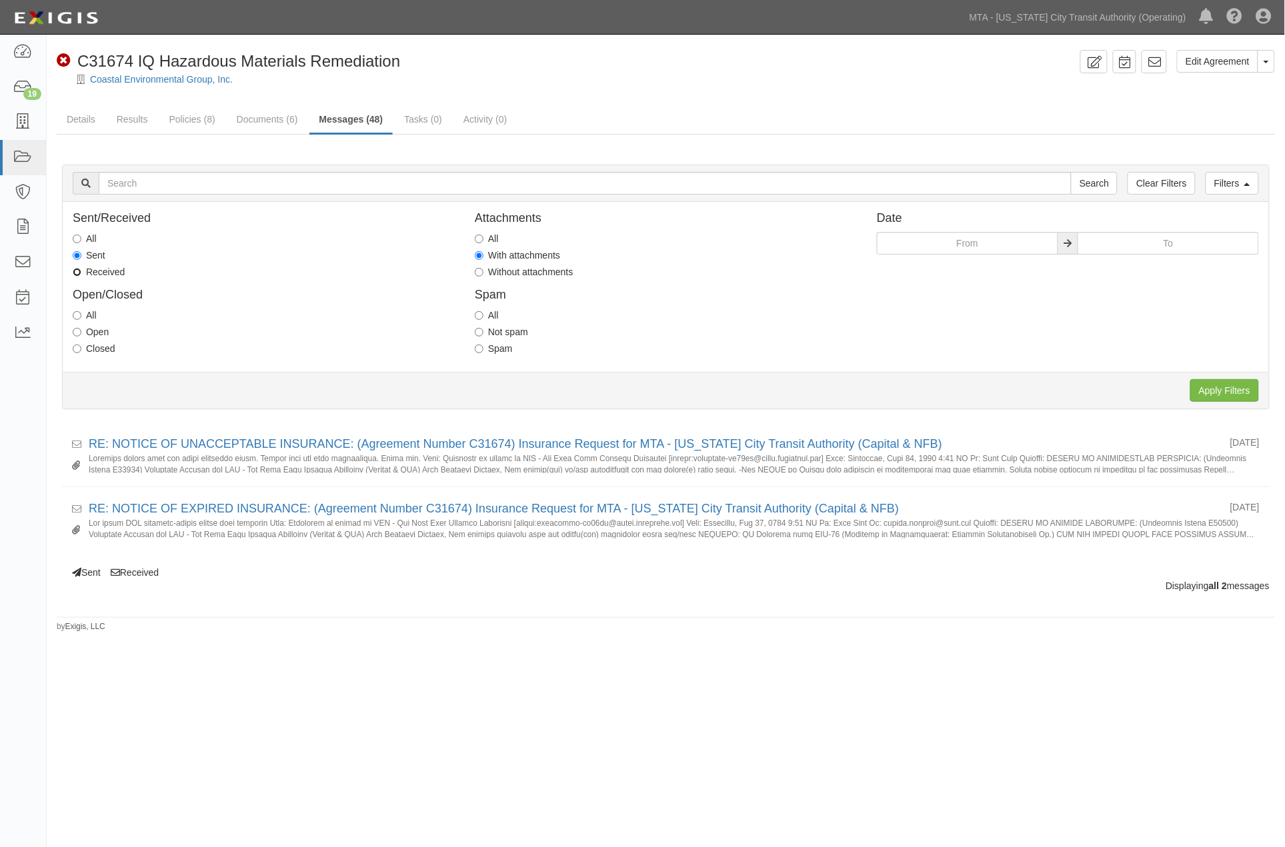
radio input "true"
click at [1220, 385] on input "Apply Filters" at bounding box center [1224, 390] width 69 height 23
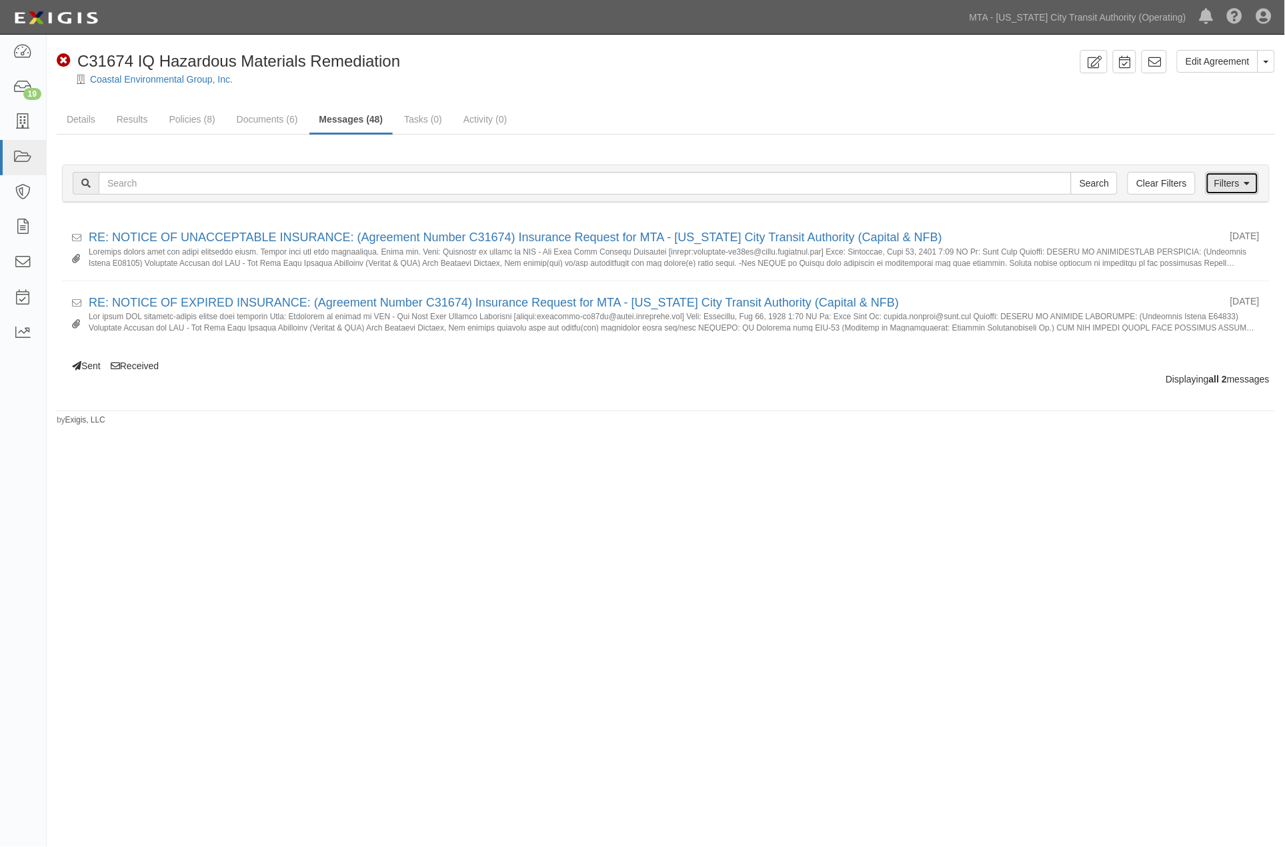
click at [1232, 184] on link "Filters" at bounding box center [1231, 183] width 53 height 23
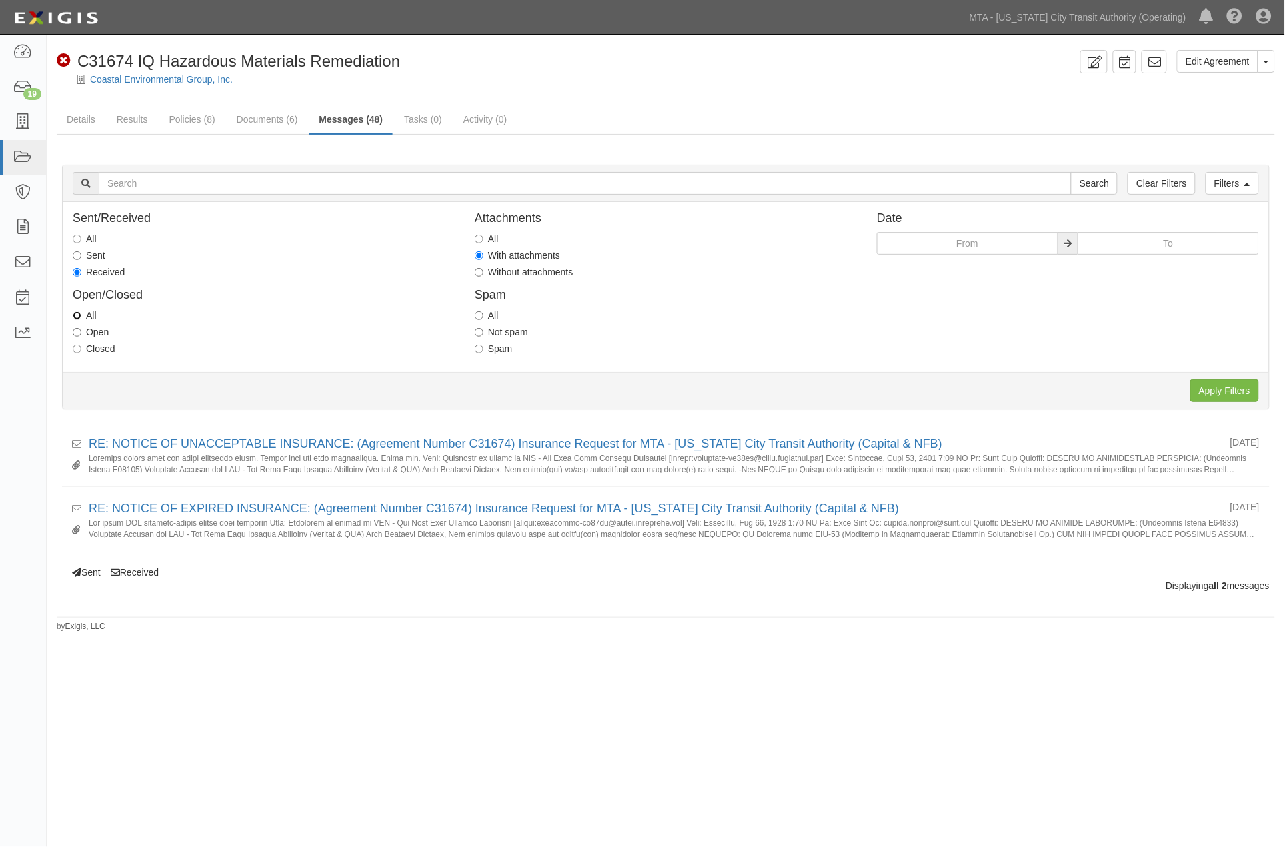
click at [76, 315] on input "All" at bounding box center [77, 315] width 9 height 9
radio input "true"
click at [1249, 394] on input "Apply Filters" at bounding box center [1224, 390] width 69 height 23
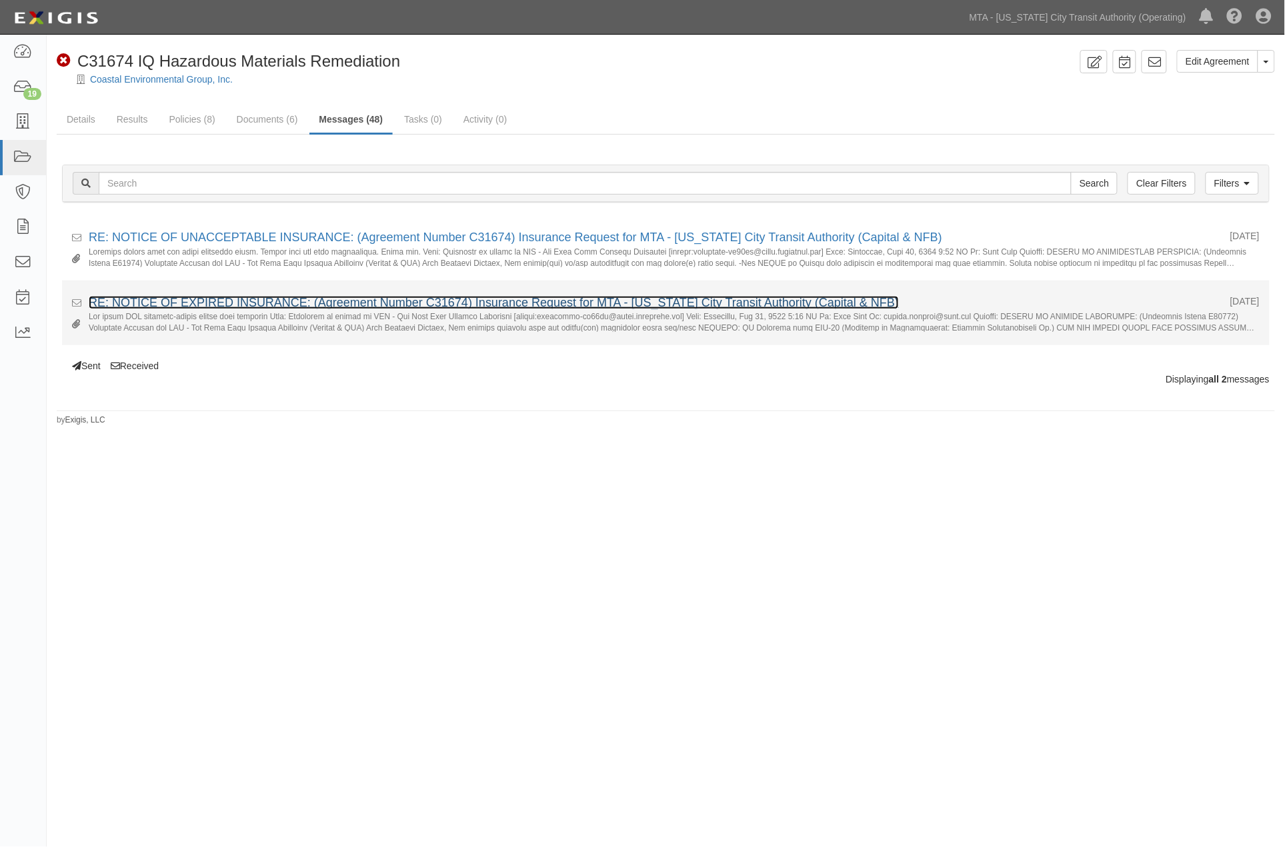
click at [435, 308] on link "RE: NOTICE OF EXPIRED INSURANCE: (Agreement Number C31674) Insurance Request fo…" at bounding box center [494, 302] width 810 height 13
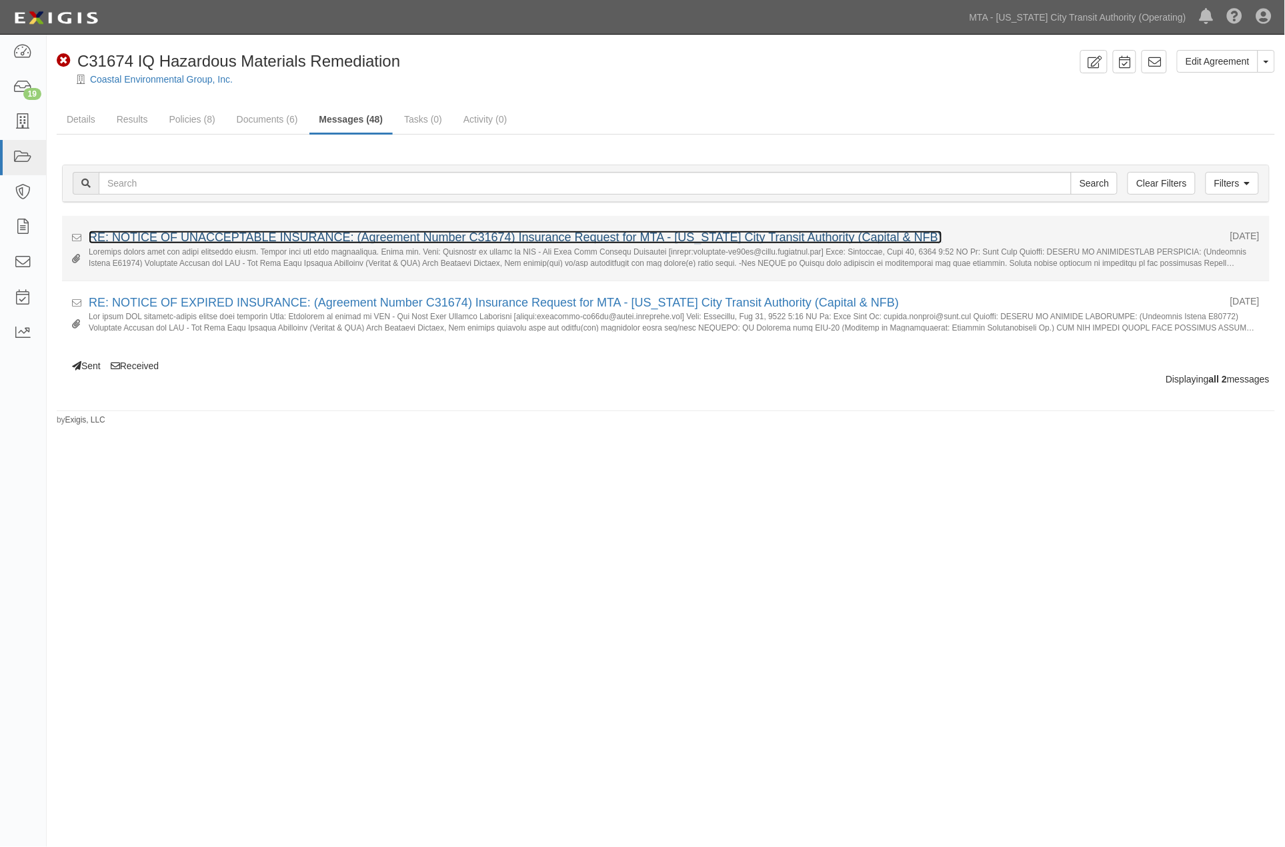
click at [243, 241] on link "RE: NOTICE OF UNACCEPTABLE INSURANCE: (Agreement Number C31674) Insurance Reque…" at bounding box center [515, 237] width 853 height 13
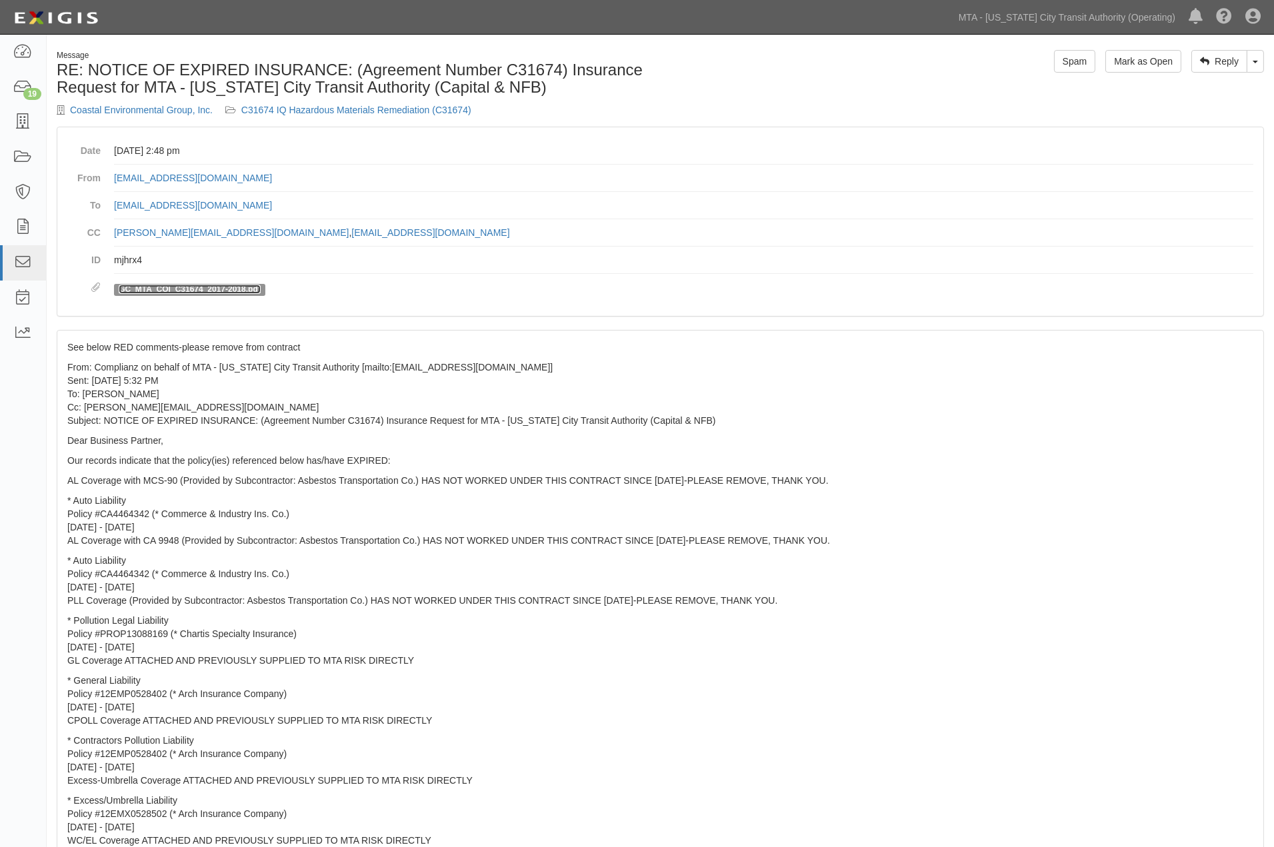
click at [235, 289] on link "GC_MTA_COI_C31674_2017-2018.pdf" at bounding box center [190, 289] width 142 height 9
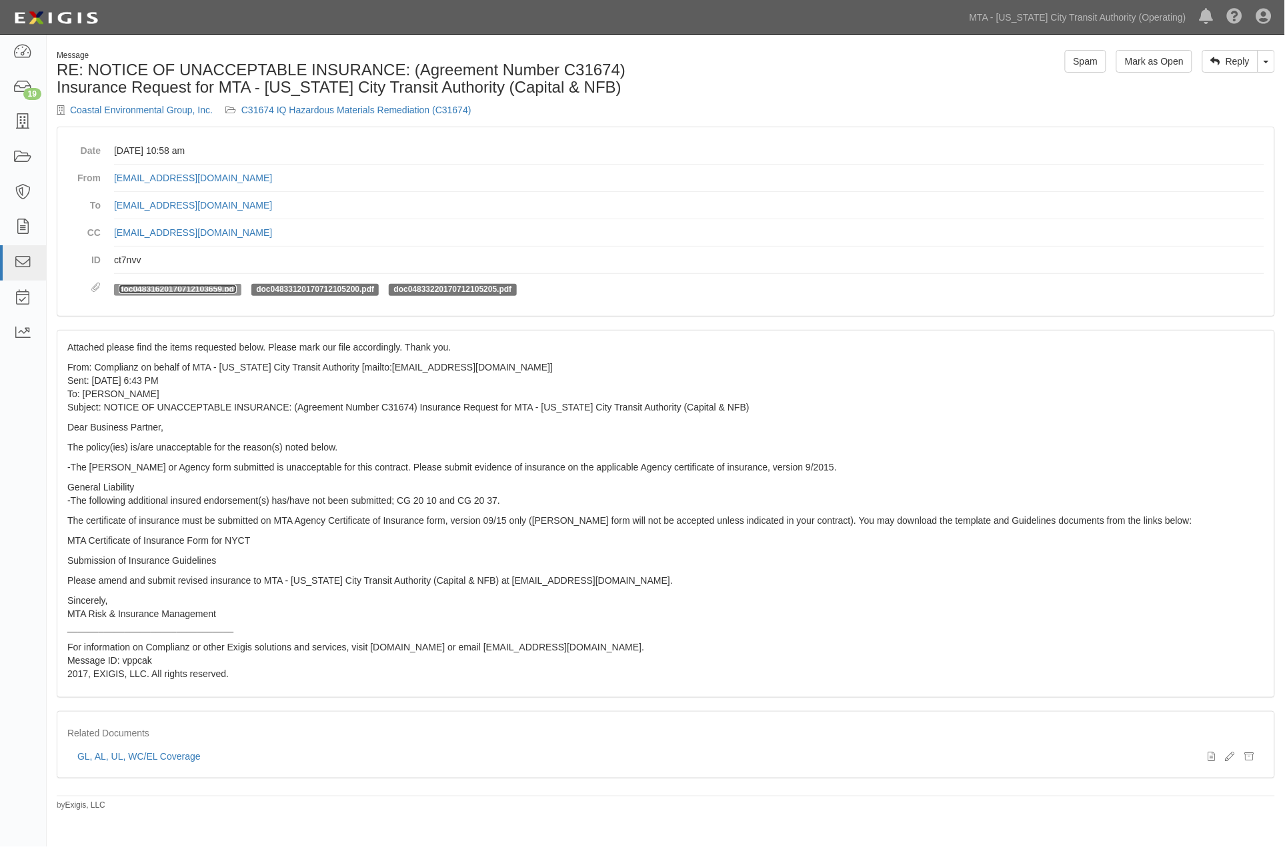
click at [207, 285] on link "doc04831620170712103659.pdf" at bounding box center [178, 289] width 118 height 9
click at [355, 289] on link "doc04833120170712105200.pdf" at bounding box center [315, 289] width 118 height 9
click at [403, 292] on link "doc04833220170712105205.pdf" at bounding box center [453, 289] width 118 height 9
click at [343, 112] on link "C31674 IQ Hazardous Materials Remediation (C31674)" at bounding box center [356, 110] width 230 height 11
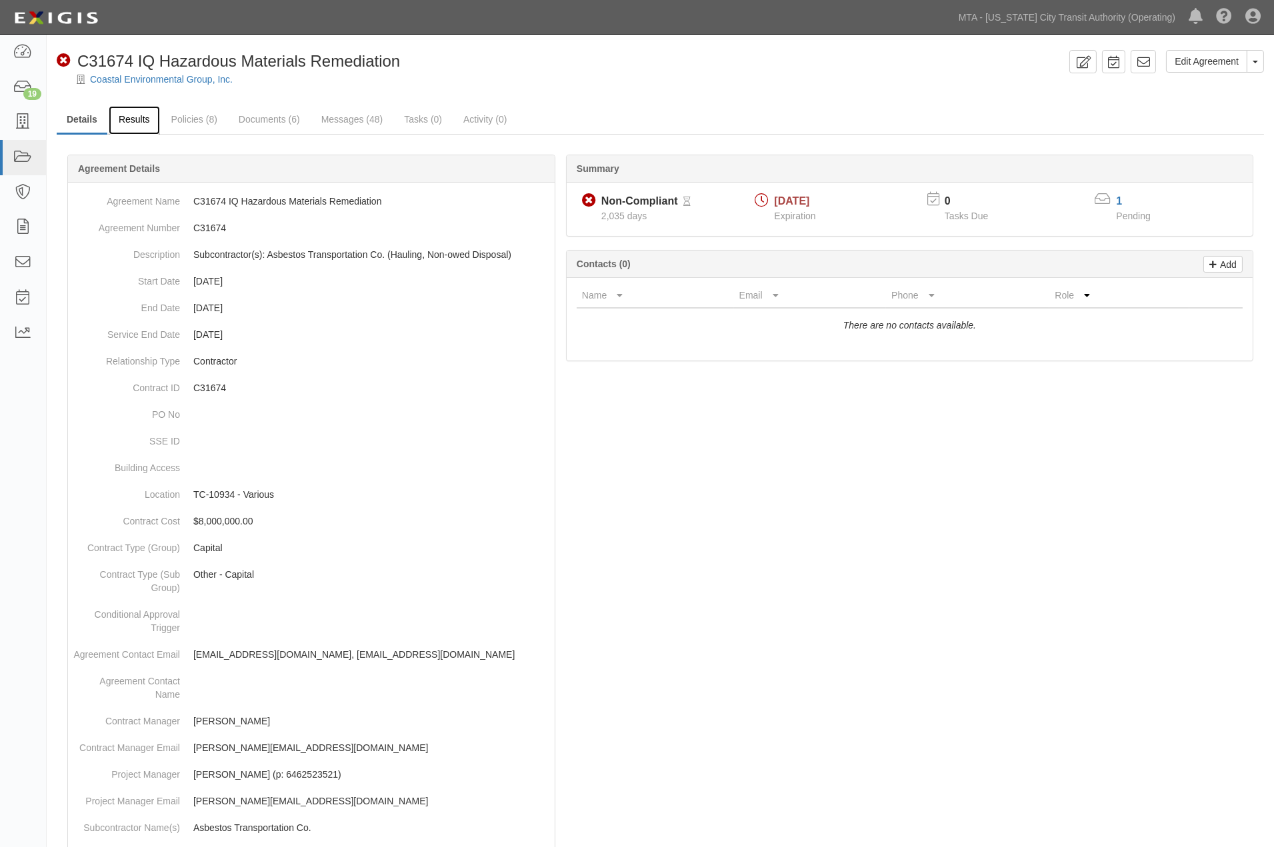
click at [134, 122] on link "Results" at bounding box center [134, 120] width 51 height 29
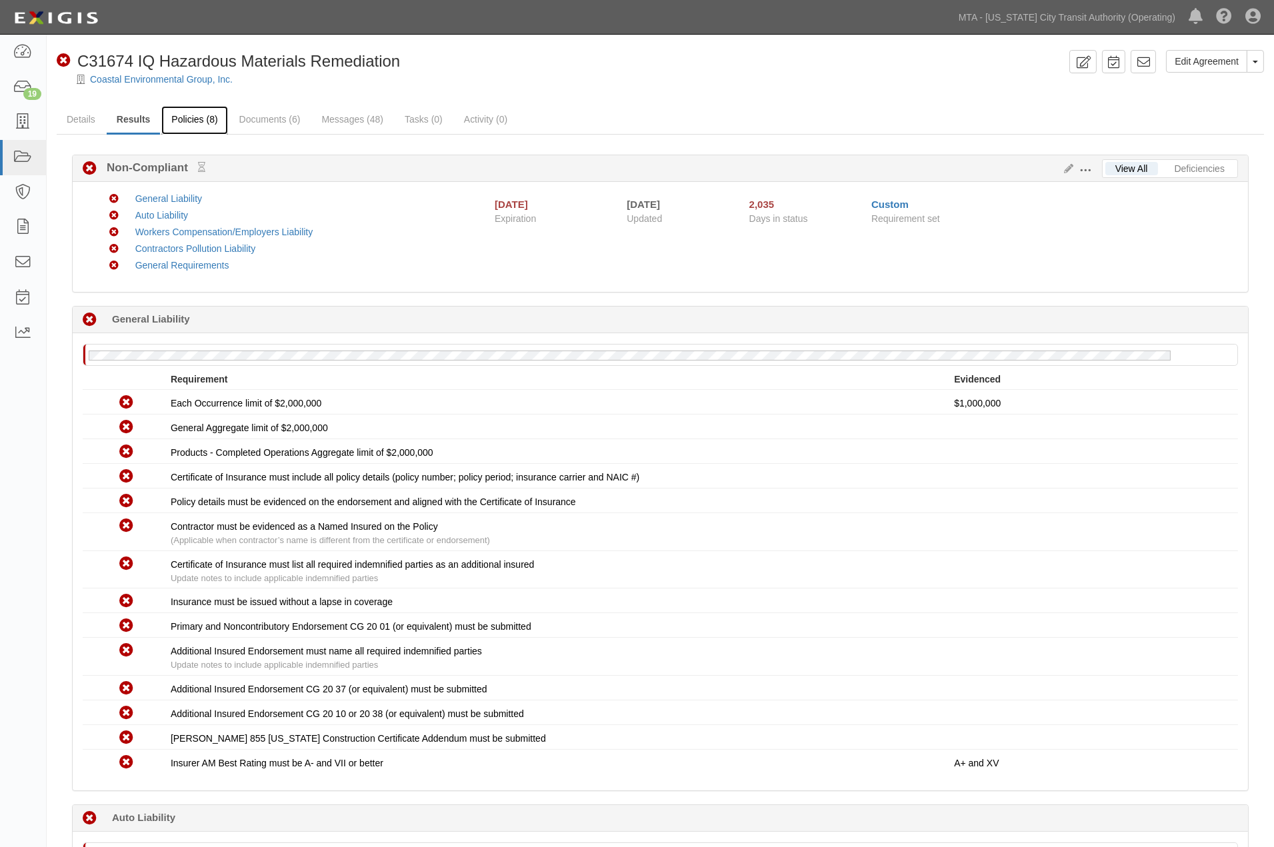
click at [198, 118] on link "Policies (8)" at bounding box center [194, 120] width 66 height 29
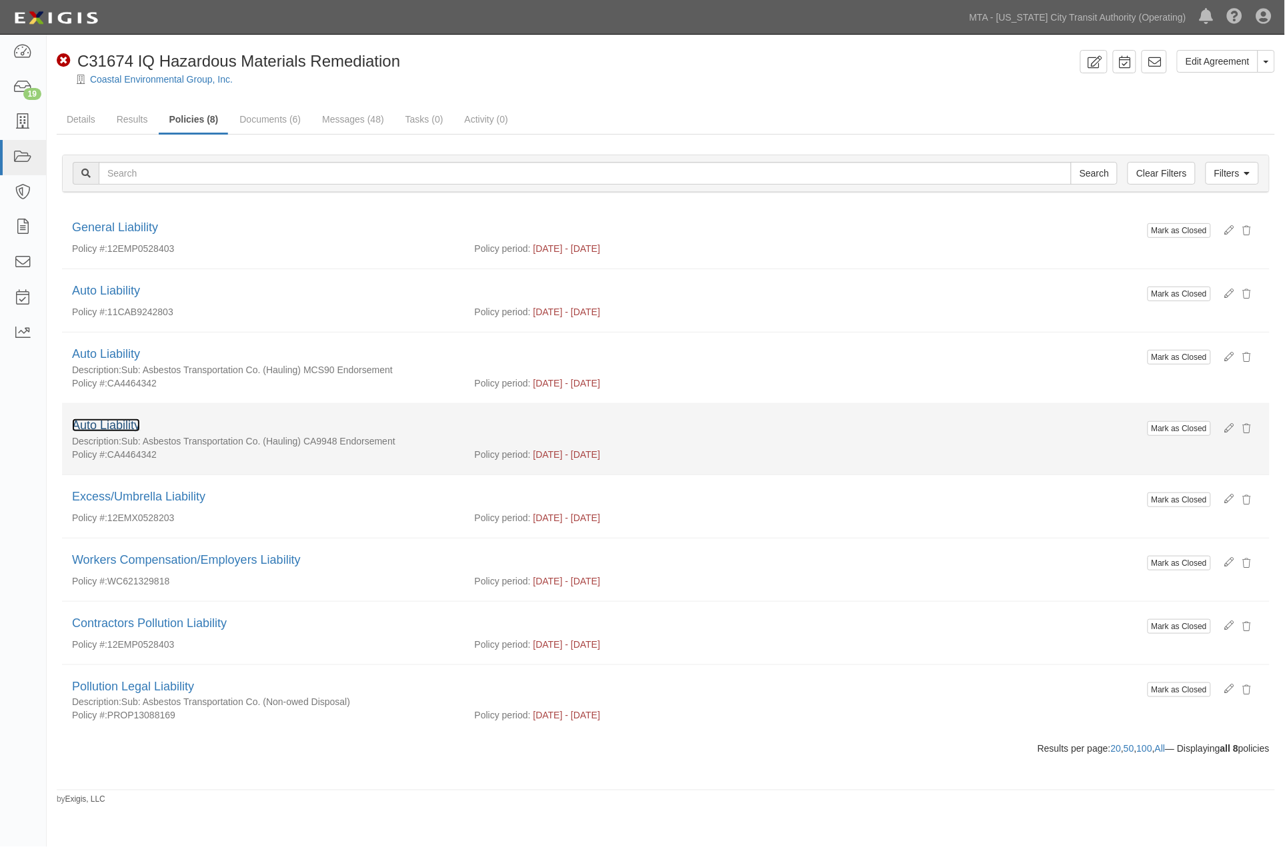
click at [117, 425] on link "Auto Liability" at bounding box center [106, 425] width 68 height 13
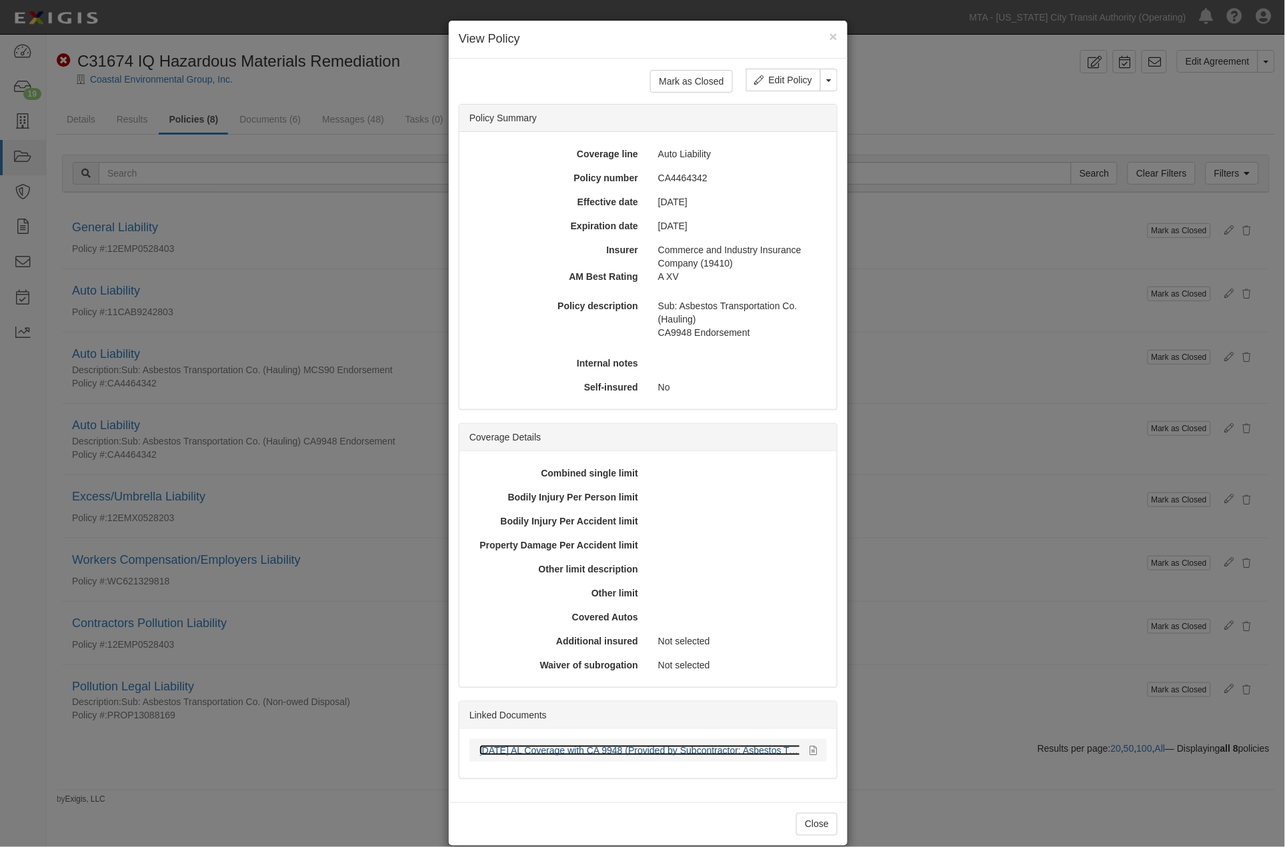
click at [555, 747] on link "[DATE] AL Coverage with CA 9948 (Provided by Subcontractor: Asbestos Transporta…" at bounding box center [671, 750] width 385 height 11
click at [920, 651] on div "× View Policy [PERSON_NAME] as Closed Edit Policy Toggle Dropdown Delete Policy…" at bounding box center [642, 423] width 1285 height 847
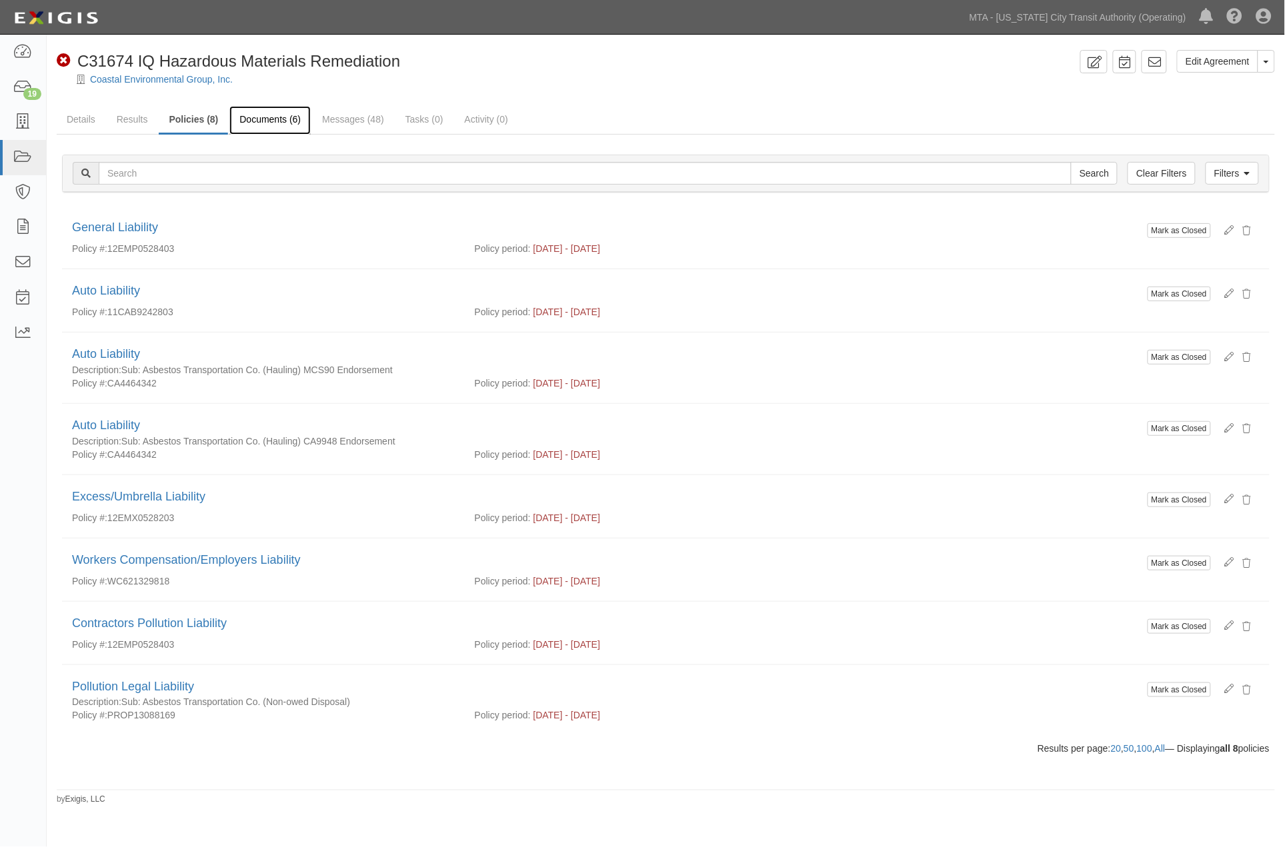
click at [272, 114] on link "Documents (6)" at bounding box center [269, 120] width 81 height 29
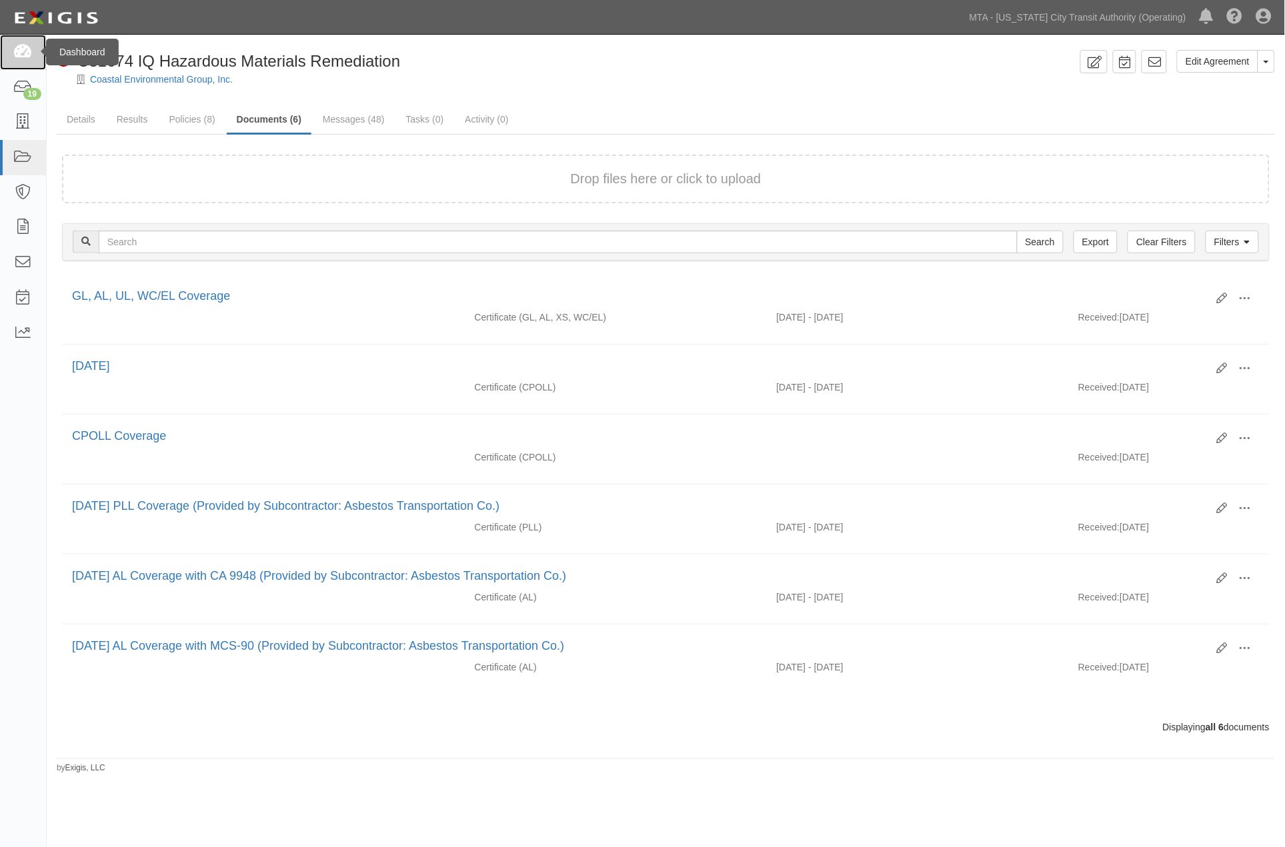
click at [22, 56] on icon at bounding box center [22, 52] width 19 height 15
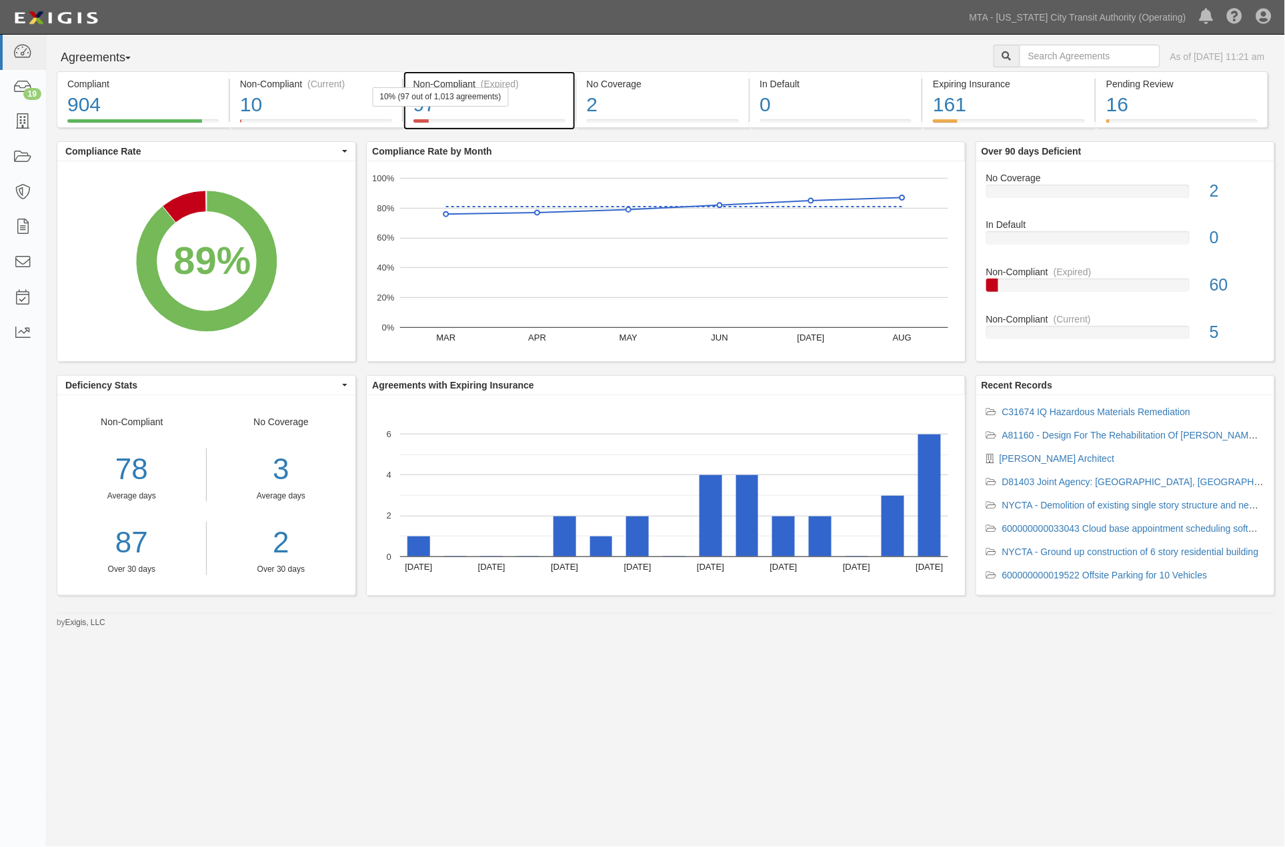
click at [538, 111] on div "97" at bounding box center [489, 105] width 152 height 29
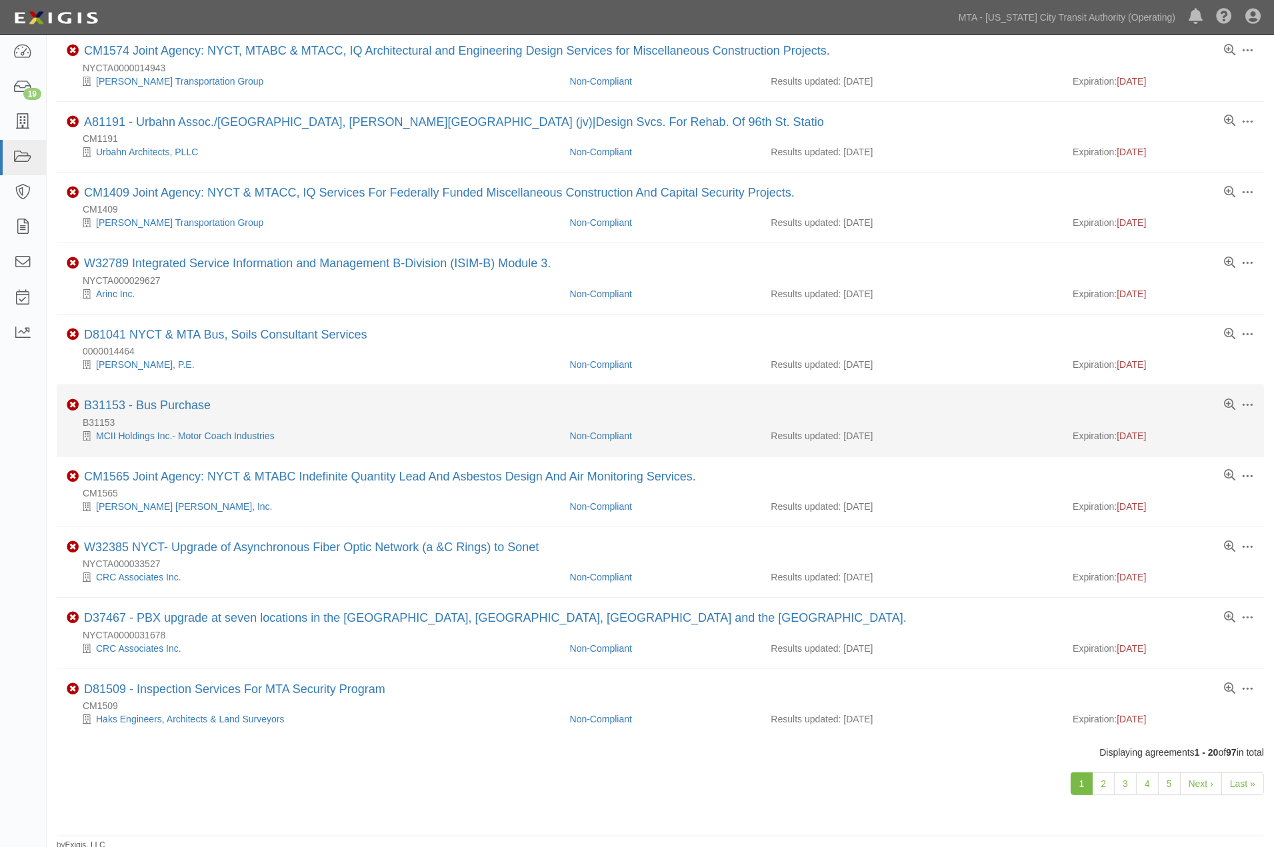
scroll to position [791, 0]
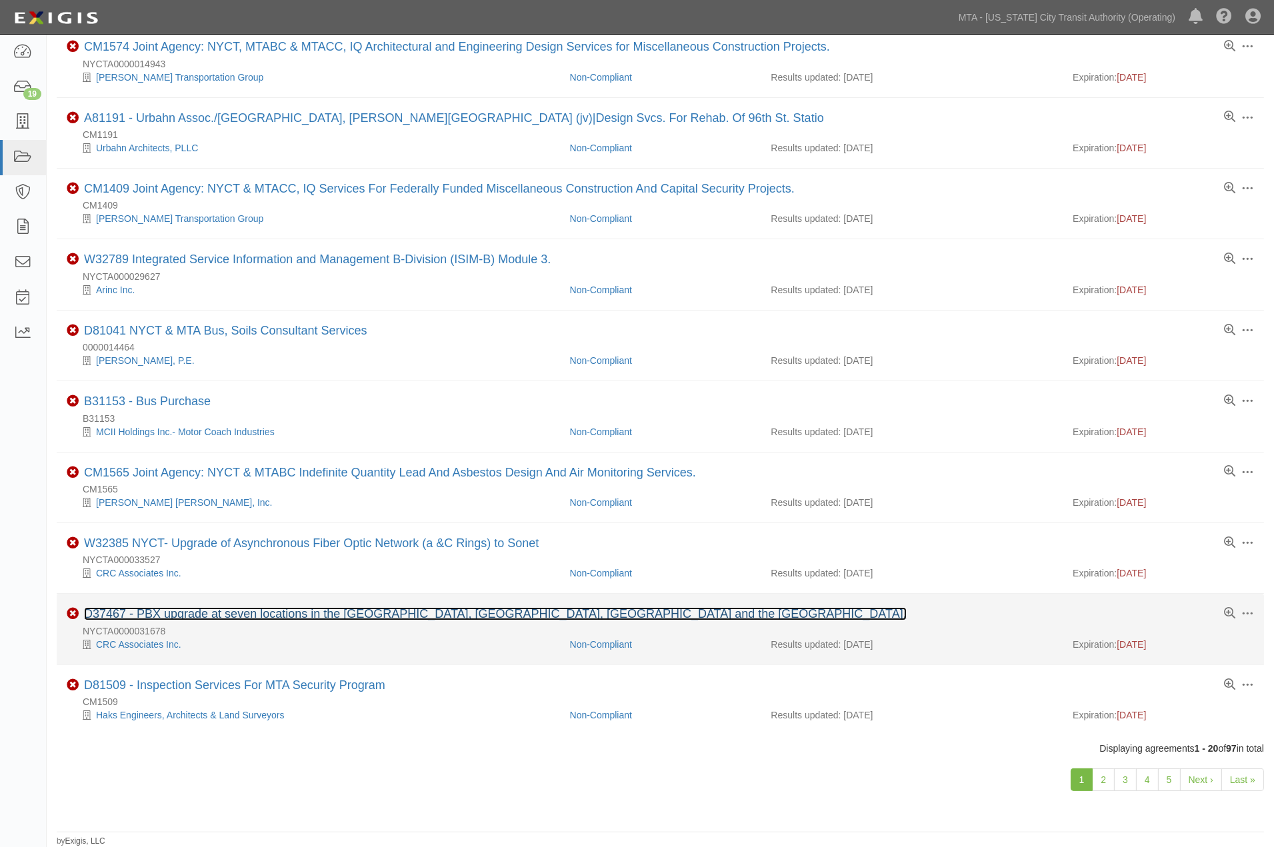
click at [370, 611] on link "D37467 - PBX upgrade at seven locations in the [GEOGRAPHIC_DATA], [GEOGRAPHIC_D…" at bounding box center [495, 613] width 823 height 13
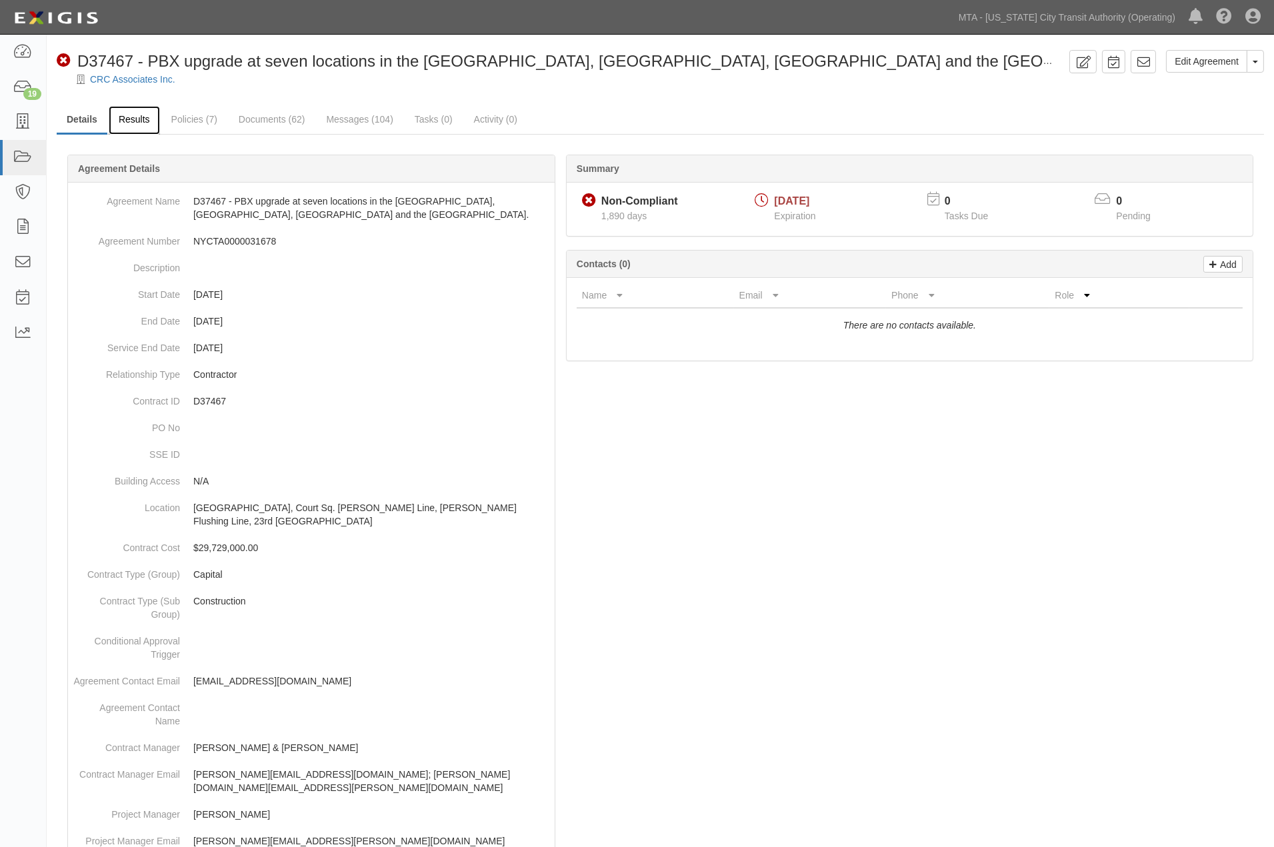
click at [140, 117] on link "Results" at bounding box center [134, 120] width 51 height 29
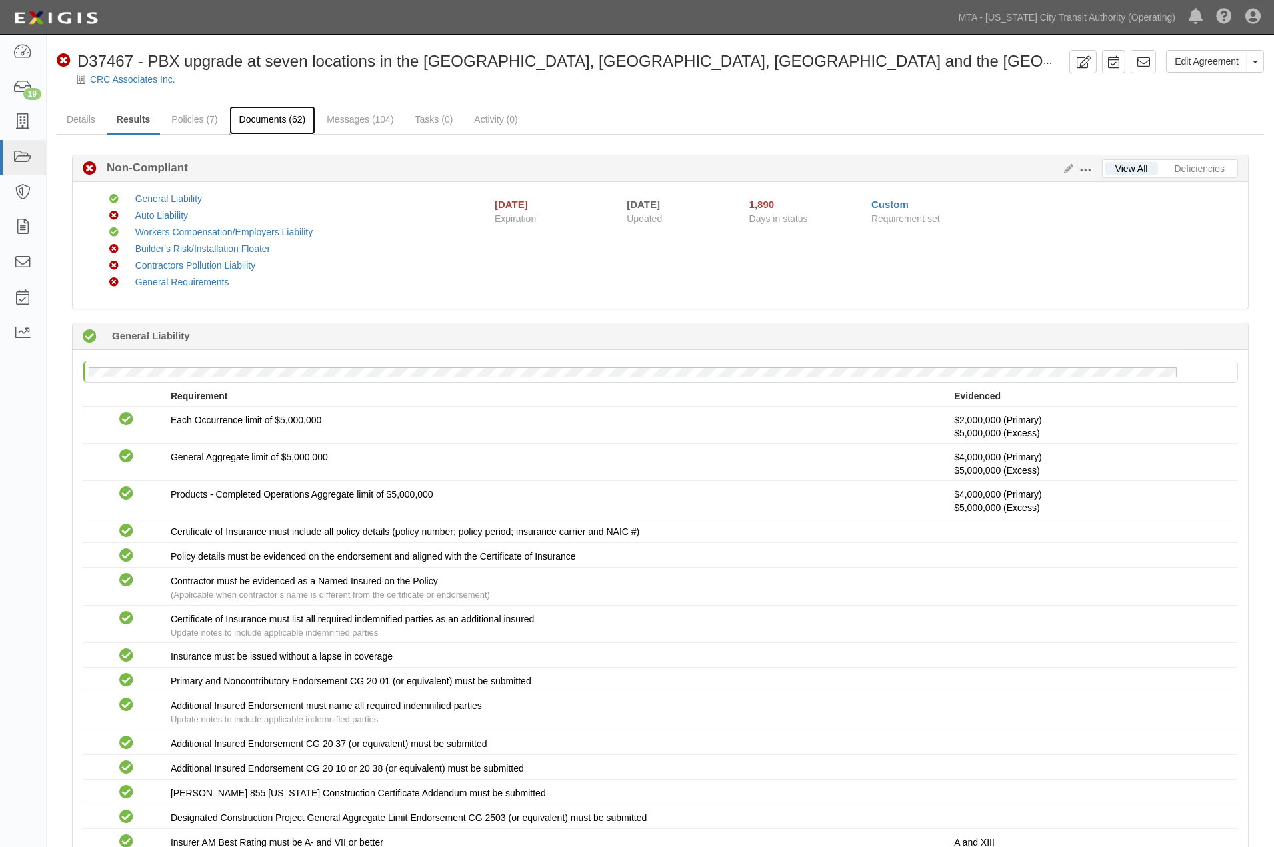
click at [276, 116] on link "Documents (62)" at bounding box center [272, 120] width 87 height 29
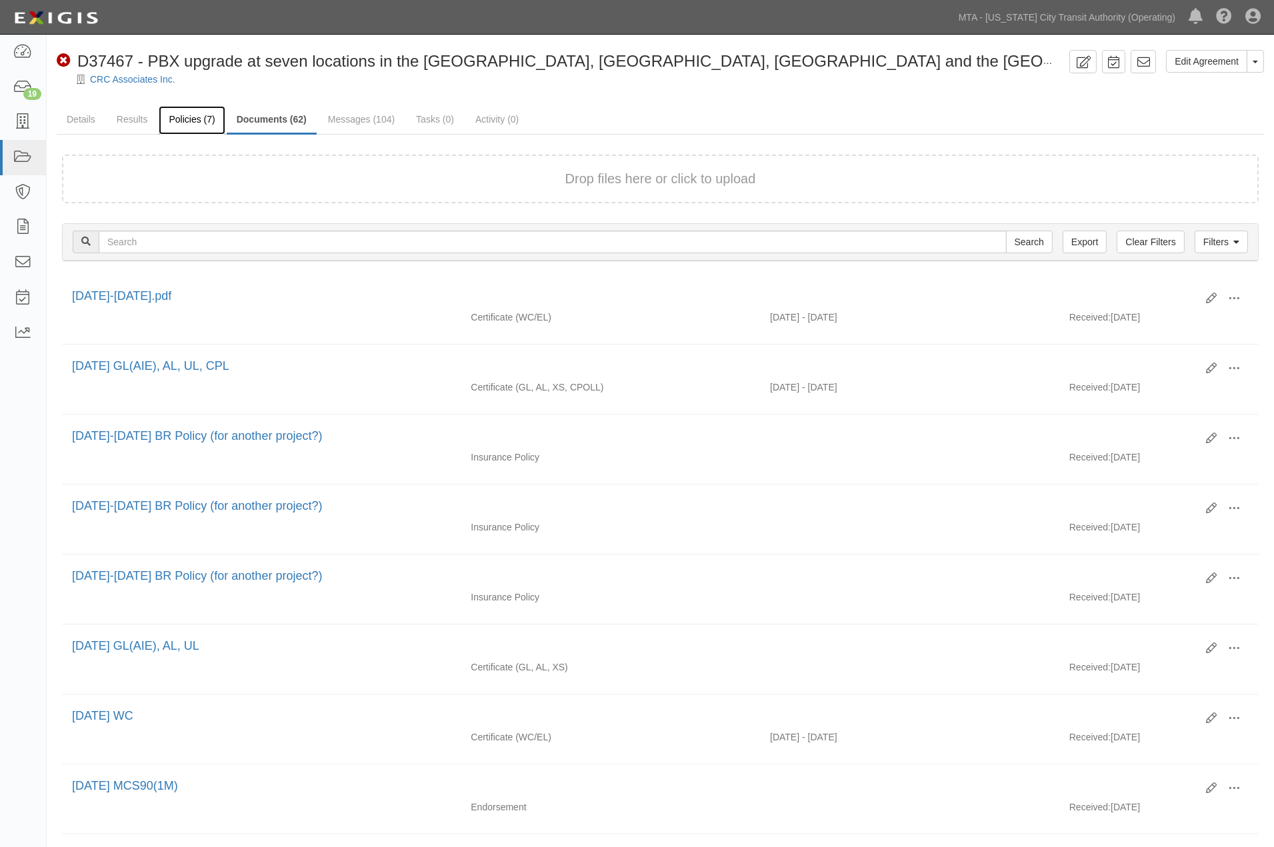
click at [194, 116] on link "Policies (7)" at bounding box center [192, 120] width 66 height 29
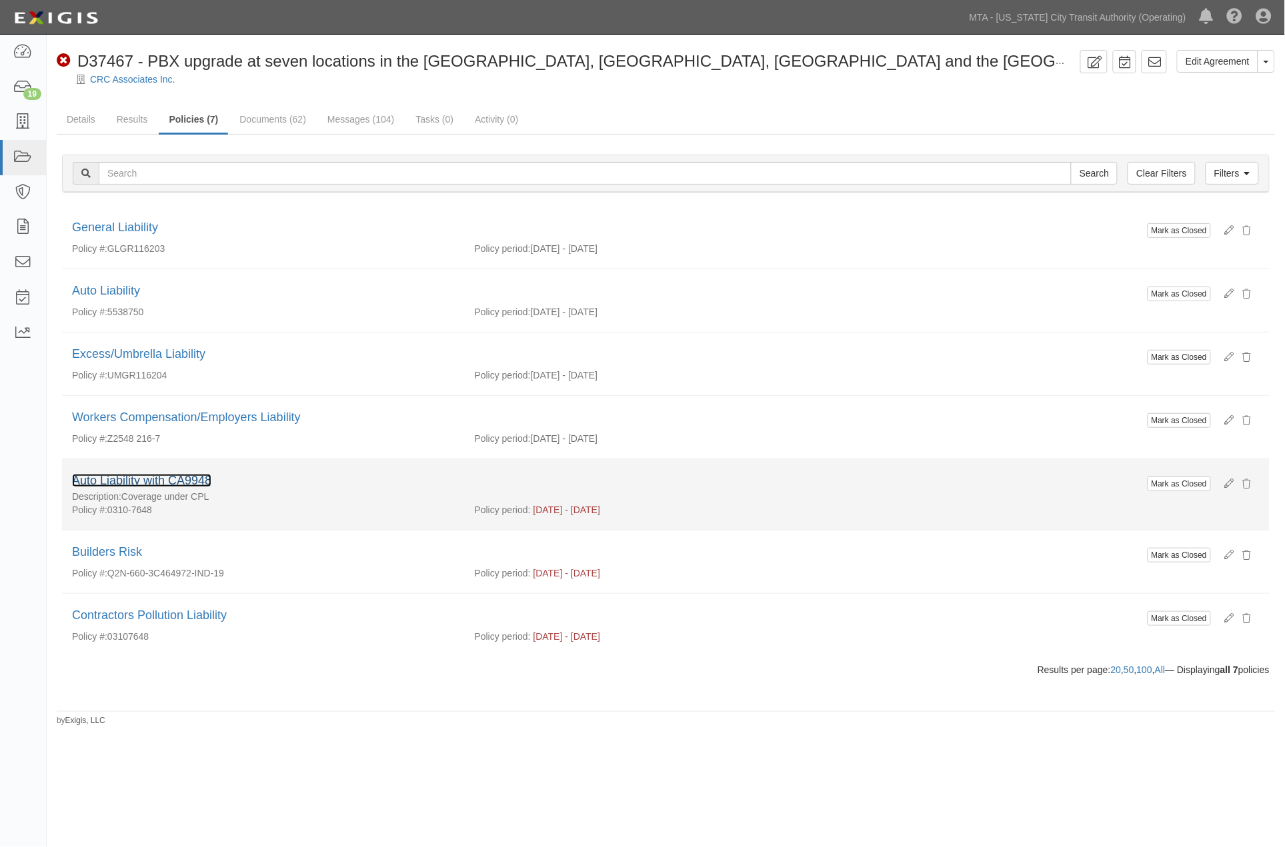
click at [192, 482] on link "Auto Liability with CA9948" at bounding box center [141, 480] width 139 height 13
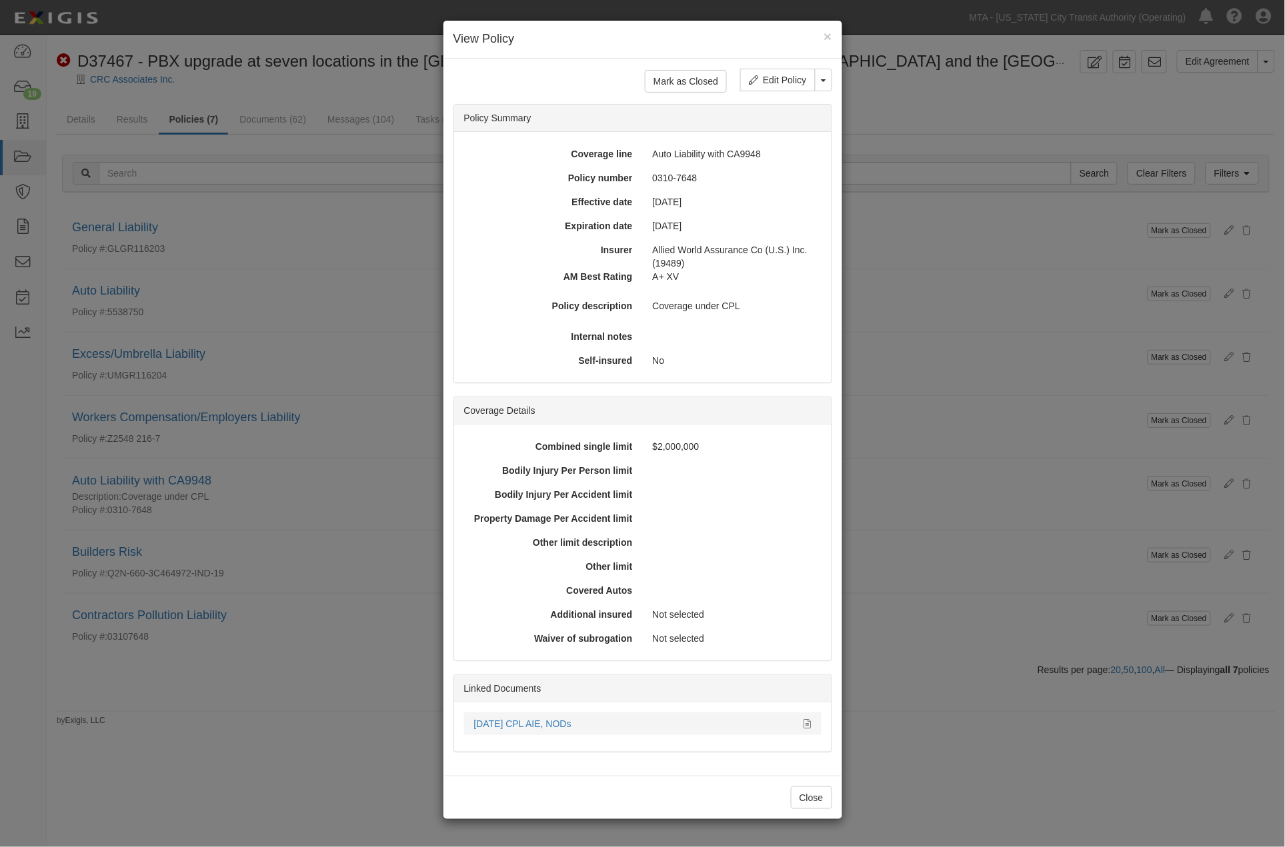
click at [811, 723] on div "[DATE] CPL AIE, NODs" at bounding box center [642, 723] width 357 height 13
click at [804, 722] on icon at bounding box center [807, 724] width 7 height 9
click at [319, 725] on div "× View Policy Mark as Closed Edit Policy Toggle Dropdown Delete Policy Policy S…" at bounding box center [642, 423] width 1285 height 847
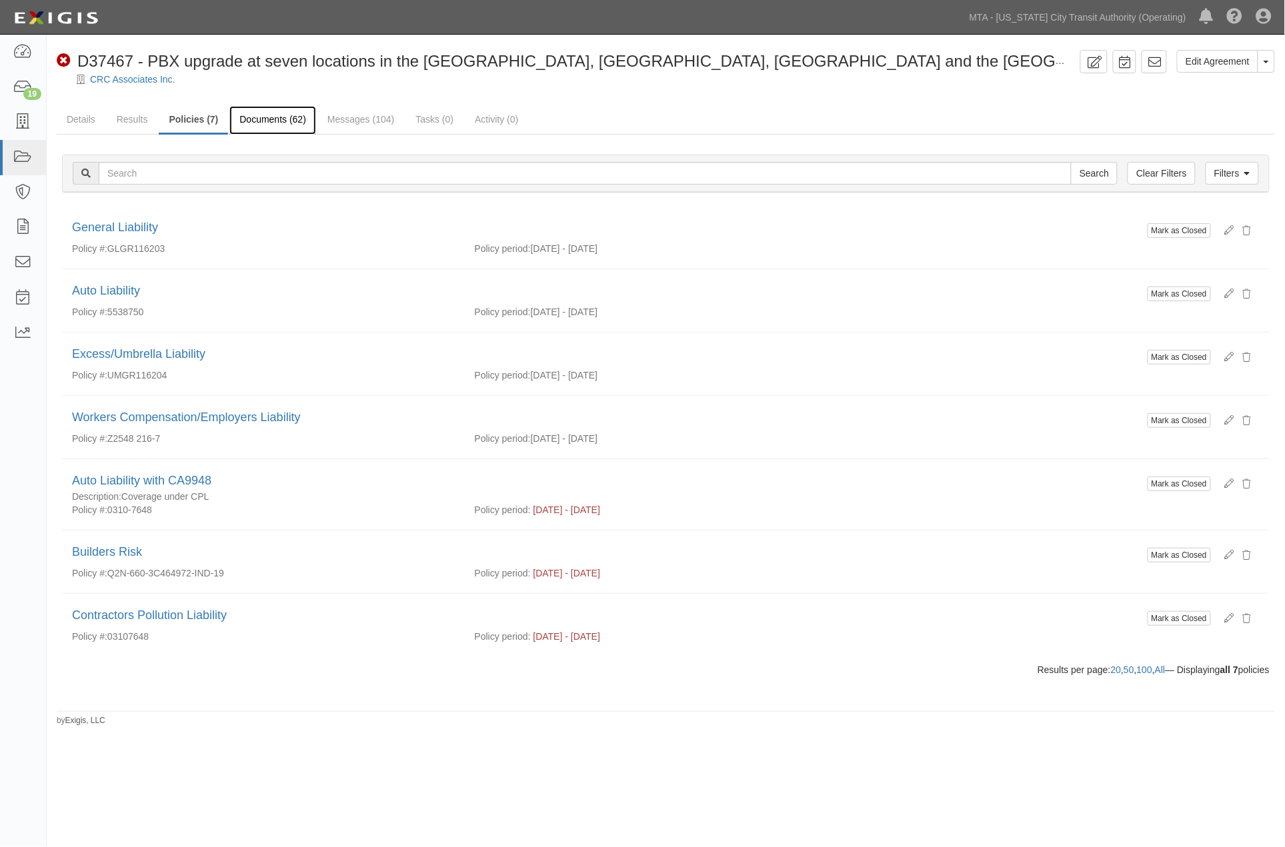
click at [295, 115] on link "Documents (62)" at bounding box center [272, 120] width 87 height 29
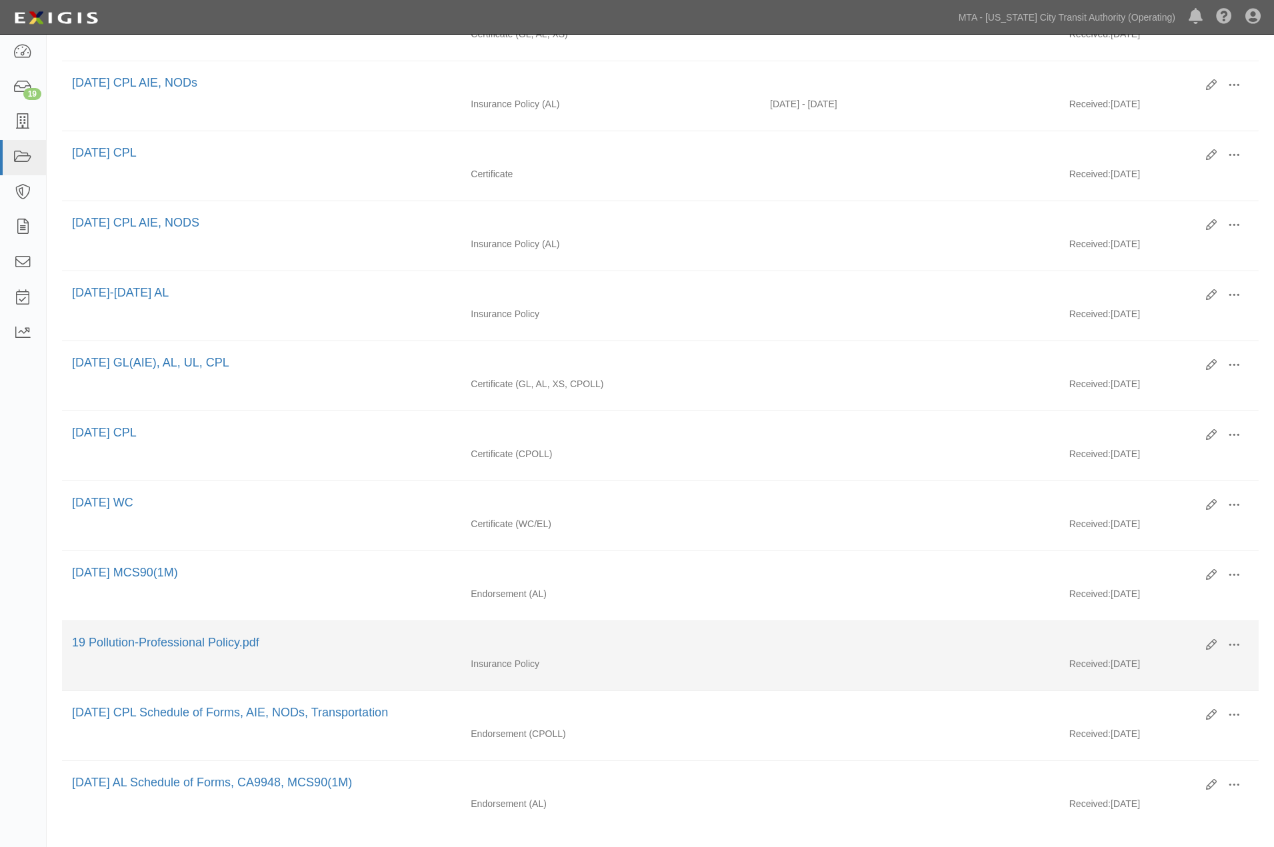
scroll to position [769, 0]
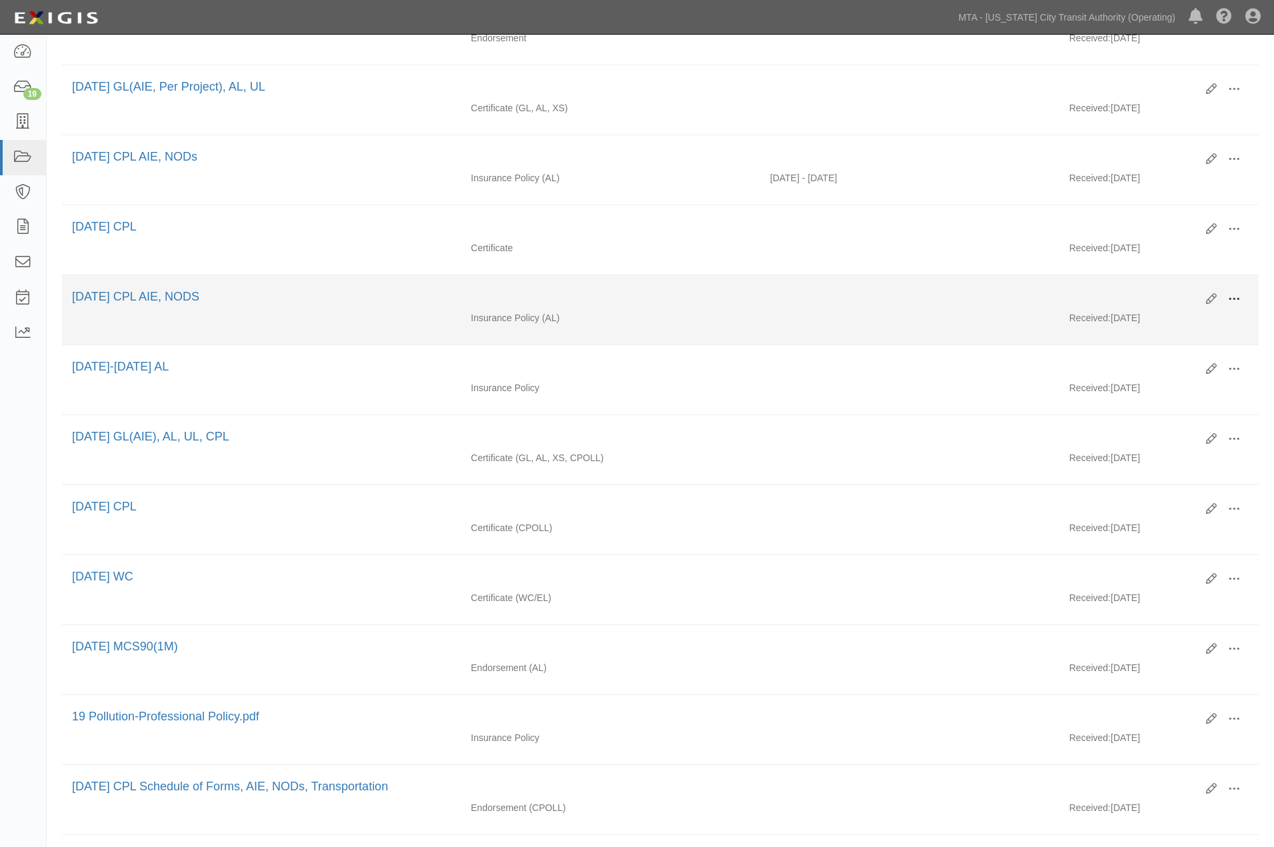
click at [1237, 305] on span at bounding box center [1234, 299] width 12 height 12
click at [1137, 331] on link "View" at bounding box center [1169, 319] width 105 height 24
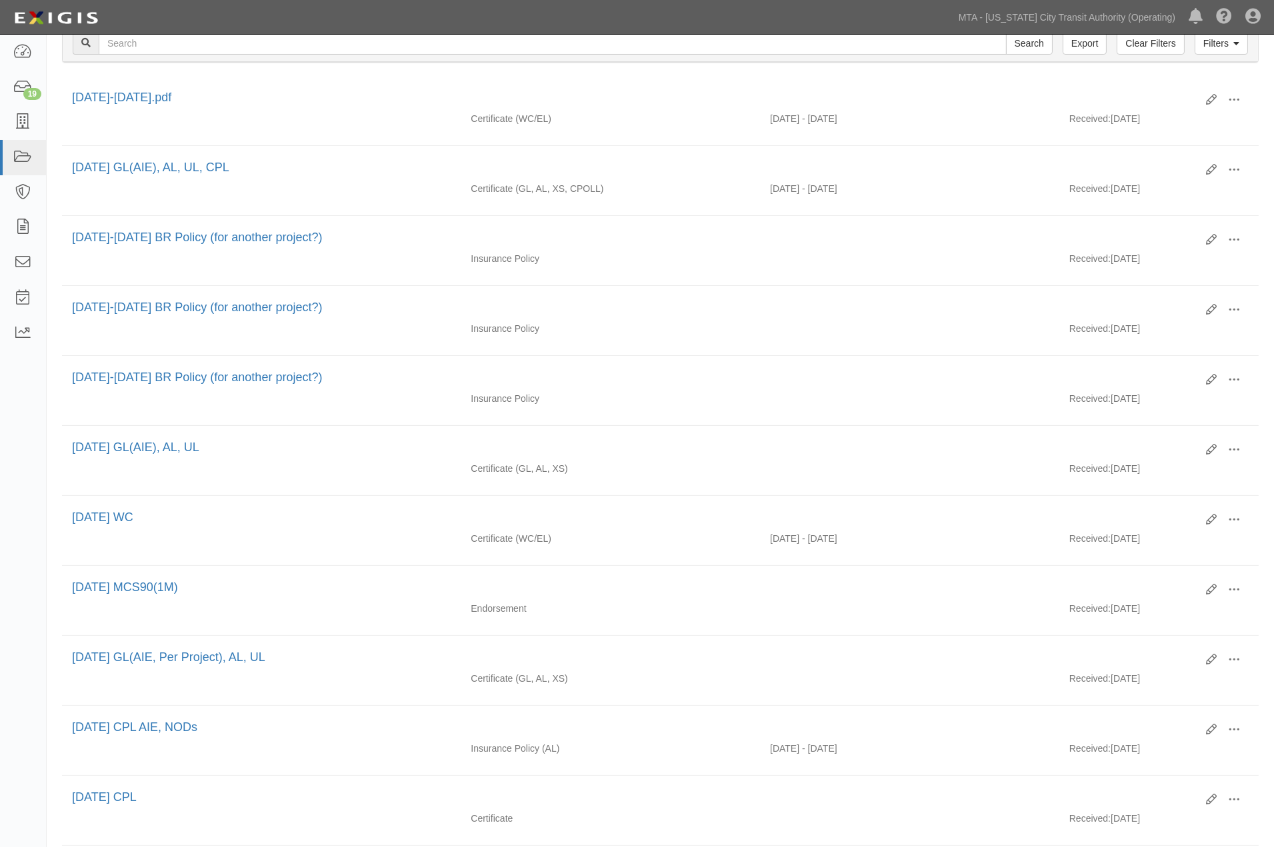
scroll to position [0, 0]
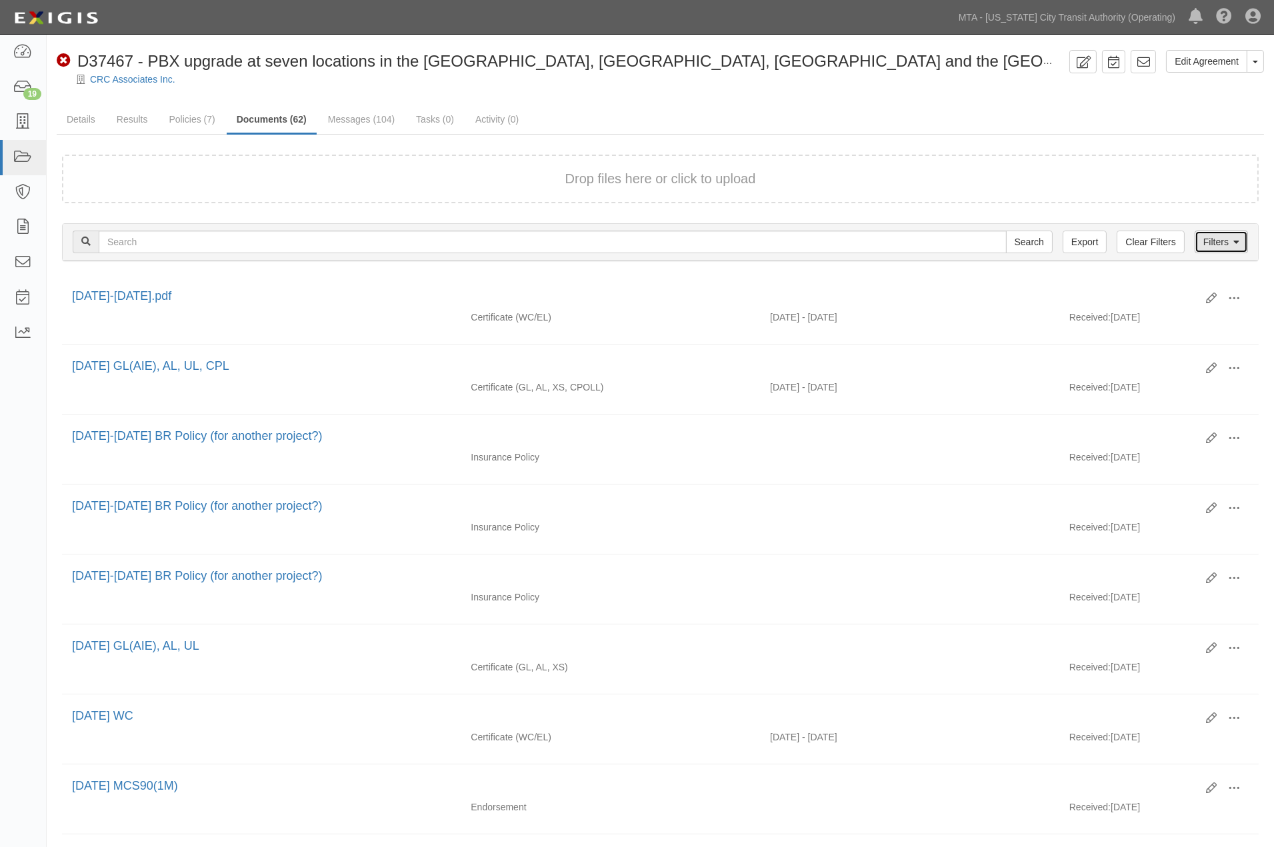
click at [1222, 234] on link "Filters" at bounding box center [1221, 242] width 53 height 23
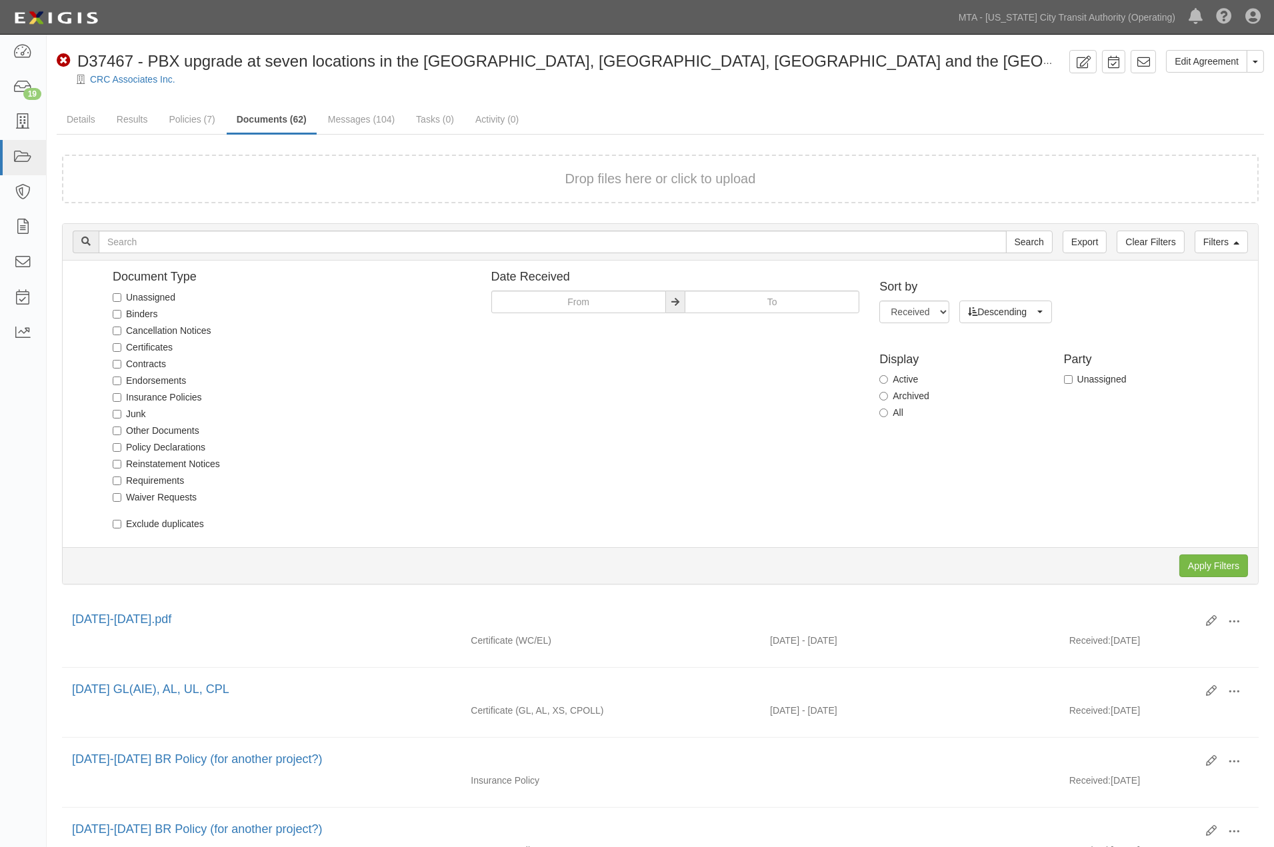
click at [158, 375] on label "Endorsements" at bounding box center [149, 380] width 73 height 13
click at [121, 377] on input "Endorsements" at bounding box center [117, 381] width 9 height 9
checkbox input "true"
click at [895, 415] on label "All" at bounding box center [891, 412] width 24 height 13
click at [888, 415] on input "All" at bounding box center [883, 413] width 9 height 9
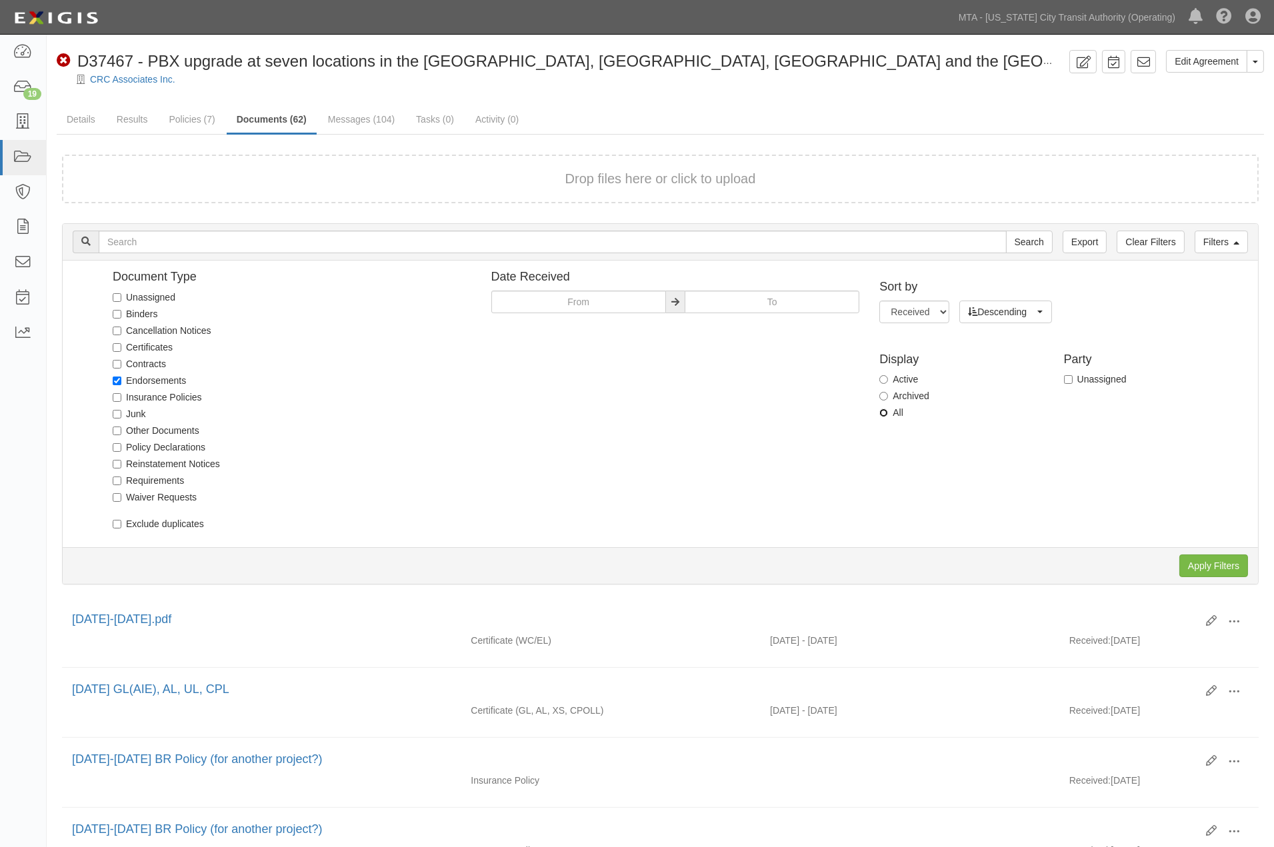
radio input "true"
click at [1221, 567] on input "Apply Filters" at bounding box center [1213, 566] width 69 height 23
click at [133, 77] on link "CRC Associates Inc." at bounding box center [132, 79] width 85 height 11
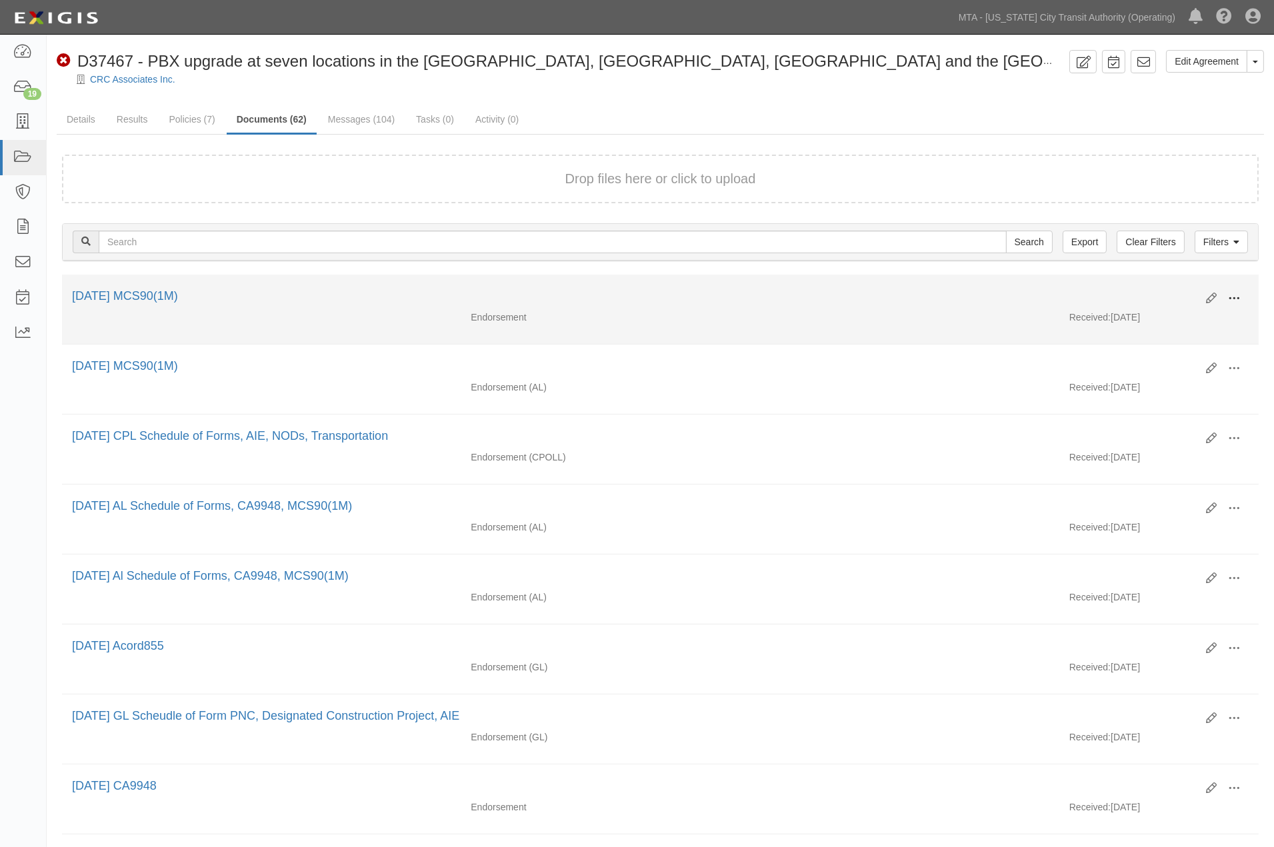
click at [1236, 297] on span at bounding box center [1234, 299] width 12 height 12
click at [1151, 317] on link "View" at bounding box center [1169, 318] width 105 height 24
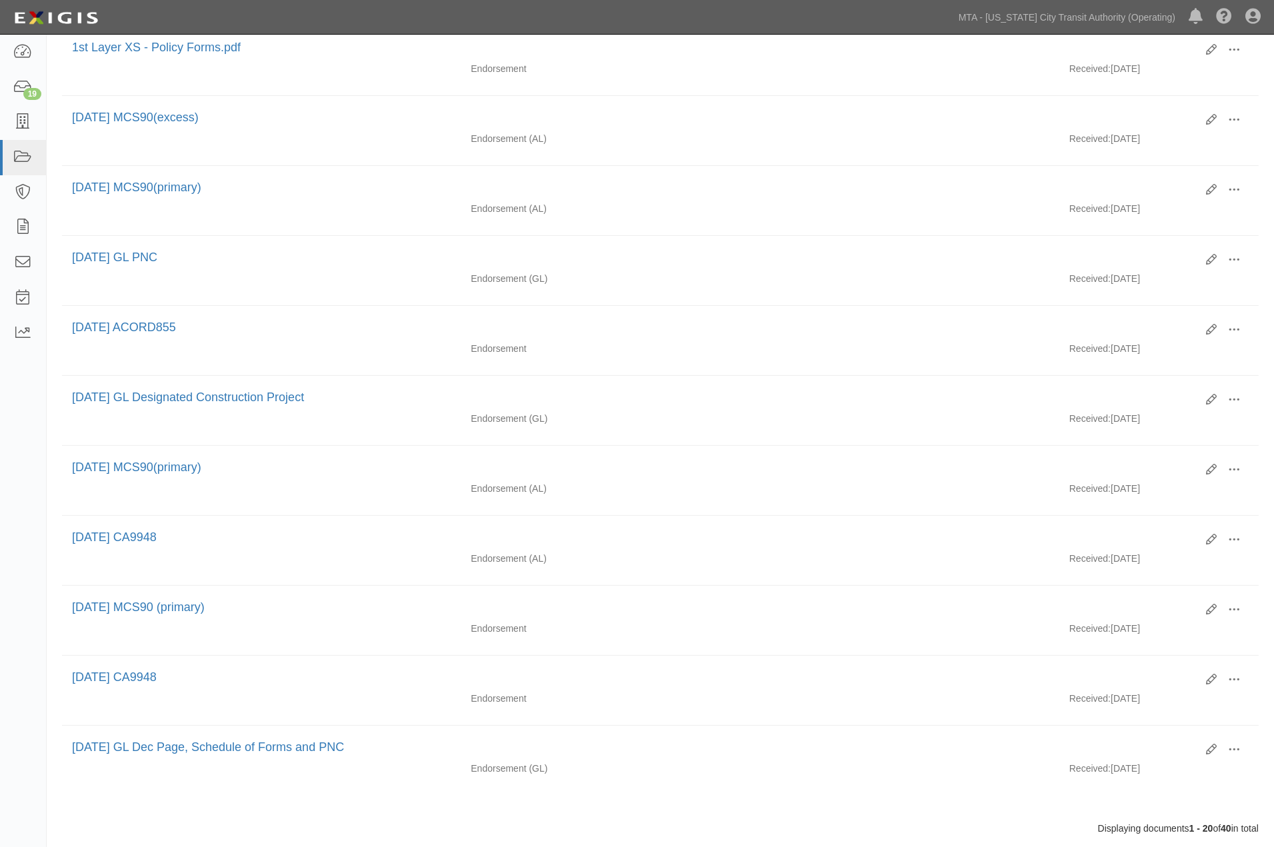
scroll to position [991, 0]
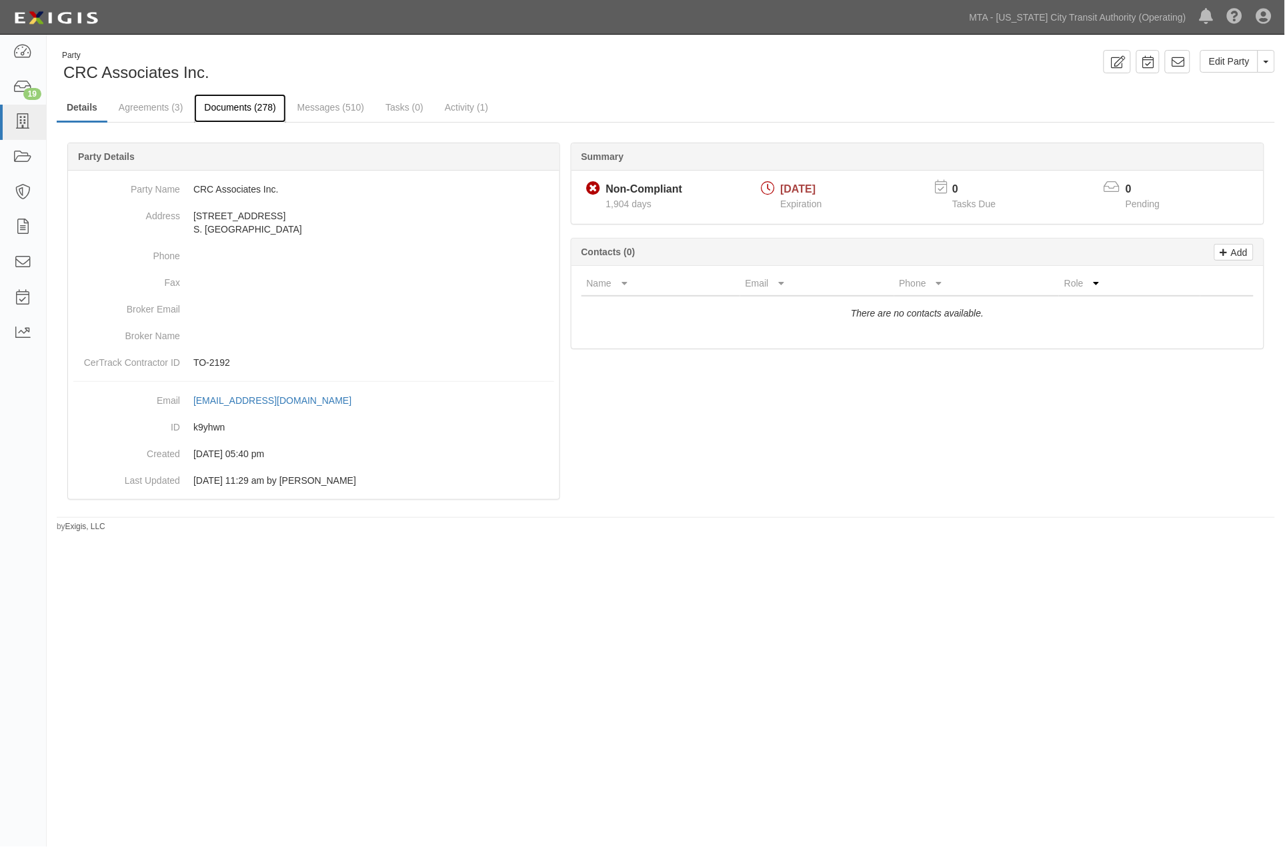
click at [262, 105] on link "Documents (278)" at bounding box center [239, 108] width 91 height 29
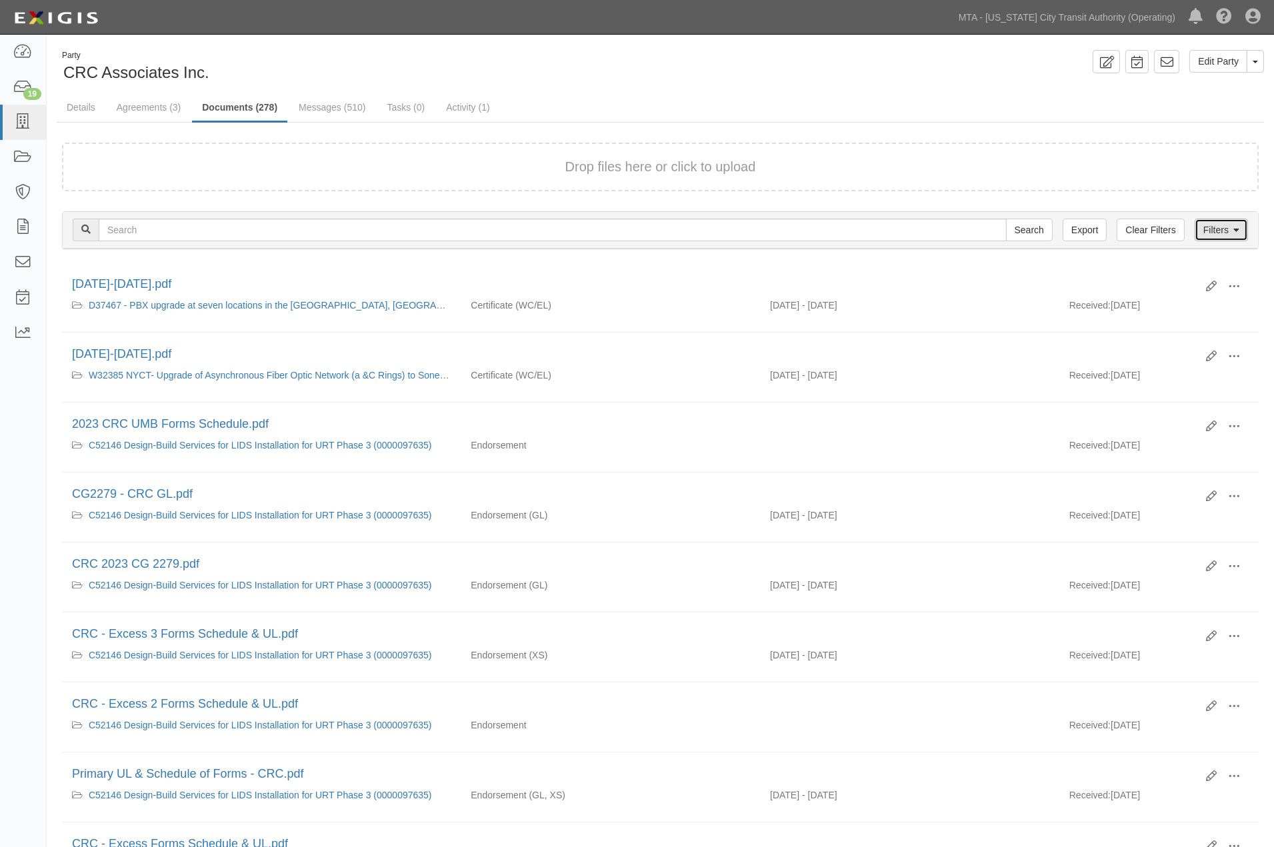
click at [1205, 227] on link "Filters" at bounding box center [1221, 230] width 53 height 23
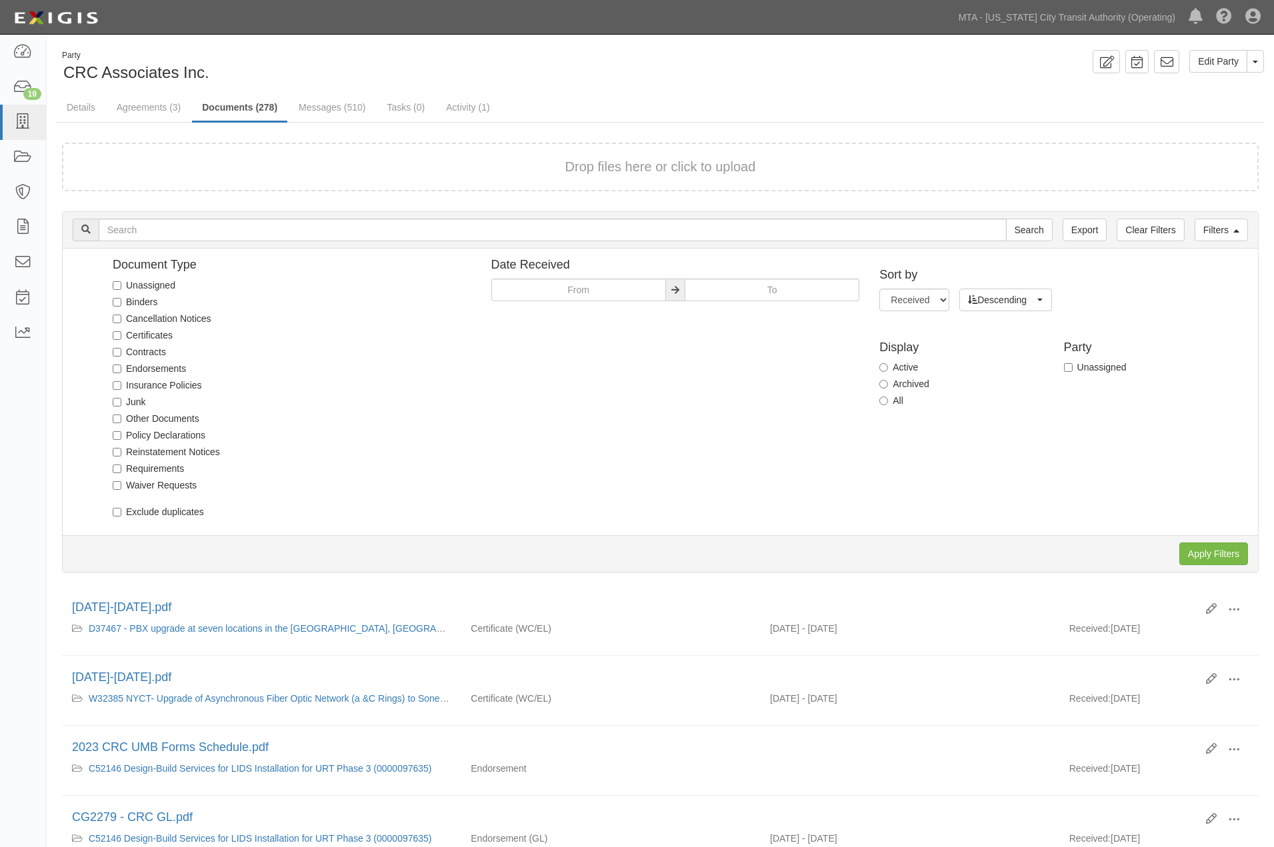
click at [165, 364] on label "Endorsements" at bounding box center [149, 368] width 73 height 13
click at [121, 365] on input "Endorsements" at bounding box center [117, 369] width 9 height 9
checkbox input "true"
click at [1199, 550] on input "Apply Filters" at bounding box center [1213, 554] width 69 height 23
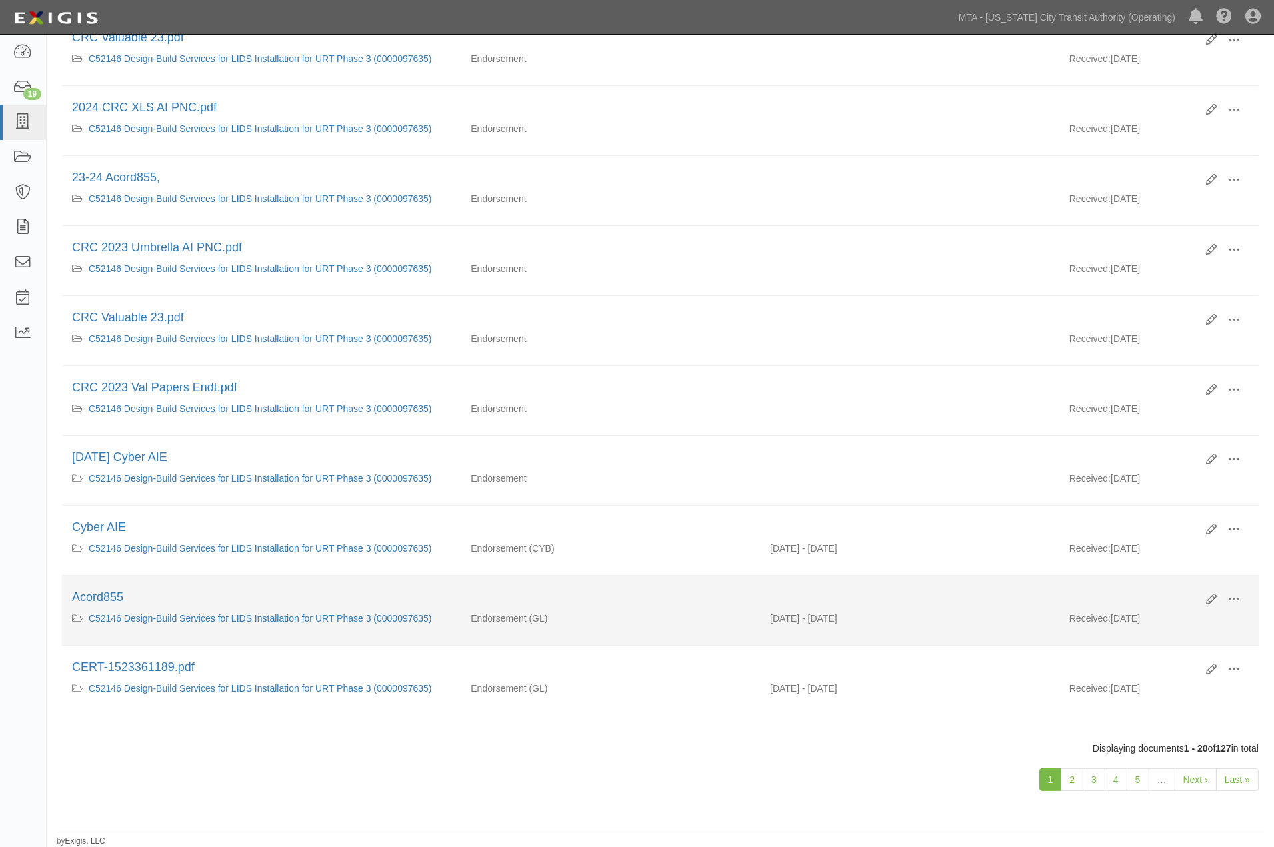
scroll to position [980, 0]
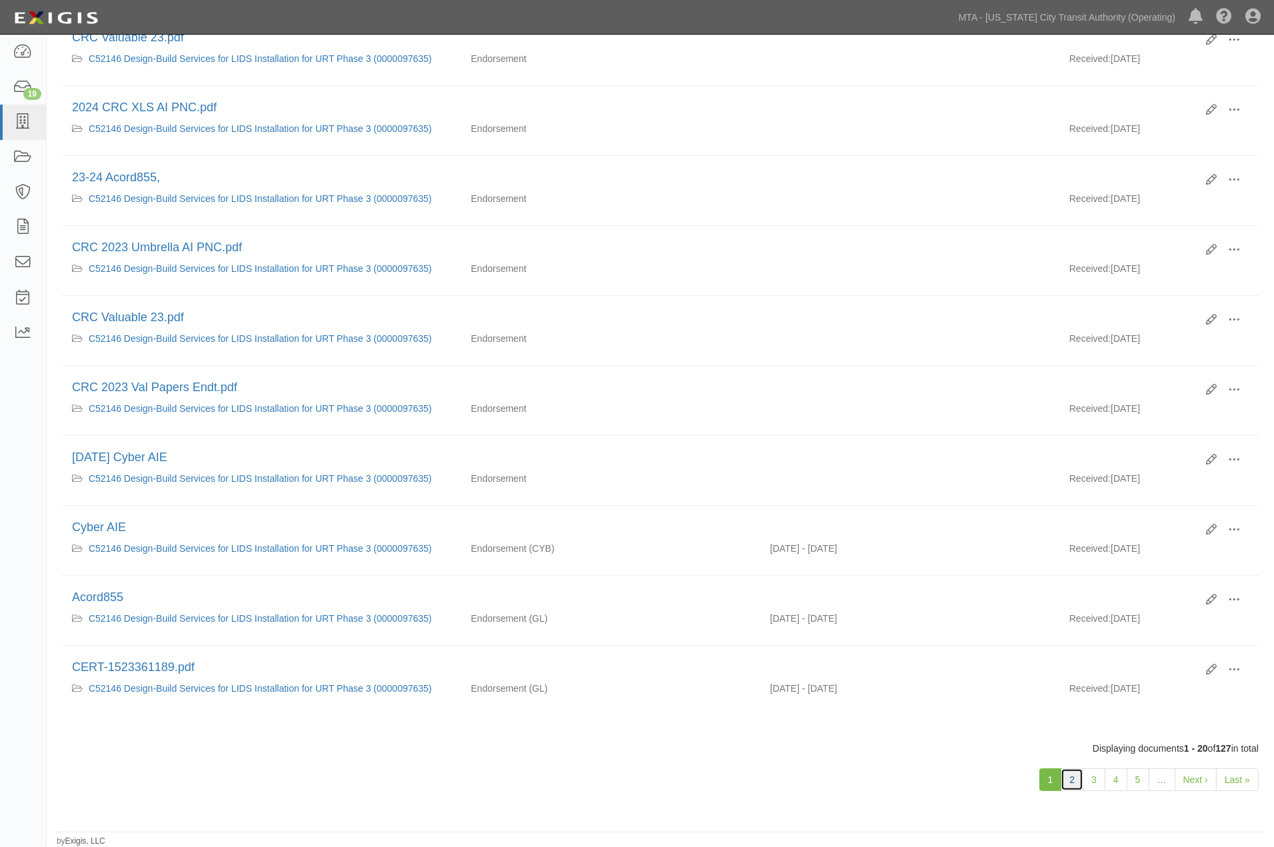
click at [1076, 783] on link "2" at bounding box center [1072, 780] width 23 height 23
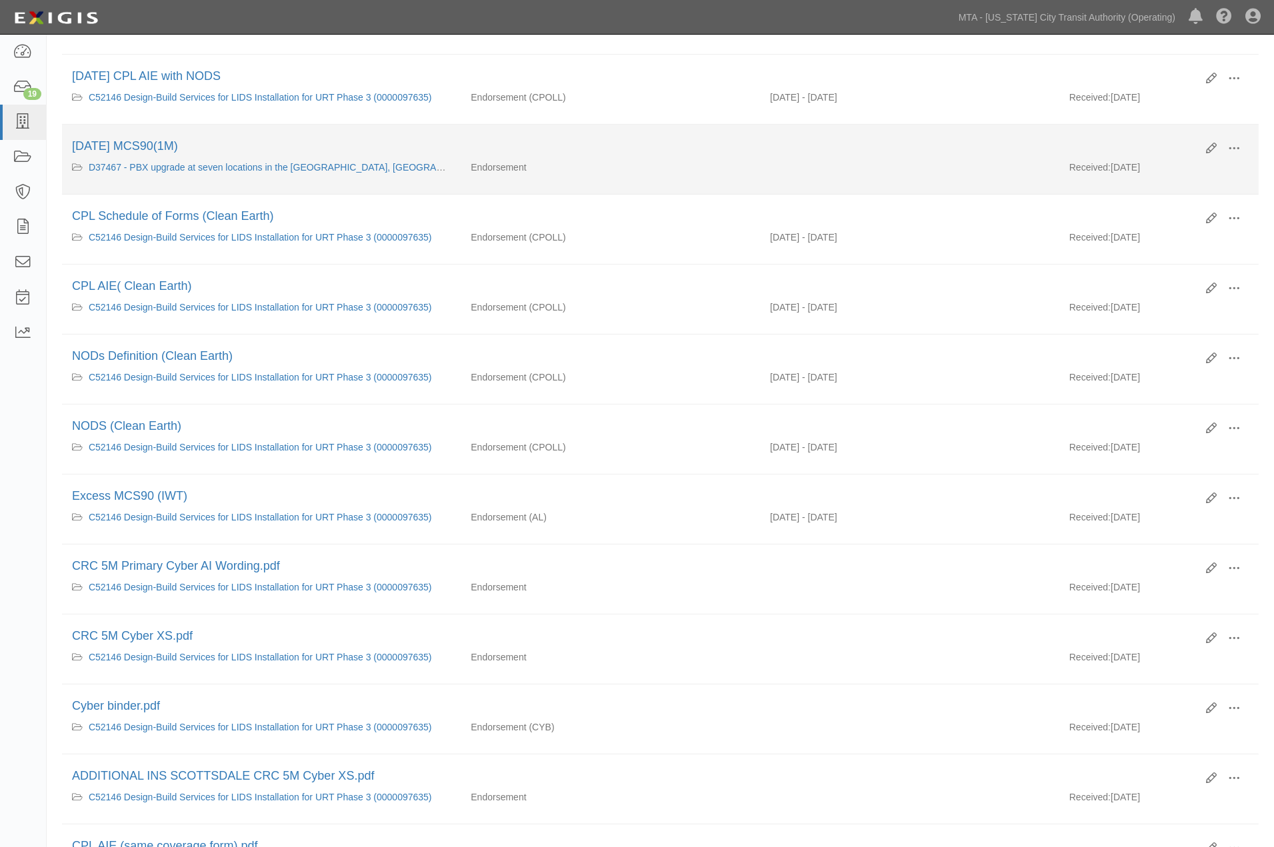
scroll to position [518, 0]
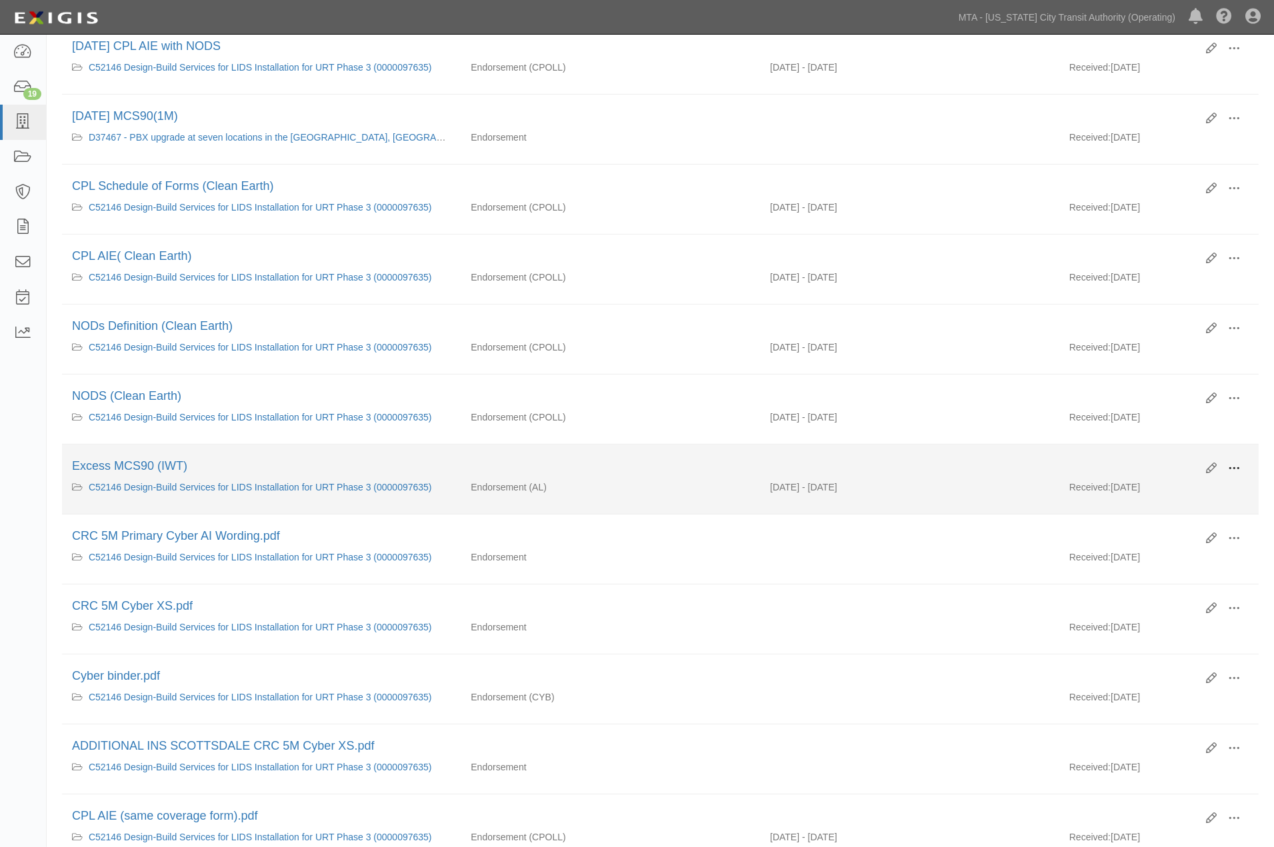
click at [1237, 475] on span at bounding box center [1234, 469] width 12 height 12
click at [1135, 499] on link "View" at bounding box center [1169, 488] width 105 height 24
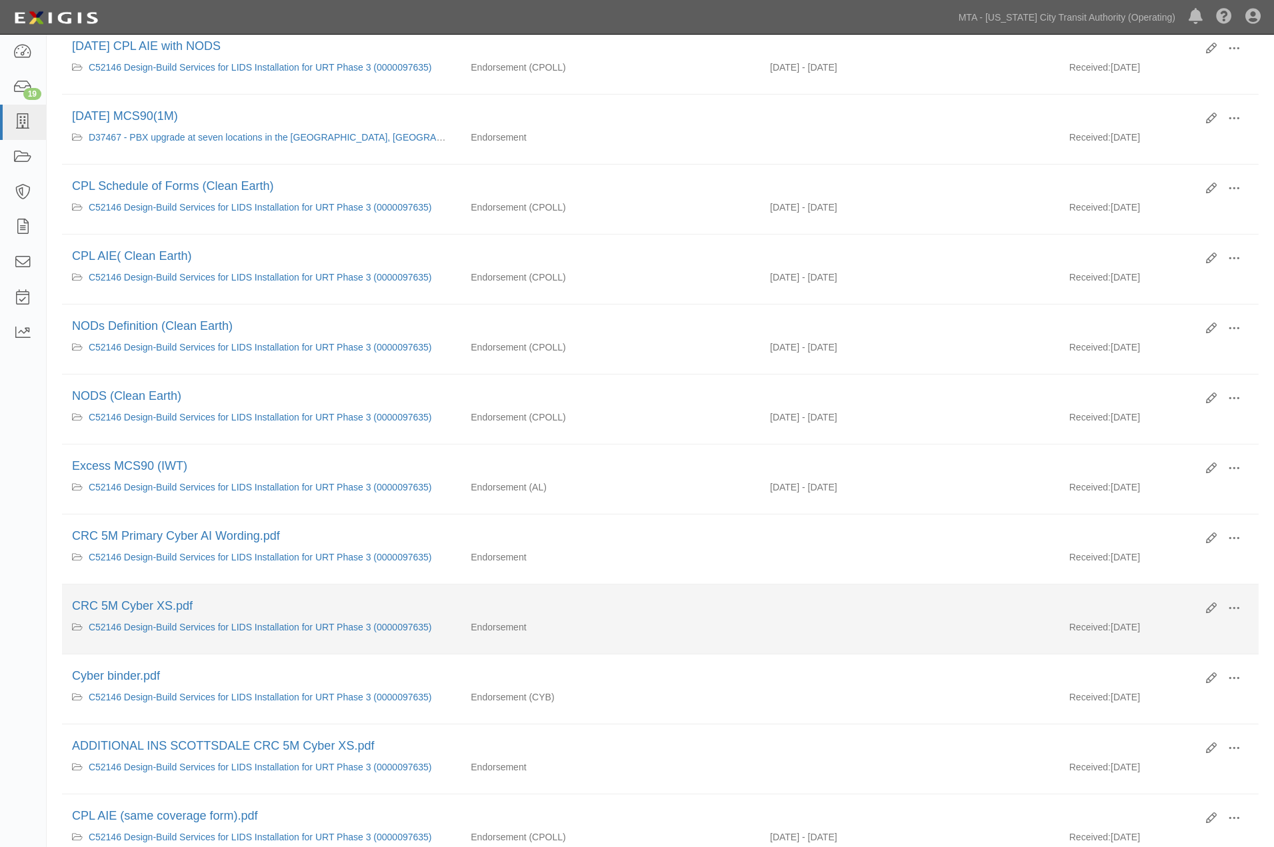
click at [727, 634] on div "Endorsement" at bounding box center [610, 627] width 299 height 13
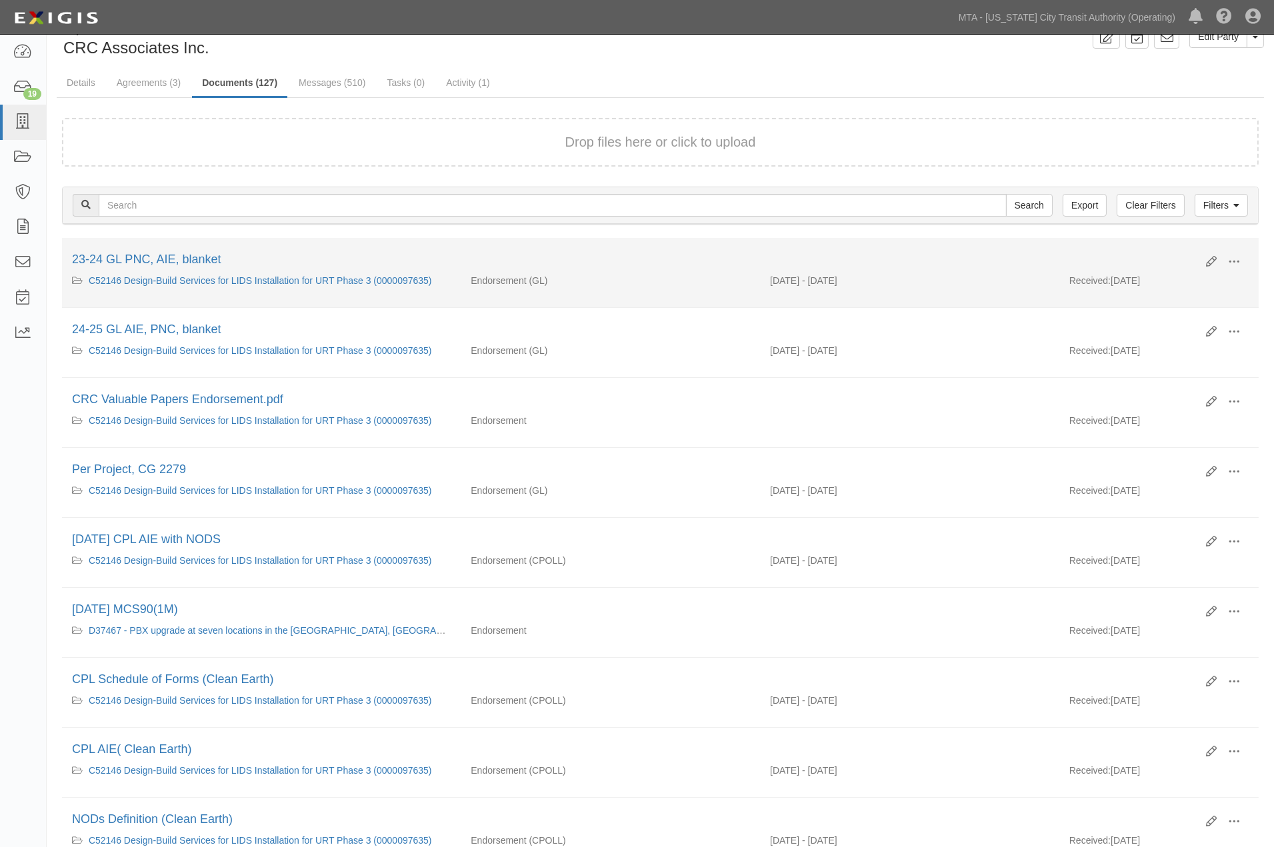
scroll to position [0, 0]
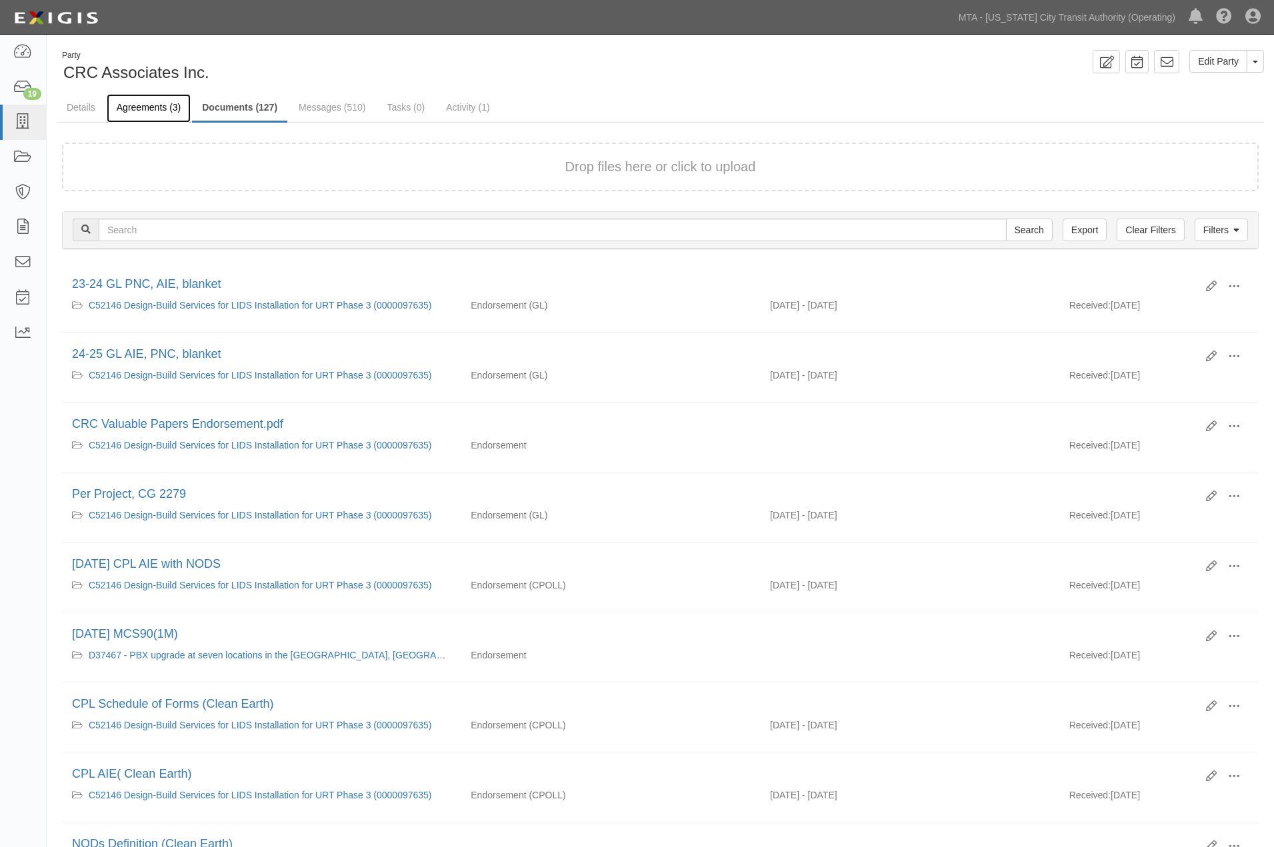
click at [131, 103] on link "Agreements (3)" at bounding box center [149, 108] width 84 height 29
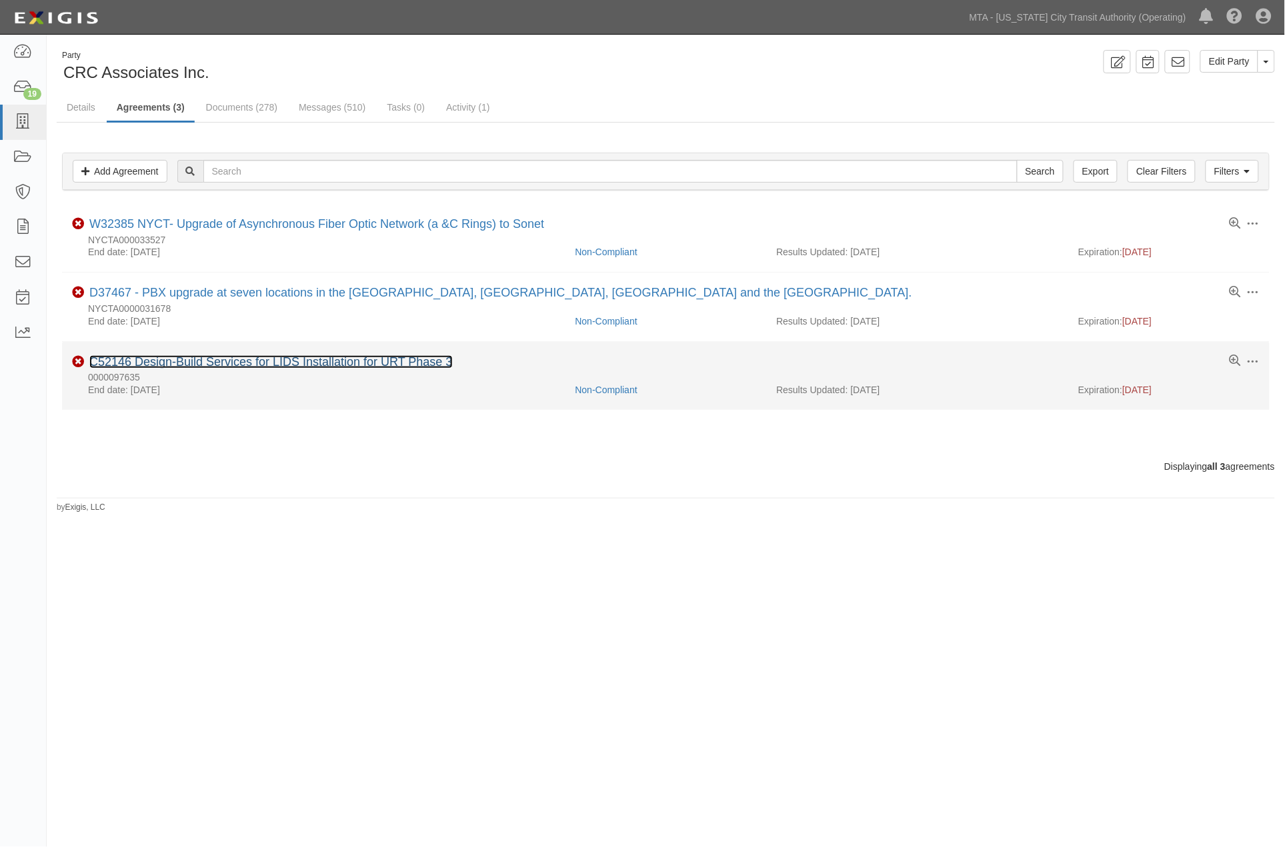
click at [227, 367] on link "C52146 Design-Build Services for LIDS Installation for URT Phase 3" at bounding box center [270, 361] width 363 height 13
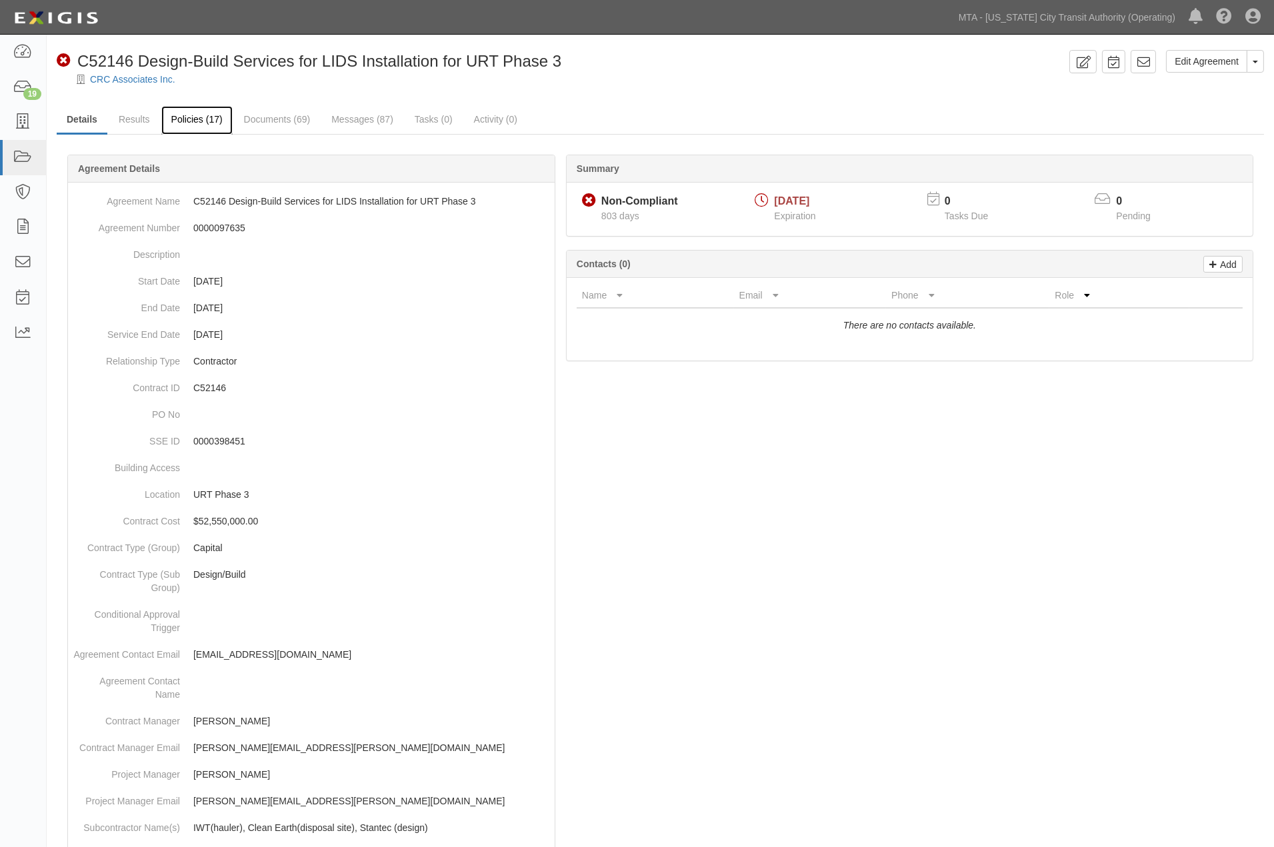
click at [194, 121] on link "Policies (17)" at bounding box center [196, 120] width 71 height 29
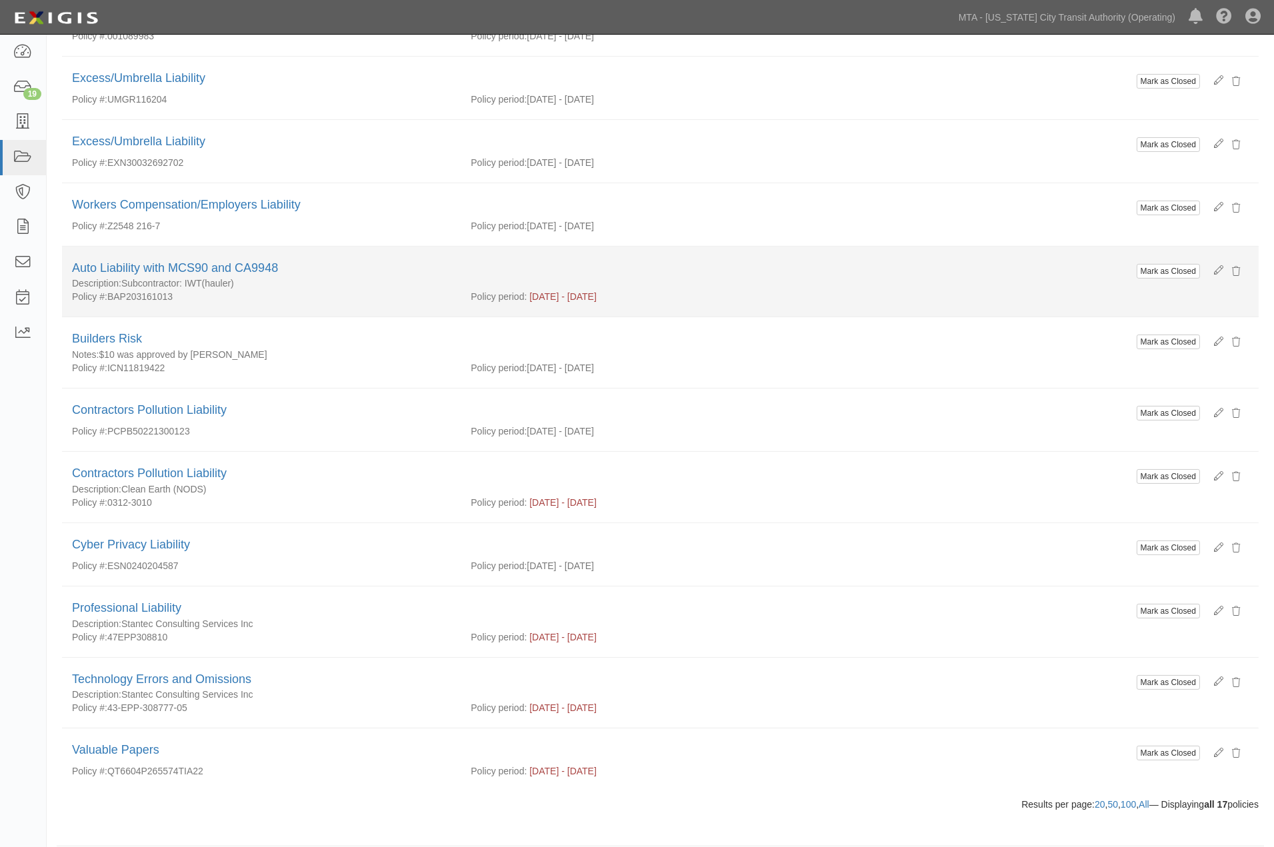
scroll to position [561, 0]
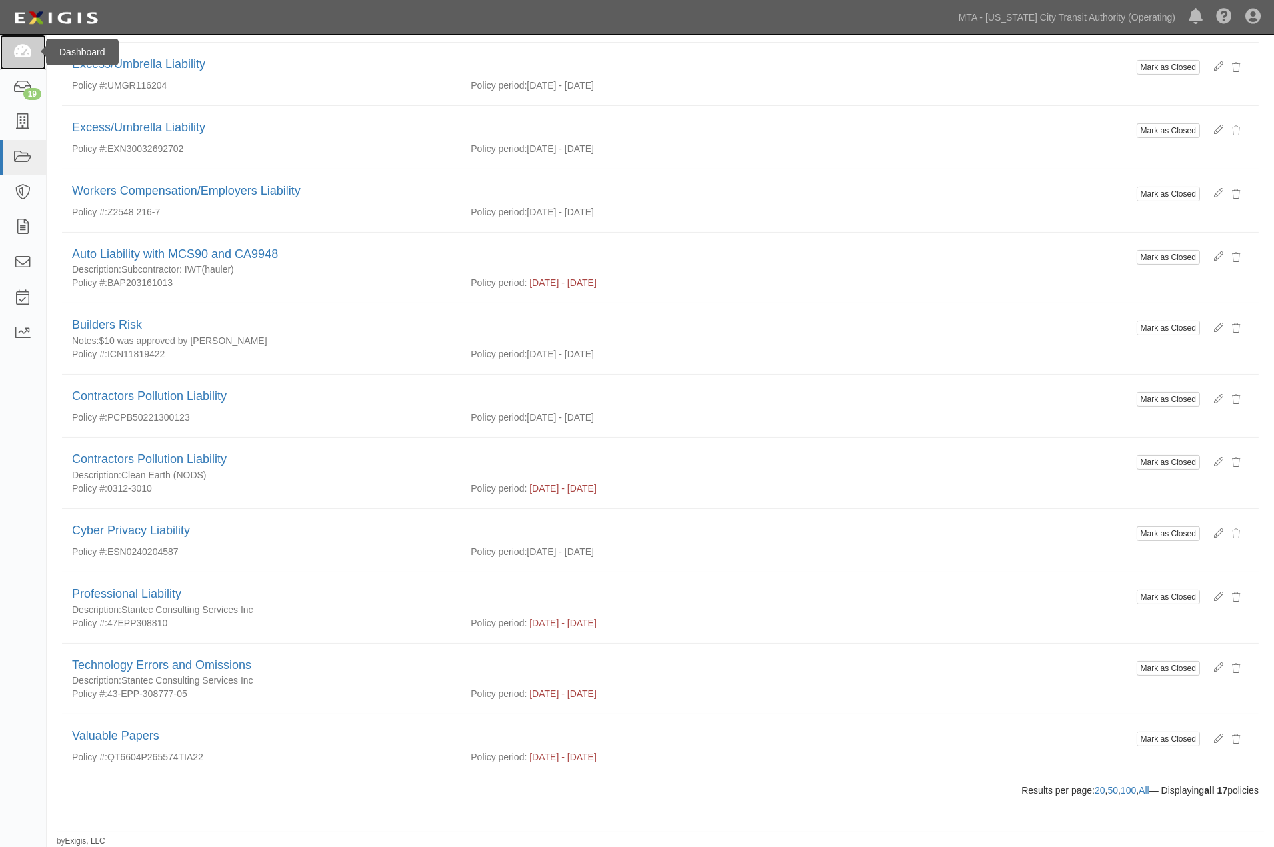
click at [30, 51] on icon at bounding box center [22, 52] width 19 height 15
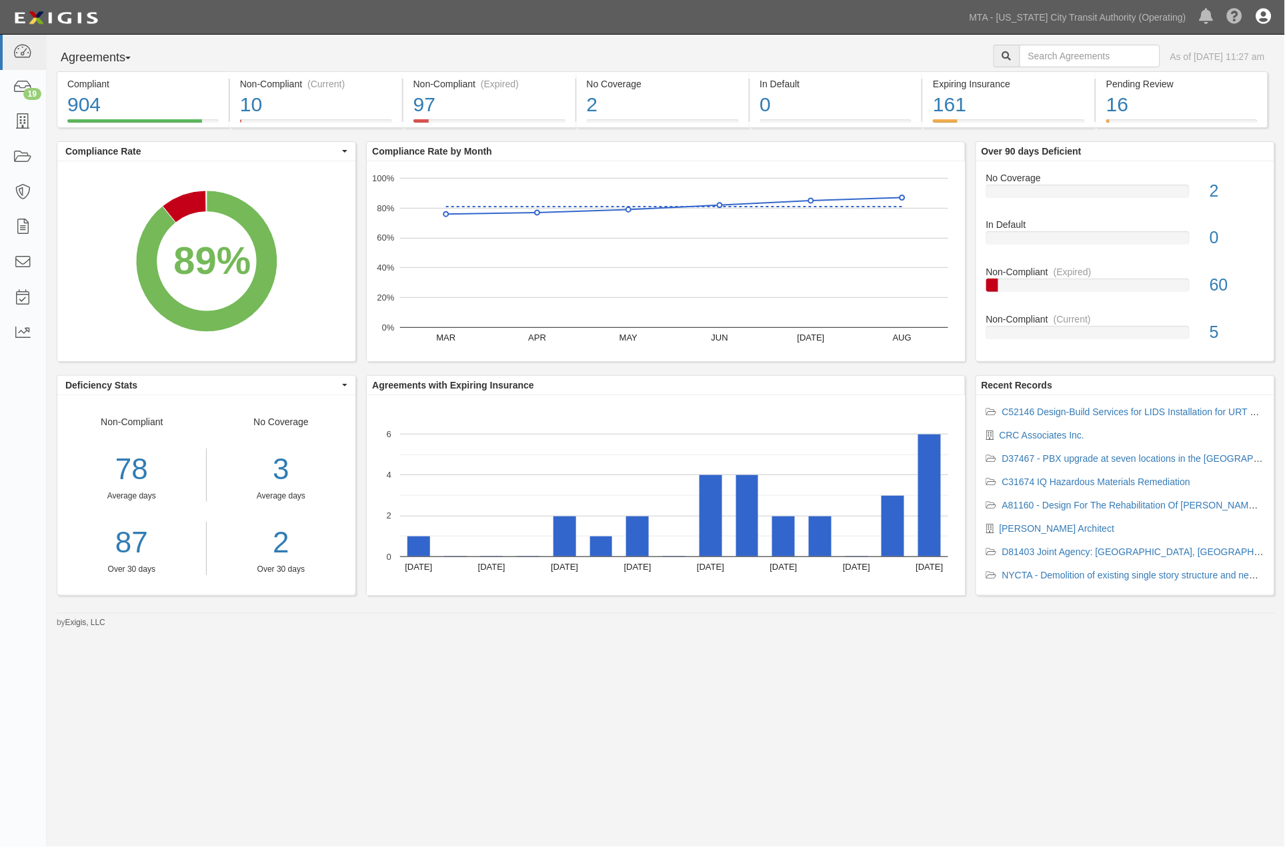
click at [1267, 17] on icon at bounding box center [1263, 17] width 15 height 16
click at [1199, 76] on link "Sign Out" at bounding box center [1224, 78] width 105 height 27
